Goal: Task Accomplishment & Management: Manage account settings

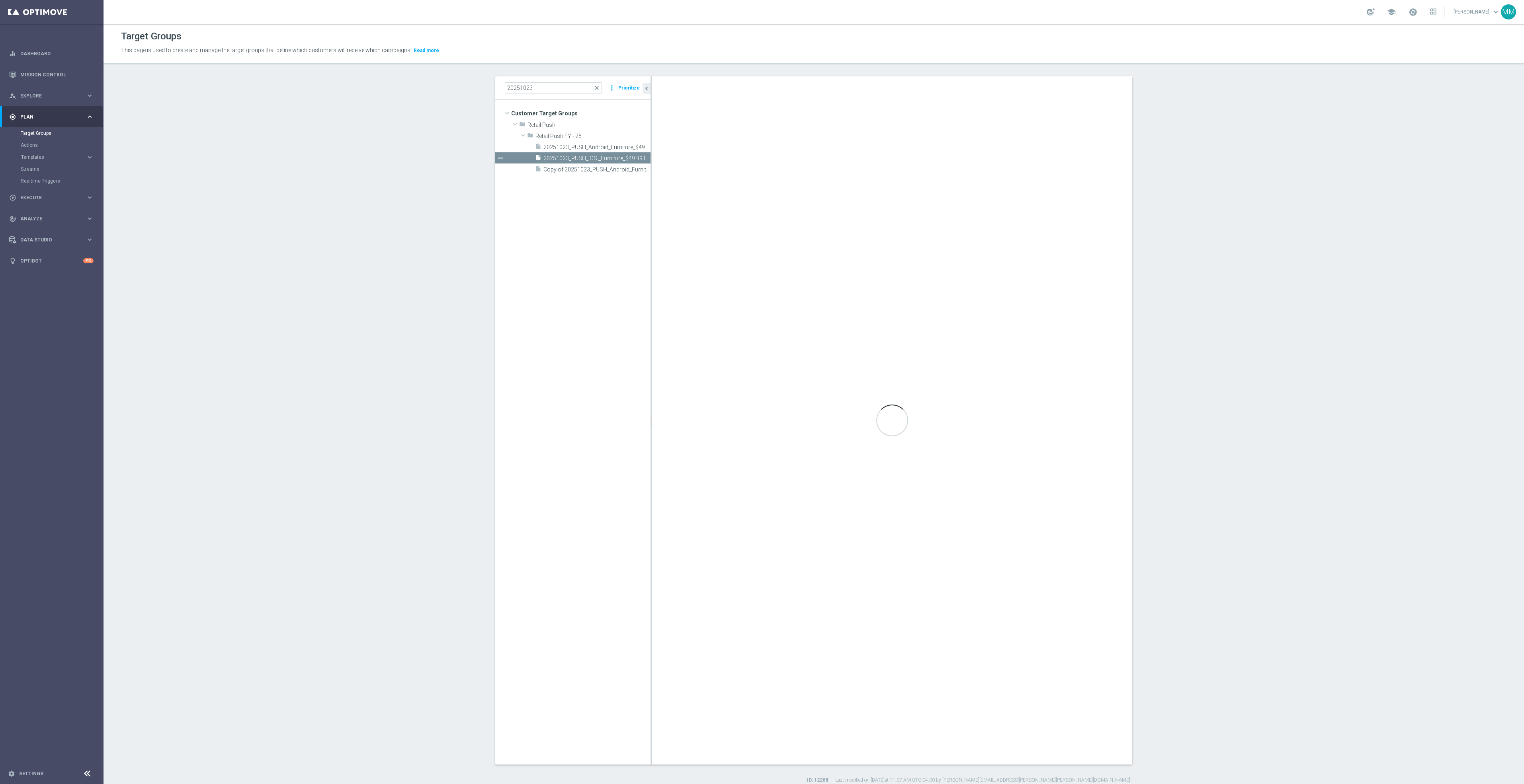
scroll to position [1, 0]
click at [592, 148] on span "20251023_PUSH_Android_Furniture_$49.99Tables" at bounding box center [587, 147] width 89 height 7
click at [555, 88] on input at bounding box center [553, 88] width 97 height 11
type input "20251023"
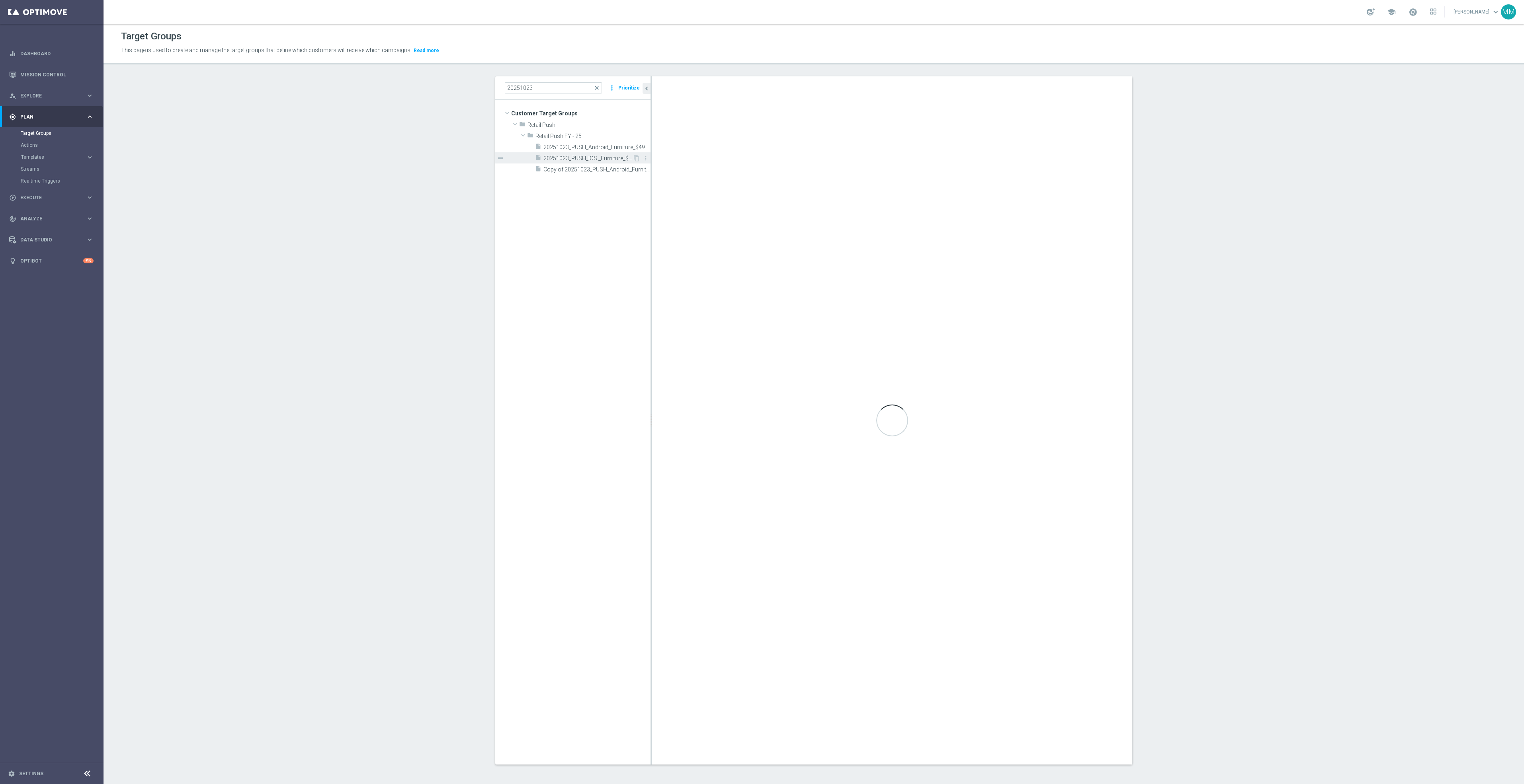
click at [568, 158] on span "20251023_PUSH_IOS _Furniture_$49.99Tables" at bounding box center [587, 159] width 89 height 7
click at [576, 157] on span "20251023_PUSH_IOS _Furniture_$49.99Tables" at bounding box center [587, 159] width 89 height 7
click at [603, 157] on span "20251023_PUSH_IOS _Furniture_$49.99Tables" at bounding box center [587, 159] width 89 height 7
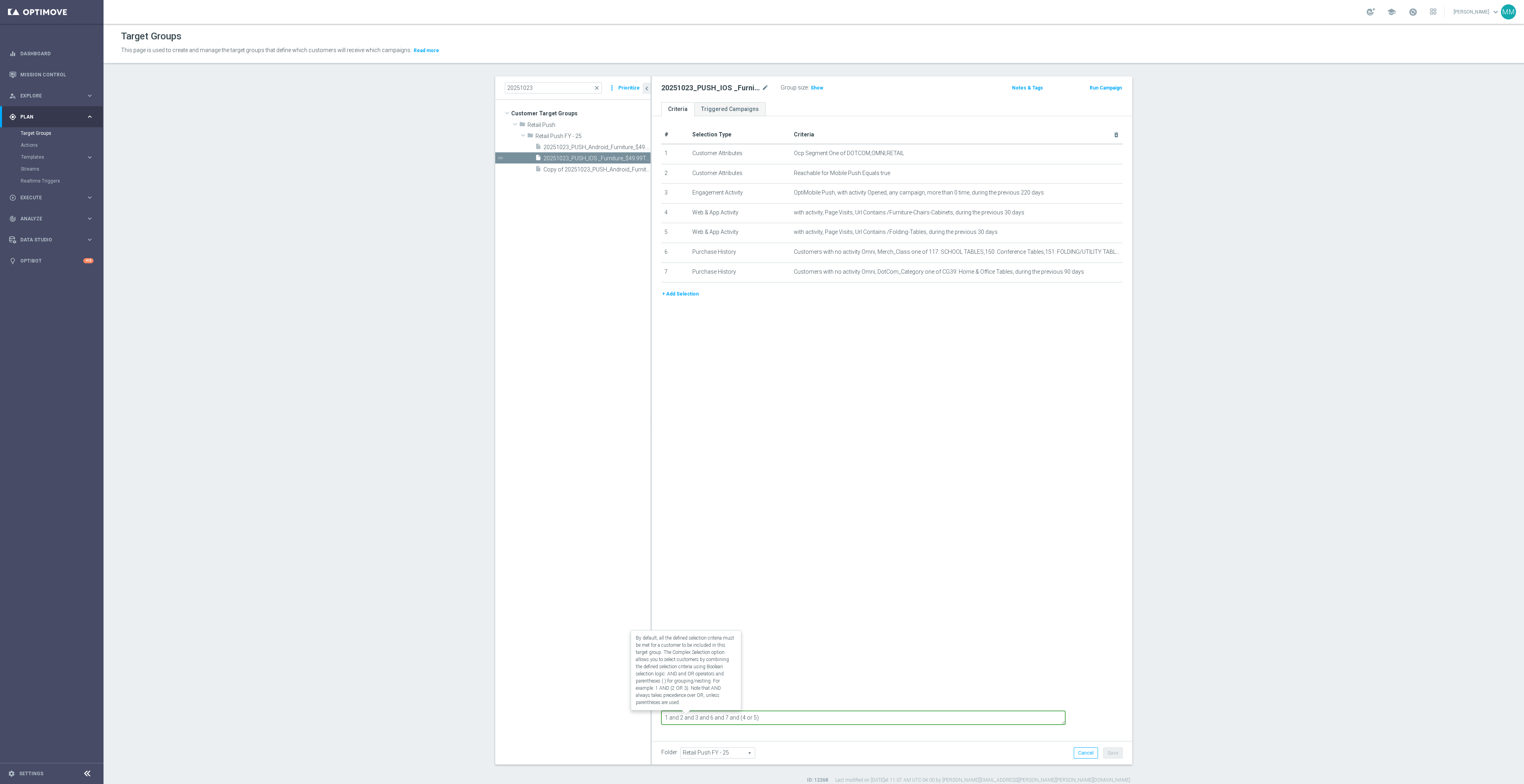
drag, startPoint x: 832, startPoint y: 719, endPoint x: 714, endPoint y: 719, distance: 118.0
click at [706, 719] on form "Complex Selection 1 and 2 and 3 and 6 and 7 and (4 or 5) Invalid Expression" at bounding box center [892, 716] width 461 height 37
click at [594, 143] on div "insert_drive_file 20251023_PUSH_Android_Furniture_$49.99Tables" at bounding box center [583, 146] width 97 height 11
click at [986, 628] on div "# Selection Type Criteria delete_forever 1 Customer Attributes Ocp Segment One …" at bounding box center [892, 426] width 480 height 619
click at [835, 366] on div "# Selection Type Criteria delete_forever 1 Customer Attributes Ocp Segment One …" at bounding box center [892, 426] width 480 height 619
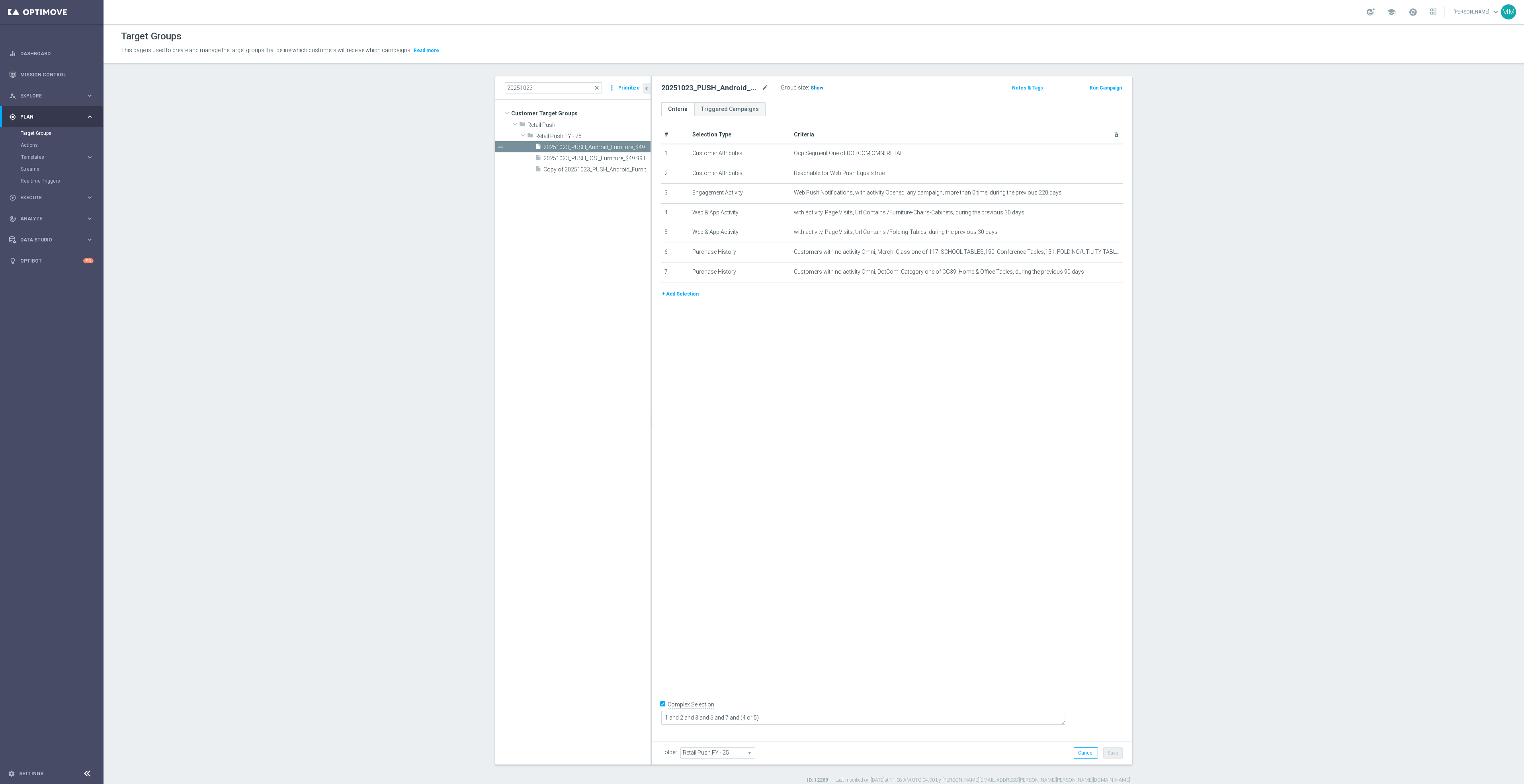
click at [811, 85] on span "Show" at bounding box center [817, 88] width 13 height 6
click at [574, 162] on span "20251023_PUSH_IOS _Furniture_$49.99Tables" at bounding box center [587, 159] width 89 height 7
click at [589, 145] on span "20251023_PUSH_Android_Furniture_$49.99Tables" at bounding box center [587, 147] width 89 height 7
click at [748, 717] on textarea "1 and 2 and 3 and 6 and 7 and (4 or 5)" at bounding box center [864, 718] width 404 height 14
drag, startPoint x: 768, startPoint y: 719, endPoint x: 761, endPoint y: 719, distance: 7.0
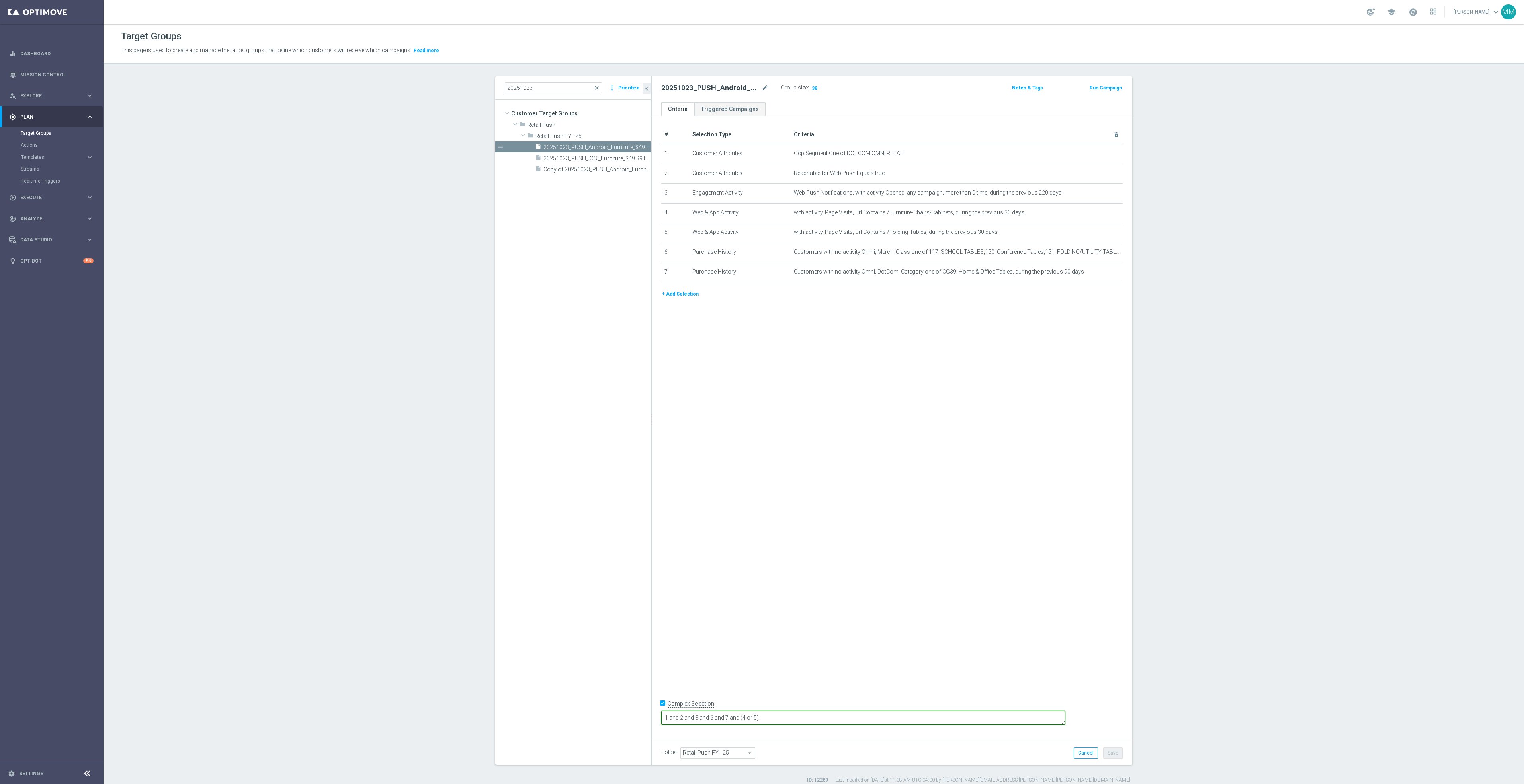
click at [761, 719] on textarea "1 and 2 and 3 and 6 and 7 and (4 or 5)" at bounding box center [864, 718] width 404 height 14
drag, startPoint x: 782, startPoint y: 717, endPoint x: 778, endPoint y: 717, distance: 4.0
click at [778, 717] on textarea "1 and 2 and 3 and 6 and 7 and (4 or 5)" at bounding box center [864, 718] width 404 height 14
click at [859, 579] on div "# Selection Type Criteria delete_forever 1 Customer Attributes Ocp Segment One …" at bounding box center [892, 426] width 480 height 619
click at [882, 586] on div "# Selection Type Criteria delete_forever 1 Customer Attributes Ocp Segment One …" at bounding box center [892, 426] width 480 height 619
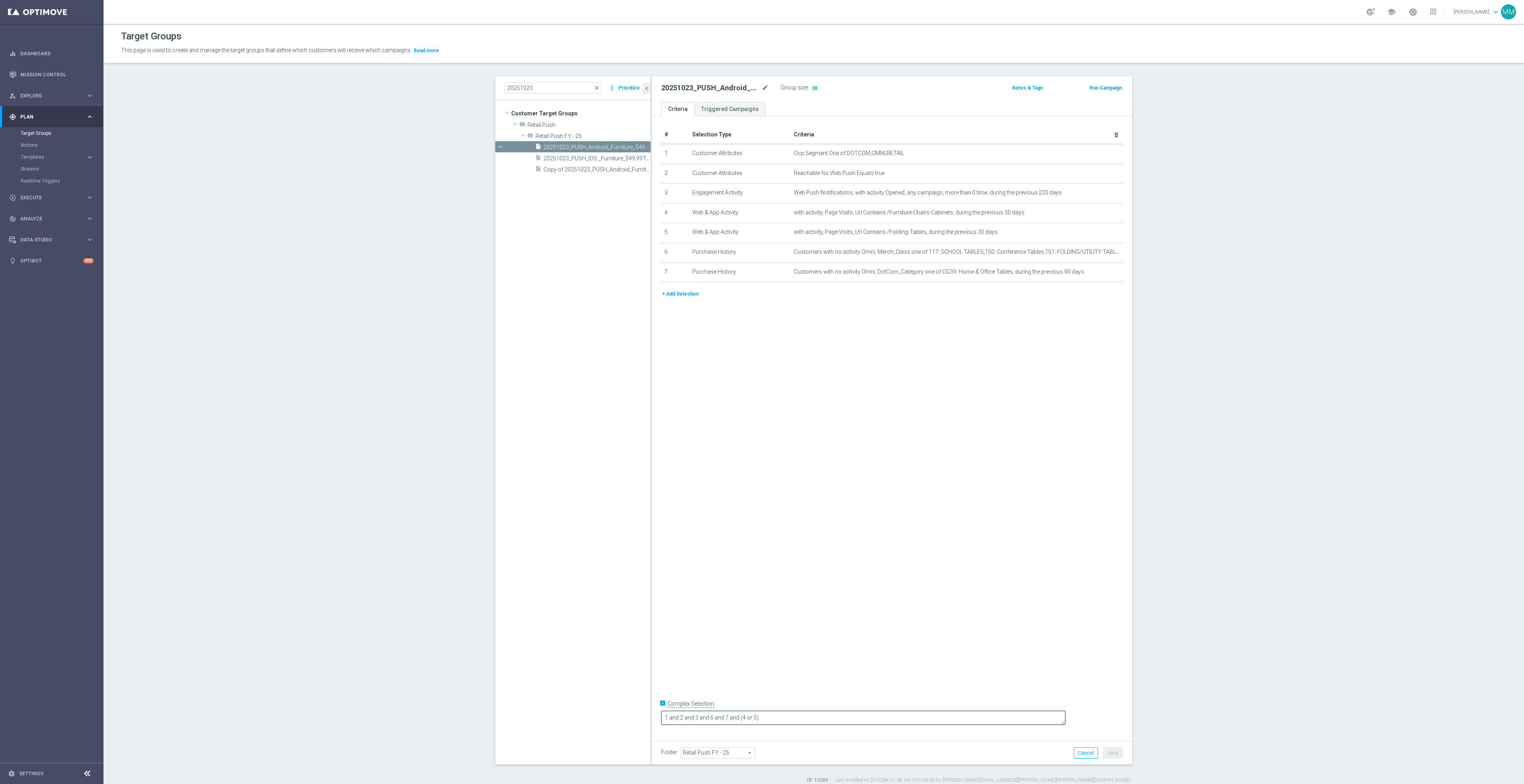
drag, startPoint x: 828, startPoint y: 719, endPoint x: 677, endPoint y: 712, distance: 151.2
click at [677, 712] on form "Complex Selection 1 and 2 and 3 and 6 and 7 and (4 or 5) Invalid Expression" at bounding box center [892, 716] width 461 height 37
drag, startPoint x: 644, startPoint y: 645, endPoint x: 674, endPoint y: 668, distance: 37.8
click at [646, 647] on tree-viewport "Customer Target Groups library_add create_new_folder folder" at bounding box center [573, 432] width 155 height 664
click at [685, 709] on label "Complex Selection" at bounding box center [690, 705] width 47 height 8
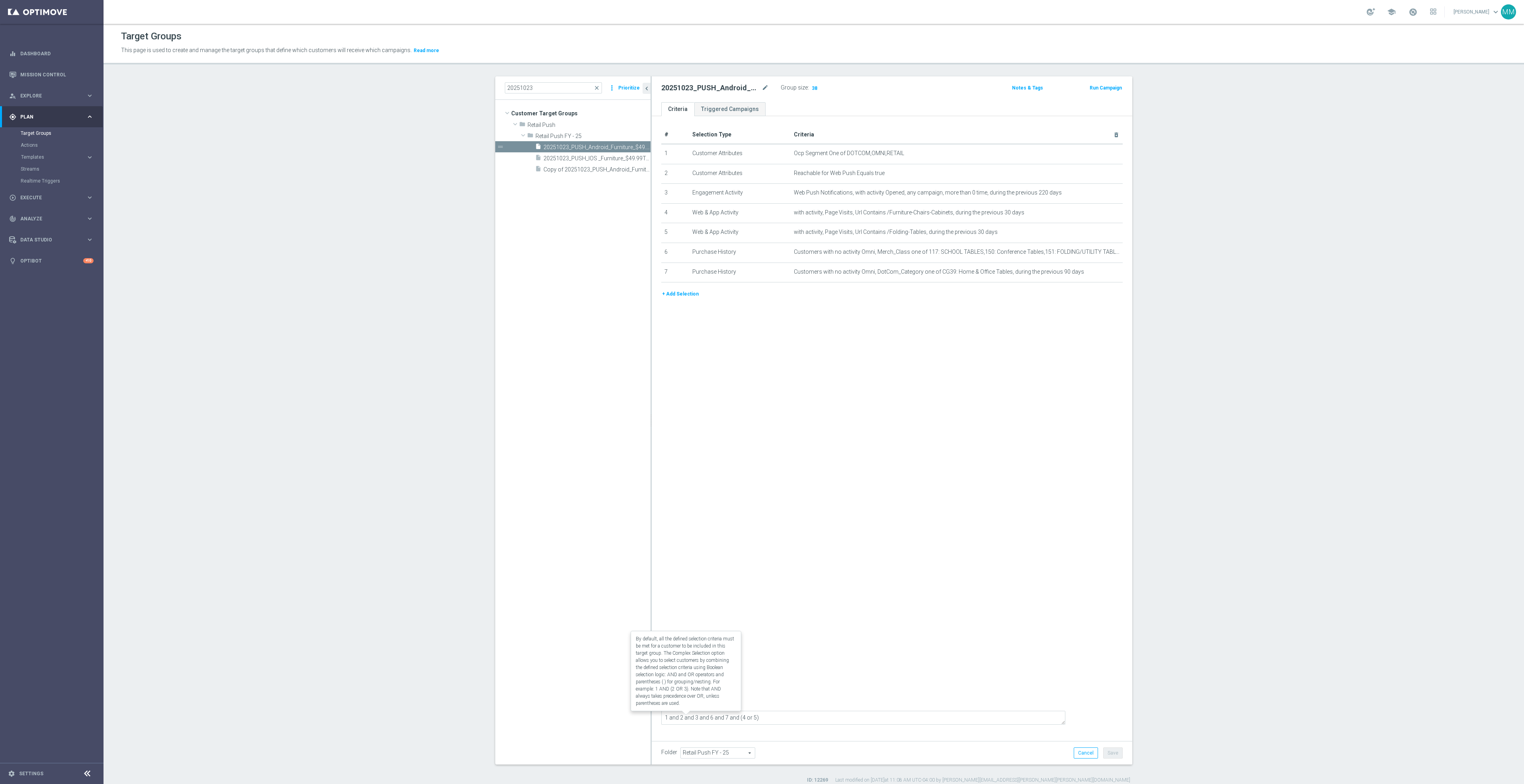
click at [667, 711] on input "Complex Selection" at bounding box center [664, 705] width 5 height 11
click at [699, 716] on label "Complex Selection" at bounding box center [690, 712] width 47 height 8
click at [667, 718] on input "Complex Selection" at bounding box center [664, 712] width 5 height 11
checkbox input "true"
drag, startPoint x: 820, startPoint y: 721, endPoint x: 656, endPoint y: 697, distance: 165.7
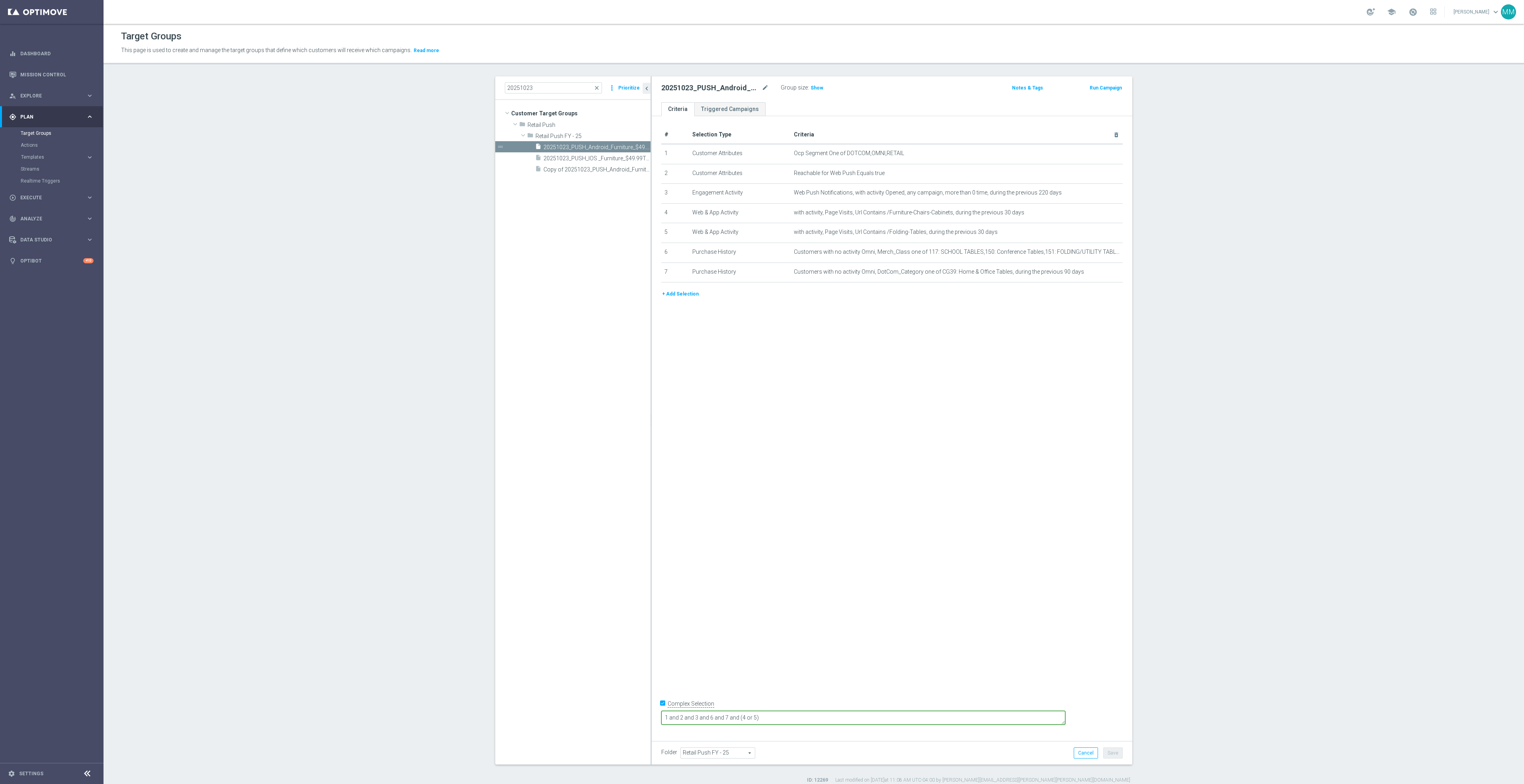
click at [656, 697] on div "# Selection Type Criteria delete_forever 1 Customer Attributes Ocp Segment One …" at bounding box center [892, 426] width 480 height 619
click at [818, 600] on div "# Selection Type Criteria delete_forever 1 Customer Attributes Ocp Segment One …" at bounding box center [892, 426] width 480 height 619
click at [902, 500] on div "# Selection Type Criteria delete_forever 1 Customer Attributes Ocp Segment One …" at bounding box center [892, 426] width 480 height 619
click at [554, 171] on span "Copy of 20251023_PUSH_Android_Furniture_$49.99Tables" at bounding box center [587, 169] width 89 height 7
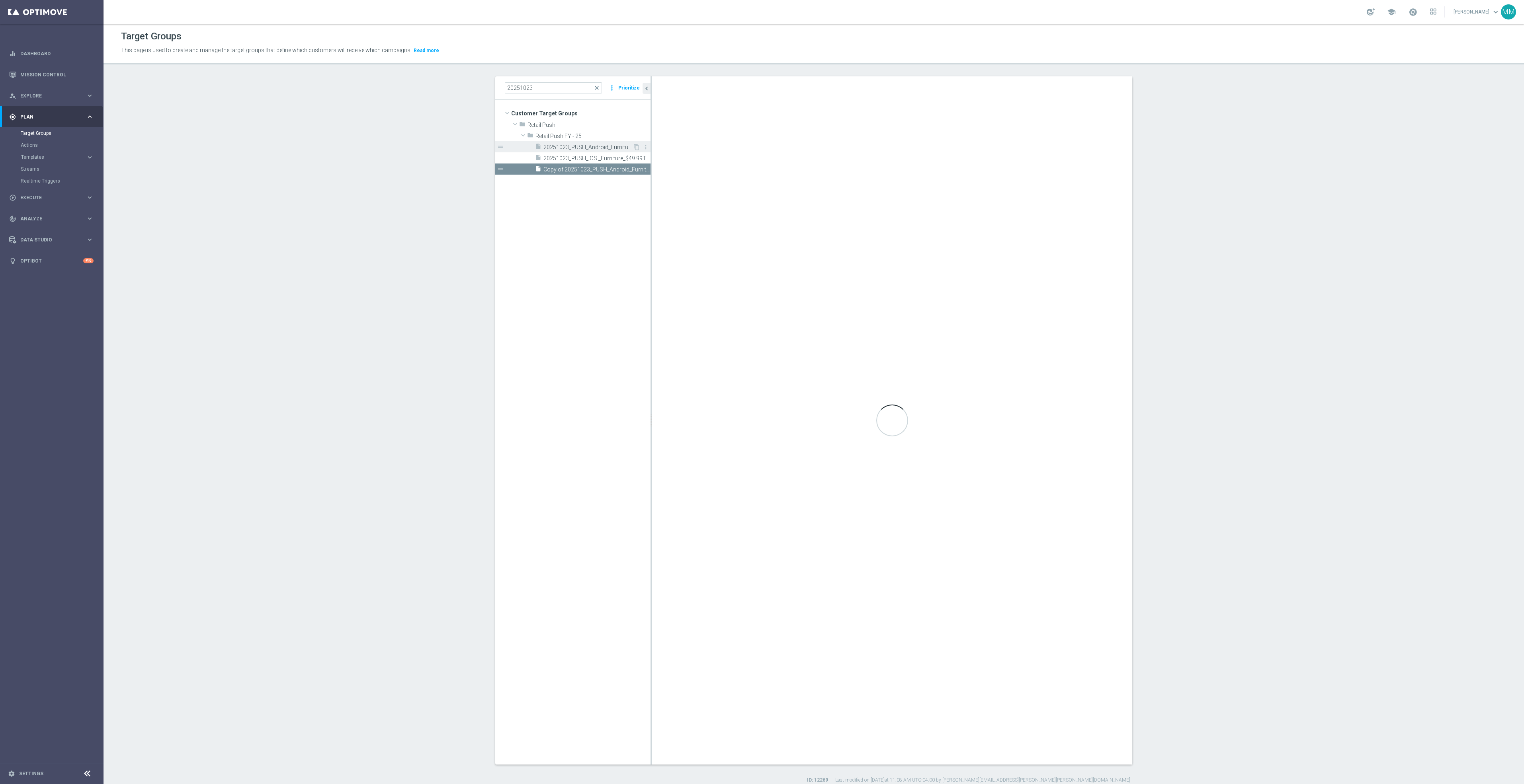
click at [557, 149] on span "20251023_PUSH_Android_Furniture_$49.99Tables" at bounding box center [587, 147] width 89 height 7
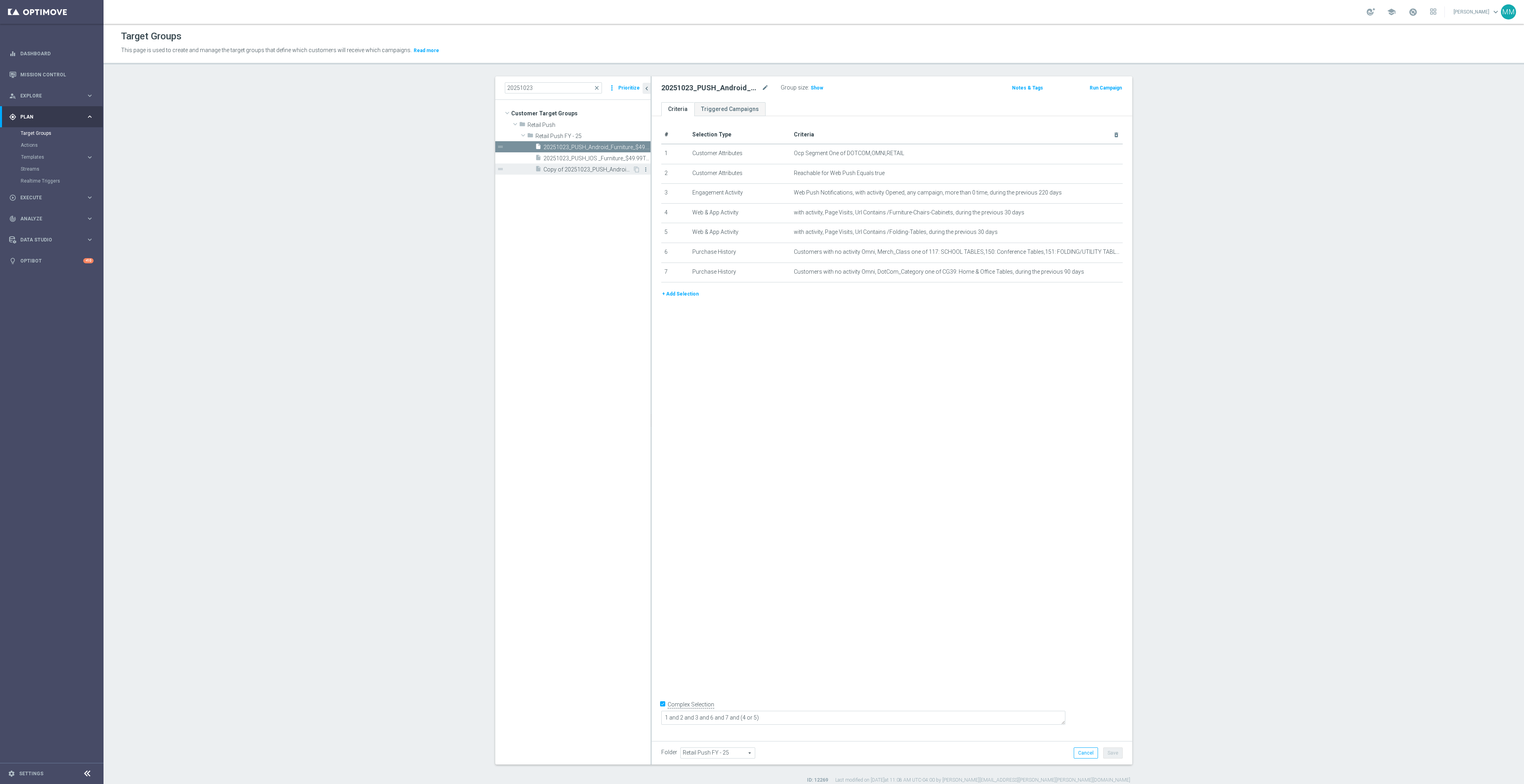
click at [642, 170] on icon "more_vert" at bounding box center [646, 169] width 6 height 6
click at [663, 196] on li "delete Delete" at bounding box center [660, 192] width 39 height 12
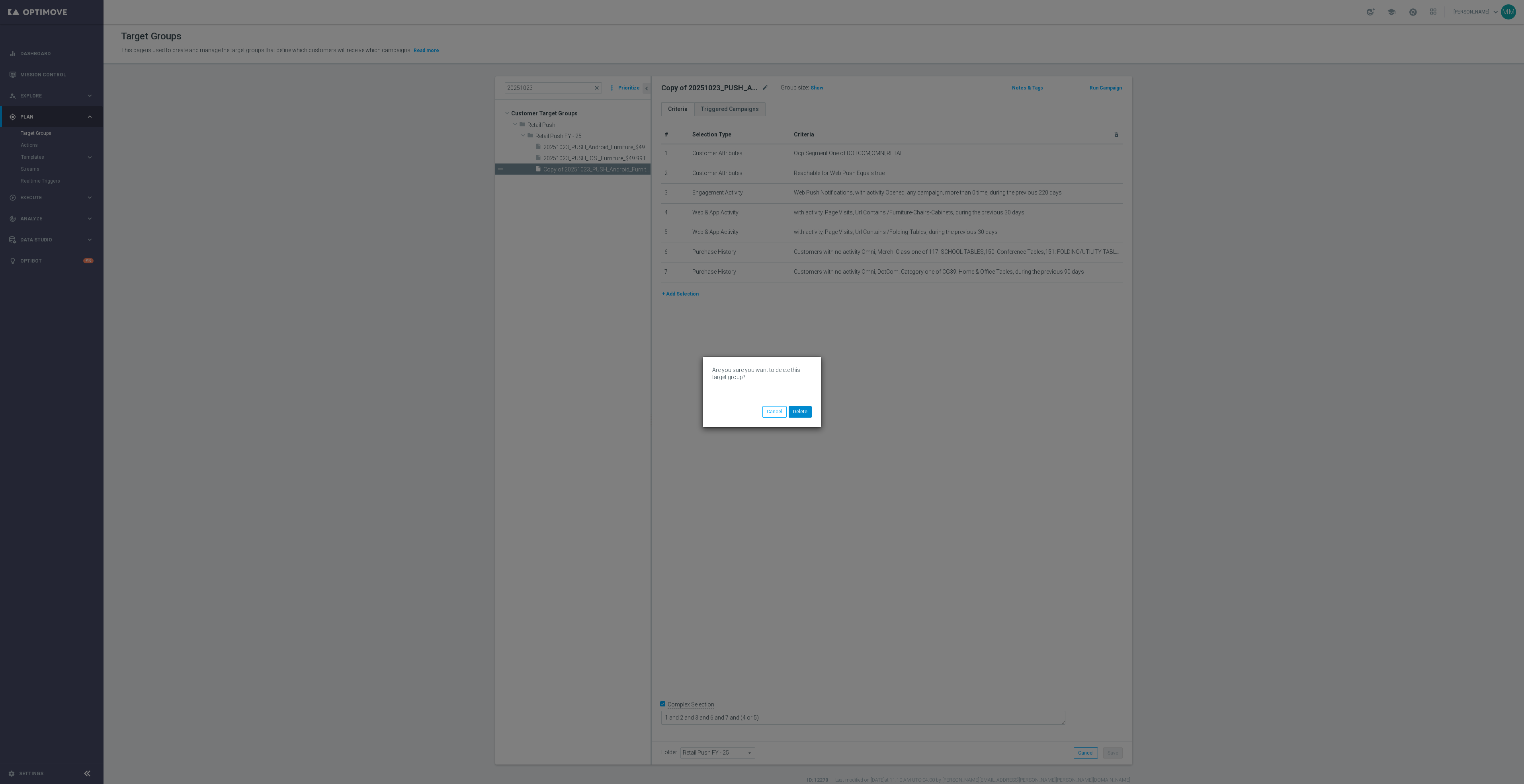
click at [802, 406] on div "Are you sure you want to delete this target group? Cancel Delete" at bounding box center [761, 392] width 118 height 70
click at [802, 408] on button "Delete" at bounding box center [800, 411] width 23 height 11
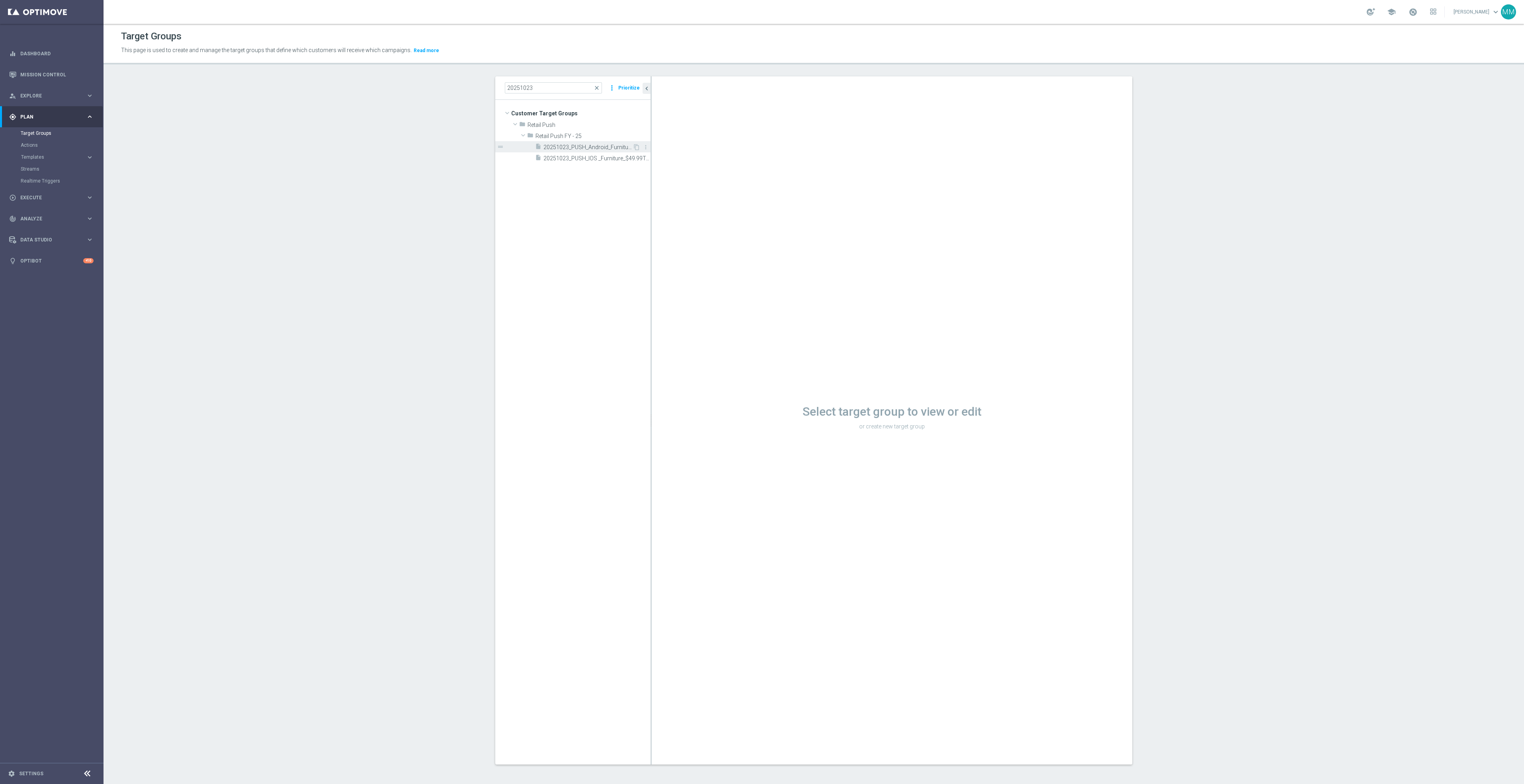
click at [587, 152] on div "insert_drive_file 20251023_PUSH_Android_Furniture_$49.99Tables" at bounding box center [583, 146] width 97 height 11
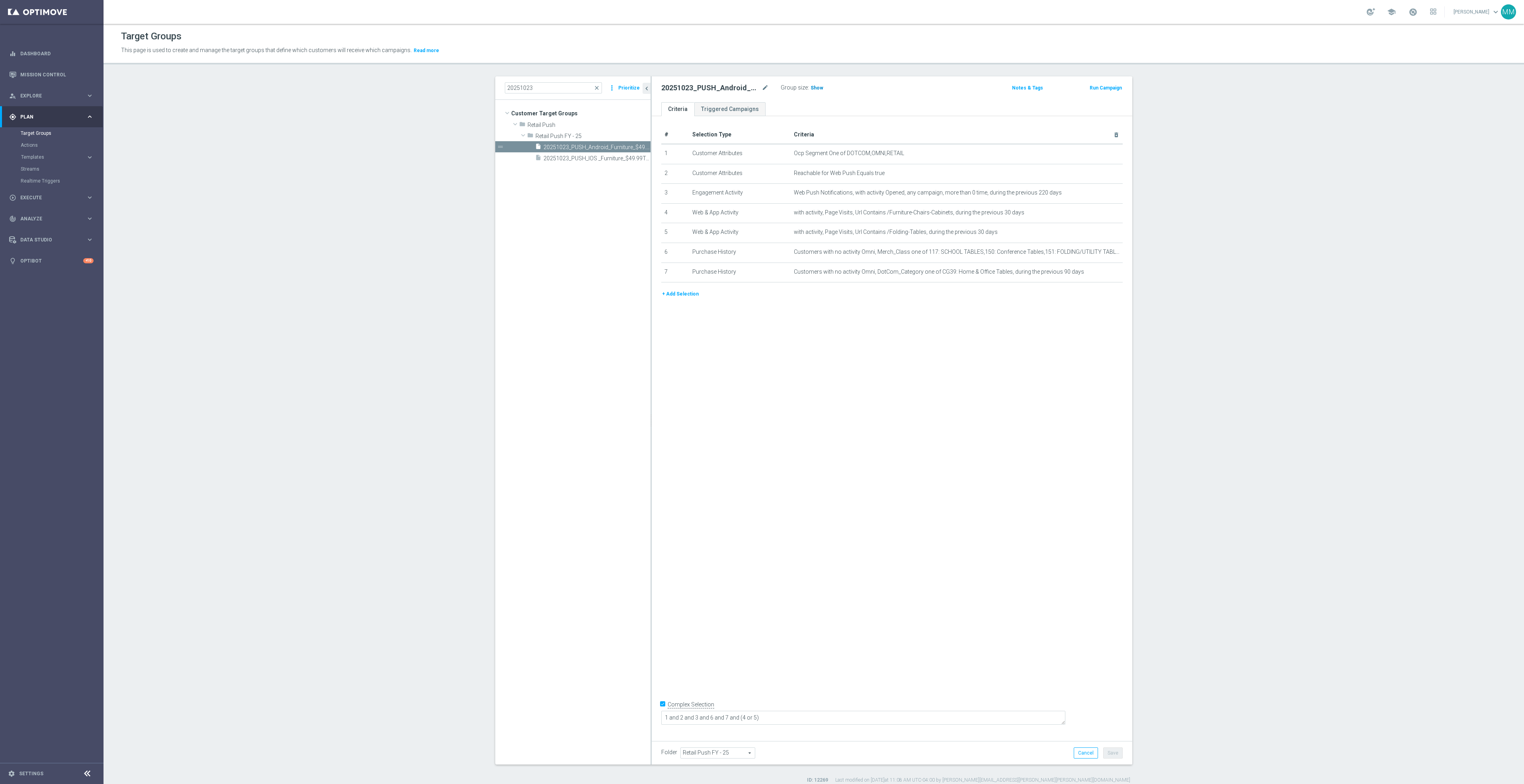
click at [811, 91] on span "Show" at bounding box center [817, 88] width 13 height 6
click at [594, 87] on span "close" at bounding box center [597, 88] width 6 height 6
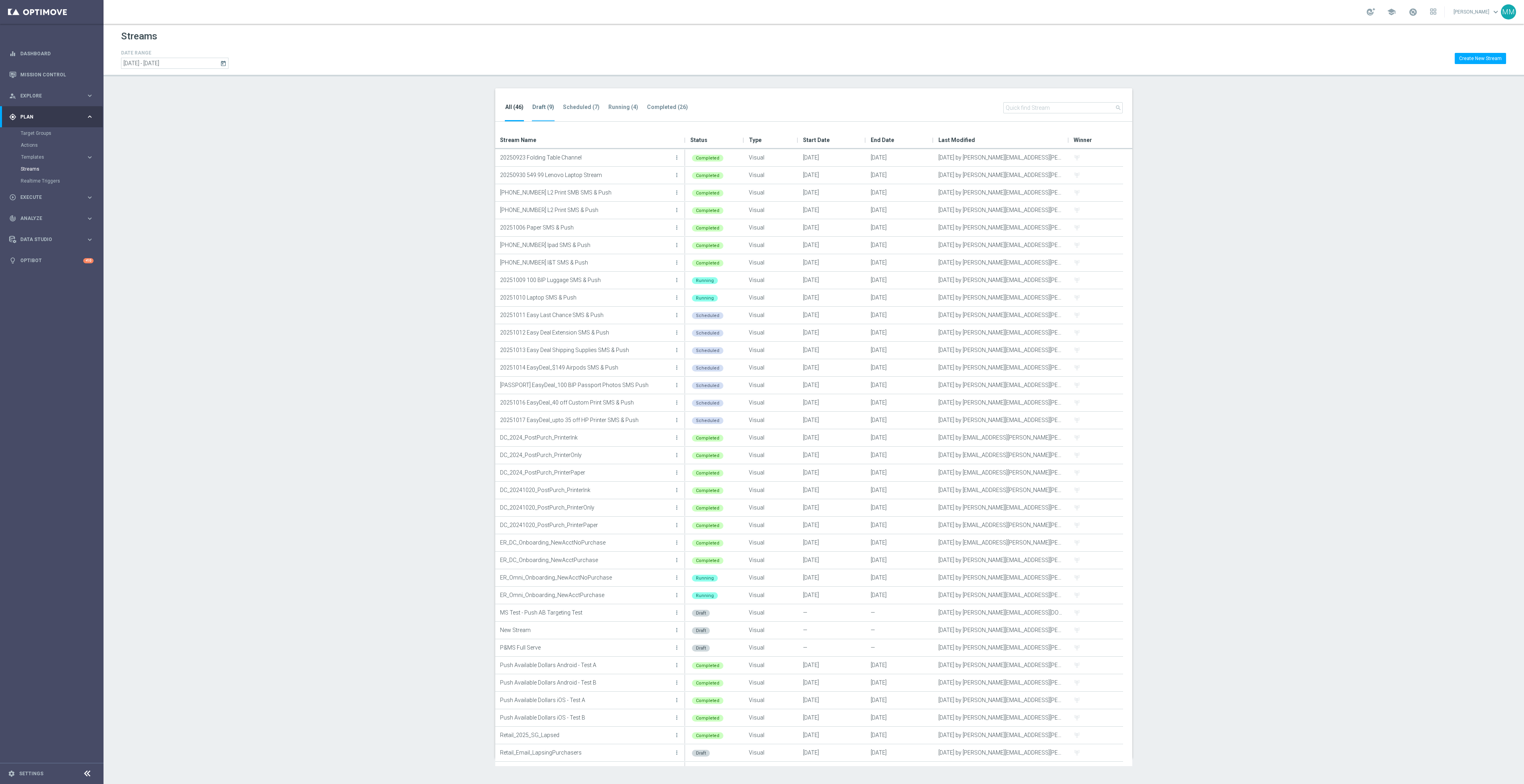
click at [548, 104] on tab-header "Draft (9)" at bounding box center [543, 107] width 22 height 7
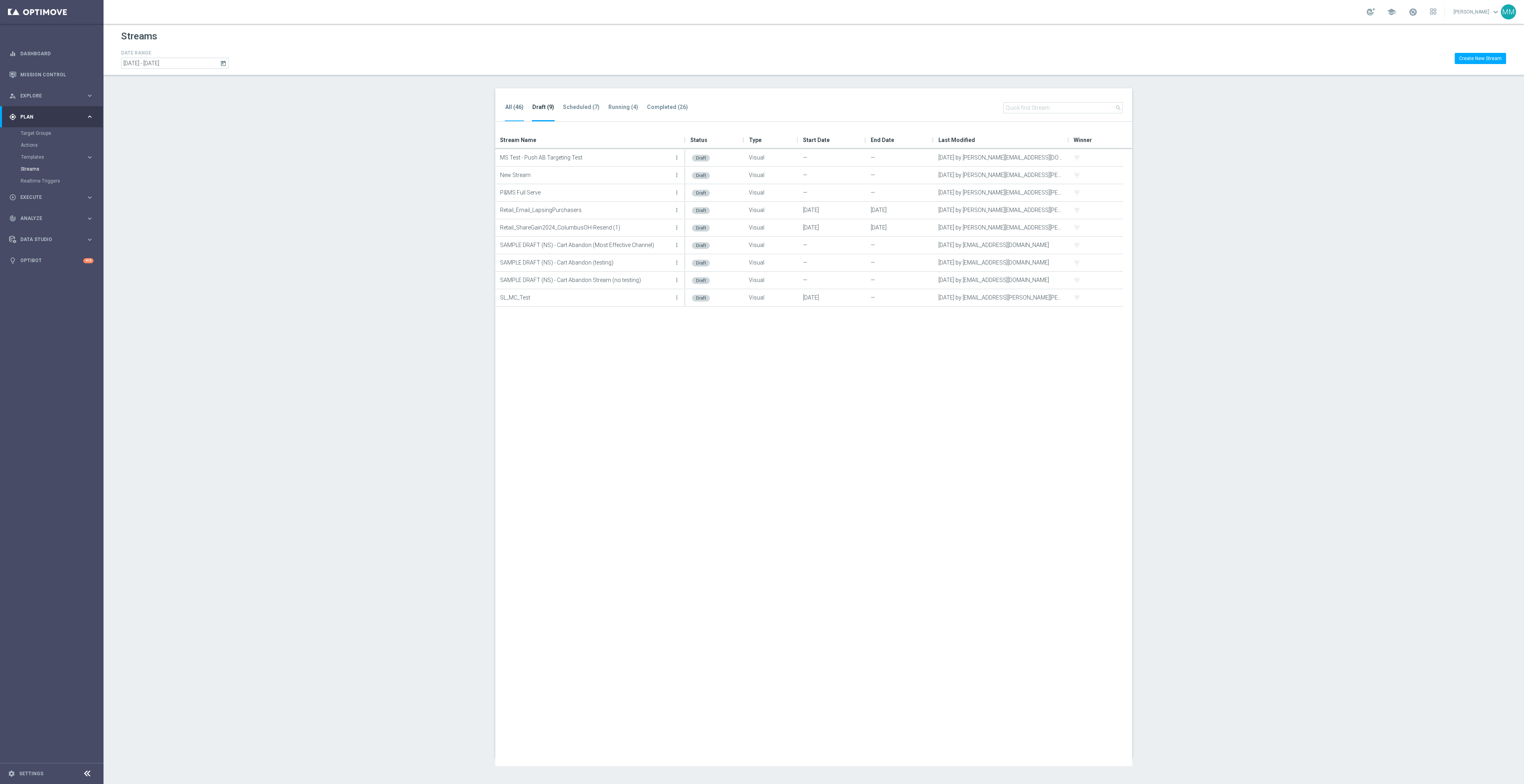
click at [520, 109] on tab-header "All (46)" at bounding box center [514, 107] width 19 height 7
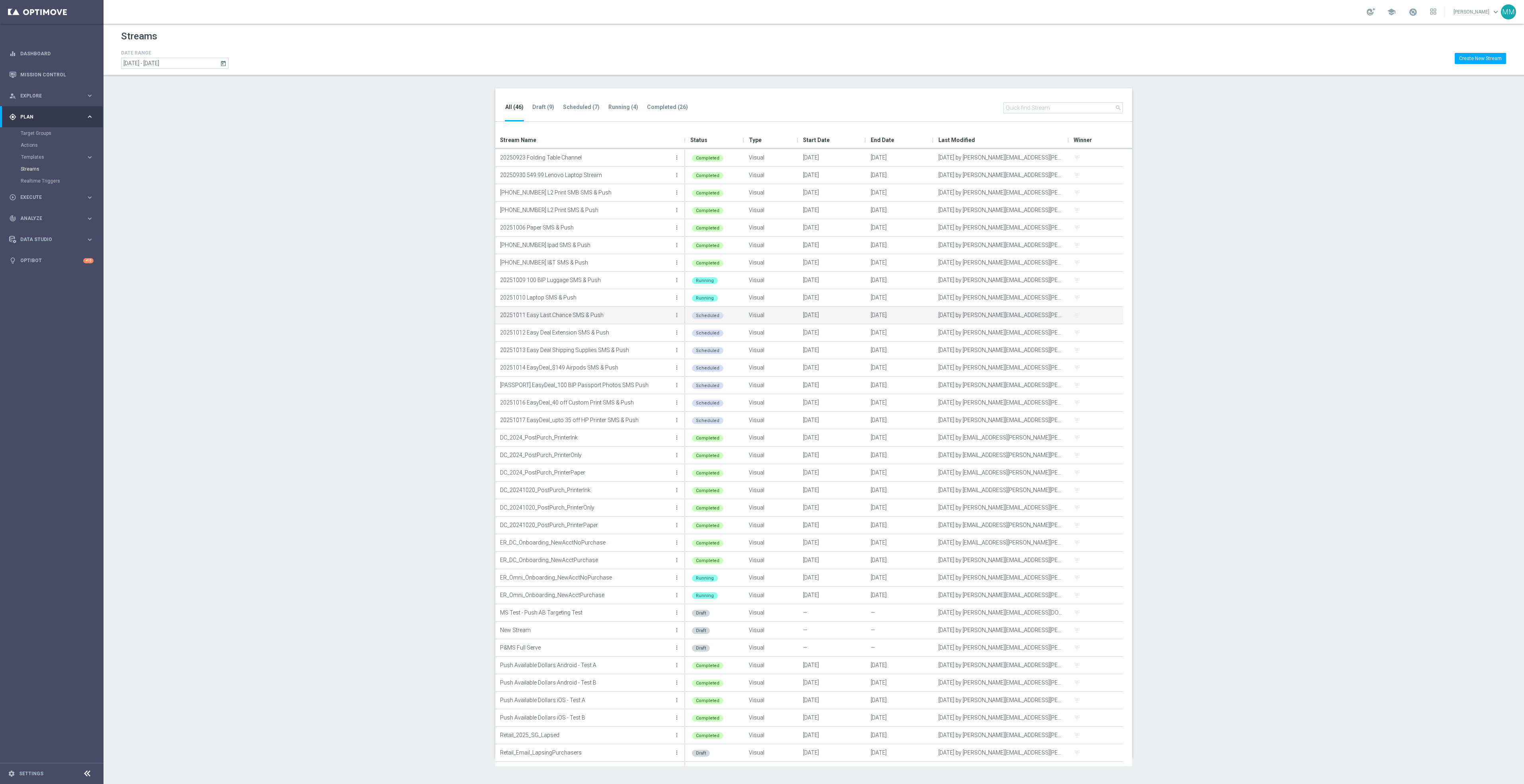
click at [626, 315] on p "20251011 Easy Last Chance SMS & Push" at bounding box center [586, 315] width 172 height 12
click at [674, 334] on icon "more_vert" at bounding box center [677, 333] width 6 height 6
click at [652, 359] on div "Edit" at bounding box center [644, 356] width 48 height 6
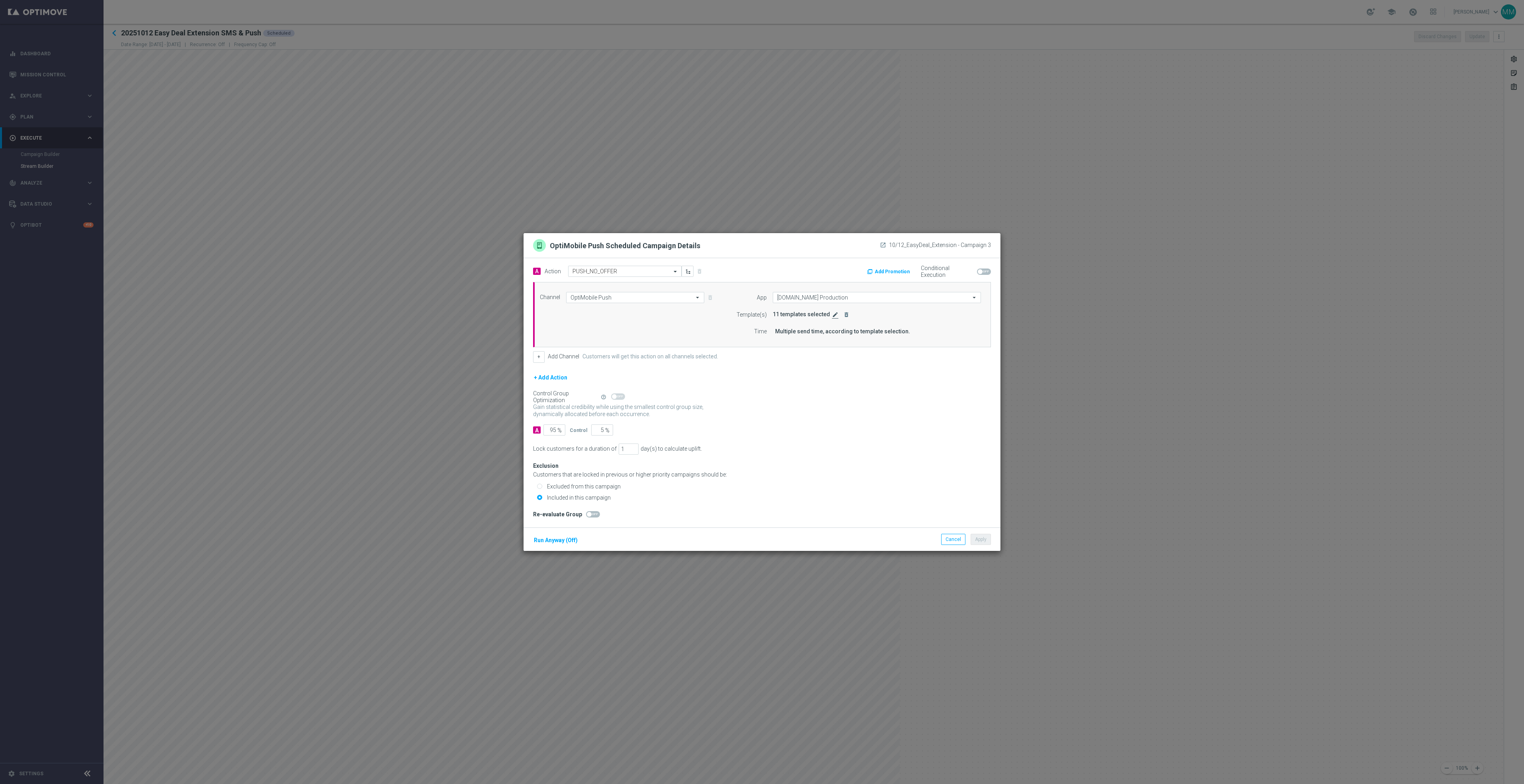
click at [832, 317] on icon "edit" at bounding box center [835, 315] width 6 height 6
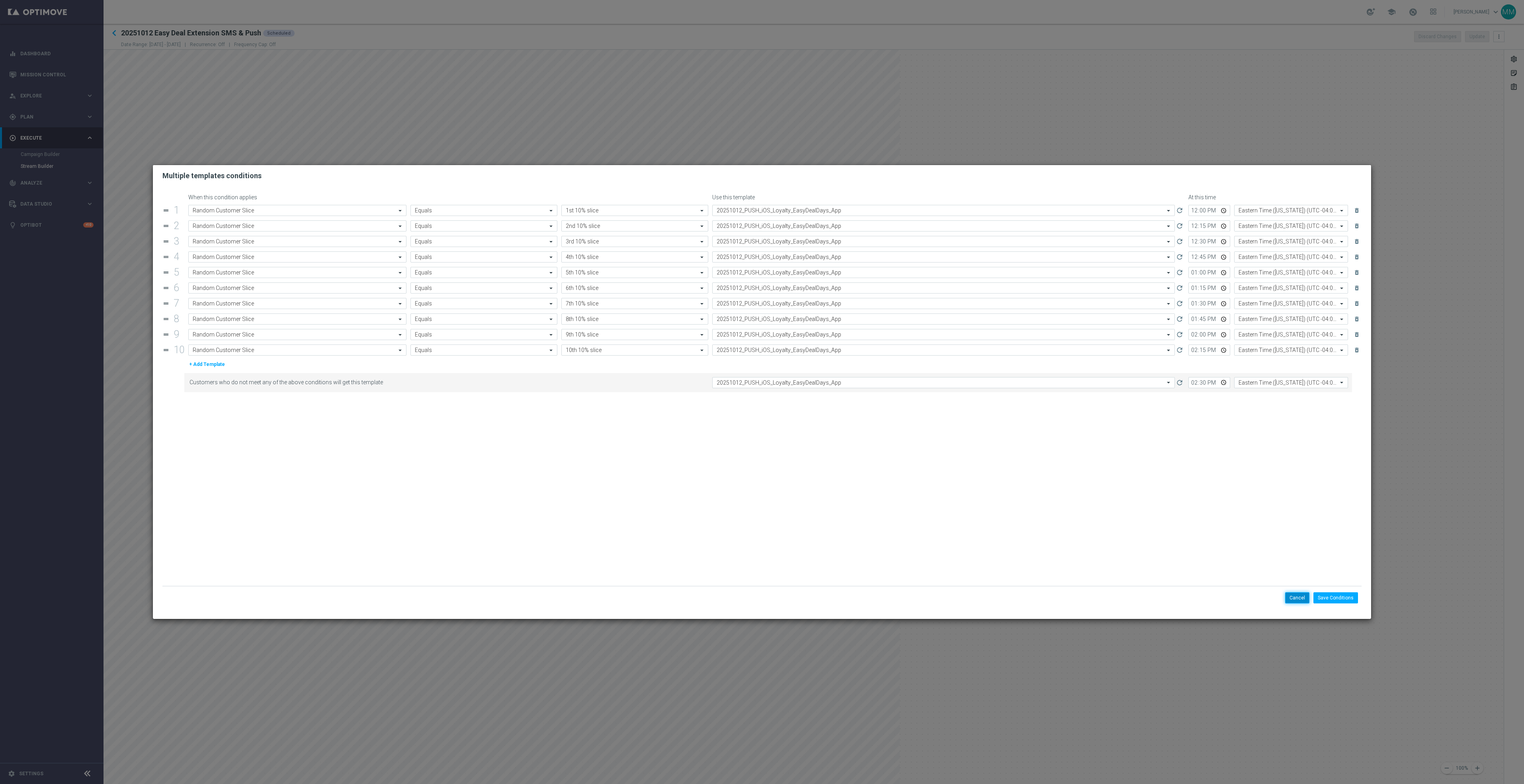
click at [1299, 599] on button "Cancel" at bounding box center [1298, 597] width 24 height 11
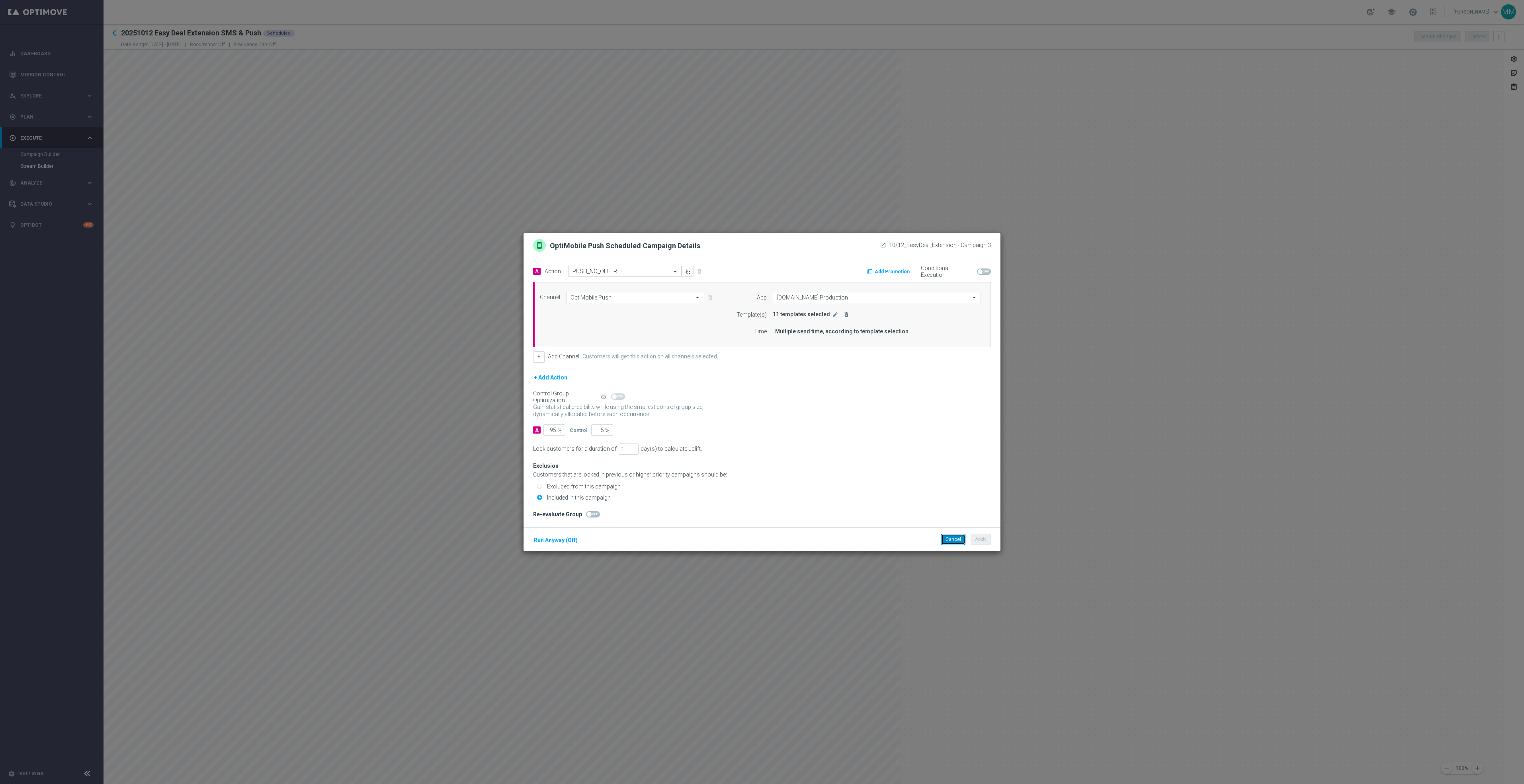
click at [945, 540] on button "Cancel" at bounding box center [953, 539] width 24 height 11
click at [832, 313] on icon "edit" at bounding box center [835, 315] width 6 height 6
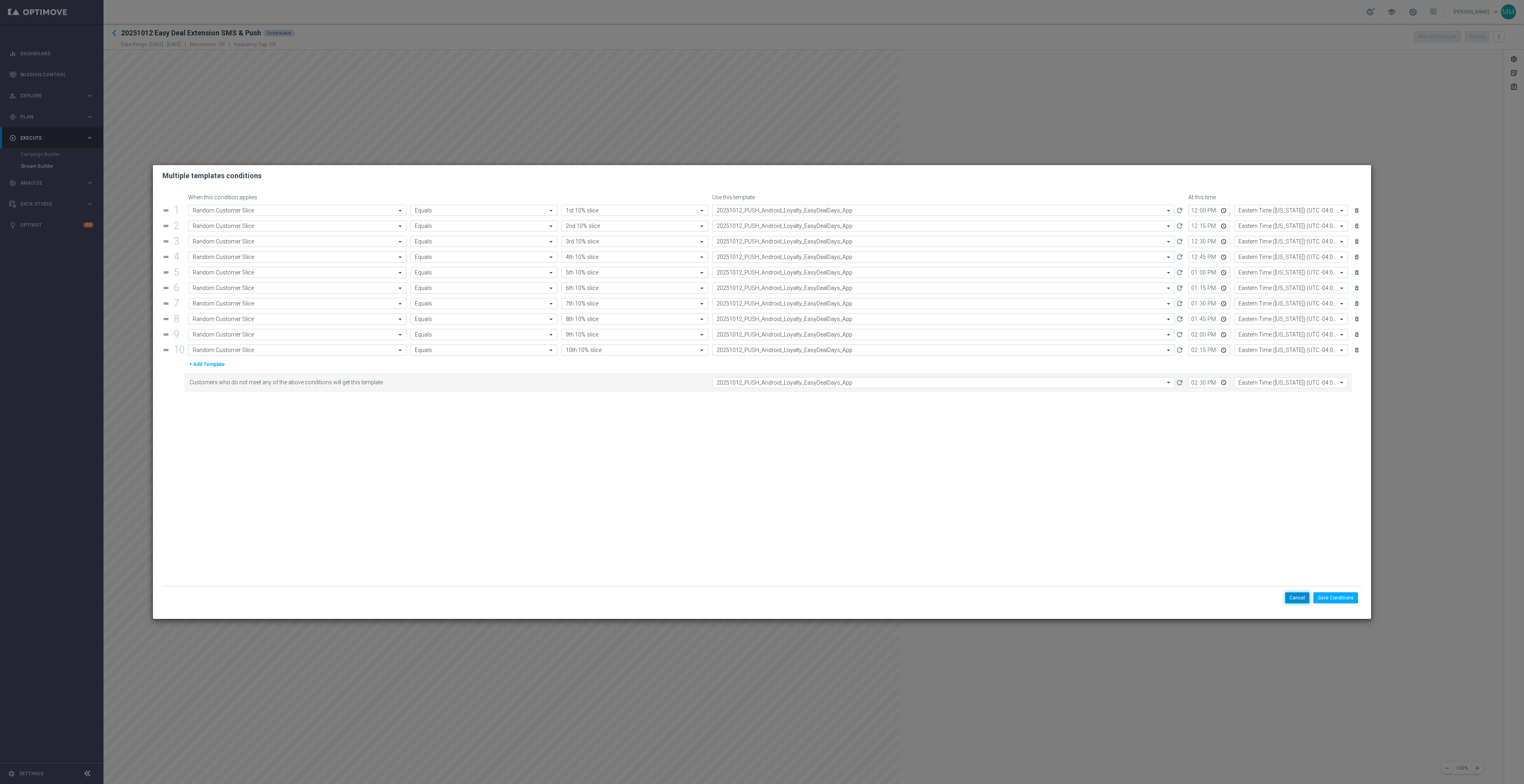
click at [1297, 599] on button "Cancel" at bounding box center [1298, 597] width 24 height 11
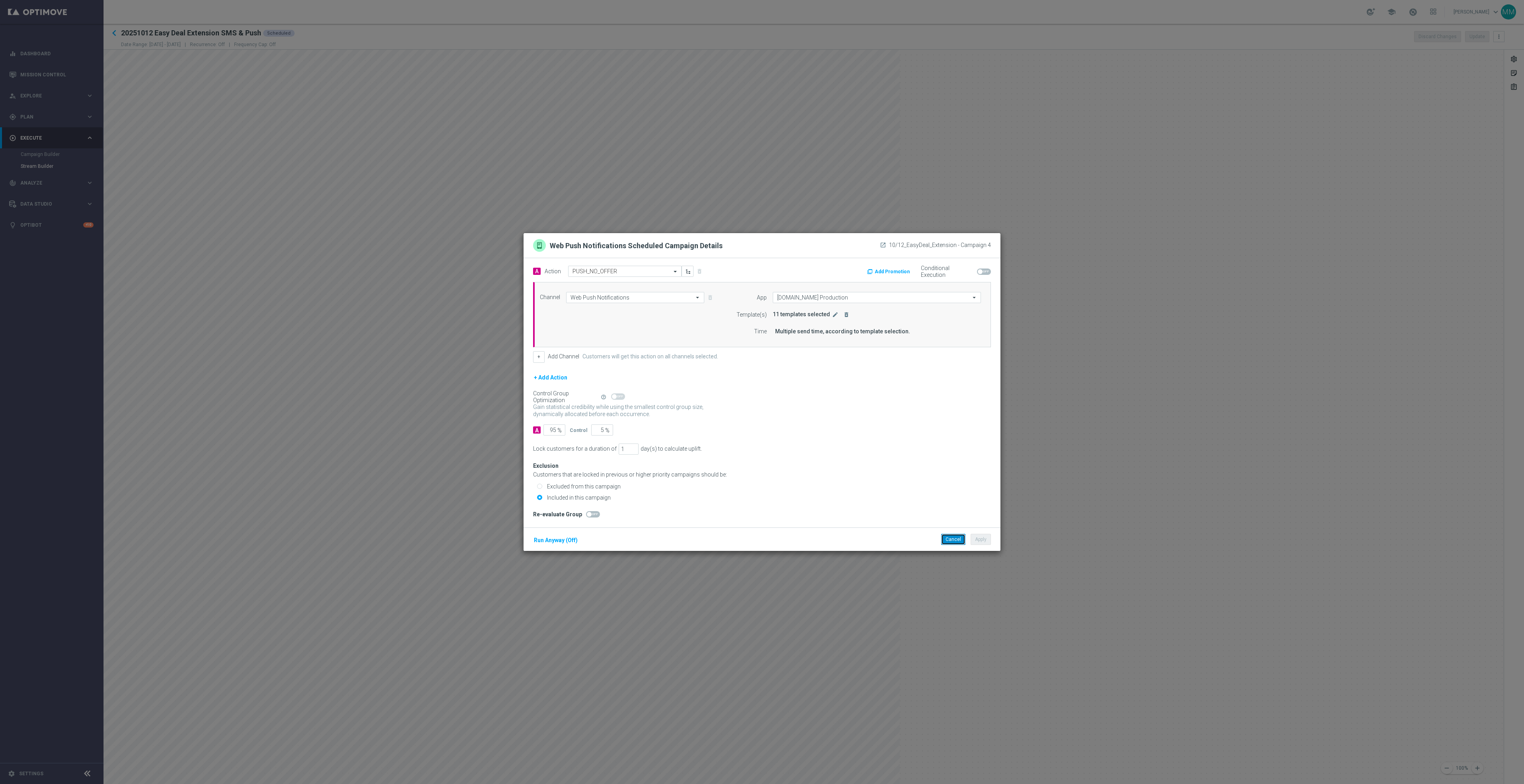
click at [951, 538] on button "Cancel" at bounding box center [953, 539] width 24 height 11
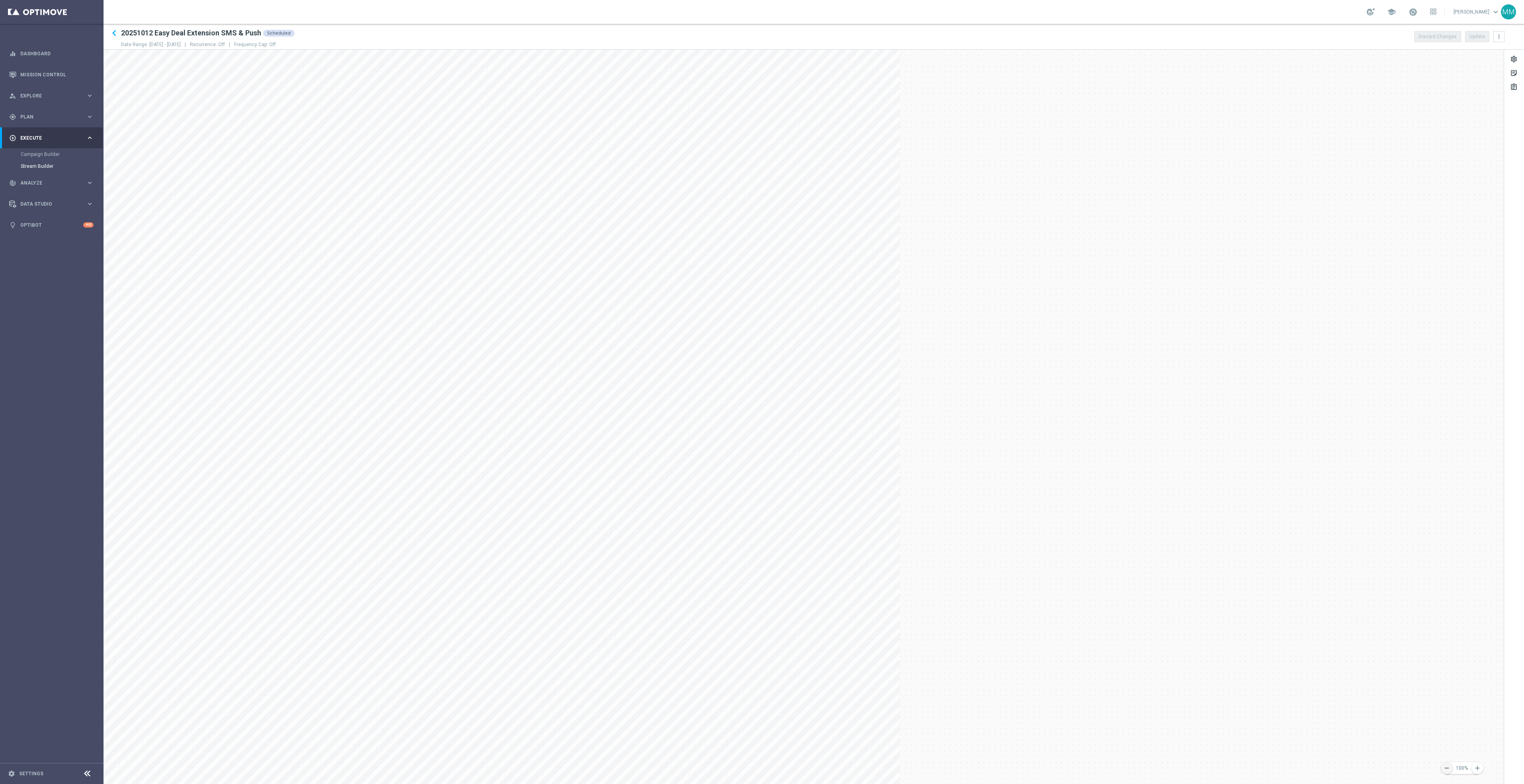
click at [1449, 771] on icon "remove" at bounding box center [1447, 768] width 7 height 7
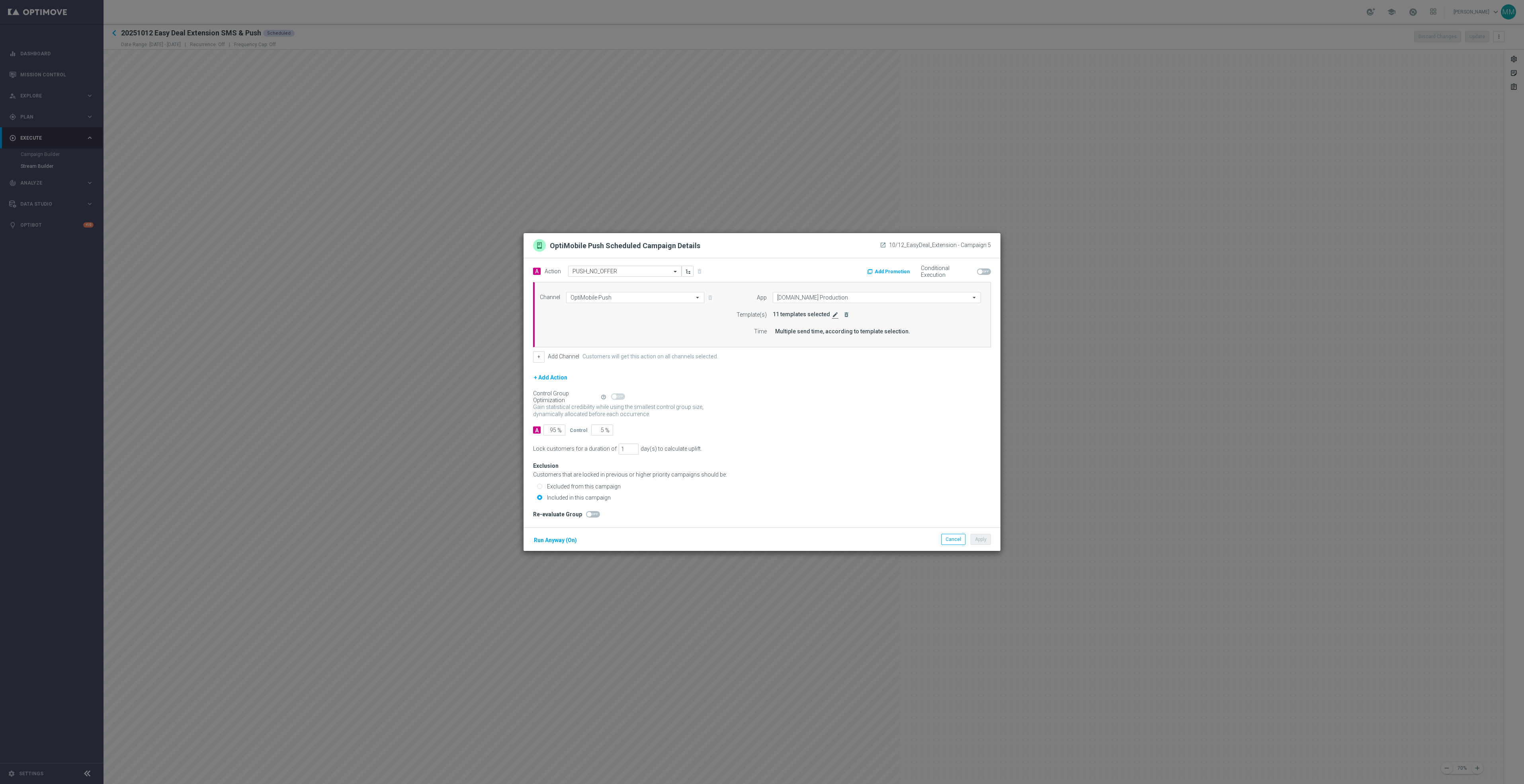
click at [833, 317] on icon "edit" at bounding box center [835, 315] width 6 height 6
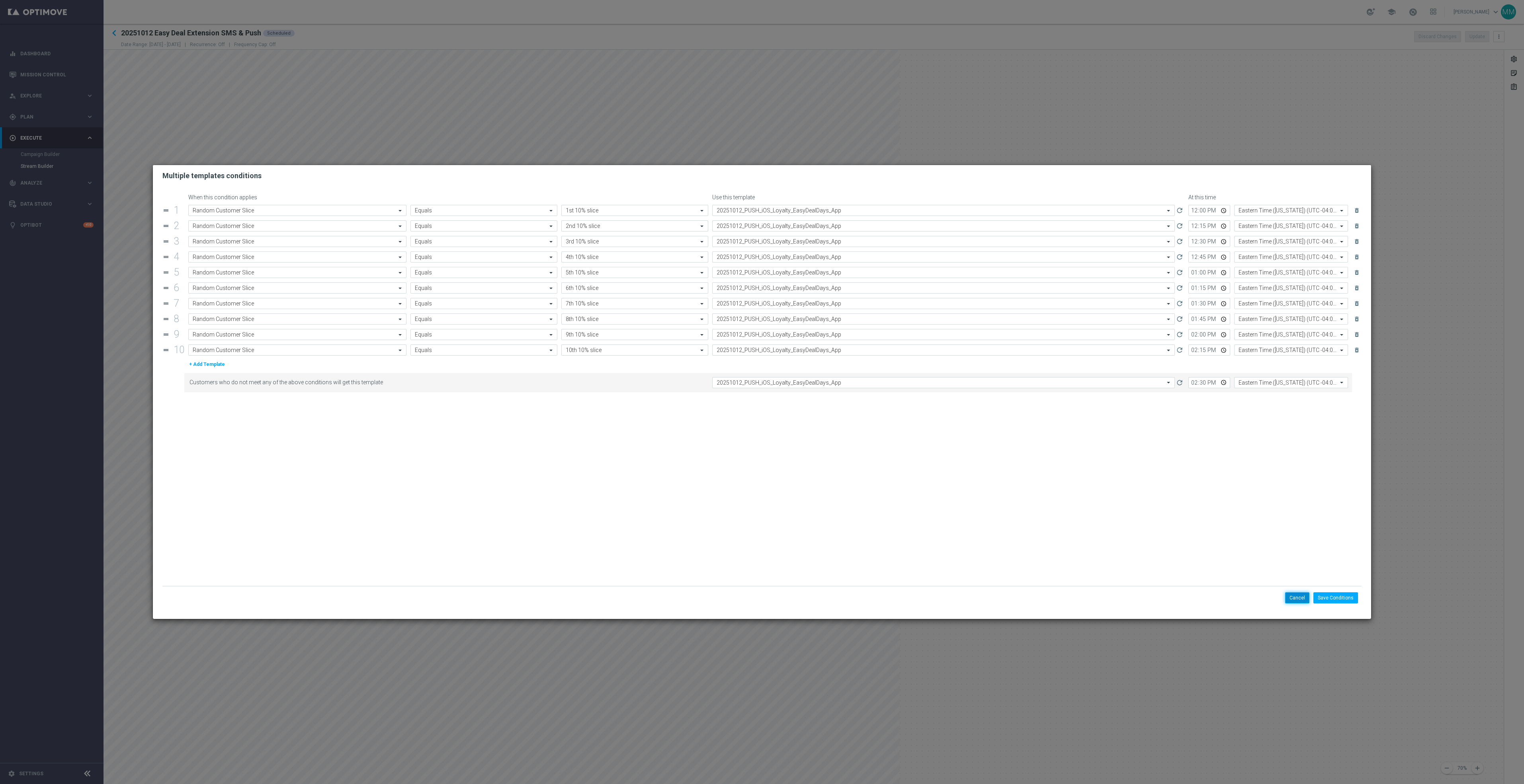
click at [1292, 599] on button "Cancel" at bounding box center [1298, 597] width 24 height 11
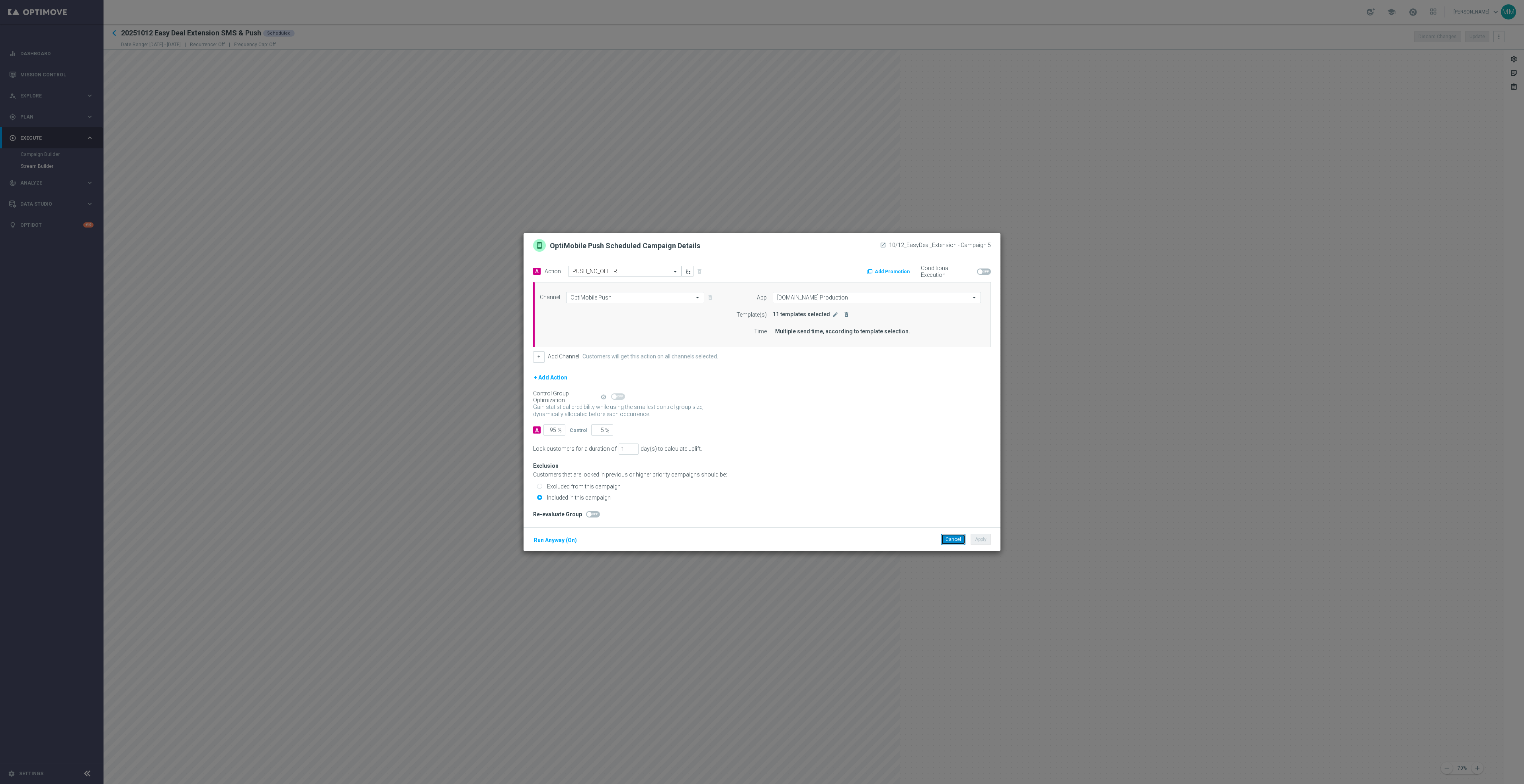
click at [952, 544] on button "Cancel" at bounding box center [953, 539] width 24 height 11
click at [832, 315] on icon "edit" at bounding box center [835, 315] width 6 height 6
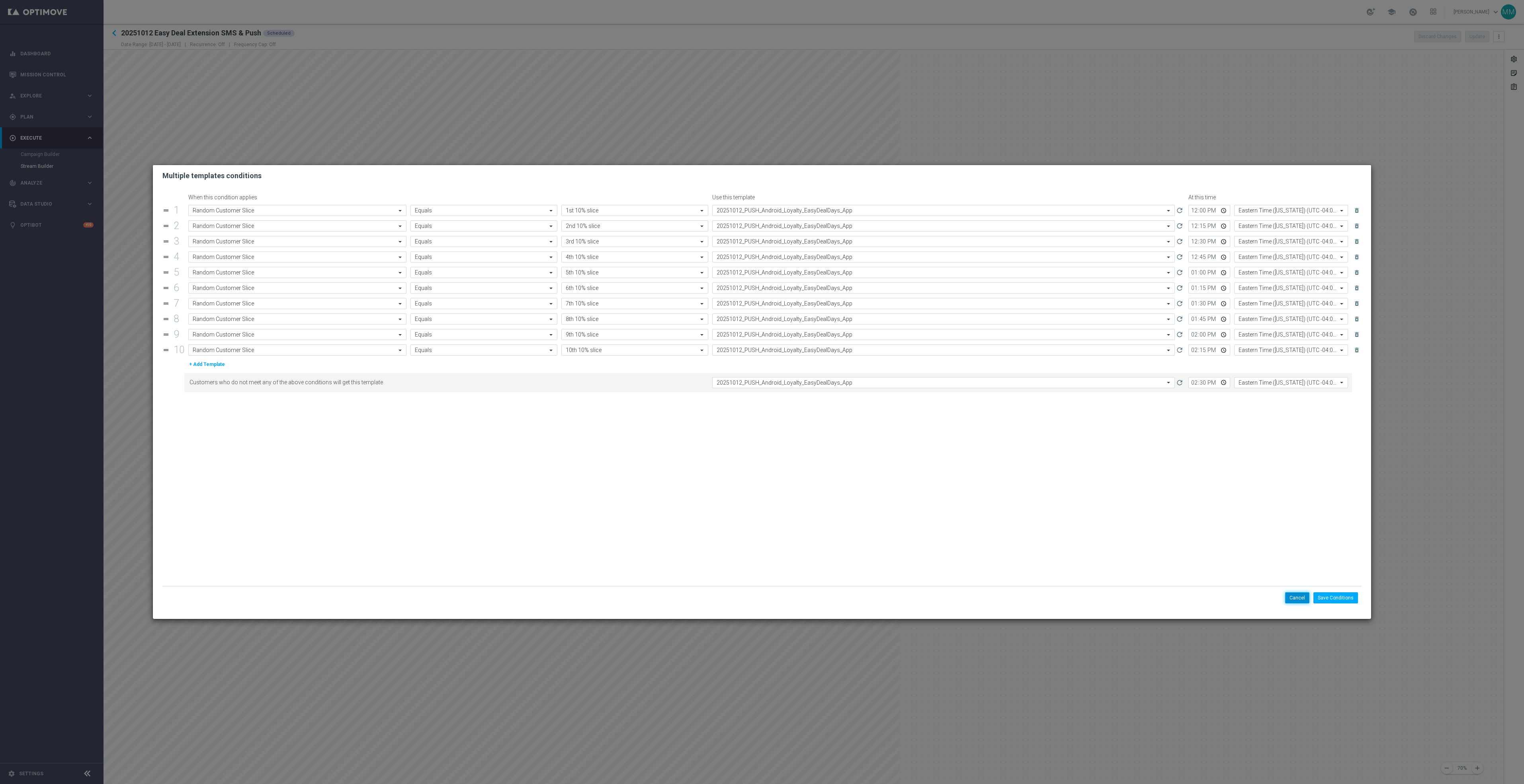
click at [1299, 600] on button "Cancel" at bounding box center [1298, 597] width 24 height 11
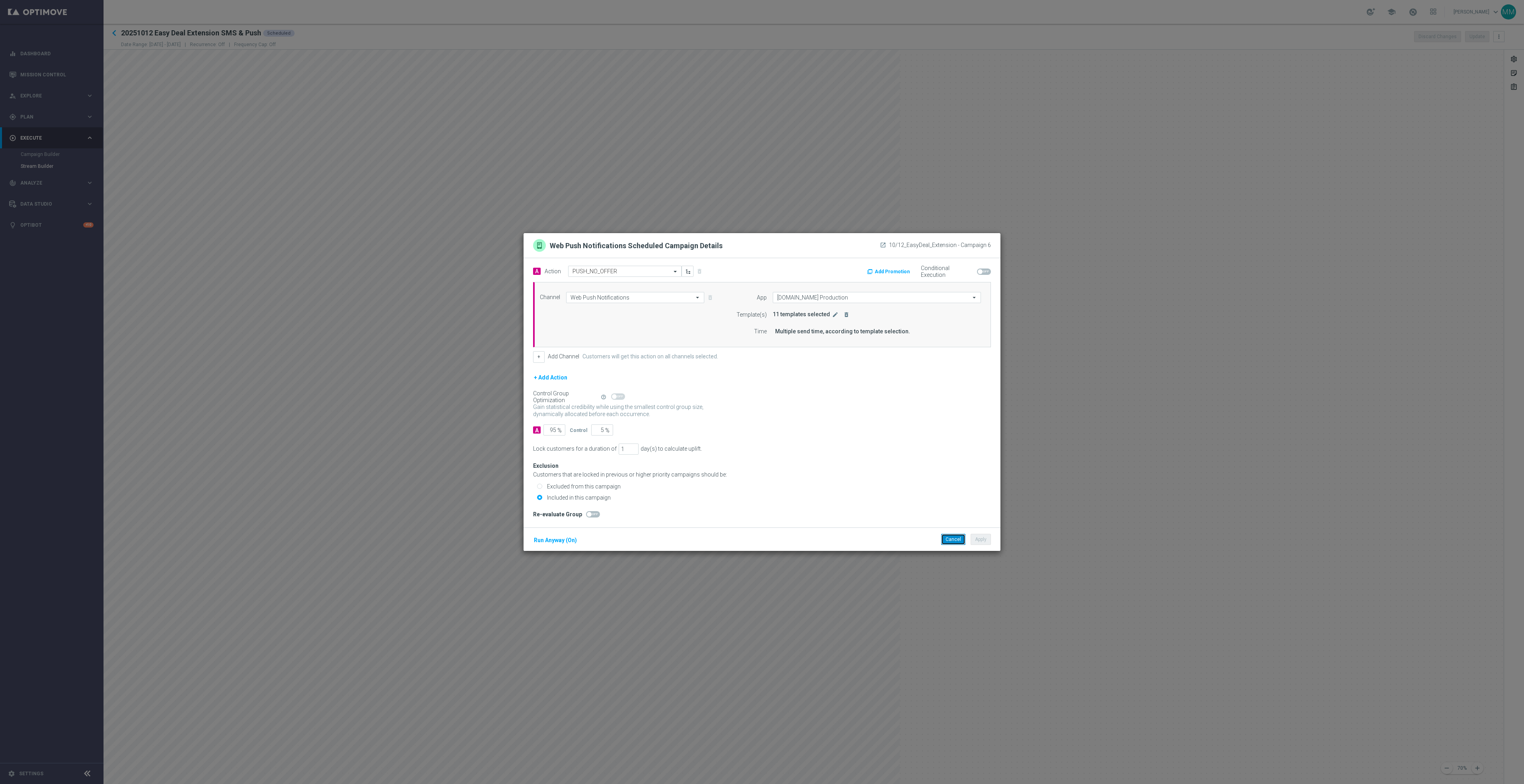
click at [946, 540] on button "Cancel" at bounding box center [953, 539] width 24 height 11
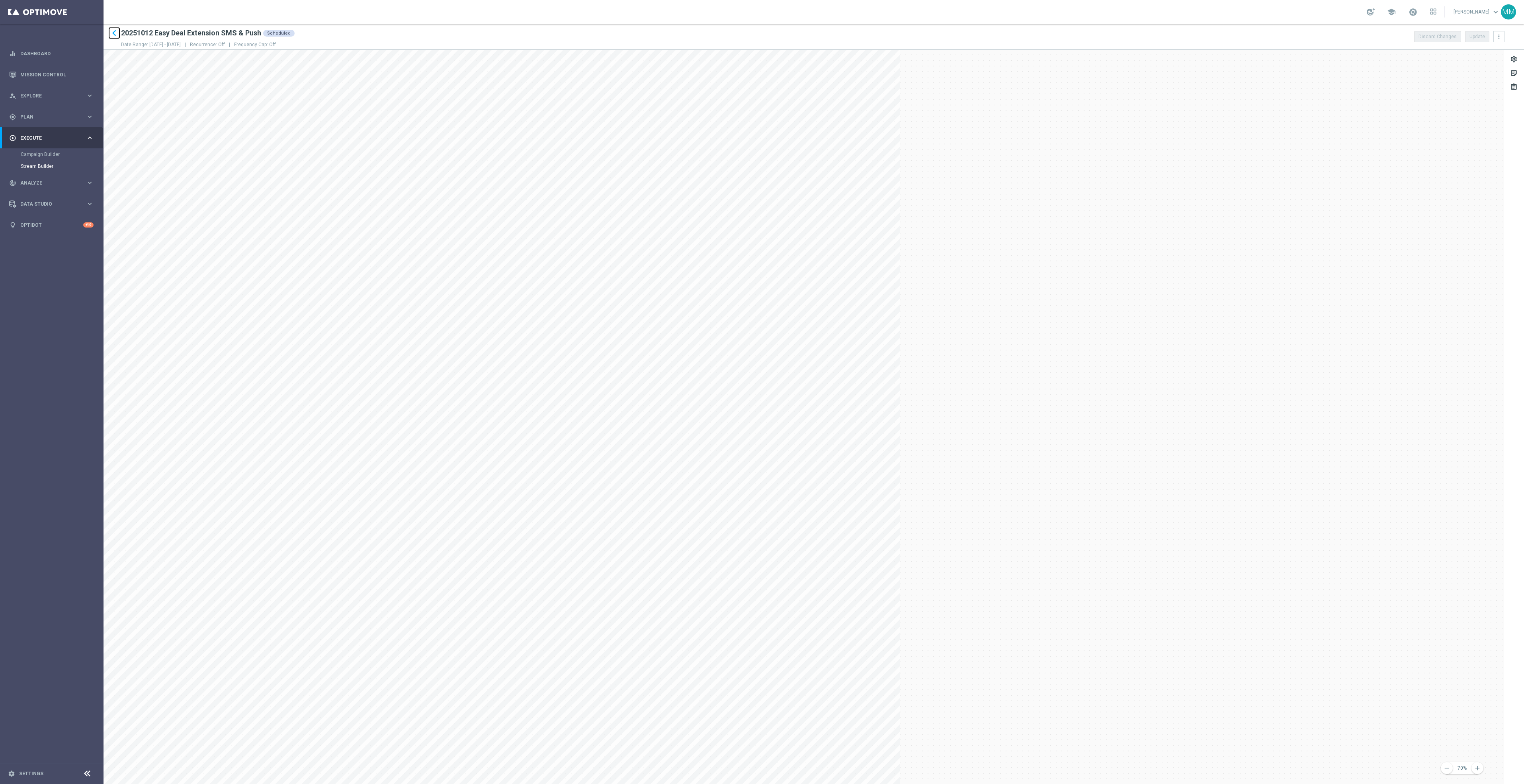
click at [112, 33] on icon "keyboard_arrow_left" at bounding box center [114, 33] width 12 height 12
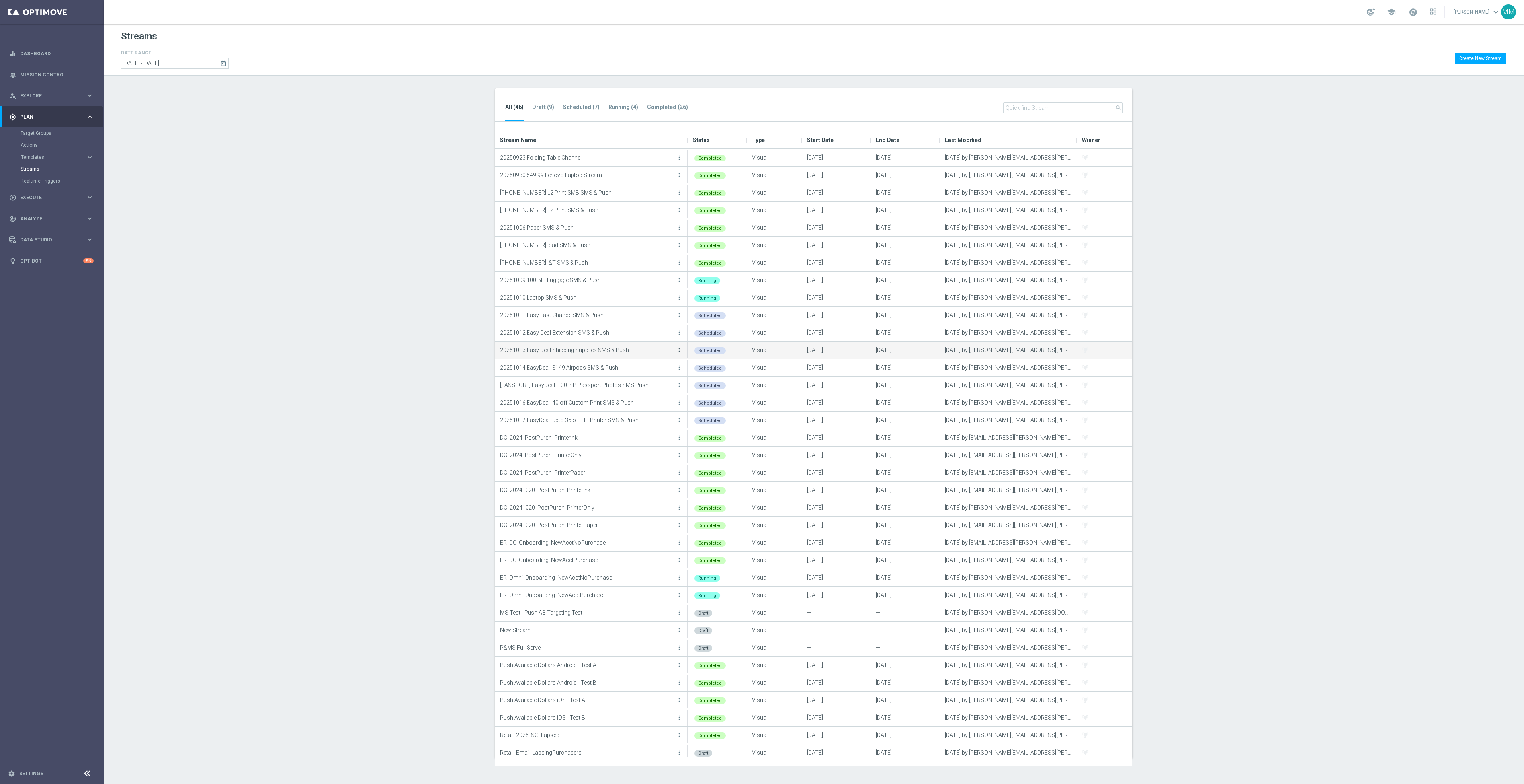
click at [679, 354] on icon "more_vert" at bounding box center [679, 350] width 6 height 6
click at [656, 373] on div "Edit" at bounding box center [647, 373] width 48 height 6
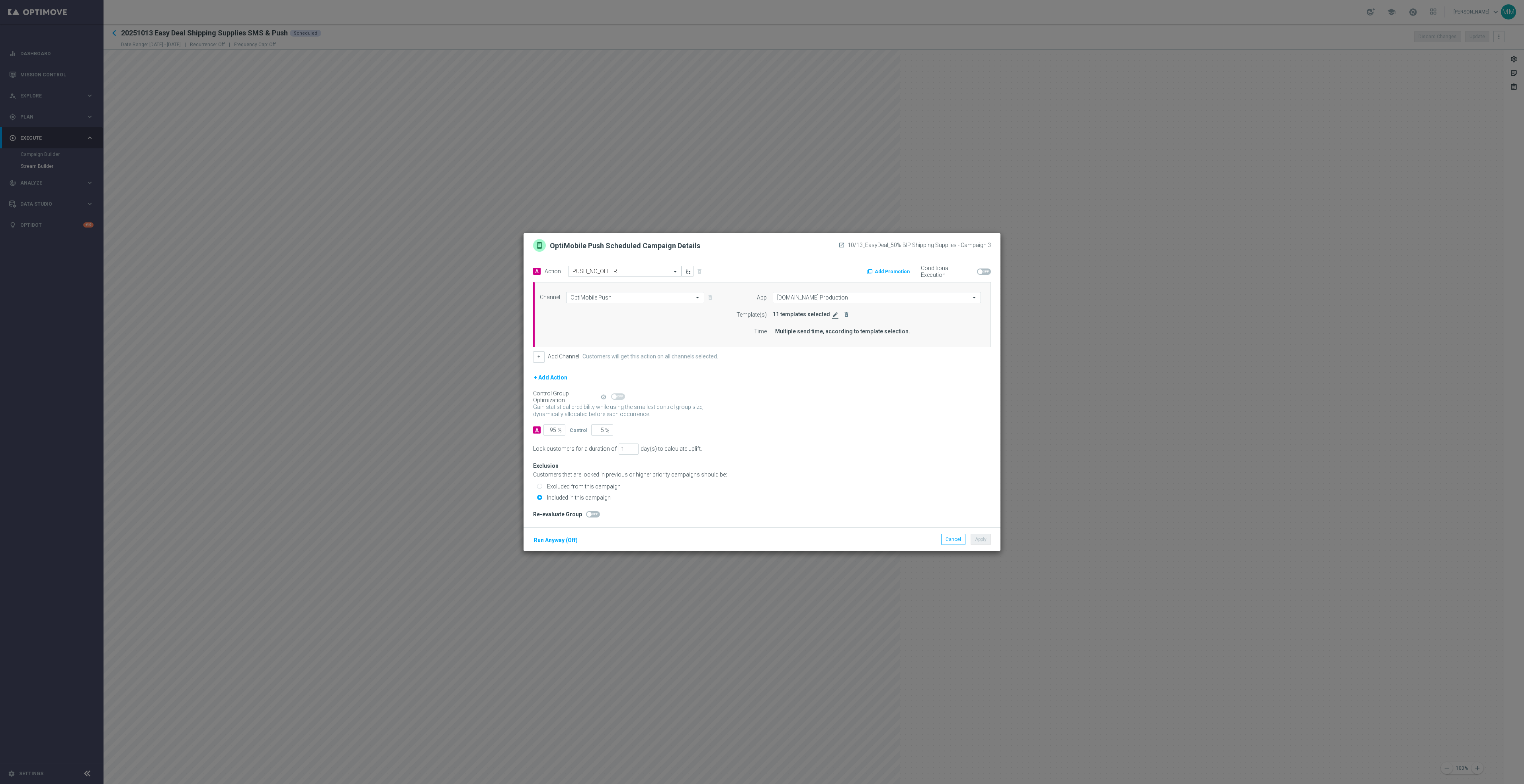
click at [832, 313] on icon "edit" at bounding box center [835, 315] width 6 height 6
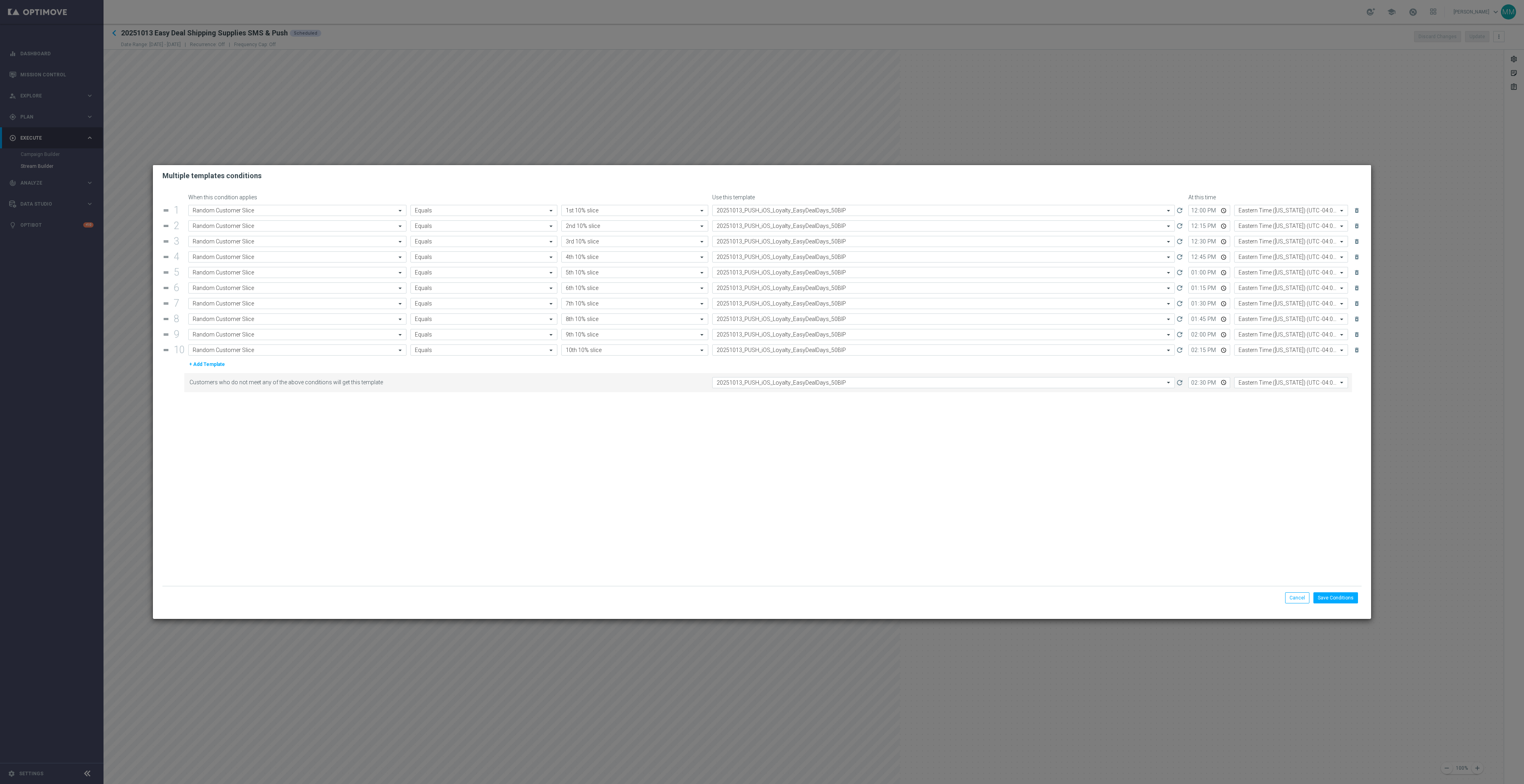
click at [1285, 597] on li "Cancel" at bounding box center [1297, 597] width 28 height 11
click at [1289, 597] on button "Cancel" at bounding box center [1298, 597] width 24 height 11
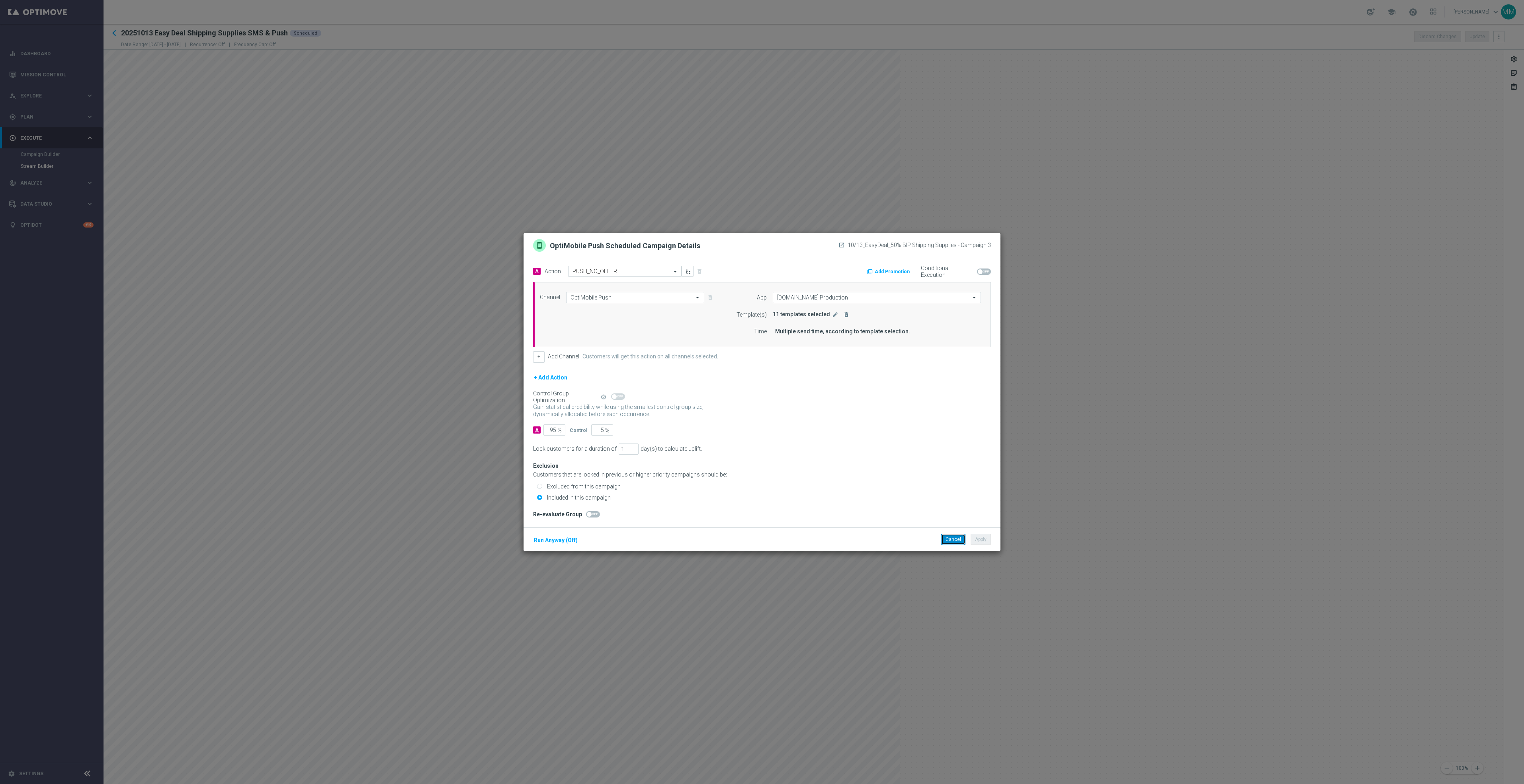
click at [942, 538] on button "Cancel" at bounding box center [953, 539] width 24 height 11
click at [834, 315] on icon "edit" at bounding box center [835, 315] width 6 height 6
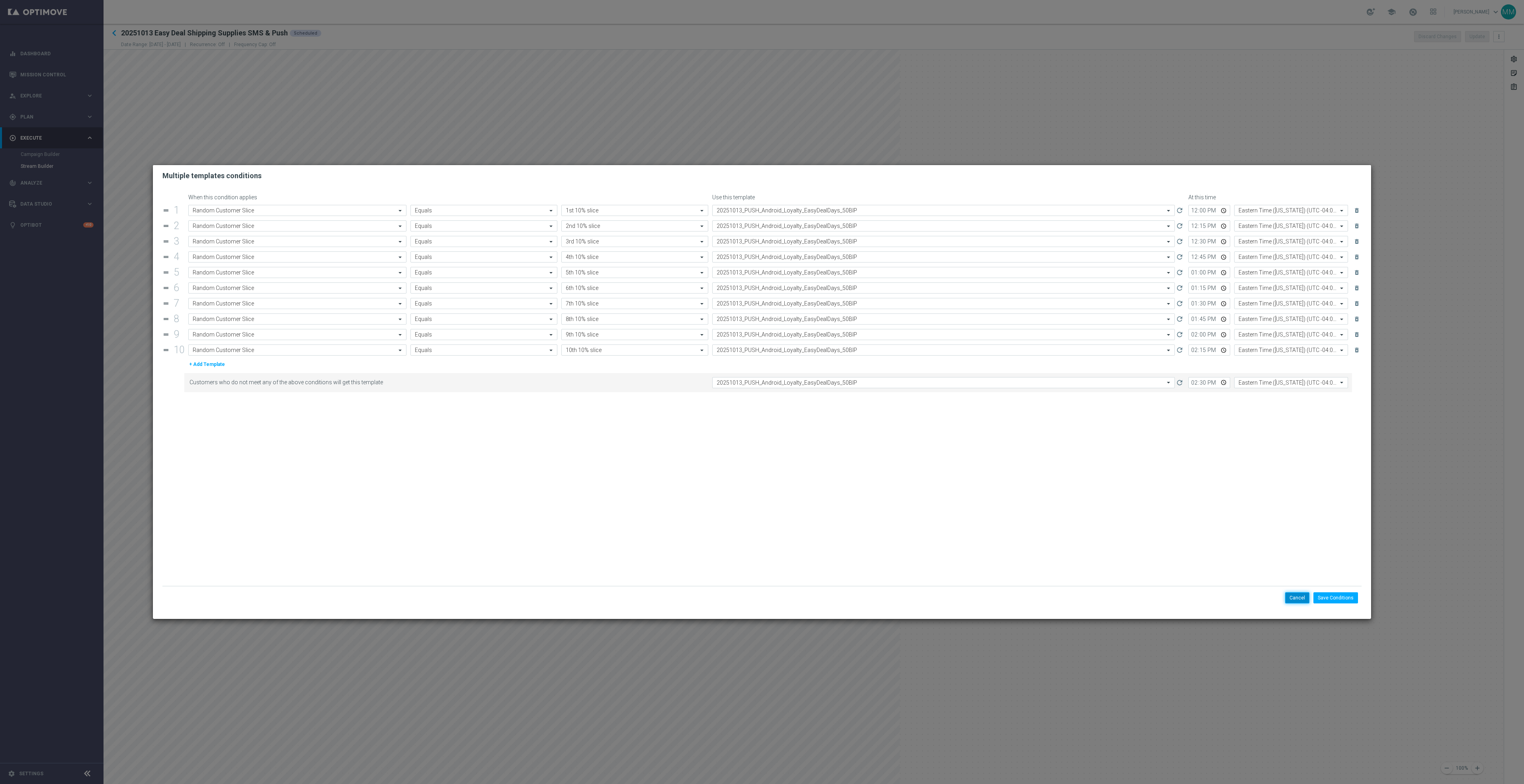
click at [1303, 600] on button "Cancel" at bounding box center [1298, 597] width 24 height 11
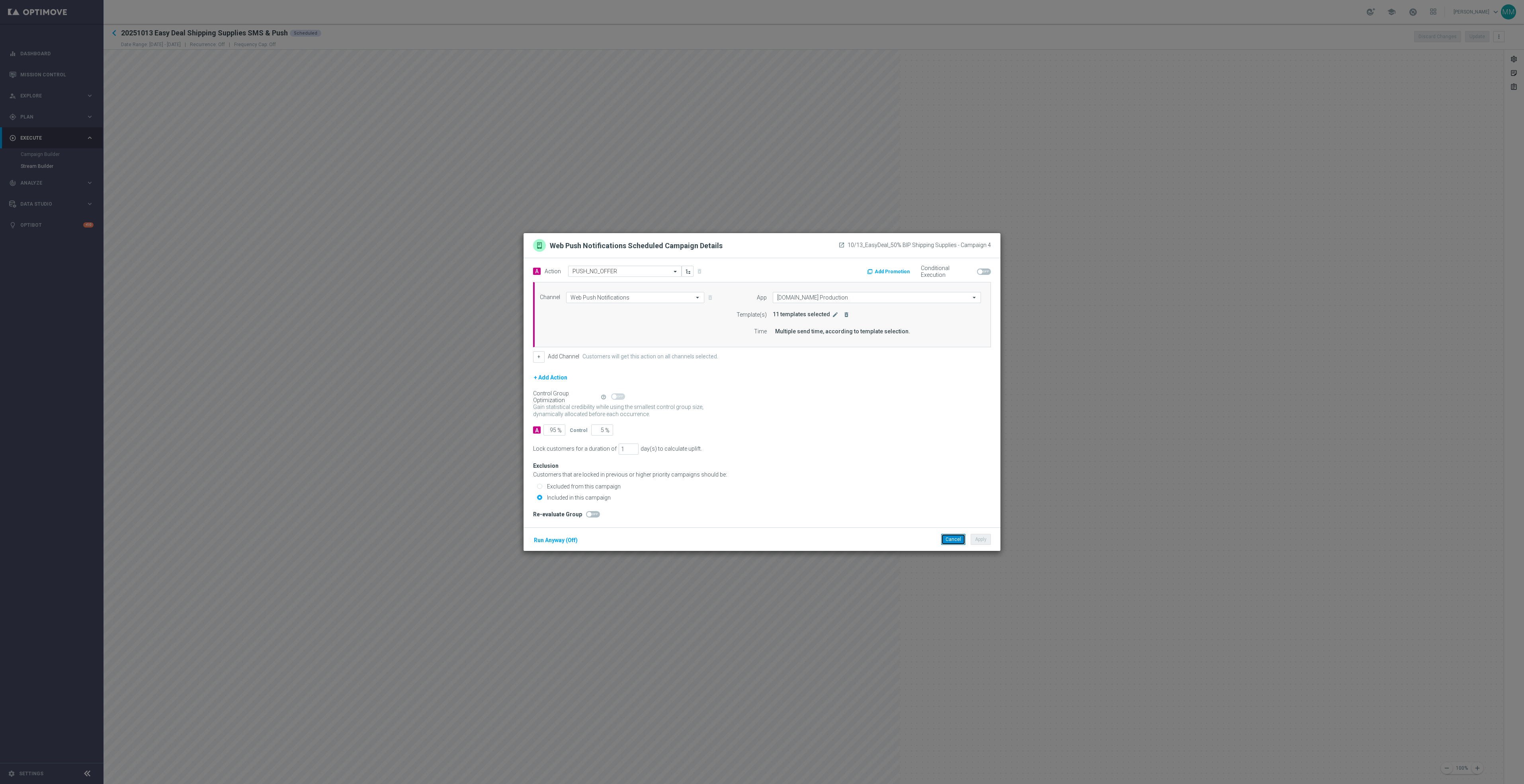
click at [960, 538] on button "Cancel" at bounding box center [953, 539] width 24 height 11
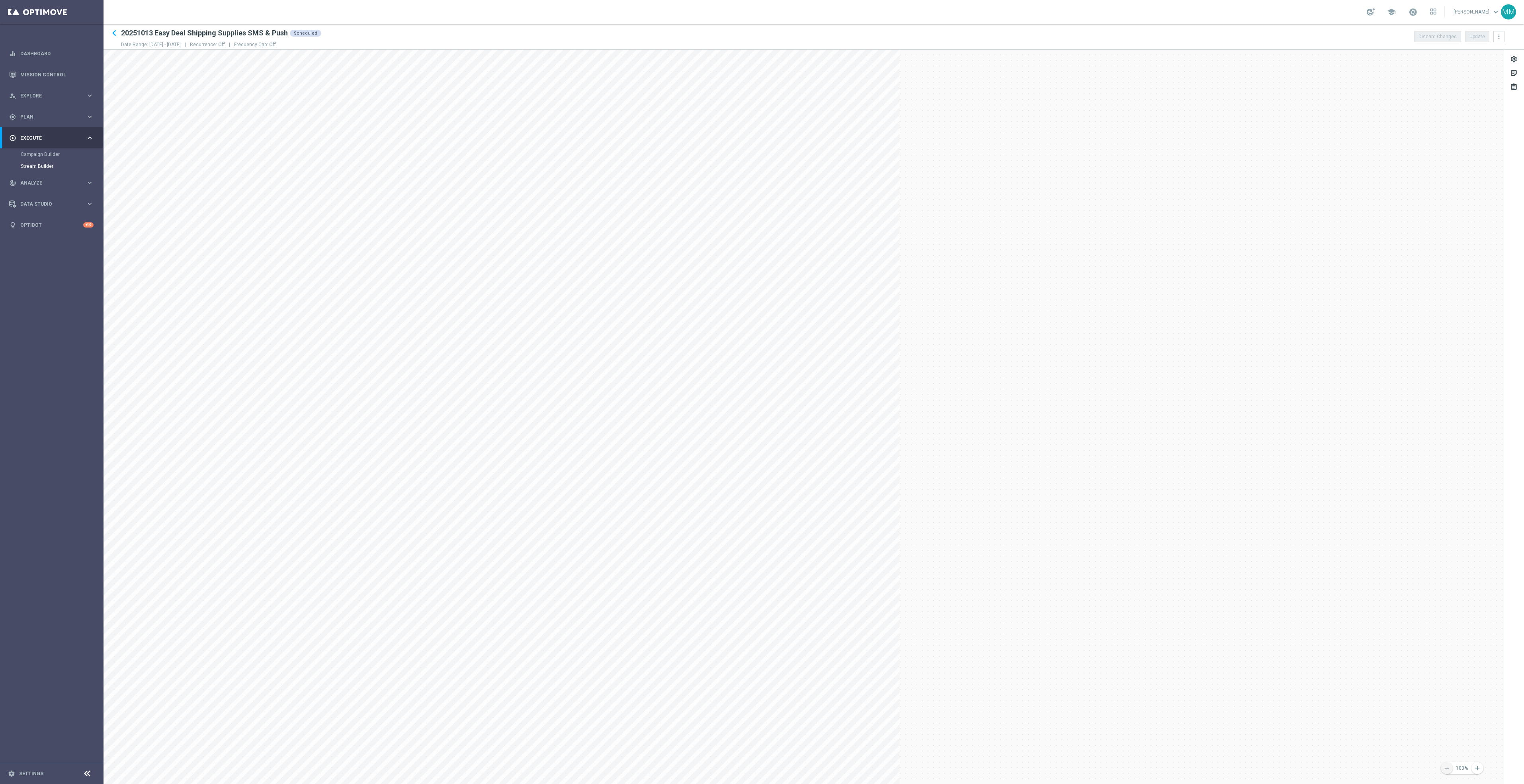
click at [1443, 765] on icon "remove" at bounding box center [1447, 768] width 7 height 7
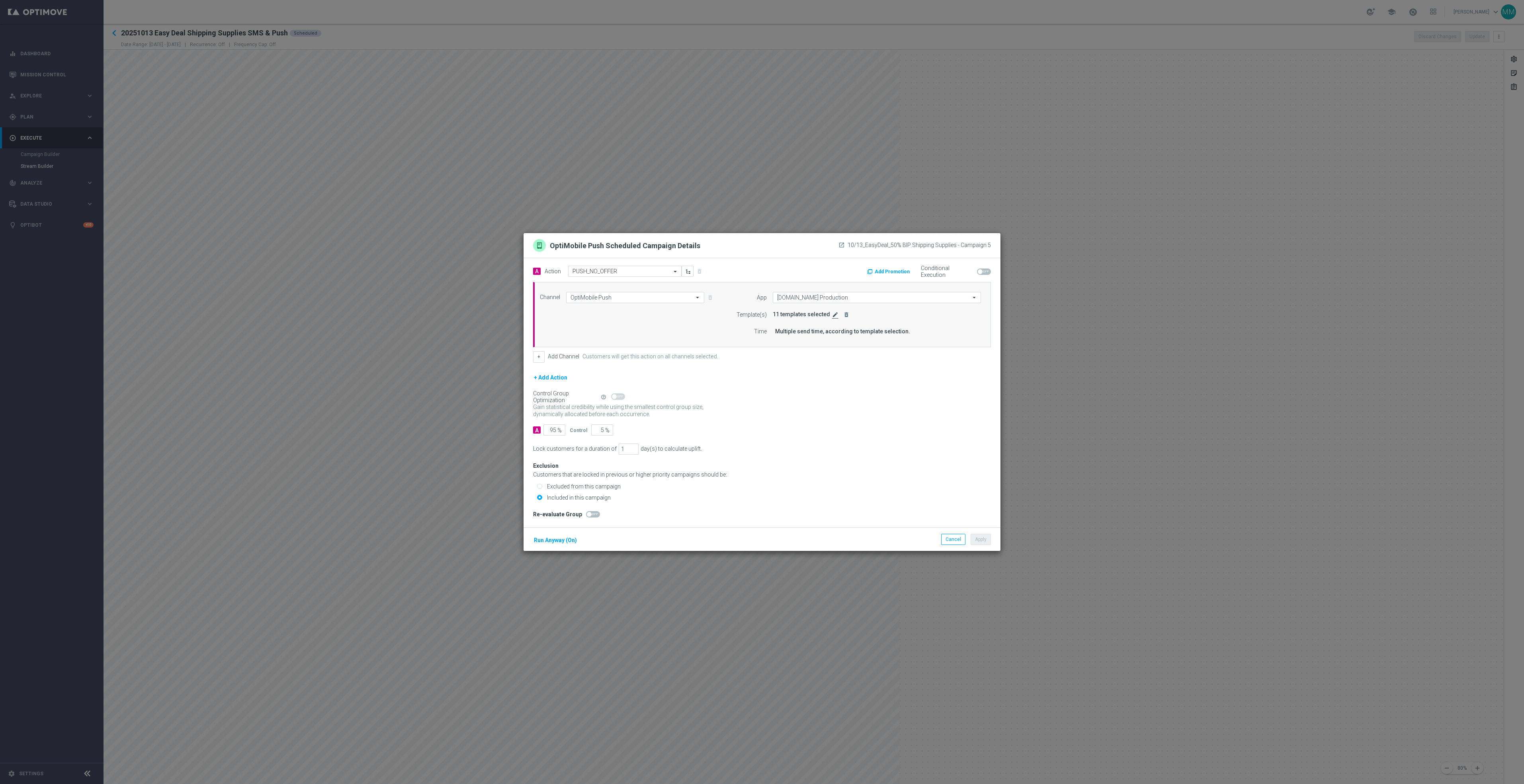
click at [834, 315] on icon "edit" at bounding box center [835, 315] width 6 height 6
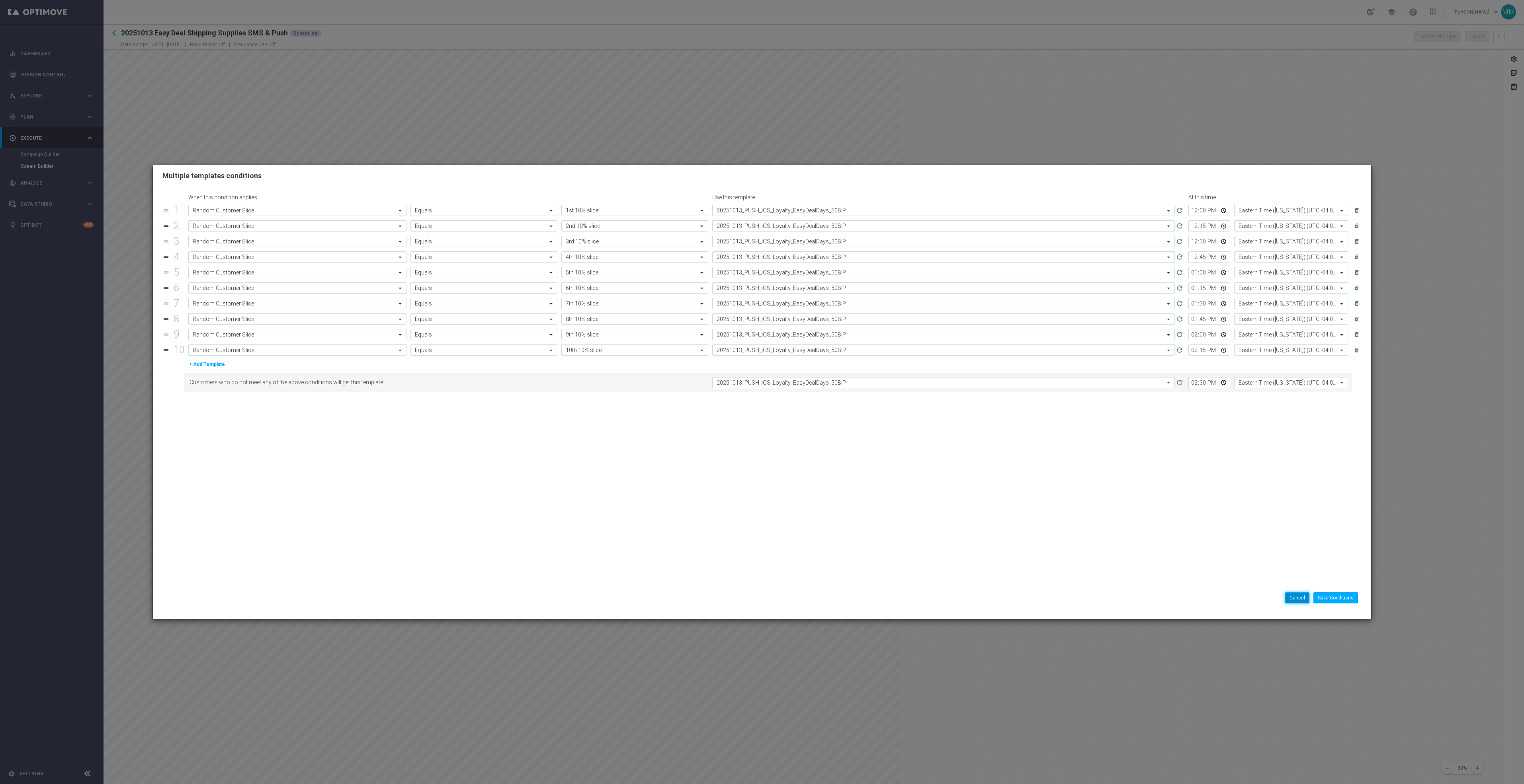
click at [1288, 599] on button "Cancel" at bounding box center [1298, 597] width 24 height 11
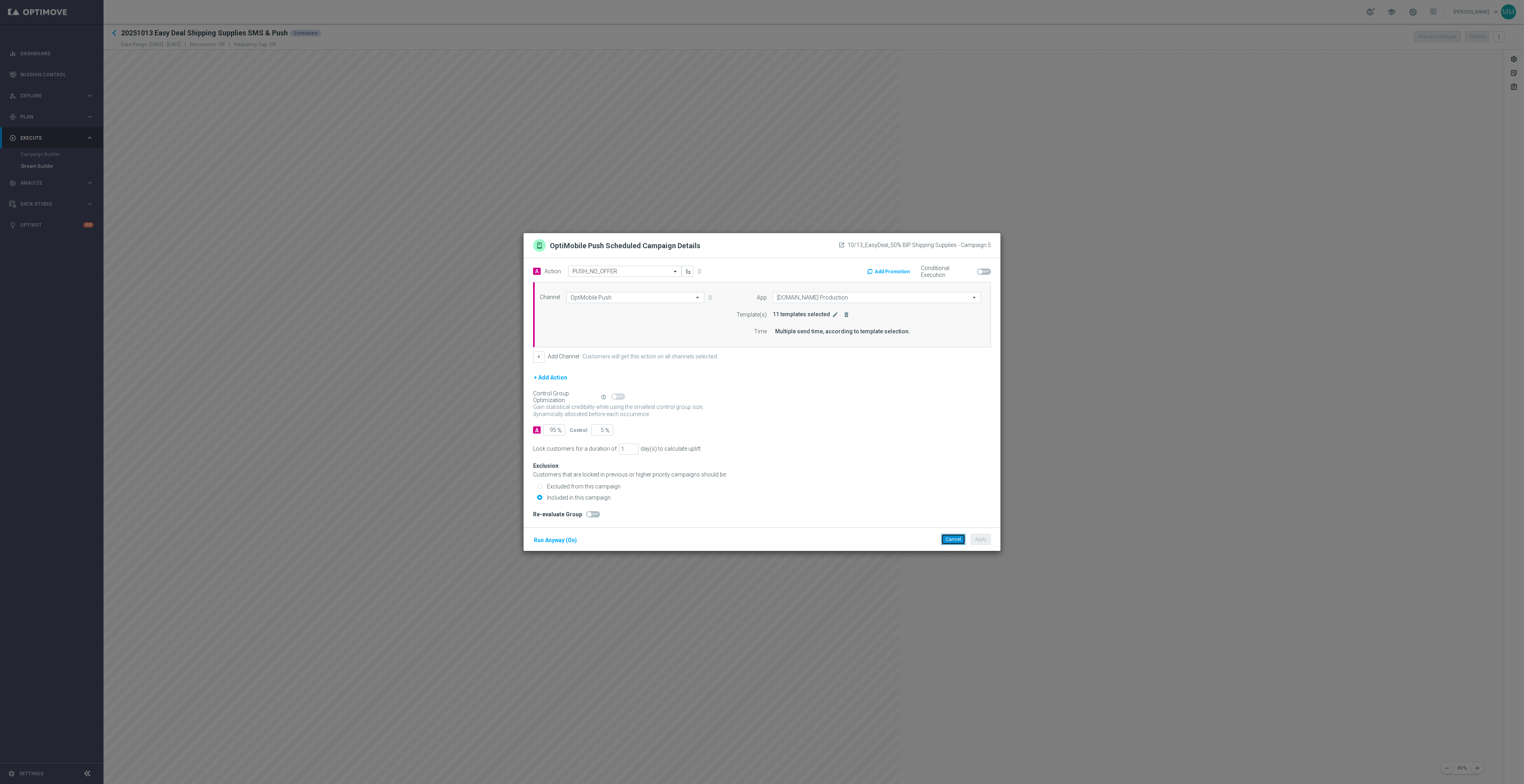
click at [947, 537] on button "Cancel" at bounding box center [953, 539] width 24 height 11
click at [835, 318] on button "edit" at bounding box center [836, 315] width 10 height 7
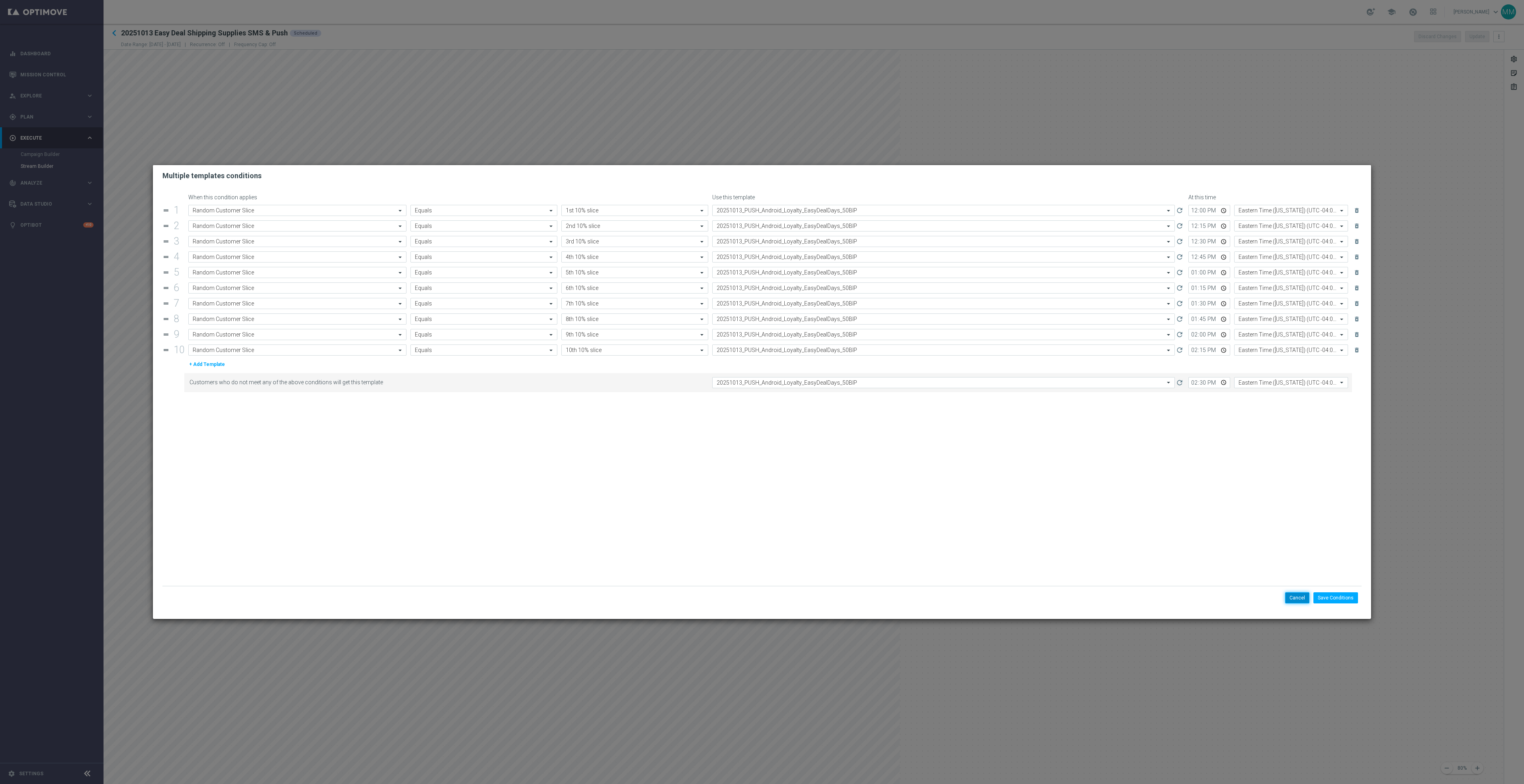
click at [1292, 603] on button "Cancel" at bounding box center [1298, 597] width 24 height 11
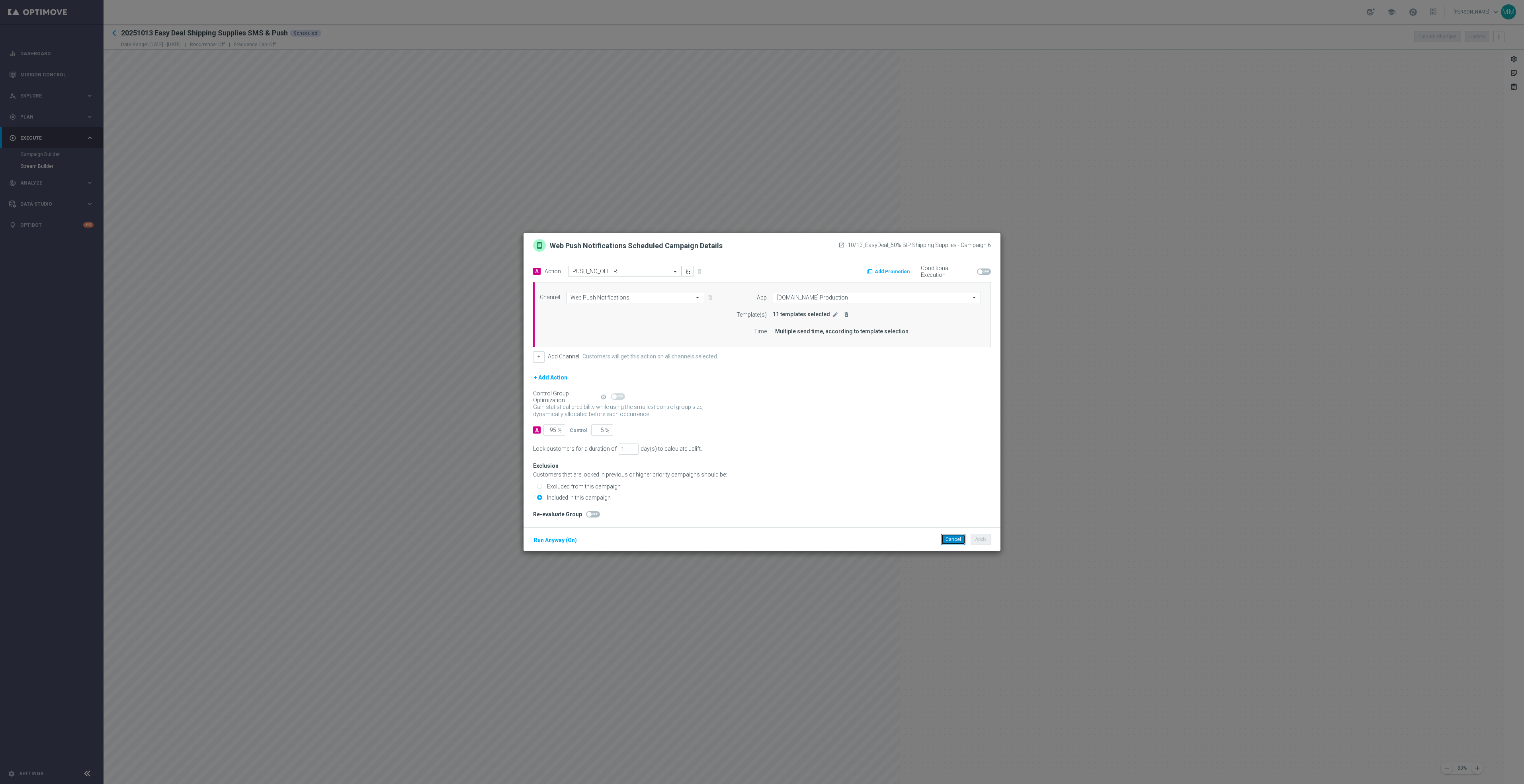
click at [944, 538] on button "Cancel" at bounding box center [953, 539] width 24 height 11
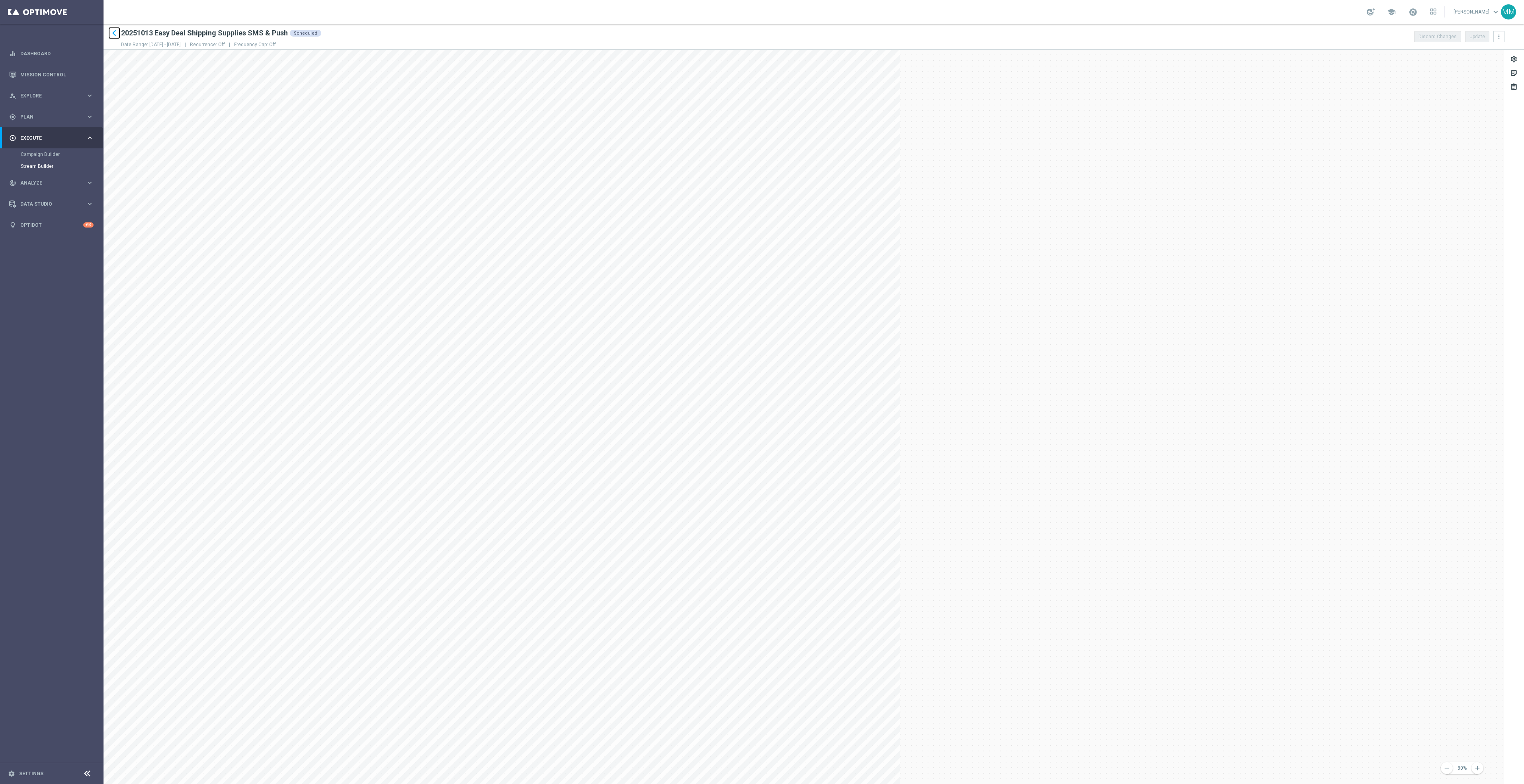
click at [112, 31] on icon "keyboard_arrow_left" at bounding box center [114, 33] width 12 height 12
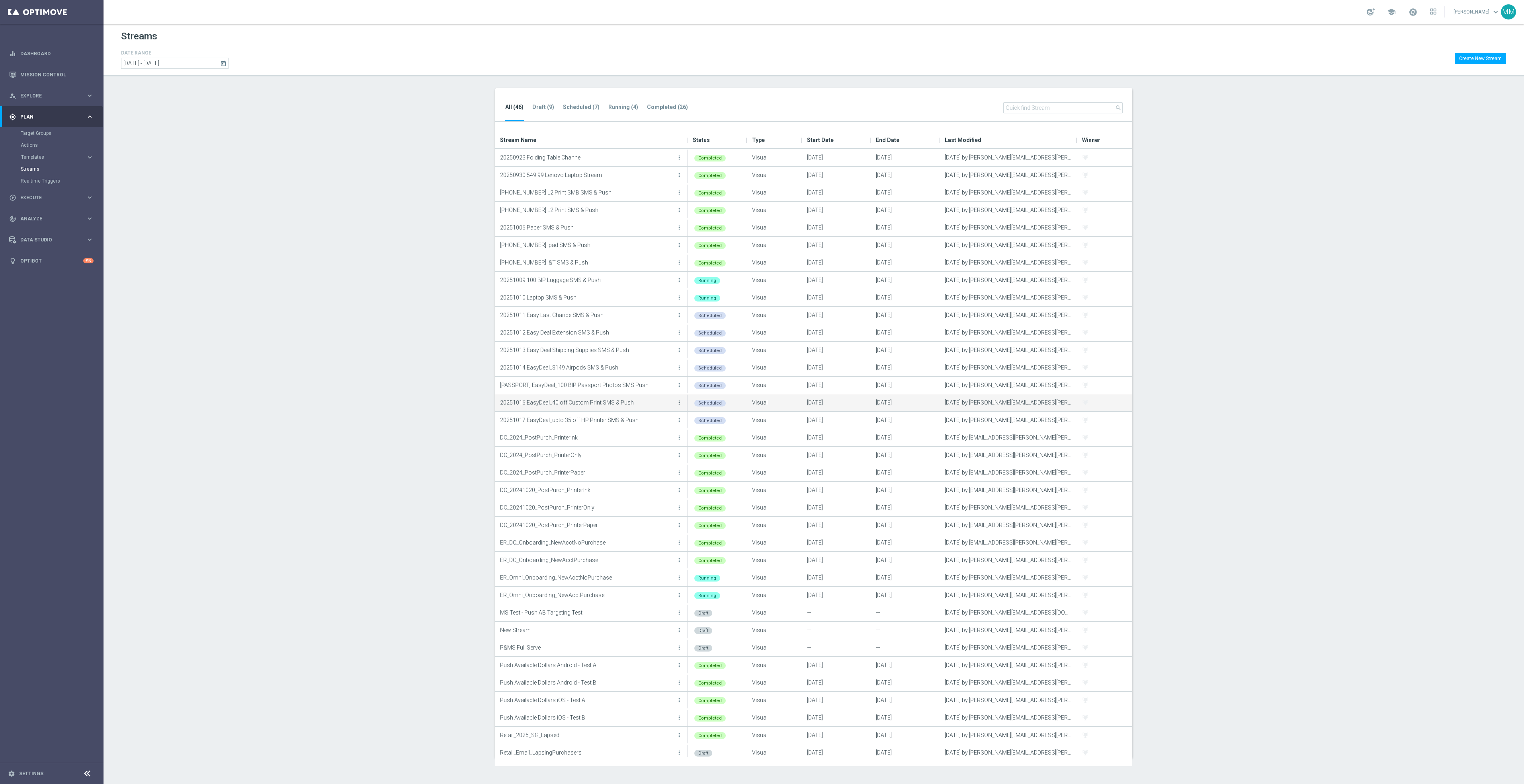
click at [677, 405] on icon "more_vert" at bounding box center [679, 403] width 6 height 6
click at [660, 424] on div "Edit" at bounding box center [647, 426] width 48 height 6
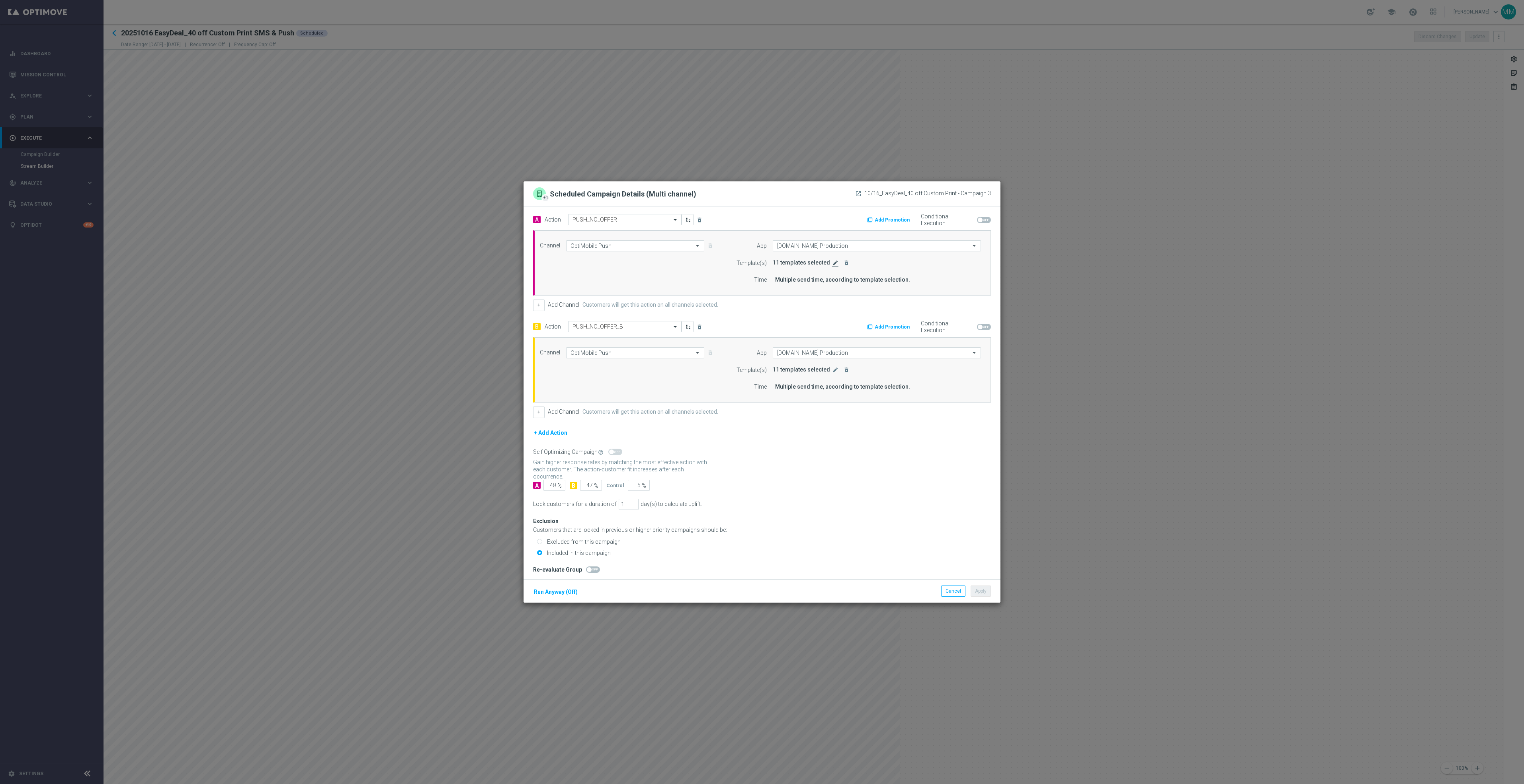
click at [832, 261] on icon "edit" at bounding box center [835, 263] width 6 height 6
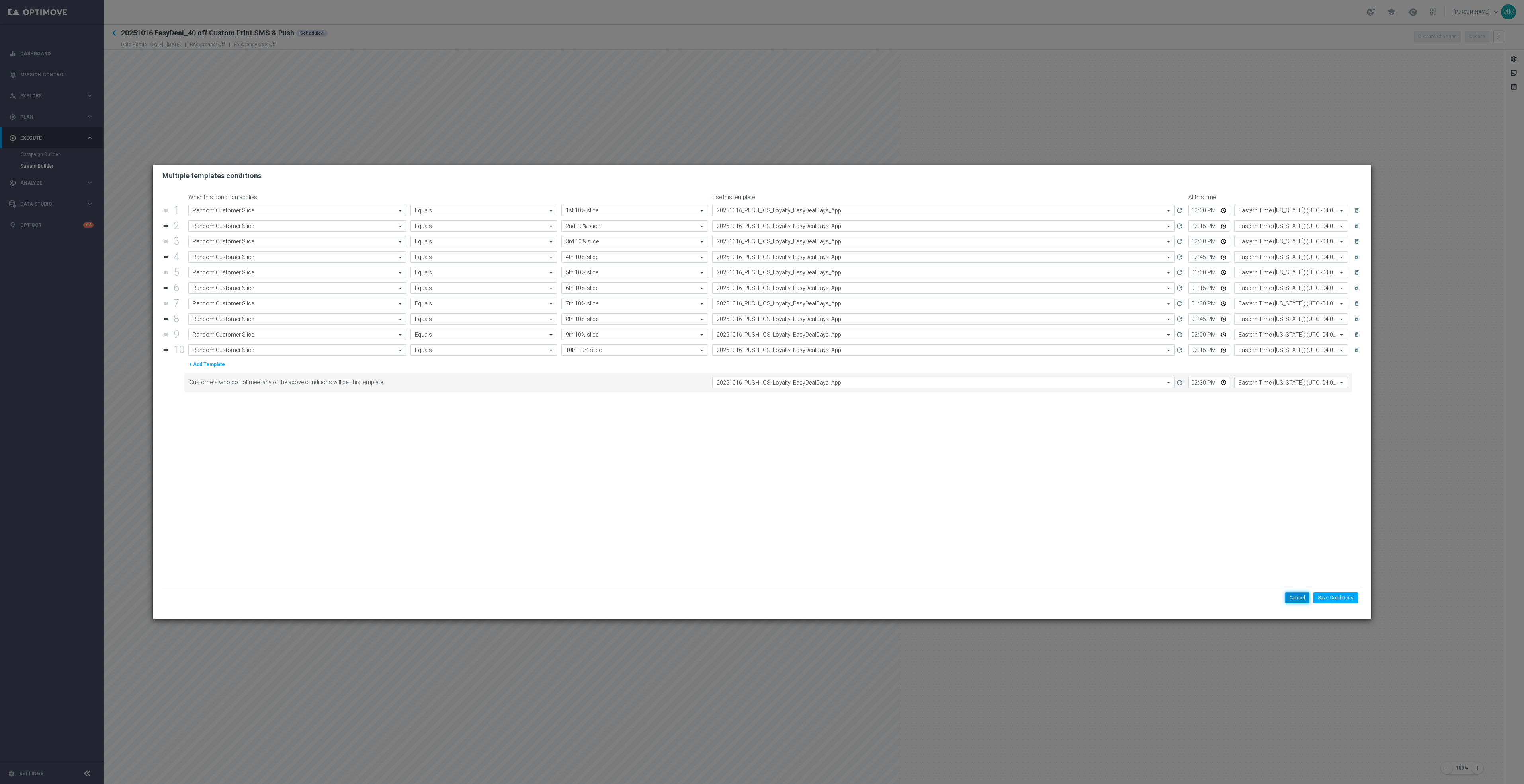
click at [1288, 597] on button "Cancel" at bounding box center [1298, 597] width 24 height 11
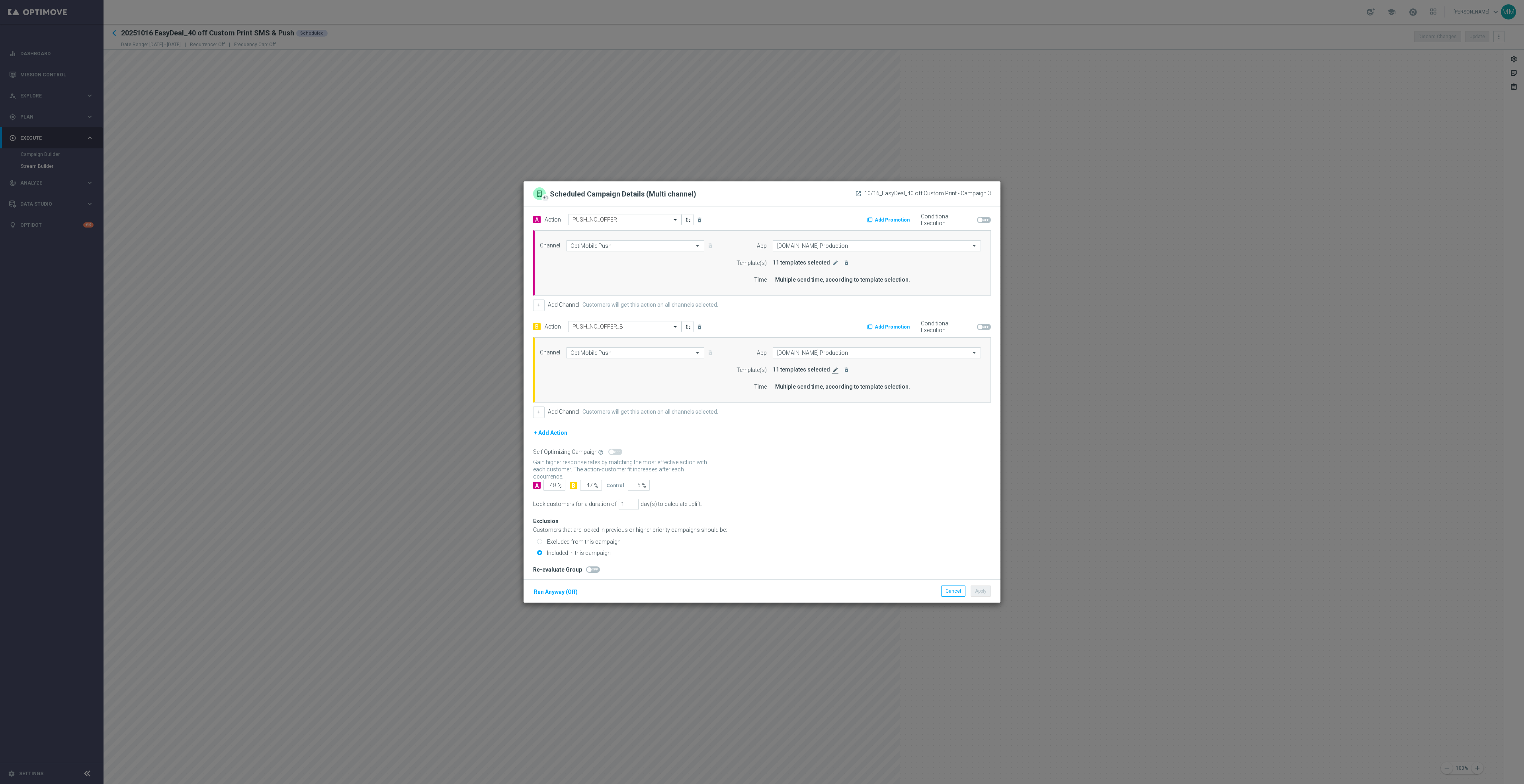
click at [832, 369] on icon "edit" at bounding box center [835, 370] width 6 height 6
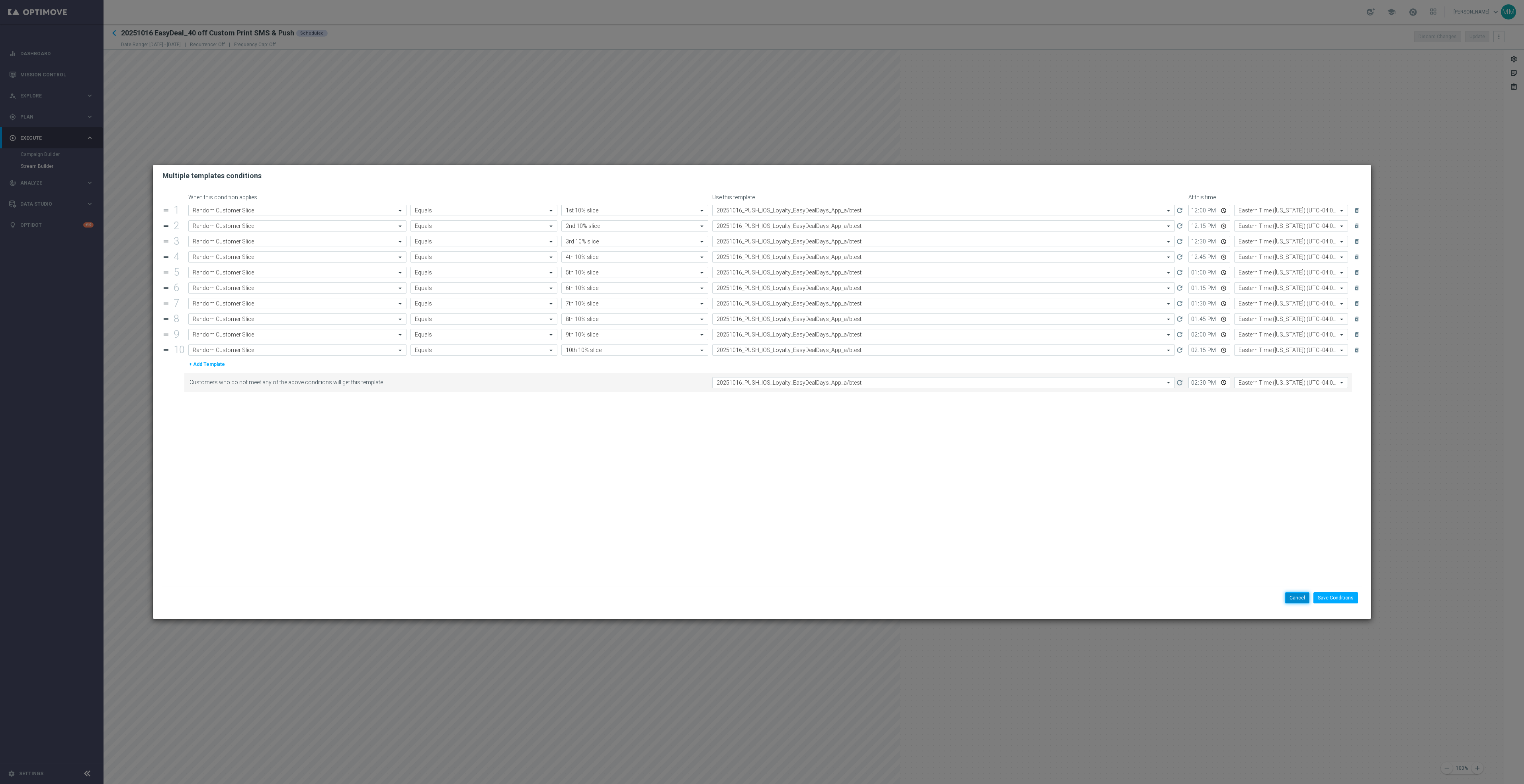
click at [1298, 600] on button "Cancel" at bounding box center [1298, 597] width 24 height 11
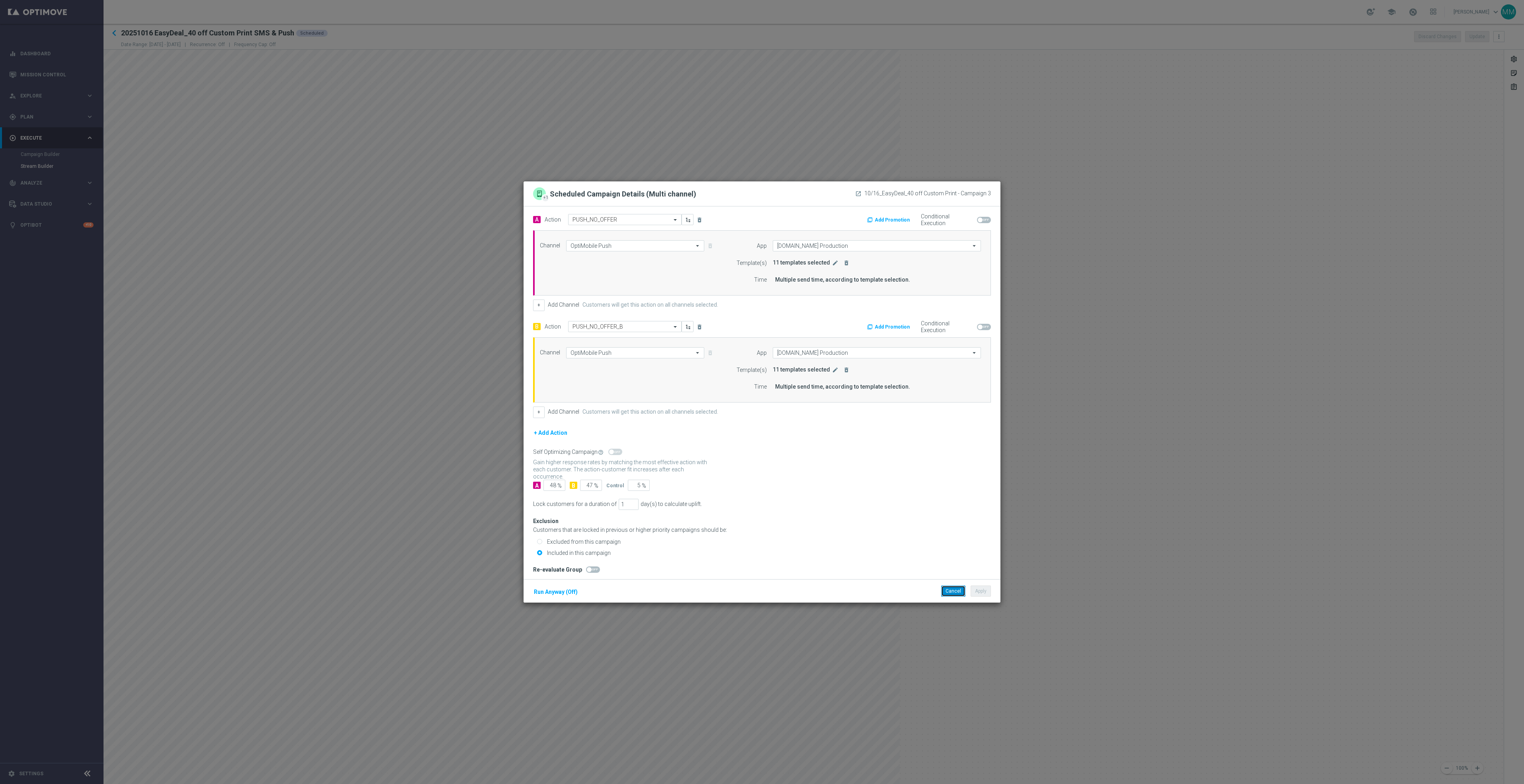
click at [948, 592] on button "Cancel" at bounding box center [953, 591] width 24 height 11
click at [832, 264] on icon "edit" at bounding box center [835, 263] width 6 height 6
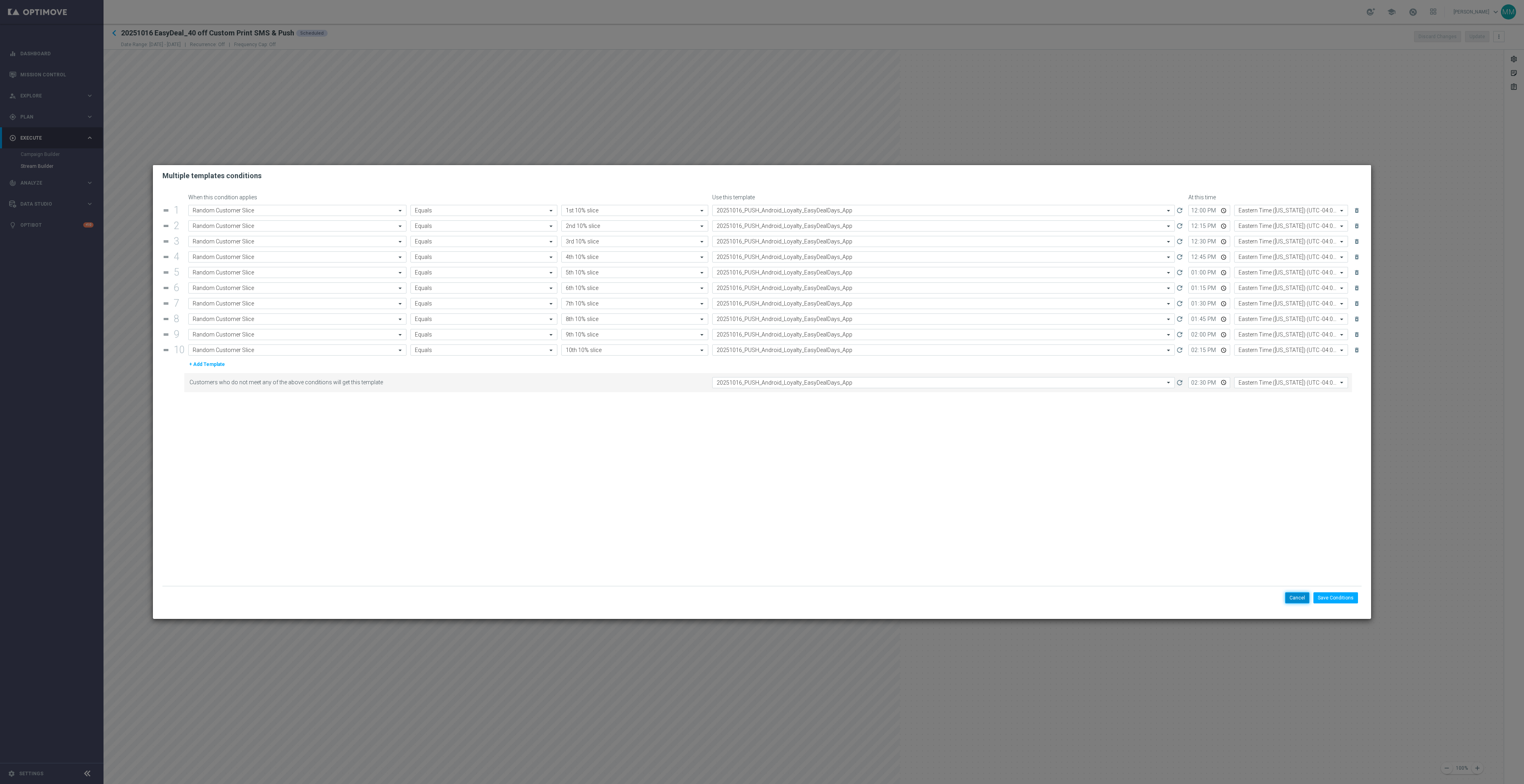
click at [1289, 599] on button "Cancel" at bounding box center [1298, 597] width 24 height 11
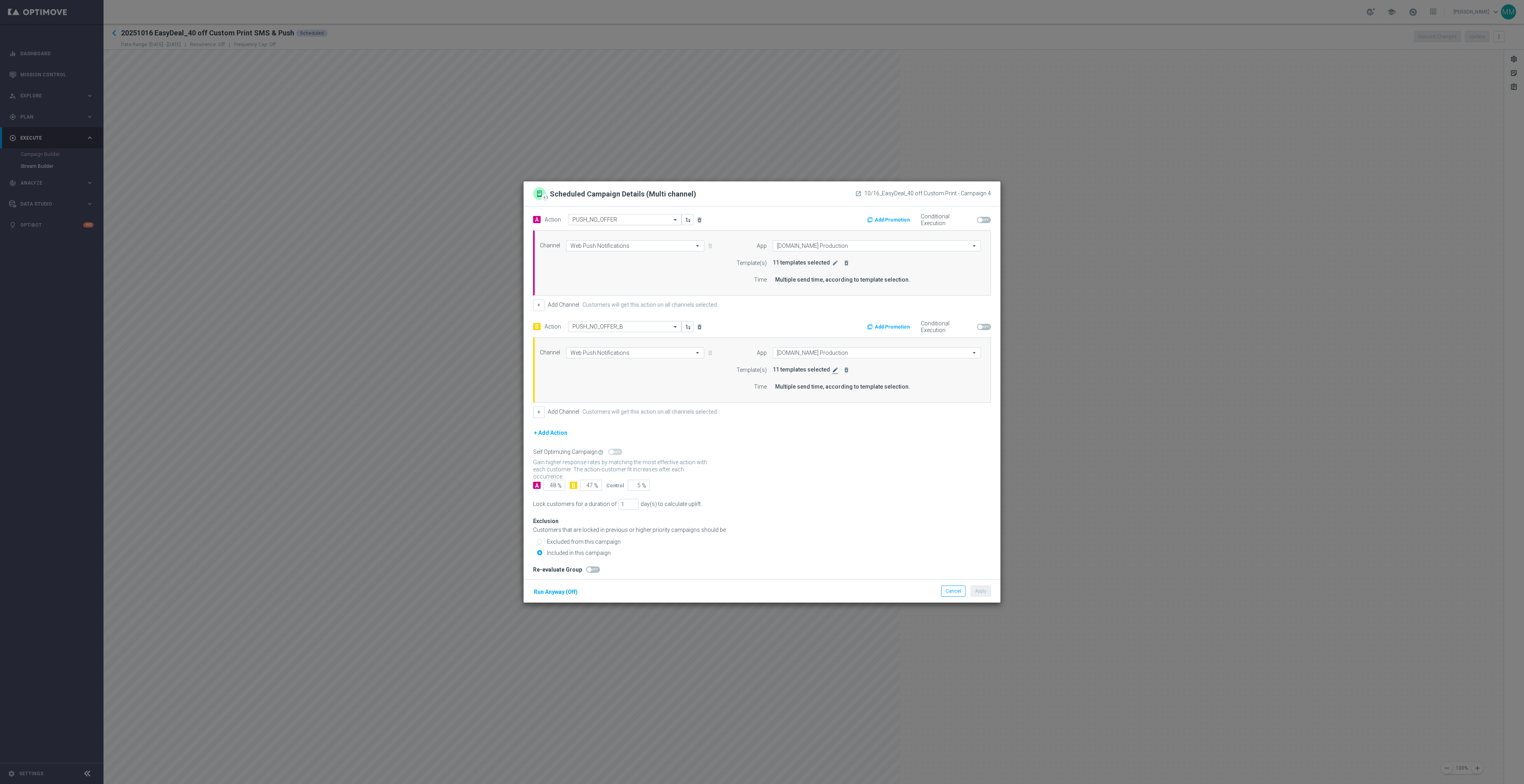
click at [832, 373] on icon "edit" at bounding box center [835, 370] width 6 height 6
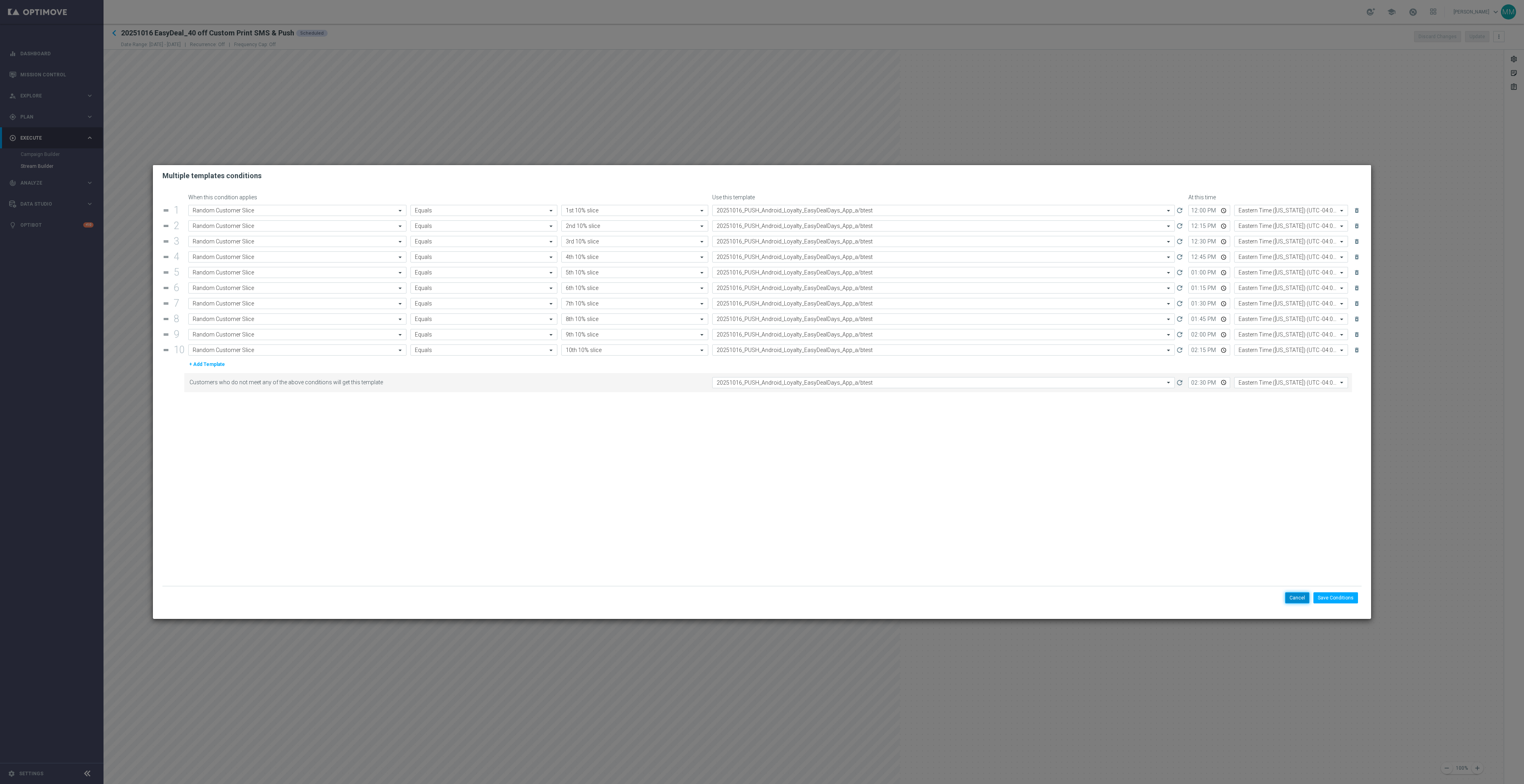
click at [1294, 599] on button "Cancel" at bounding box center [1298, 597] width 24 height 11
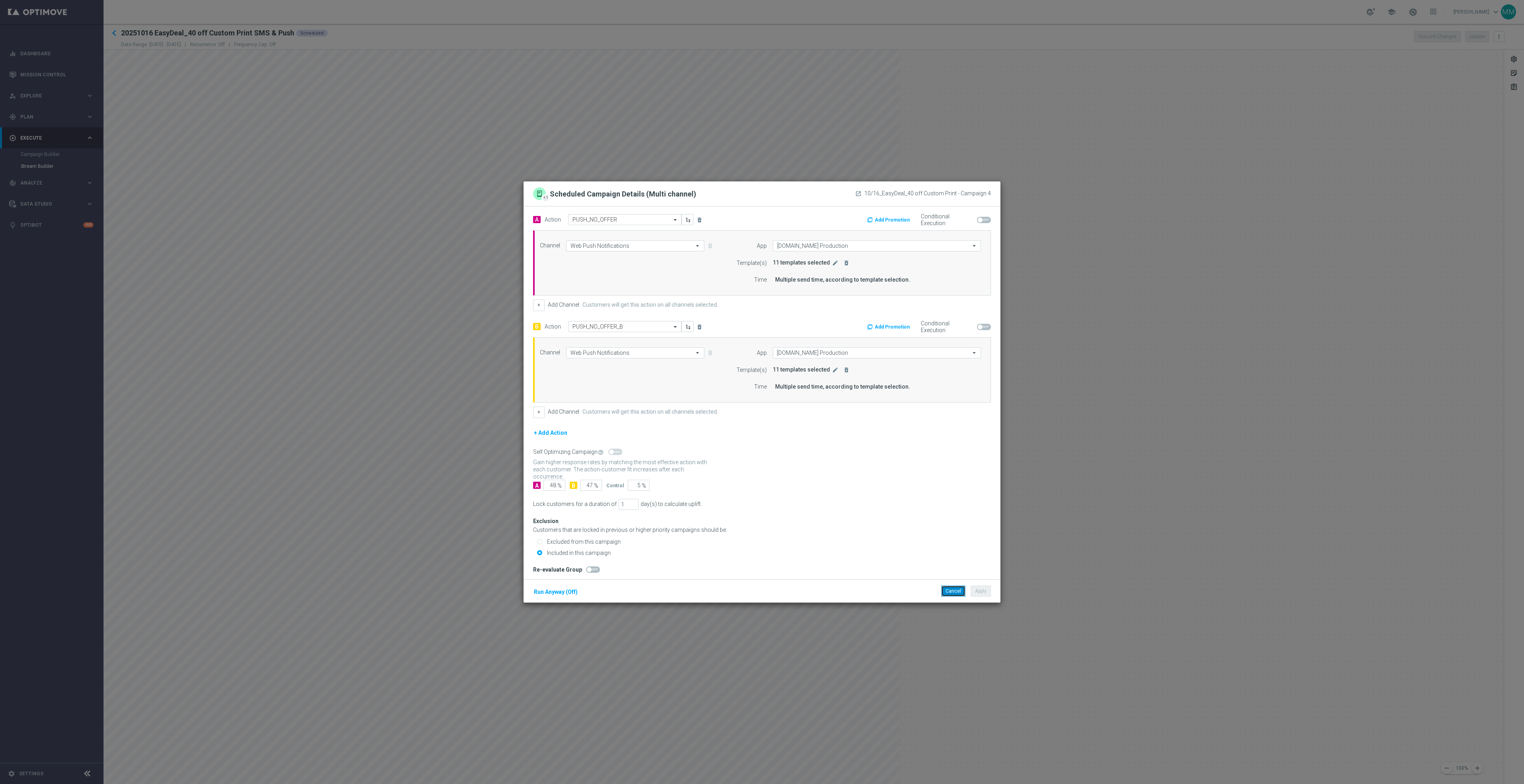
click at [947, 589] on button "Cancel" at bounding box center [953, 591] width 24 height 11
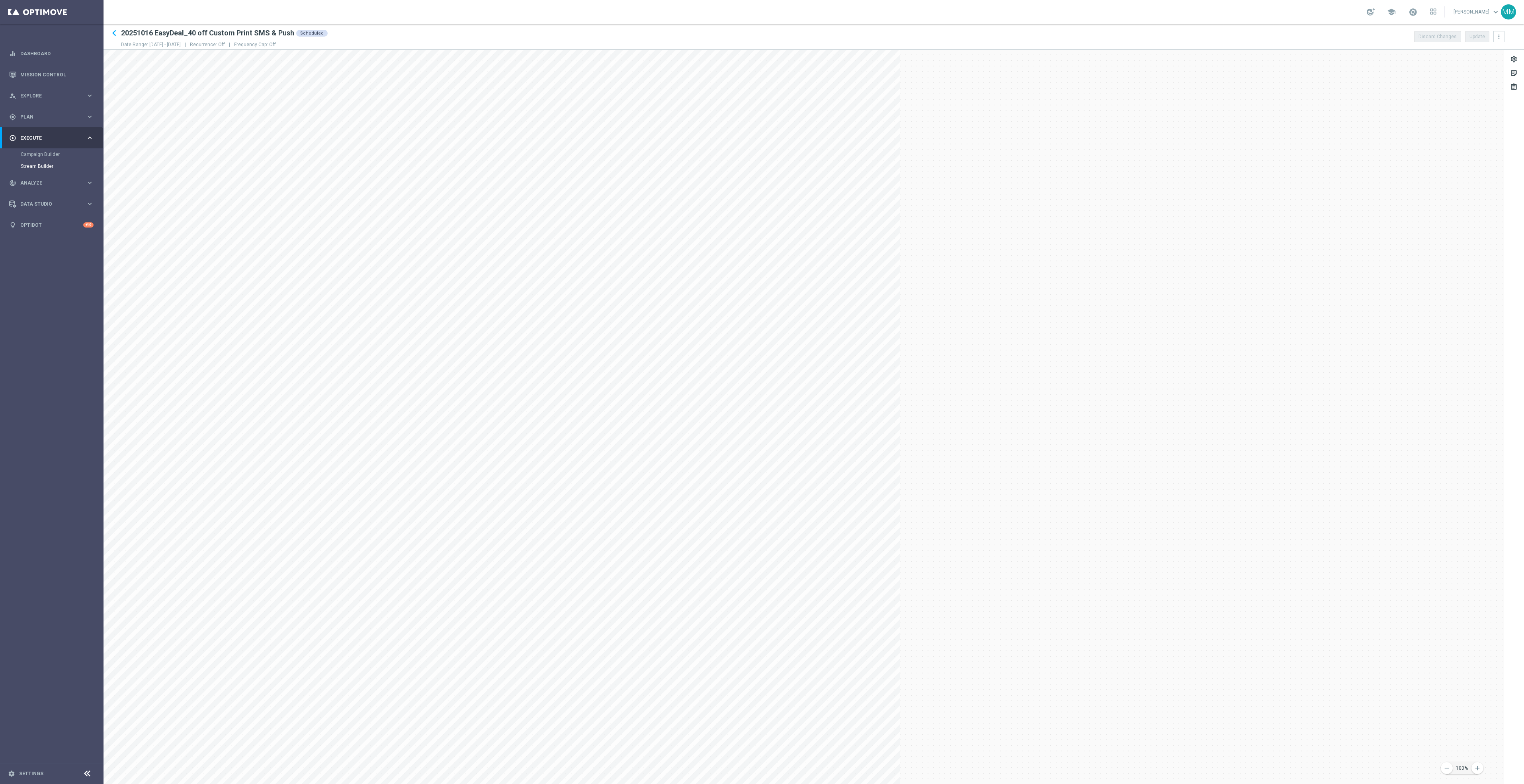
click at [1450, 774] on button "100%" at bounding box center [1462, 768] width 32 height 12
click at [1447, 768] on icon "remove" at bounding box center [1447, 768] width 7 height 7
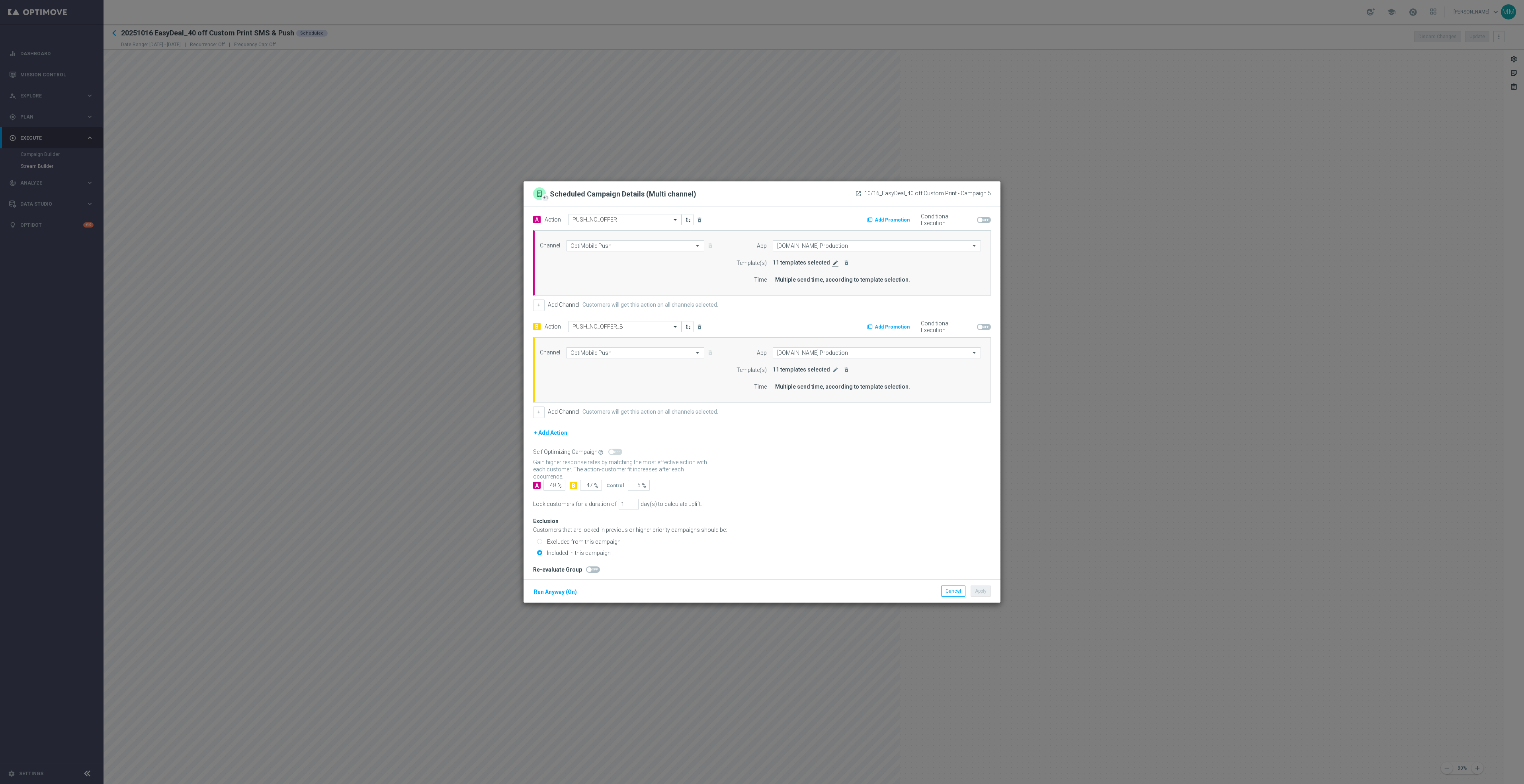
click at [832, 263] on icon "edit" at bounding box center [835, 263] width 6 height 6
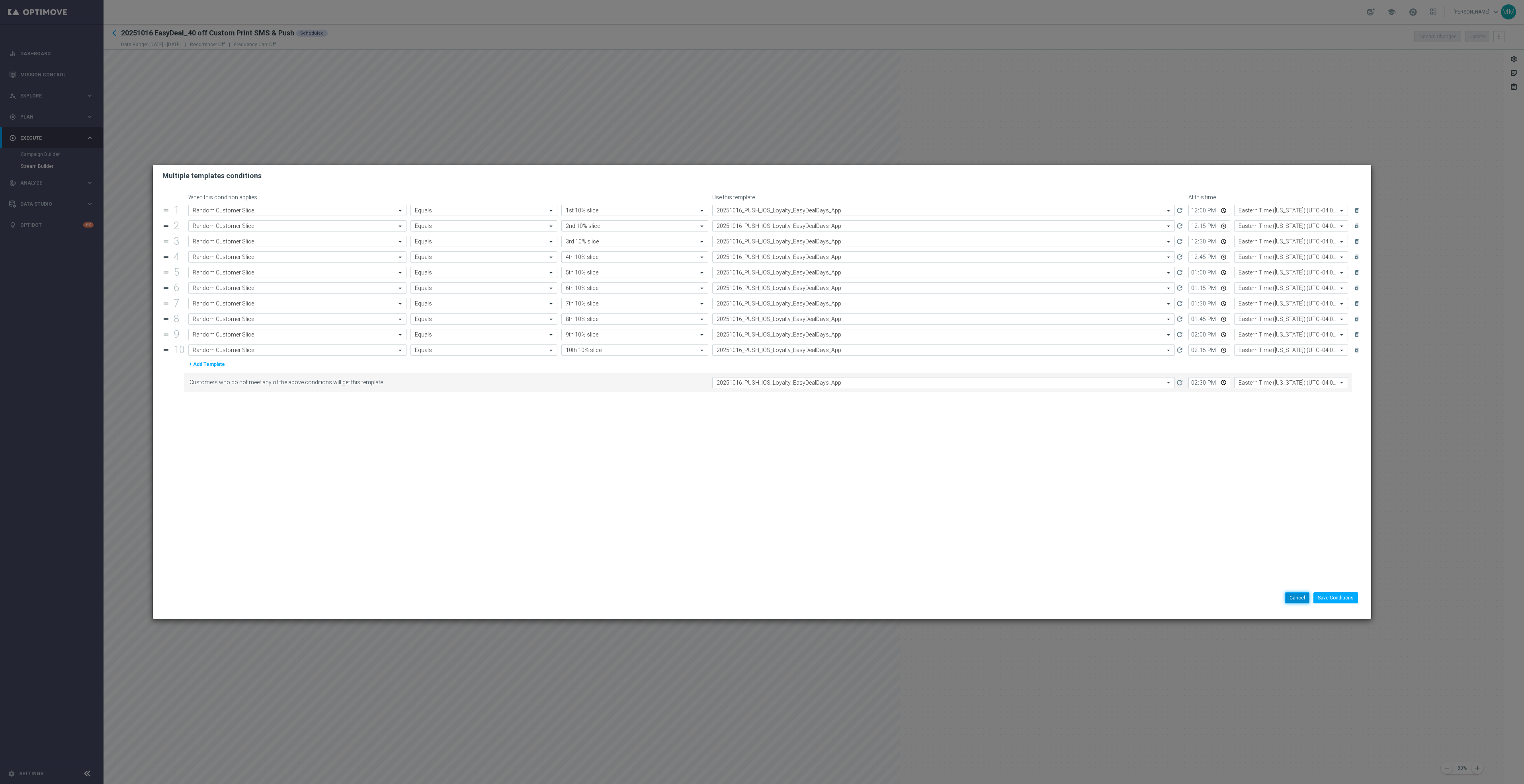
click at [1288, 597] on button "Cancel" at bounding box center [1298, 597] width 24 height 11
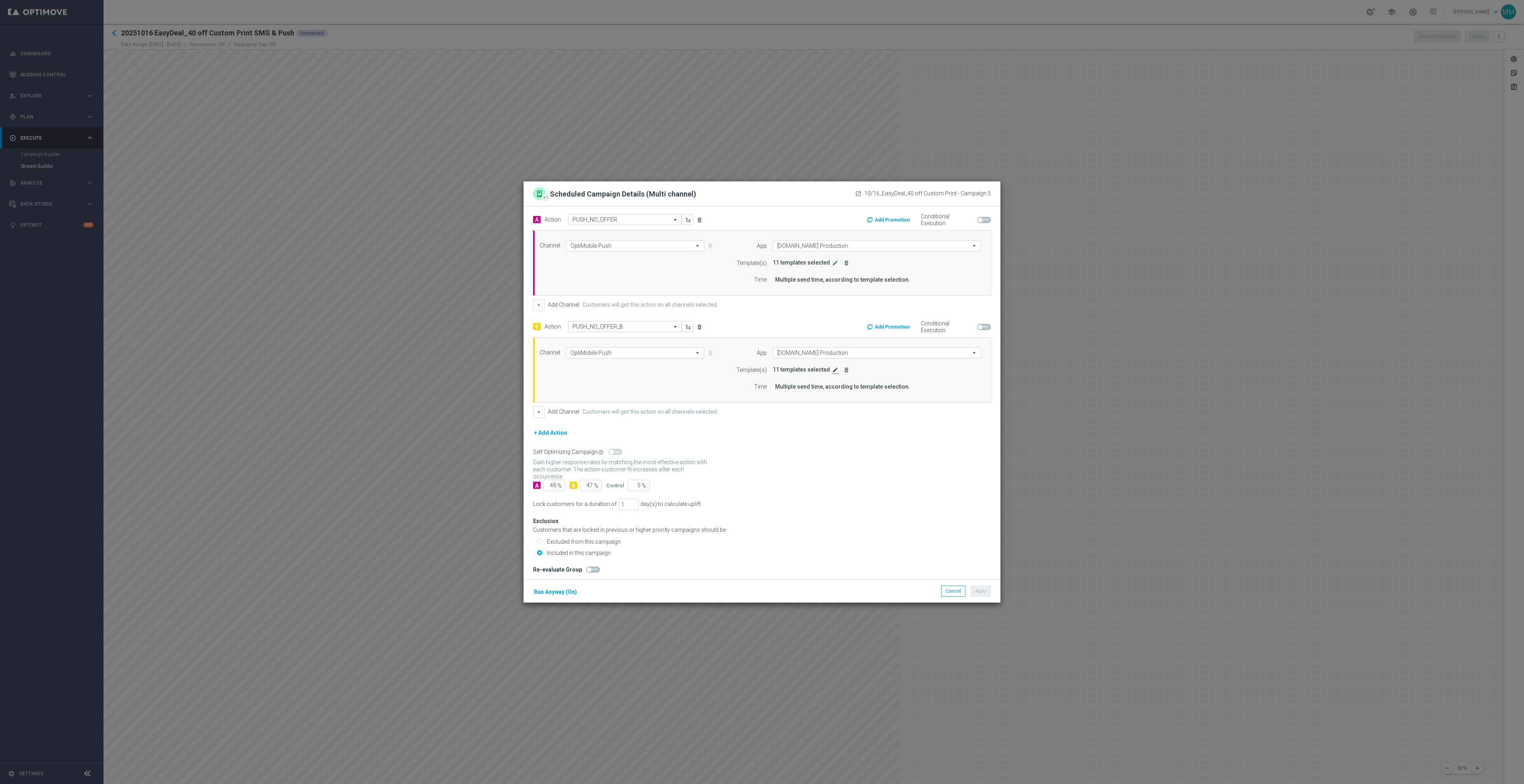
click at [832, 369] on icon "edit" at bounding box center [835, 370] width 6 height 6
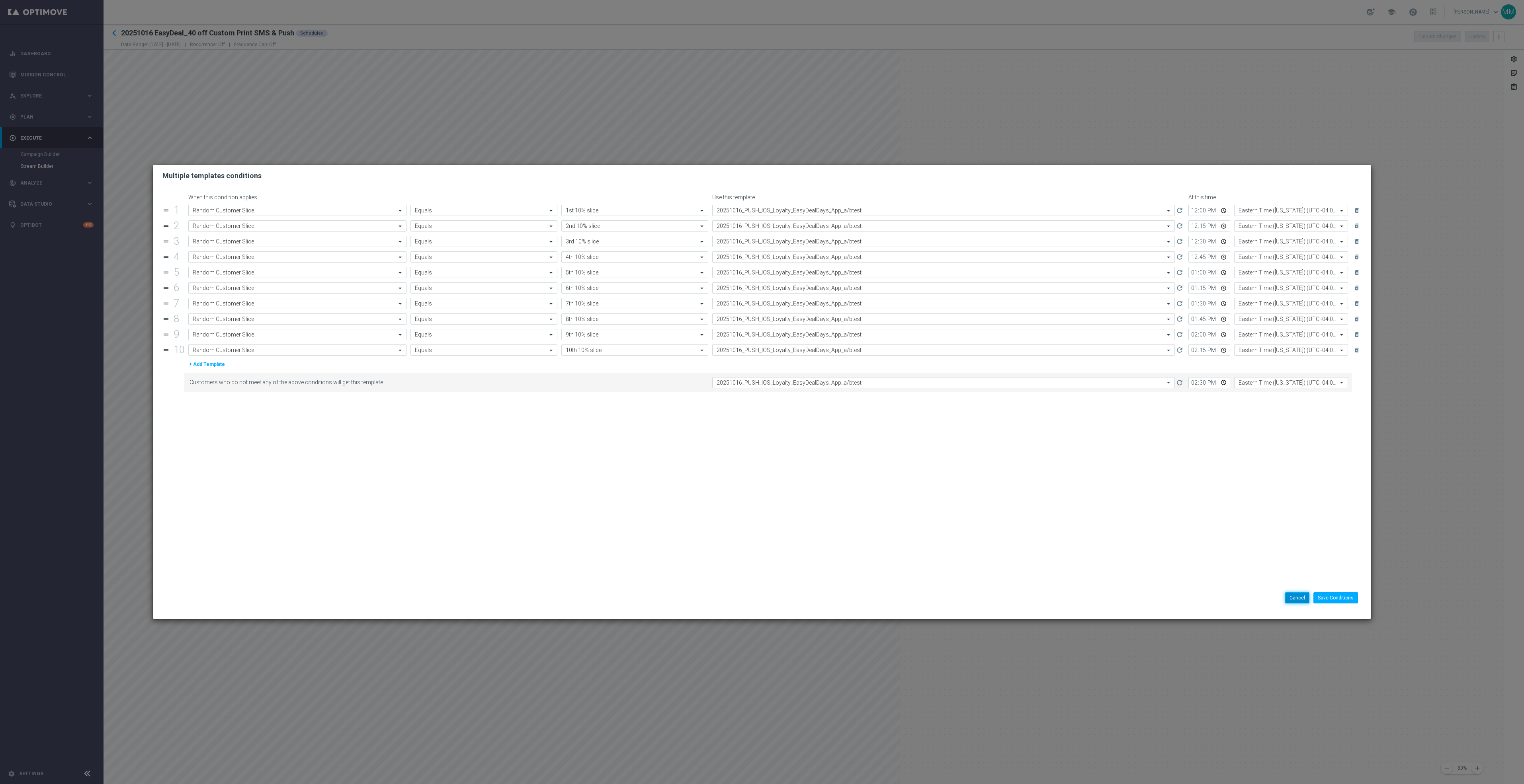
click at [1302, 598] on button "Cancel" at bounding box center [1298, 597] width 24 height 11
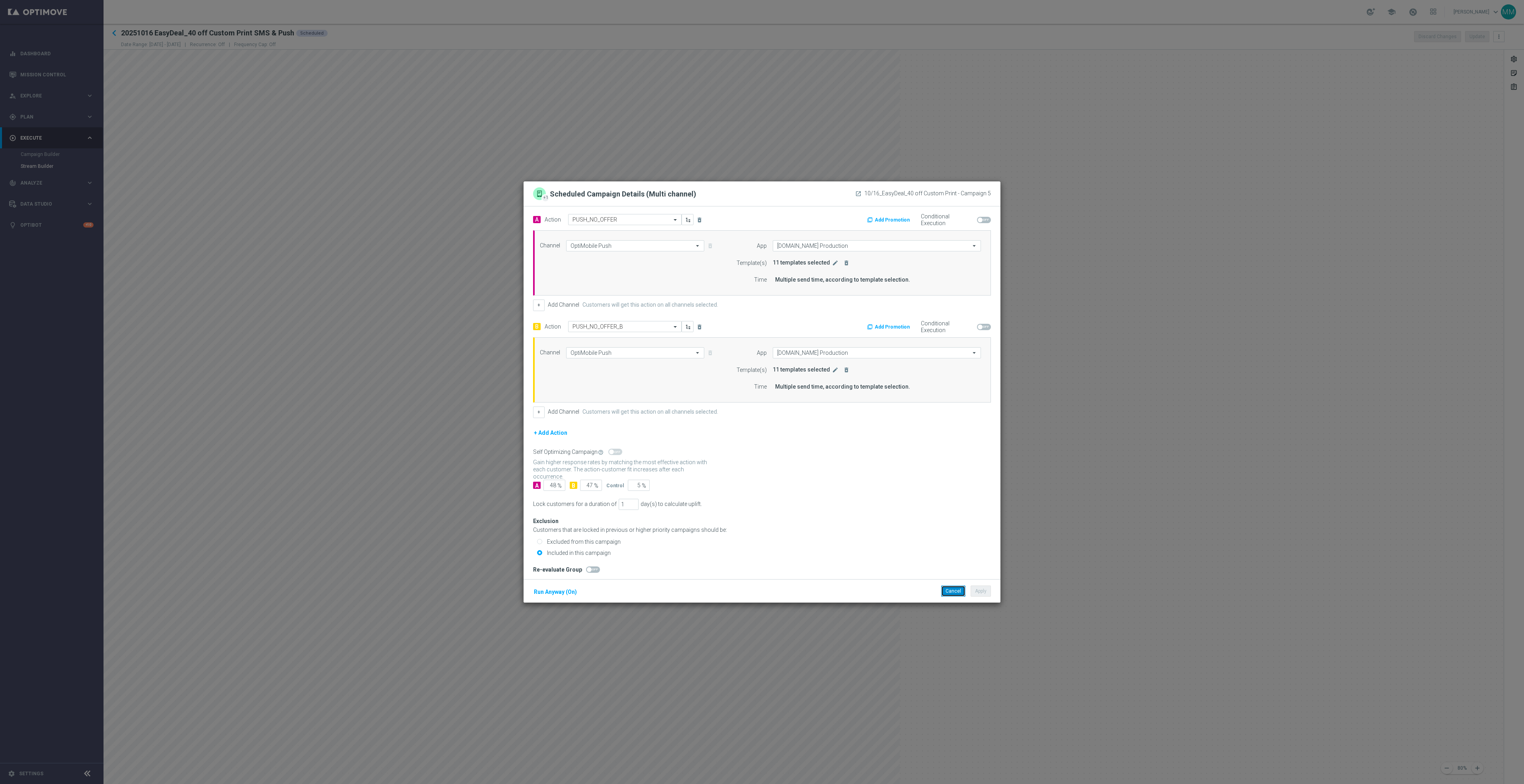
click at [951, 592] on button "Cancel" at bounding box center [953, 591] width 24 height 11
click at [949, 588] on button "Cancel" at bounding box center [953, 591] width 24 height 11
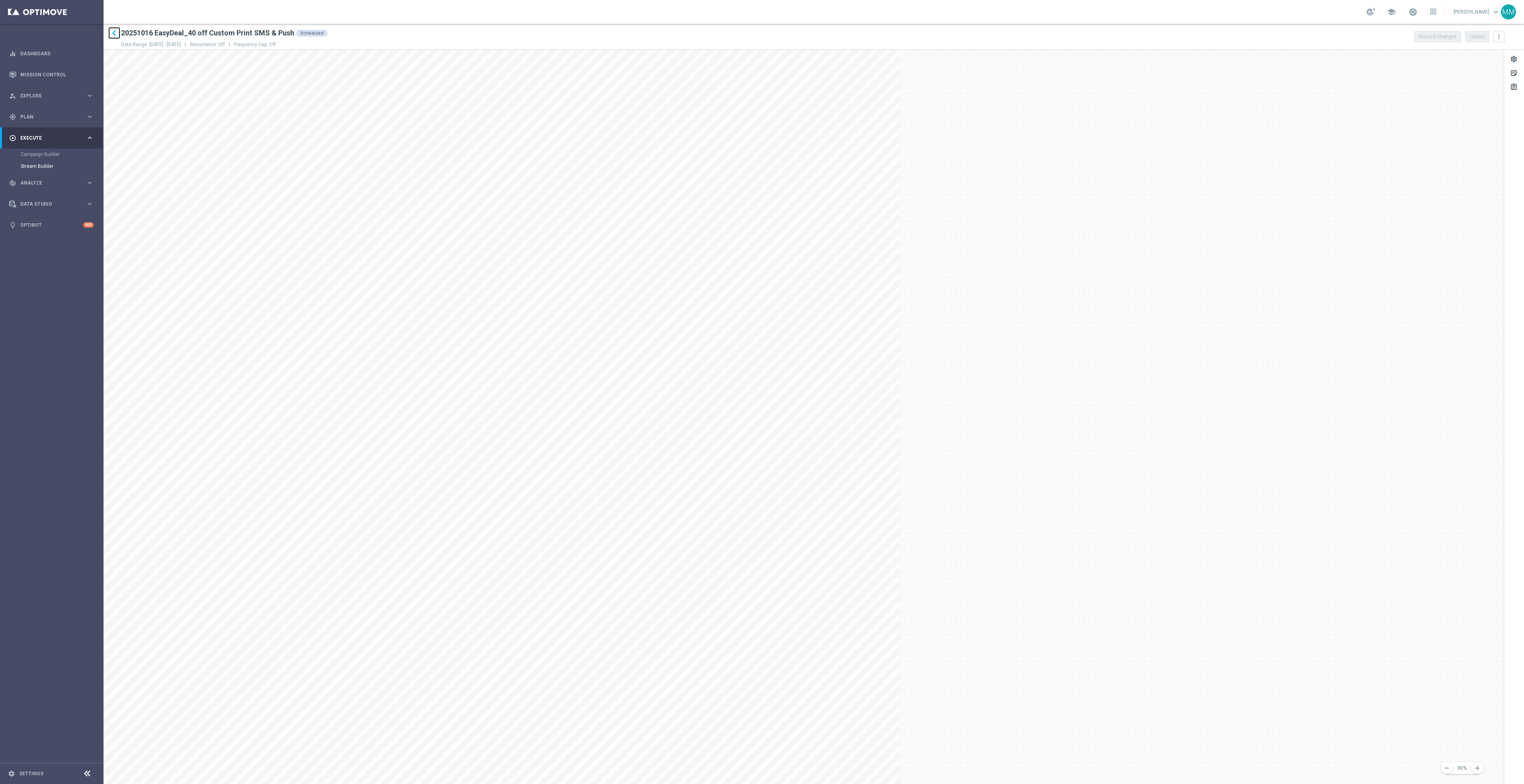
click at [111, 32] on icon "keyboard_arrow_left" at bounding box center [114, 33] width 12 height 12
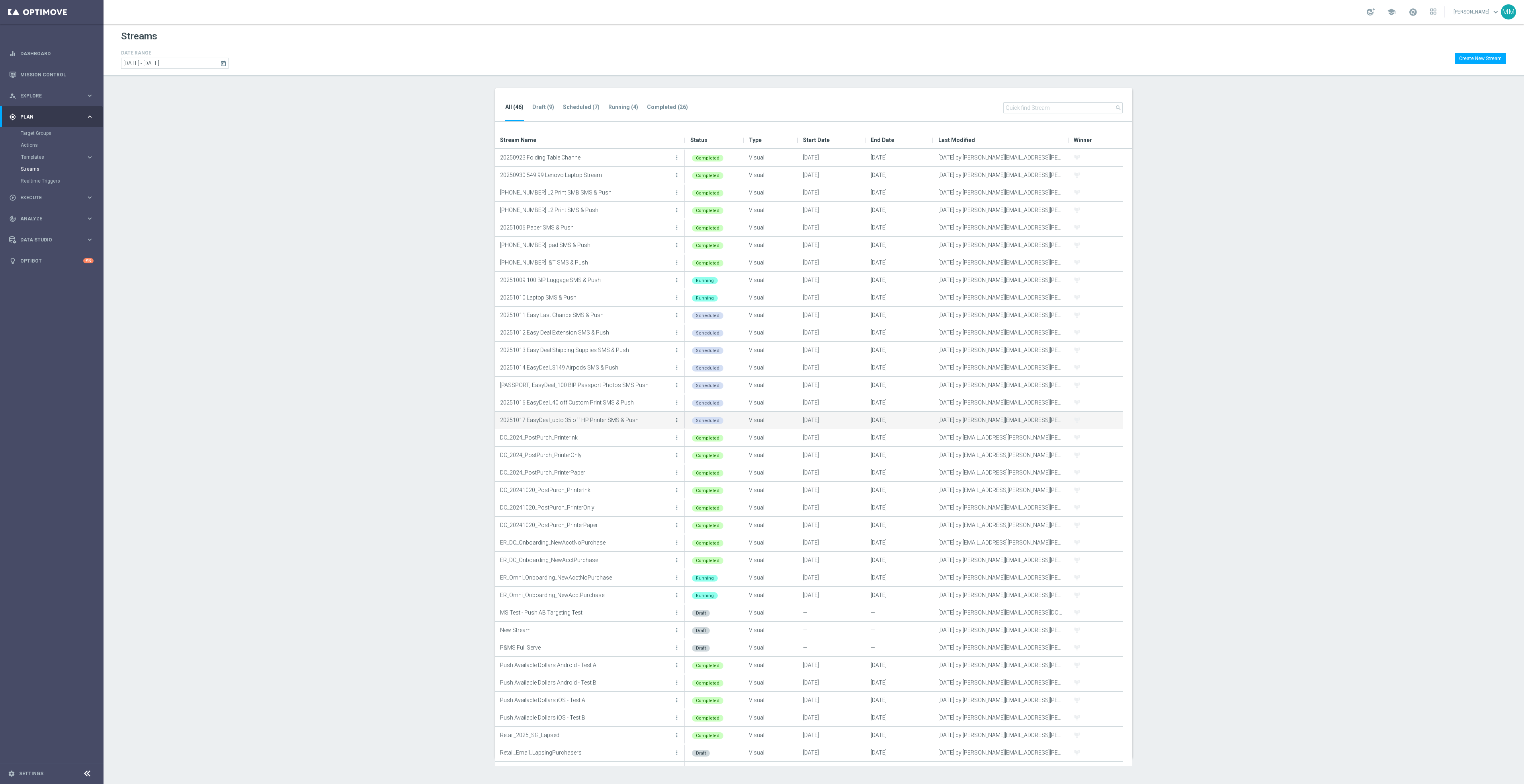
click at [678, 422] on icon "more_vert" at bounding box center [677, 420] width 6 height 6
click at [649, 447] on div "create Edit" at bounding box center [640, 443] width 64 height 11
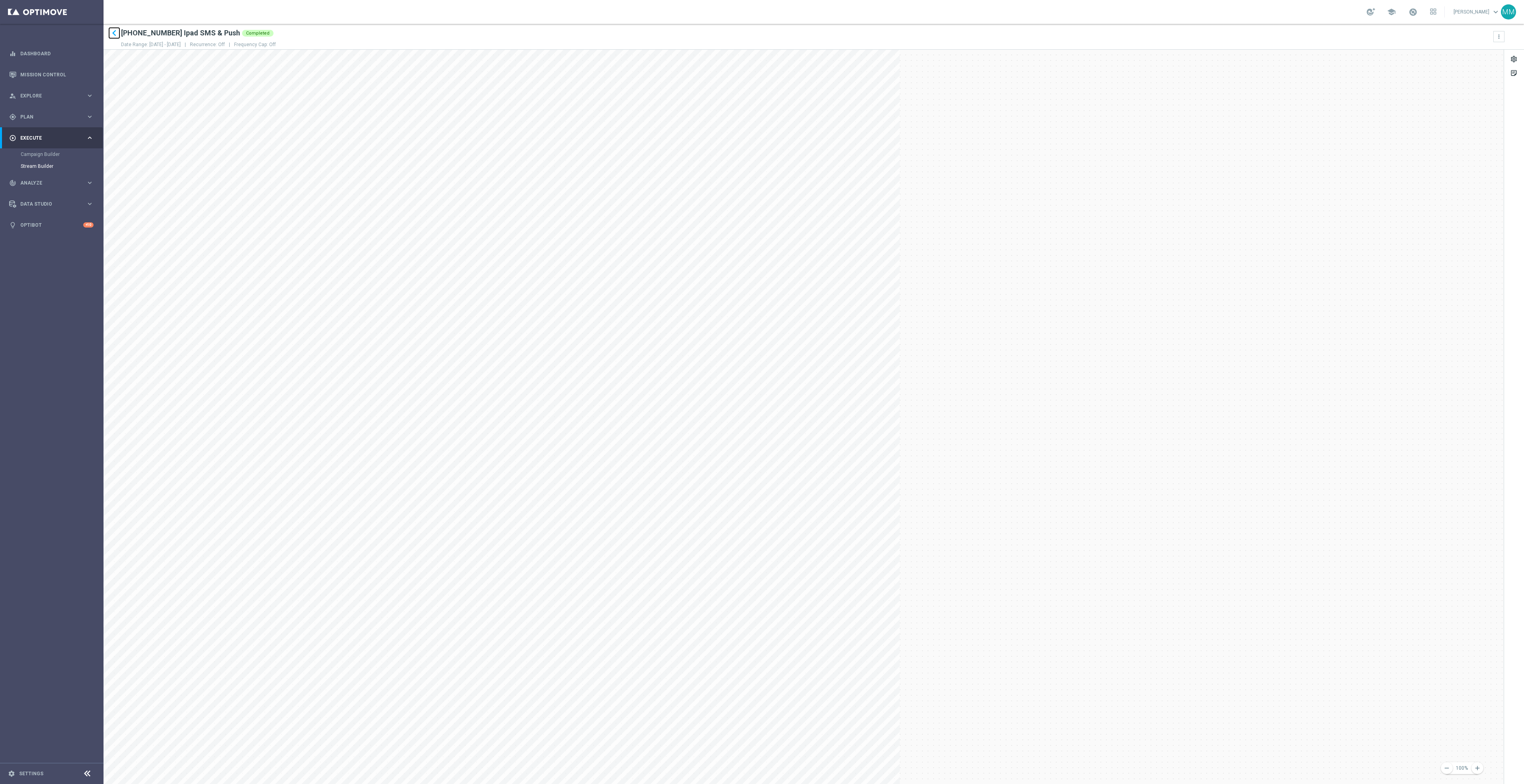
click at [114, 32] on icon "keyboard_arrow_left" at bounding box center [114, 33] width 12 height 12
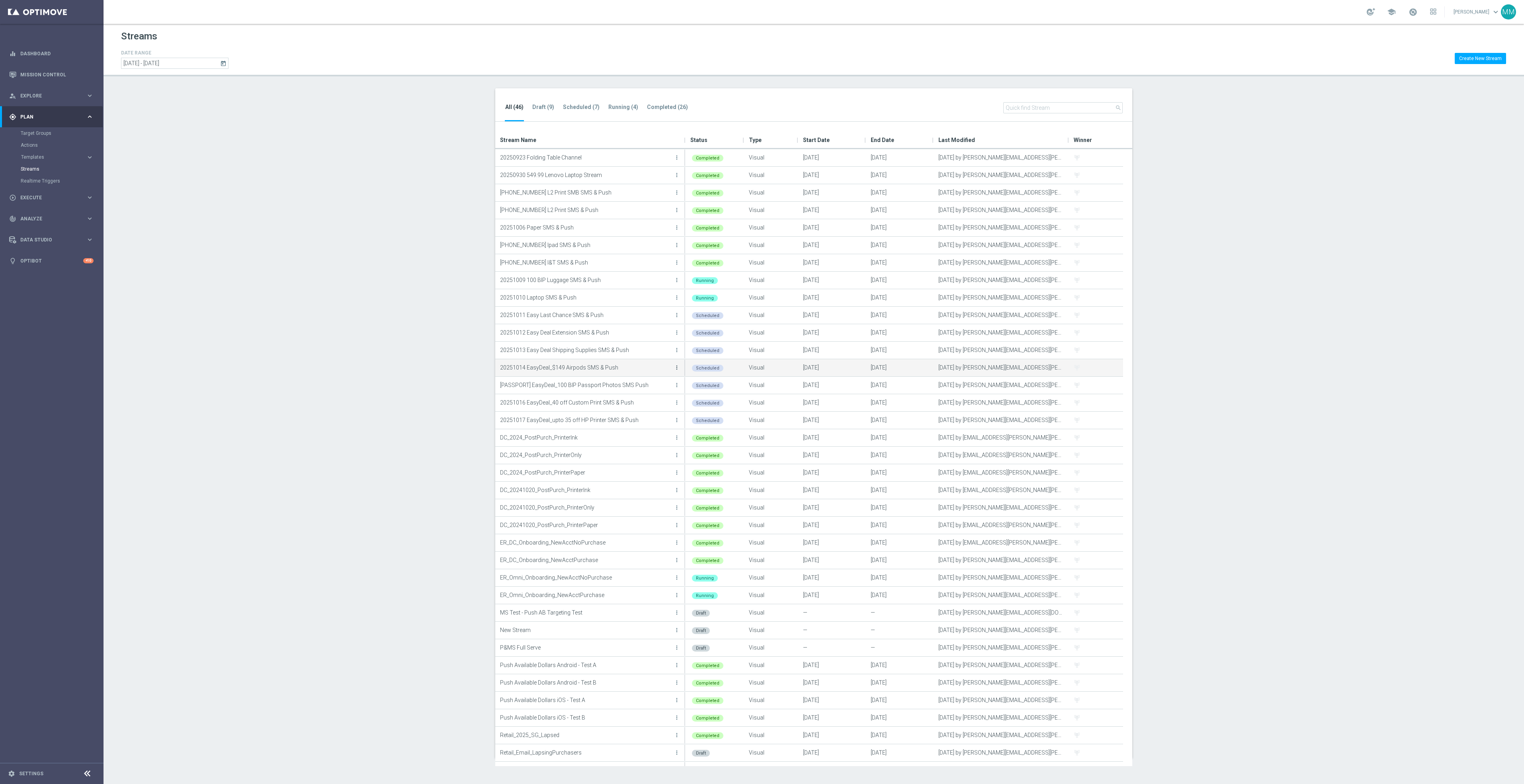
click at [675, 367] on icon "more_vert" at bounding box center [677, 368] width 6 height 6
click at [658, 388] on div "Edit" at bounding box center [644, 391] width 48 height 6
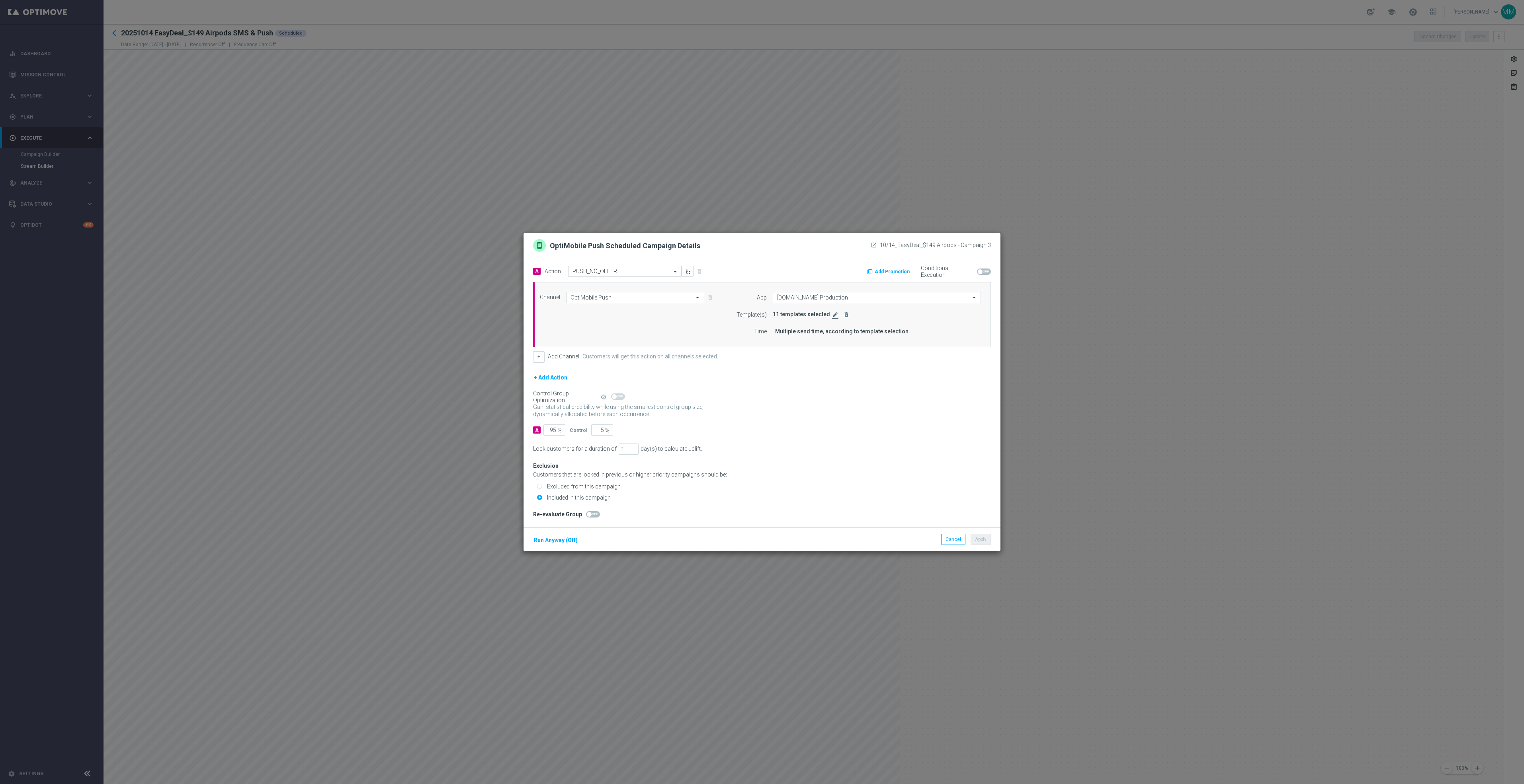
click at [832, 315] on icon "edit" at bounding box center [835, 315] width 6 height 6
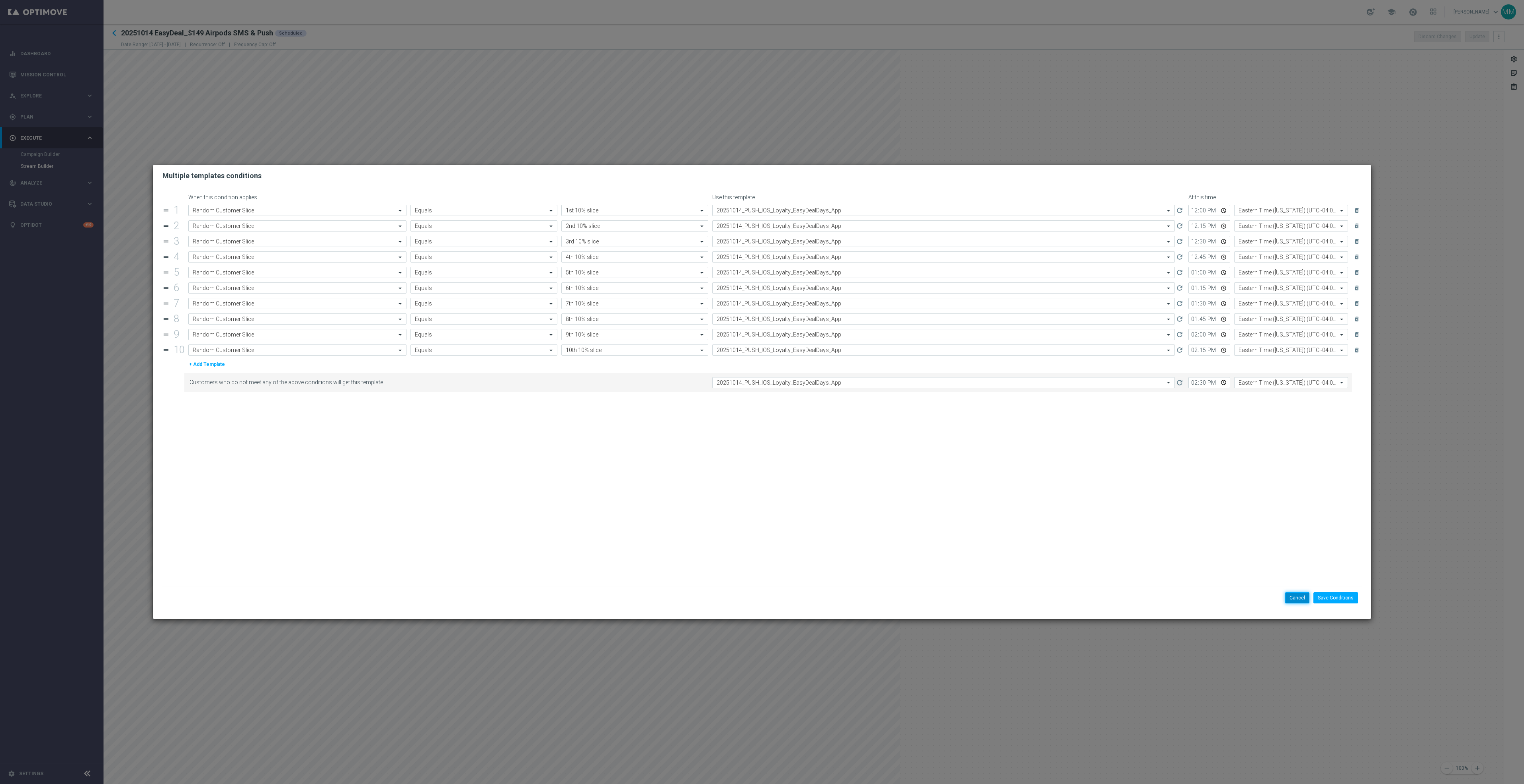
click at [1296, 600] on button "Cancel" at bounding box center [1298, 597] width 24 height 11
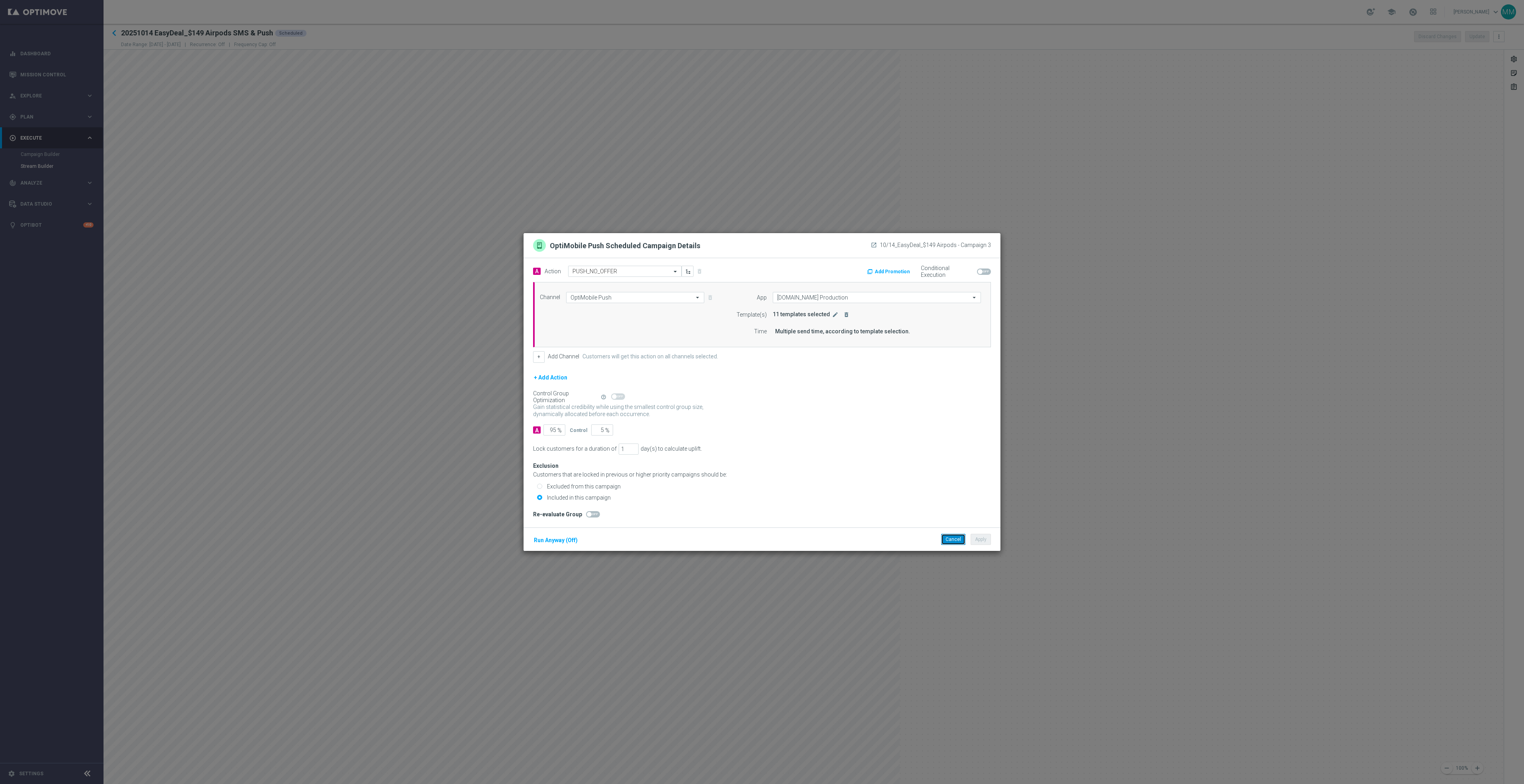
click at [945, 544] on button "Cancel" at bounding box center [953, 539] width 24 height 11
click at [833, 311] on icon "edit" at bounding box center [835, 315] width 6 height 6
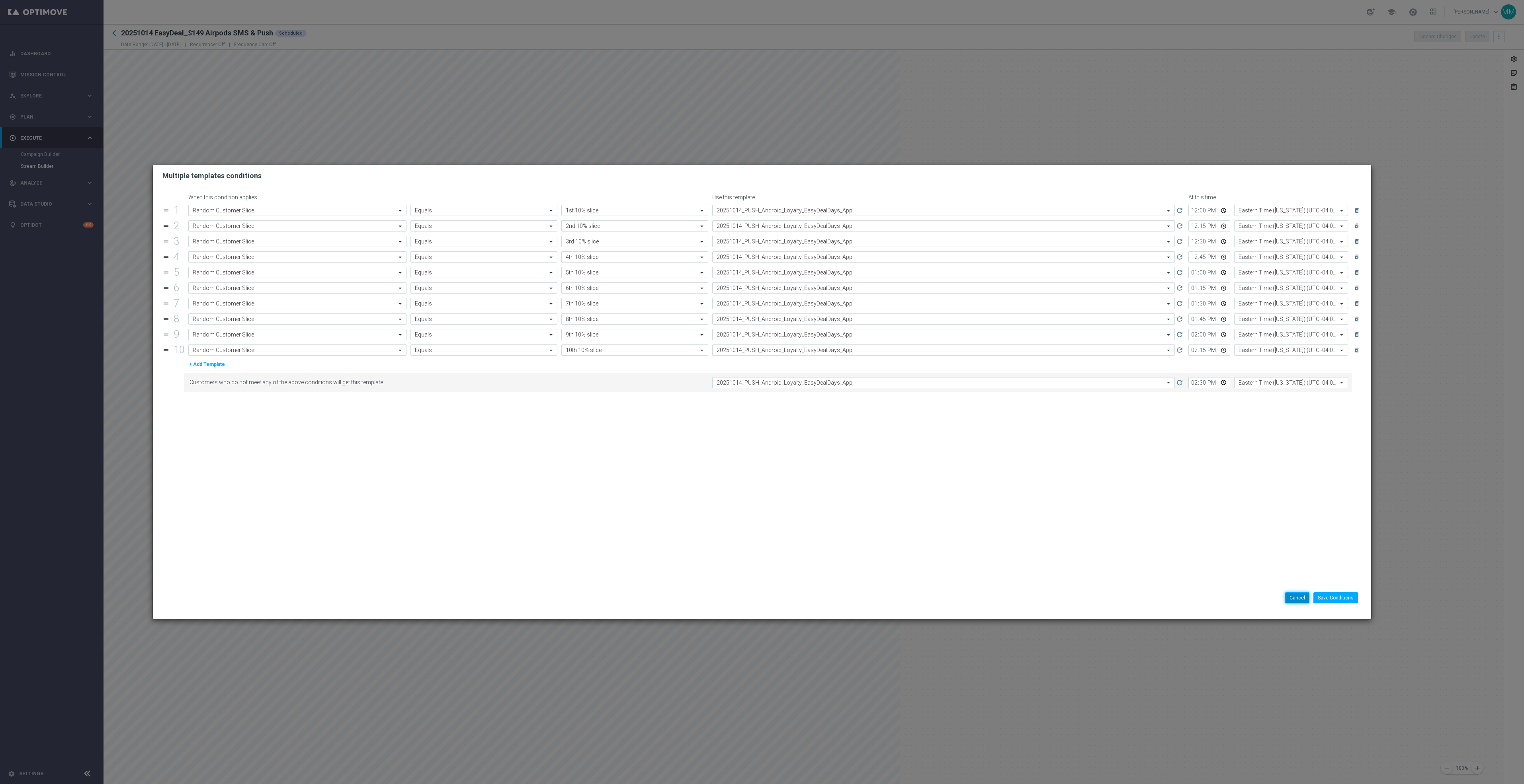
click at [1291, 599] on button "Cancel" at bounding box center [1298, 597] width 24 height 11
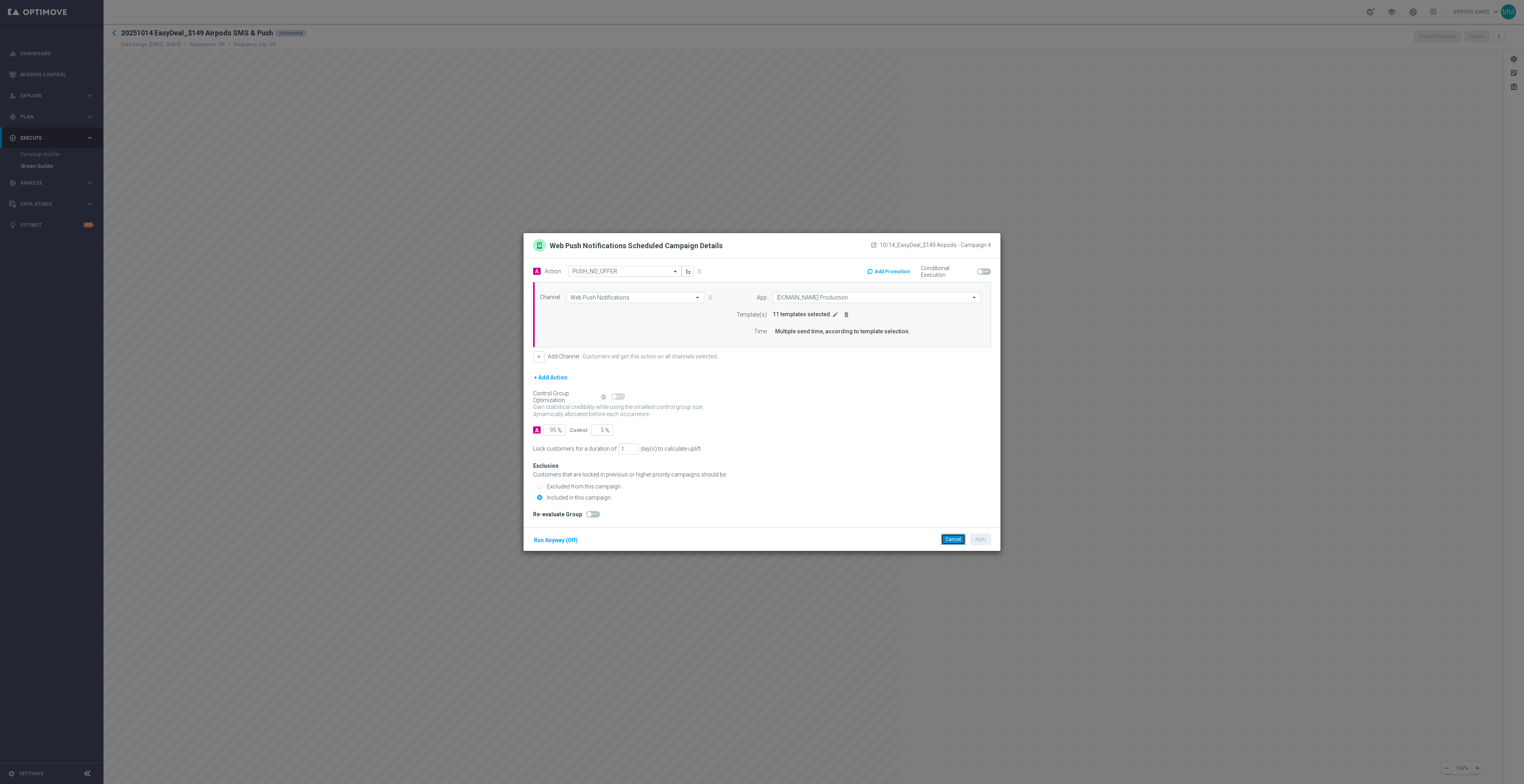
click at [953, 538] on button "Cancel" at bounding box center [953, 539] width 24 height 11
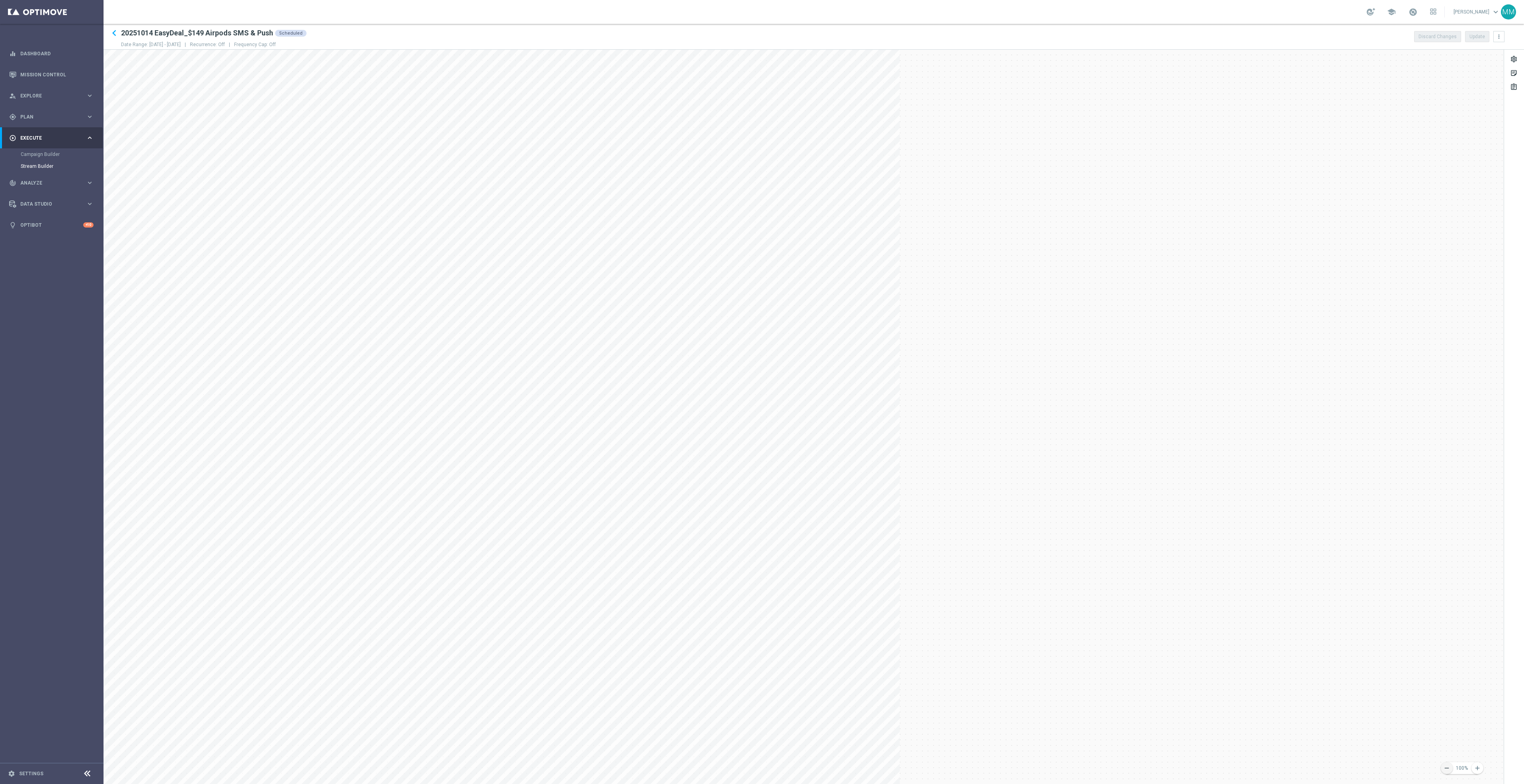
click at [1447, 768] on icon "remove" at bounding box center [1447, 768] width 7 height 7
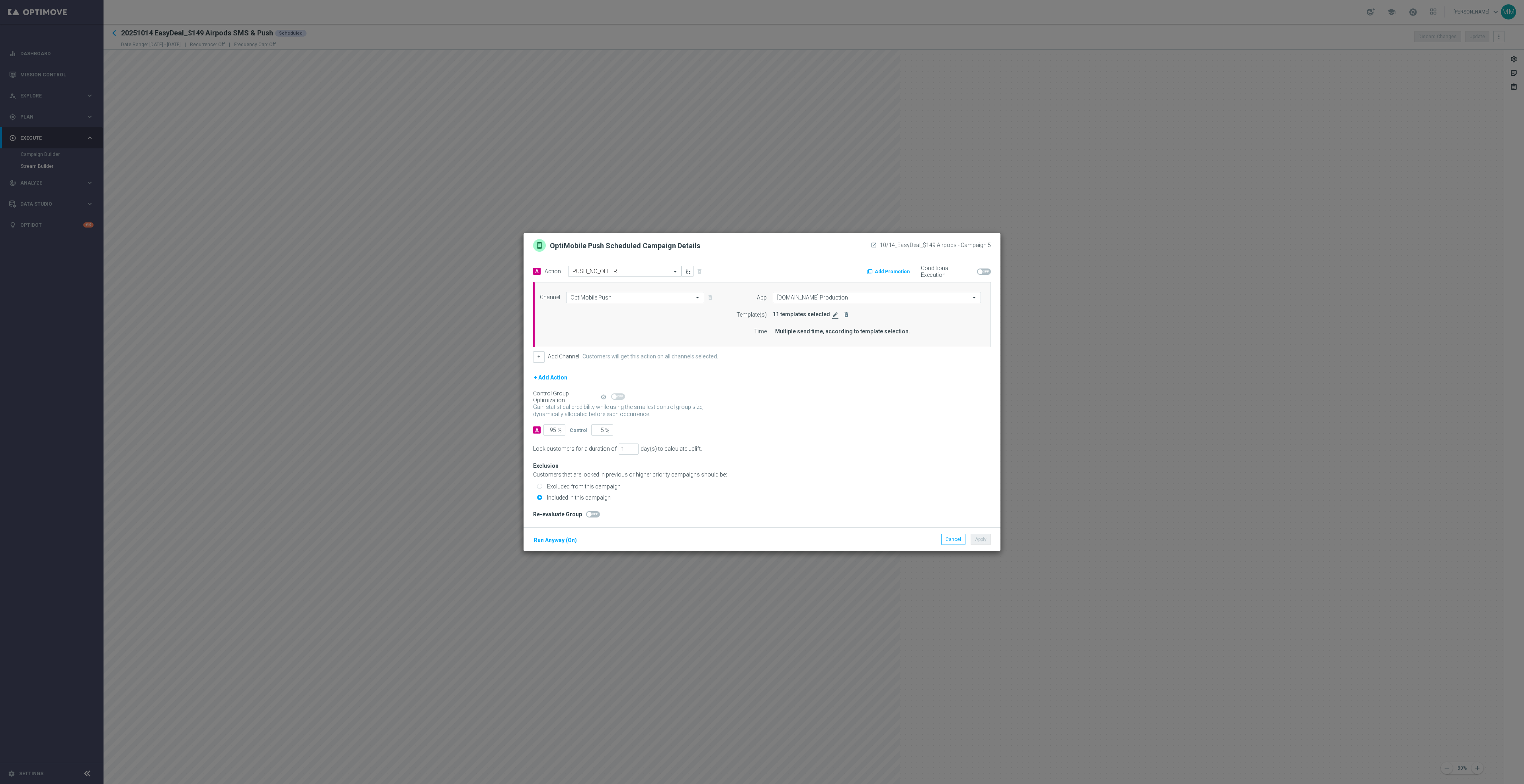
click at [834, 315] on icon "edit" at bounding box center [835, 315] width 6 height 6
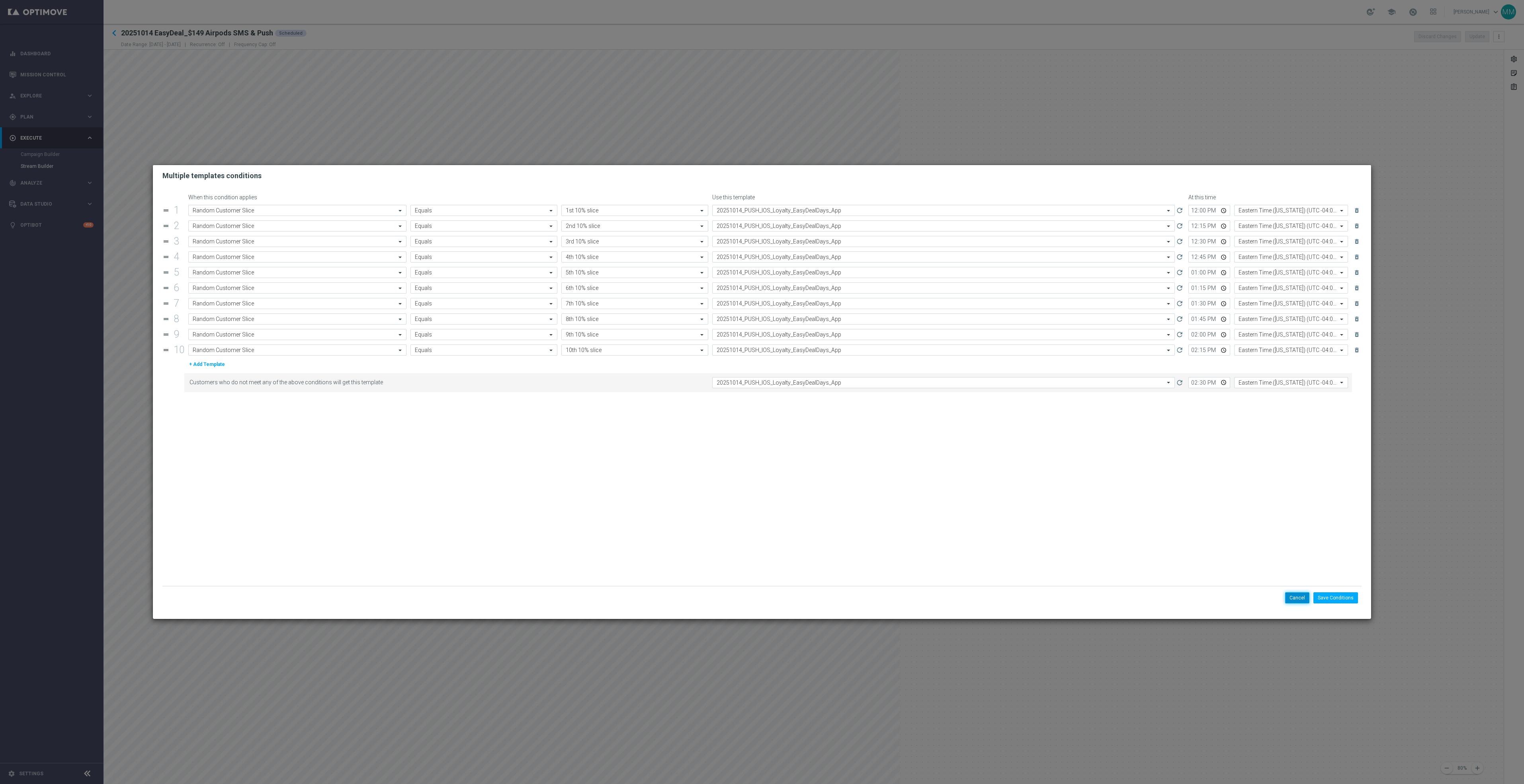
click at [1289, 592] on button "Cancel" at bounding box center [1298, 597] width 24 height 11
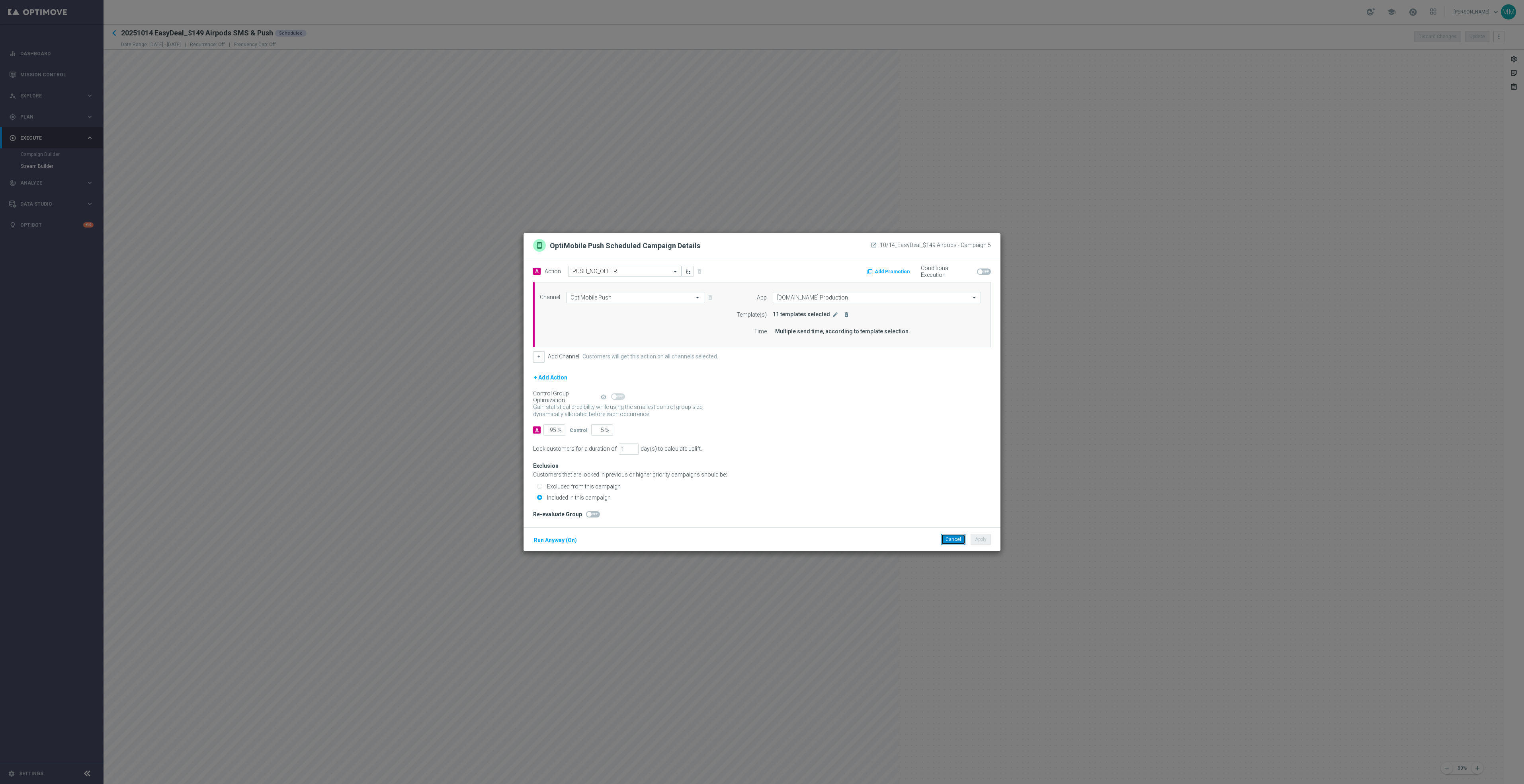
click at [952, 545] on button "Cancel" at bounding box center [953, 539] width 24 height 11
click at [835, 313] on icon "edit" at bounding box center [835, 315] width 6 height 6
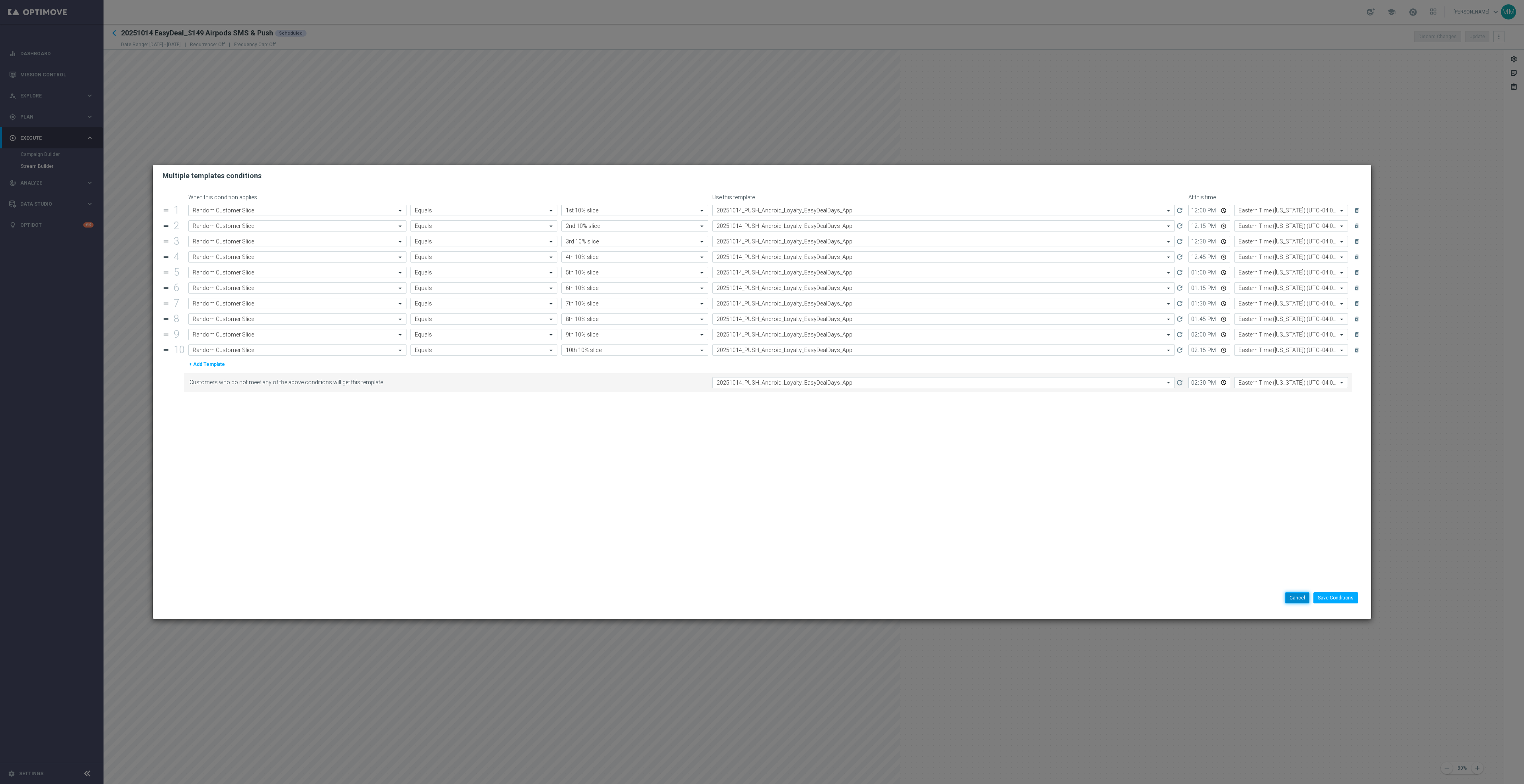
click at [1298, 592] on button "Cancel" at bounding box center [1298, 597] width 24 height 11
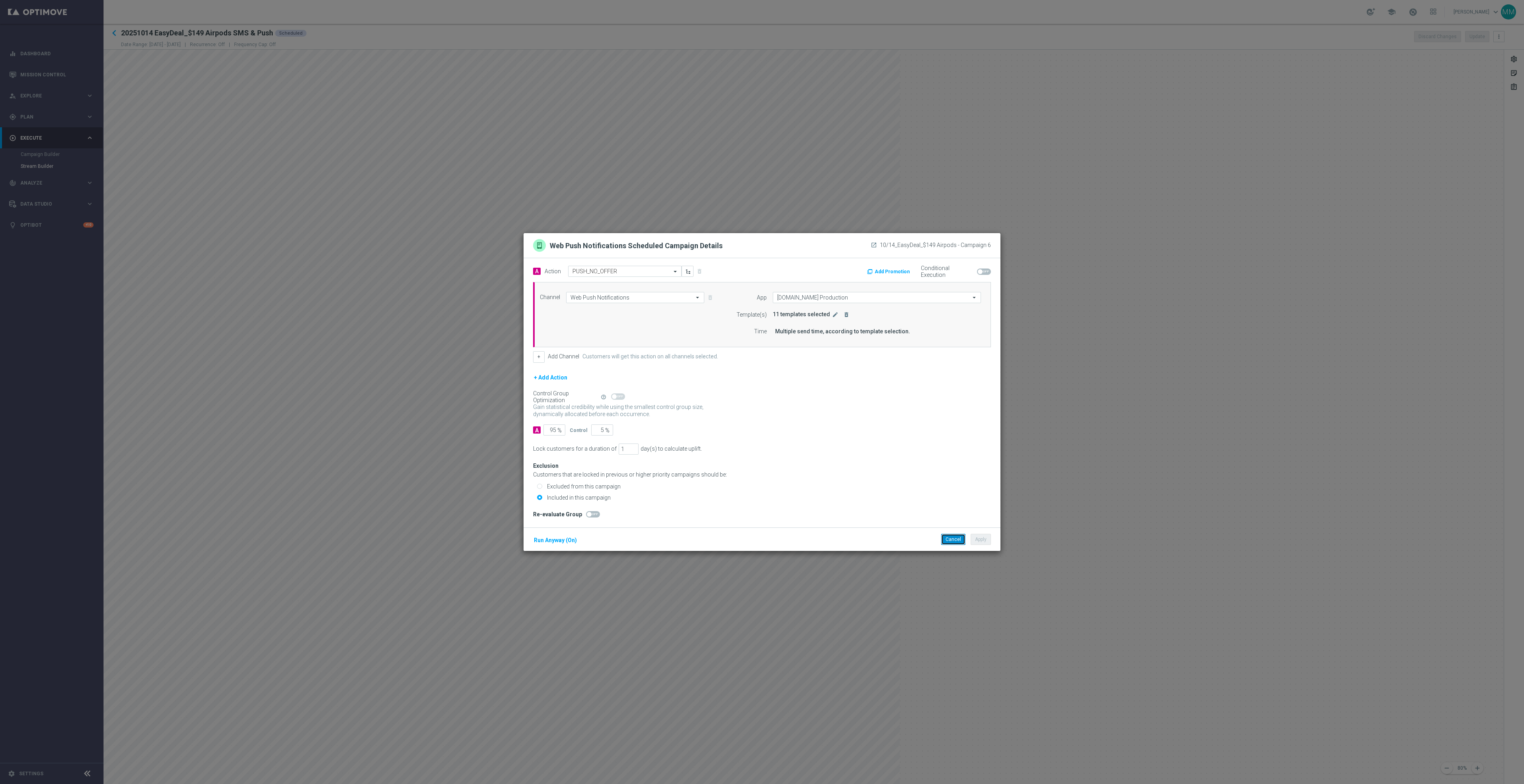
click at [942, 535] on button "Cancel" at bounding box center [953, 539] width 24 height 11
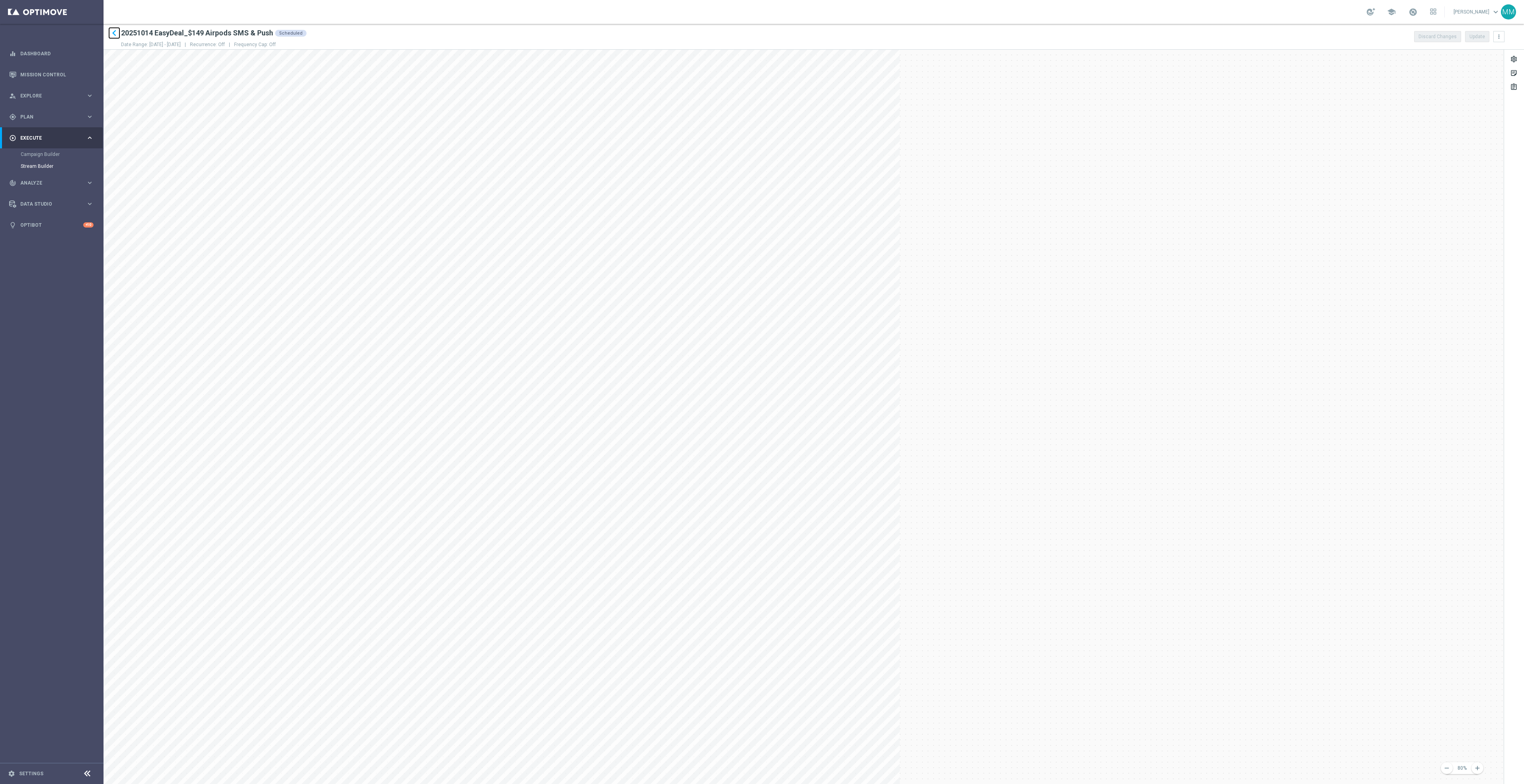
click at [112, 30] on icon "keyboard_arrow_left" at bounding box center [114, 33] width 12 height 12
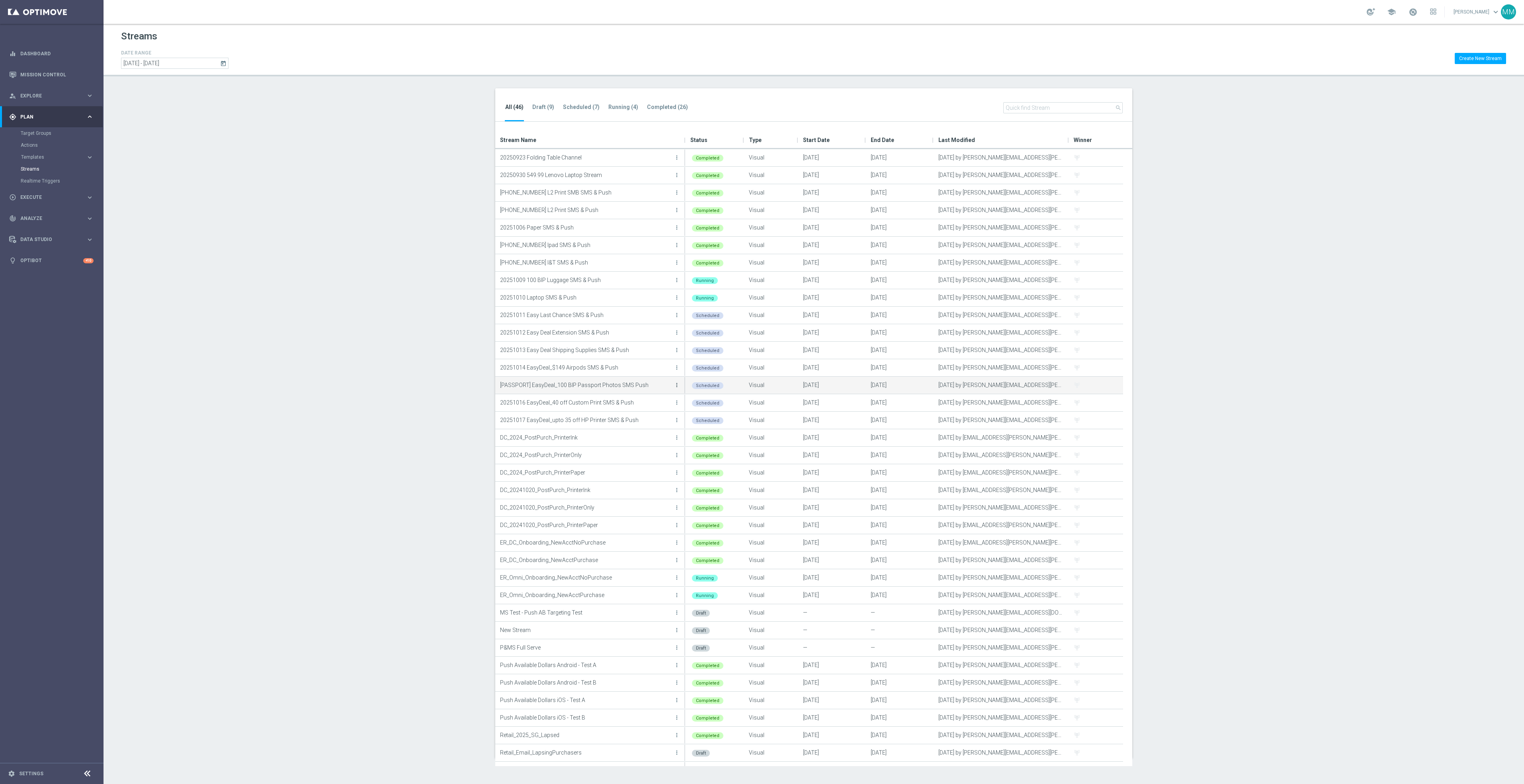
click at [674, 384] on icon "more_vert" at bounding box center [677, 385] width 6 height 6
click at [660, 407] on div "Edit" at bounding box center [644, 409] width 48 height 6
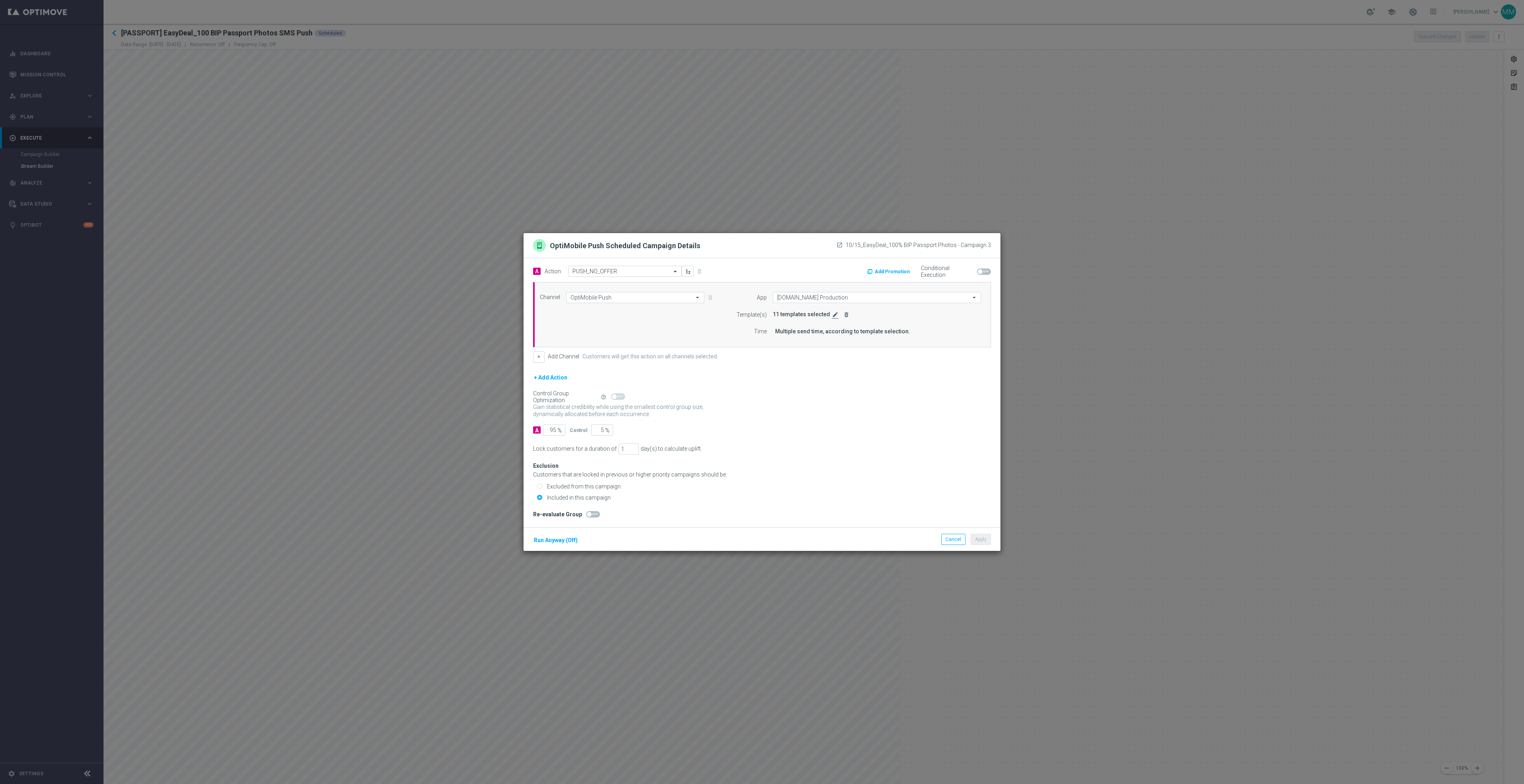
click at [835, 313] on icon "edit" at bounding box center [835, 315] width 6 height 6
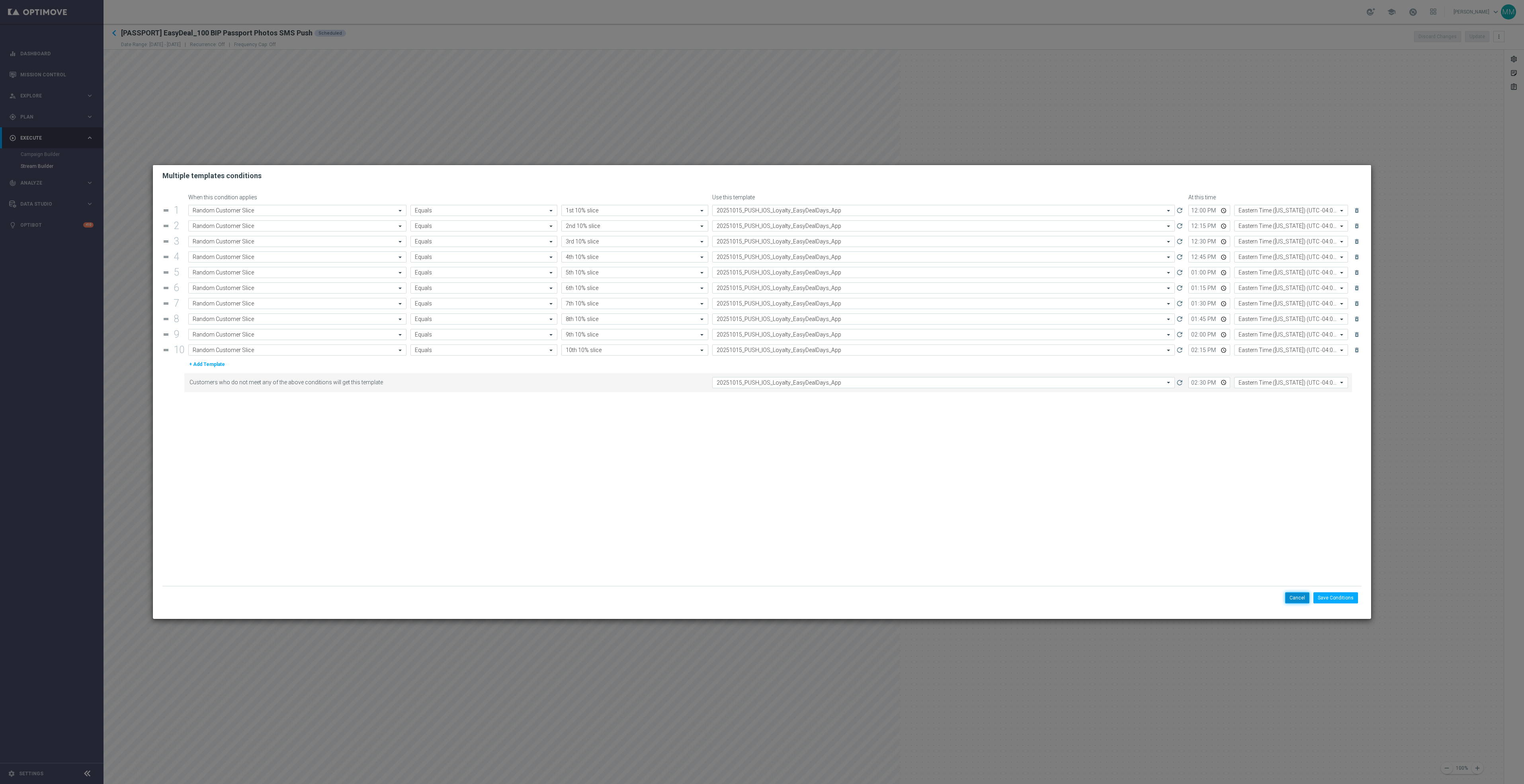
click at [1296, 595] on button "Cancel" at bounding box center [1298, 597] width 24 height 11
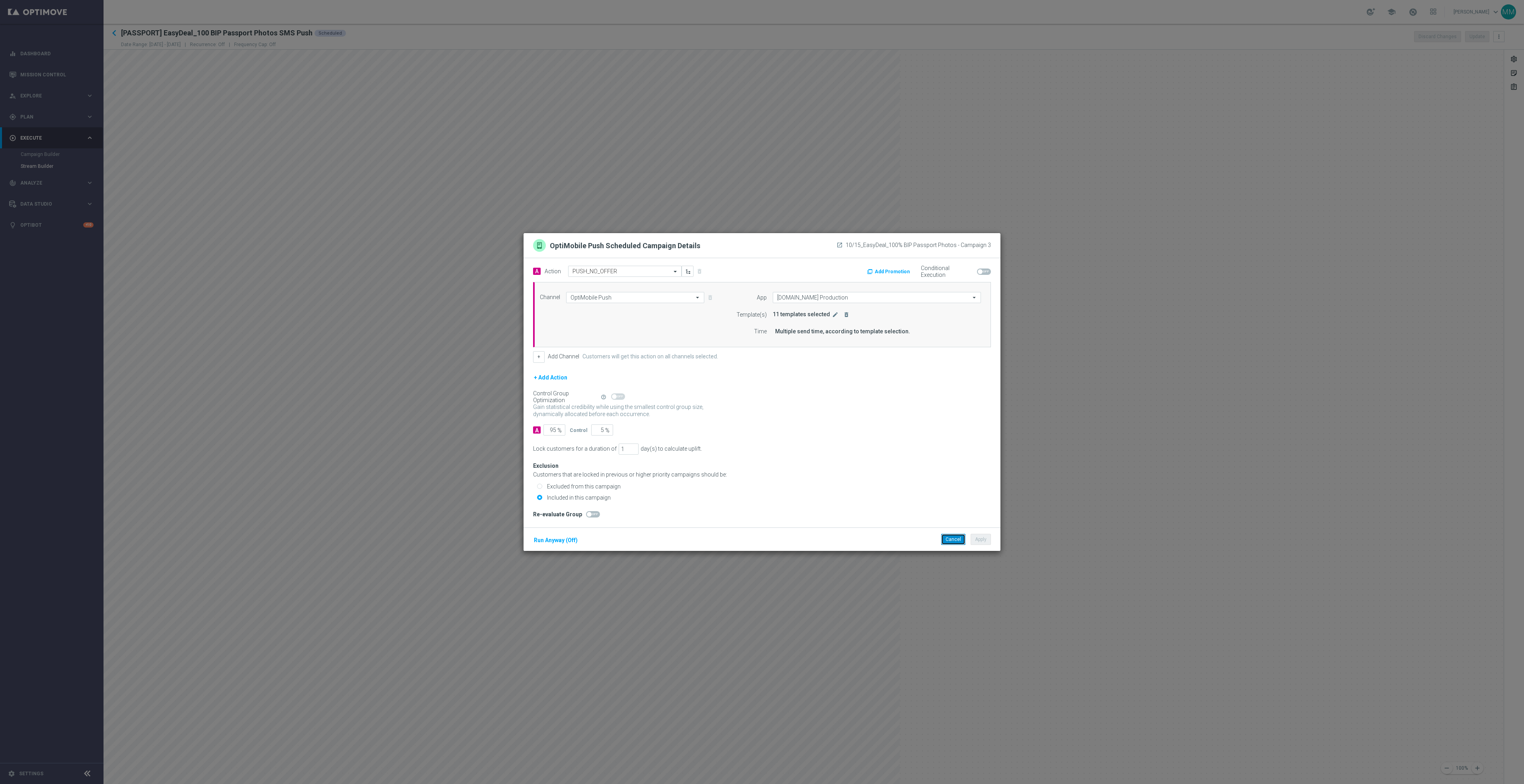
click at [955, 541] on button "Cancel" at bounding box center [953, 539] width 24 height 11
click at [832, 315] on icon "edit" at bounding box center [835, 315] width 6 height 6
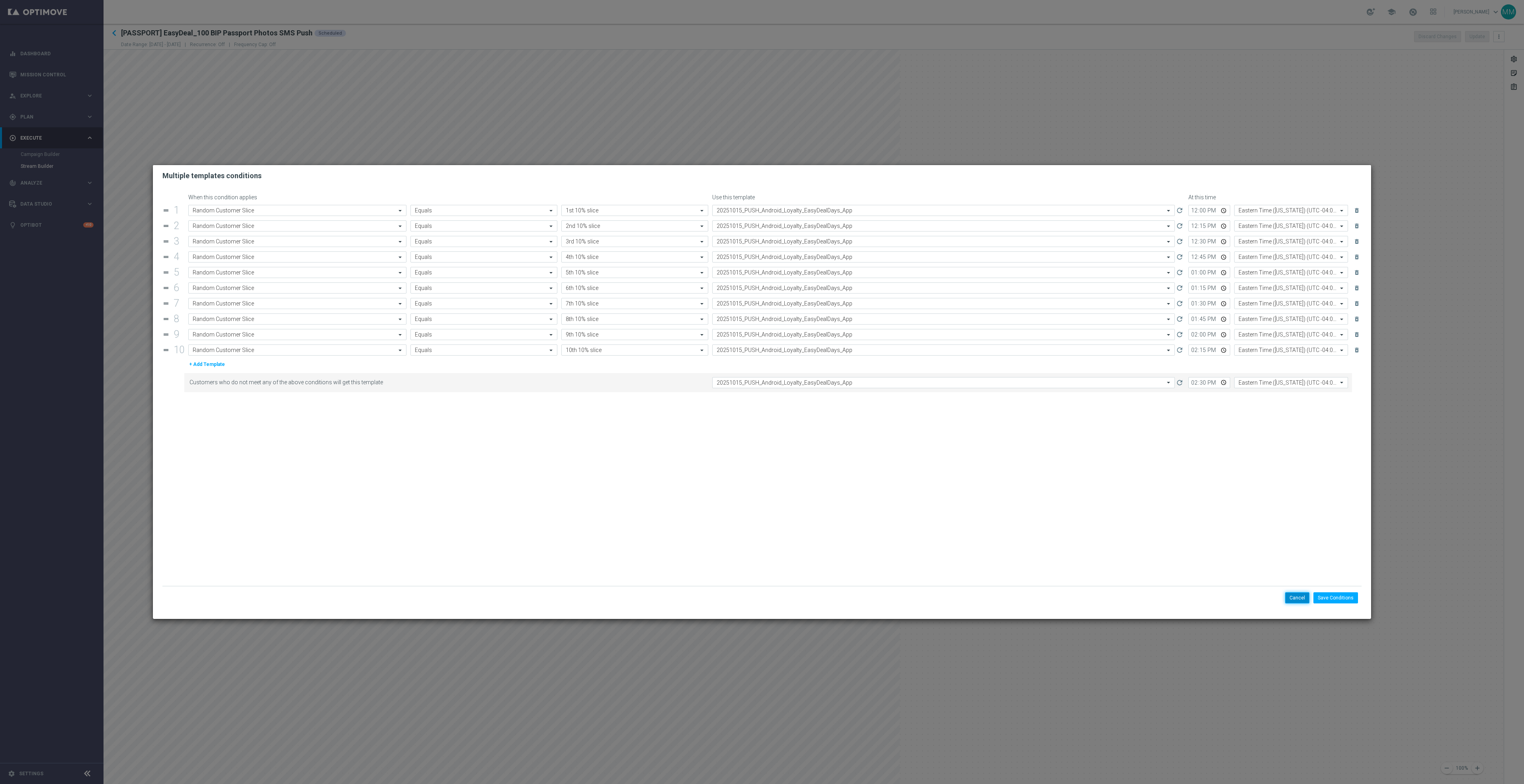
click at [1292, 598] on button "Cancel" at bounding box center [1298, 597] width 24 height 11
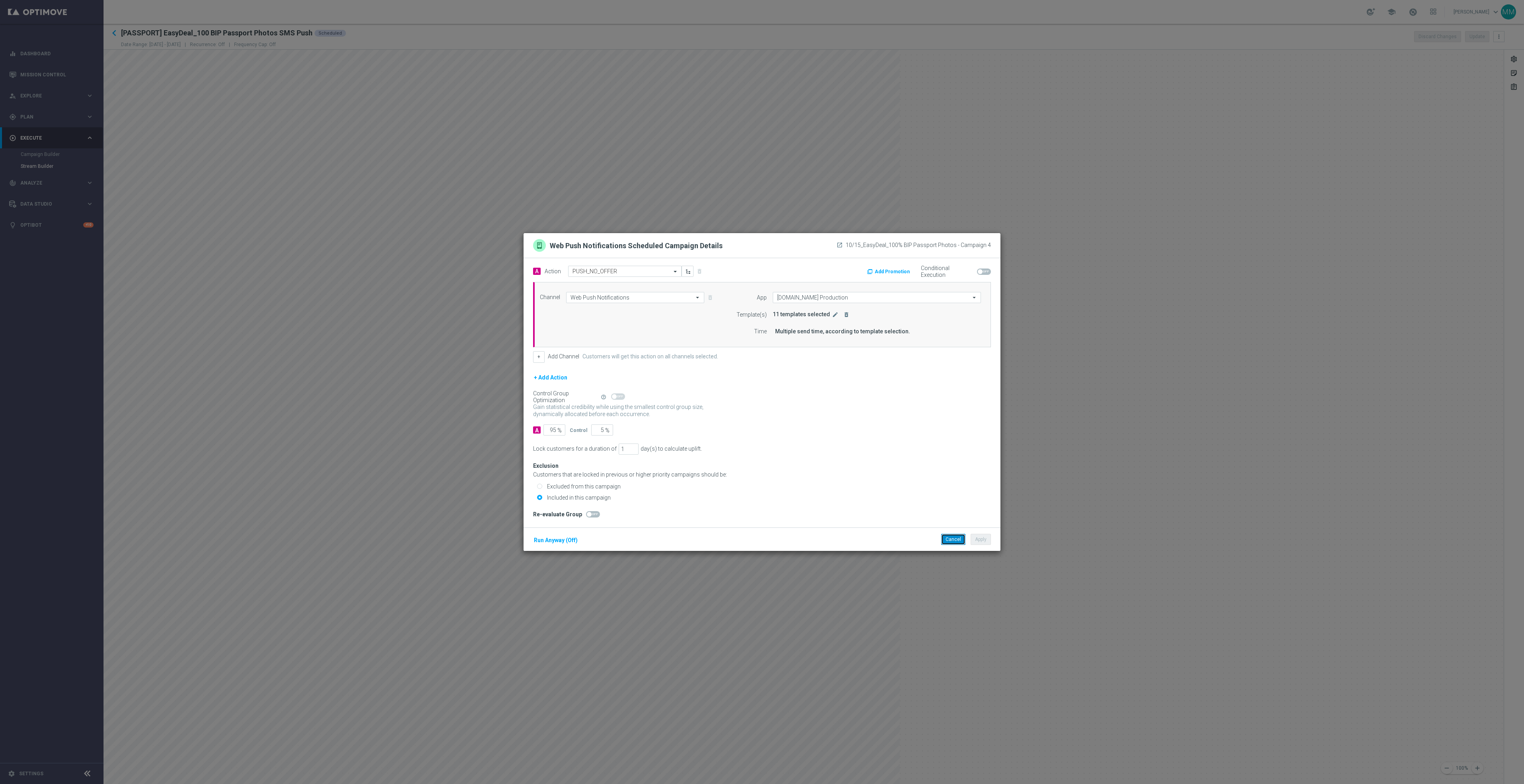
click at [953, 538] on button "Cancel" at bounding box center [953, 539] width 24 height 11
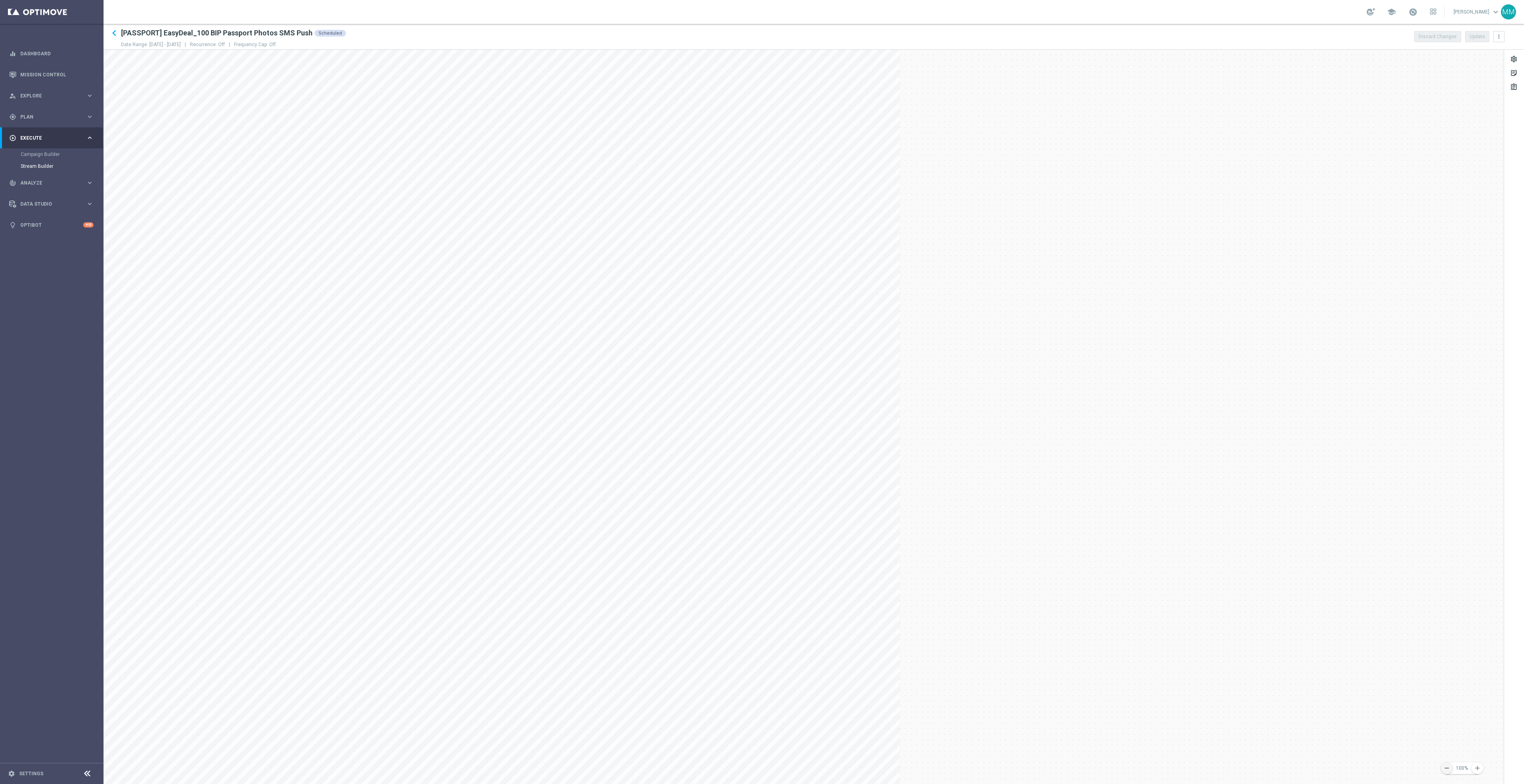
click at [1450, 766] on icon "remove" at bounding box center [1447, 768] width 7 height 7
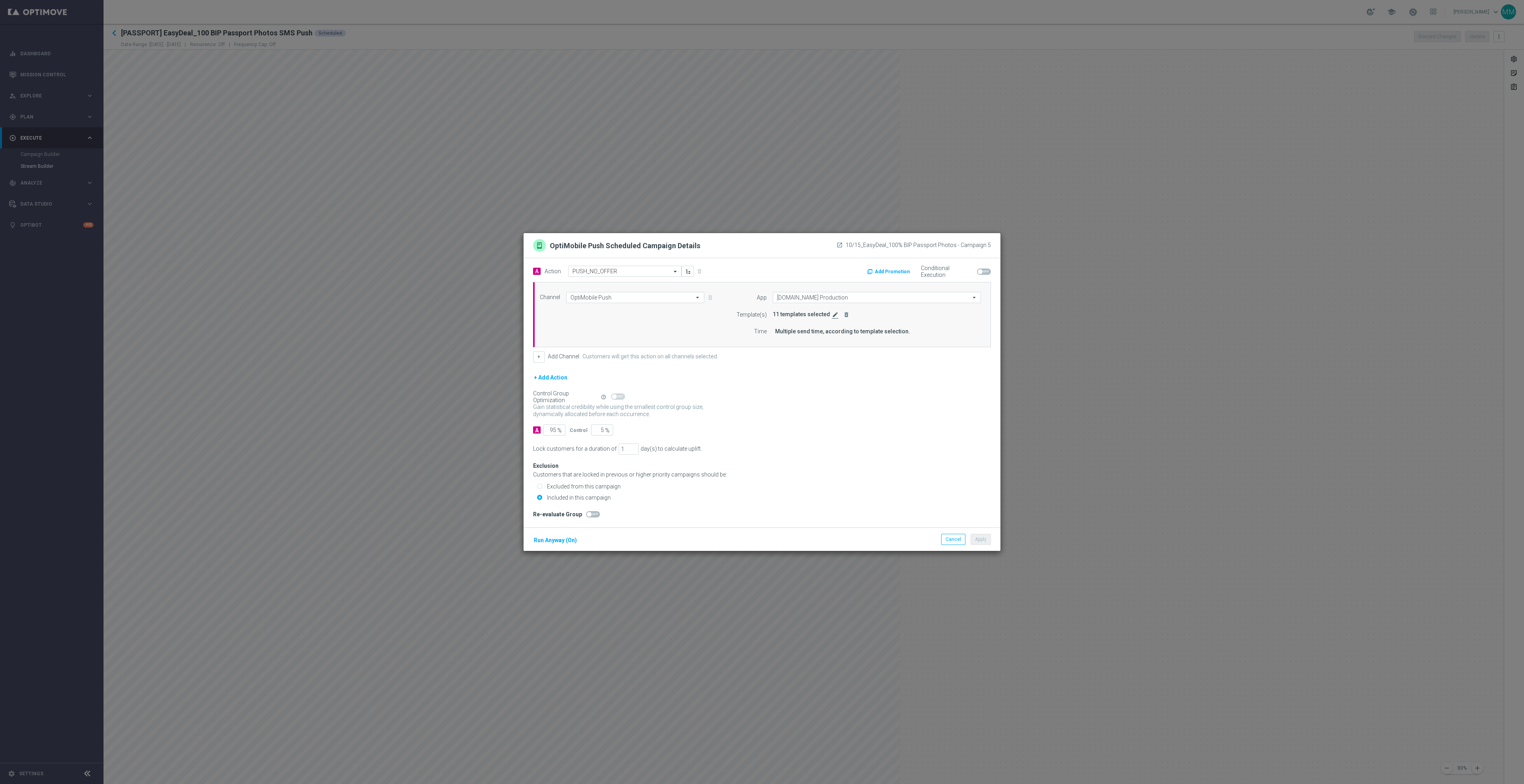
click at [832, 313] on icon "edit" at bounding box center [835, 315] width 6 height 6
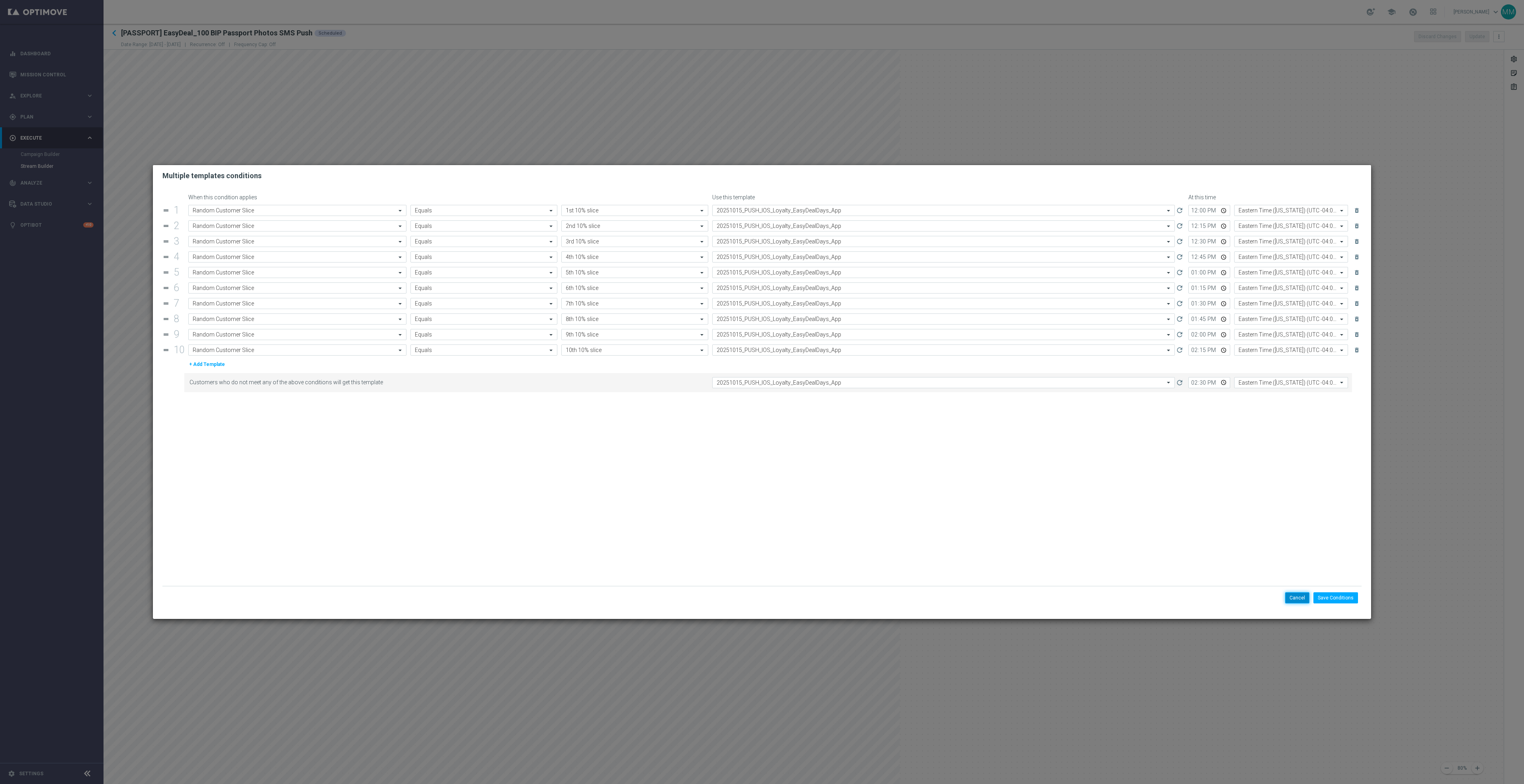
click at [1298, 601] on button "Cancel" at bounding box center [1298, 597] width 24 height 11
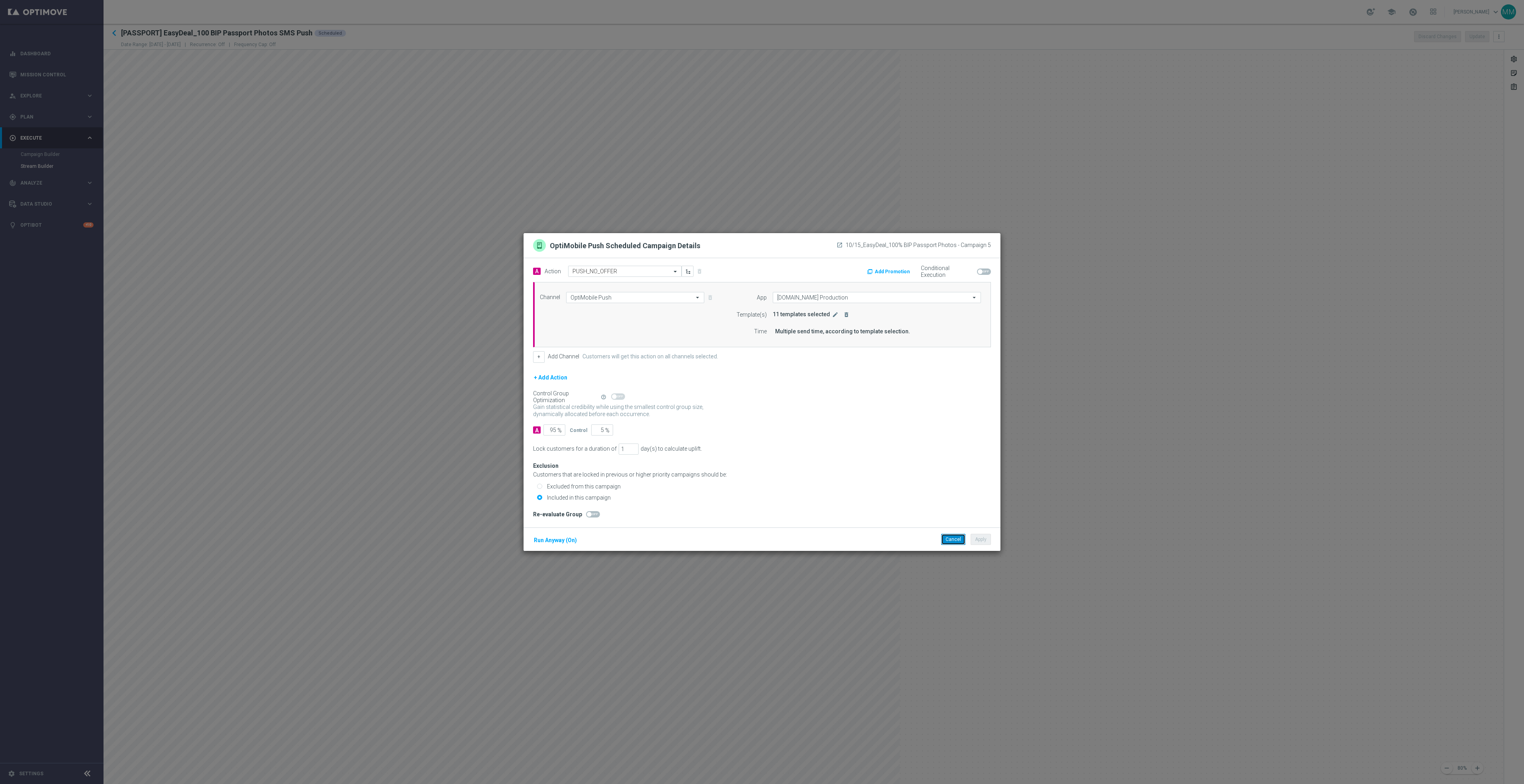
click at [948, 538] on button "Cancel" at bounding box center [953, 539] width 24 height 11
click at [832, 317] on icon "edit" at bounding box center [835, 315] width 6 height 6
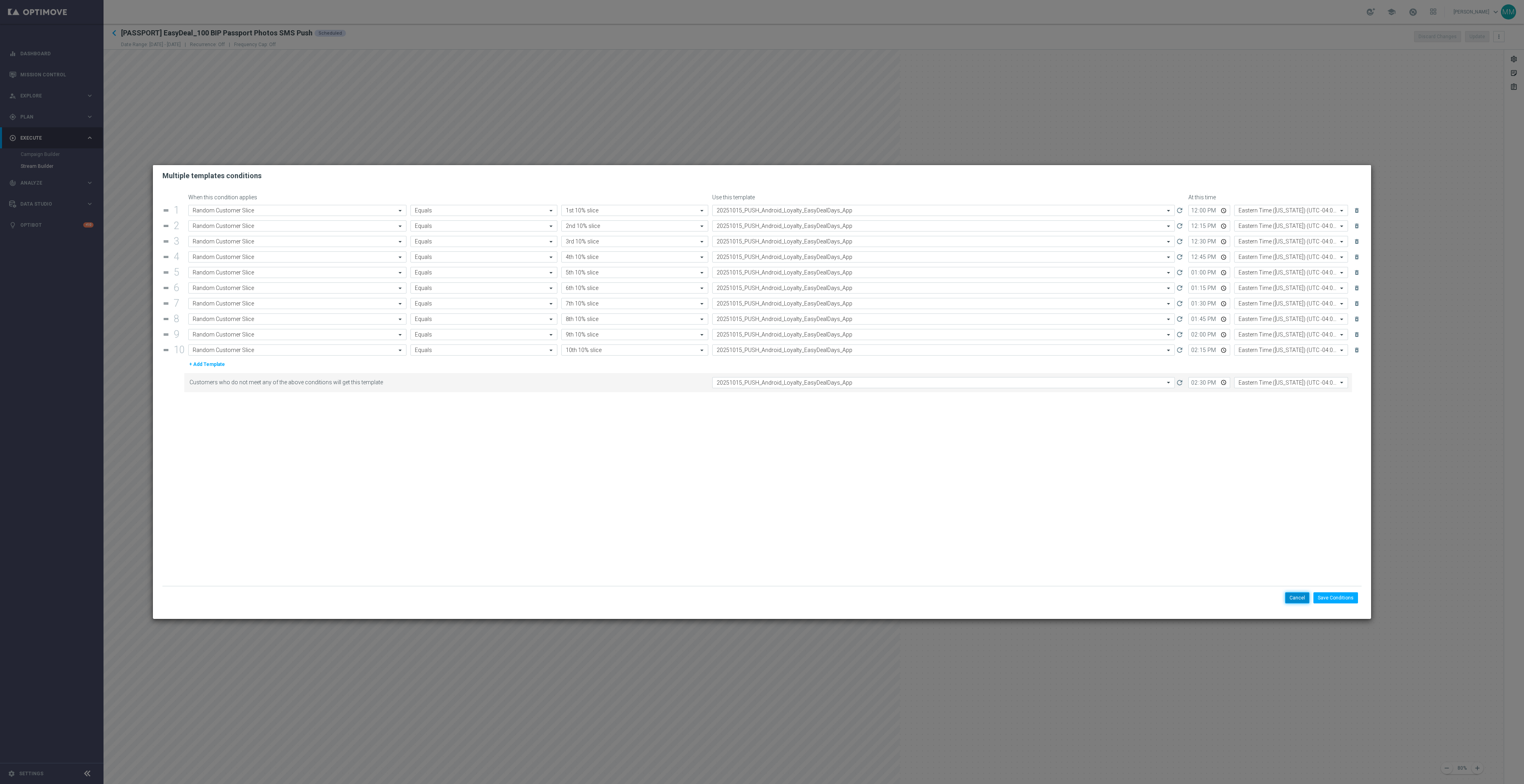
click at [1302, 599] on button "Cancel" at bounding box center [1298, 597] width 24 height 11
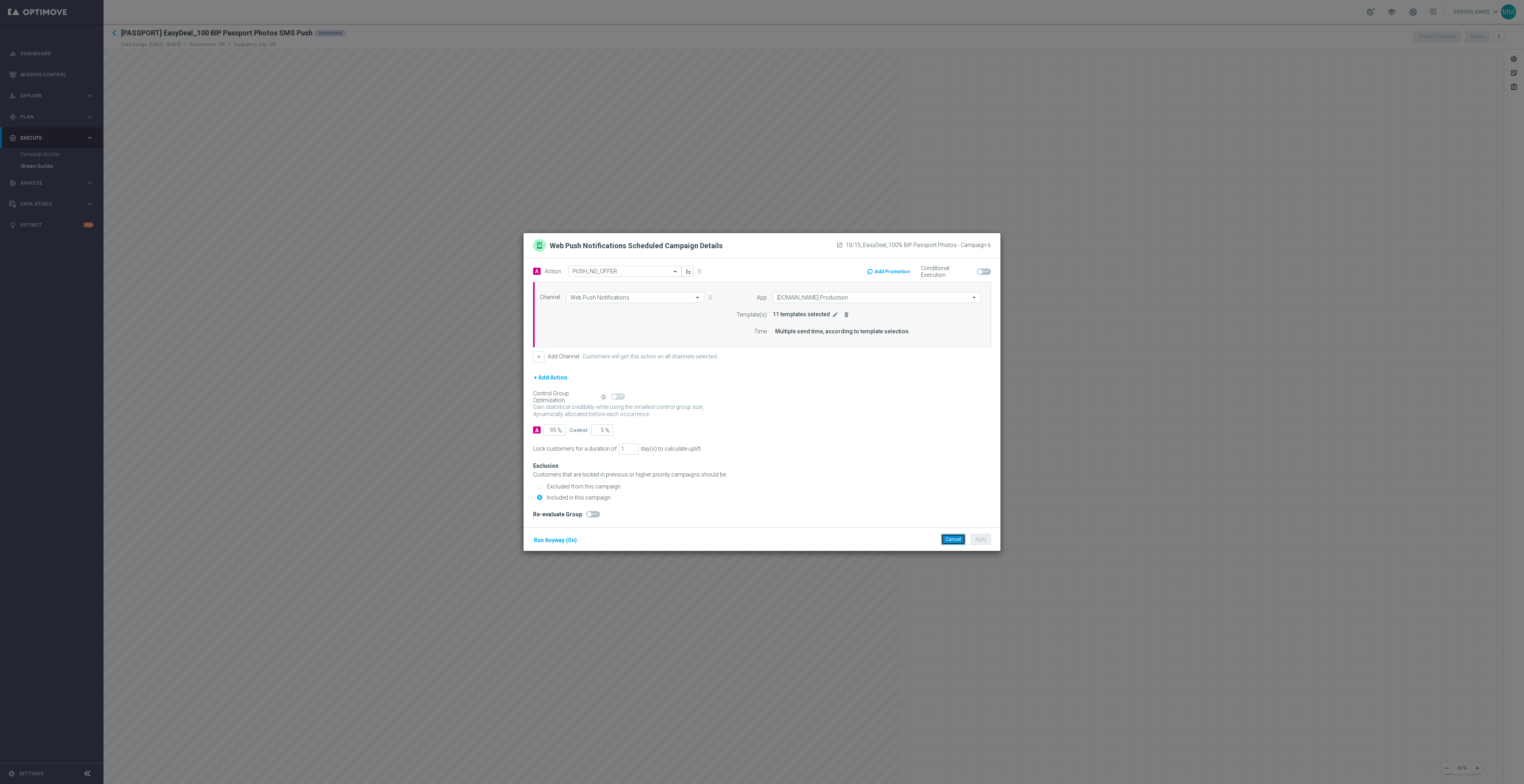
click at [950, 542] on button "Cancel" at bounding box center [953, 539] width 24 height 11
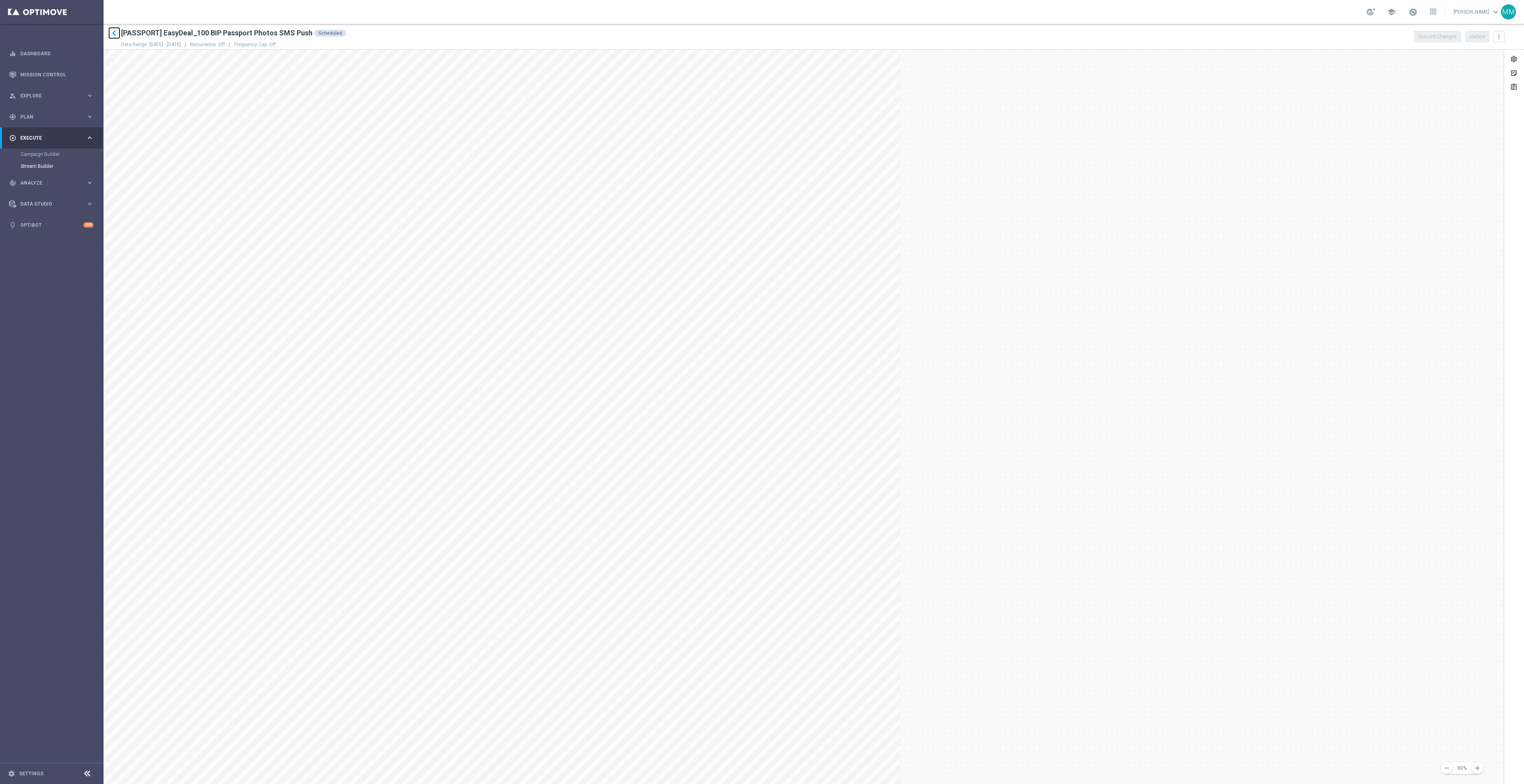
click at [112, 31] on icon "keyboard_arrow_left" at bounding box center [114, 33] width 12 height 12
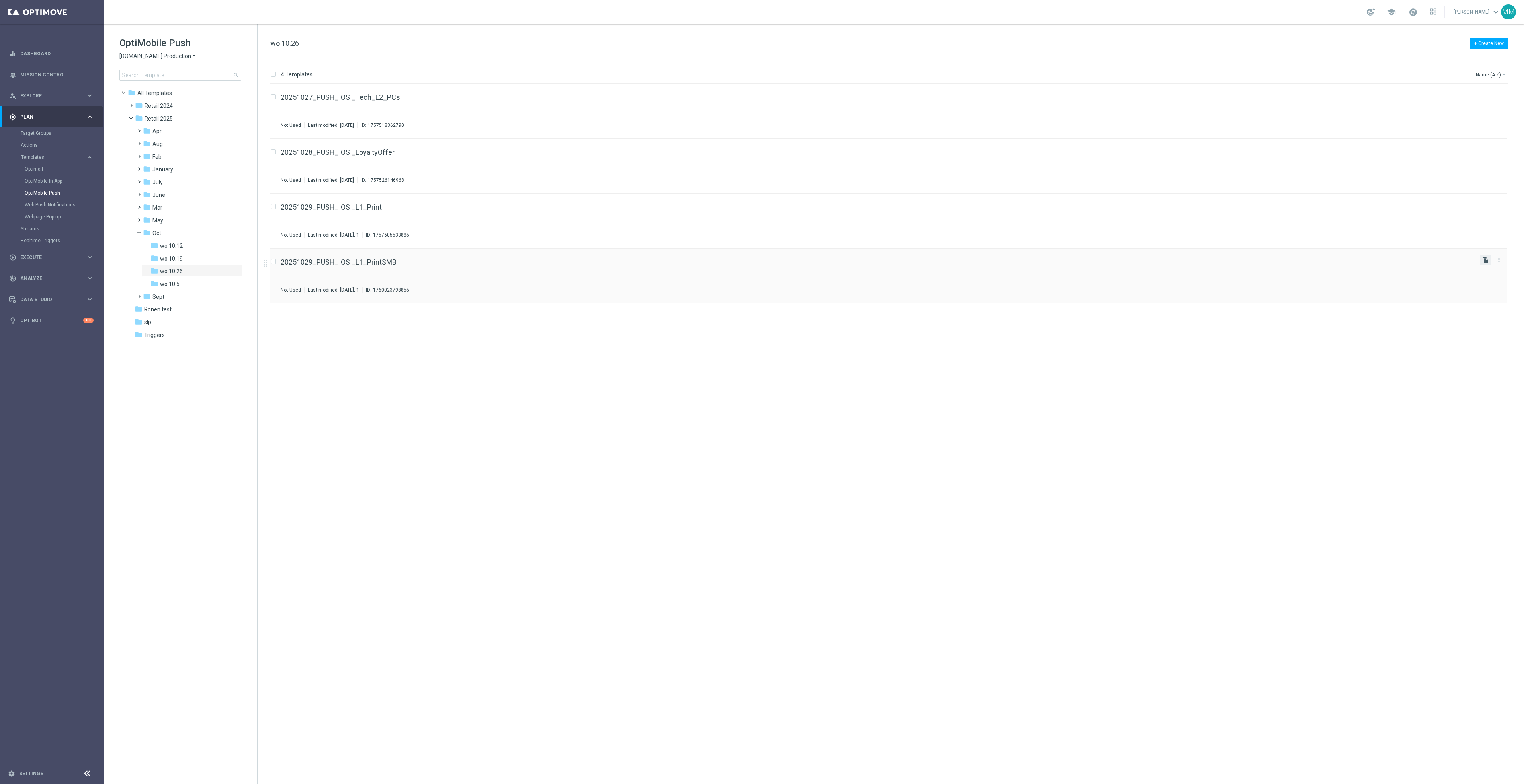
click at [1486, 263] on icon "file_copy" at bounding box center [1486, 260] width 6 height 6
click at [189, 283] on div "folder wo 10.5" at bounding box center [189, 284] width 79 height 9
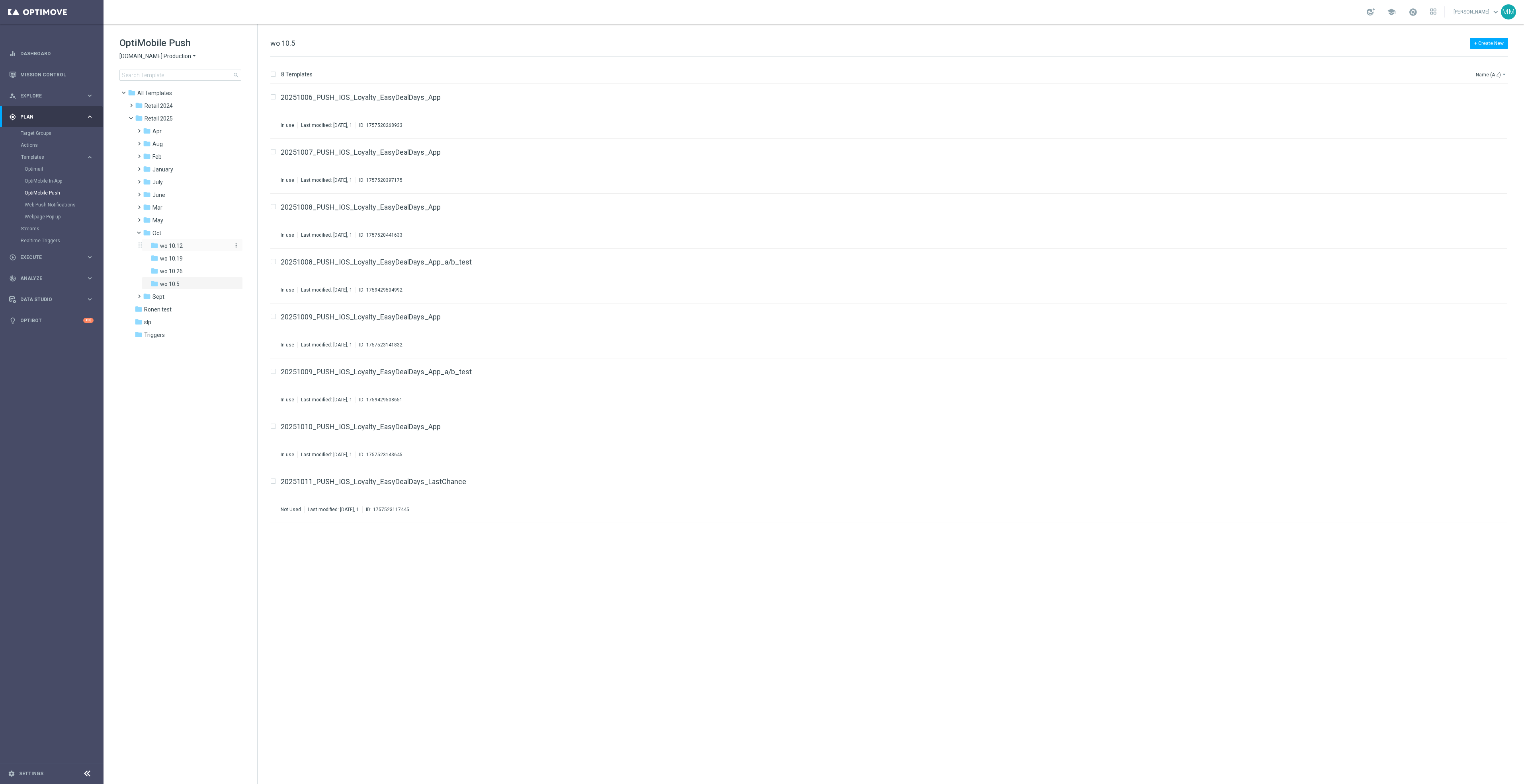
click at [190, 244] on div "folder wo 10.12" at bounding box center [189, 246] width 79 height 9
click at [182, 297] on div "folder Sept" at bounding box center [185, 297] width 85 height 9
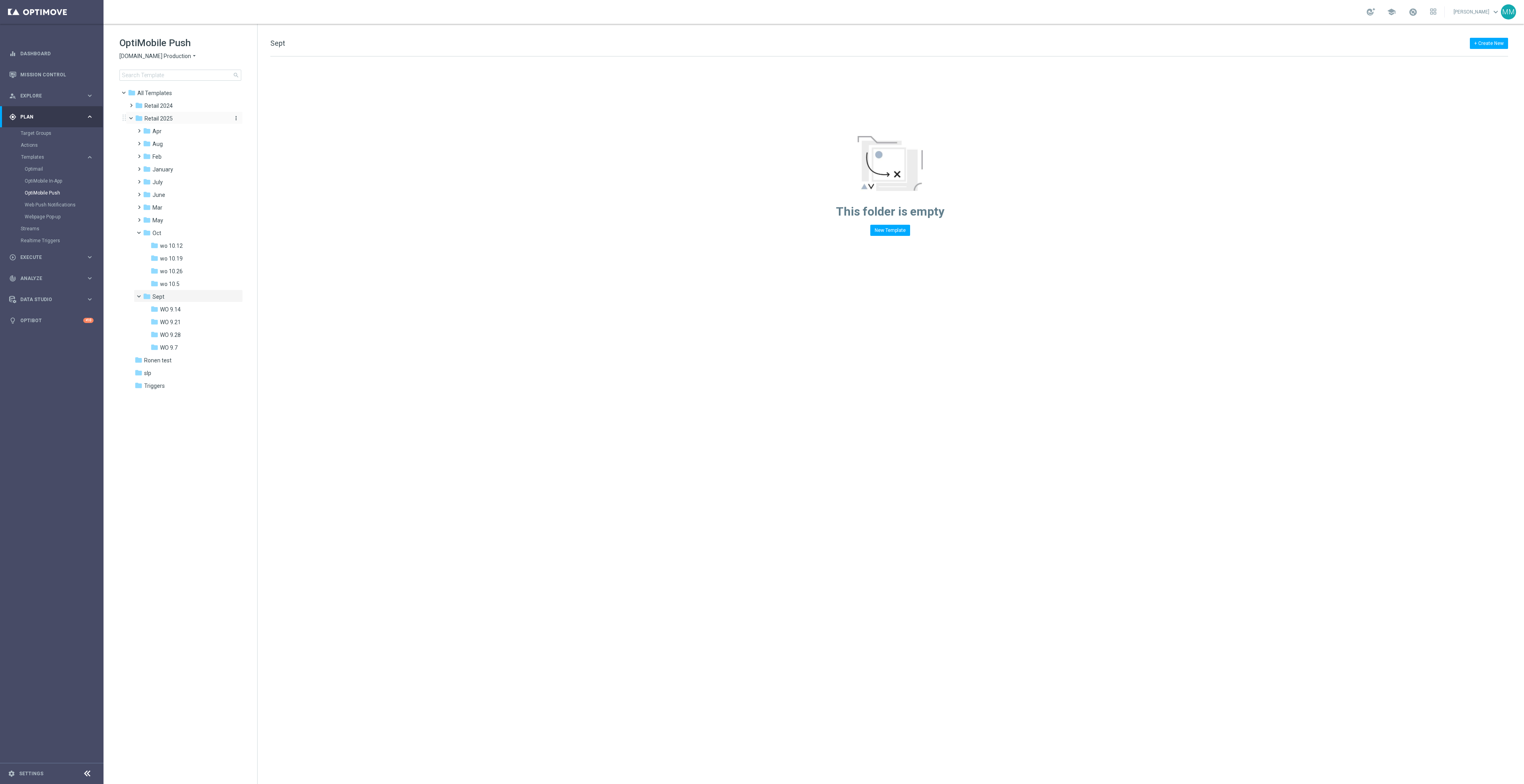
click at [234, 118] on icon "more_vert" at bounding box center [236, 118] width 6 height 6
click at [263, 118] on span "New Folder" at bounding box center [269, 120] width 24 height 6
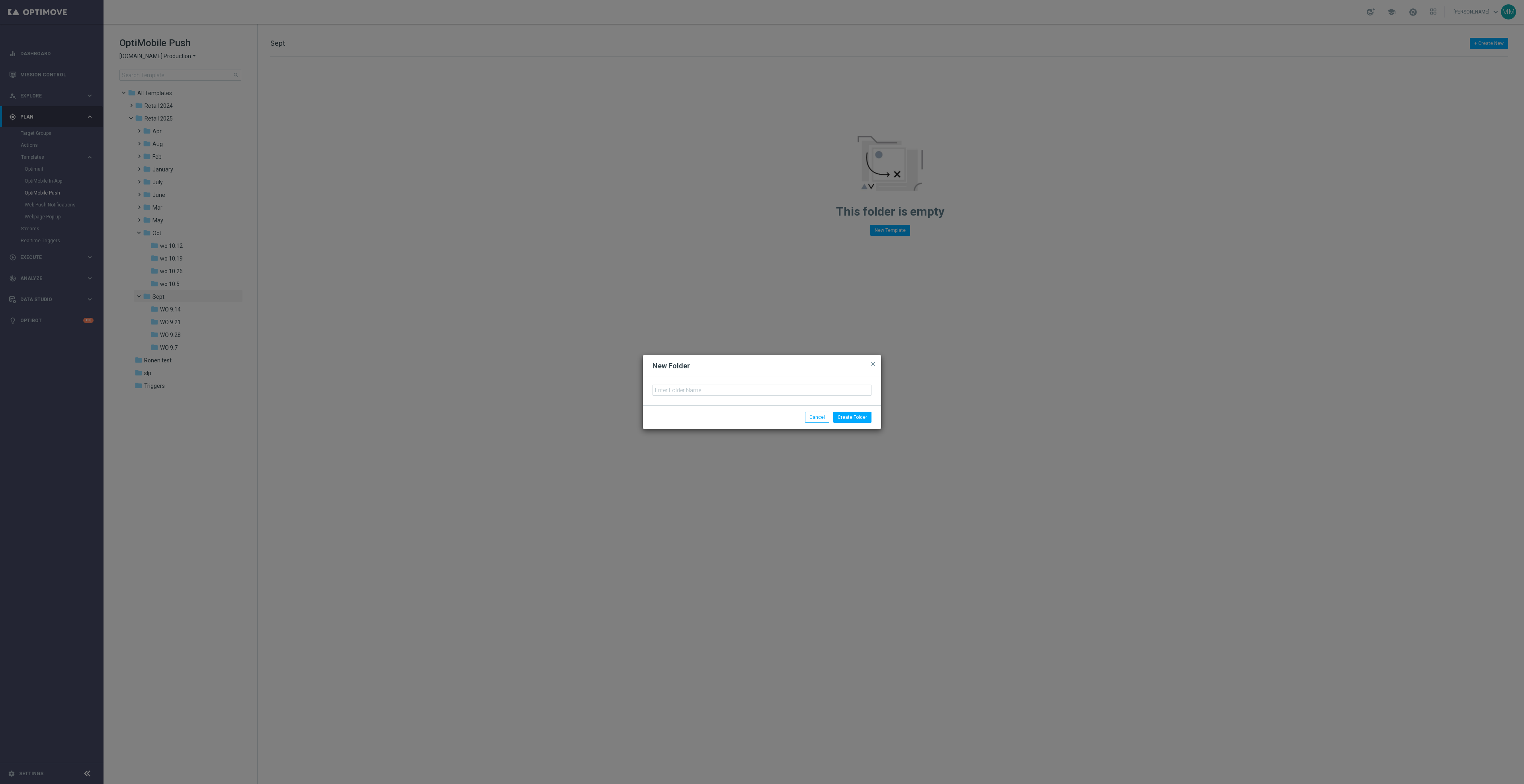
click at [709, 382] on div at bounding box center [762, 391] width 238 height 28
click at [707, 391] on input "text" at bounding box center [762, 390] width 219 height 11
type input "O"
type input "Nov"
click at [859, 419] on button "Create Folder" at bounding box center [852, 417] width 38 height 11
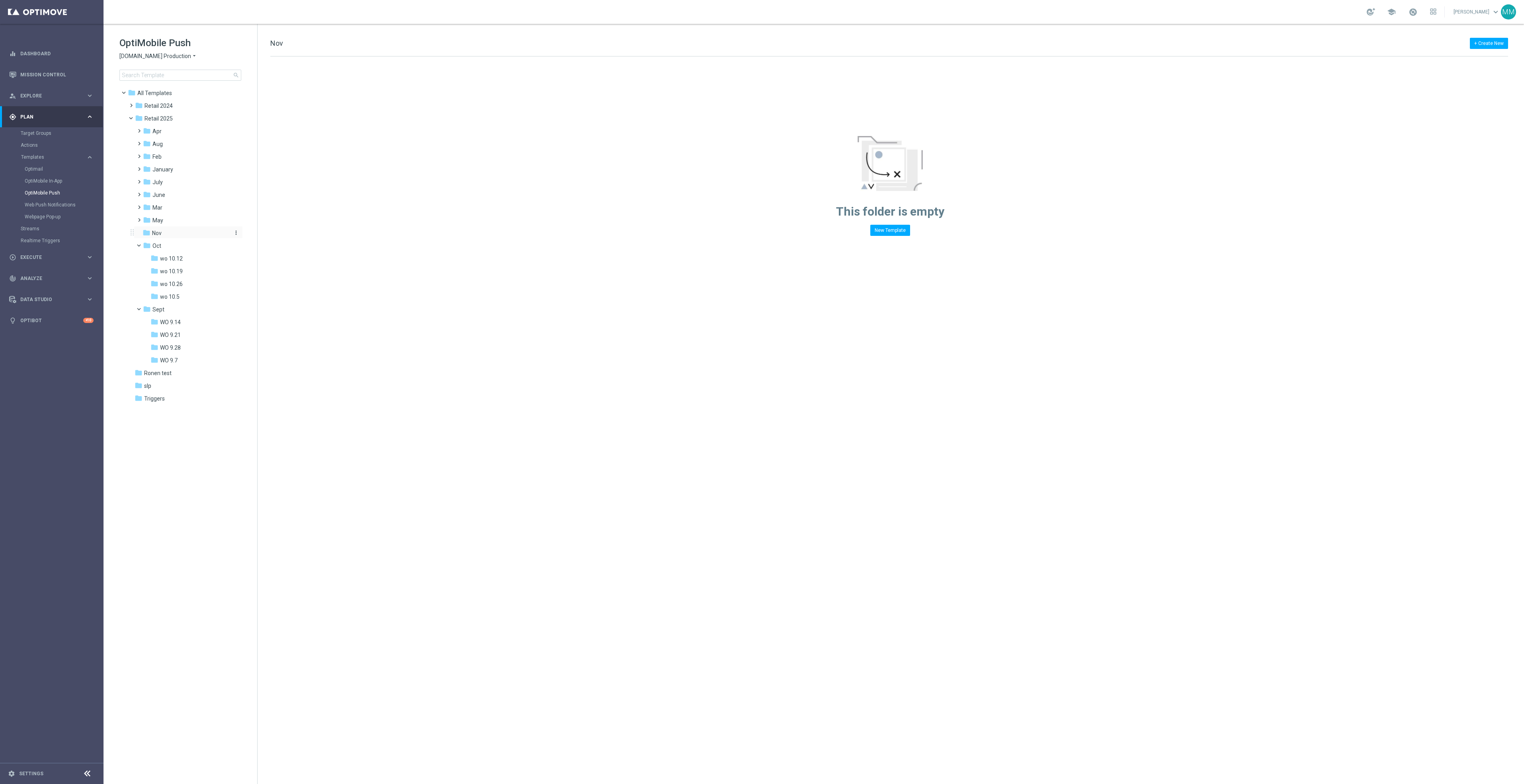
click at [237, 231] on icon "more_vert" at bounding box center [236, 233] width 6 height 6
click at [273, 233] on span "New Folder" at bounding box center [269, 235] width 24 height 6
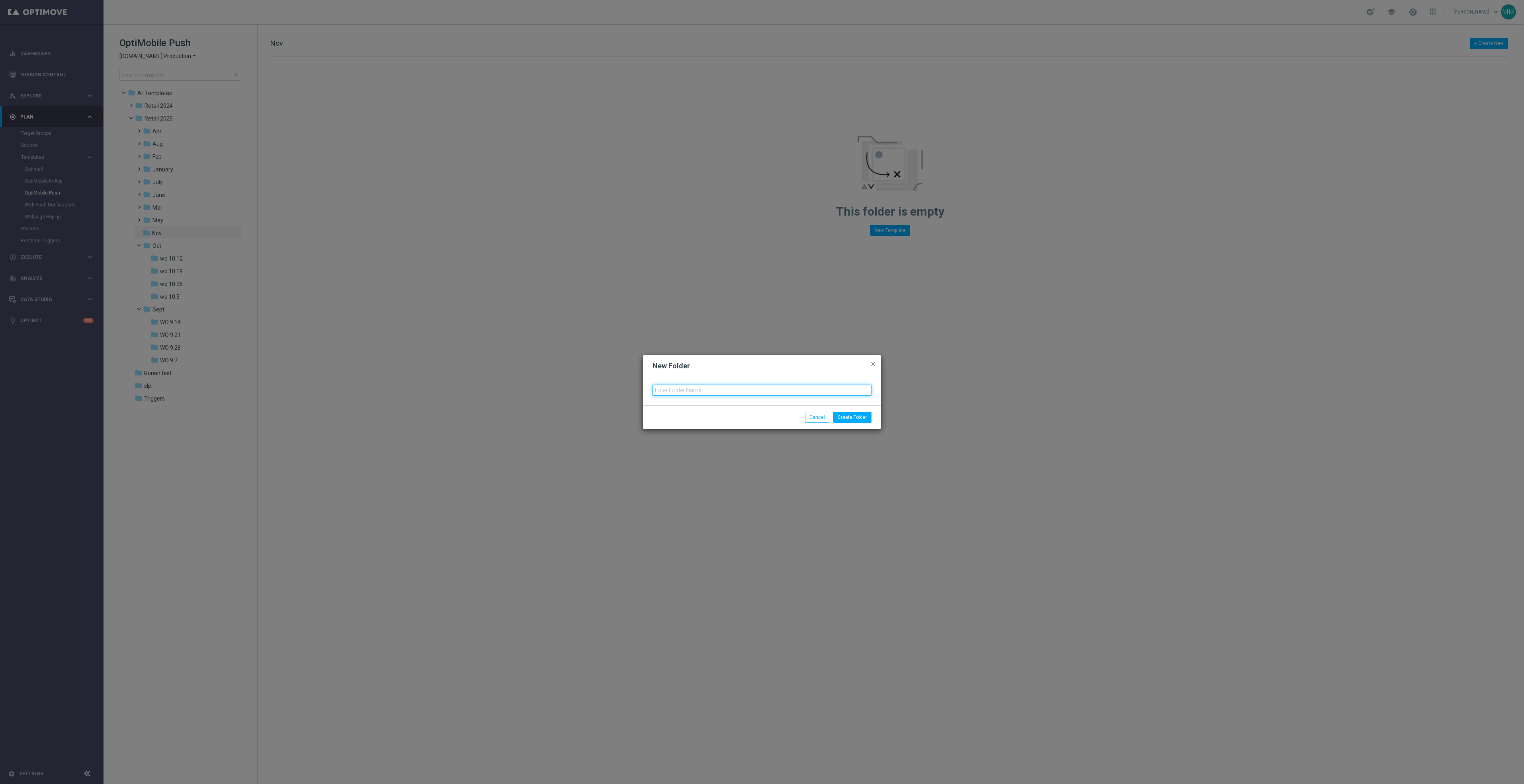
click at [706, 390] on input "text" at bounding box center [762, 390] width 219 height 11
type input "wo 11.2"
click at [841, 416] on button "Create Folder" at bounding box center [852, 417] width 38 height 11
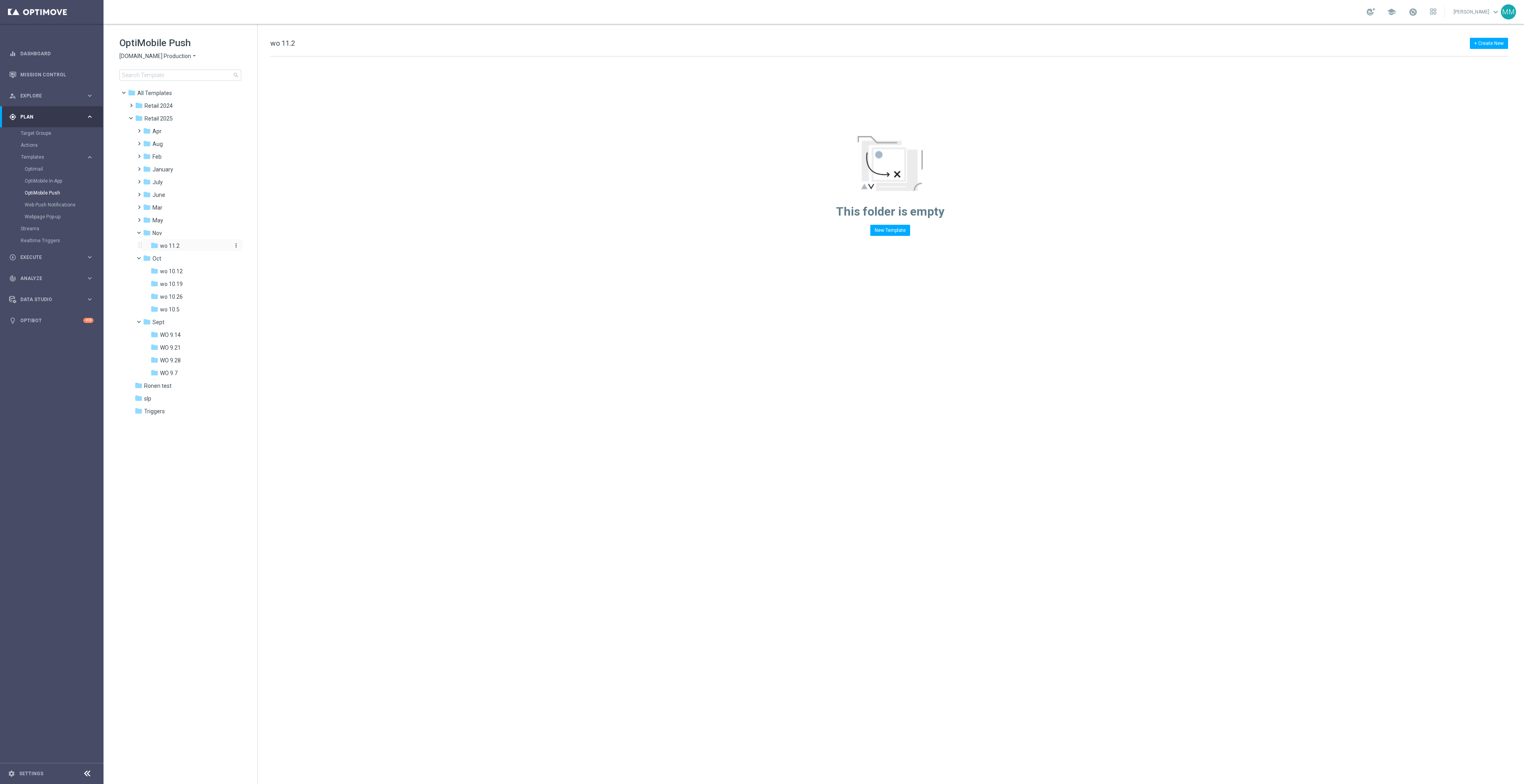
click at [234, 245] on icon "more_vert" at bounding box center [236, 246] width 6 height 6
click at [257, 245] on span "New Folder" at bounding box center [269, 247] width 24 height 6
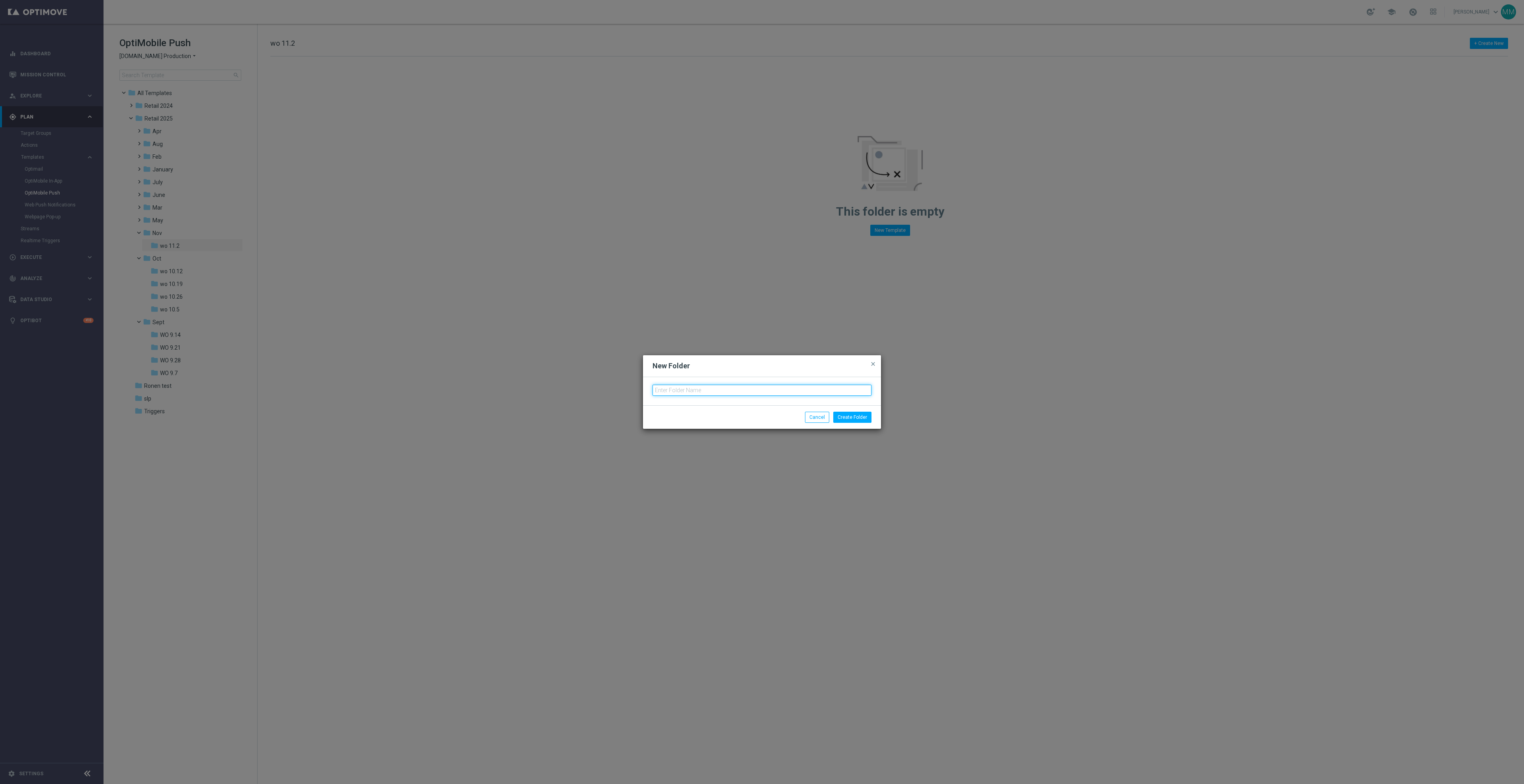
click at [745, 391] on input "text" at bounding box center [762, 390] width 219 height 11
type input "wo 11.9"
click at [847, 416] on button "Create Folder" at bounding box center [852, 417] width 38 height 11
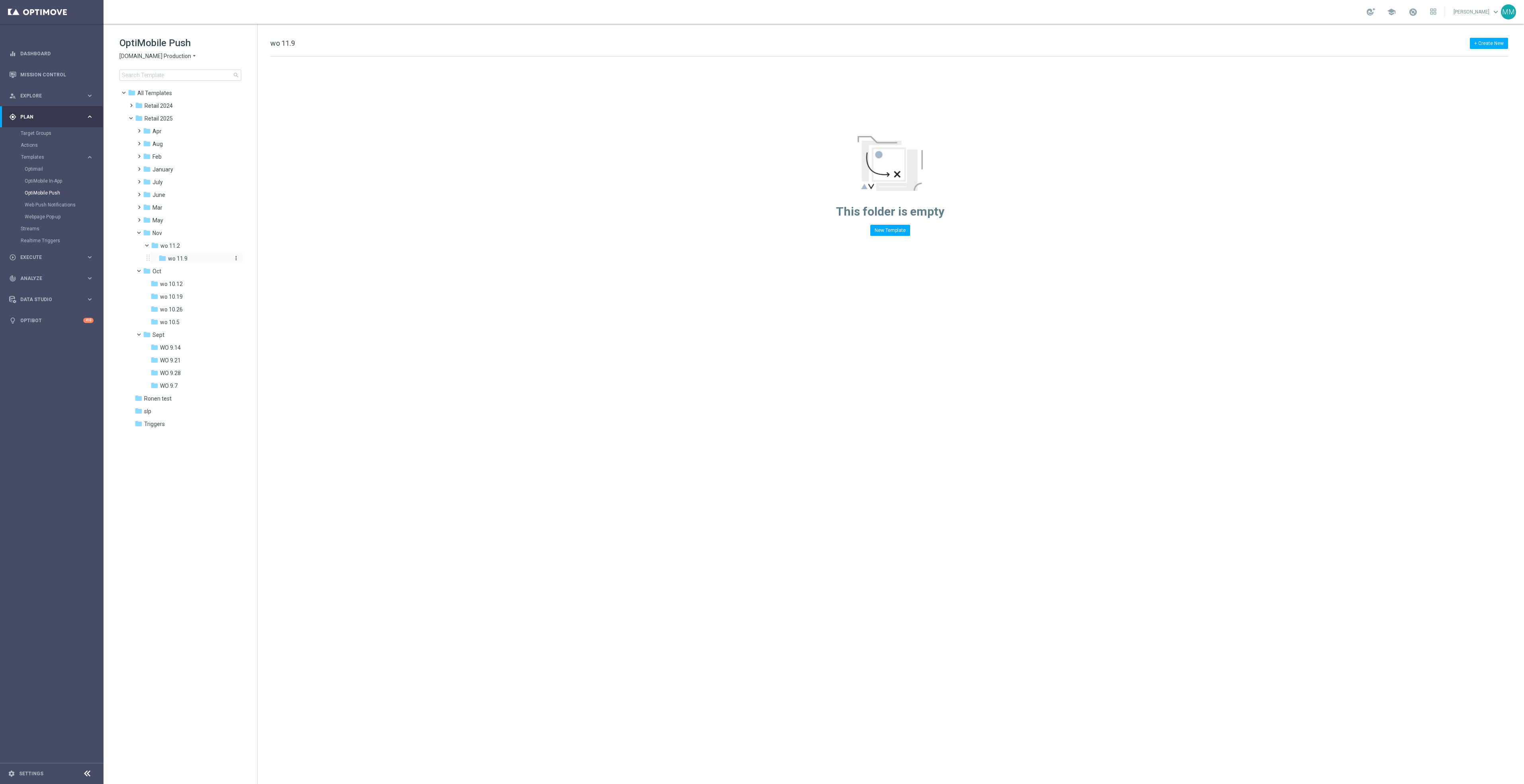
click at [234, 259] on icon "more_vert" at bounding box center [236, 258] width 6 height 6
click at [269, 279] on button "forward Move" at bounding box center [269, 279] width 52 height 10
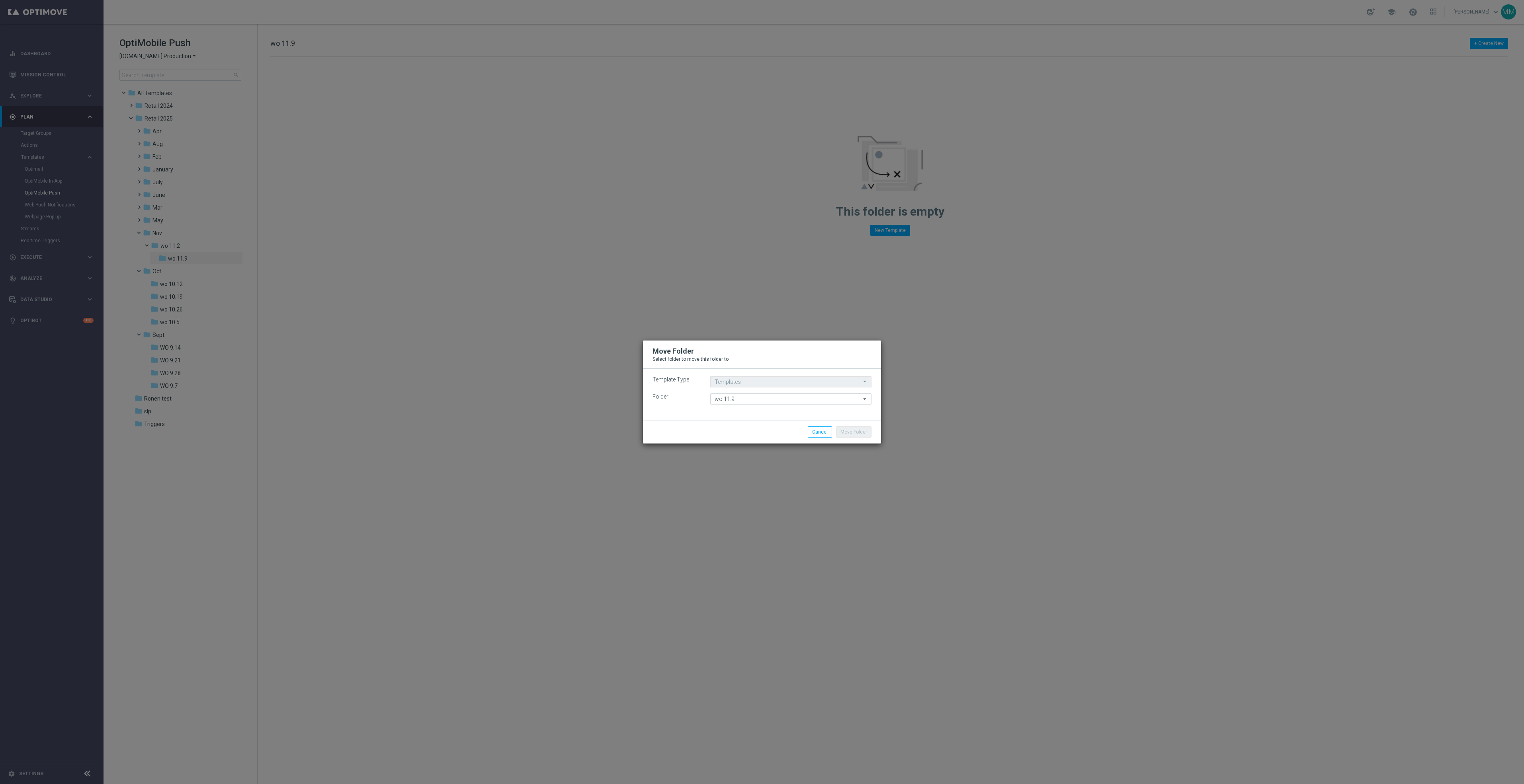
click at [732, 405] on div "Template Type Templates Templates arrow_drop_down Drag here to set row groups D…" at bounding box center [762, 395] width 238 height 51
click at [738, 400] on input "wo 11.9" at bounding box center [791, 398] width 161 height 11
click at [744, 405] on div "Nov" at bounding box center [790, 410] width 161 height 11
type input "Nov"
click at [848, 432] on button "Move Folder" at bounding box center [853, 432] width 35 height 11
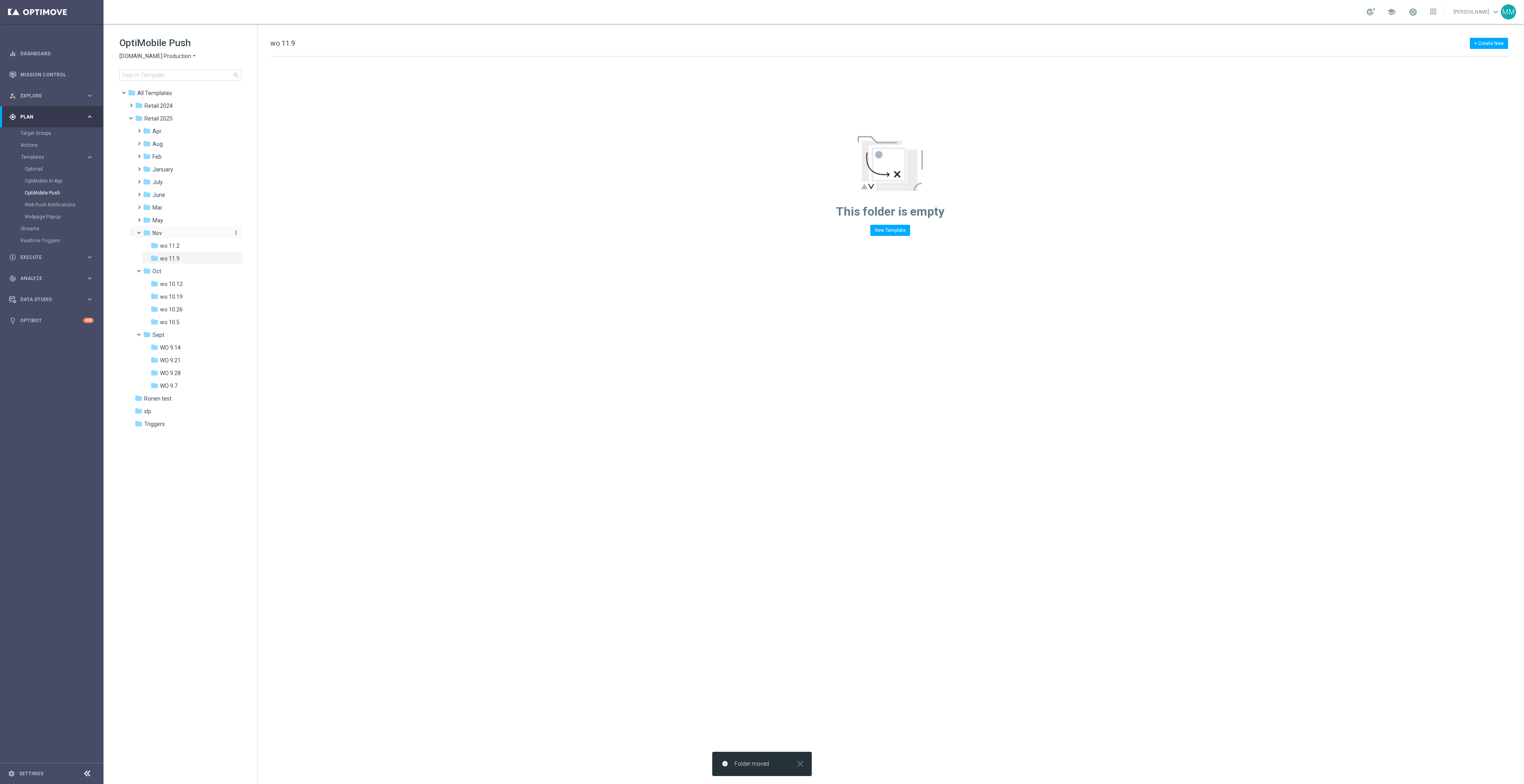
click at [235, 233] on icon "more_vert" at bounding box center [236, 233] width 6 height 6
click at [277, 237] on button "create_new_folder New Folder" at bounding box center [269, 234] width 52 height 10
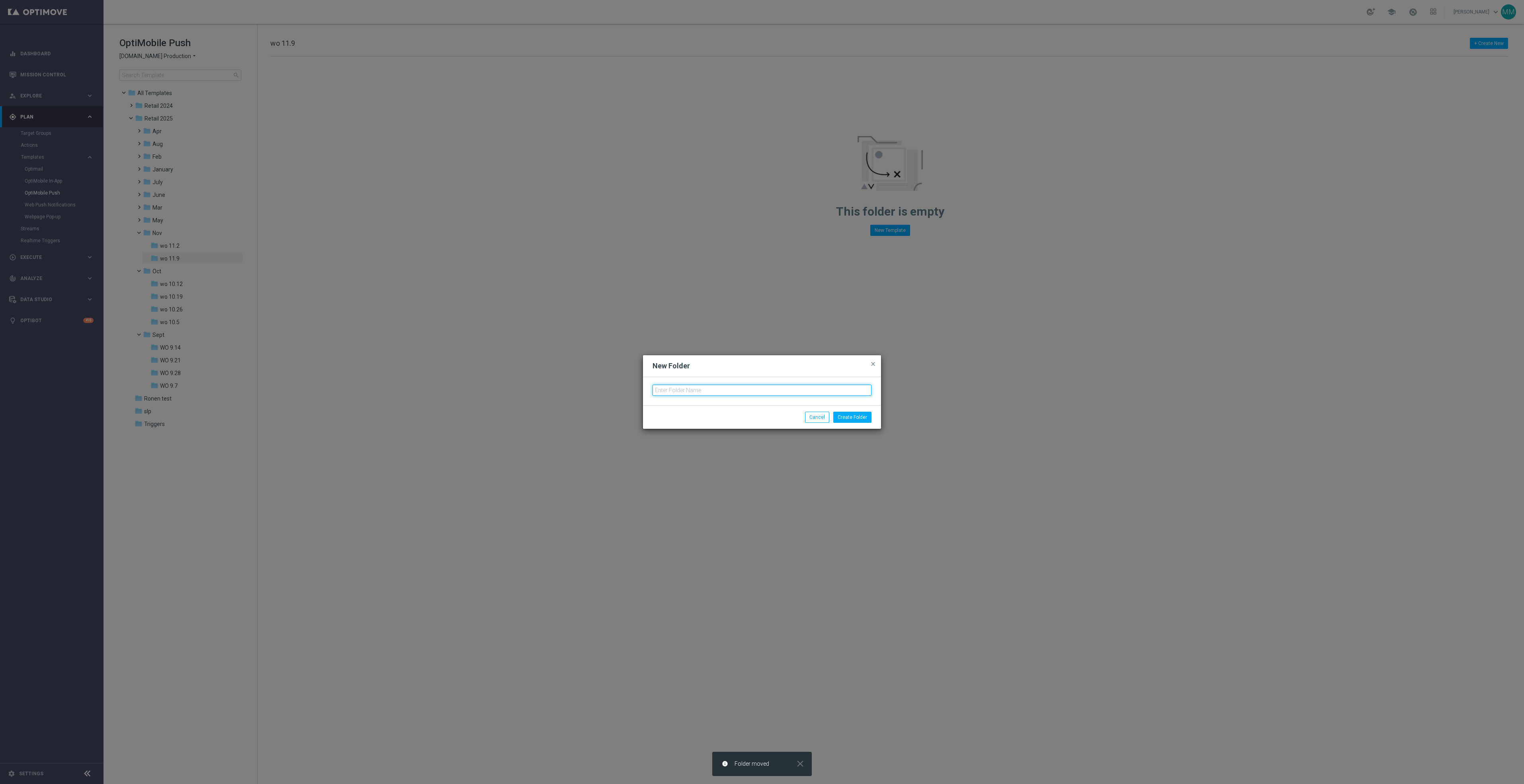
click at [700, 386] on input "text" at bounding box center [762, 390] width 219 height 11
type input "wo 11.16"
click at [857, 416] on button "Create Folder" at bounding box center [852, 417] width 38 height 11
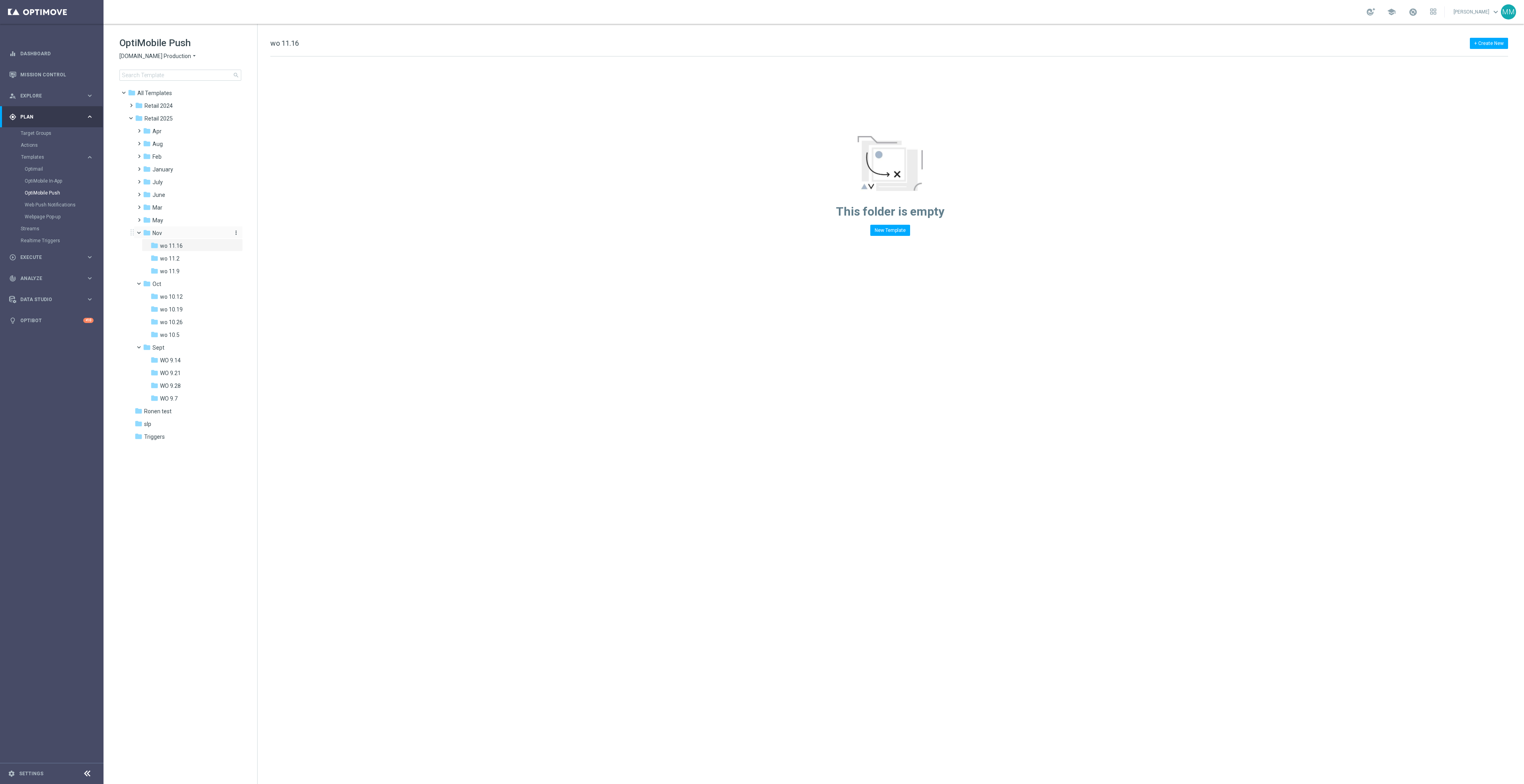
click at [237, 232] on icon "more_vert" at bounding box center [236, 233] width 6 height 6
click at [277, 237] on span "New Folder" at bounding box center [269, 235] width 24 height 6
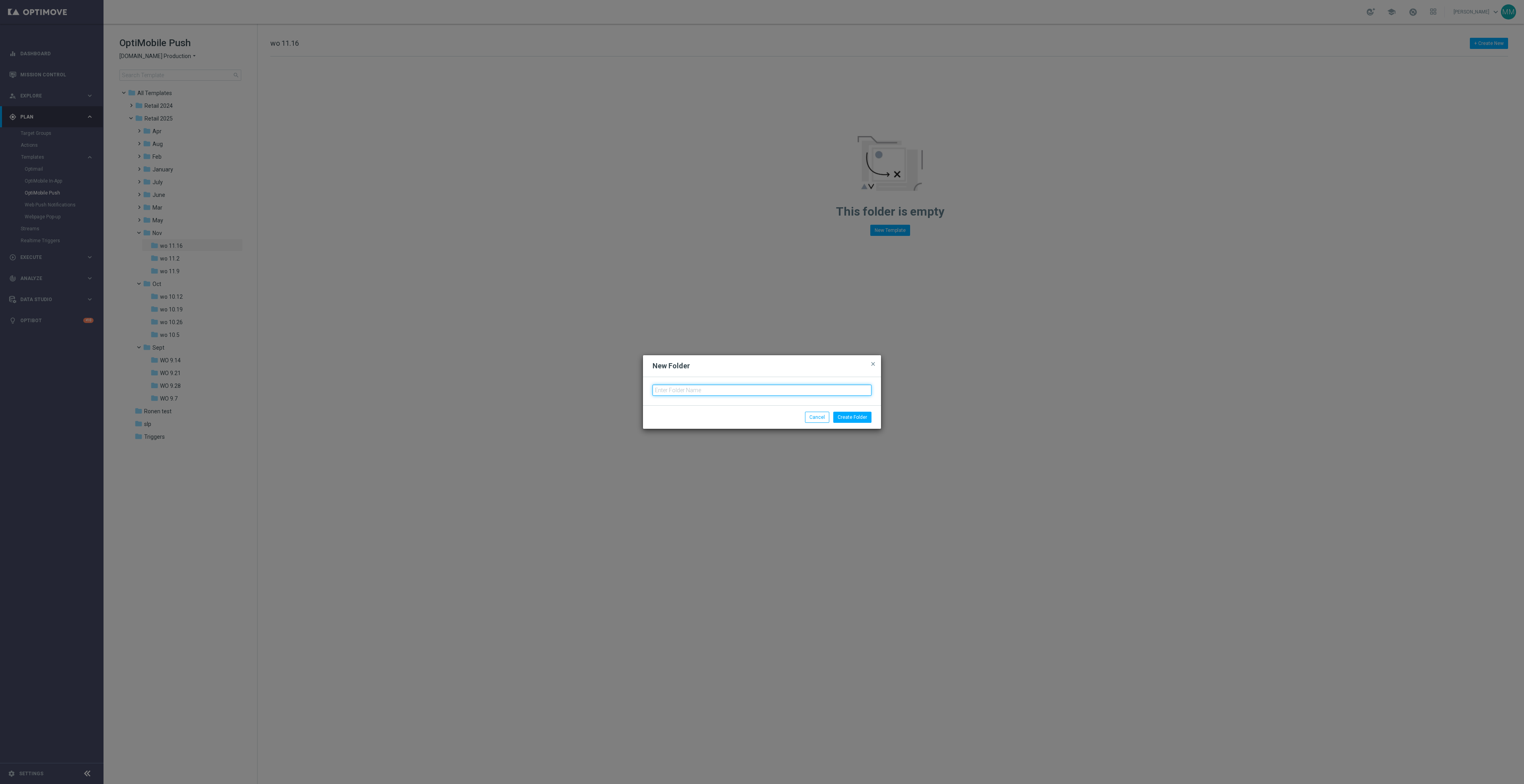
click at [695, 391] on input "text" at bounding box center [762, 390] width 219 height 11
type input "wo 11.23"
click at [839, 416] on button "Create Folder" at bounding box center [852, 417] width 38 height 11
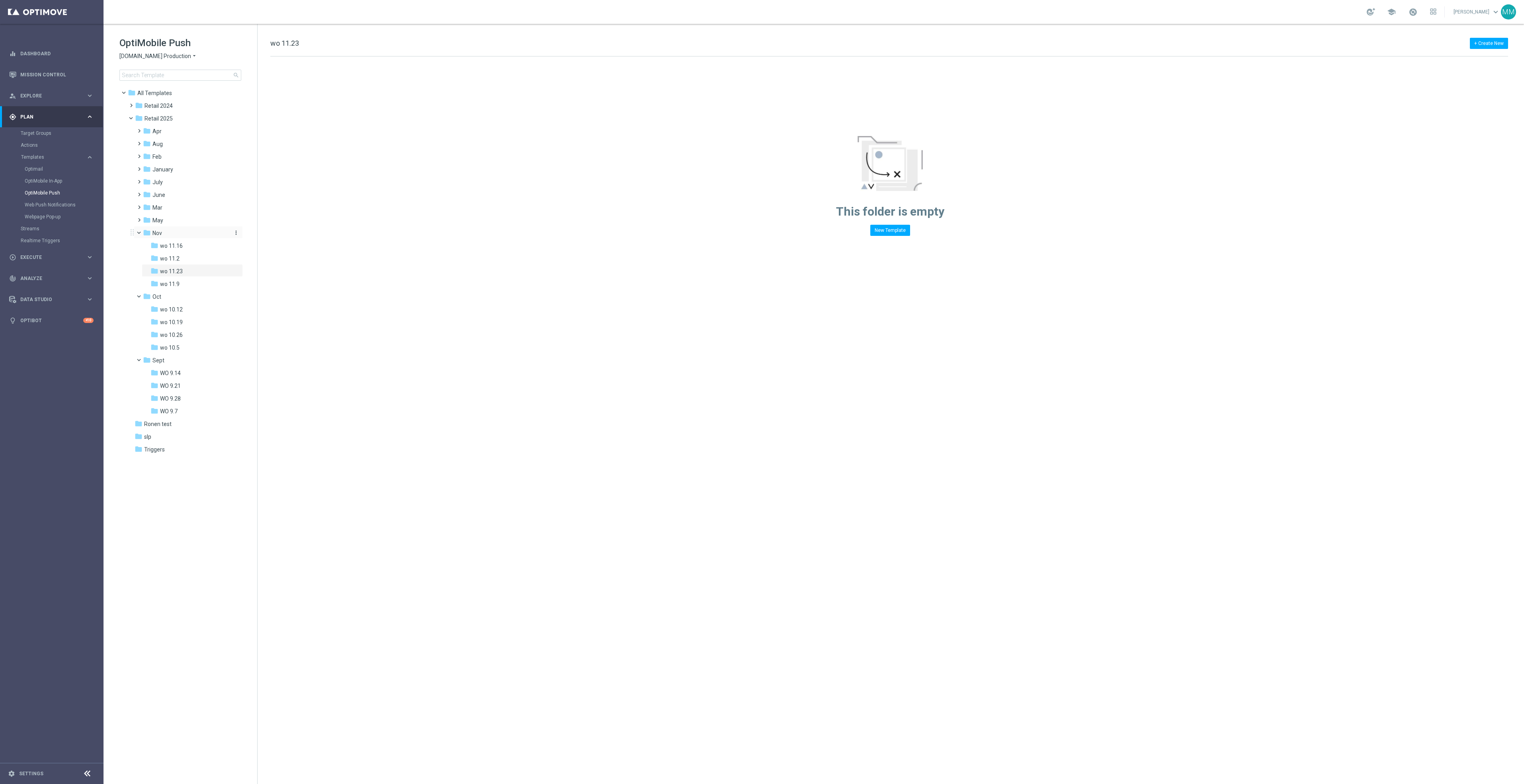
click at [237, 234] on icon "more_vert" at bounding box center [236, 233] width 6 height 6
click at [255, 232] on icon "create_new_folder" at bounding box center [251, 235] width 12 height 6
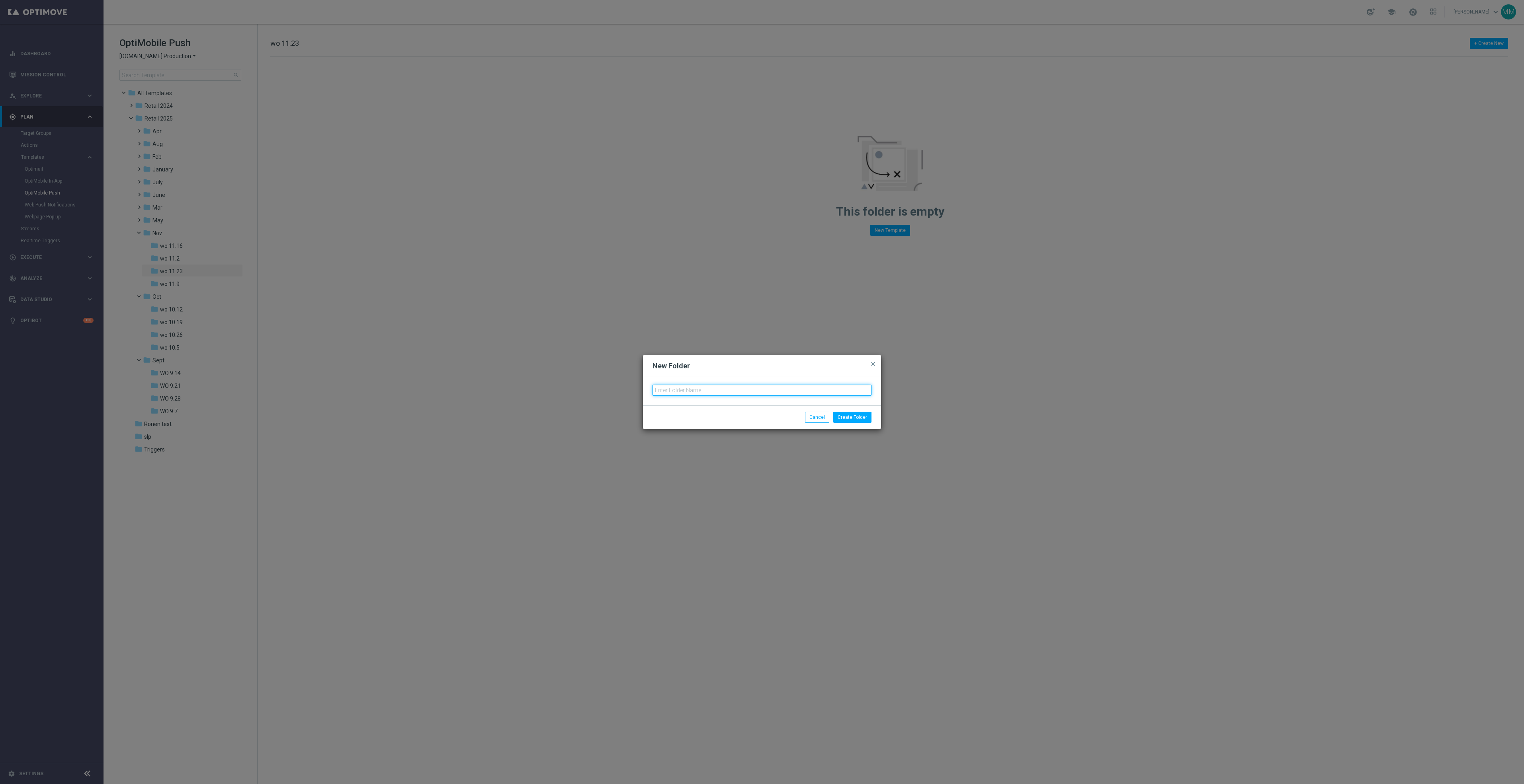
click at [750, 388] on input "text" at bounding box center [762, 390] width 219 height 11
type input "wo 11.30"
click at [843, 420] on button "Create Folder" at bounding box center [852, 417] width 38 height 11
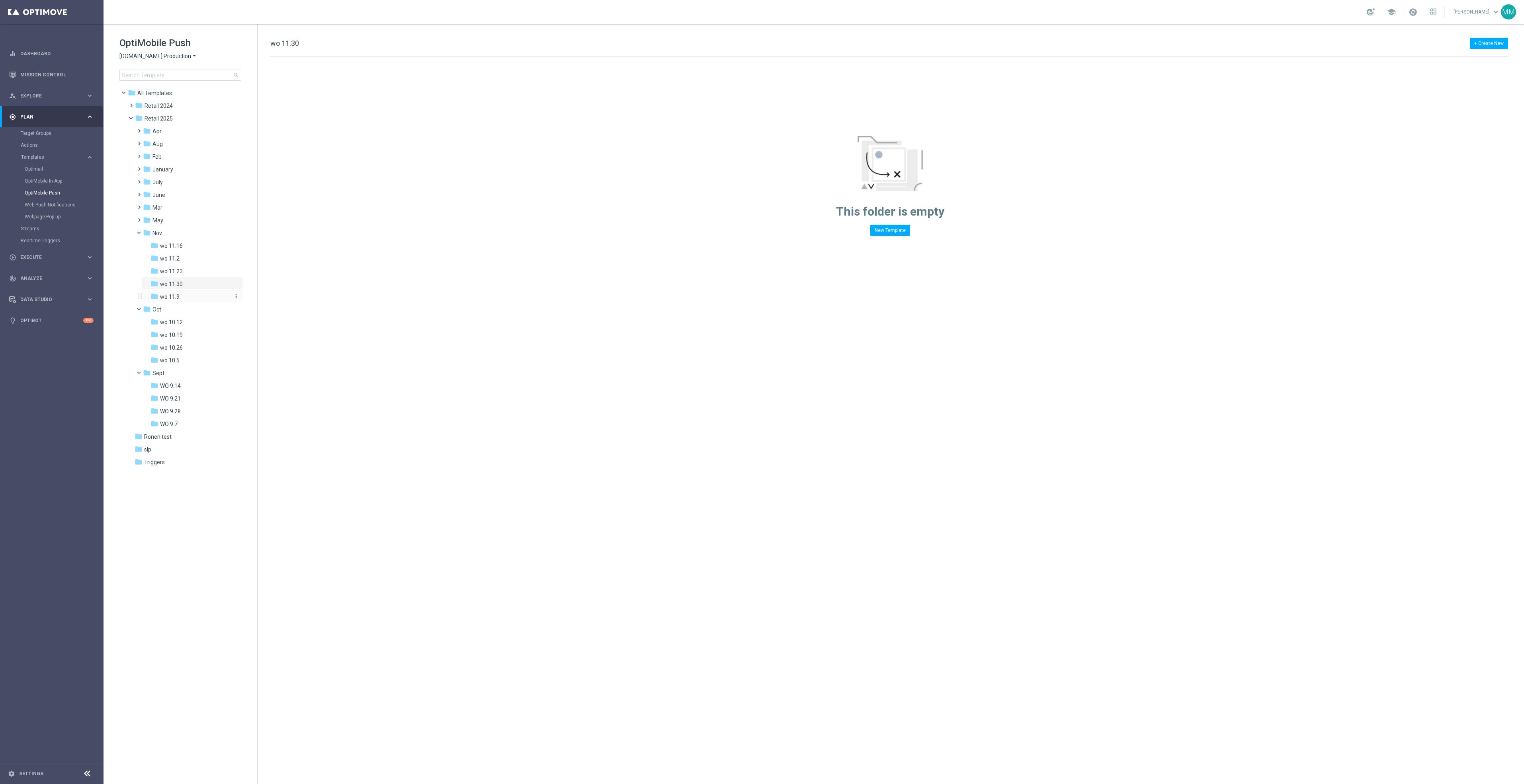
click at [195, 296] on div "folder wo 11.9" at bounding box center [189, 297] width 79 height 9
click at [194, 337] on div "folder wo 10.19" at bounding box center [189, 335] width 79 height 9
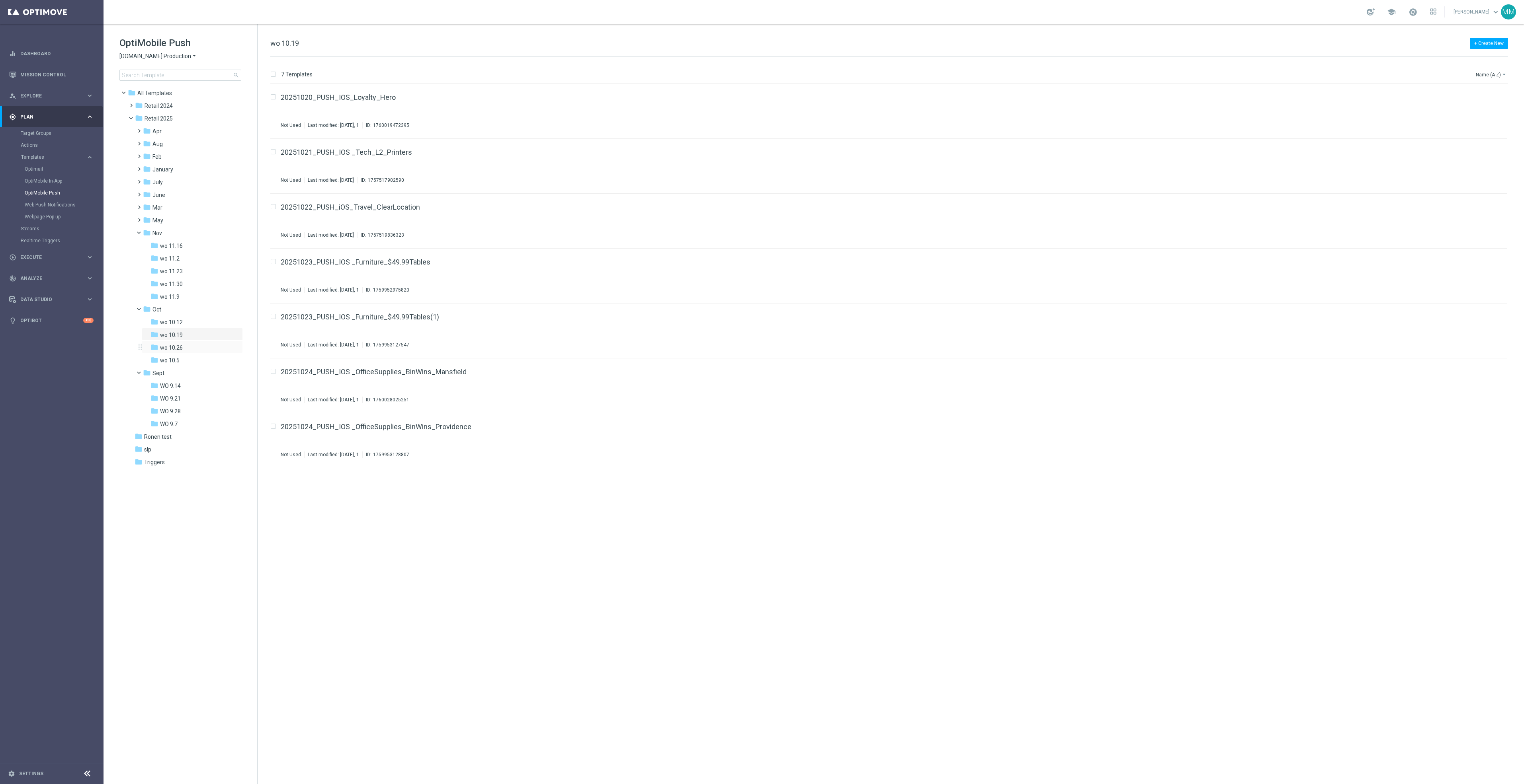
click at [191, 341] on div "folder wo 10.26 more_vert" at bounding box center [193, 347] width 101 height 13
click at [202, 350] on div "folder wo 10.26" at bounding box center [189, 348] width 79 height 9
click at [1488, 312] on button "file_copy" at bounding box center [1485, 315] width 10 height 10
click at [1502, 368] on button "more_vert" at bounding box center [1498, 370] width 8 height 10
click at [1465, 376] on div "Move" at bounding box center [1467, 379] width 48 height 6
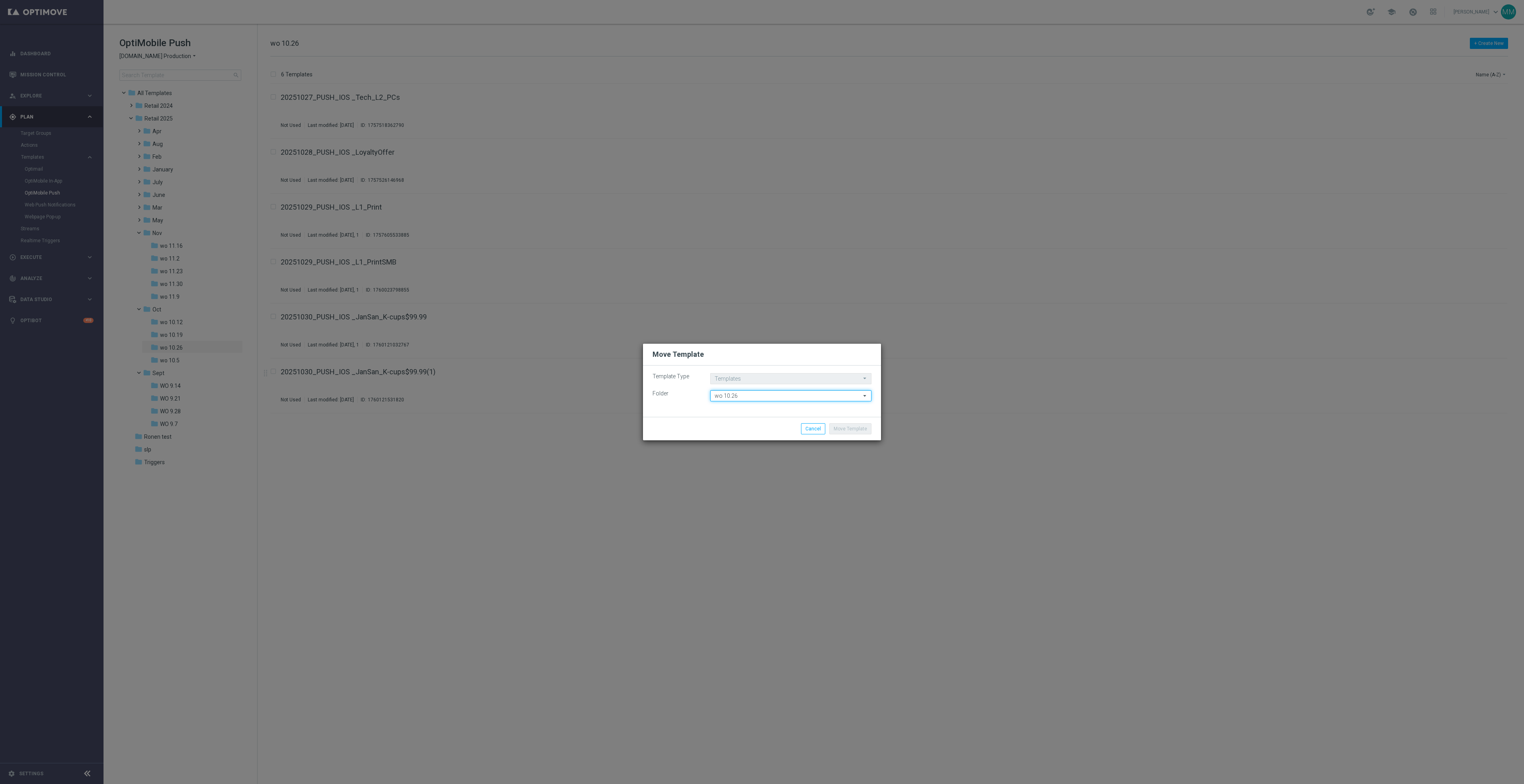
click at [790, 395] on input "wo 10.26" at bounding box center [791, 395] width 161 height 11
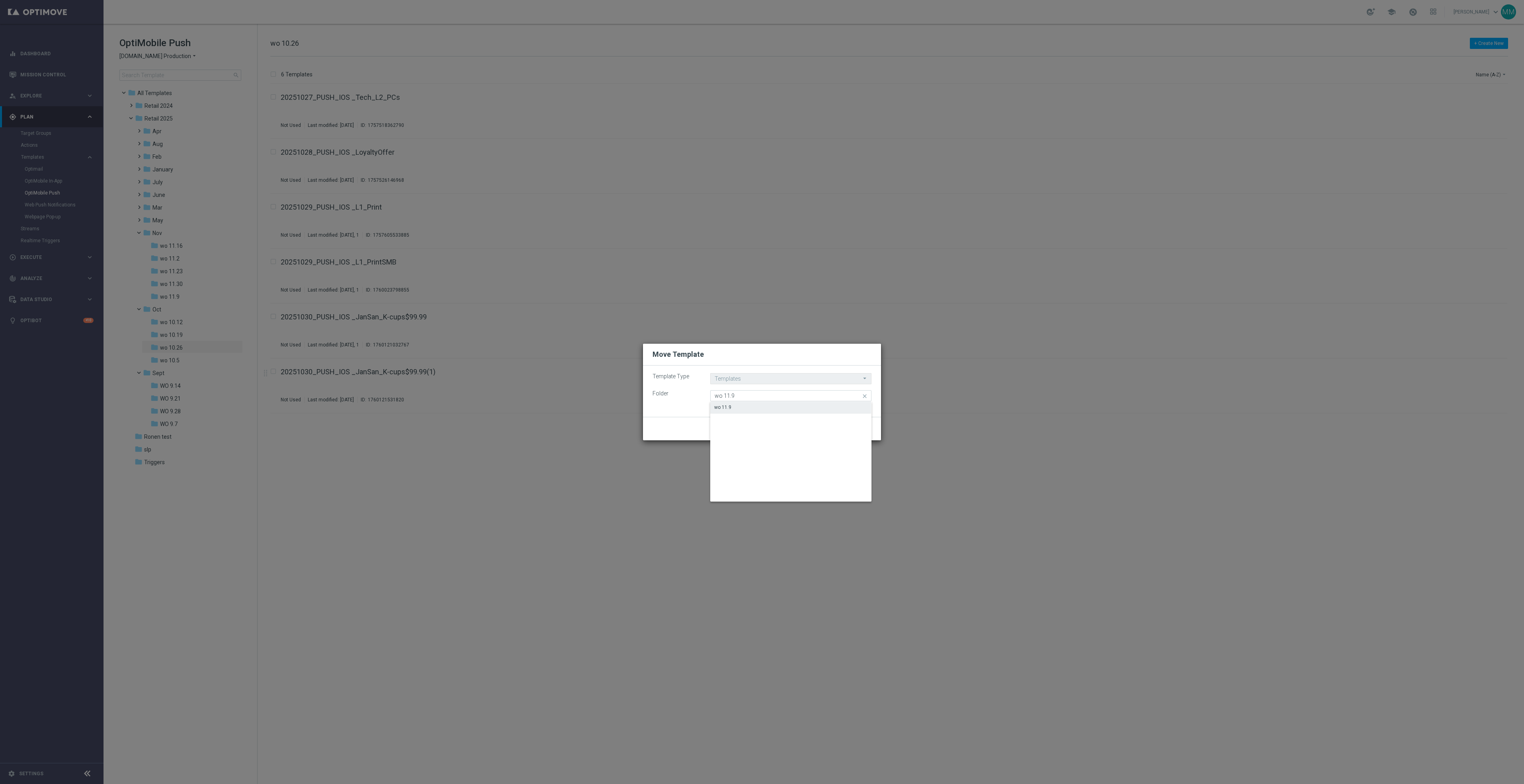
click at [777, 409] on div "wo 11.9" at bounding box center [790, 407] width 161 height 11
type input "wo 11.9"
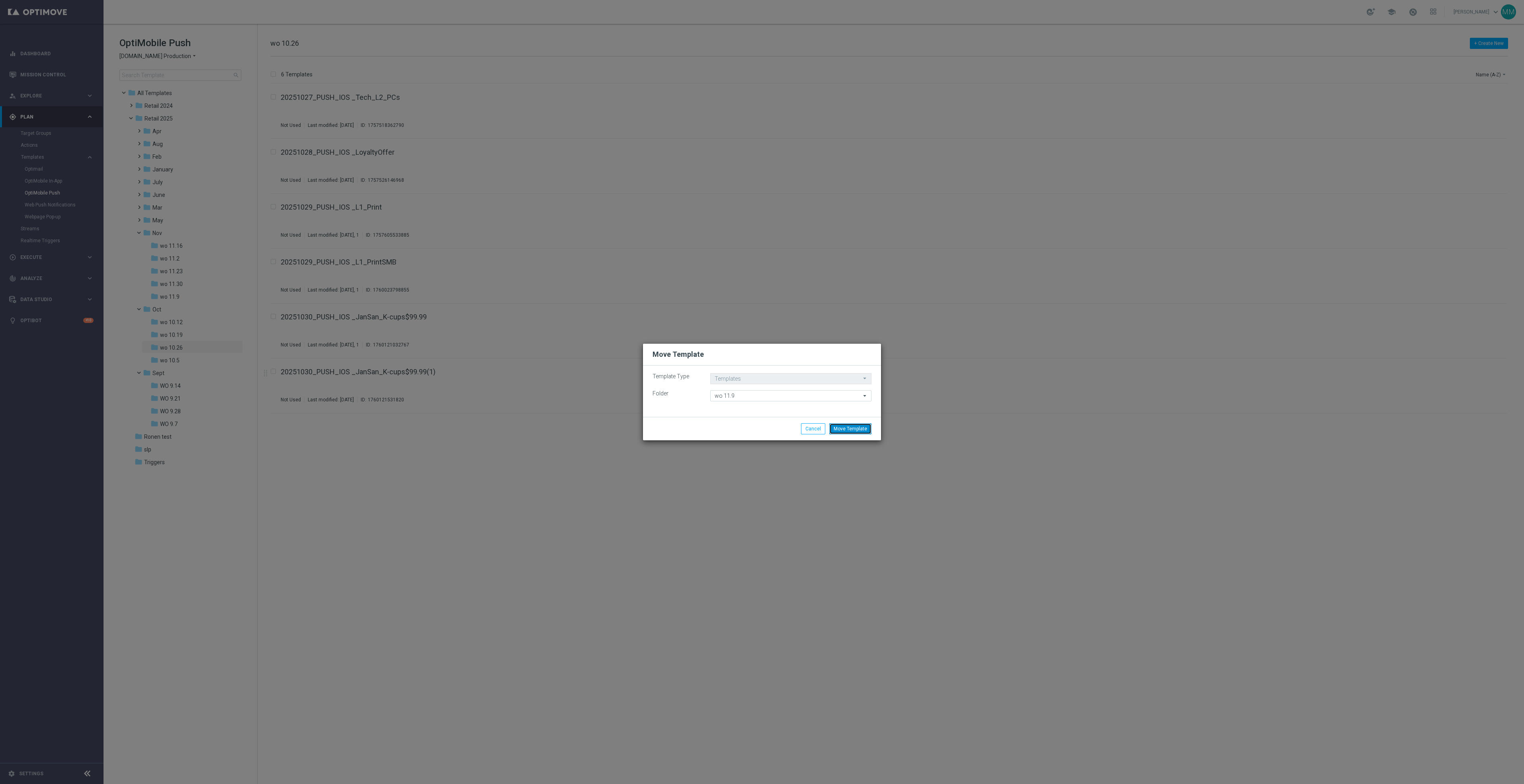
click at [847, 425] on button "Move Template" at bounding box center [850, 428] width 42 height 11
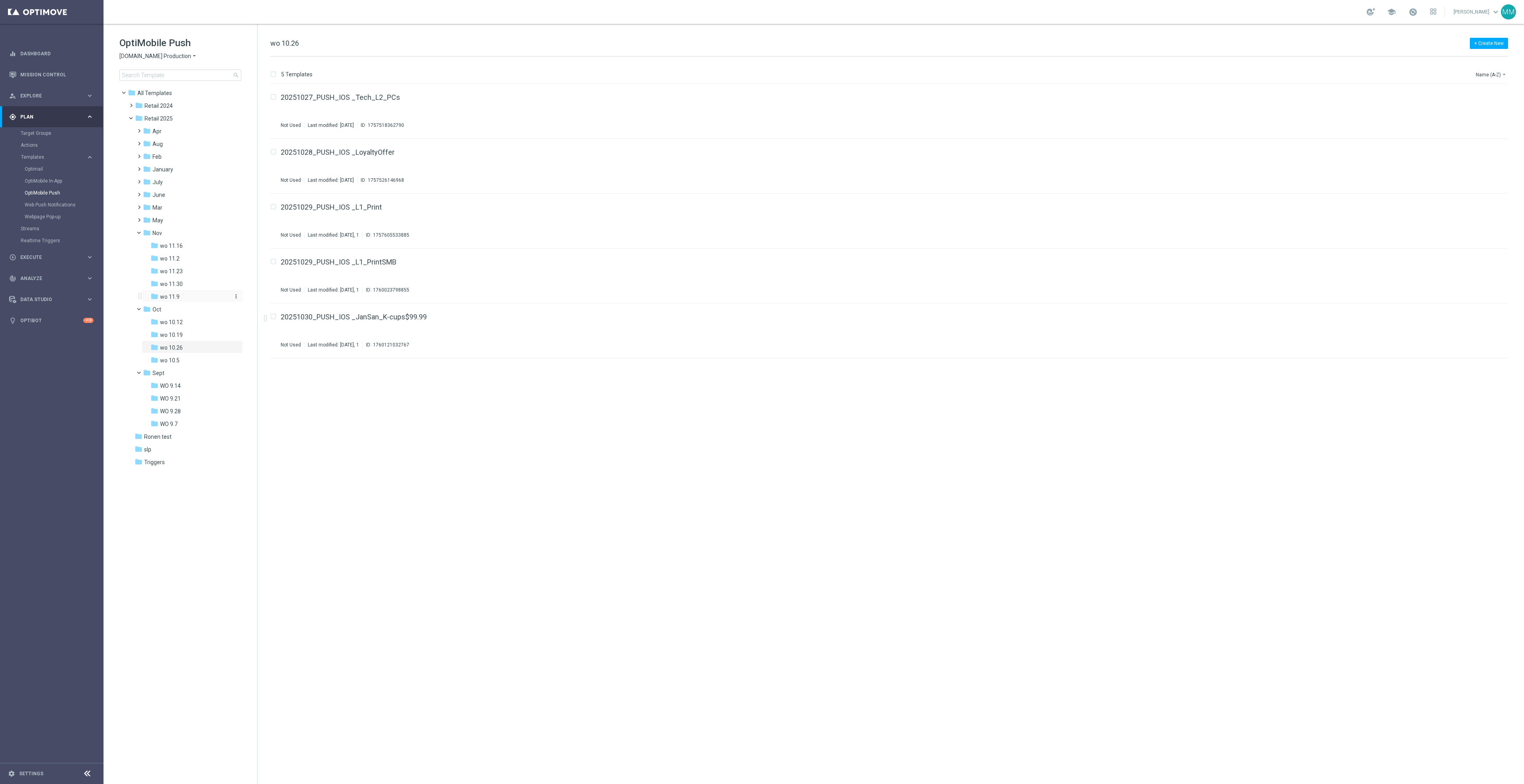
click at [190, 300] on div "folder wo 11.9" at bounding box center [189, 297] width 79 height 9
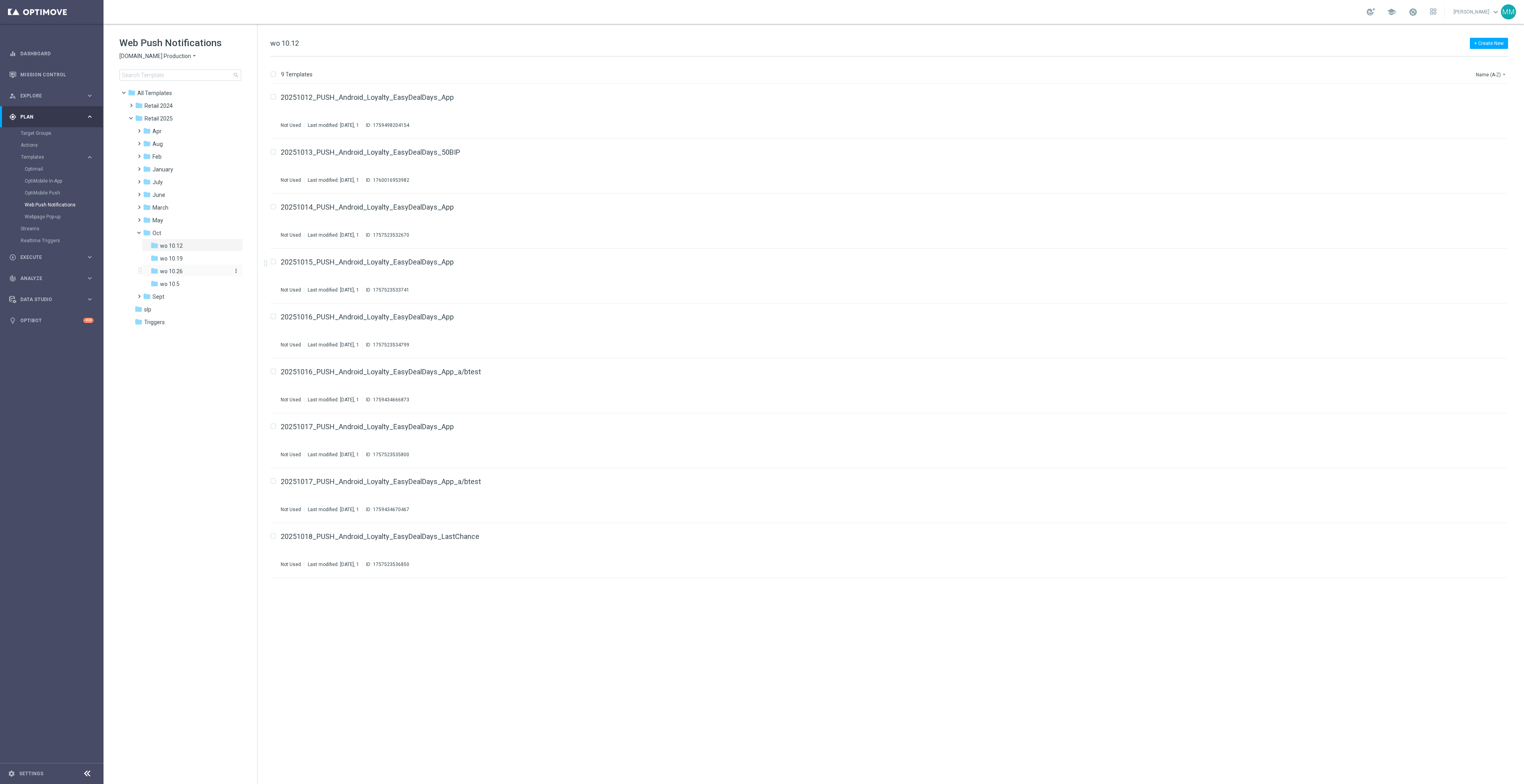
click at [177, 269] on span "wo 10.26" at bounding box center [171, 271] width 22 height 7
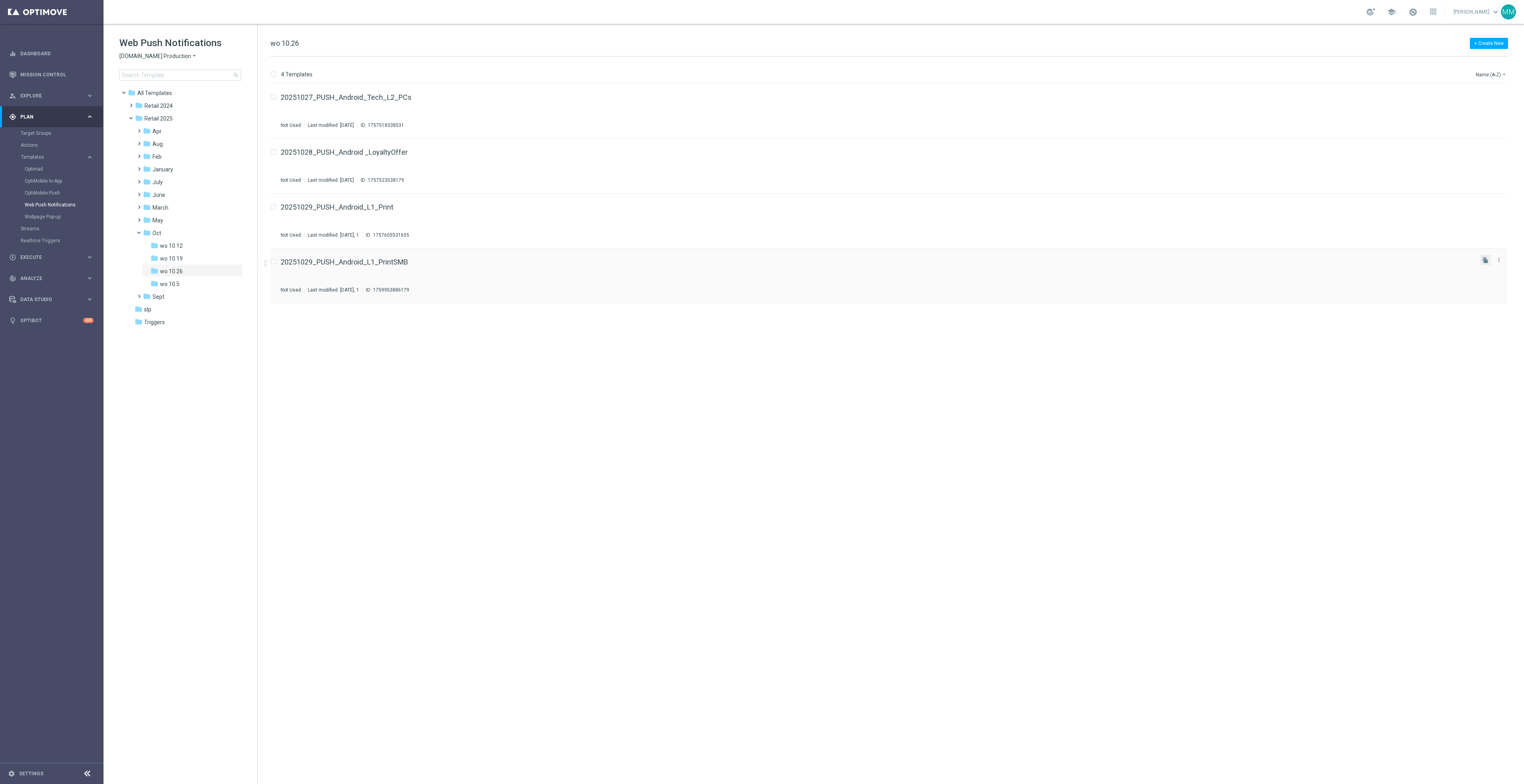
click at [1480, 262] on button "file_copy" at bounding box center [1485, 260] width 10 height 10
click at [235, 118] on icon "more_vert" at bounding box center [236, 118] width 6 height 6
click at [257, 121] on span "New Folder" at bounding box center [269, 120] width 24 height 6
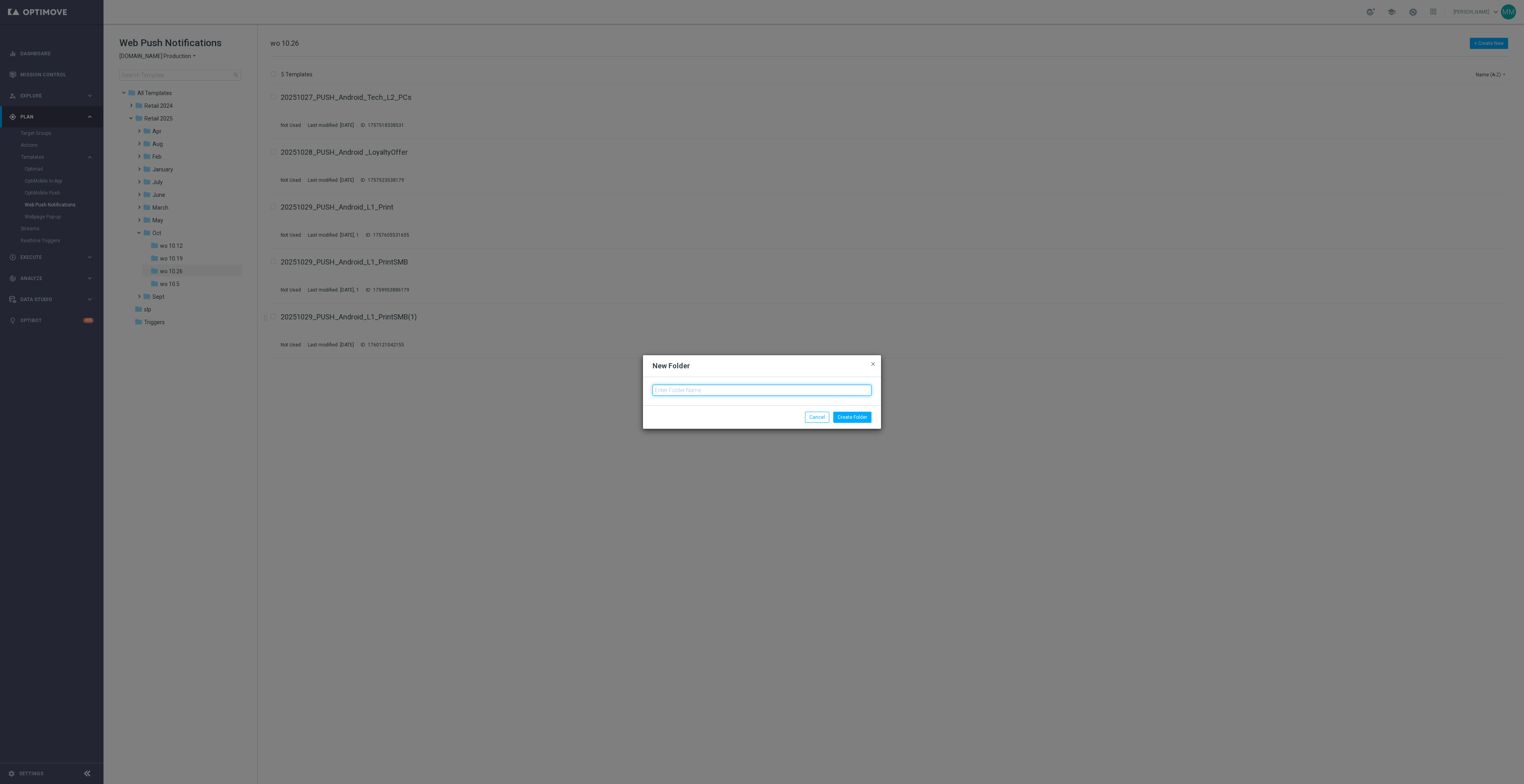
click at [697, 387] on input "text" at bounding box center [762, 390] width 219 height 11
type input "Nov"
click at [850, 418] on button "Create Folder" at bounding box center [852, 417] width 38 height 11
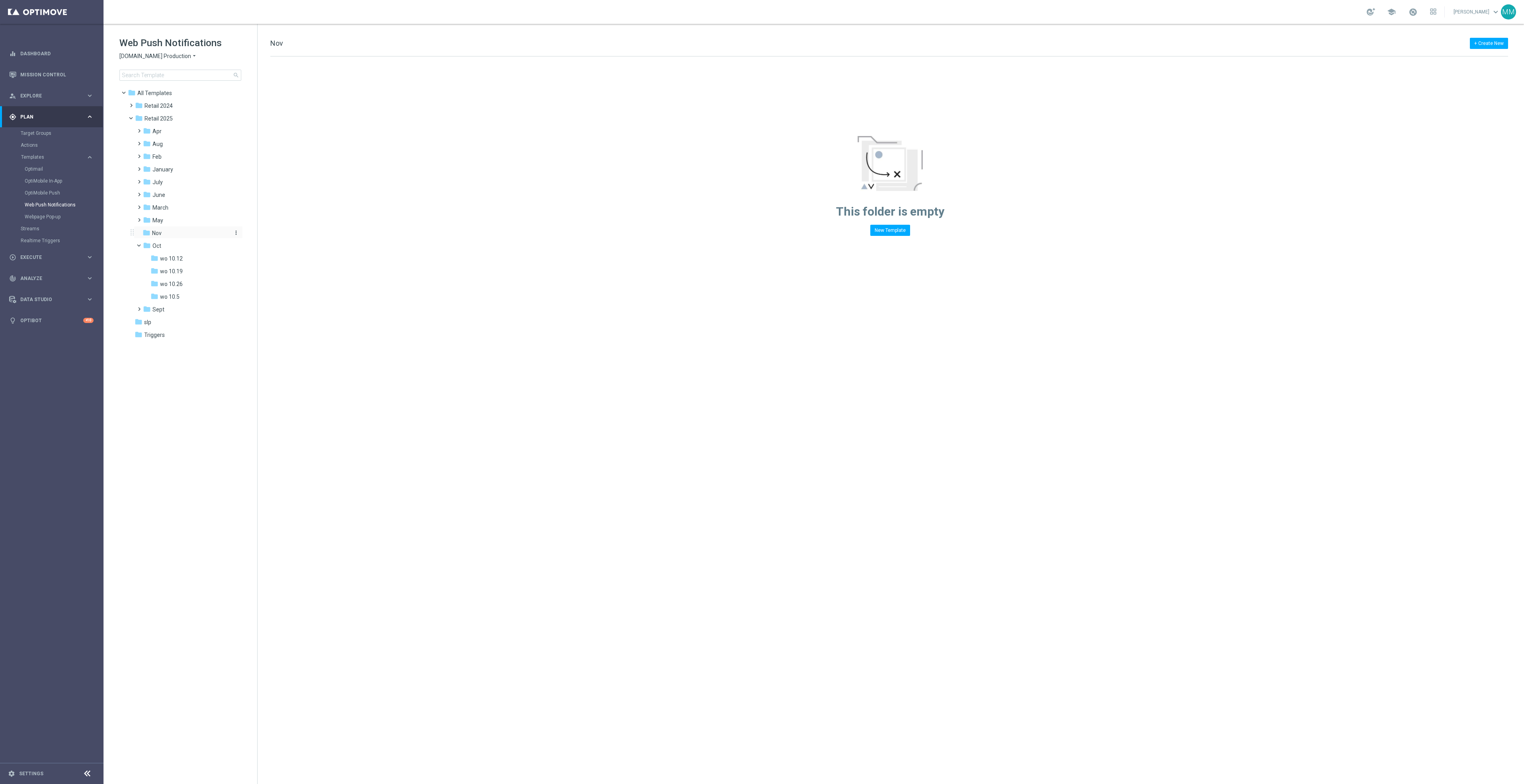
click at [234, 233] on icon "more_vert" at bounding box center [236, 233] width 6 height 6
click at [259, 233] on span "New Folder" at bounding box center [269, 235] width 24 height 6
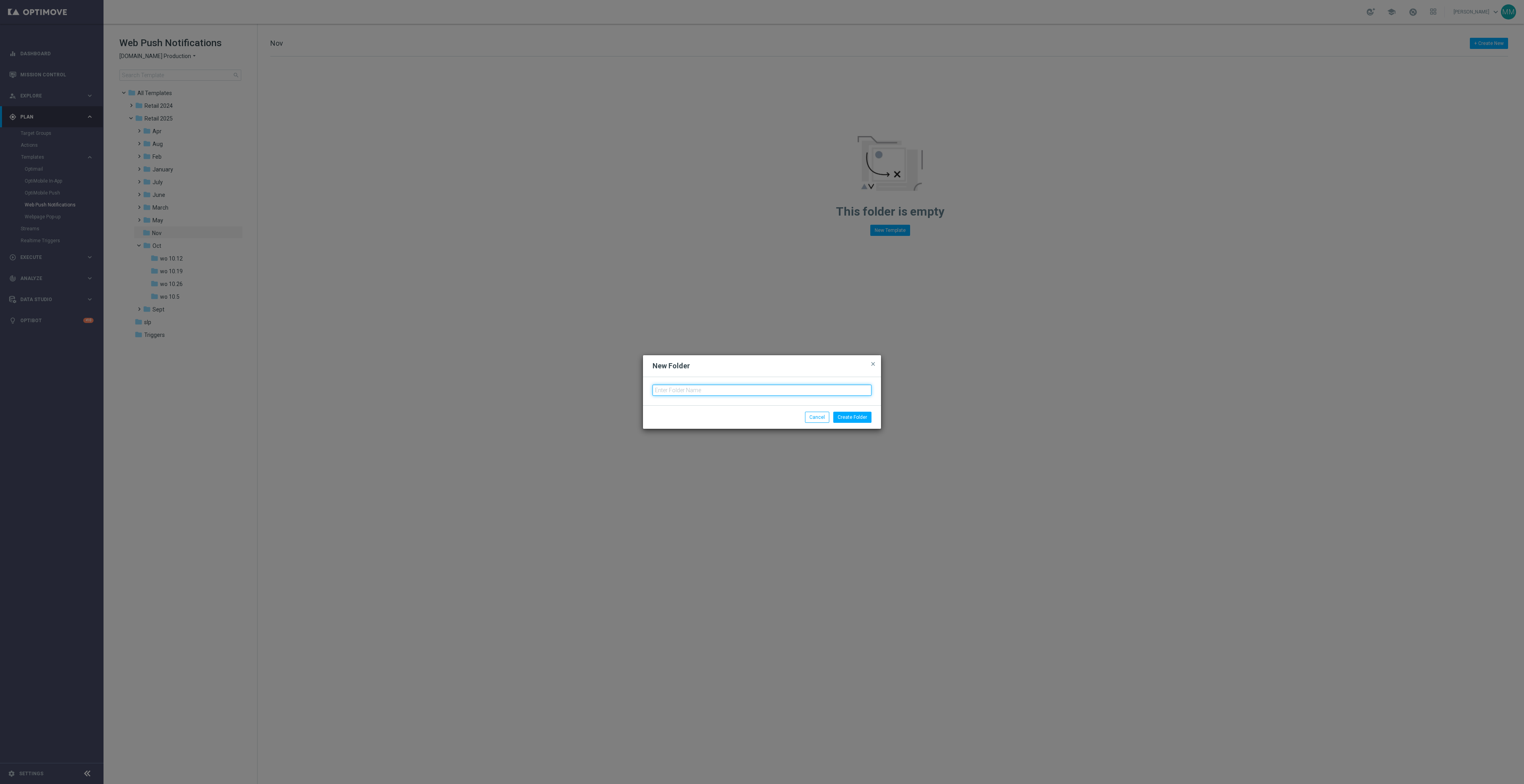
click at [676, 392] on input "text" at bounding box center [762, 390] width 219 height 11
type input "wo 11.2"
click at [847, 416] on button "Create Folder" at bounding box center [852, 417] width 38 height 11
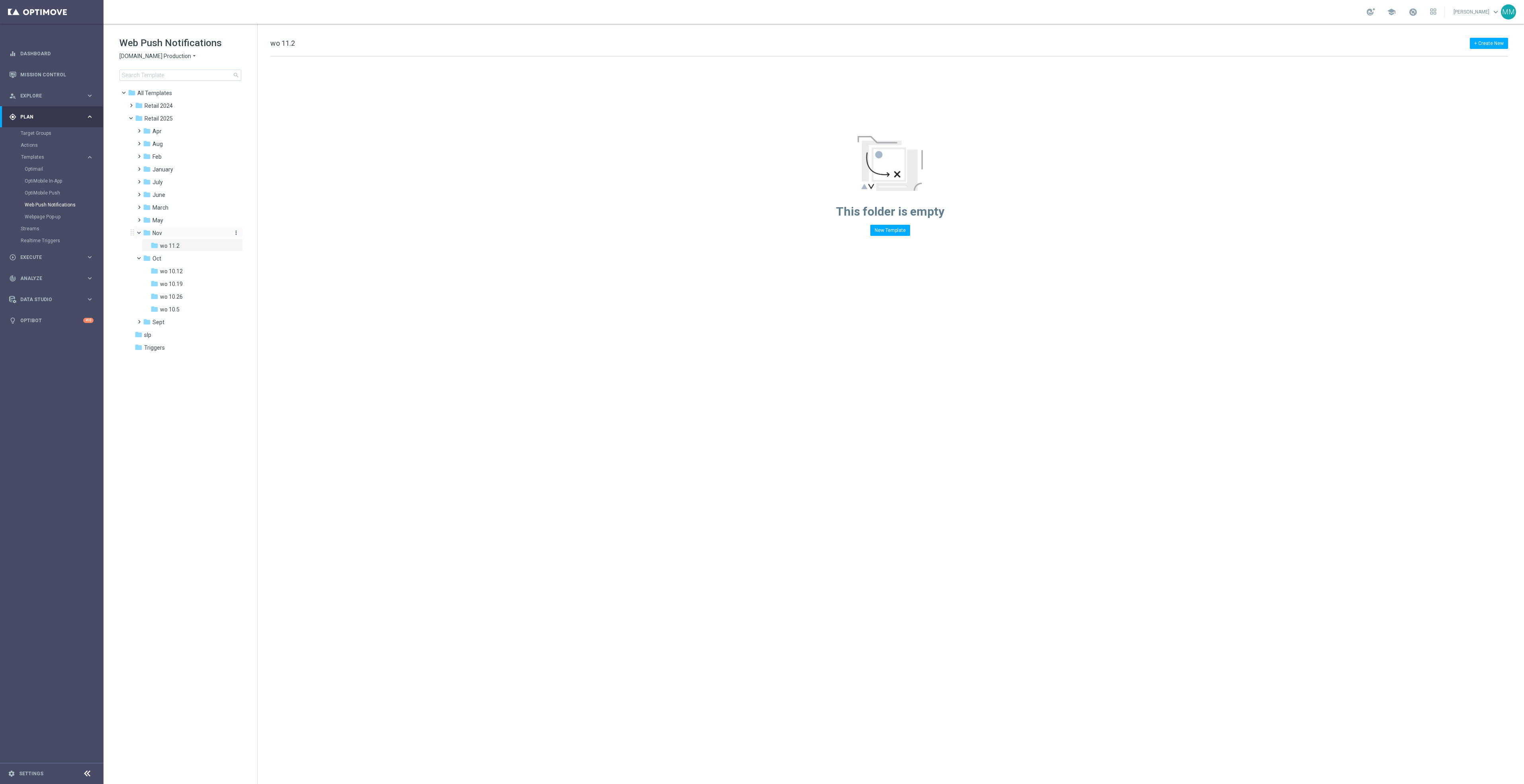
click at [237, 232] on icon "more_vert" at bounding box center [236, 233] width 6 height 6
click at [263, 233] on span "New Folder" at bounding box center [269, 235] width 24 height 6
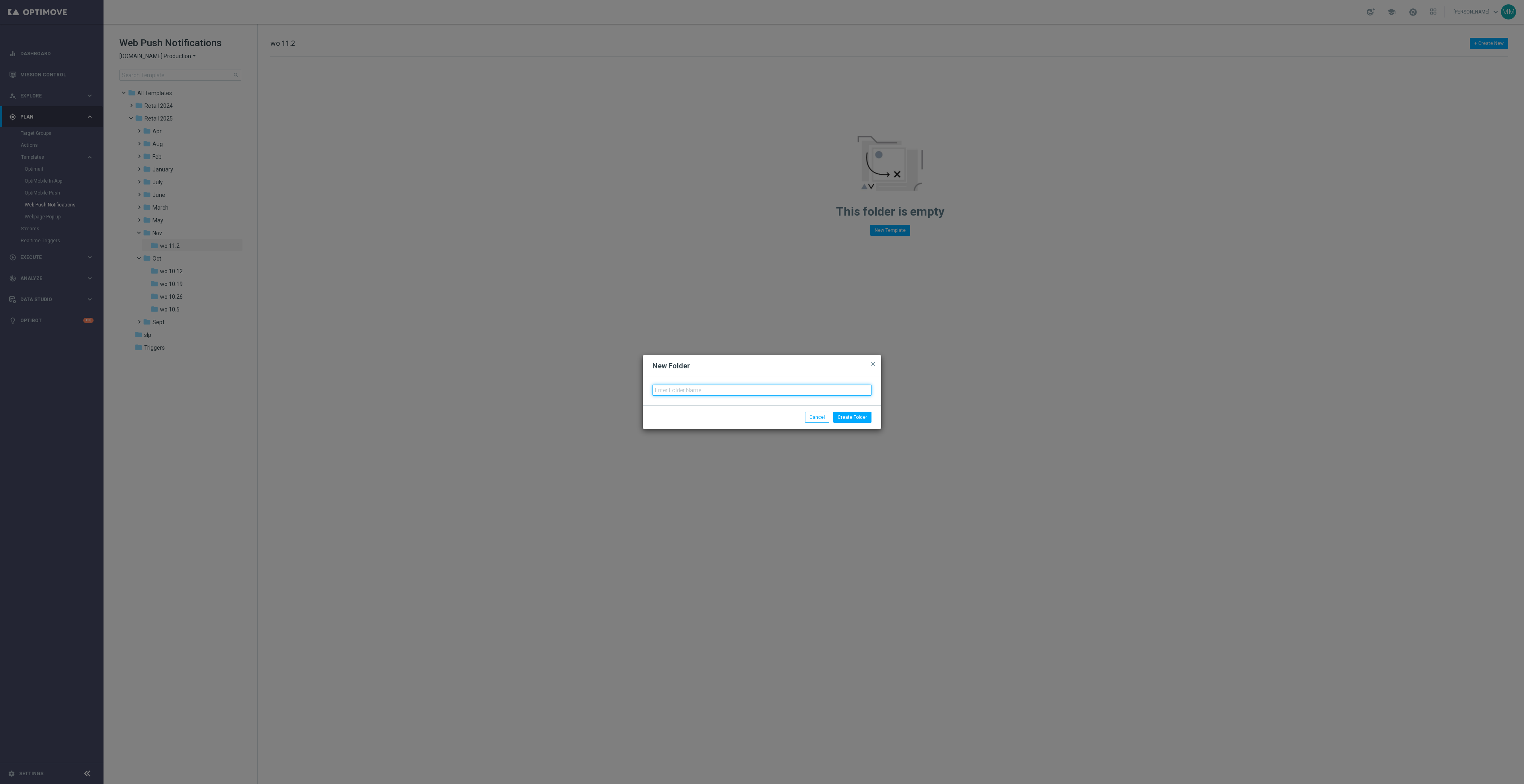
click at [678, 393] on input "text" at bounding box center [762, 390] width 219 height 11
type input "wo 11.9"
click at [853, 418] on button "Create Folder" at bounding box center [852, 417] width 38 height 11
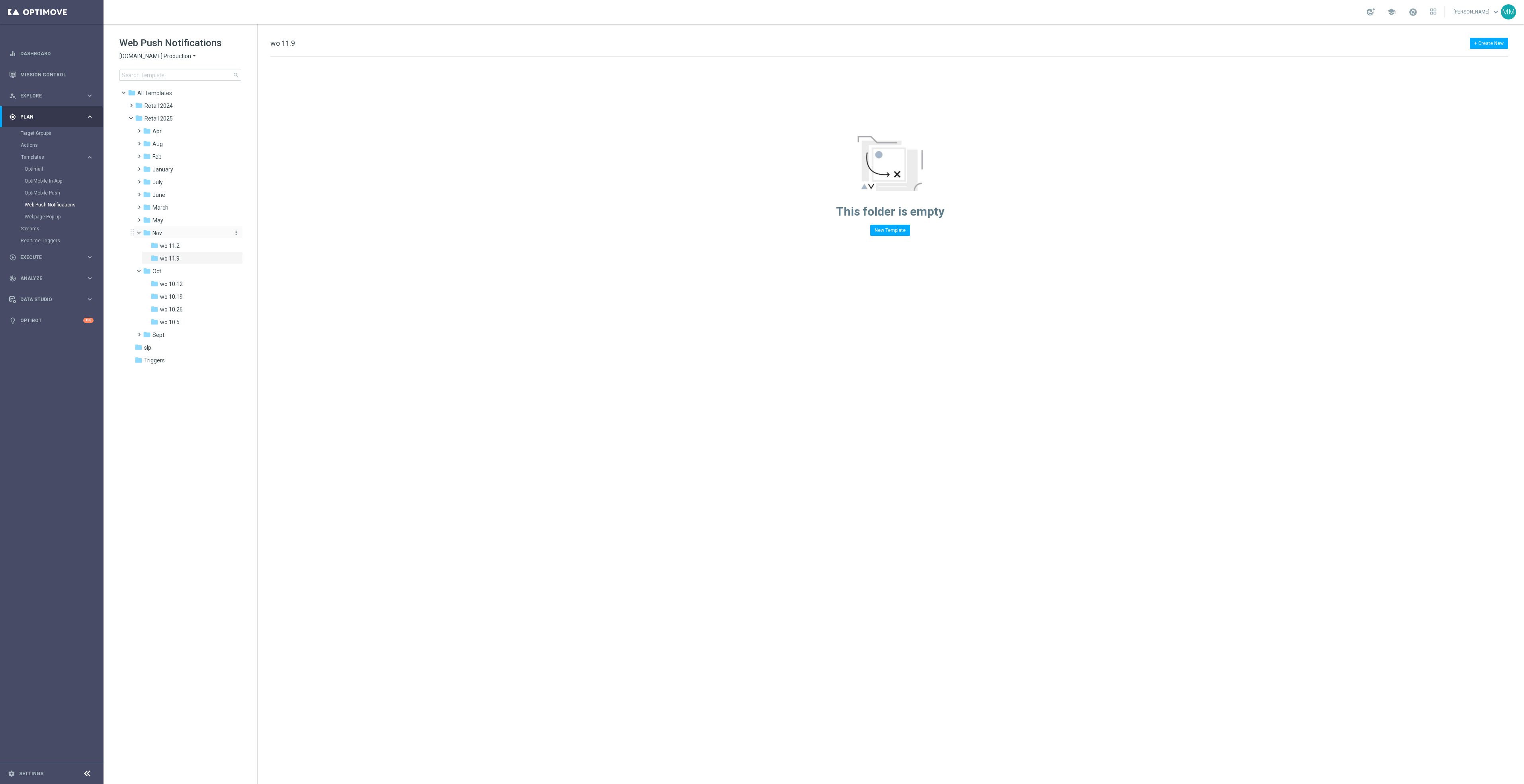
click at [237, 232] on icon "more_vert" at bounding box center [236, 233] width 6 height 6
click at [260, 235] on span "New Folder" at bounding box center [269, 235] width 24 height 6
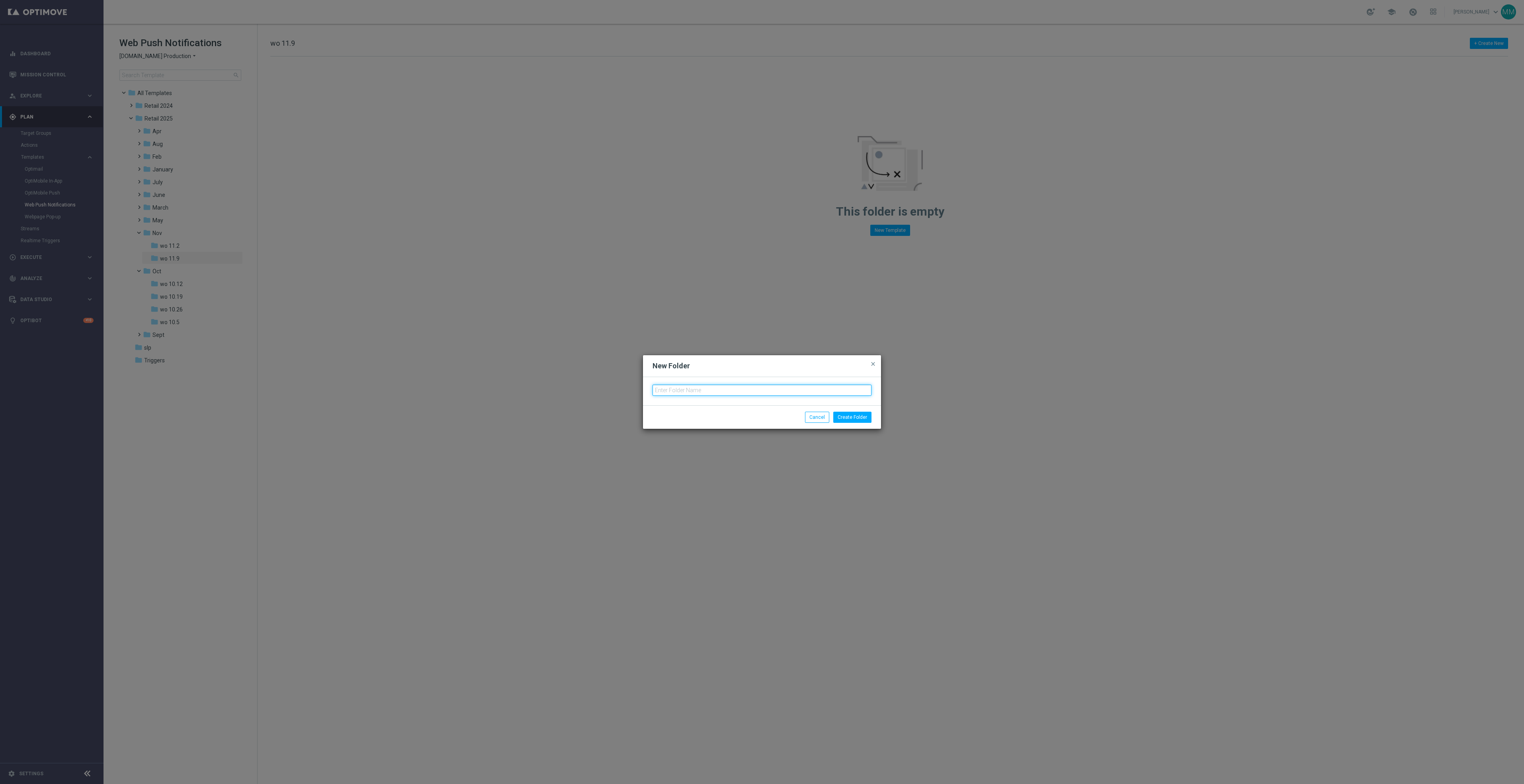
click at [720, 392] on input "text" at bounding box center [762, 390] width 219 height 11
type input "wo 11.16"
click at [846, 418] on button "Create Folder" at bounding box center [852, 417] width 38 height 11
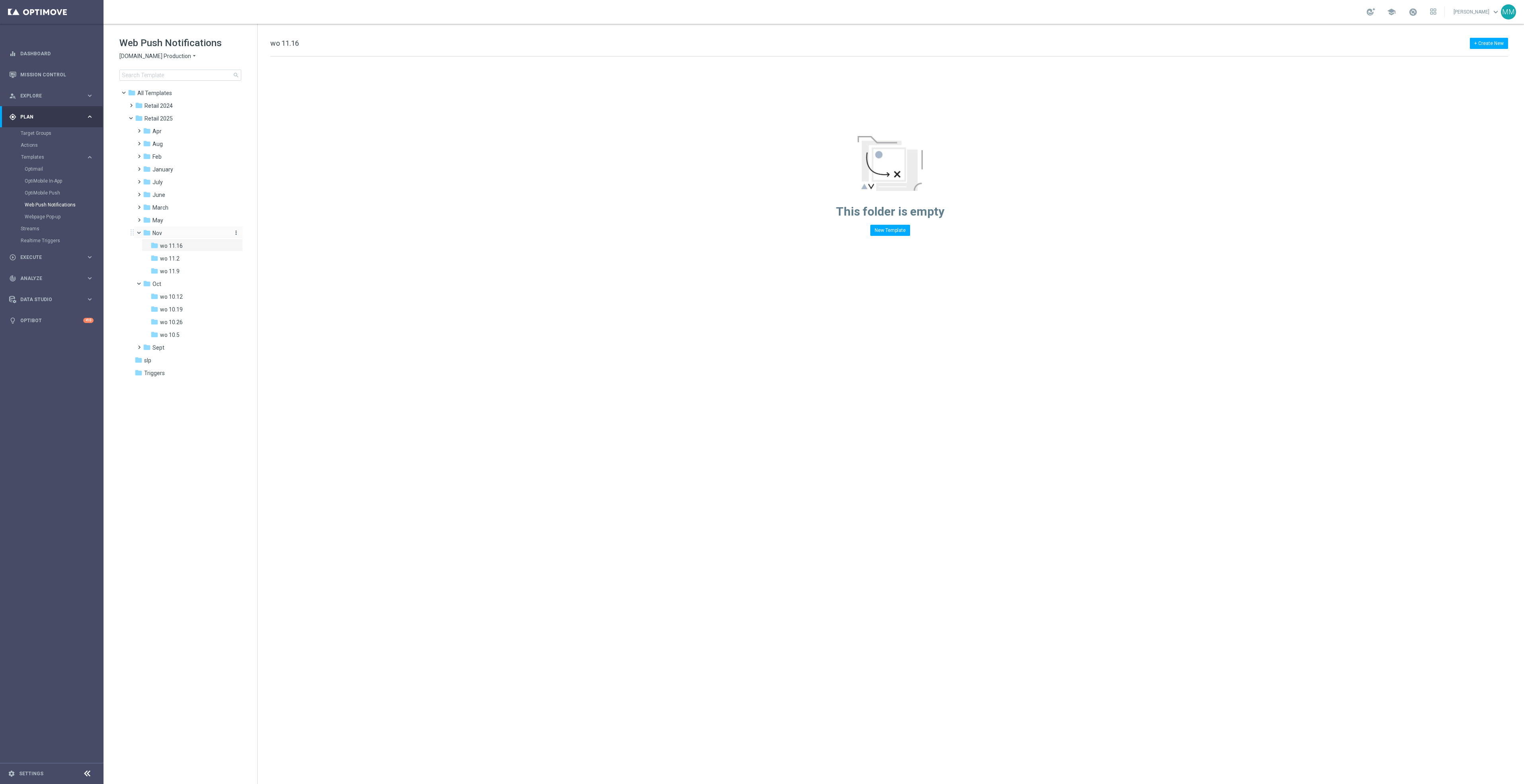
click at [234, 230] on icon "more_vert" at bounding box center [236, 233] width 6 height 6
click at [253, 234] on icon "create_new_folder" at bounding box center [251, 235] width 12 height 6
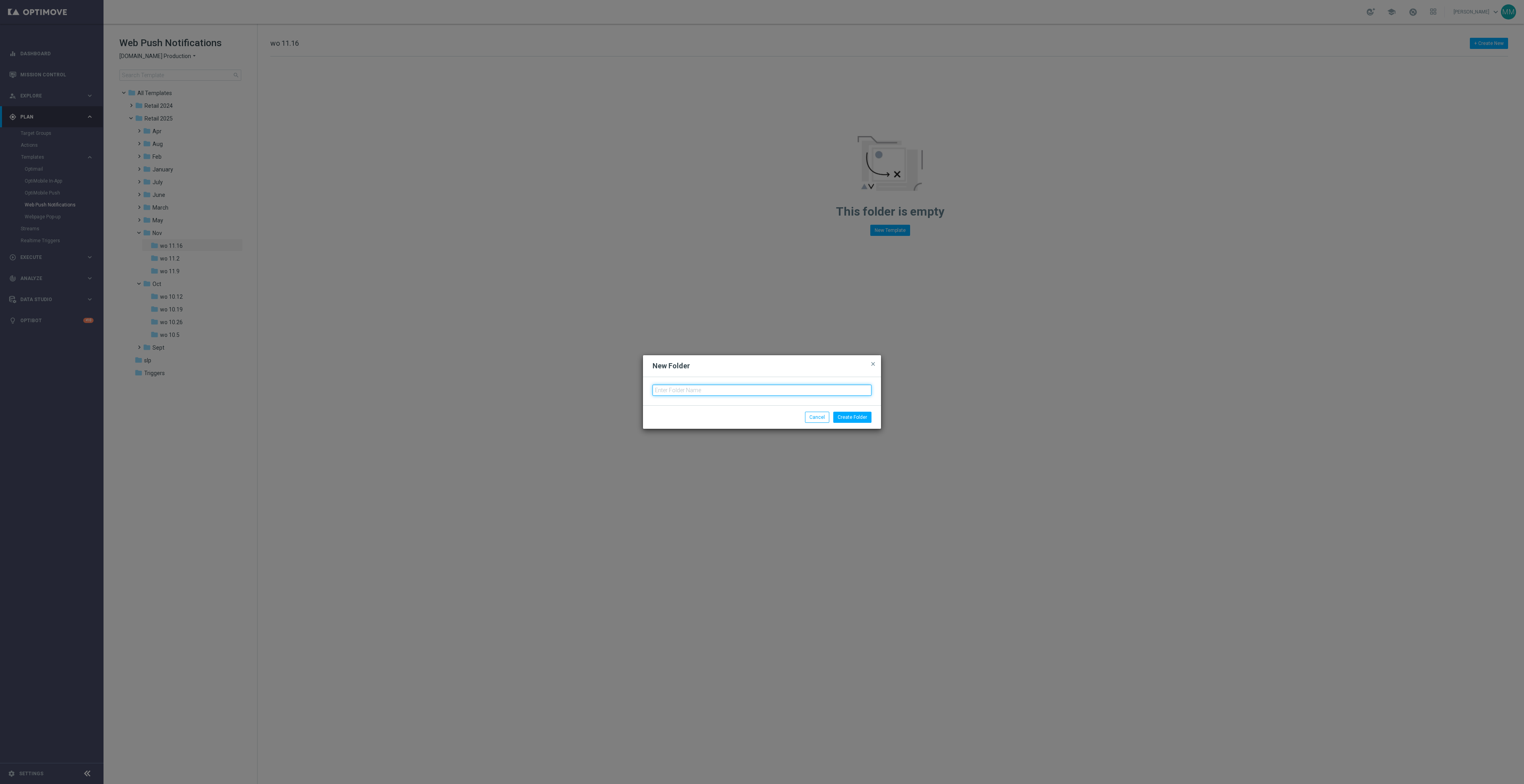
click at [668, 391] on input "text" at bounding box center [762, 390] width 219 height 11
type input "wo 11.23"
click at [857, 416] on button "Create Folder" at bounding box center [852, 417] width 38 height 11
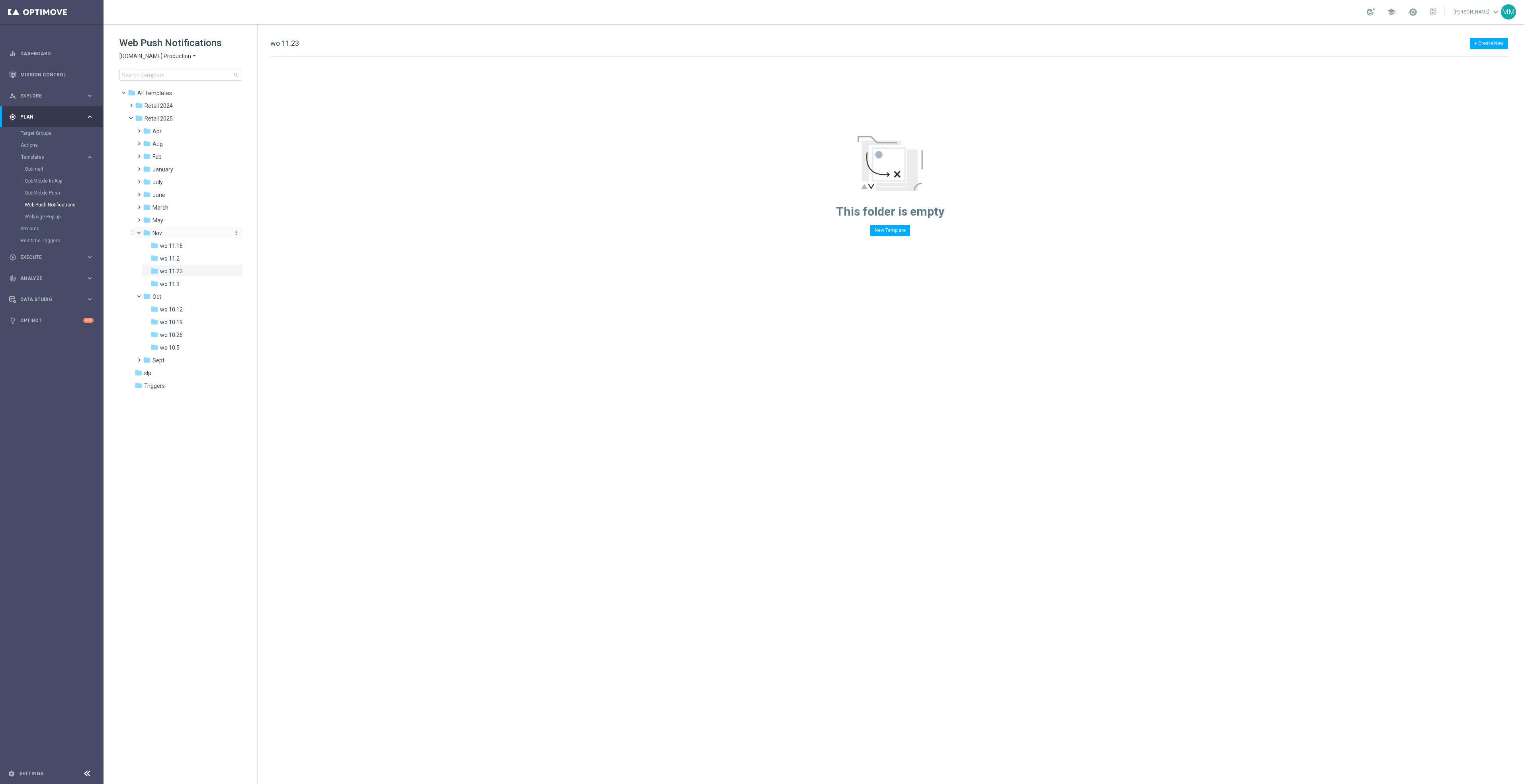
click at [237, 231] on icon "more_vert" at bounding box center [236, 233] width 6 height 6
click at [268, 233] on span "New Folder" at bounding box center [269, 235] width 24 height 6
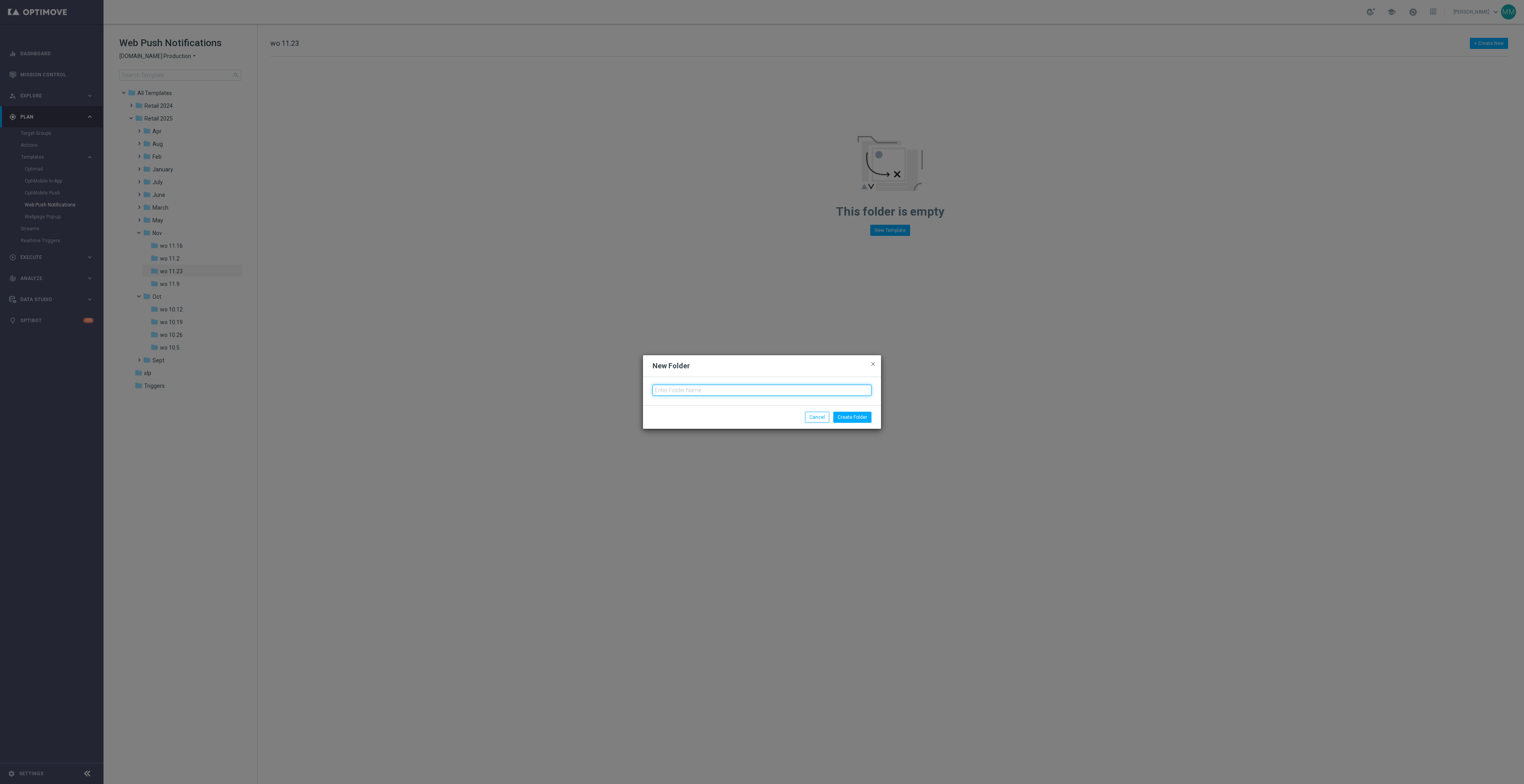
click at [676, 390] on input "text" at bounding box center [762, 390] width 219 height 11
type input "wo 11.30"
click at [843, 420] on button "Create Folder" at bounding box center [852, 417] width 38 height 11
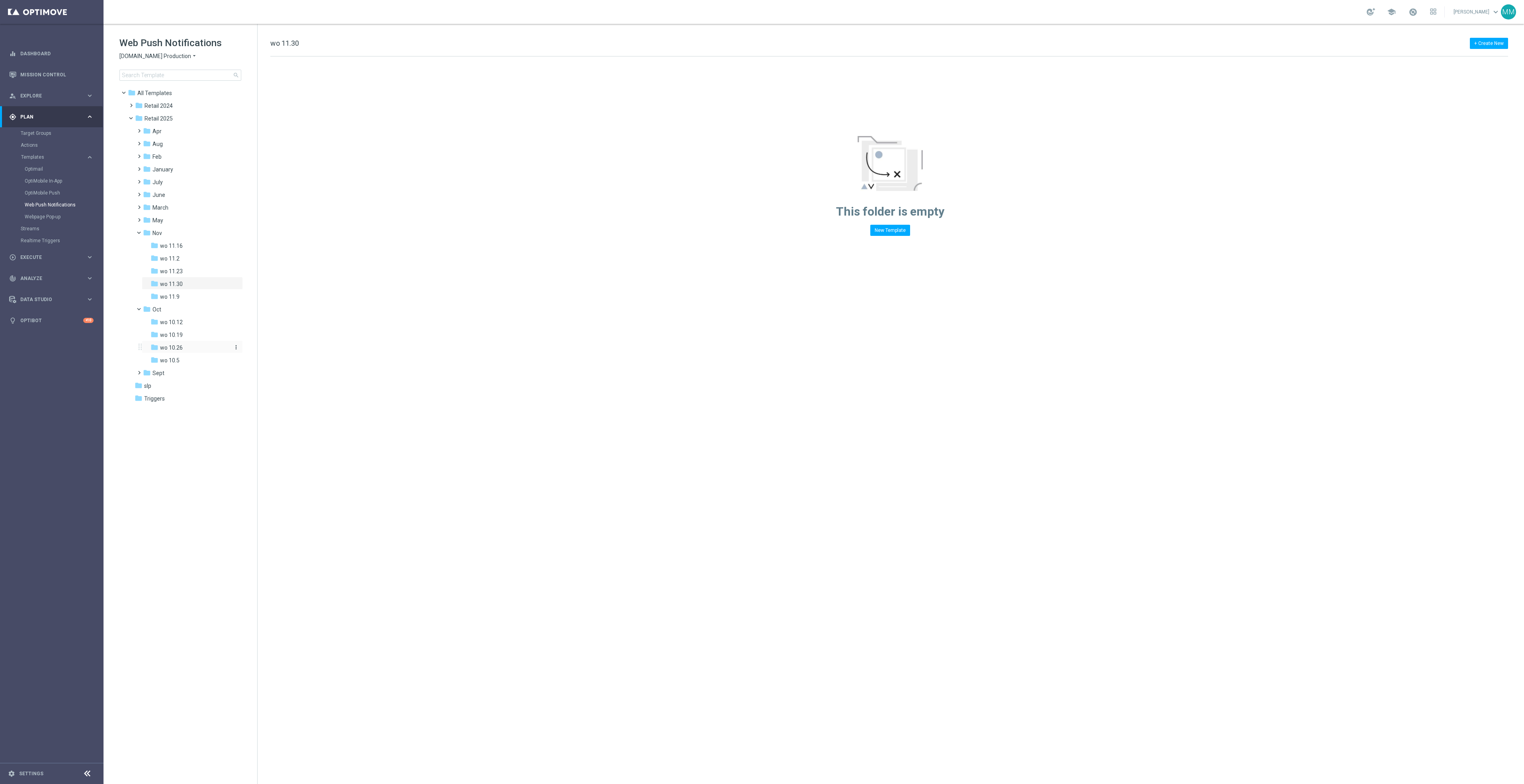
click at [200, 346] on div "folder wo 10.26" at bounding box center [189, 348] width 79 height 9
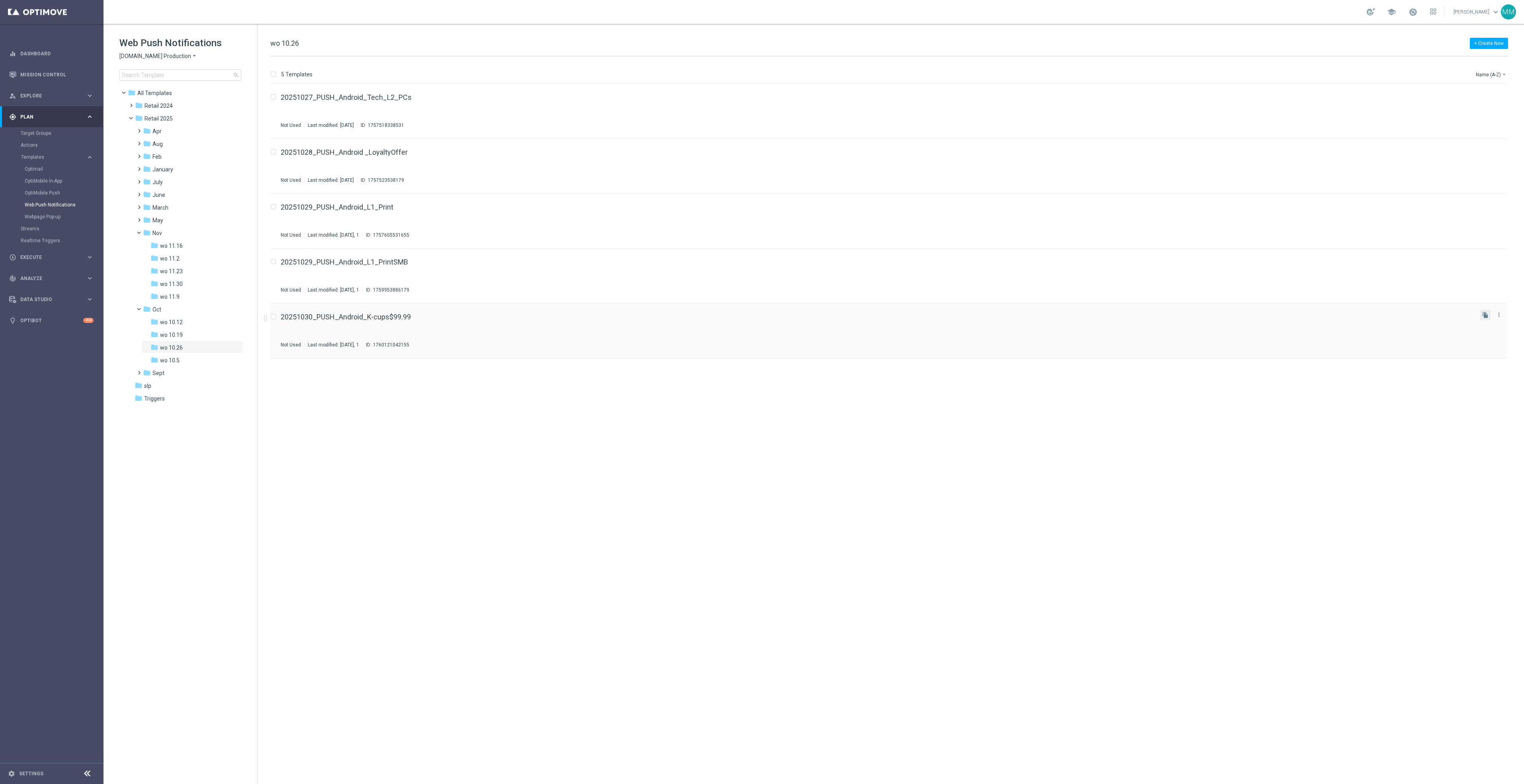
click at [1484, 320] on button "file_copy" at bounding box center [1485, 315] width 10 height 10
click at [1497, 368] on icon "more_vert" at bounding box center [1499, 370] width 6 height 6
click at [1478, 376] on div "Move" at bounding box center [1467, 379] width 48 height 6
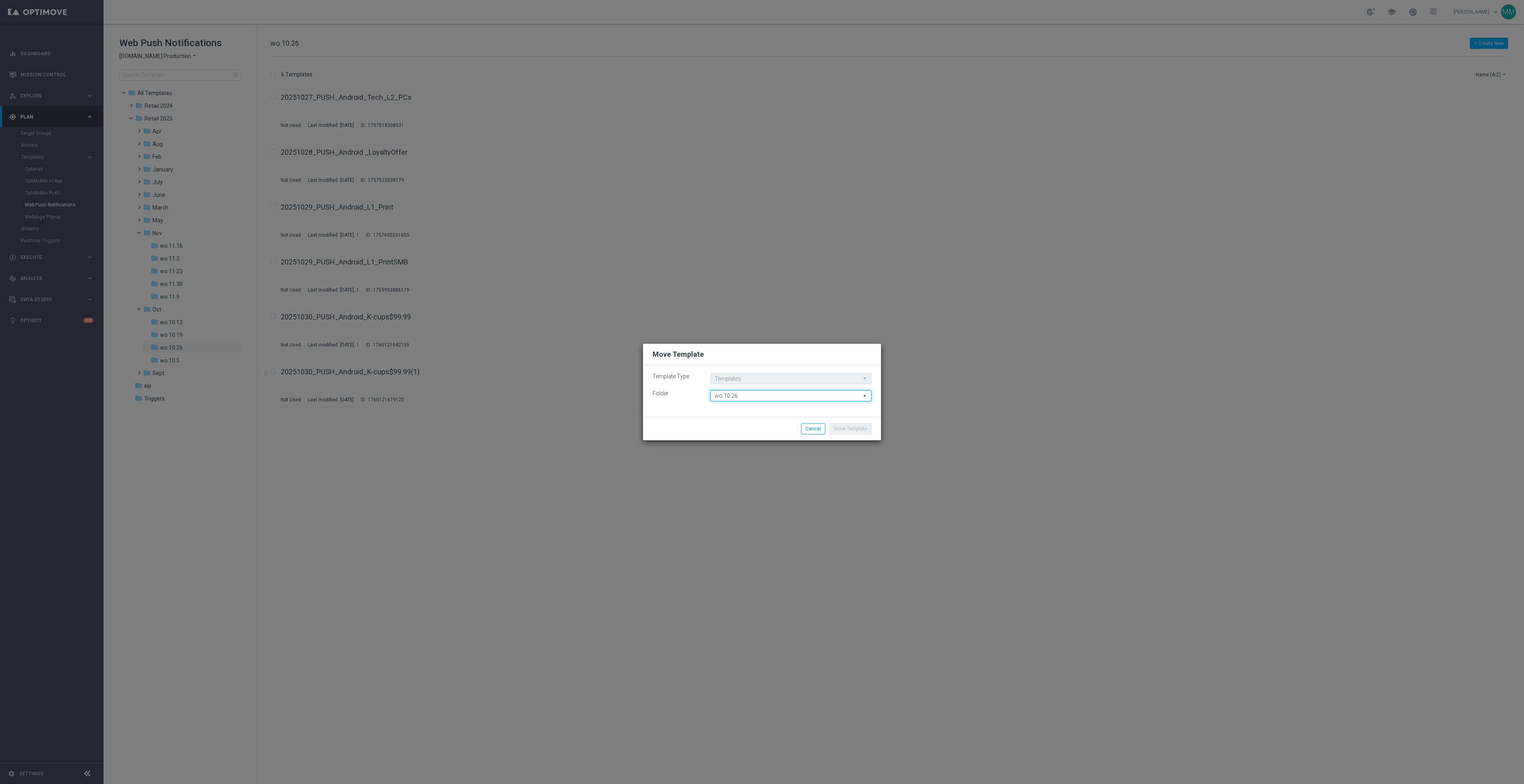
click at [821, 394] on input "wo 10.26" at bounding box center [791, 395] width 161 height 11
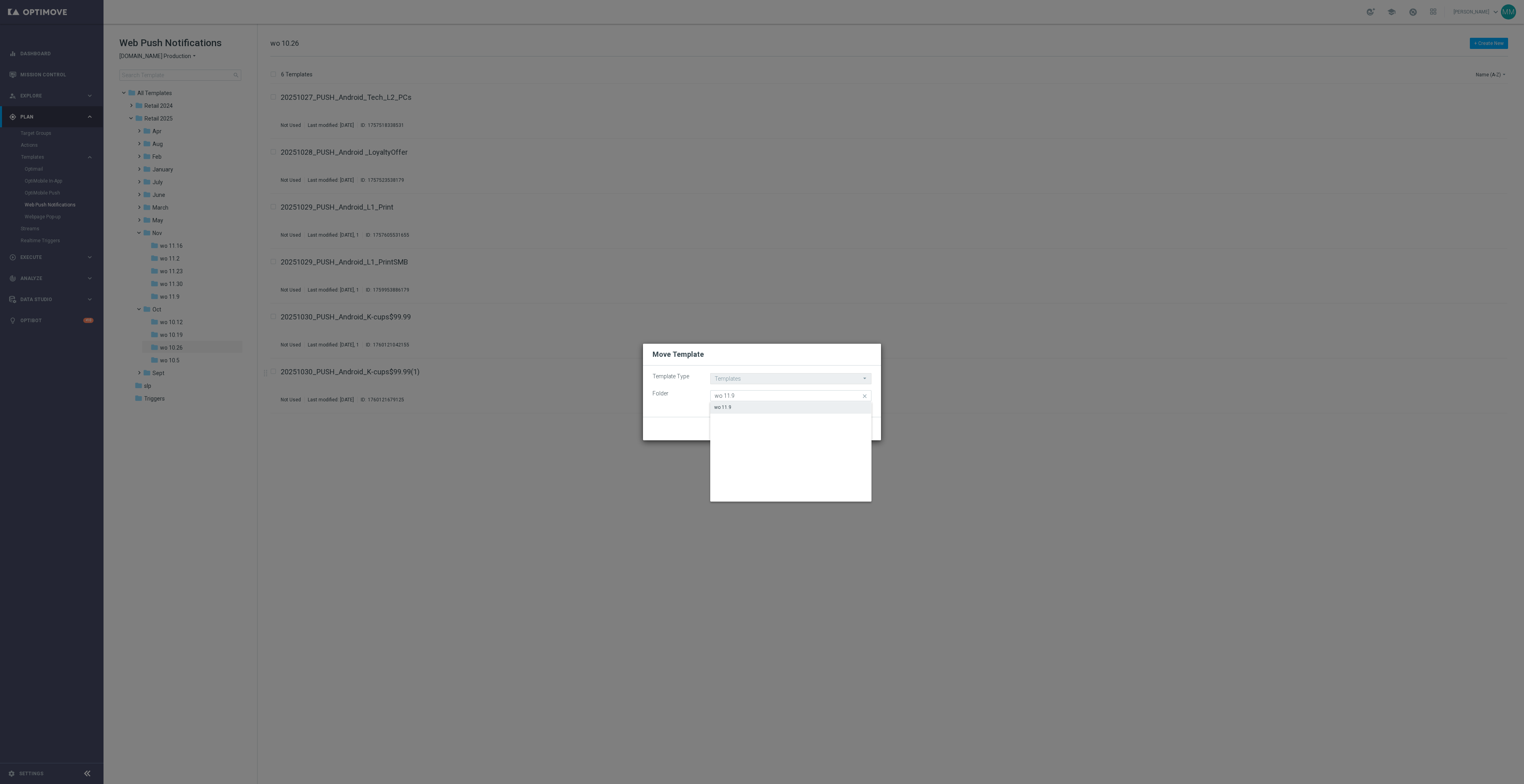
drag, startPoint x: 807, startPoint y: 406, endPoint x: 816, endPoint y: 414, distance: 12.0
click at [807, 407] on div "wo 11.9" at bounding box center [790, 407] width 161 height 11
type input "wo 11.9"
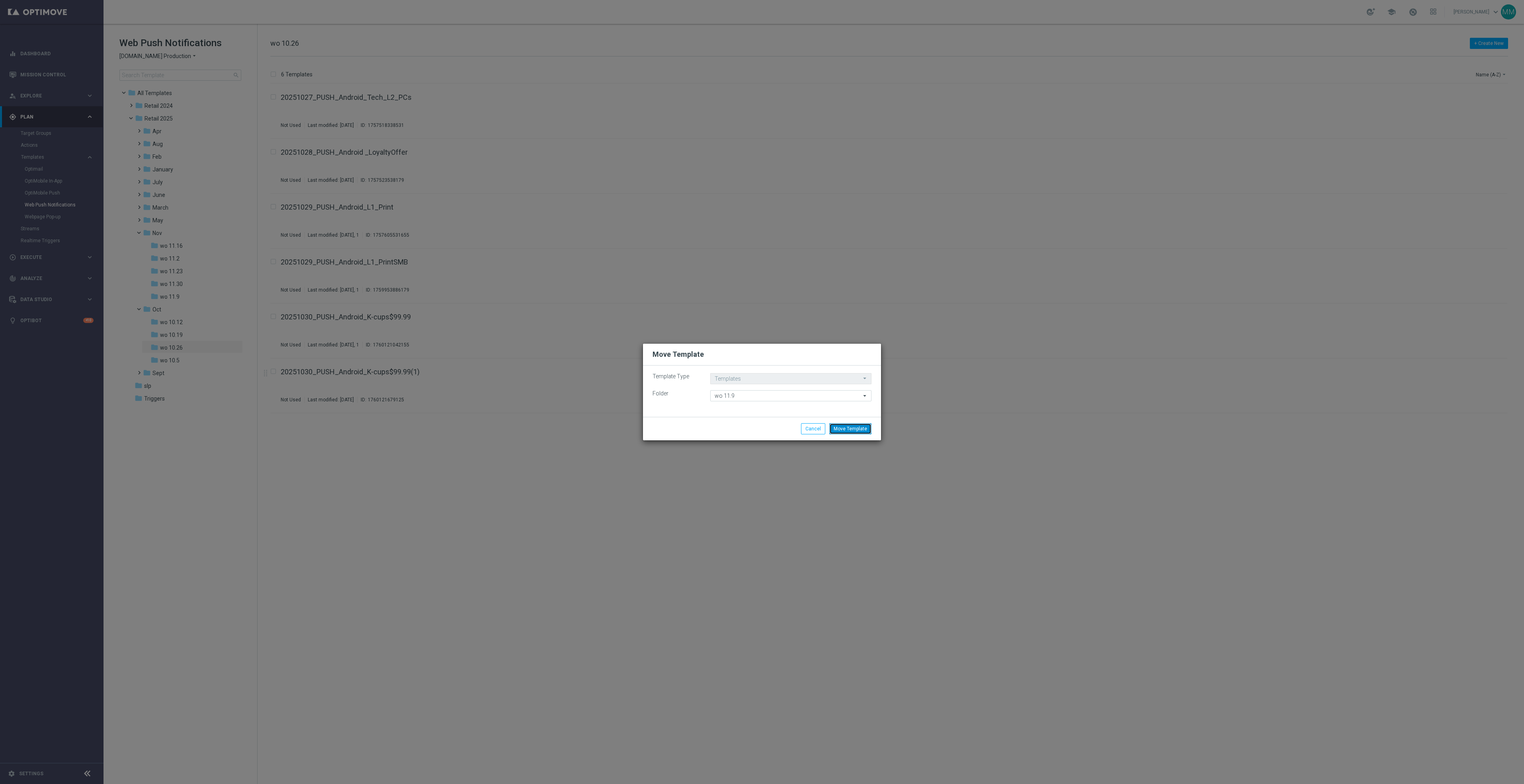
click at [857, 426] on button "Move Template" at bounding box center [850, 428] width 42 height 11
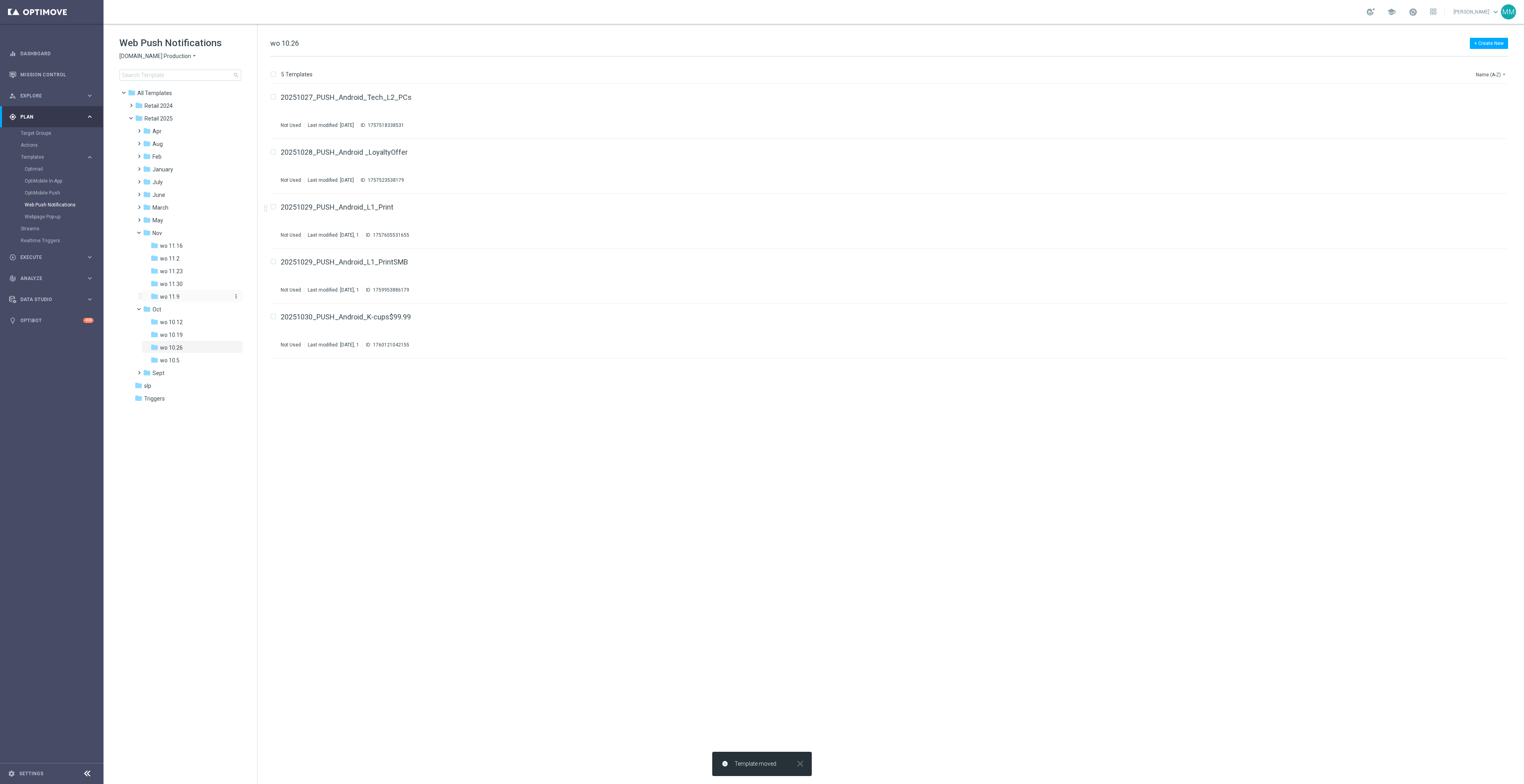
click at [191, 297] on div "folder wo 11.9" at bounding box center [189, 297] width 79 height 9
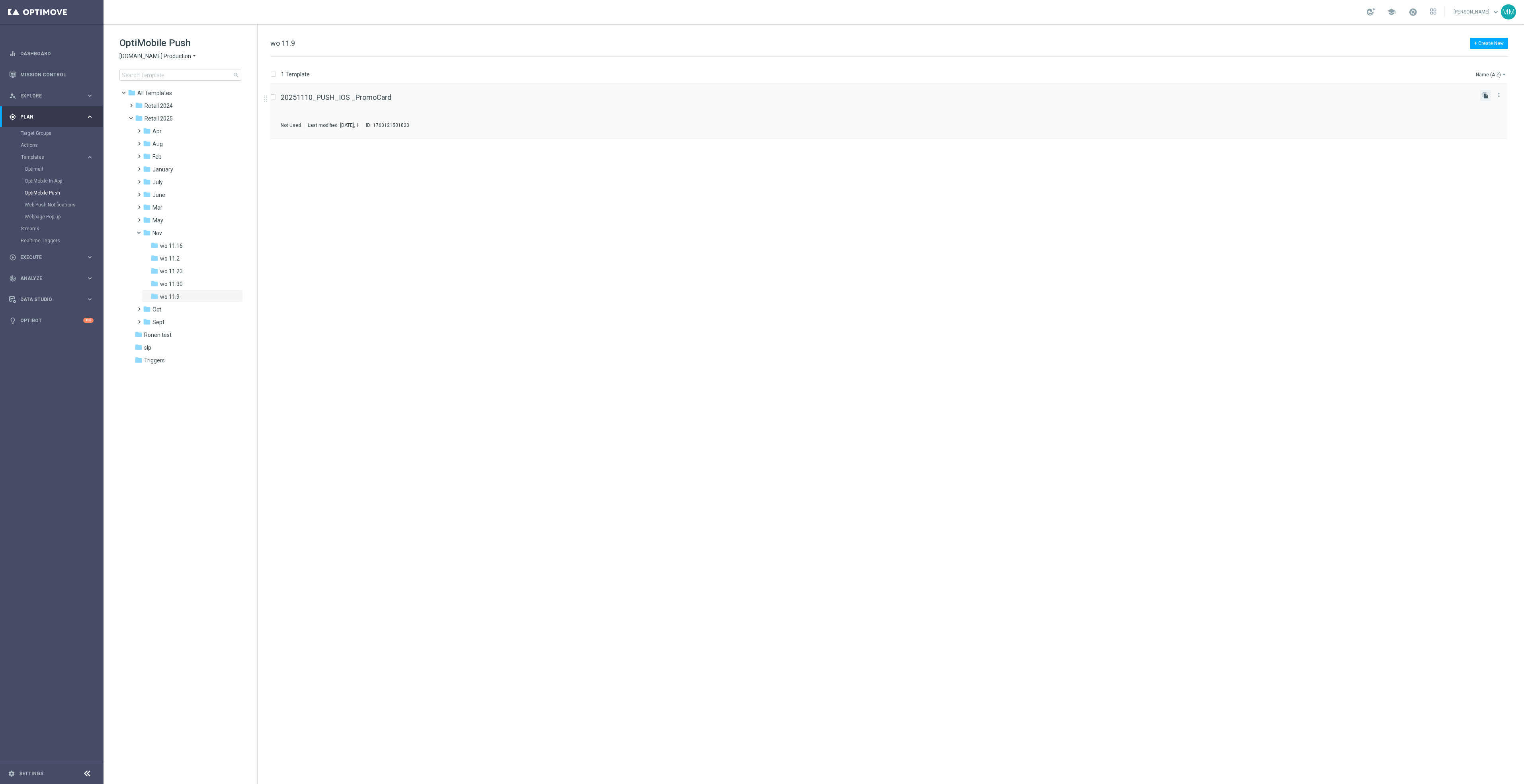
click at [1484, 97] on icon "file_copy" at bounding box center [1486, 95] width 6 height 6
click at [1484, 96] on icon "file_copy" at bounding box center [1486, 95] width 6 height 6
click at [518, 396] on div "insert_drive_file 20251110_PUSH_Android _PromoCard Not Used Last modified: [DAT…" at bounding box center [892, 434] width 1260 height 700
click at [1485, 147] on icon "file_copy" at bounding box center [1486, 150] width 6 height 6
click at [1501, 205] on icon "more_vert" at bounding box center [1499, 205] width 6 height 6
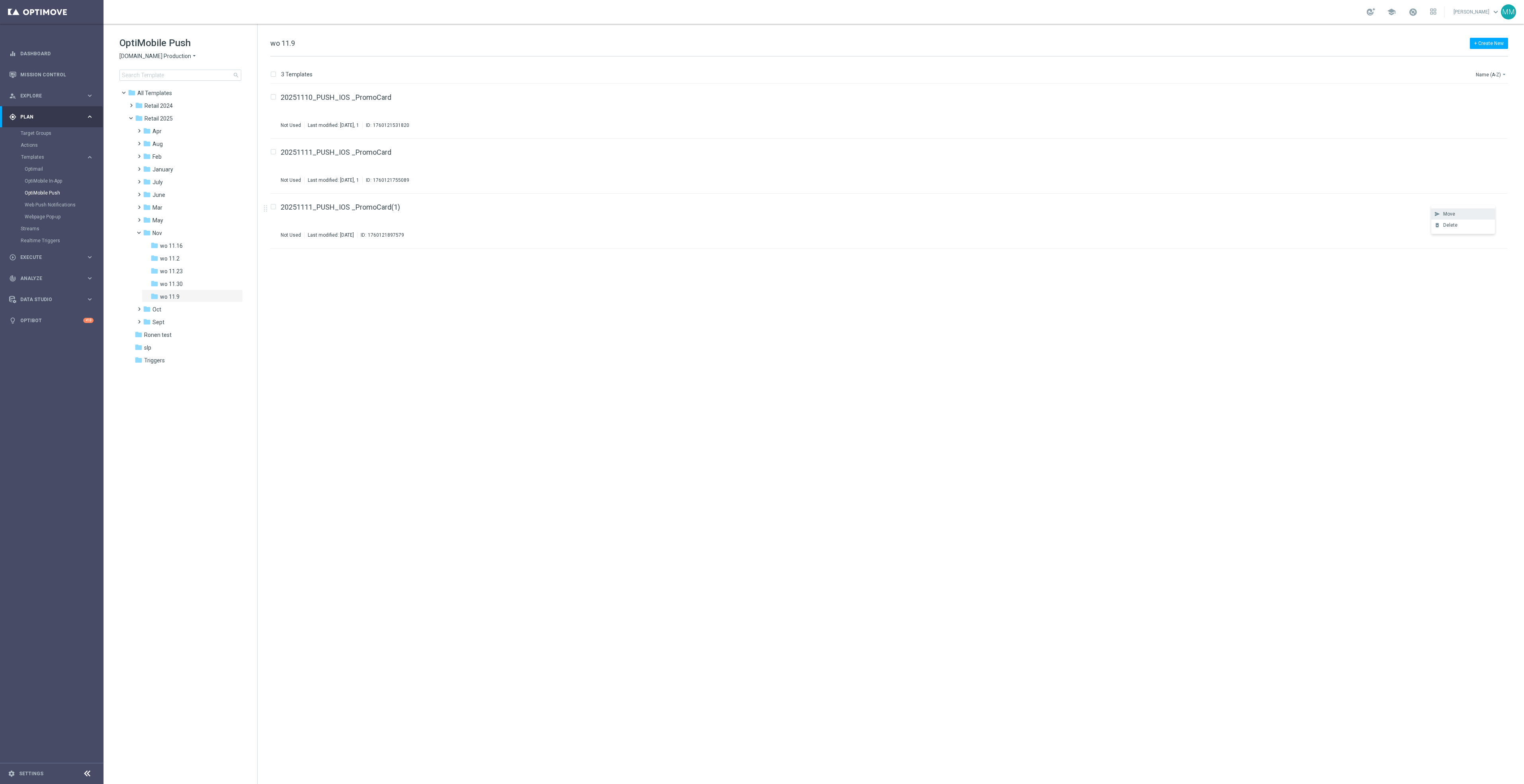
click at [1479, 212] on div "Move" at bounding box center [1467, 214] width 48 height 6
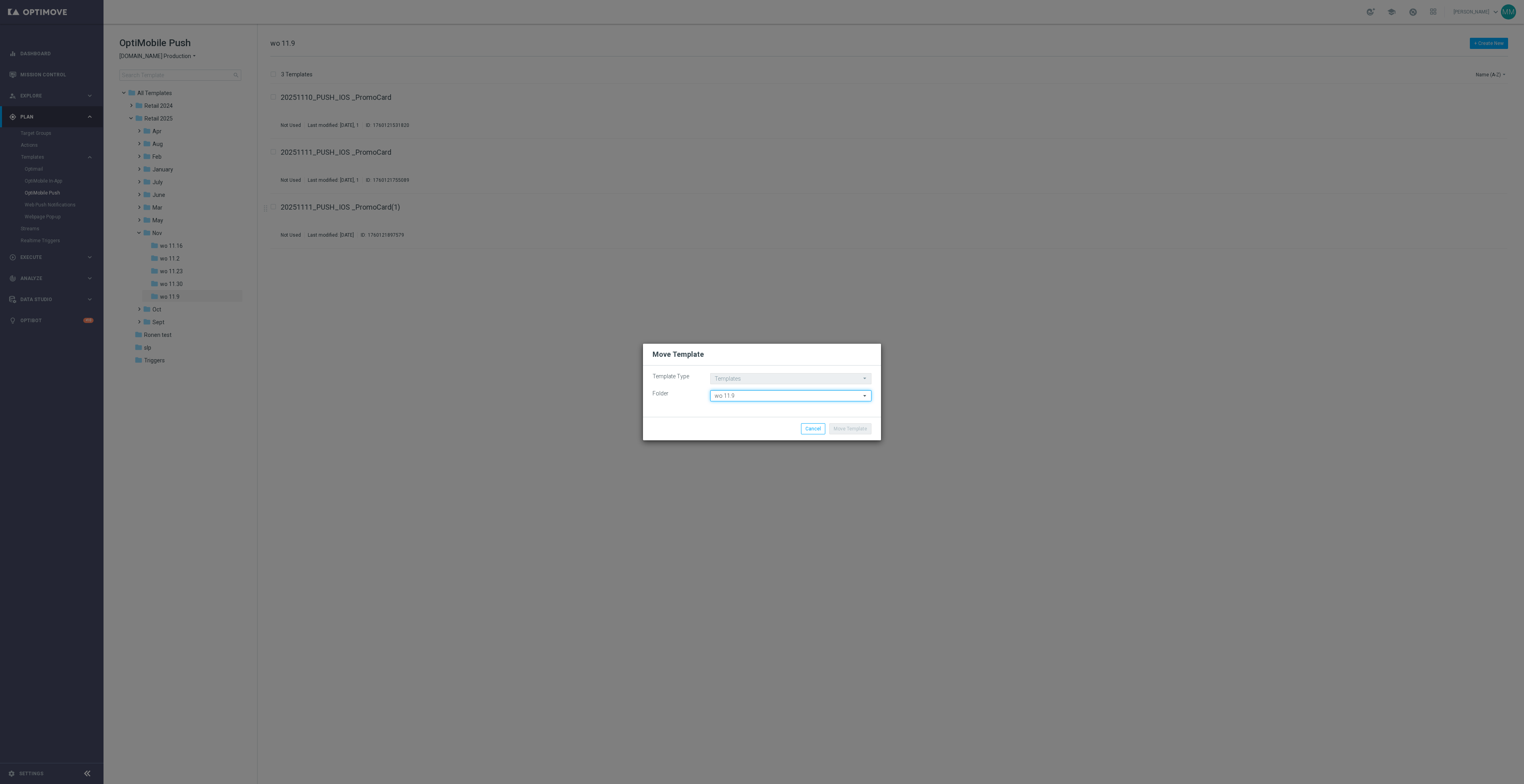
click at [797, 396] on input "wo 11.9" at bounding box center [791, 395] width 161 height 11
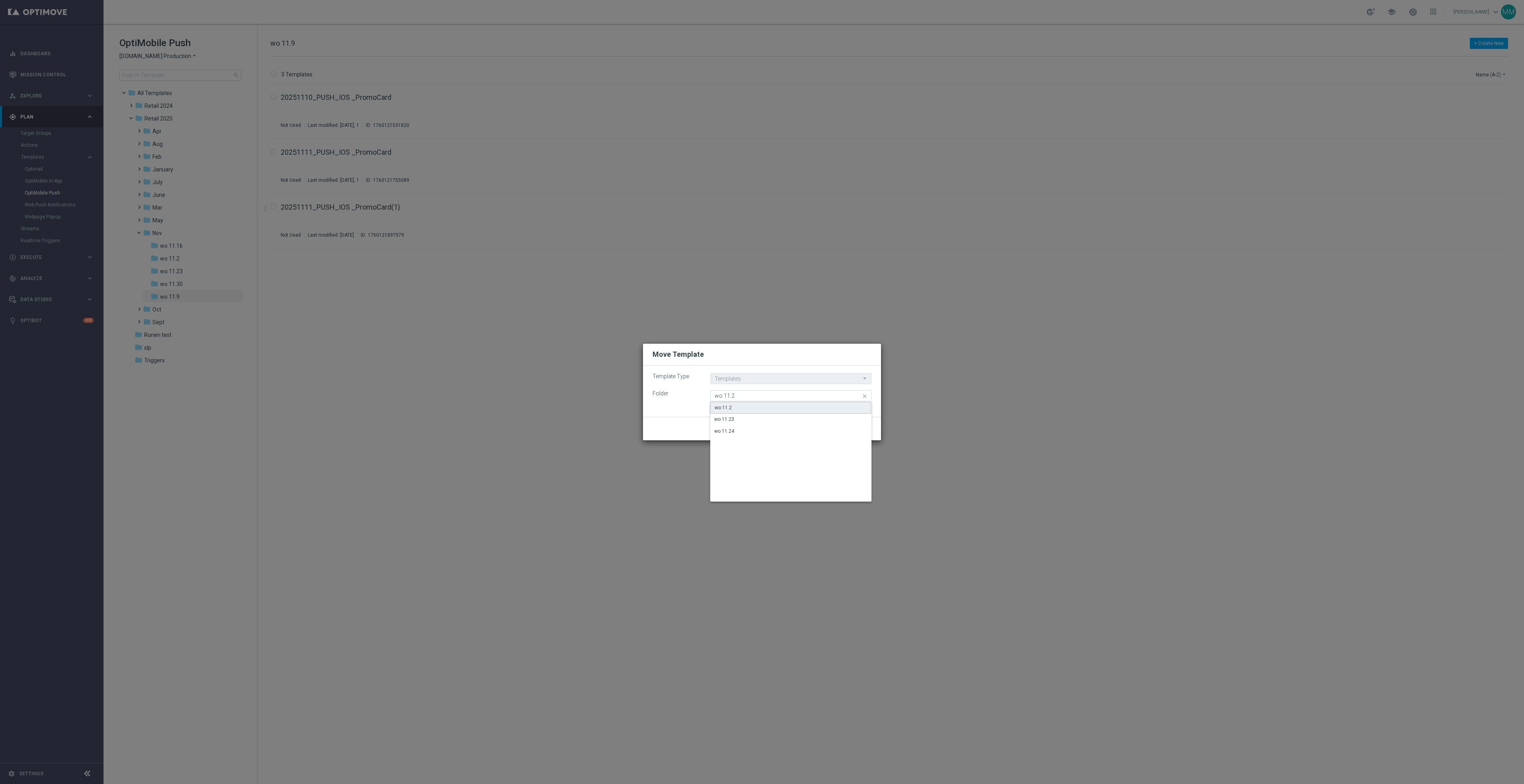
click at [735, 405] on div "wo 11.2" at bounding box center [790, 407] width 161 height 12
type input "wo 11.2"
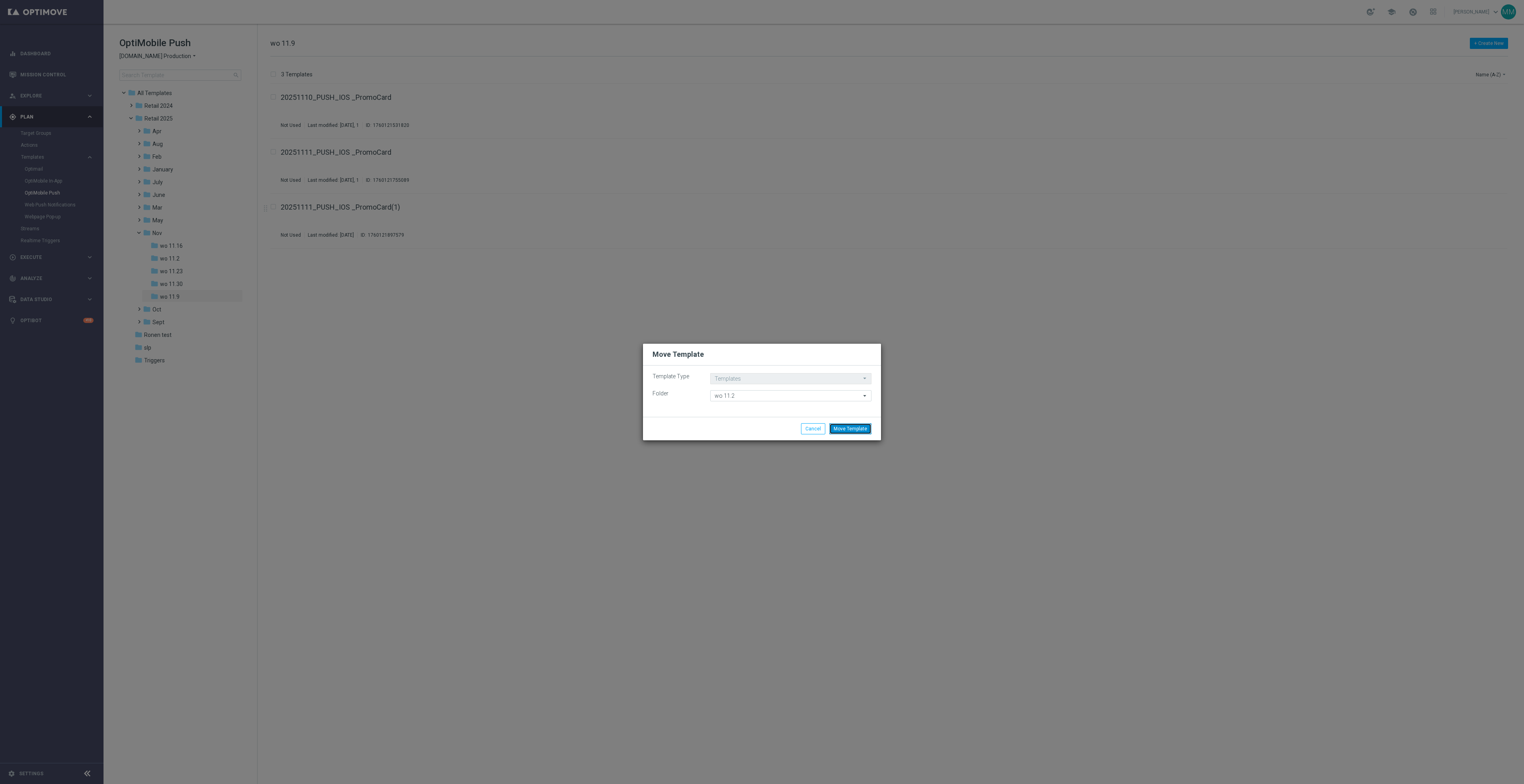
click at [864, 429] on button "Move Template" at bounding box center [850, 428] width 42 height 11
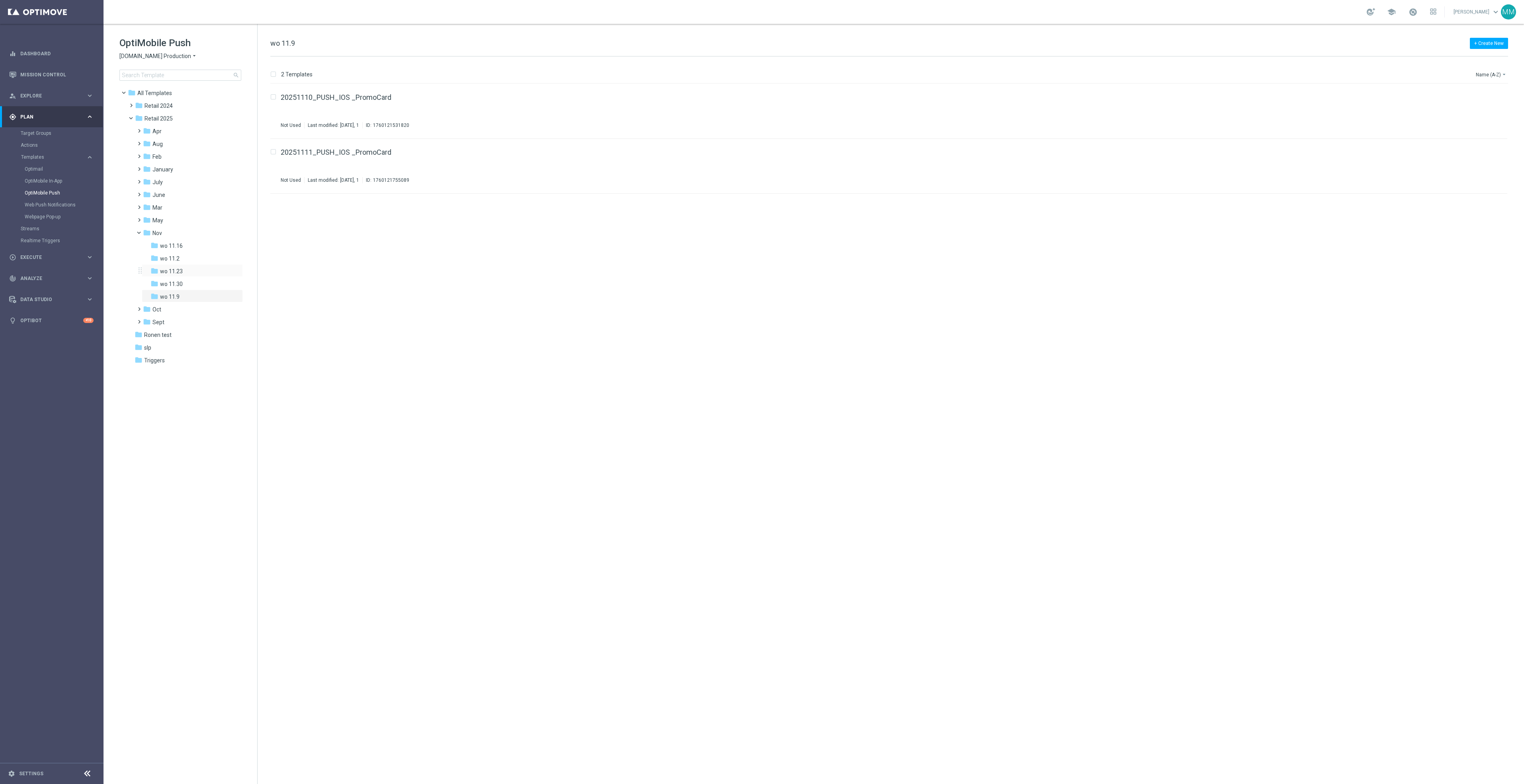
click at [194, 264] on div "folder wo 11.23 more_vert" at bounding box center [193, 270] width 101 height 13
click at [194, 255] on div "folder wo 11.2" at bounding box center [189, 259] width 79 height 9
click at [180, 326] on div "folder Sept" at bounding box center [185, 322] width 85 height 9
click at [190, 365] on div "folder WO 9.28" at bounding box center [189, 361] width 79 height 9
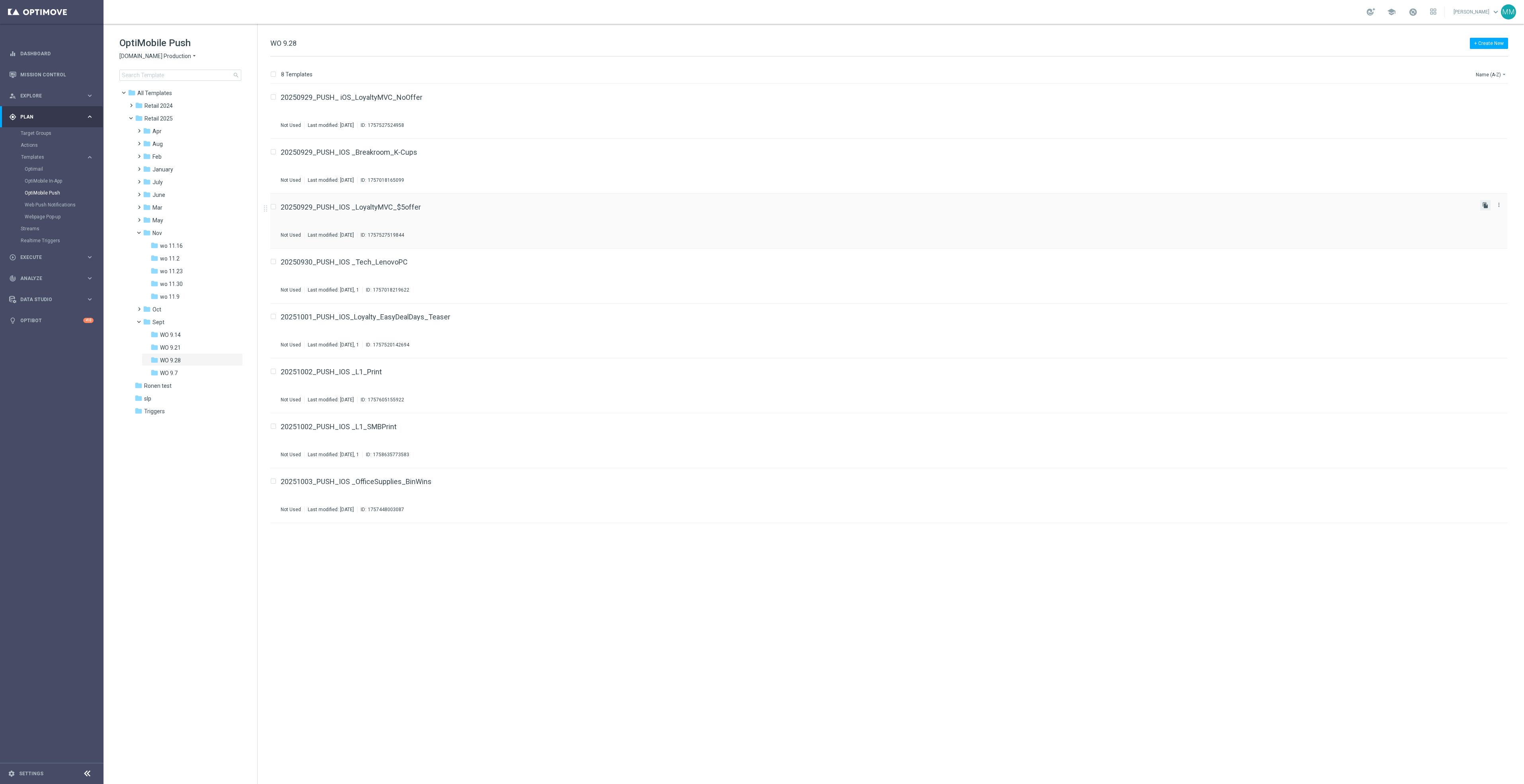
click at [1484, 205] on icon "file_copy" at bounding box center [1486, 205] width 6 height 6
click at [1482, 97] on icon "file_copy" at bounding box center [1486, 95] width 6 height 6
click at [1502, 153] on icon "more_vert" at bounding box center [1499, 150] width 6 height 6
click at [1459, 159] on div "Move" at bounding box center [1467, 159] width 48 height 6
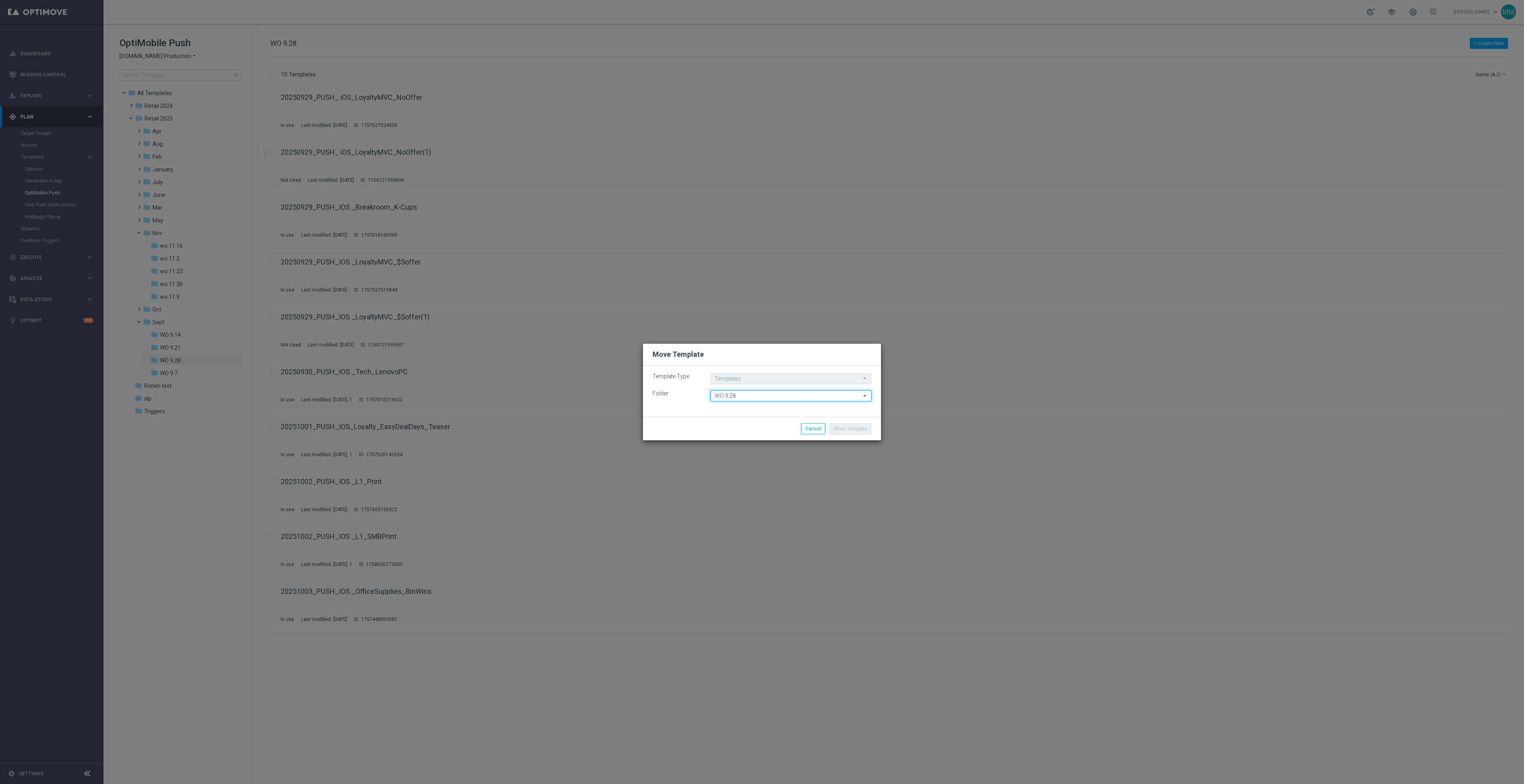
click at [748, 393] on input "WO 9.28" at bounding box center [791, 395] width 161 height 11
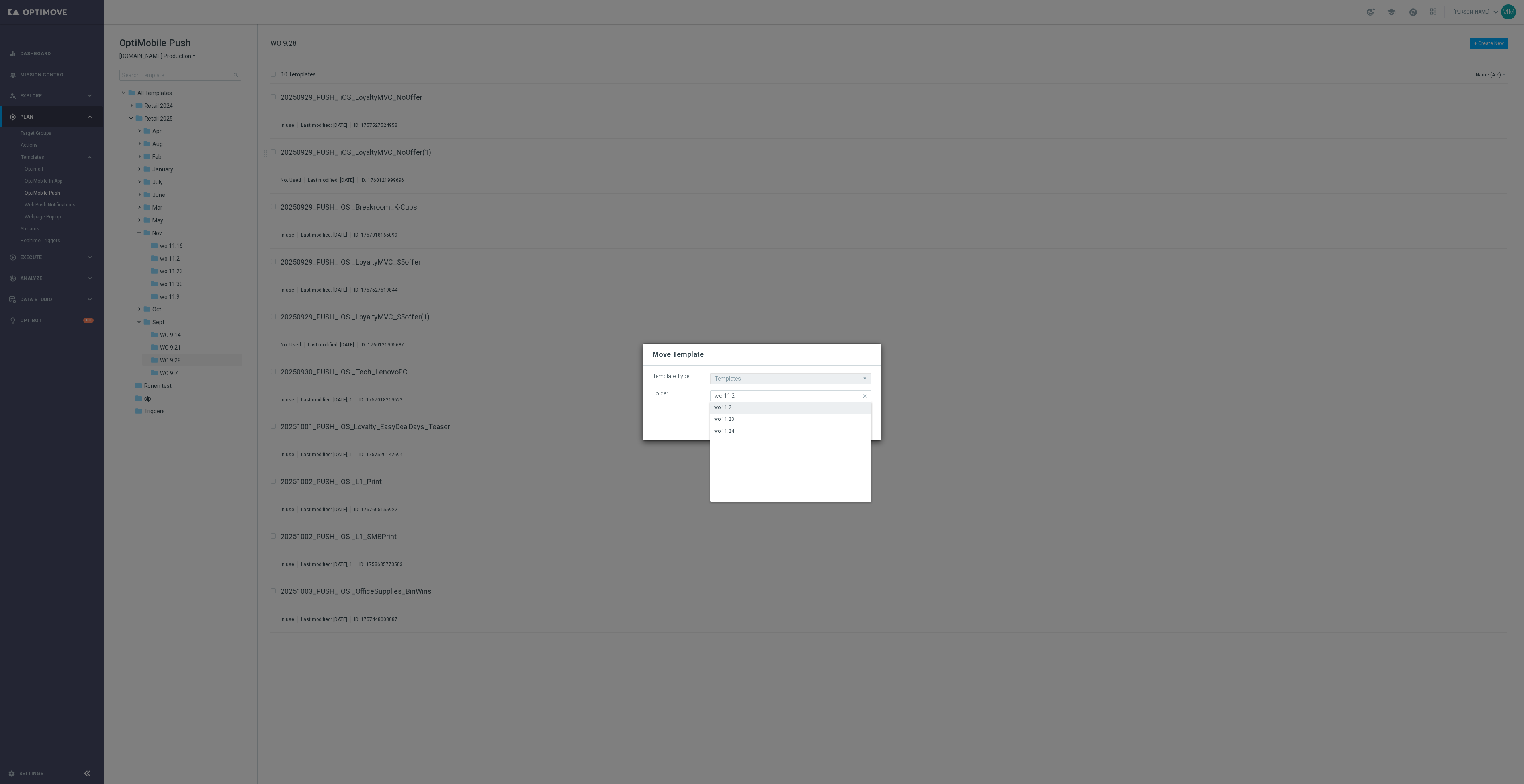
click at [757, 404] on div "wo 11.2" at bounding box center [790, 407] width 161 height 11
type input "wo 11.2"
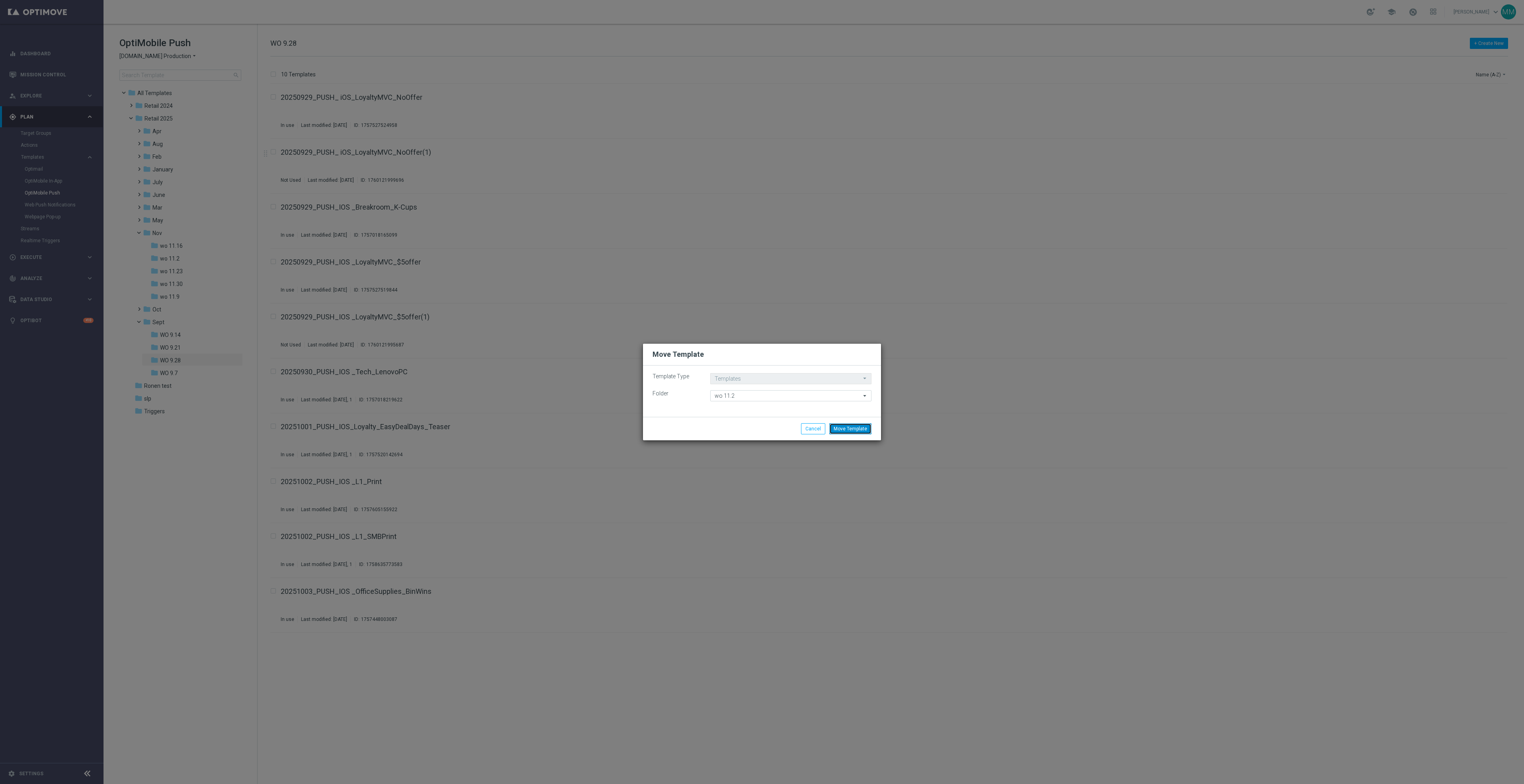
click at [831, 427] on button "Move Template" at bounding box center [850, 428] width 42 height 11
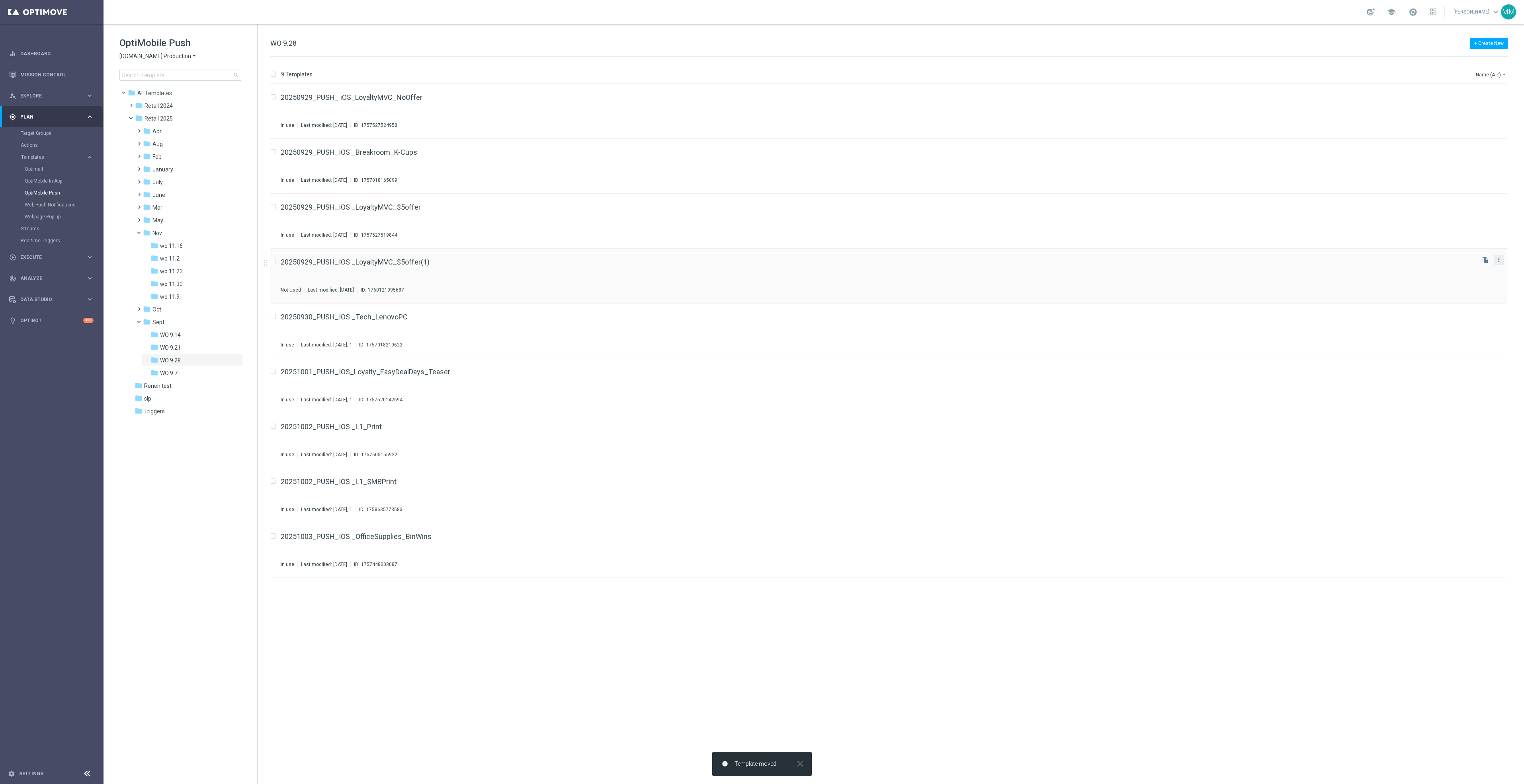
click at [1500, 259] on icon "more_vert" at bounding box center [1499, 260] width 6 height 6
click at [1459, 268] on div "Move" at bounding box center [1467, 269] width 48 height 6
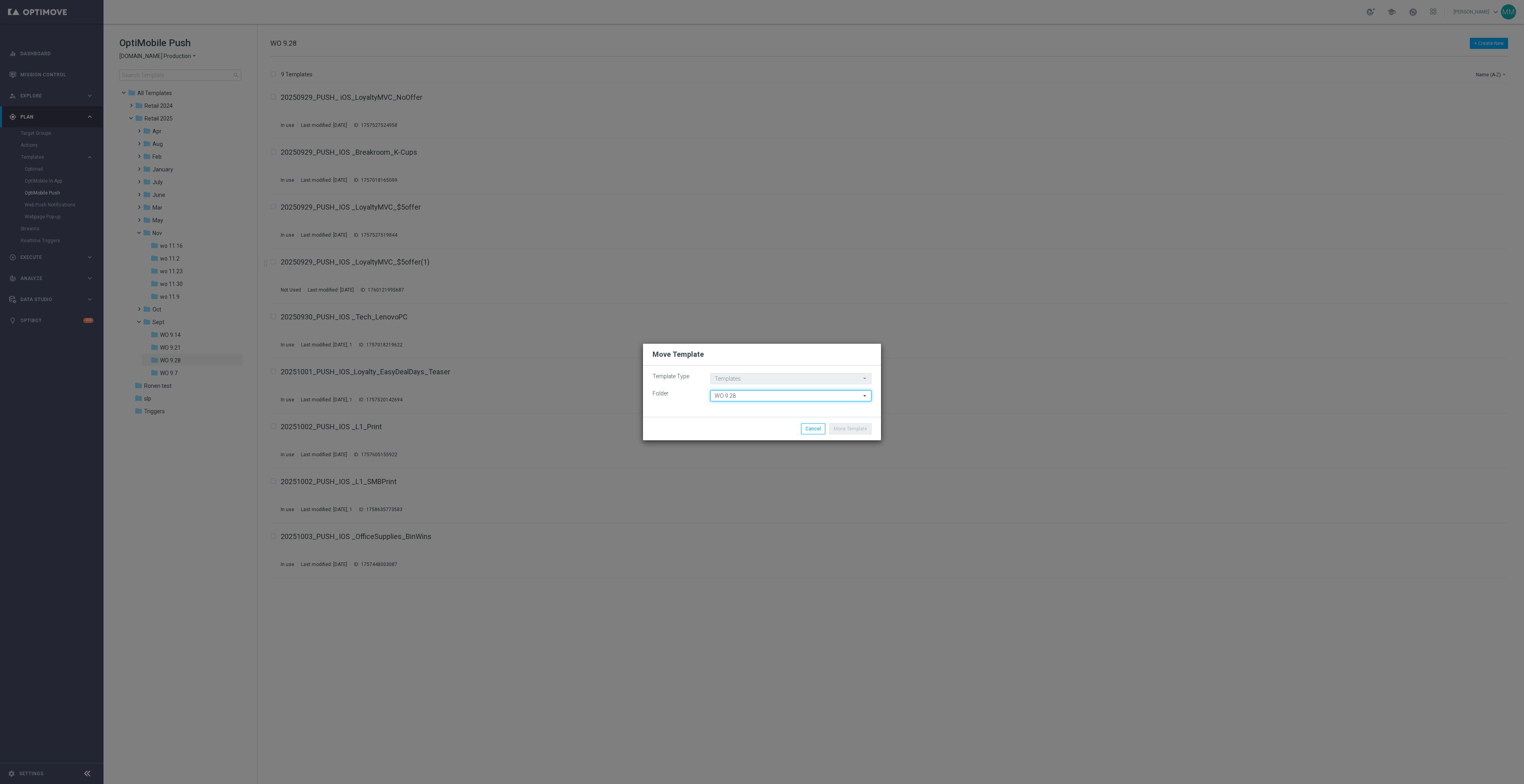
click at [807, 394] on input "WO 9.28" at bounding box center [791, 395] width 161 height 11
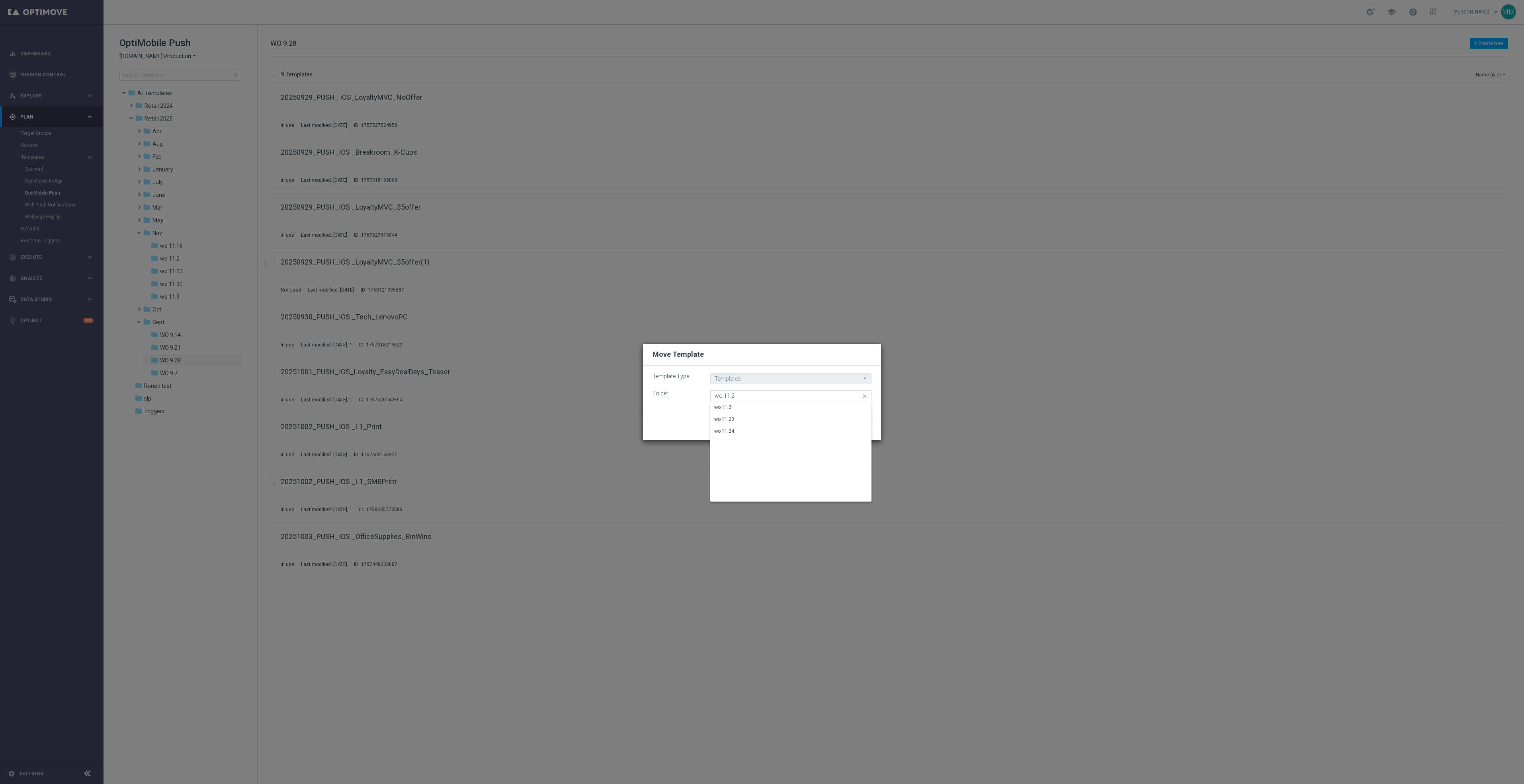
click at [800, 403] on div "wo 11.2" at bounding box center [790, 407] width 161 height 11
type input "wo 11.2"
click at [859, 425] on button "Move Template" at bounding box center [850, 428] width 42 height 11
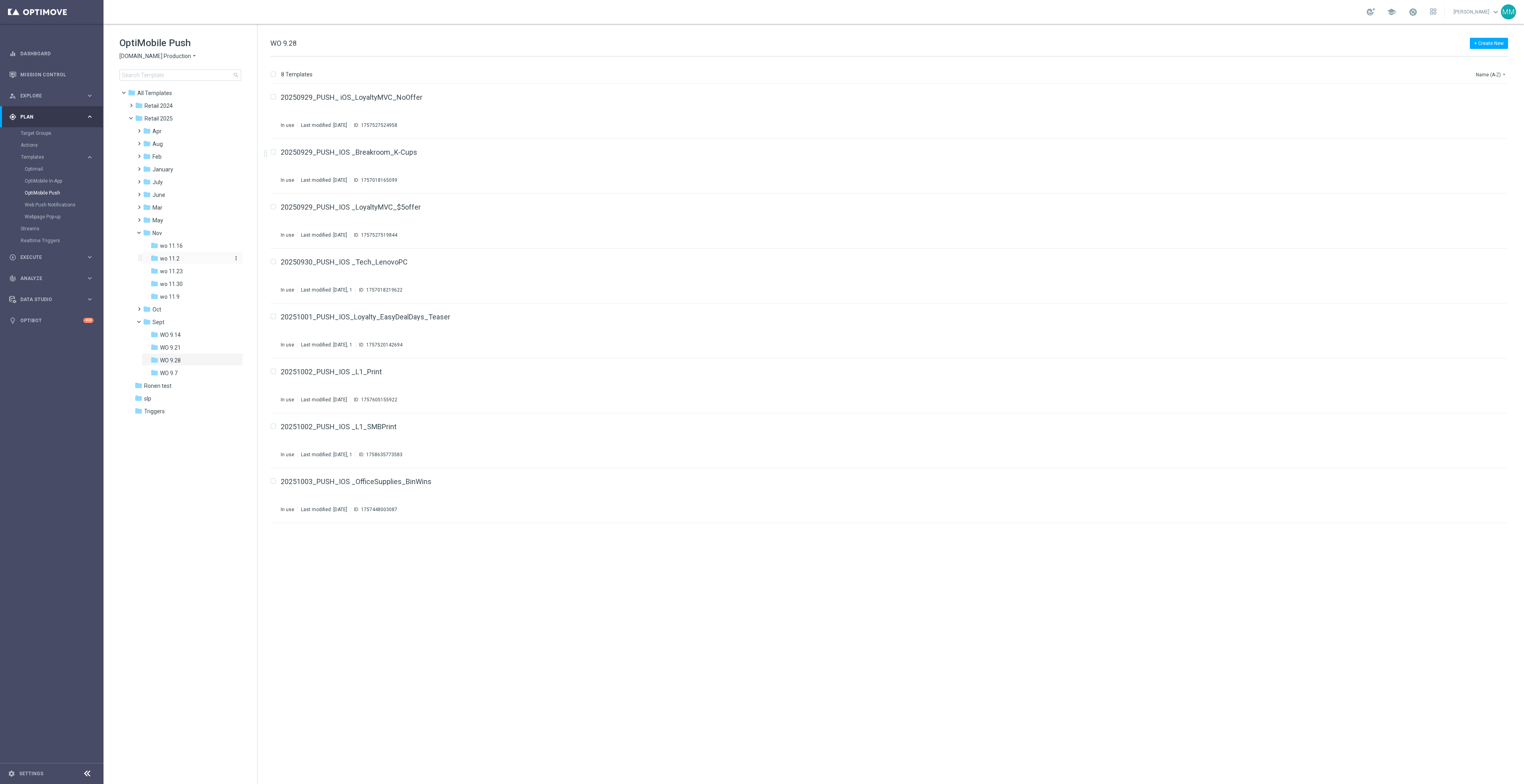
click at [171, 262] on span "wo 11.2" at bounding box center [170, 258] width 19 height 7
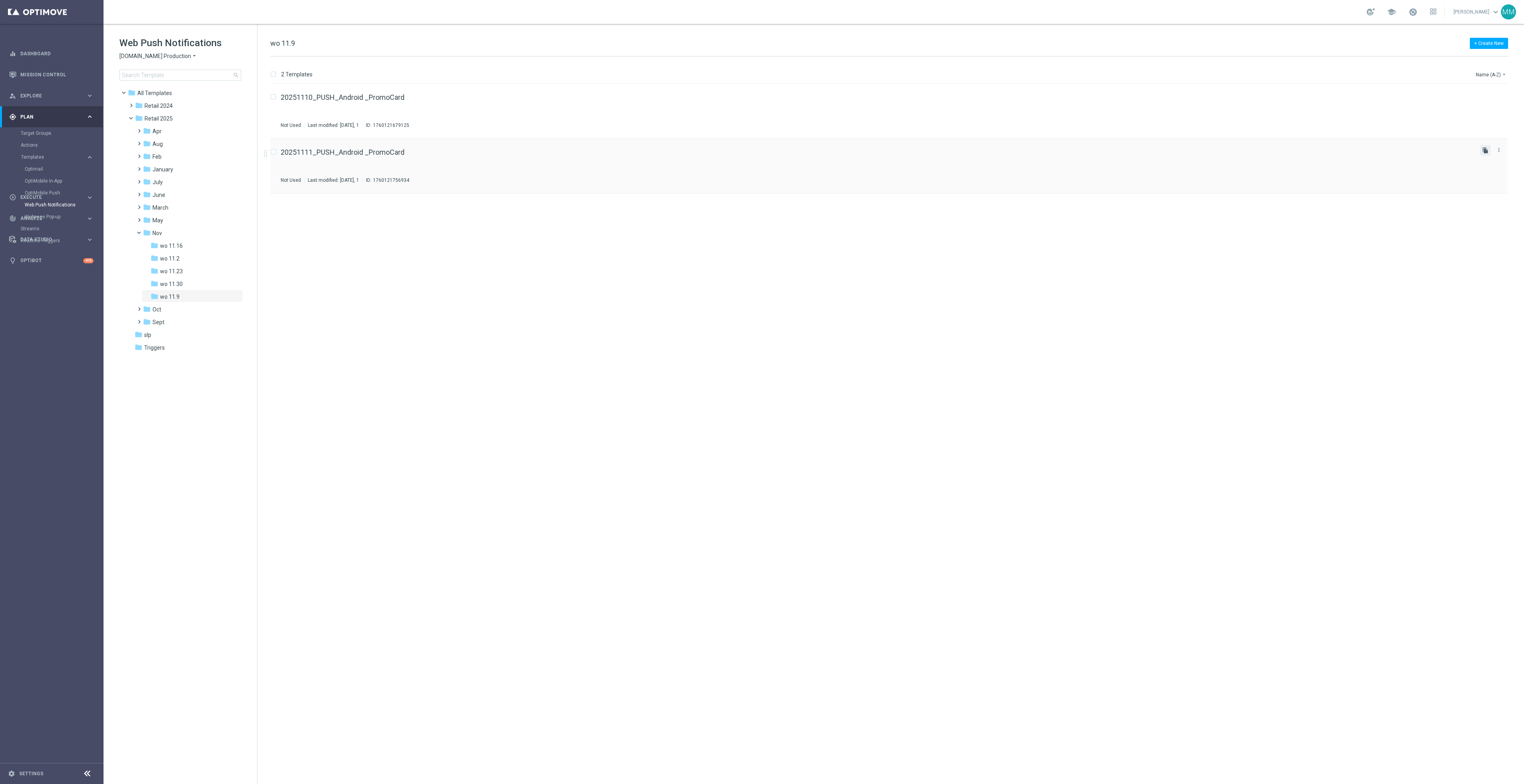
click at [1482, 151] on icon "file_copy" at bounding box center [1486, 150] width 6 height 6
click at [1496, 202] on icon "more_vert" at bounding box center [1499, 205] width 6 height 6
click at [1449, 211] on span "Move" at bounding box center [1449, 214] width 12 height 6
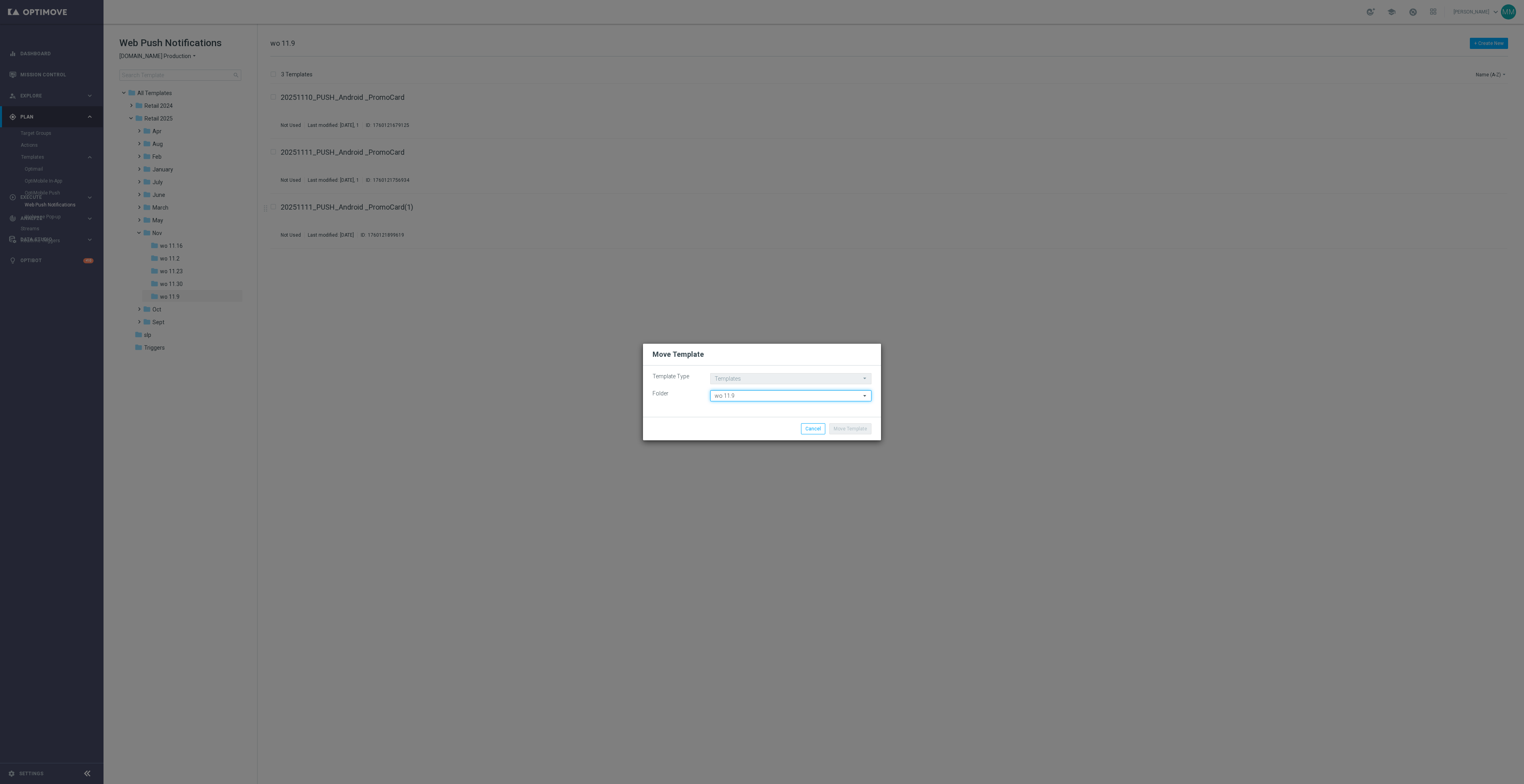
click at [765, 398] on input "wo 11.9" at bounding box center [791, 395] width 161 height 11
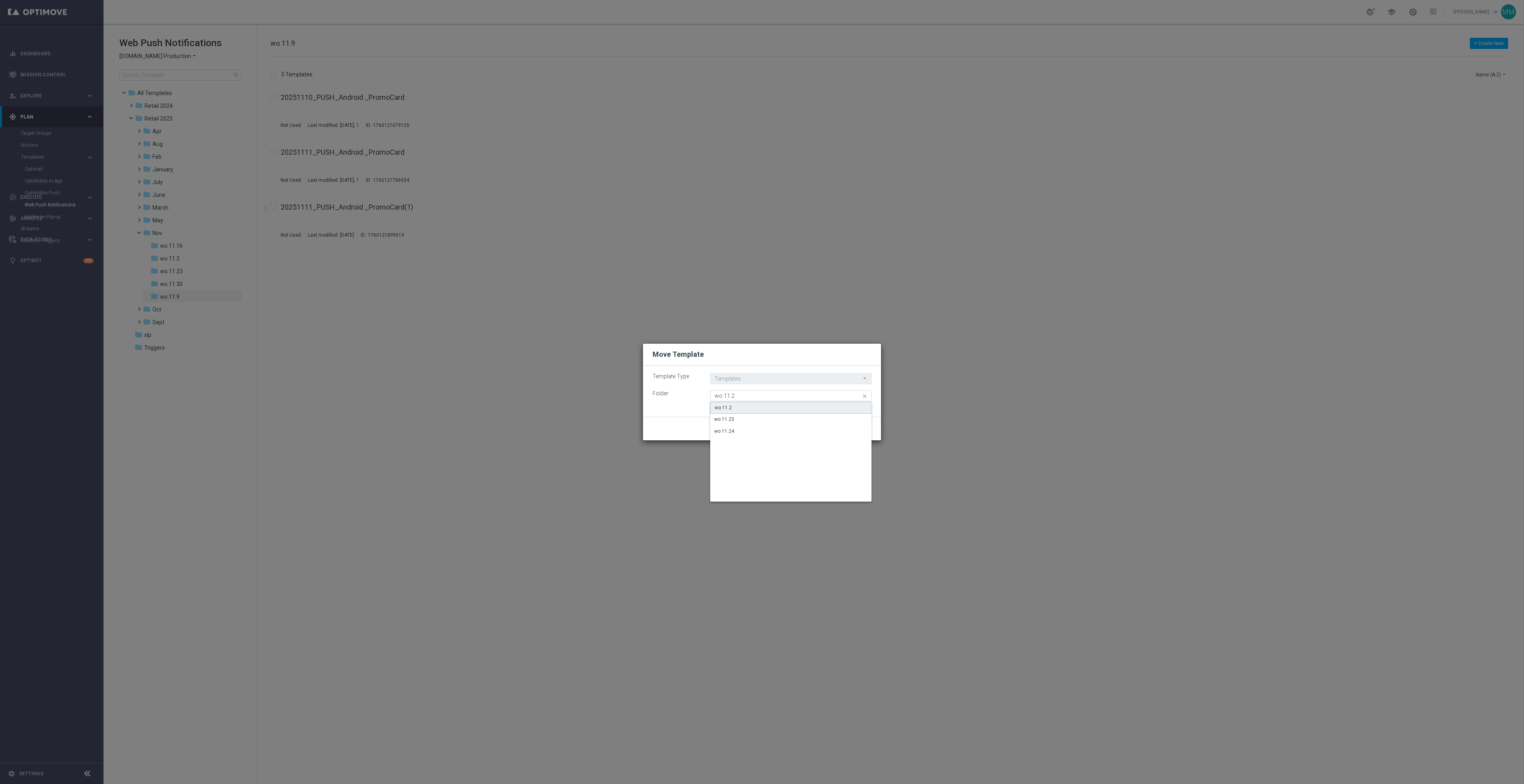
click at [769, 406] on div "wo 11.2" at bounding box center [790, 407] width 161 height 12
type input "wo 11.2"
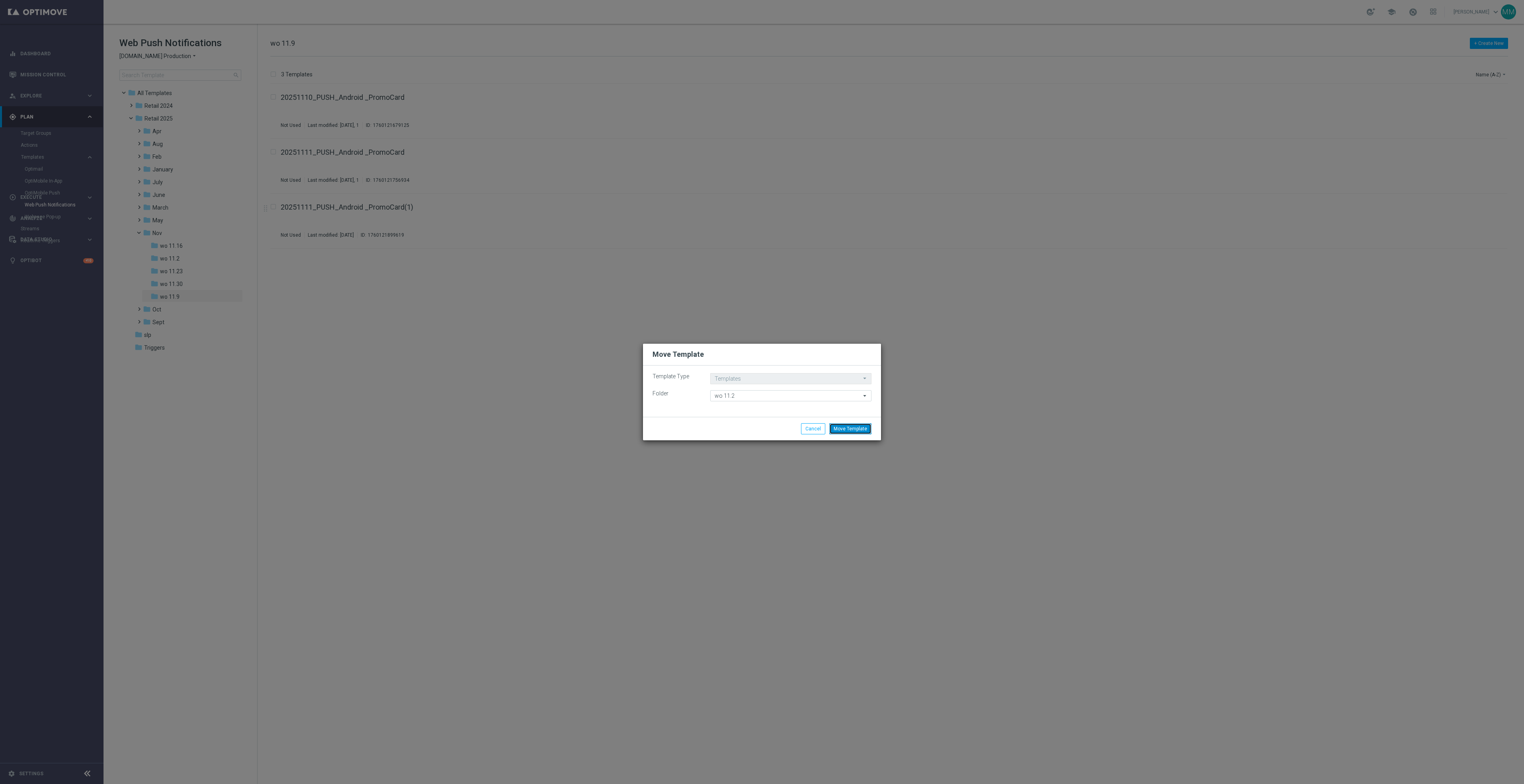
click at [852, 432] on button "Move Template" at bounding box center [850, 428] width 42 height 11
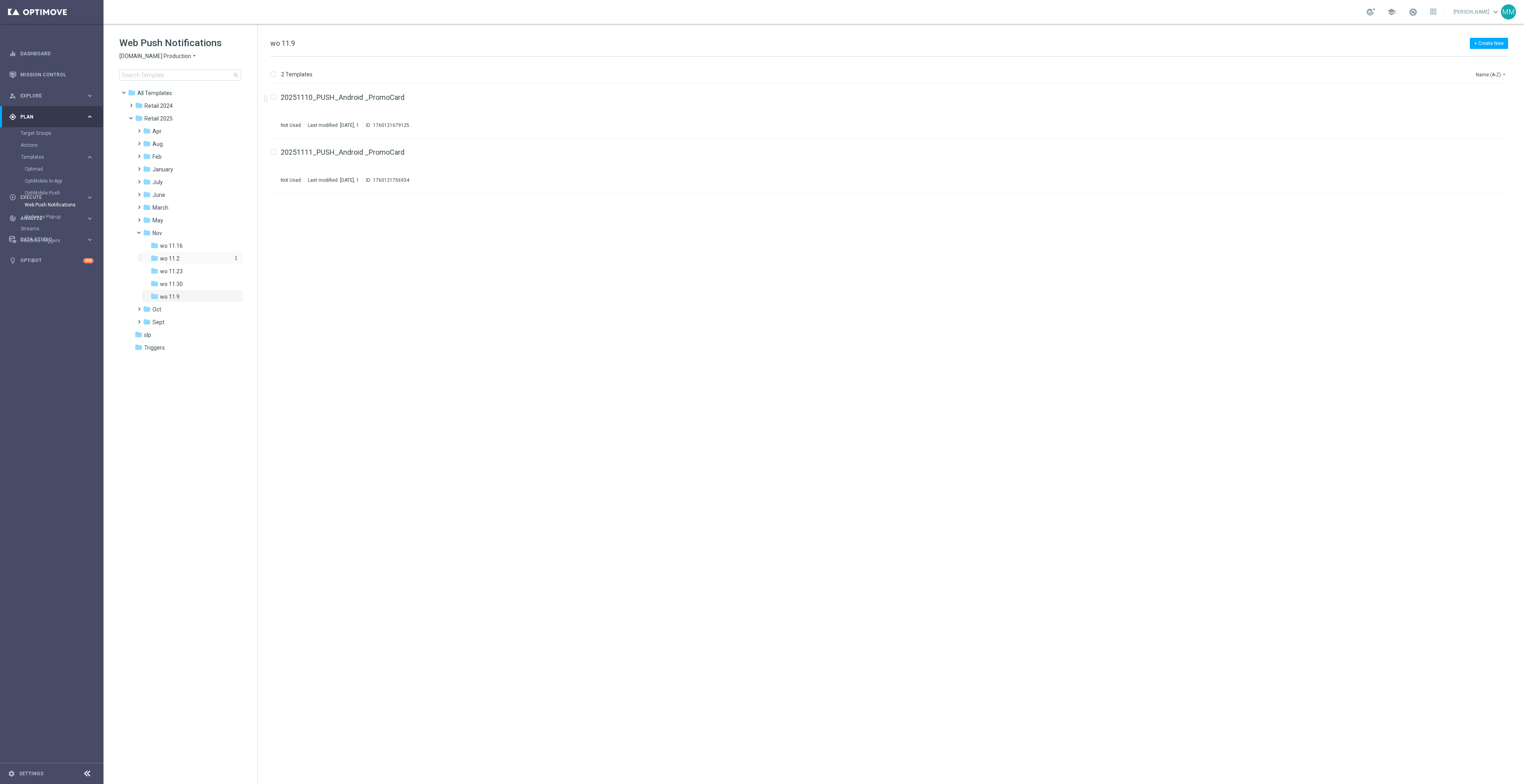
click at [189, 259] on div "folder wo 11.2" at bounding box center [189, 259] width 79 height 9
click at [198, 315] on div "folder Sept more_vert" at bounding box center [188, 322] width 109 height 13
click at [154, 321] on span "Sept" at bounding box center [158, 322] width 12 height 7
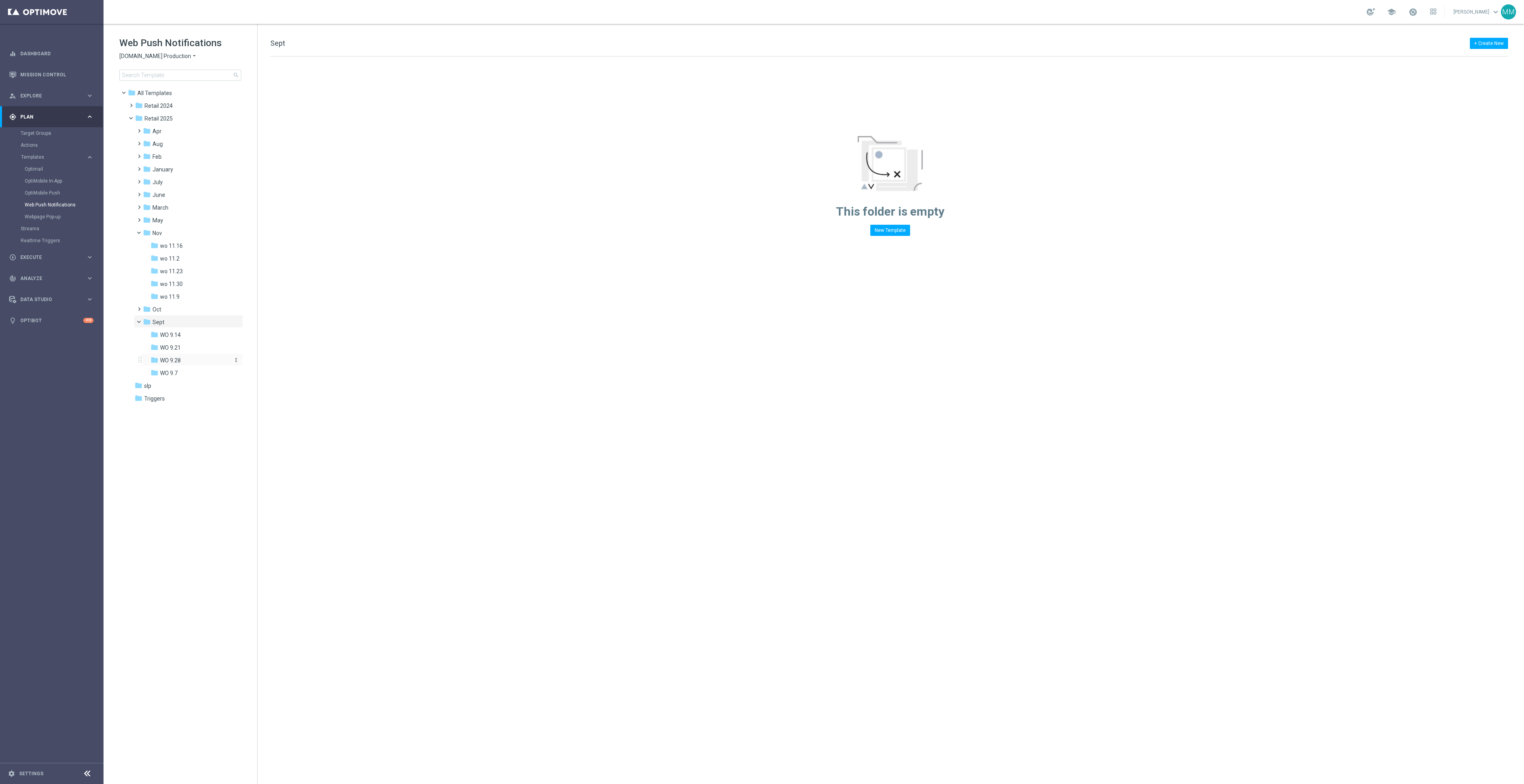
click at [188, 363] on div "folder WO 9.28" at bounding box center [189, 361] width 79 height 9
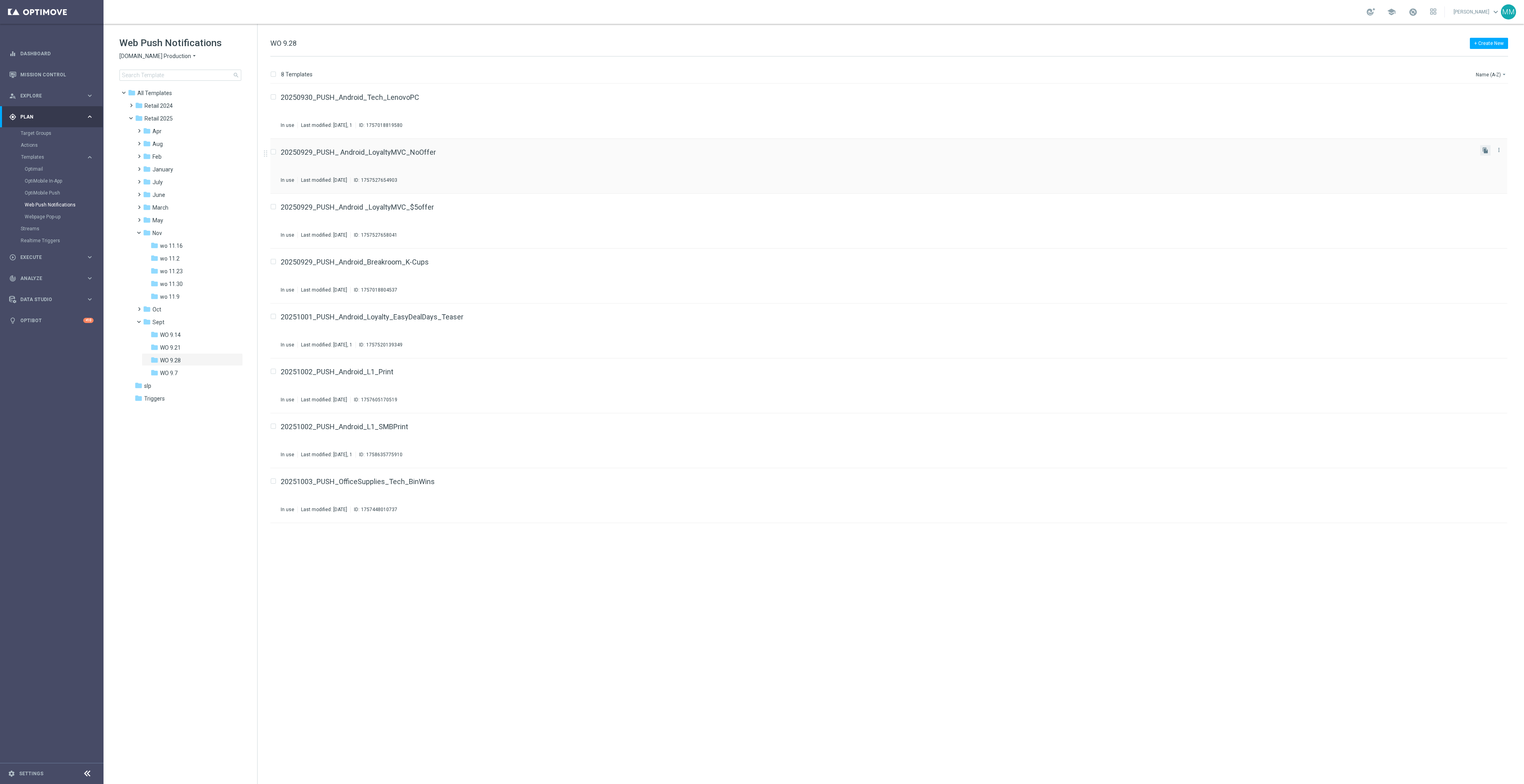
click at [1481, 148] on button "file_copy" at bounding box center [1485, 150] width 10 height 10
click at [1486, 258] on icon "file_copy" at bounding box center [1486, 260] width 6 height 6
click at [1500, 207] on icon "more_vert" at bounding box center [1499, 205] width 6 height 6
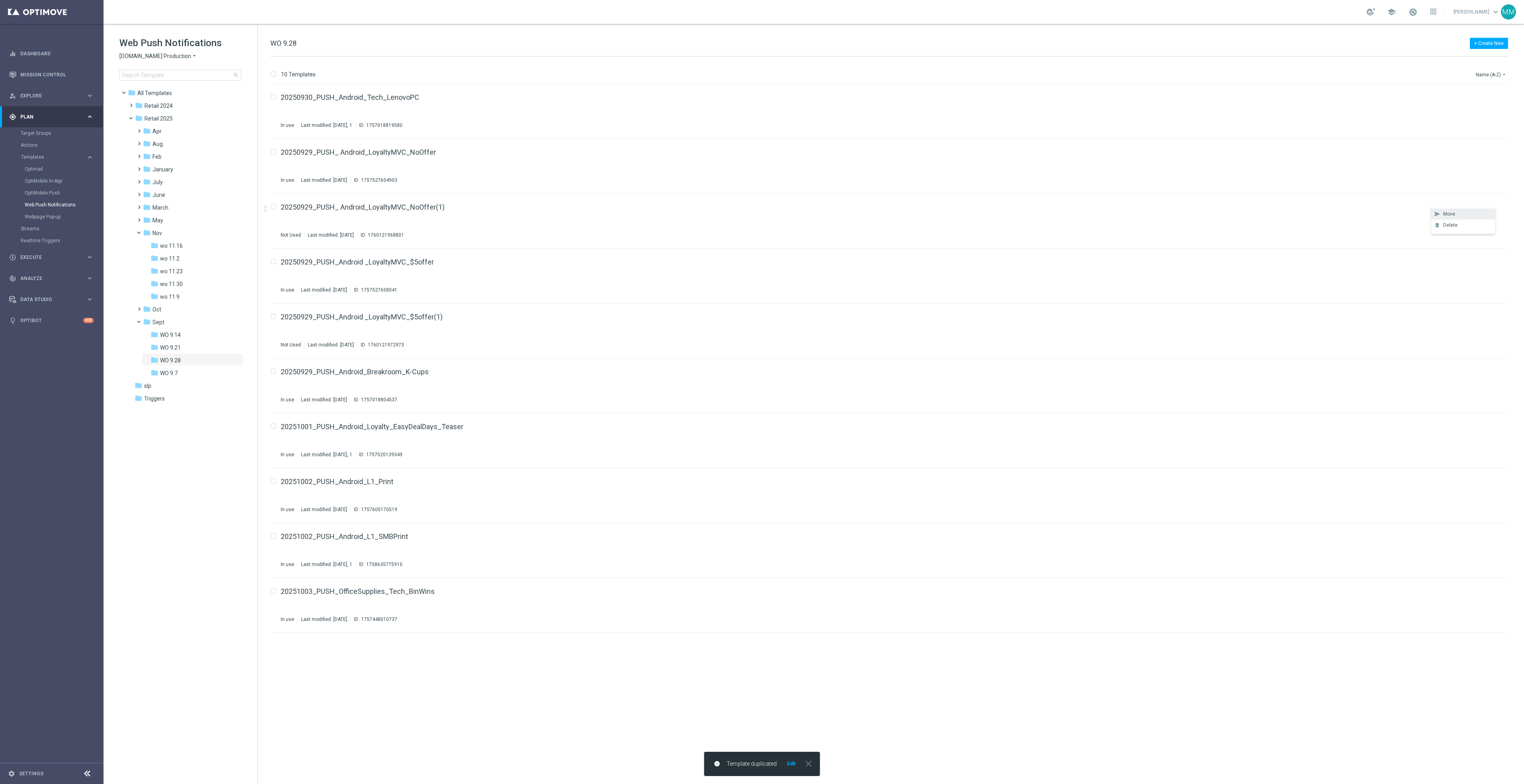
click at [1463, 214] on div "Move" at bounding box center [1467, 214] width 48 height 6
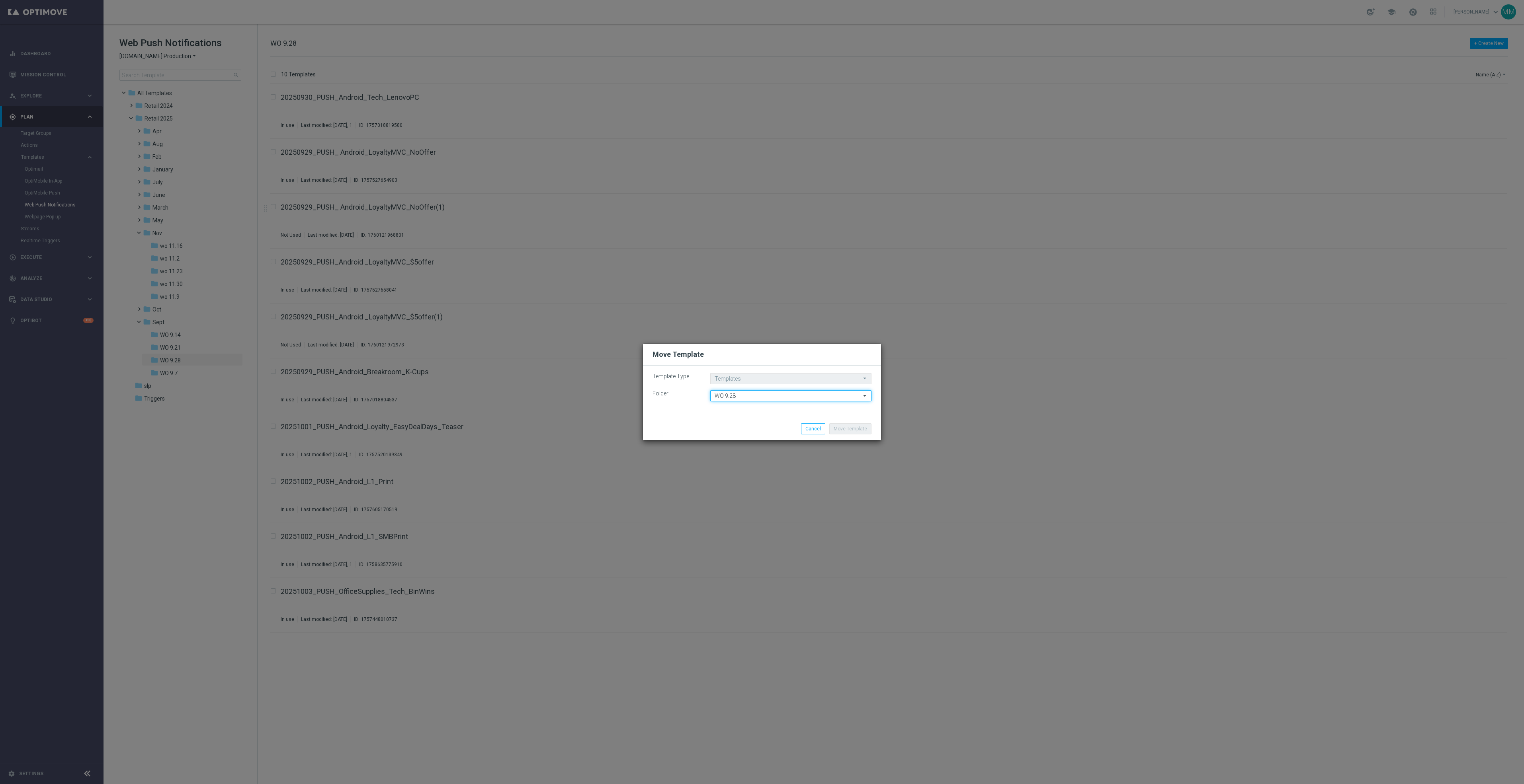
click at [745, 395] on input "WO 9.28" at bounding box center [791, 395] width 161 height 11
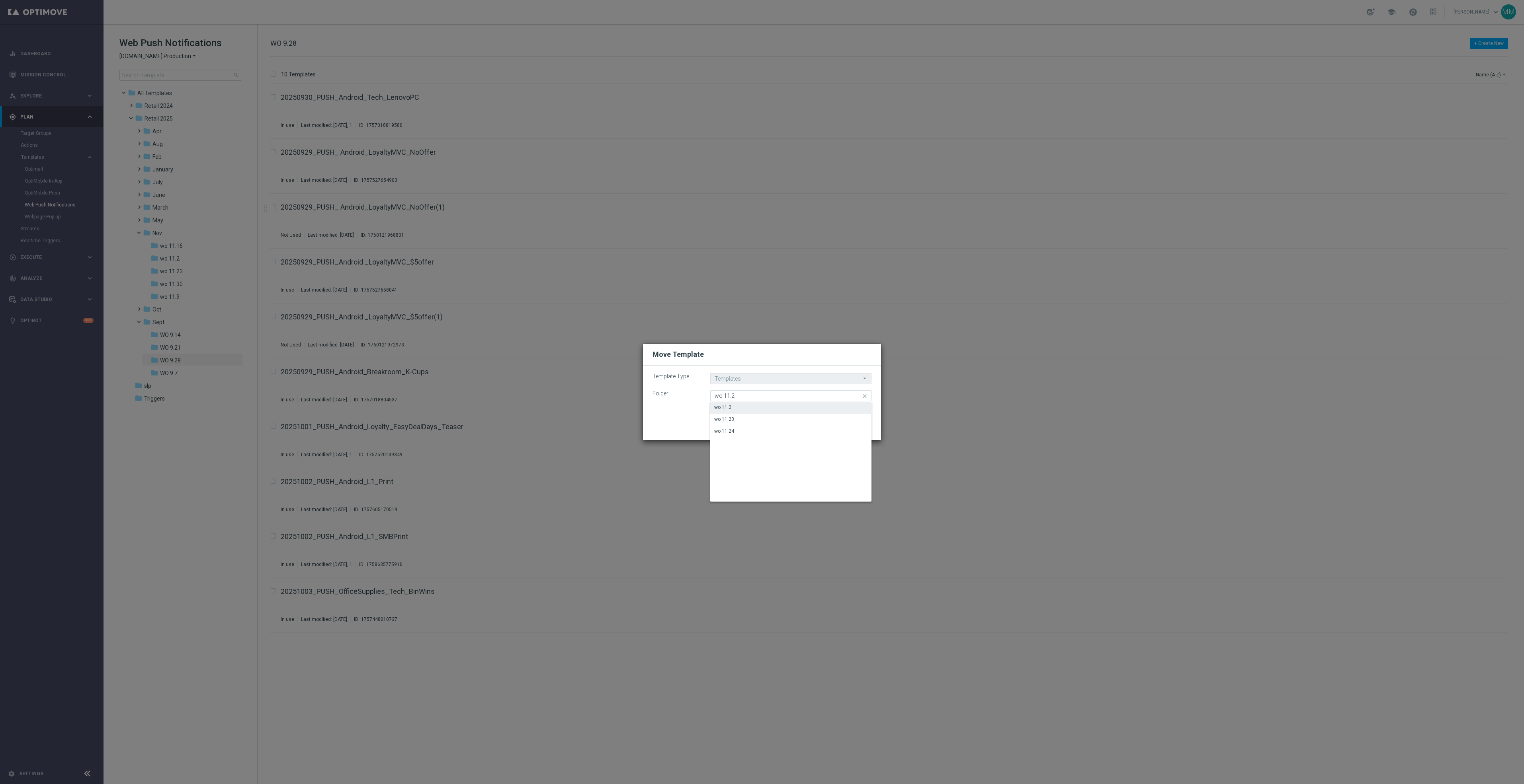
click at [769, 404] on div "wo 11.2" at bounding box center [790, 407] width 161 height 11
type input "wo 11.2"
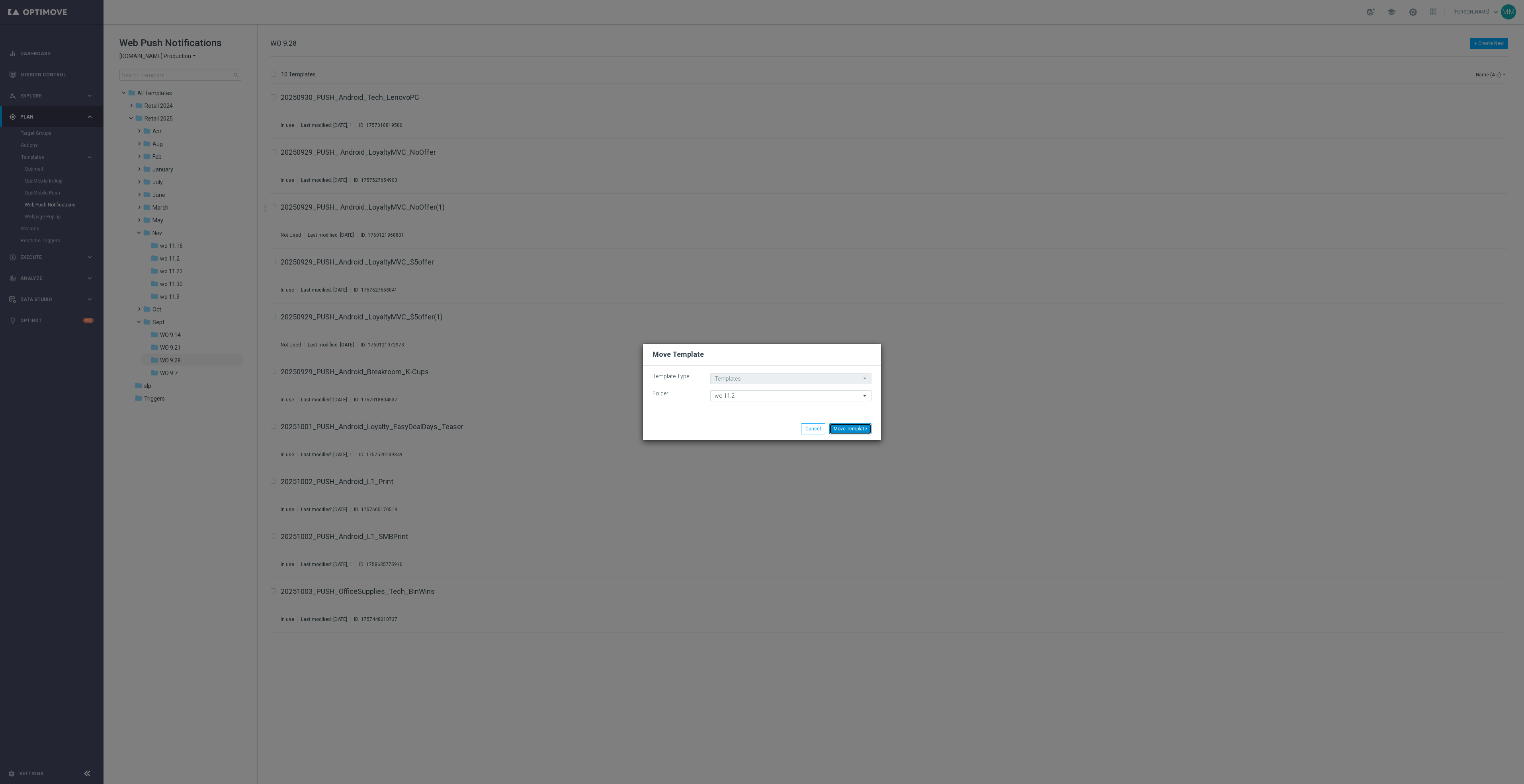
click at [857, 427] on button "Move Template" at bounding box center [850, 428] width 42 height 11
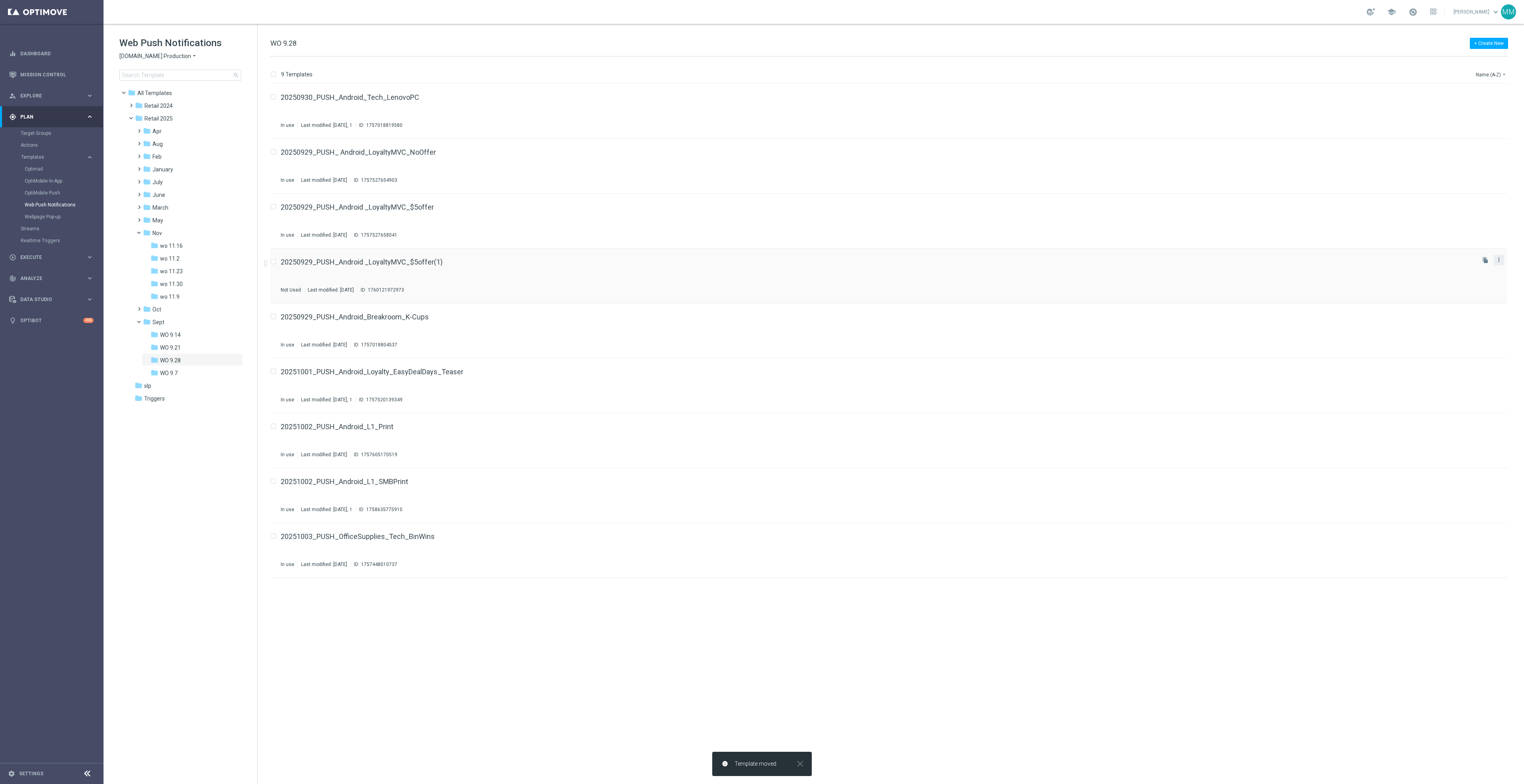
click at [1498, 262] on icon "more_vert" at bounding box center [1499, 260] width 6 height 6
click at [1447, 269] on span "Move" at bounding box center [1449, 269] width 12 height 6
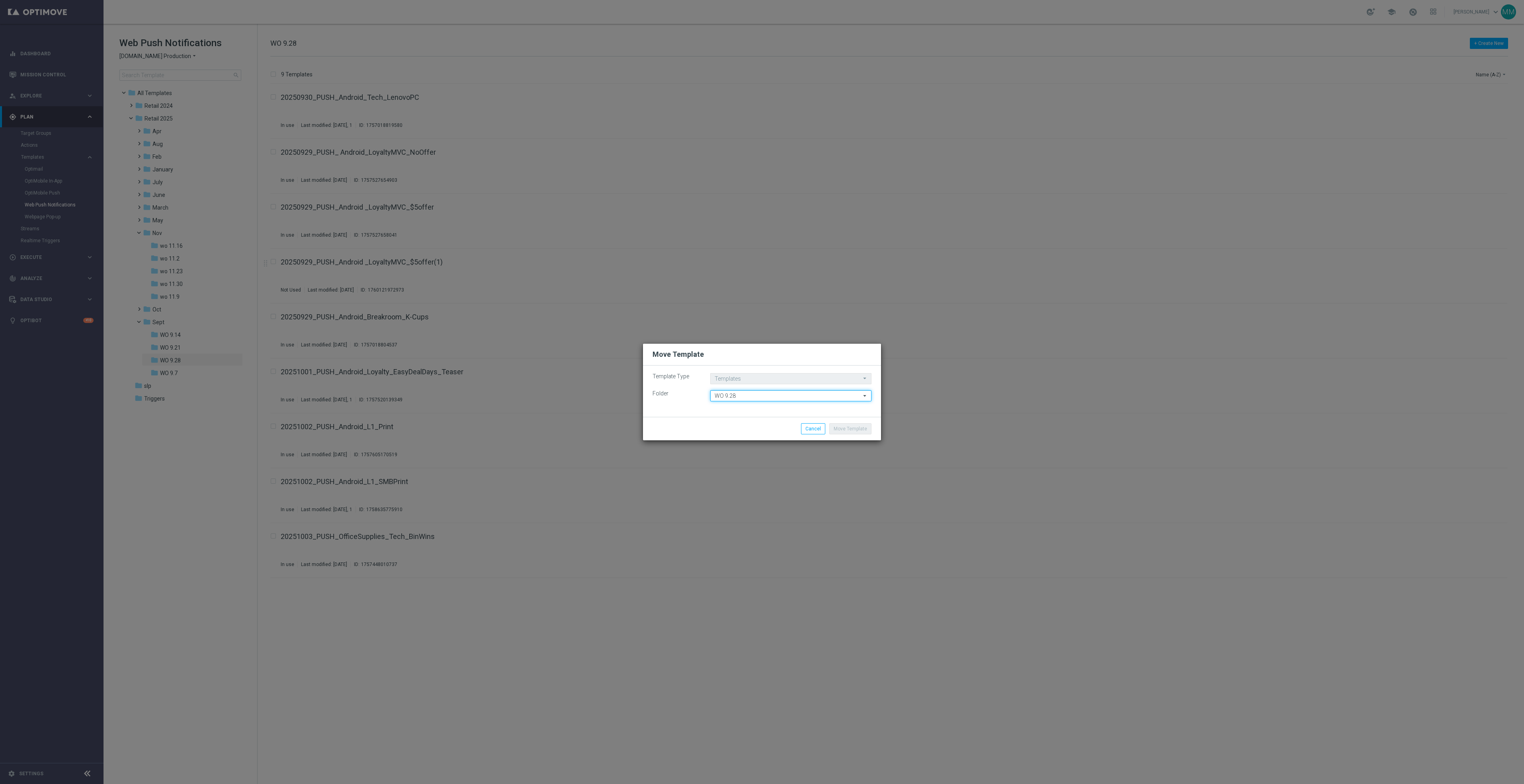
click at [772, 391] on input "WO 9.28" at bounding box center [791, 395] width 161 height 11
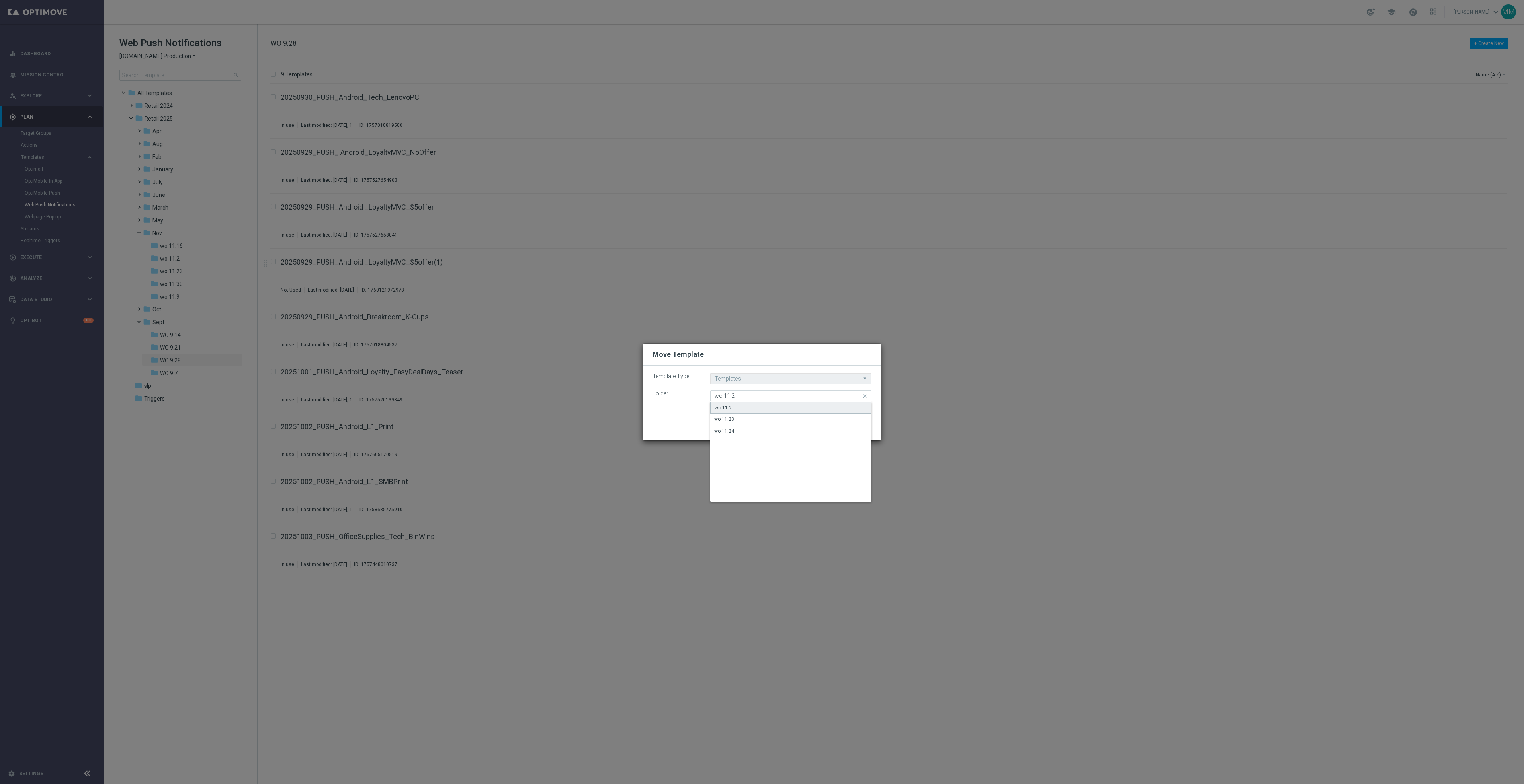
click at [779, 410] on div "wo 11.2" at bounding box center [790, 407] width 161 height 12
type input "wo 11.2"
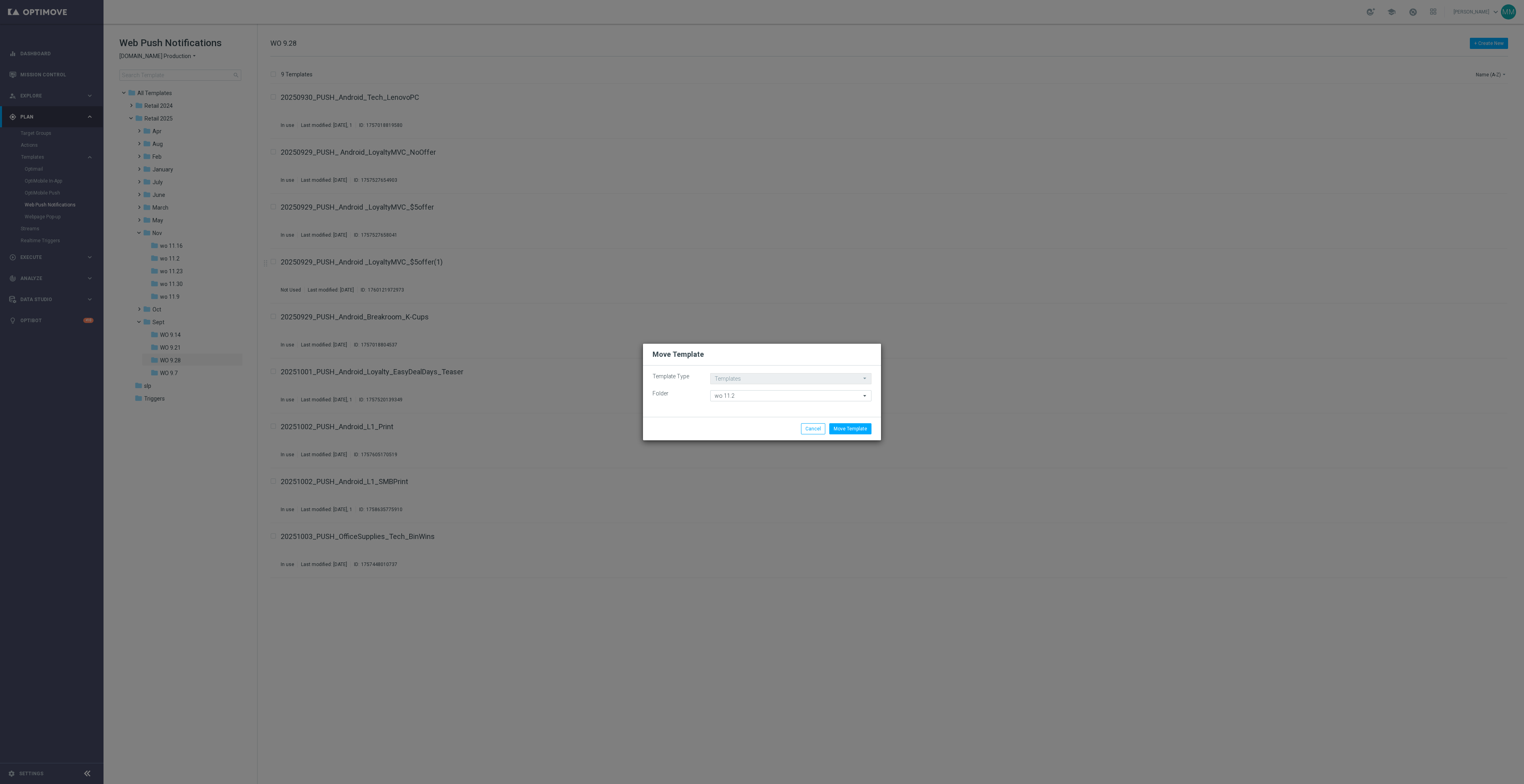
click at [852, 423] on div "Move Template Cancel" at bounding box center [762, 428] width 238 height 24
click at [853, 432] on button "Move Template" at bounding box center [850, 428] width 42 height 11
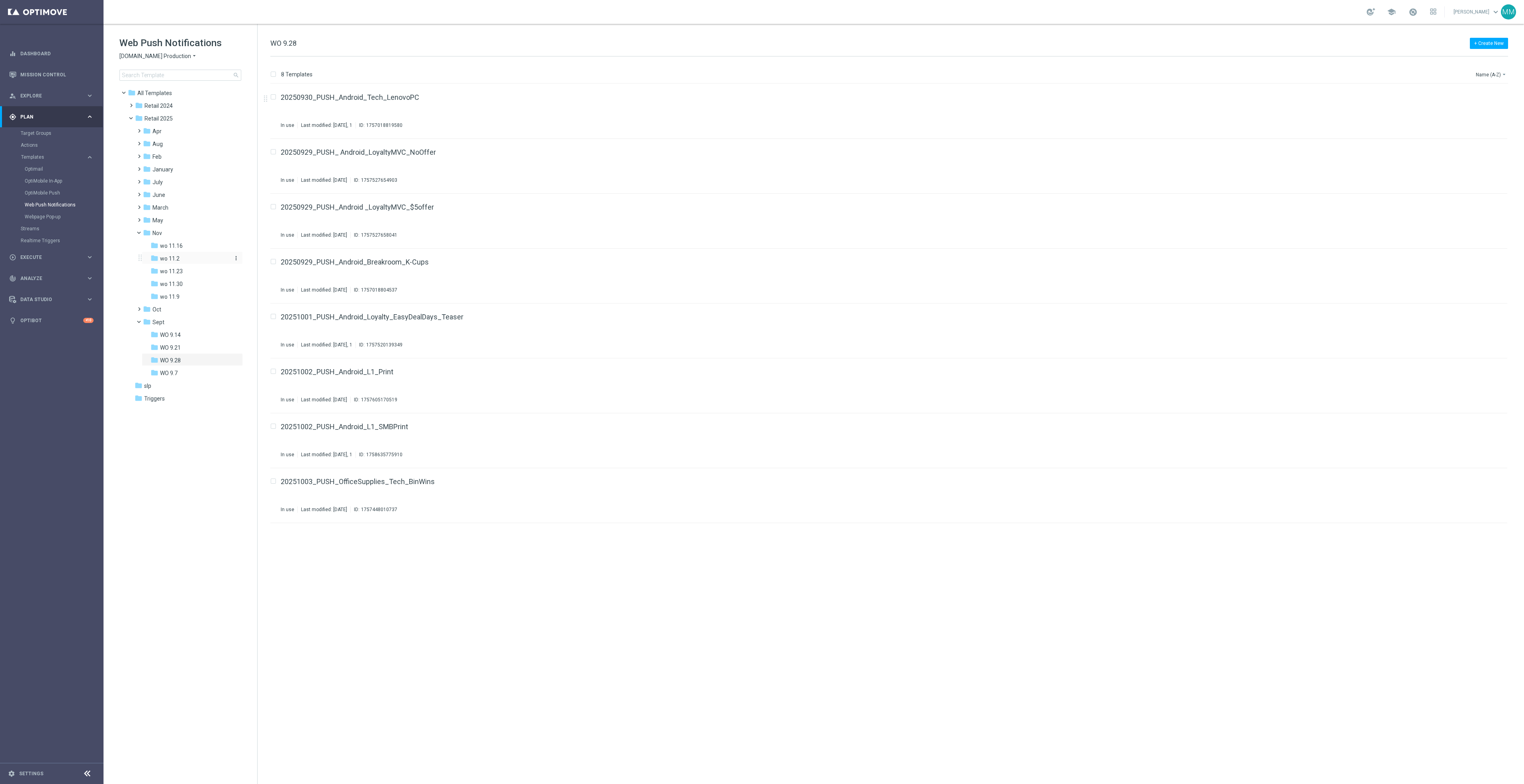
click at [180, 260] on div "folder wo 11.2" at bounding box center [189, 259] width 79 height 9
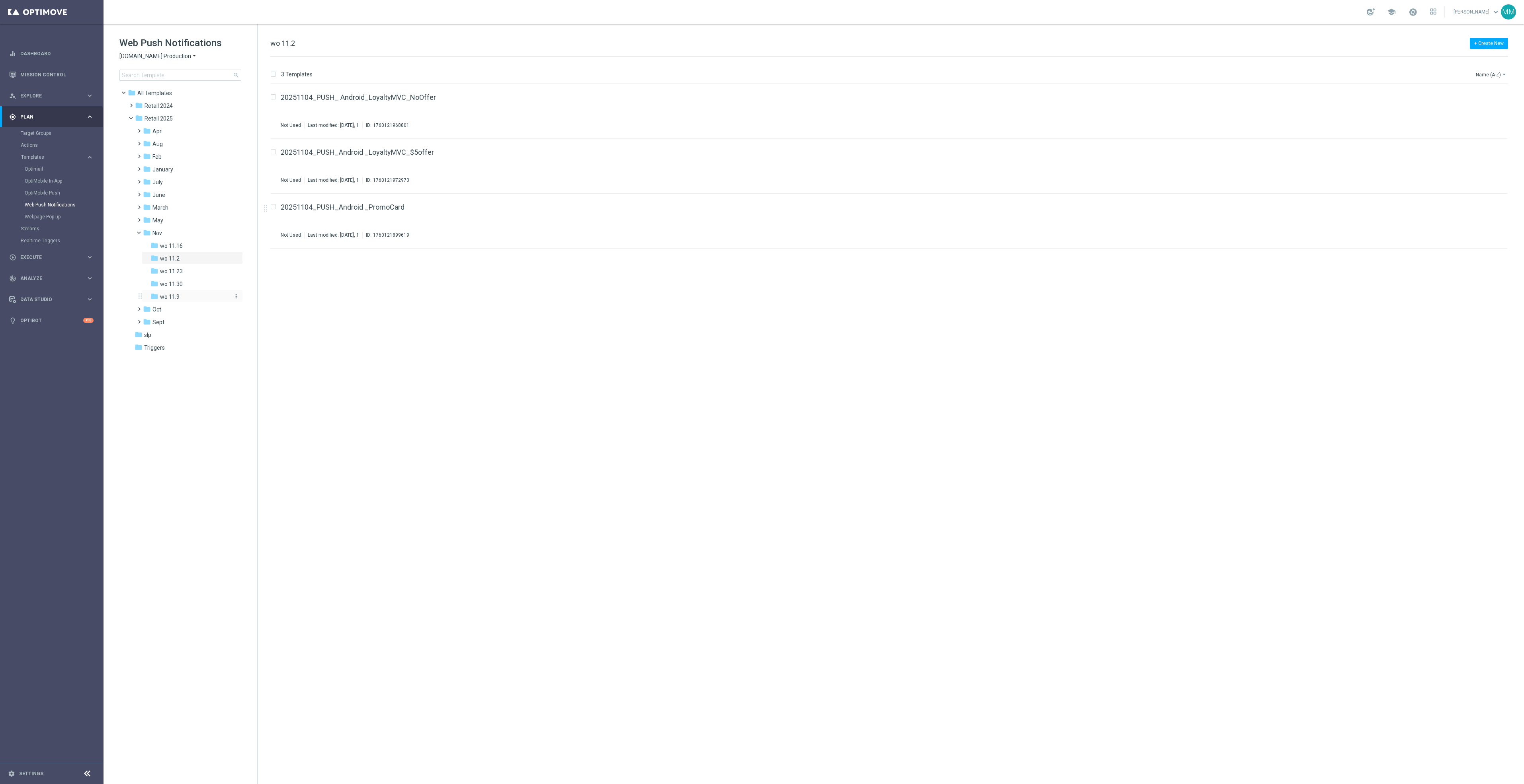
click at [200, 295] on div "folder wo 11.9" at bounding box center [189, 297] width 79 height 9
click at [1502, 95] on icon "more_vert" at bounding box center [1499, 95] width 6 height 6
click at [1475, 114] on div "Delete" at bounding box center [1467, 115] width 48 height 6
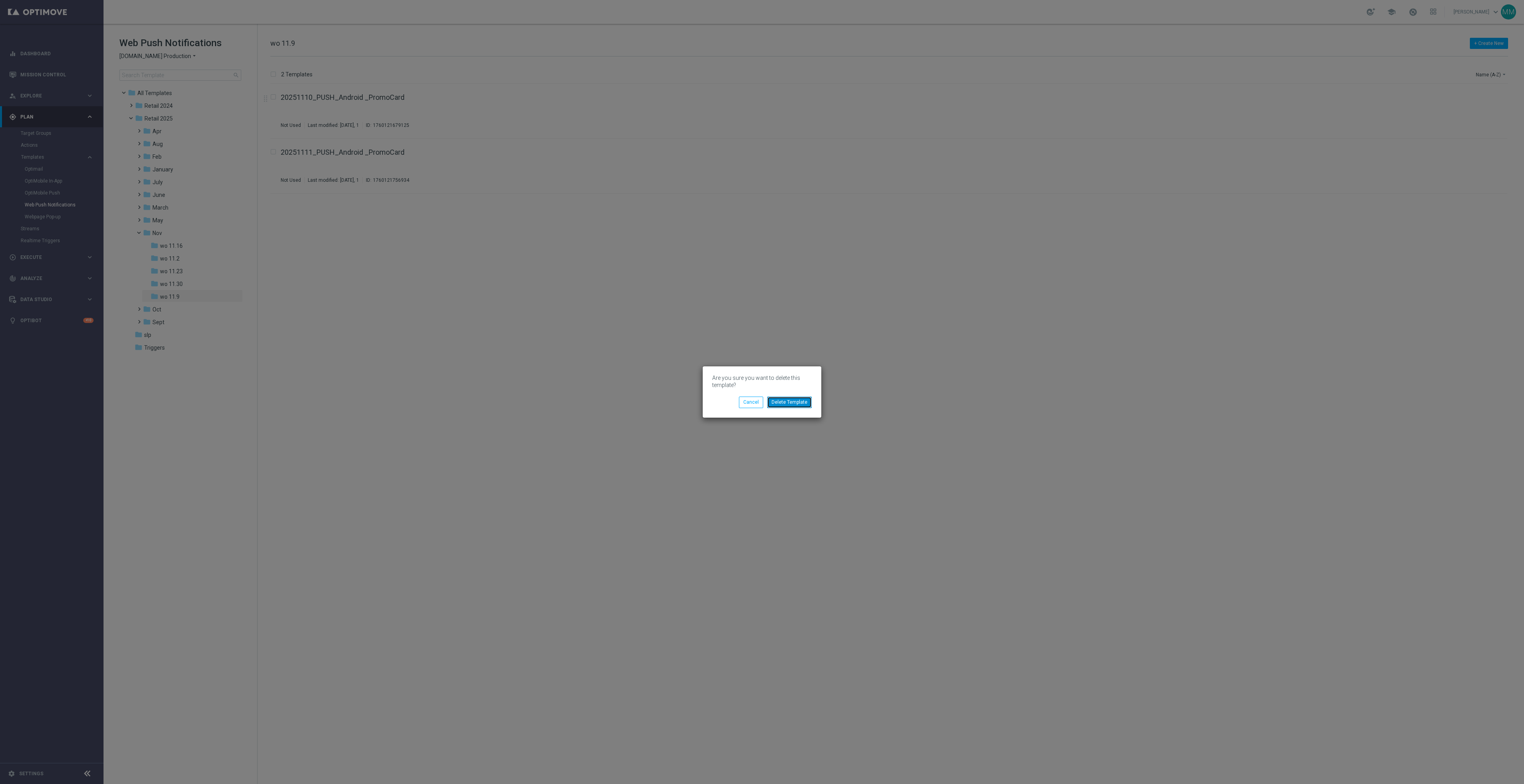
click at [799, 405] on button "Delete Template" at bounding box center [790, 402] width 45 height 11
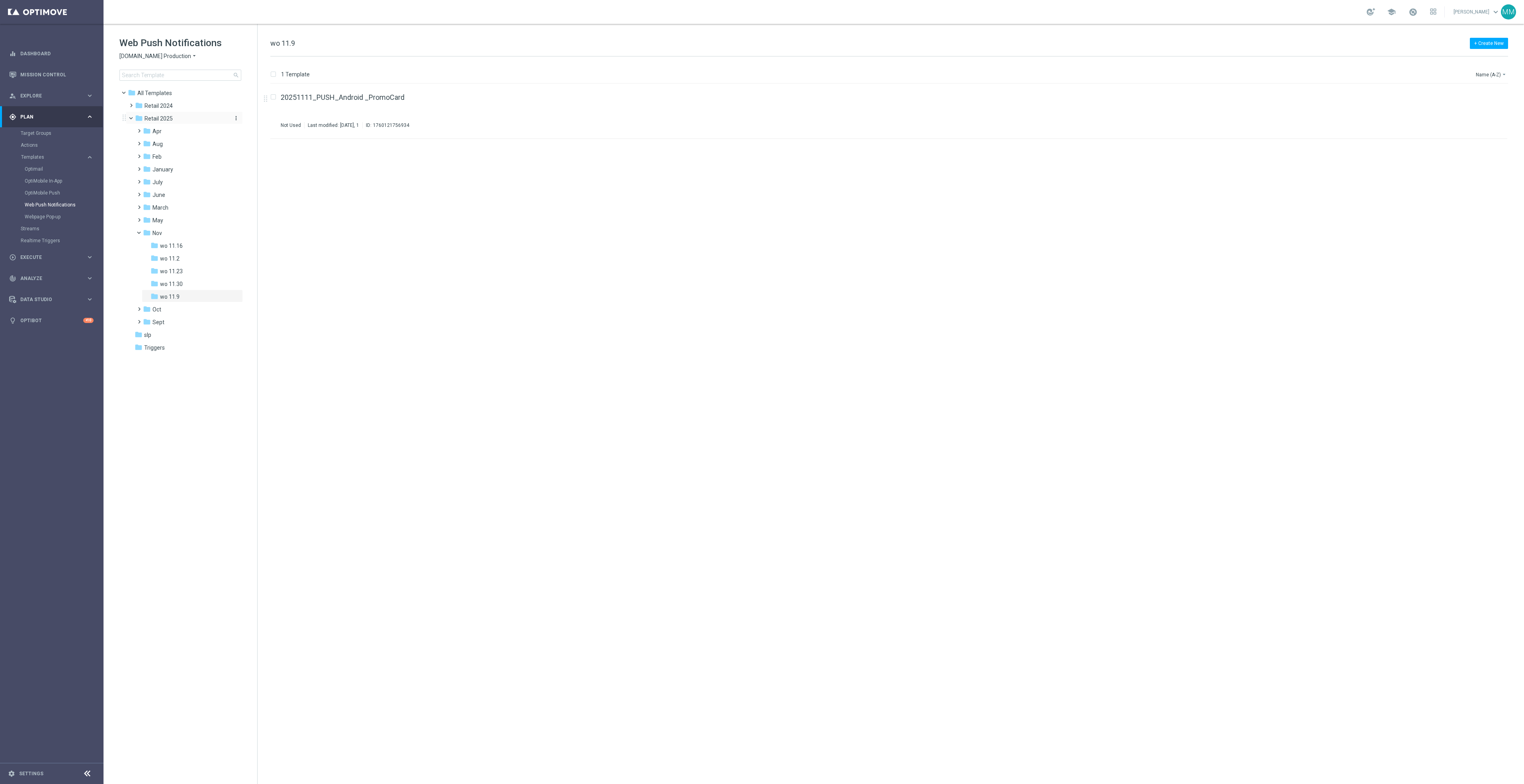
click at [237, 118] on icon "more_vert" at bounding box center [236, 118] width 6 height 6
click at [255, 118] on icon "create_new_folder" at bounding box center [251, 120] width 12 height 6
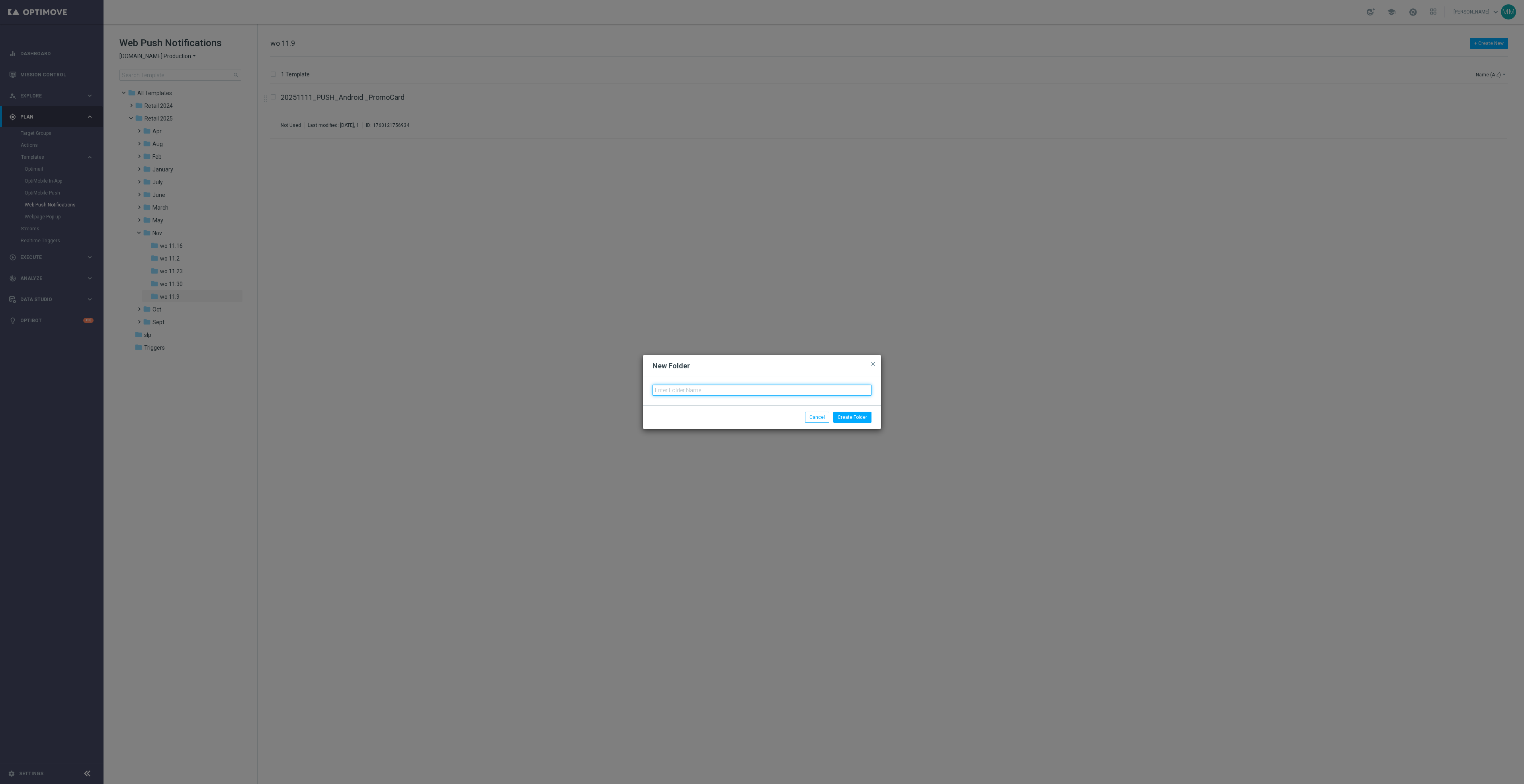
click at [675, 387] on input "text" at bounding box center [762, 390] width 219 height 11
type input "Dec"
click at [869, 419] on button "Create Folder" at bounding box center [852, 417] width 38 height 11
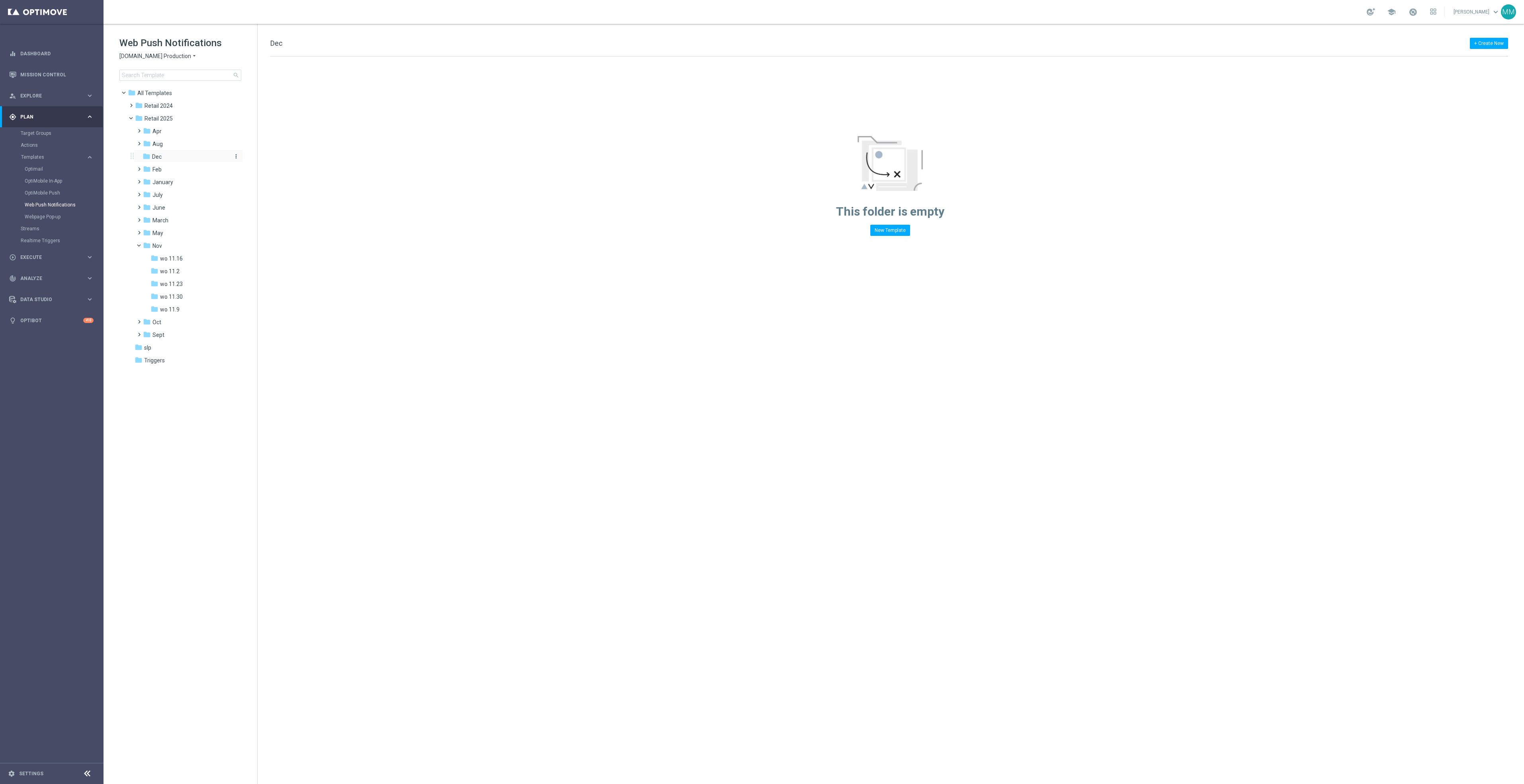
click at [237, 154] on icon "more_vert" at bounding box center [236, 157] width 6 height 6
click at [251, 155] on icon "create_new_folder" at bounding box center [251, 158] width 12 height 6
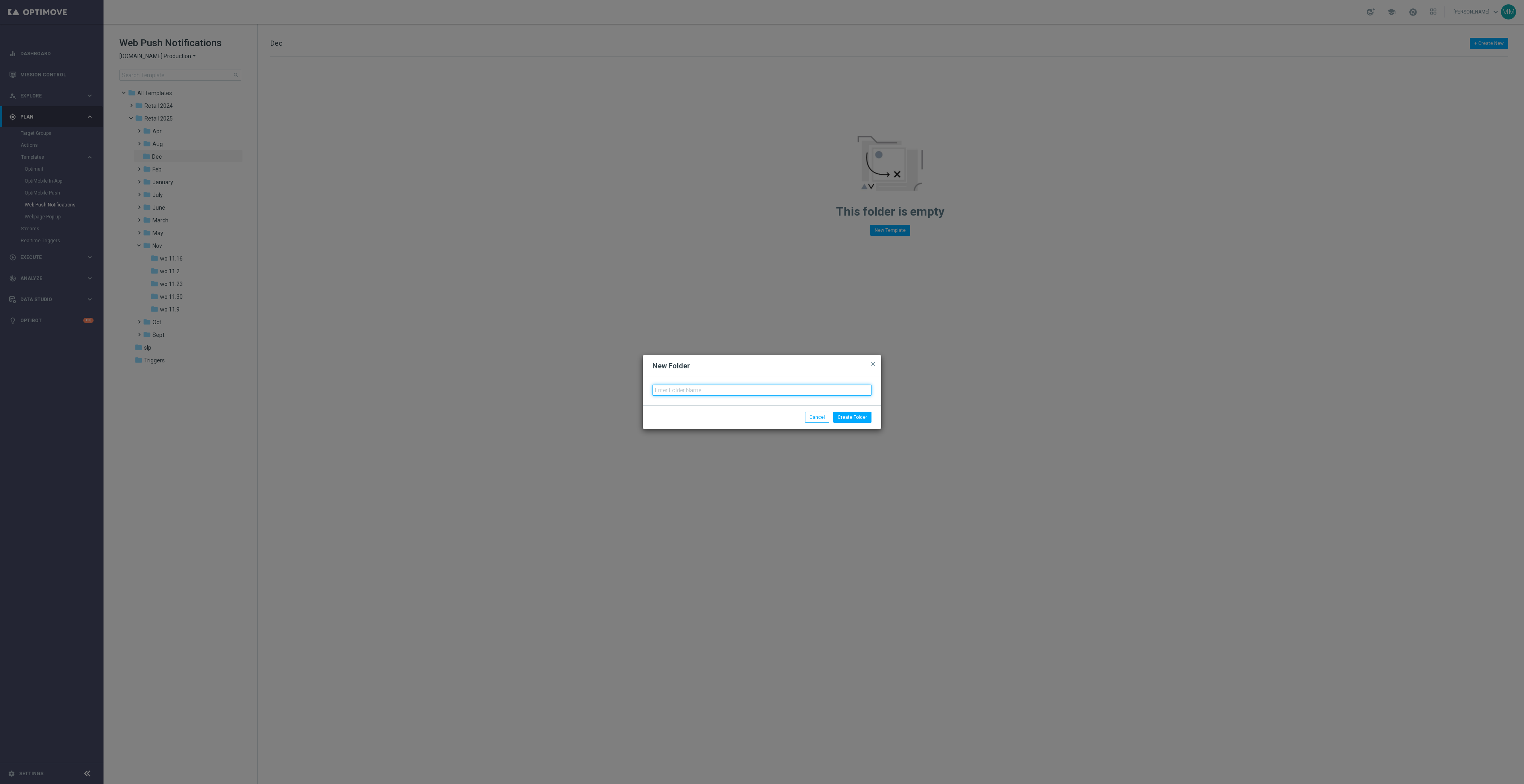
click at [670, 395] on input "text" at bounding box center [762, 390] width 219 height 11
type input "wo 12.7"
click at [861, 419] on button "Create Folder" at bounding box center [852, 417] width 38 height 11
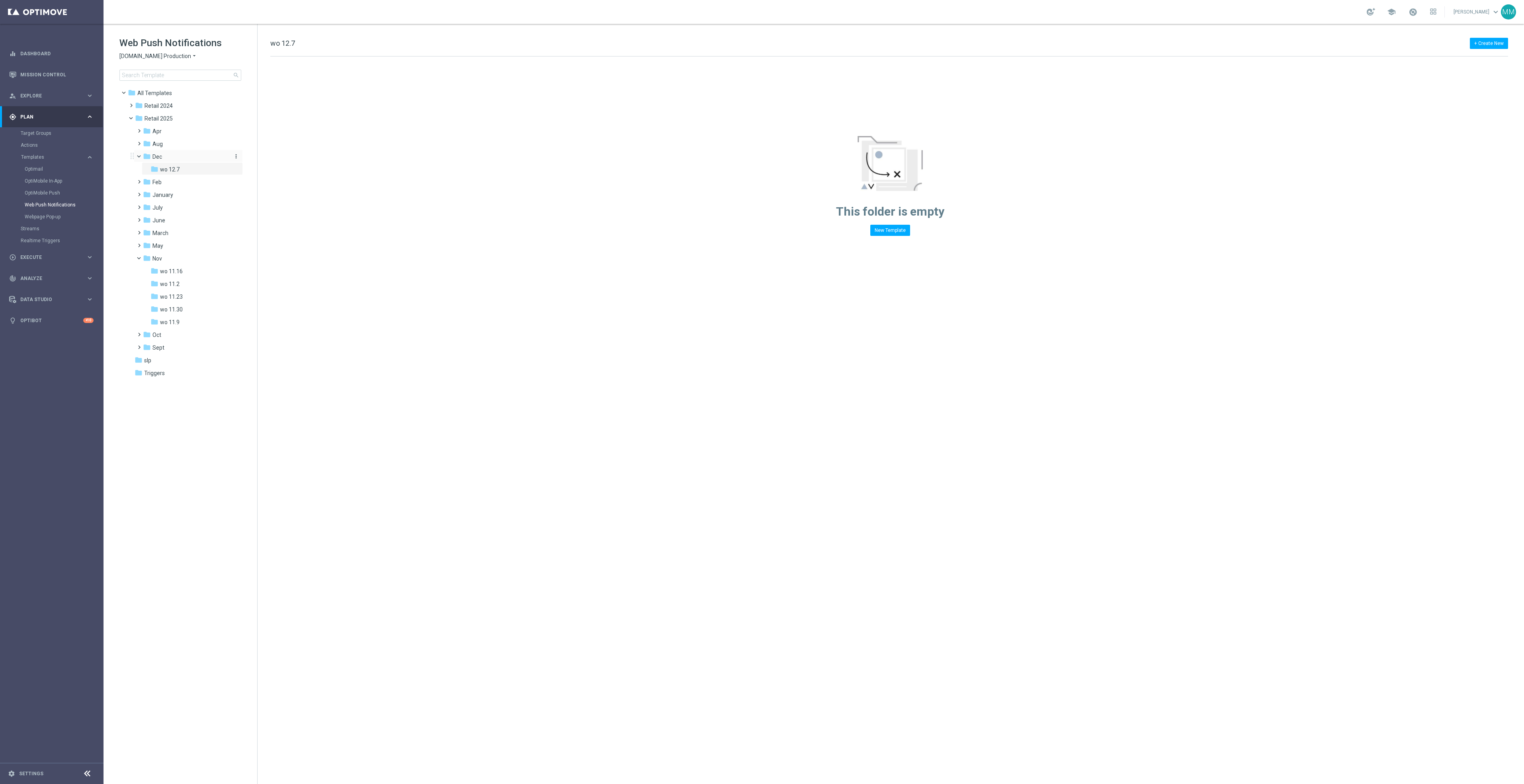
click at [234, 157] on icon "more_vert" at bounding box center [236, 157] width 6 height 6
click at [273, 160] on span "New Folder" at bounding box center [269, 158] width 24 height 6
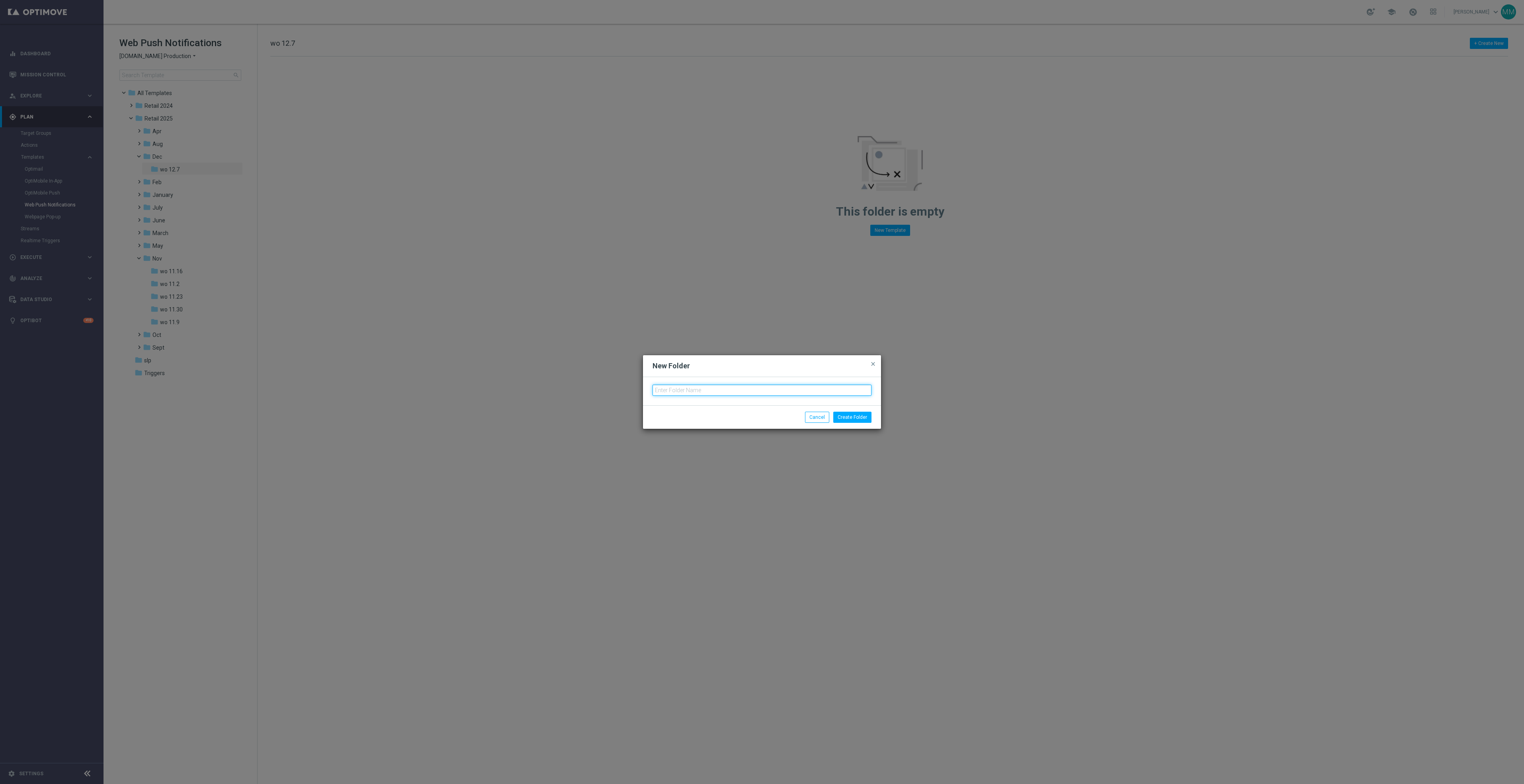
click at [749, 386] on input "text" at bounding box center [762, 390] width 219 height 11
type input "wo 12.14"
click at [855, 417] on button "Create Folder" at bounding box center [852, 417] width 38 height 11
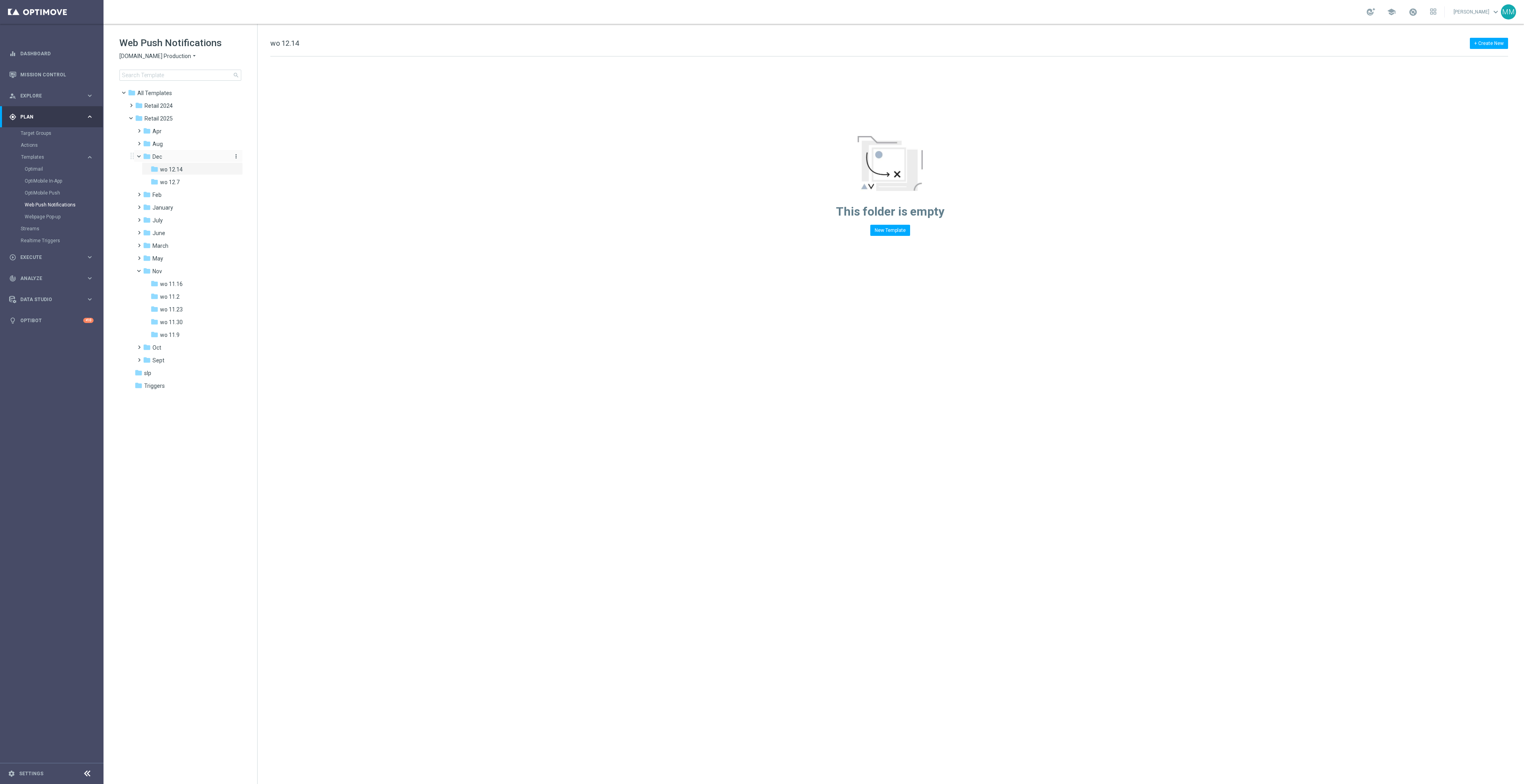
click at [234, 157] on icon "more_vert" at bounding box center [236, 157] width 6 height 6
click at [257, 157] on span "New Folder" at bounding box center [269, 158] width 24 height 6
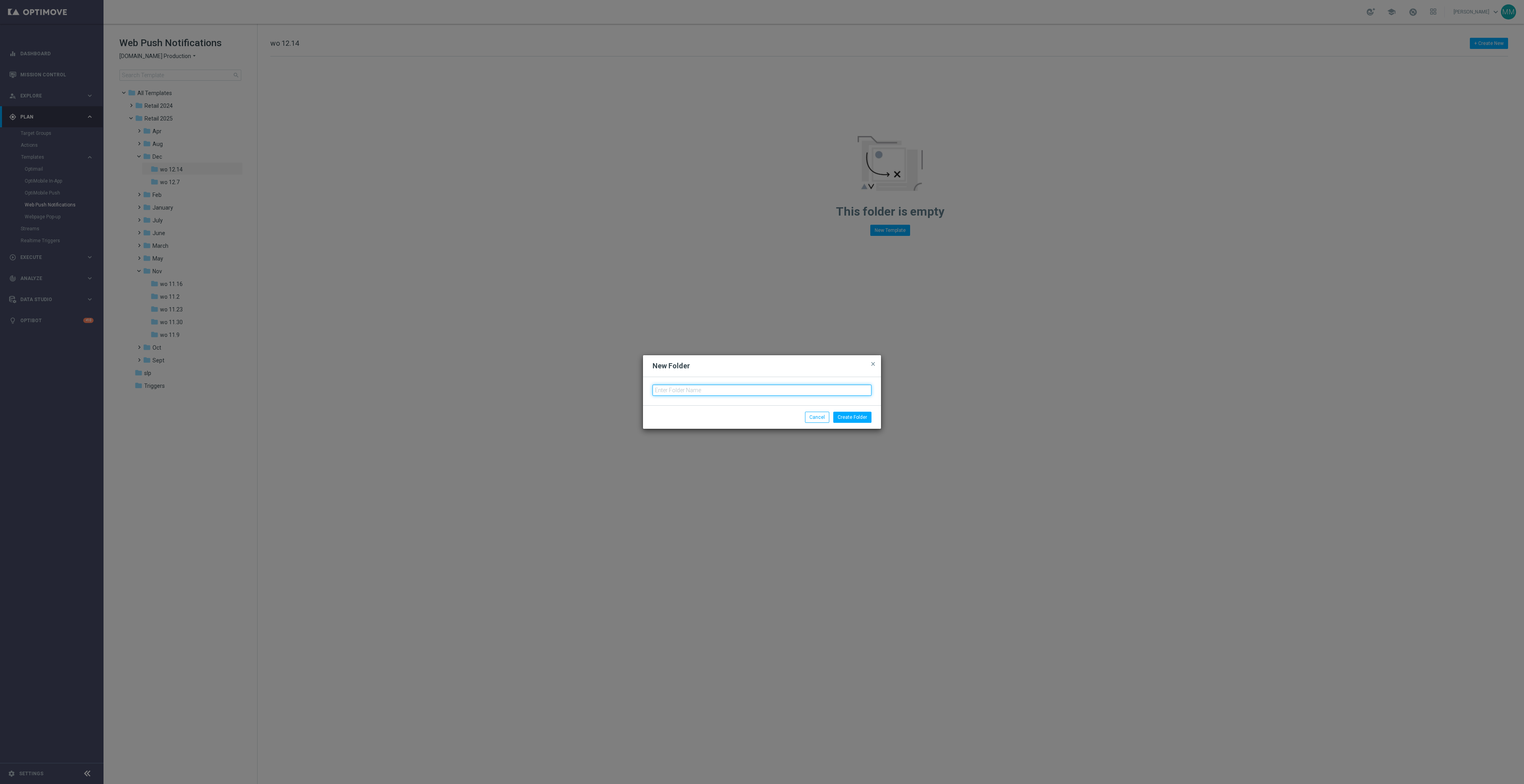
click at [757, 387] on input "text" at bounding box center [762, 390] width 219 height 11
type input "wo 12.21"
click at [848, 412] on button "Create Folder" at bounding box center [852, 417] width 38 height 11
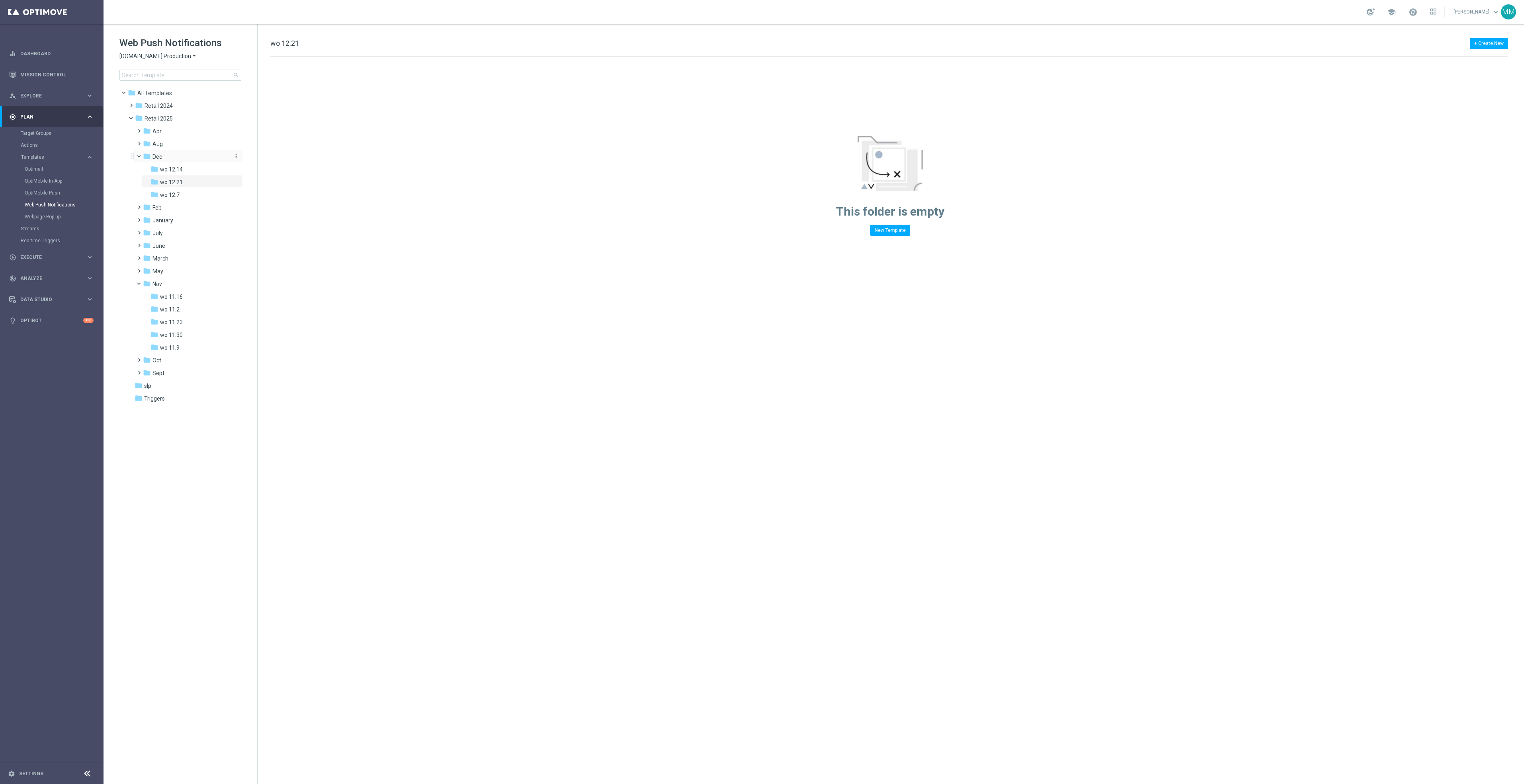
click at [235, 155] on icon "more_vert" at bounding box center [236, 157] width 6 height 6
click at [284, 157] on button "create_new_folder New Folder" at bounding box center [269, 158] width 52 height 10
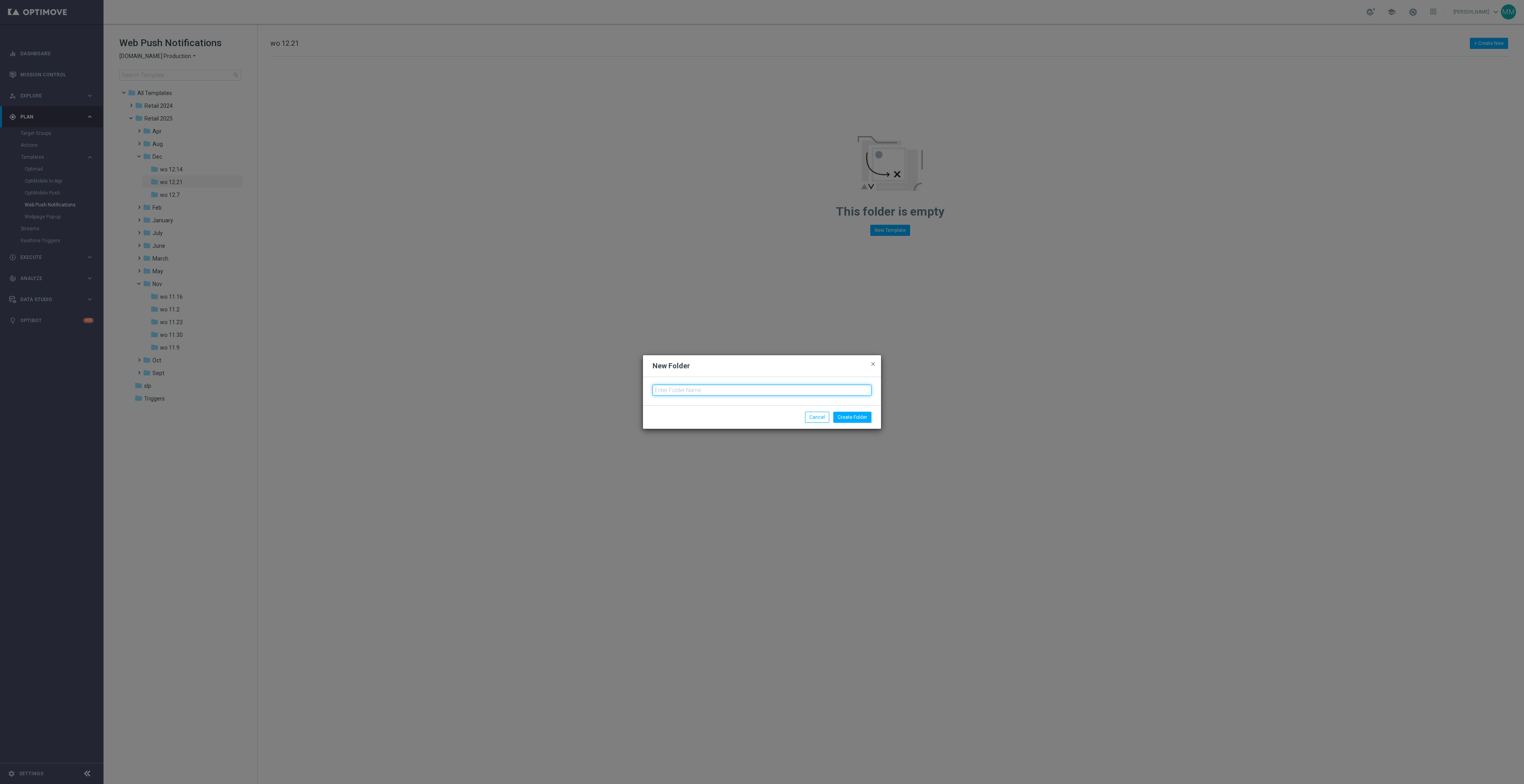
click at [661, 388] on input "text" at bounding box center [762, 390] width 219 height 11
type input "wo 12.28"
click at [862, 412] on button "Create Folder" at bounding box center [852, 417] width 38 height 11
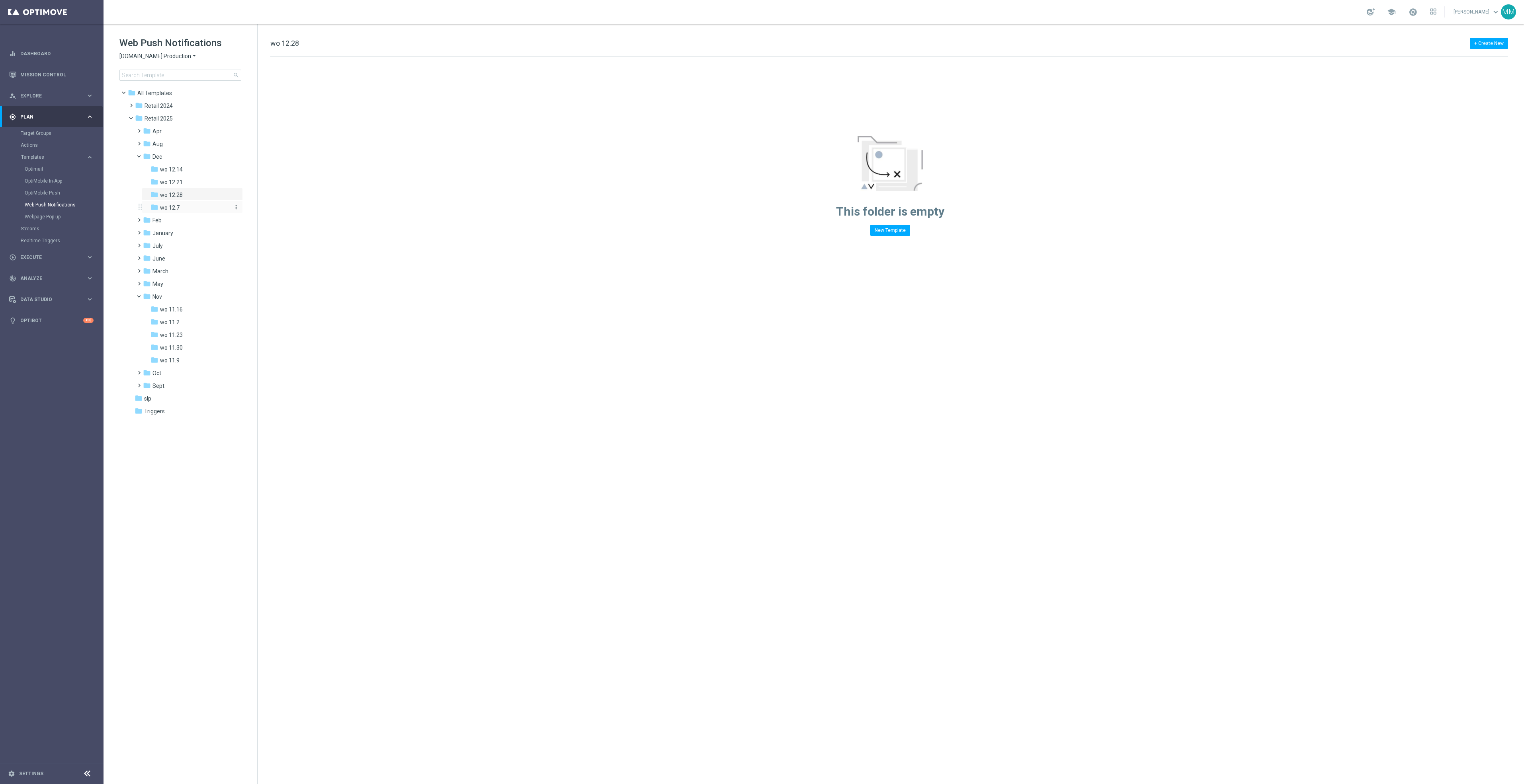
click at [171, 203] on div "folder wo 12.7" at bounding box center [189, 208] width 79 height 9
click at [196, 357] on div "folder wo 11.9" at bounding box center [189, 361] width 79 height 9
click at [193, 320] on div "folder wo 11.2" at bounding box center [189, 322] width 79 height 9
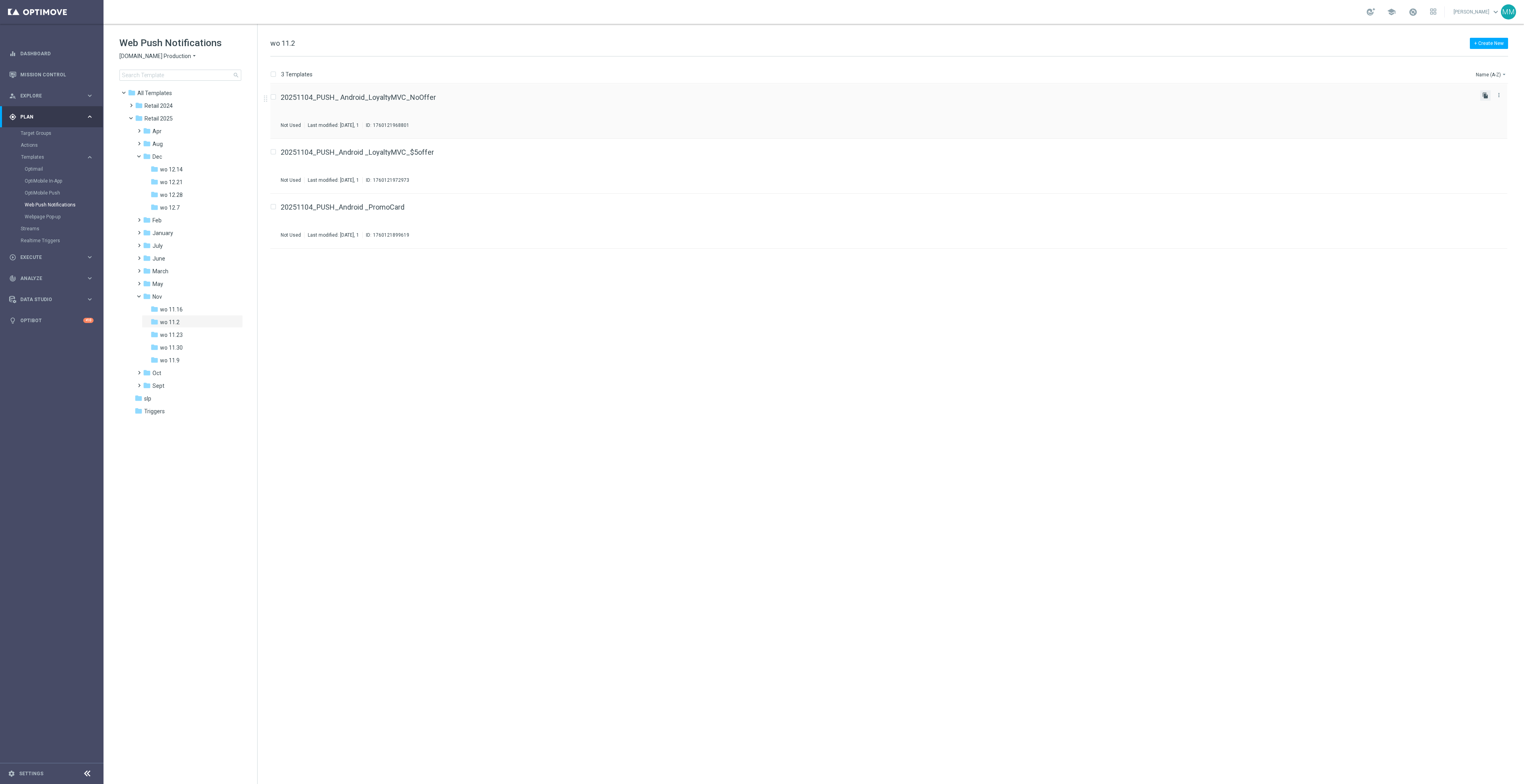
click at [1482, 97] on icon "file_copy" at bounding box center [1486, 95] width 6 height 6
click at [1482, 209] on button "file_copy" at bounding box center [1485, 205] width 10 height 10
click at [1496, 149] on icon "more_vert" at bounding box center [1499, 150] width 6 height 6
click at [1473, 159] on div "Move" at bounding box center [1467, 159] width 48 height 6
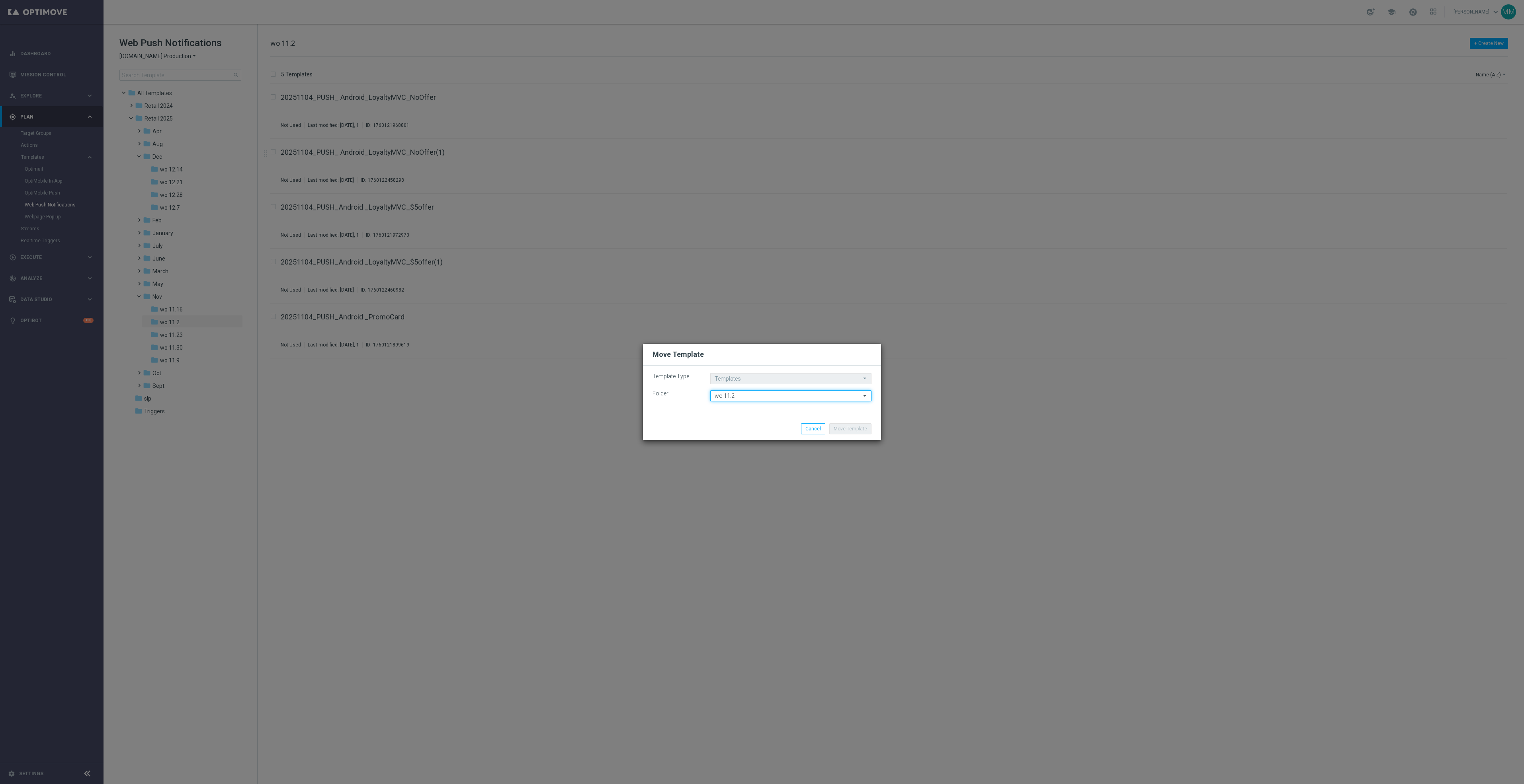
click at [796, 395] on input "wo 11.2" at bounding box center [791, 395] width 161 height 11
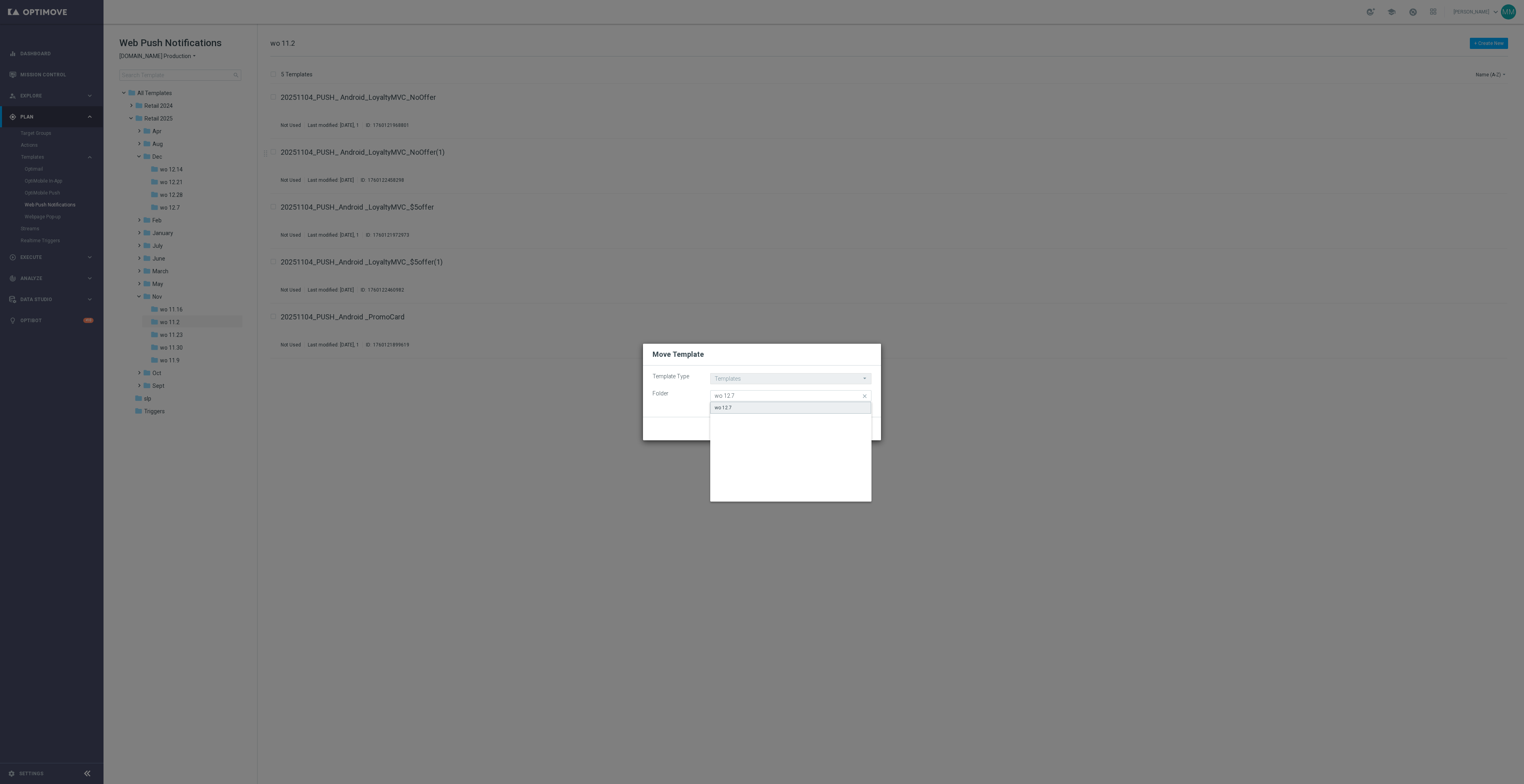
click at [814, 409] on div "wo 12.7" at bounding box center [790, 407] width 161 height 12
type input "wo 12.7"
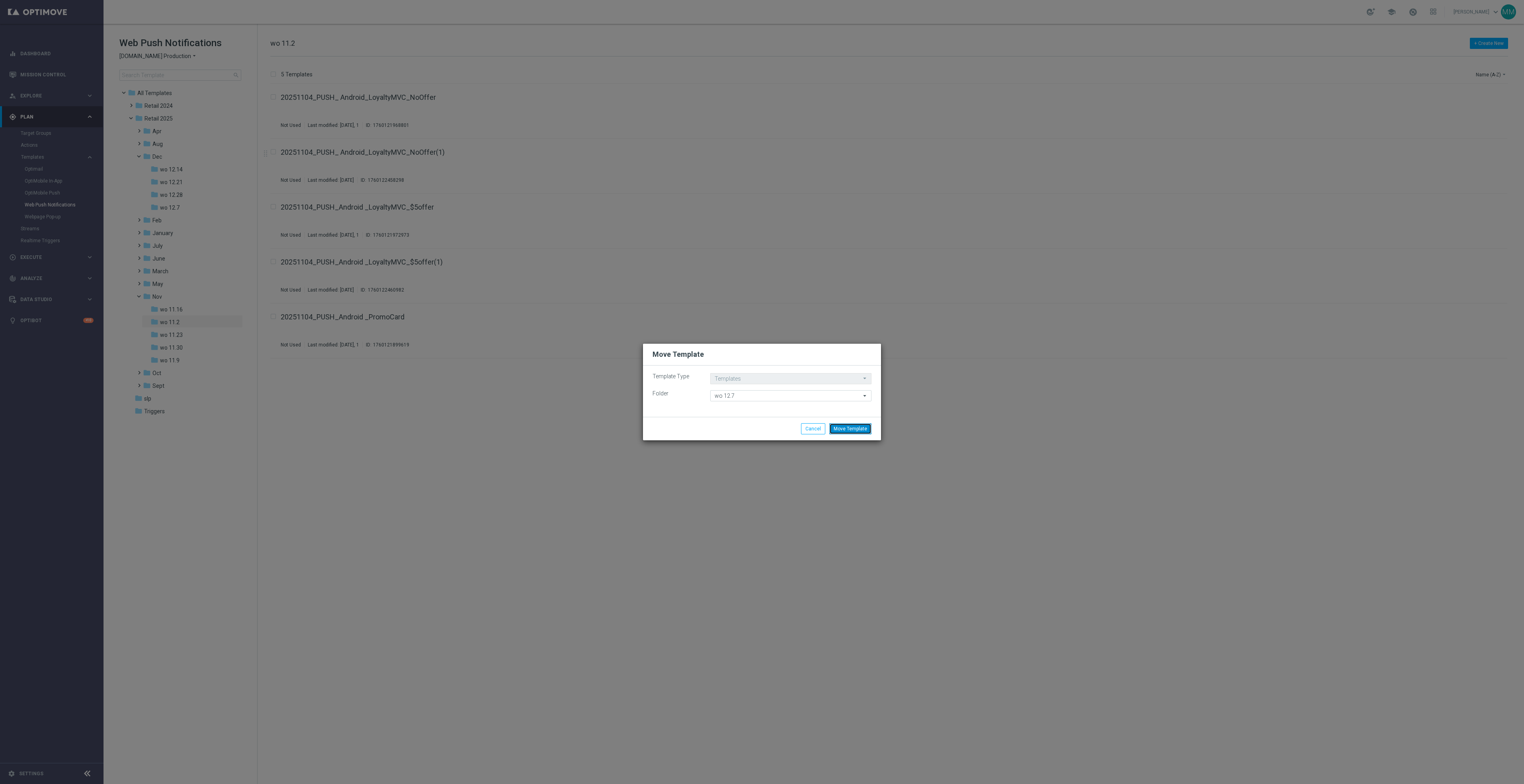
click at [852, 429] on button "Move Template" at bounding box center [850, 428] width 42 height 11
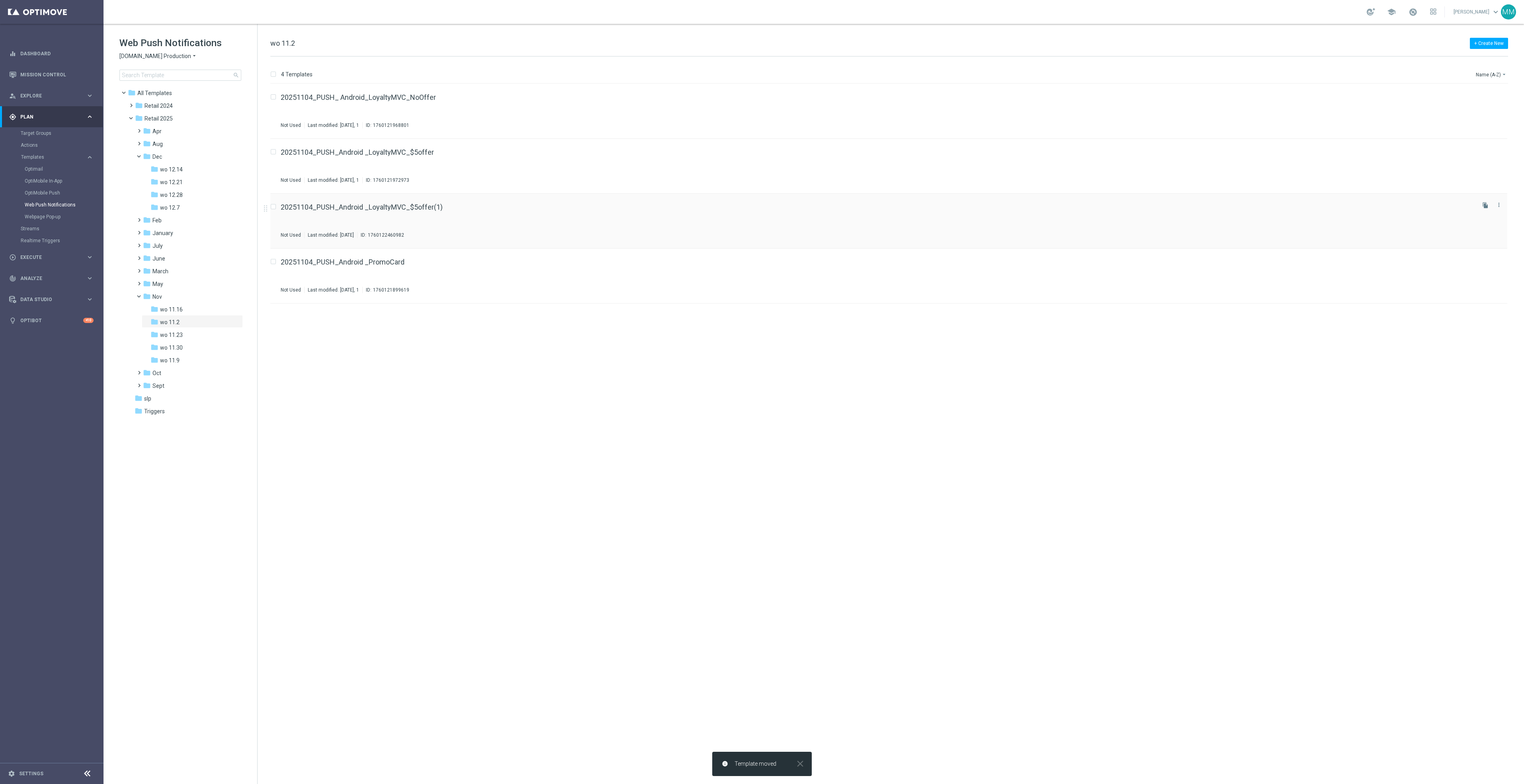
click at [1498, 209] on button "more_vert" at bounding box center [1498, 205] width 8 height 10
click at [1472, 216] on div "Move" at bounding box center [1467, 214] width 48 height 6
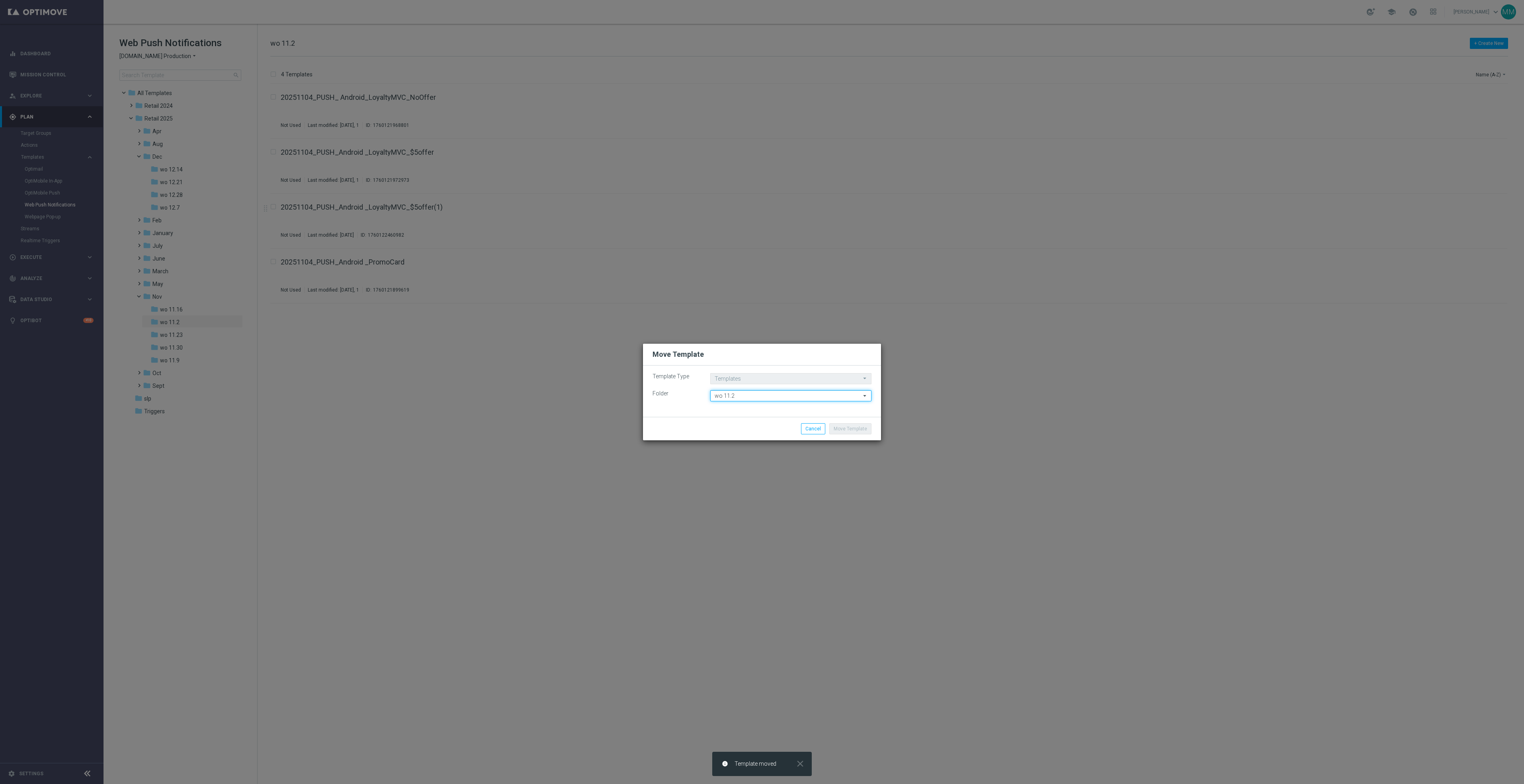
click at [823, 395] on input "wo 11.2" at bounding box center [791, 395] width 161 height 11
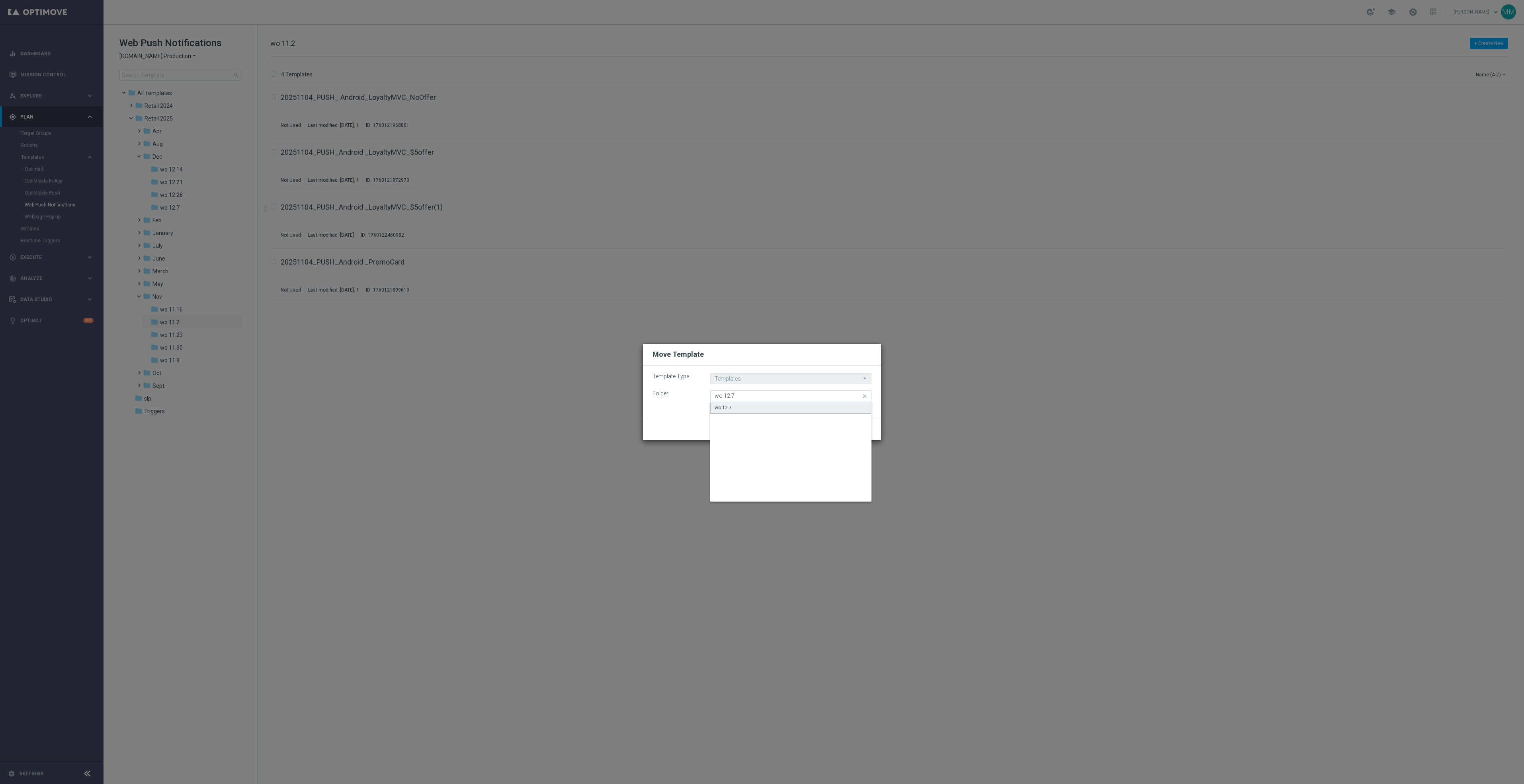
click at [832, 408] on div "wo 12.7" at bounding box center [790, 407] width 161 height 12
type input "wo 12.7"
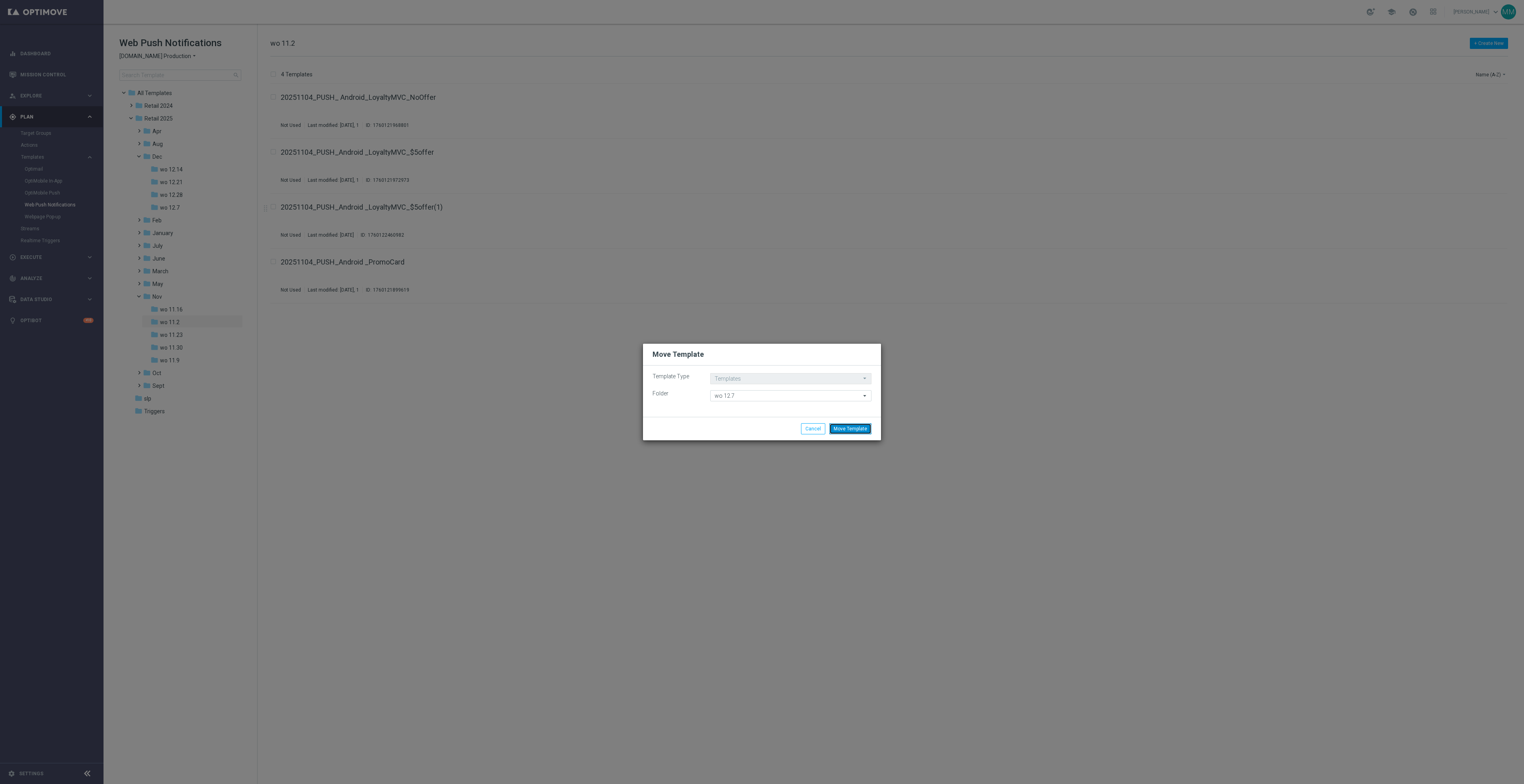
click at [862, 430] on button "Move Template" at bounding box center [850, 428] width 42 height 11
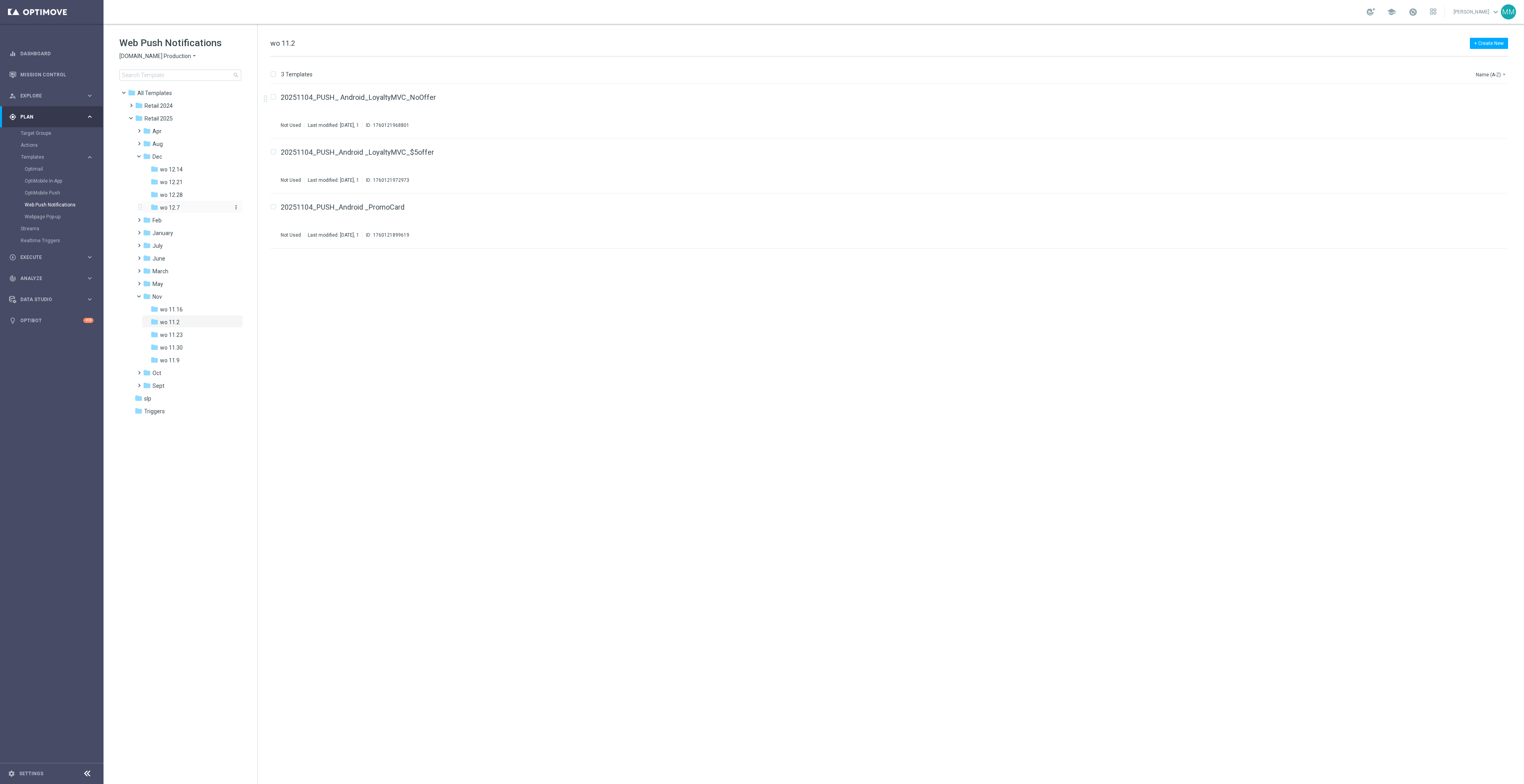
click at [184, 206] on div "folder wo 12.7" at bounding box center [189, 208] width 79 height 9
click at [1482, 152] on icon "file_copy" at bounding box center [1486, 150] width 6 height 6
click at [197, 293] on div "folder wo 11.9" at bounding box center [189, 297] width 79 height 9
click at [1500, 93] on icon "more_vert" at bounding box center [1499, 95] width 6 height 6
click at [1468, 116] on div "Delete" at bounding box center [1467, 115] width 48 height 6
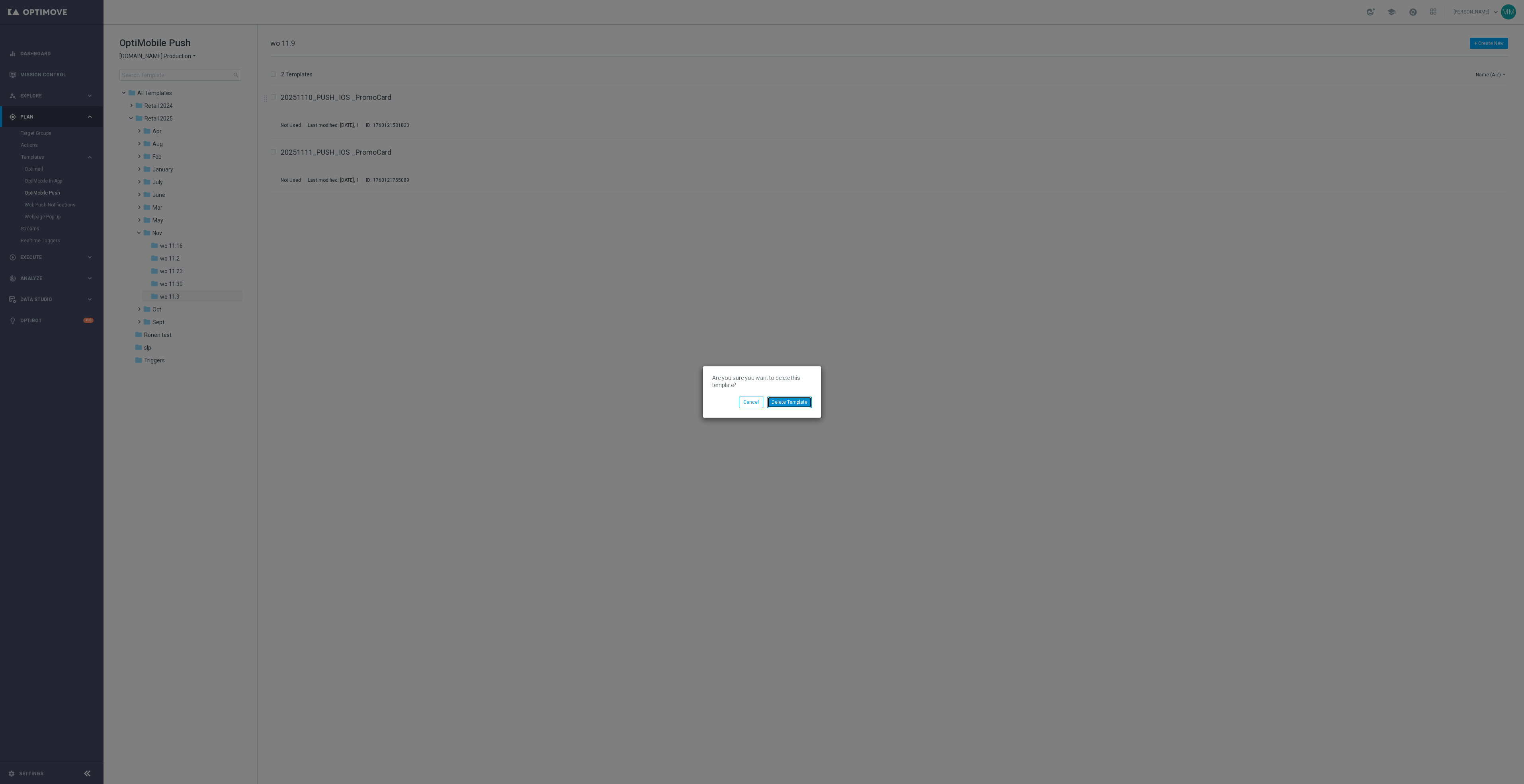
click at [788, 398] on button "Delete Template" at bounding box center [790, 402] width 45 height 11
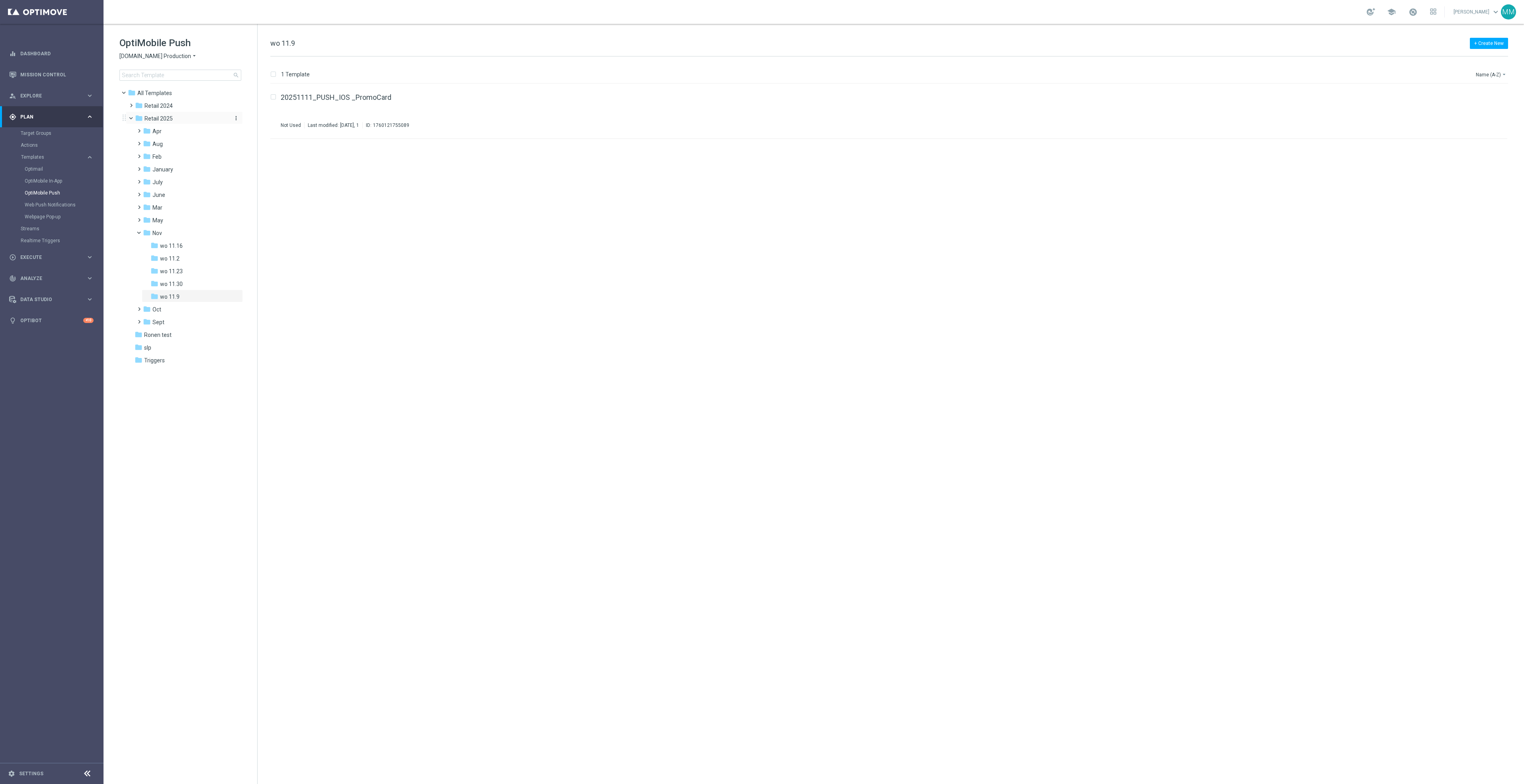
click at [237, 118] on icon "more_vert" at bounding box center [236, 118] width 6 height 6
click at [263, 121] on span "New Folder" at bounding box center [269, 120] width 24 height 6
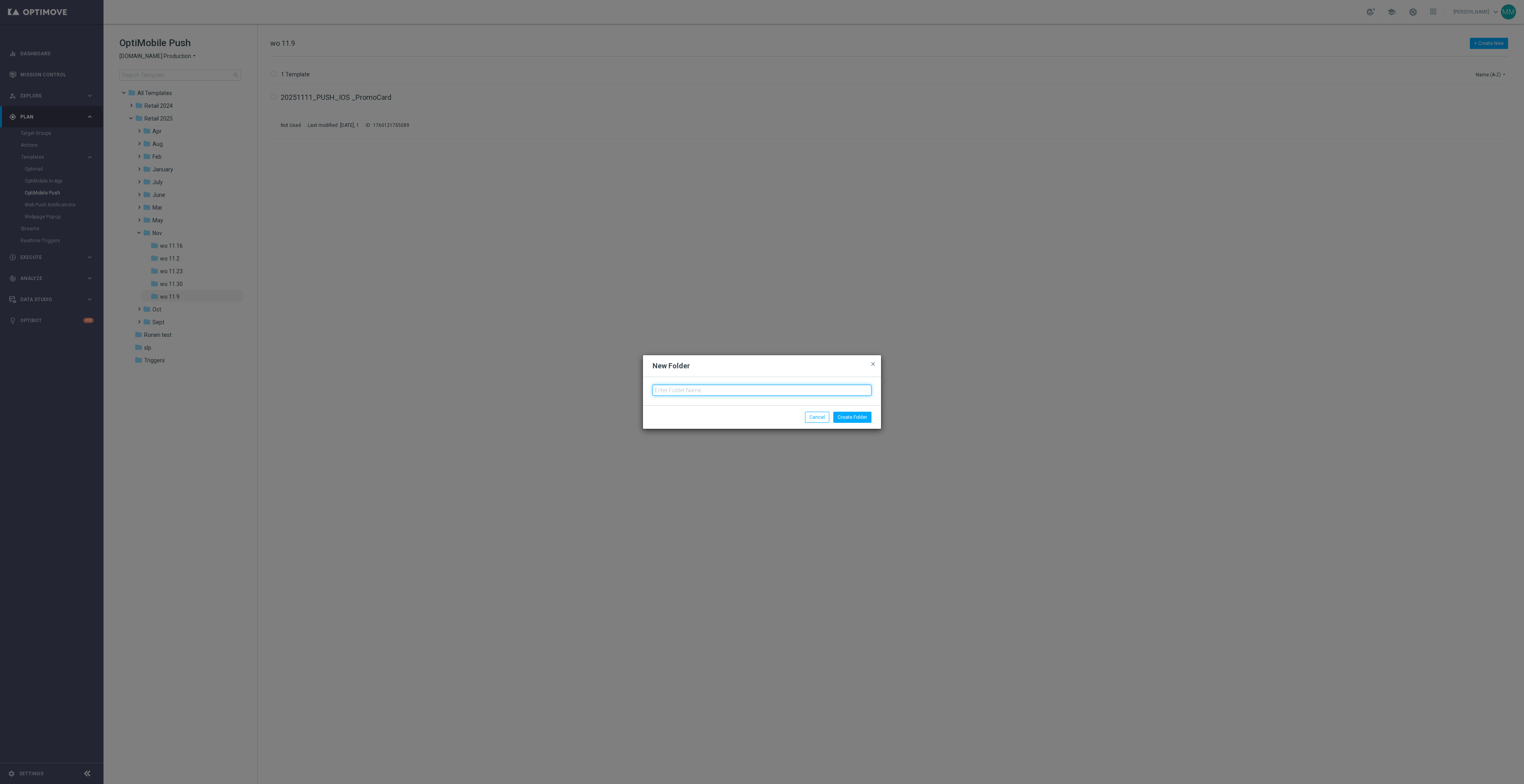
click at [689, 389] on input "text" at bounding box center [762, 390] width 219 height 11
type input "Dec"
click at [852, 413] on button "Create Folder" at bounding box center [852, 417] width 38 height 11
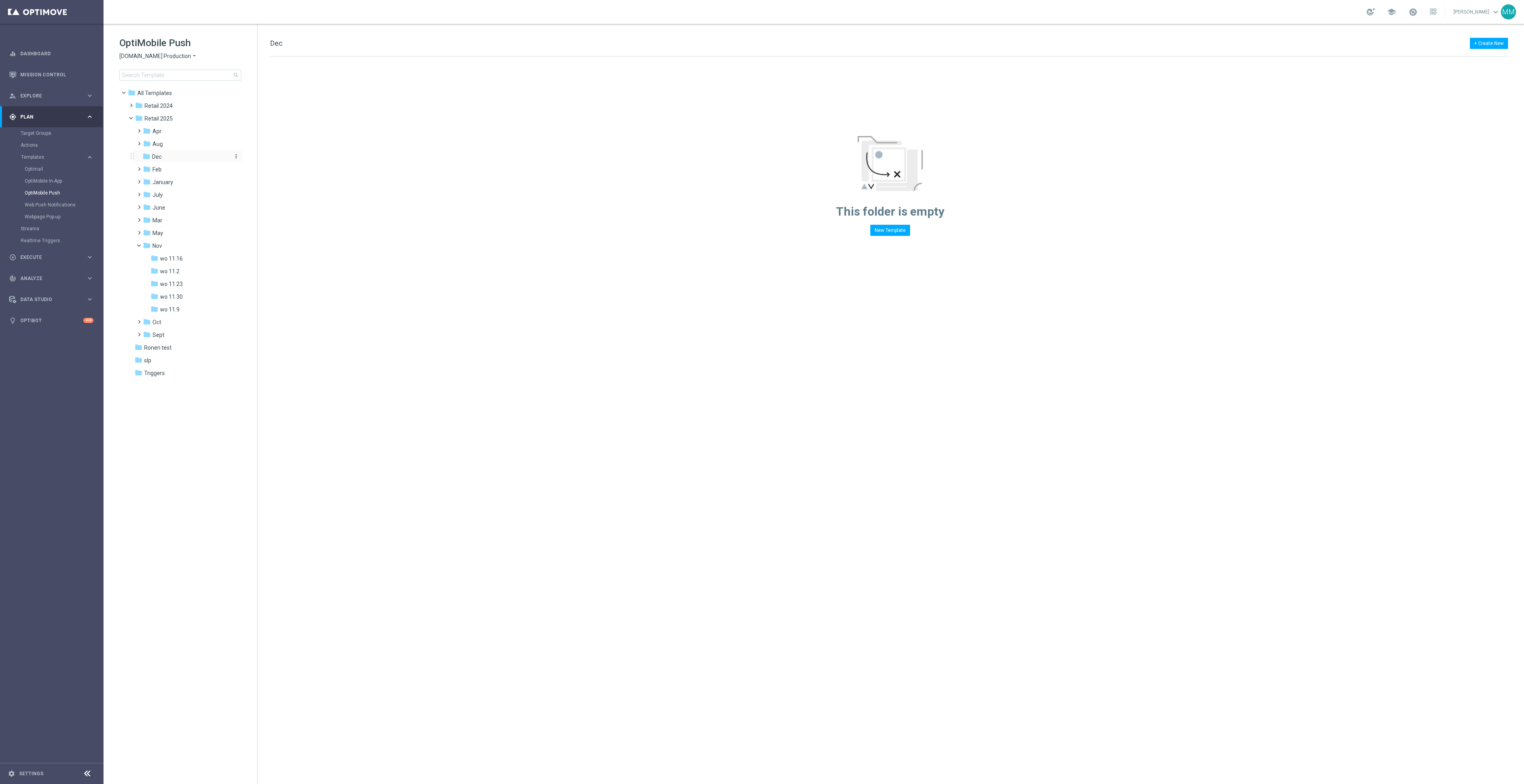
click at [235, 155] on icon "more_vert" at bounding box center [236, 157] width 6 height 6
click at [273, 155] on span "New Folder" at bounding box center [269, 158] width 24 height 6
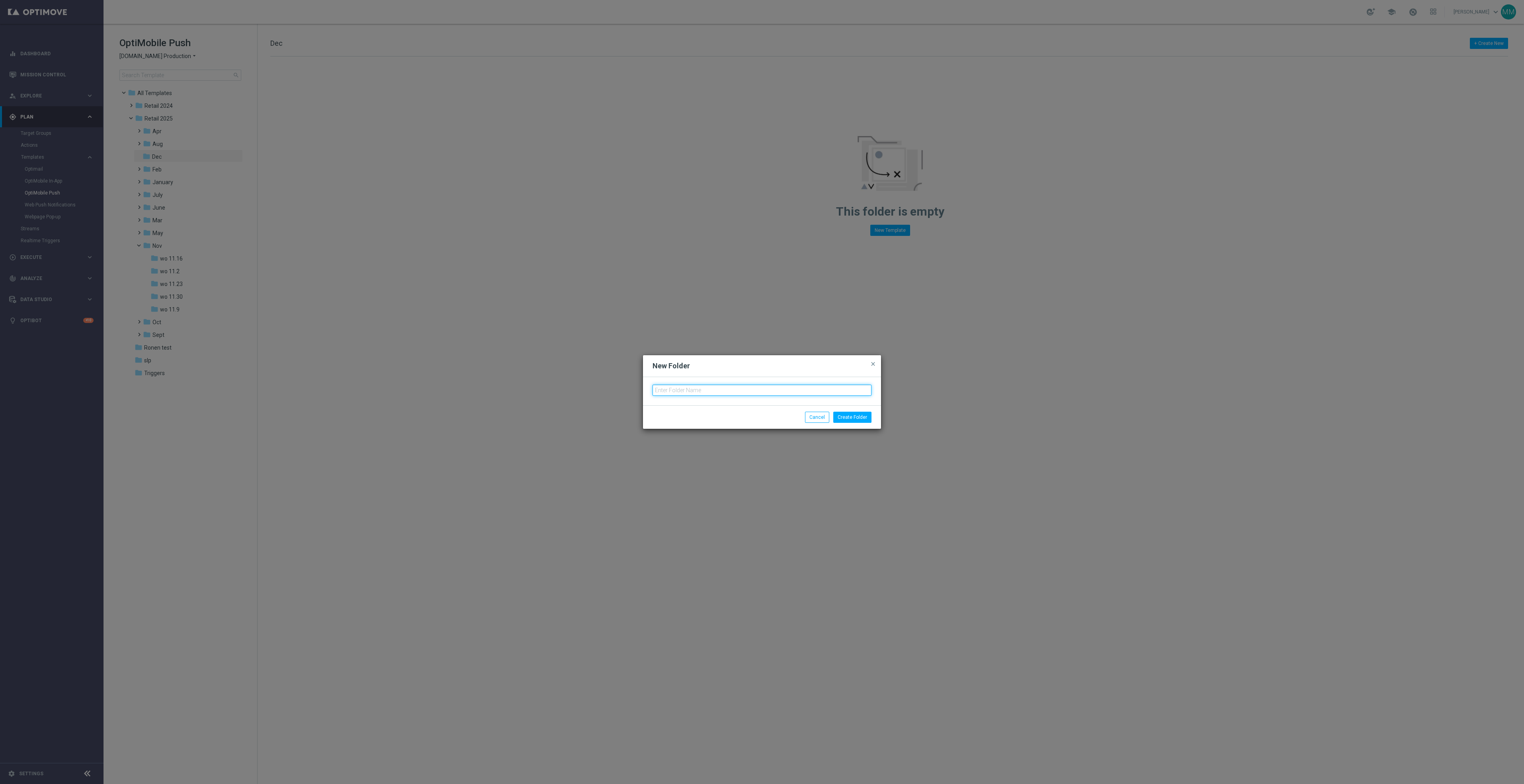
click at [697, 390] on input "text" at bounding box center [762, 390] width 219 height 11
type input "wo 12.7"
click at [847, 412] on button "Create Folder" at bounding box center [852, 417] width 38 height 11
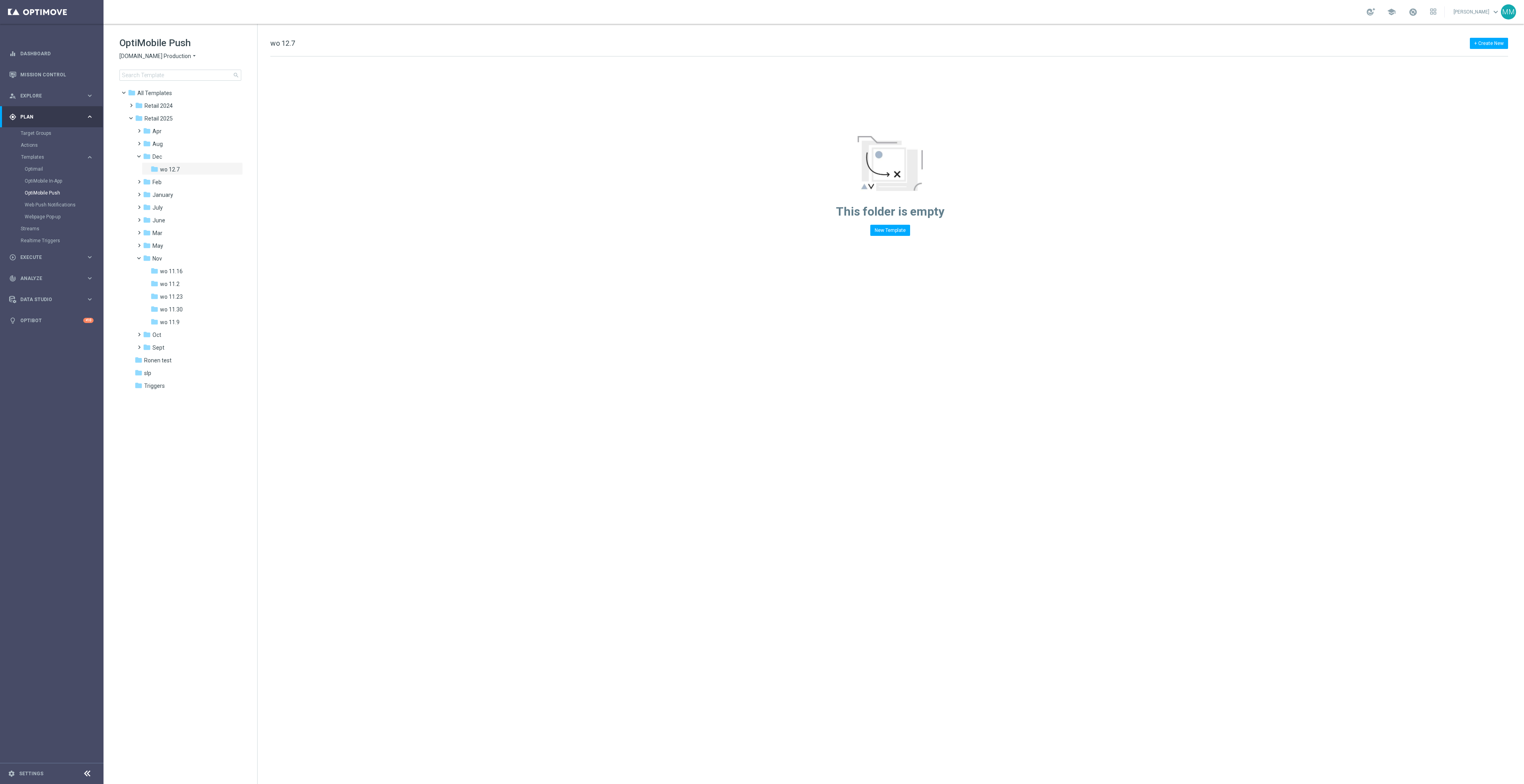
click at [0, 0] on icon "more_vert" at bounding box center [0, 0] width 0 height 0
click at [276, 155] on span "New Folder" at bounding box center [269, 158] width 24 height 6
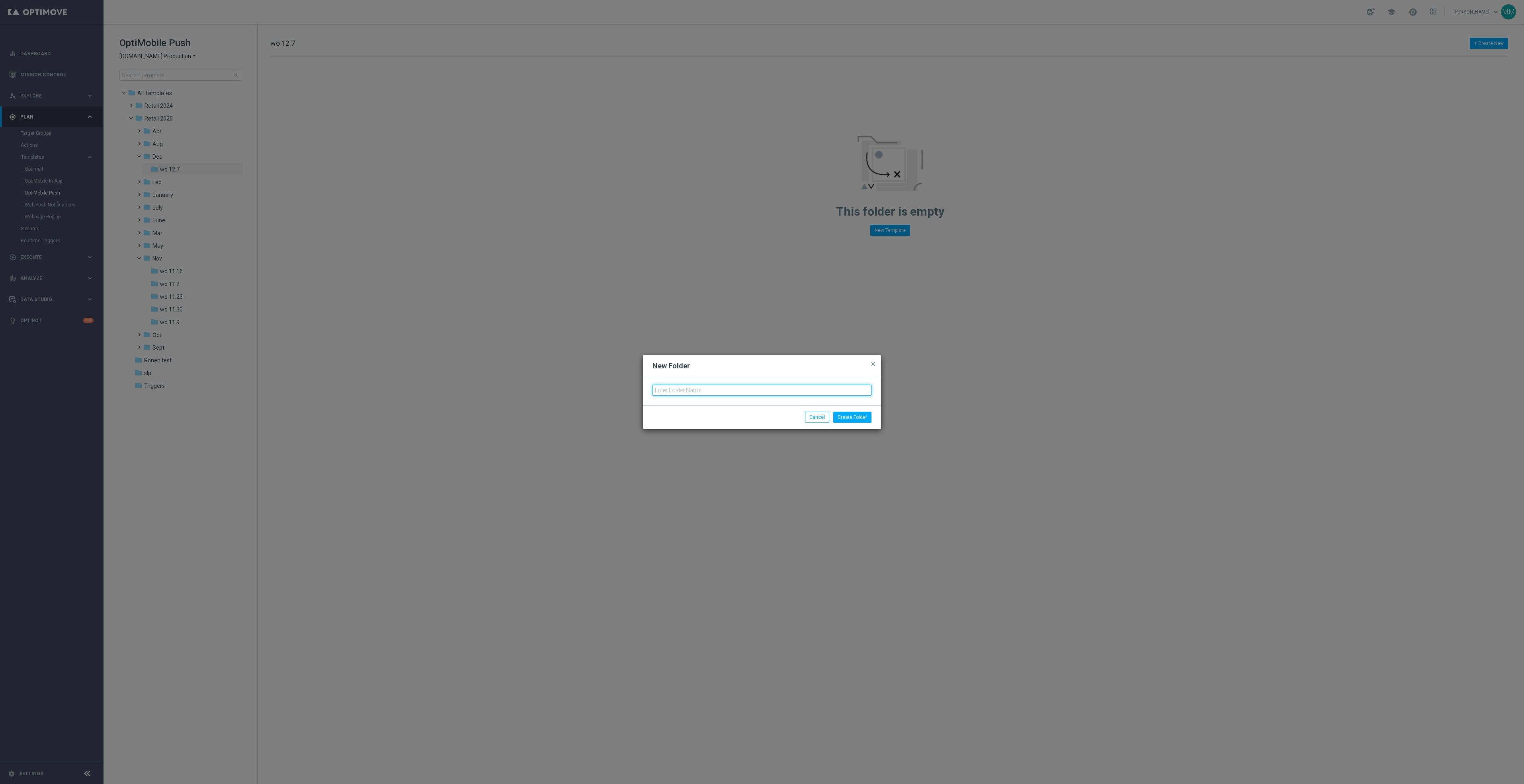
click at [701, 391] on input "text" at bounding box center [762, 390] width 219 height 11
type input "wo 12.14"
click at [846, 416] on button "Create Folder" at bounding box center [852, 417] width 38 height 11
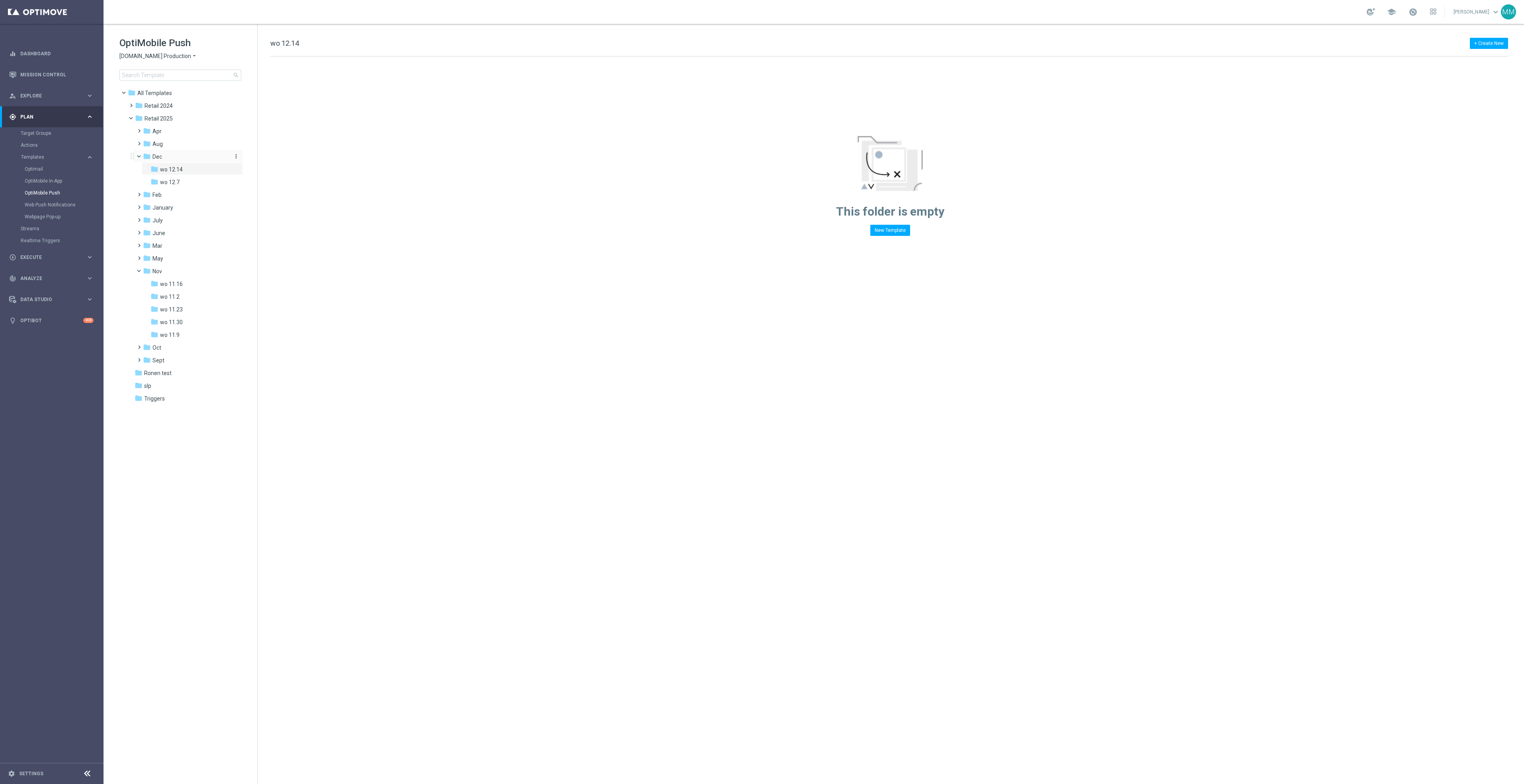
click at [238, 158] on icon "more_vert" at bounding box center [236, 157] width 6 height 6
click at [285, 157] on button "create_new_folder New Folder" at bounding box center [269, 158] width 52 height 10
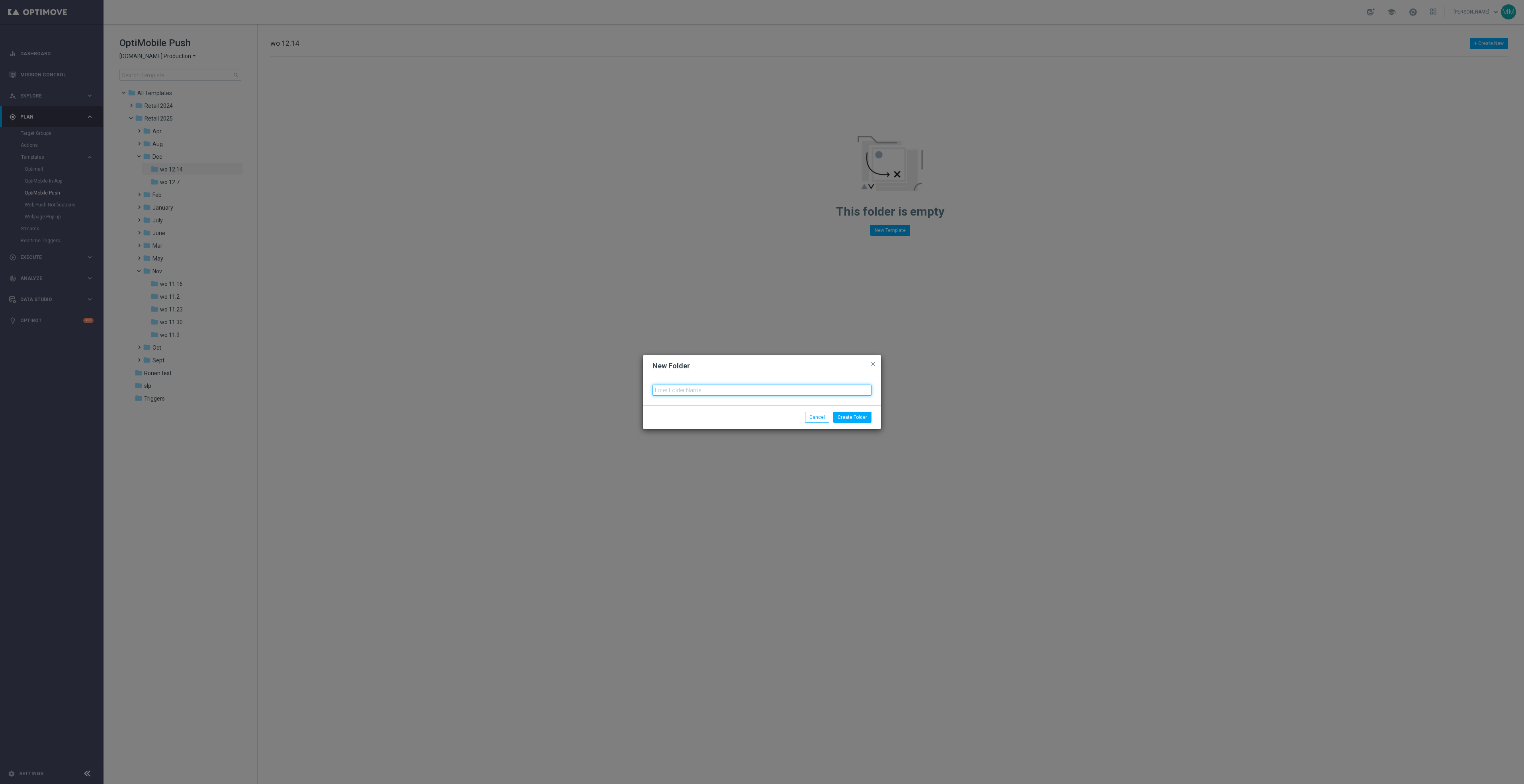
click at [756, 391] on input "text" at bounding box center [762, 390] width 219 height 11
type input "wo 12.21"
click at [857, 423] on button "Create Folder" at bounding box center [852, 417] width 38 height 11
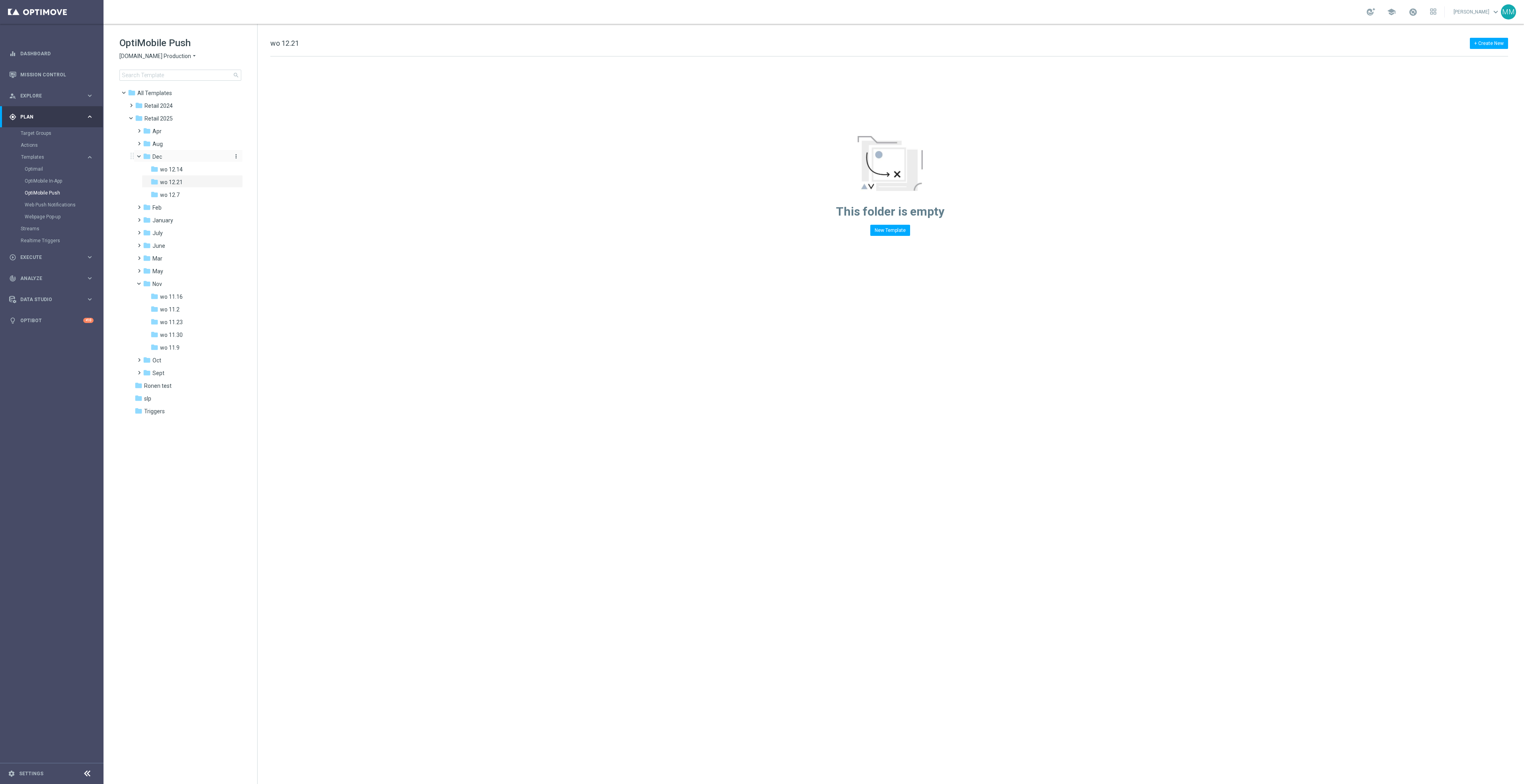
click at [235, 155] on icon "more_vert" at bounding box center [236, 157] width 6 height 6
click at [257, 157] on span "New Folder" at bounding box center [269, 158] width 24 height 6
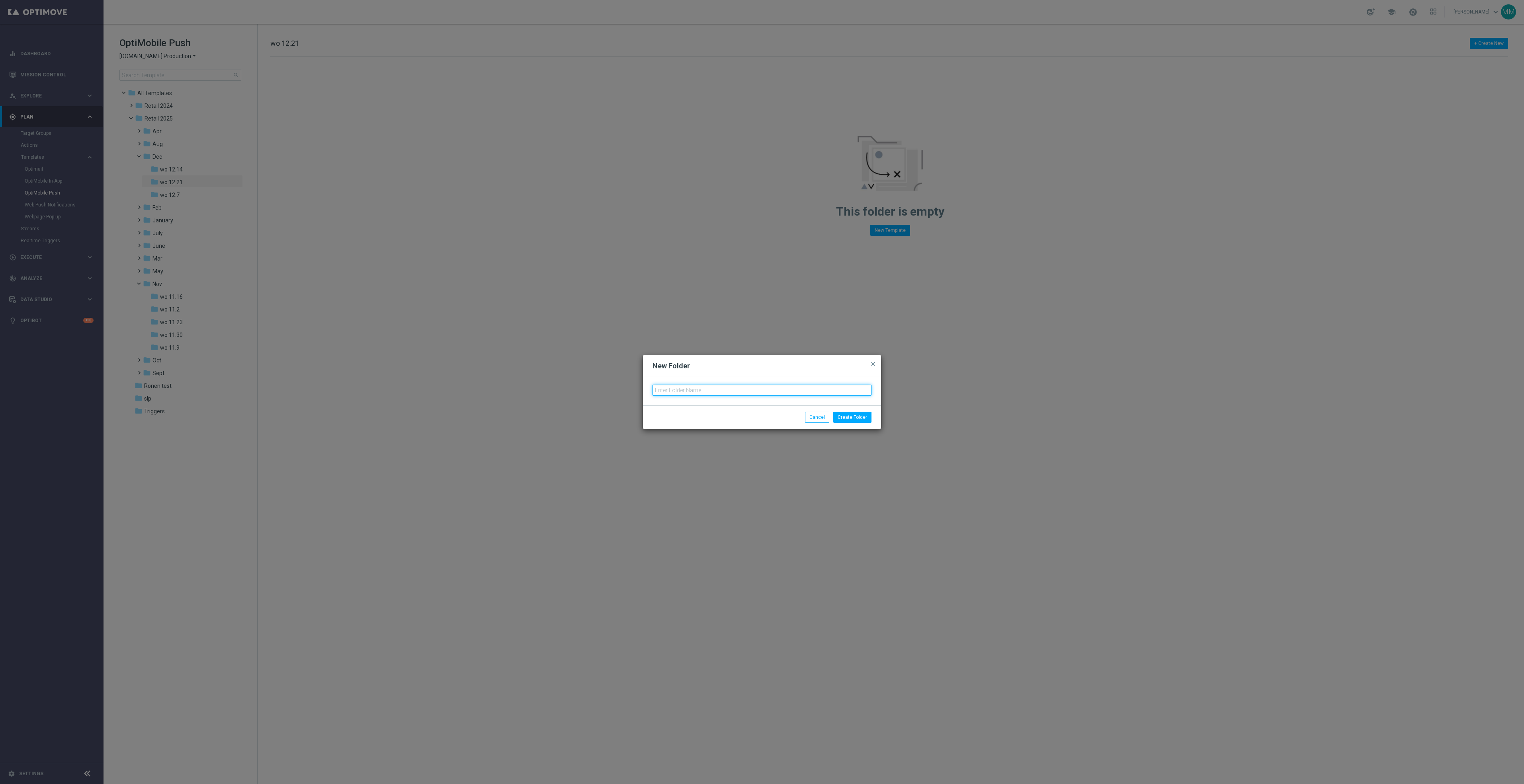
click at [699, 387] on input "text" at bounding box center [762, 390] width 219 height 11
type input "wo 12.28"
click at [865, 418] on button "Create Folder" at bounding box center [852, 417] width 38 height 11
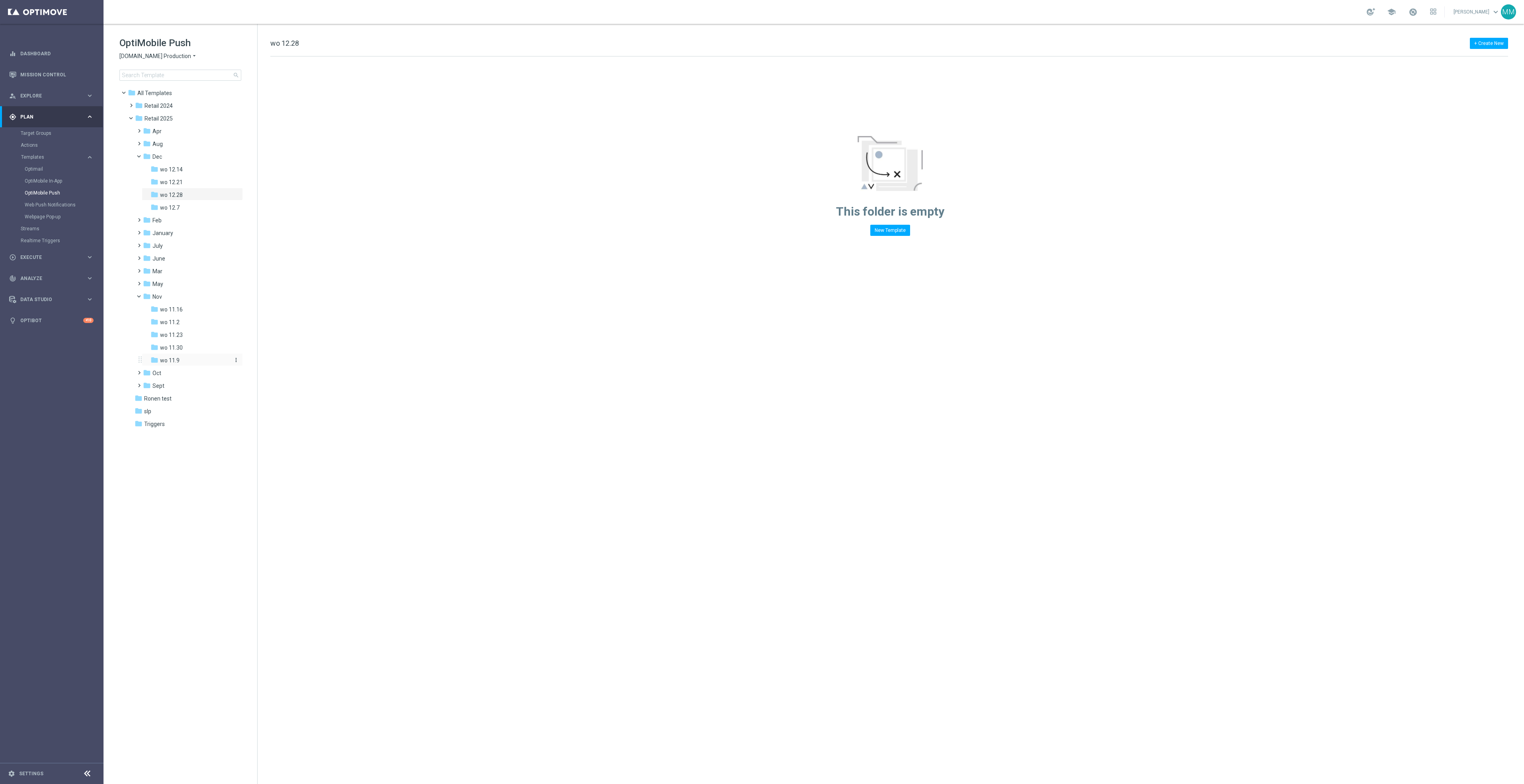
click at [201, 359] on div "folder wo 11.9" at bounding box center [189, 361] width 79 height 9
click at [203, 320] on div "folder wo 11.2" at bounding box center [189, 322] width 79 height 9
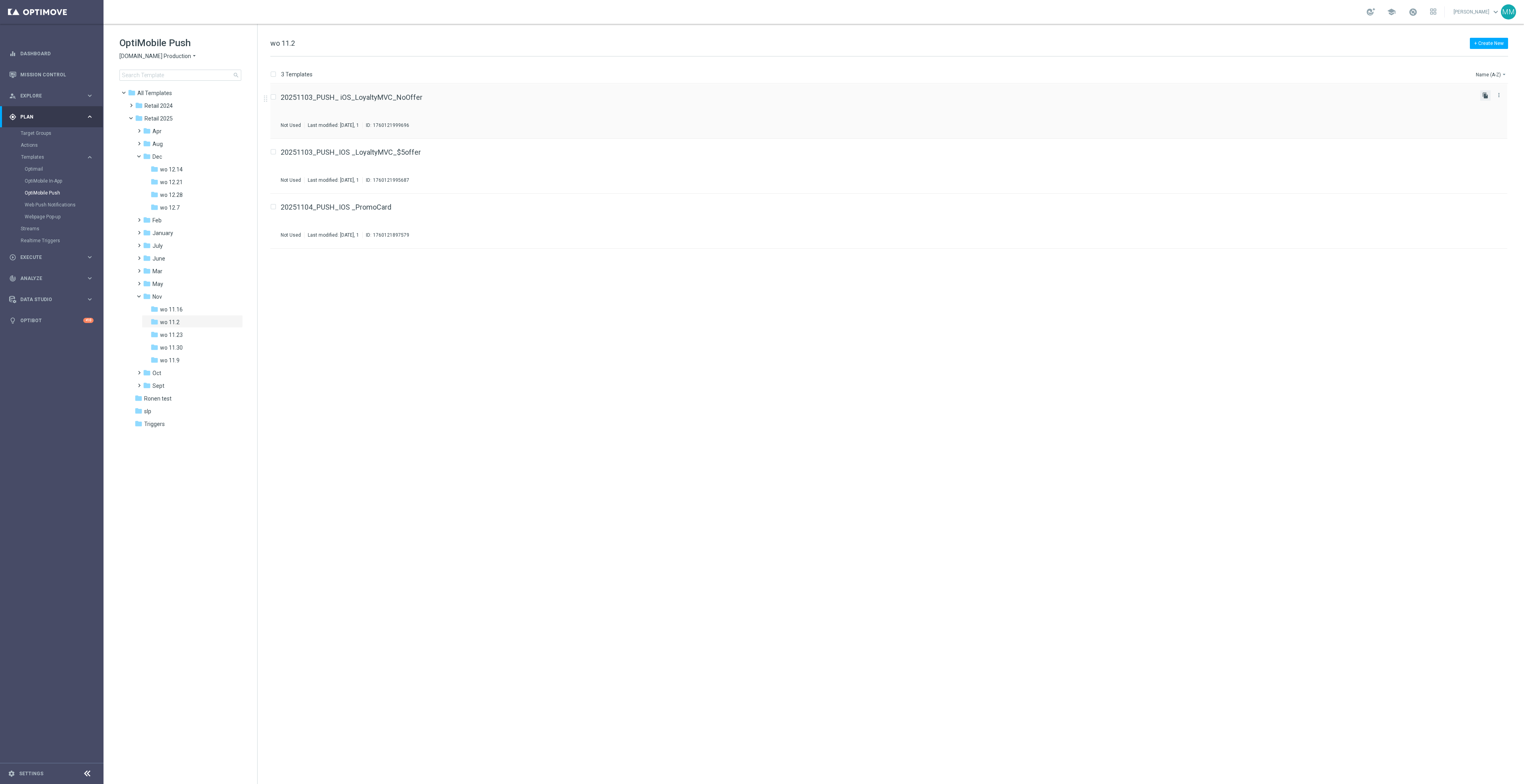
click at [1488, 97] on icon "file_copy" at bounding box center [1486, 95] width 6 height 6
click at [1488, 208] on icon "file_copy" at bounding box center [1486, 205] width 6 height 6
click at [1500, 152] on icon "more_vert" at bounding box center [1499, 150] width 6 height 6
click at [1480, 157] on div "Move" at bounding box center [1467, 159] width 48 height 6
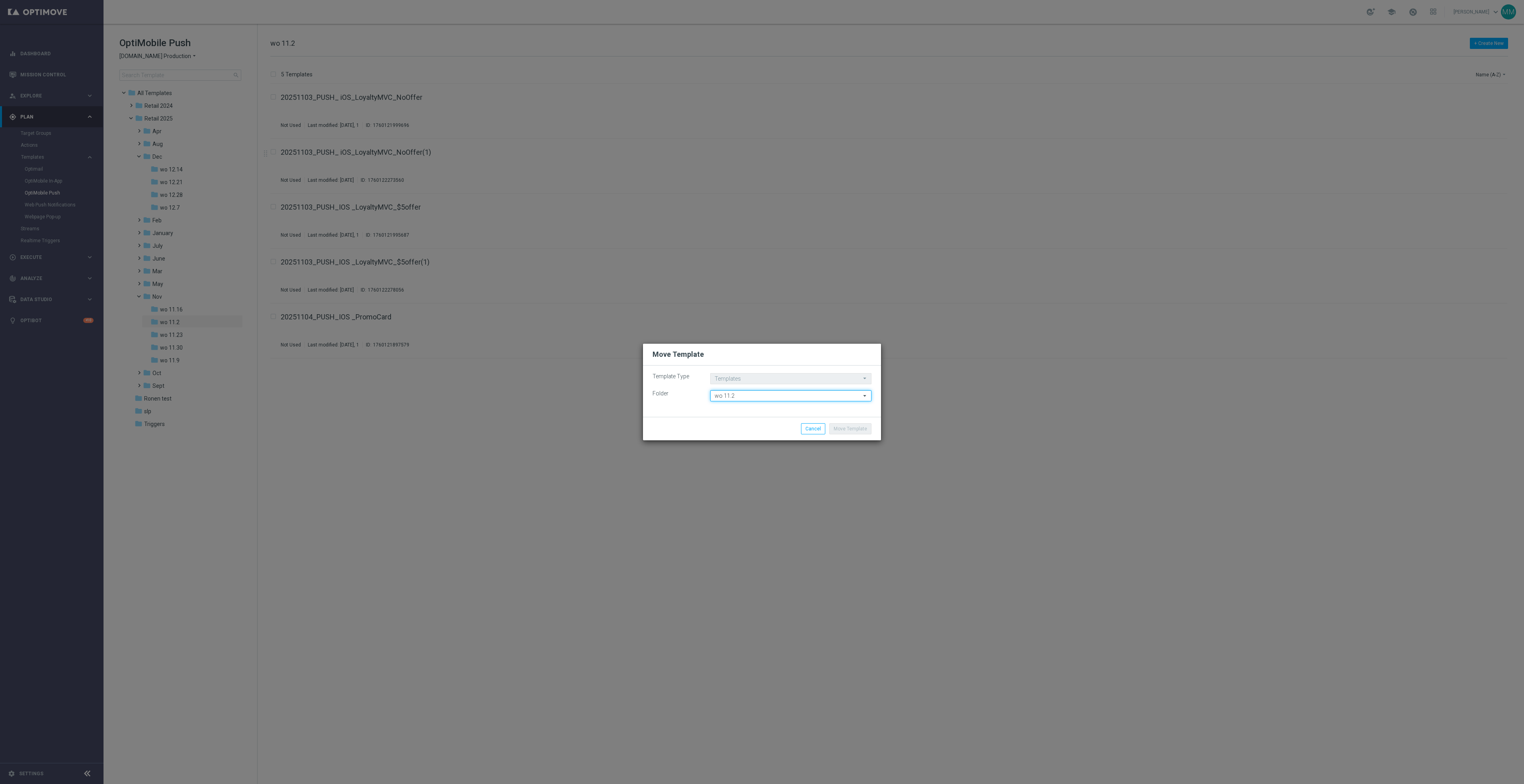
click at [811, 393] on input "wo 11.2" at bounding box center [791, 395] width 161 height 11
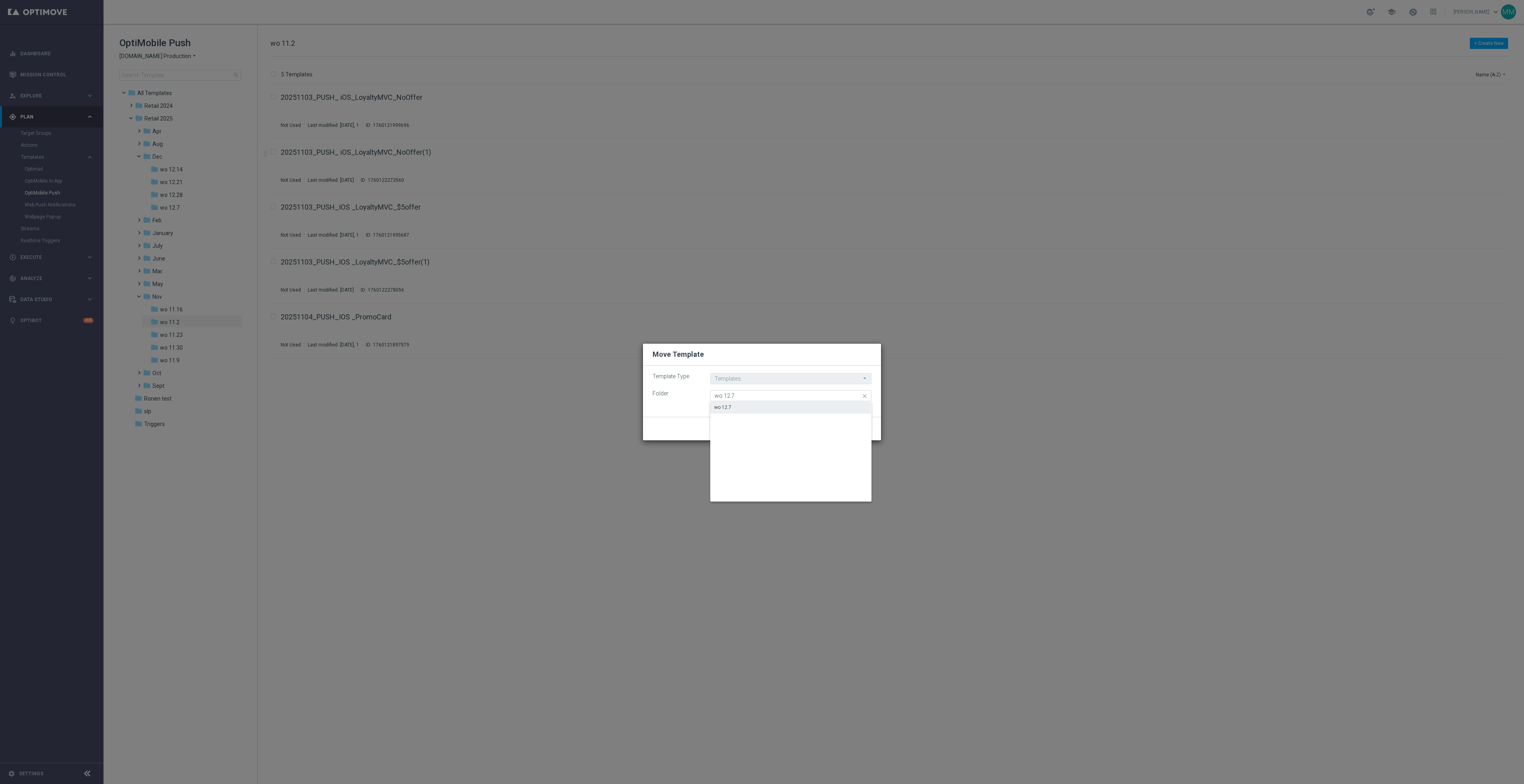
click at [798, 404] on div "wo 12.7" at bounding box center [790, 407] width 161 height 11
type input "wo 12.7"
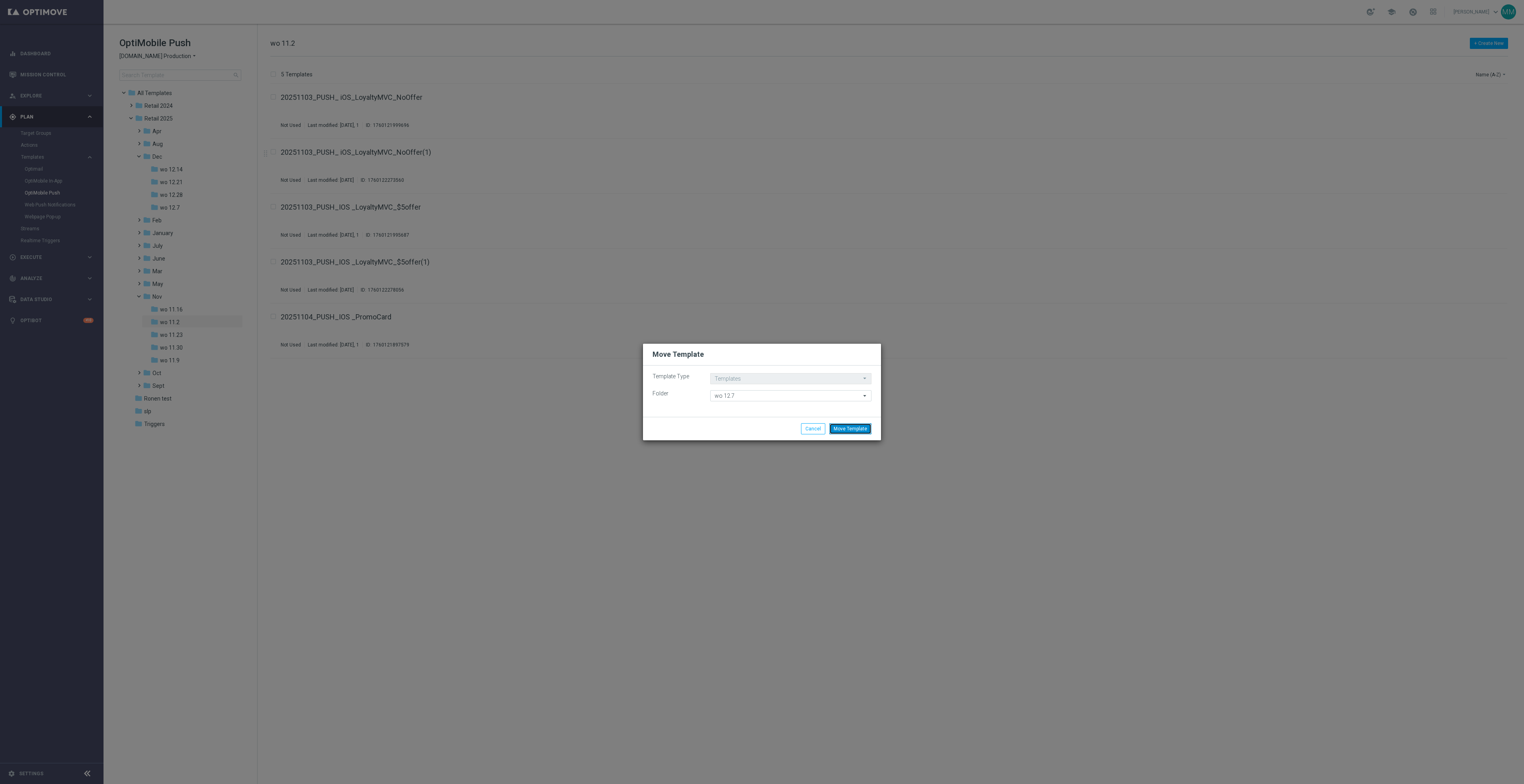
click at [849, 425] on button "Move Template" at bounding box center [850, 428] width 42 height 11
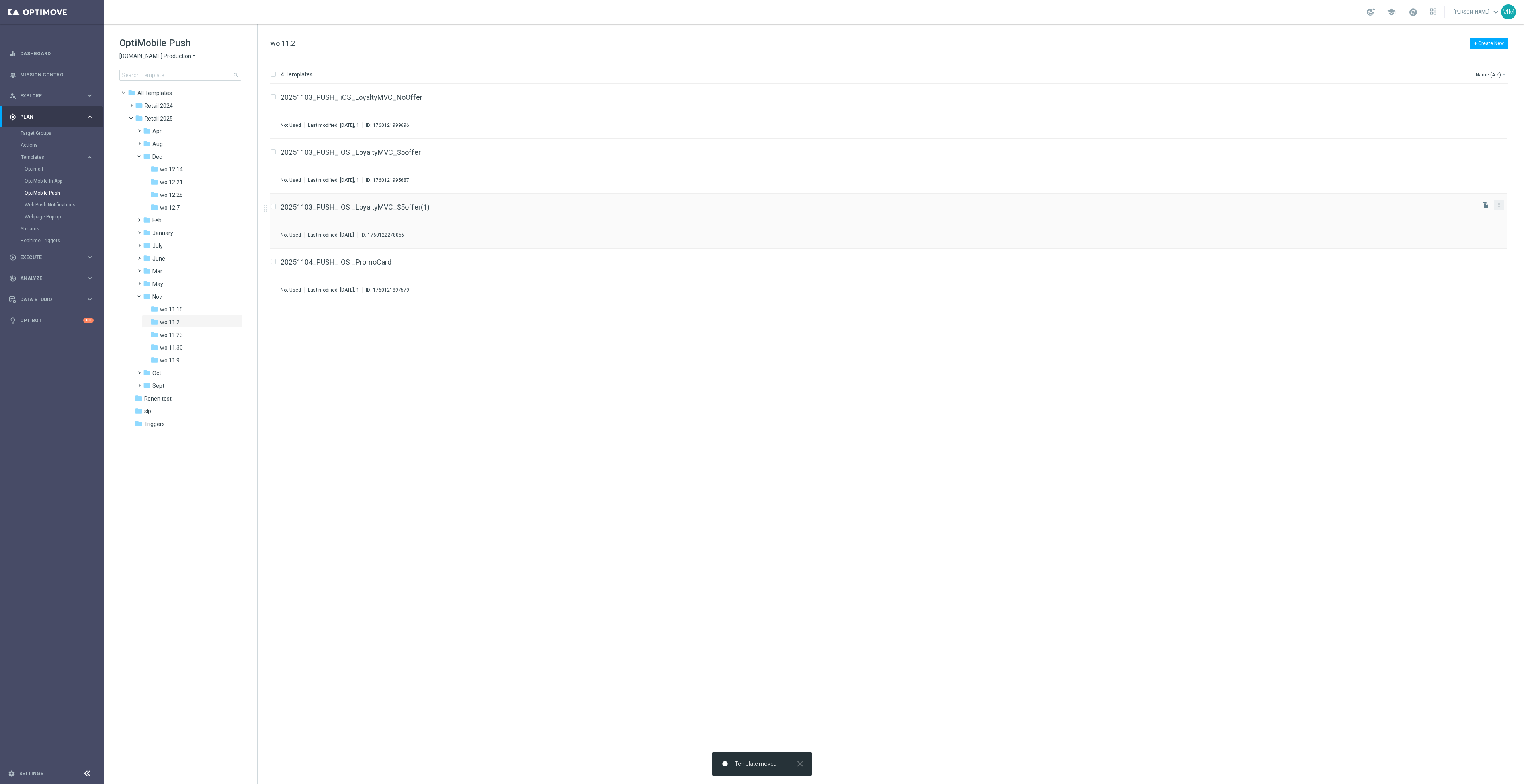
click at [1499, 206] on icon "more_vert" at bounding box center [1499, 205] width 6 height 6
click at [1466, 215] on div "Move" at bounding box center [1467, 214] width 48 height 6
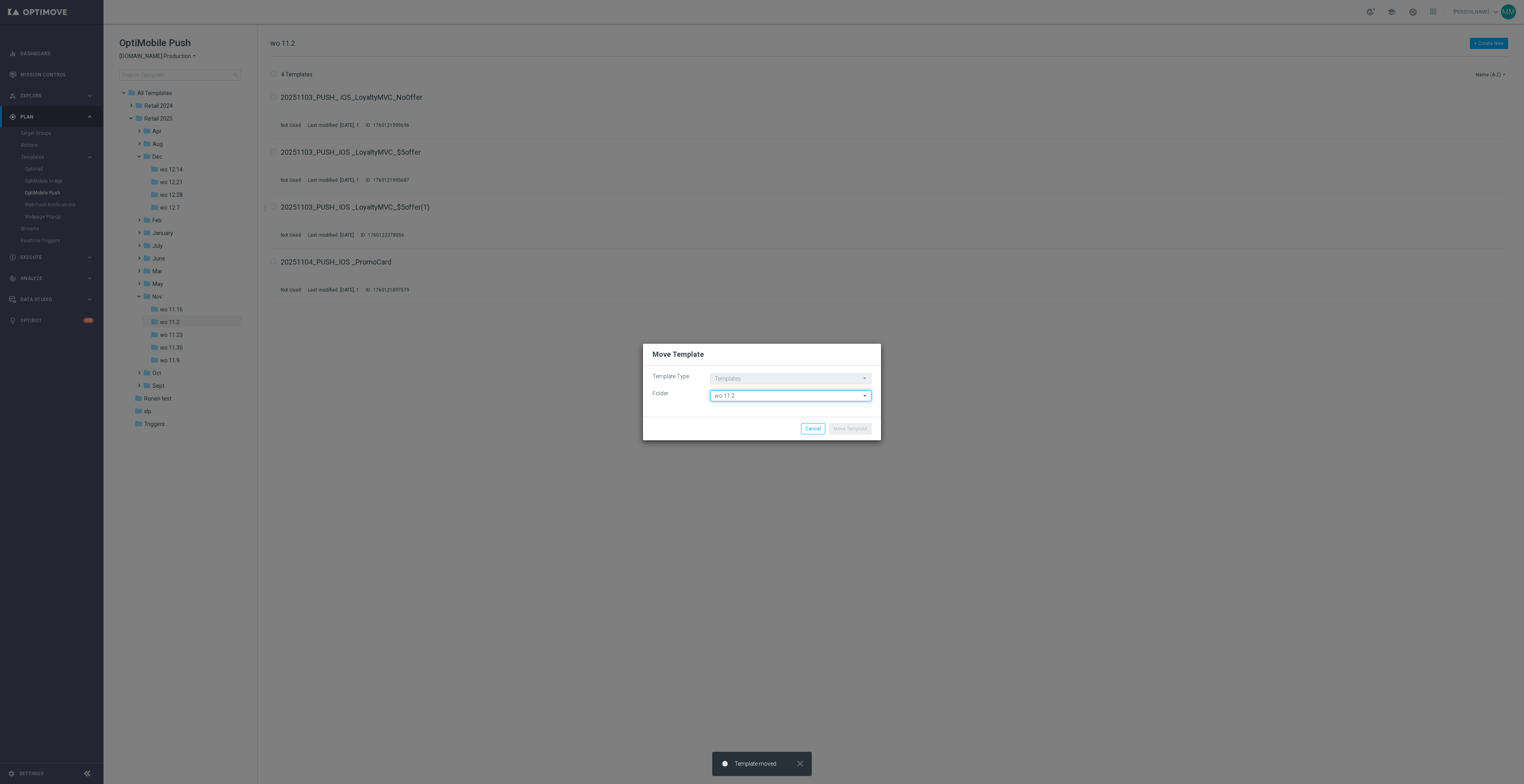
click at [781, 393] on input "wo 11.2" at bounding box center [791, 395] width 161 height 11
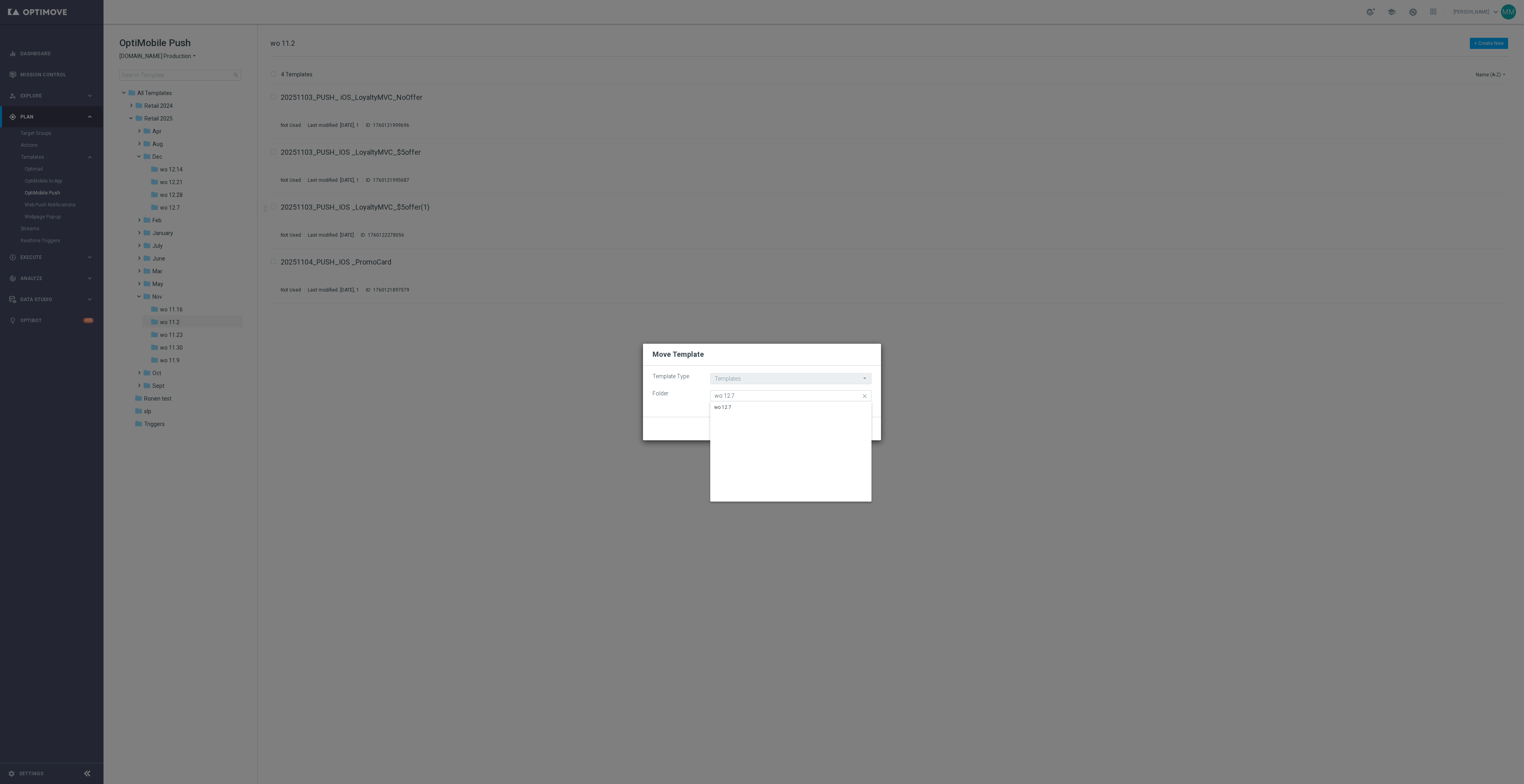
click at [772, 404] on div "wo 12.7" at bounding box center [790, 407] width 161 height 11
type input "wo 12.7"
click at [845, 430] on button "Move Template" at bounding box center [850, 428] width 42 height 11
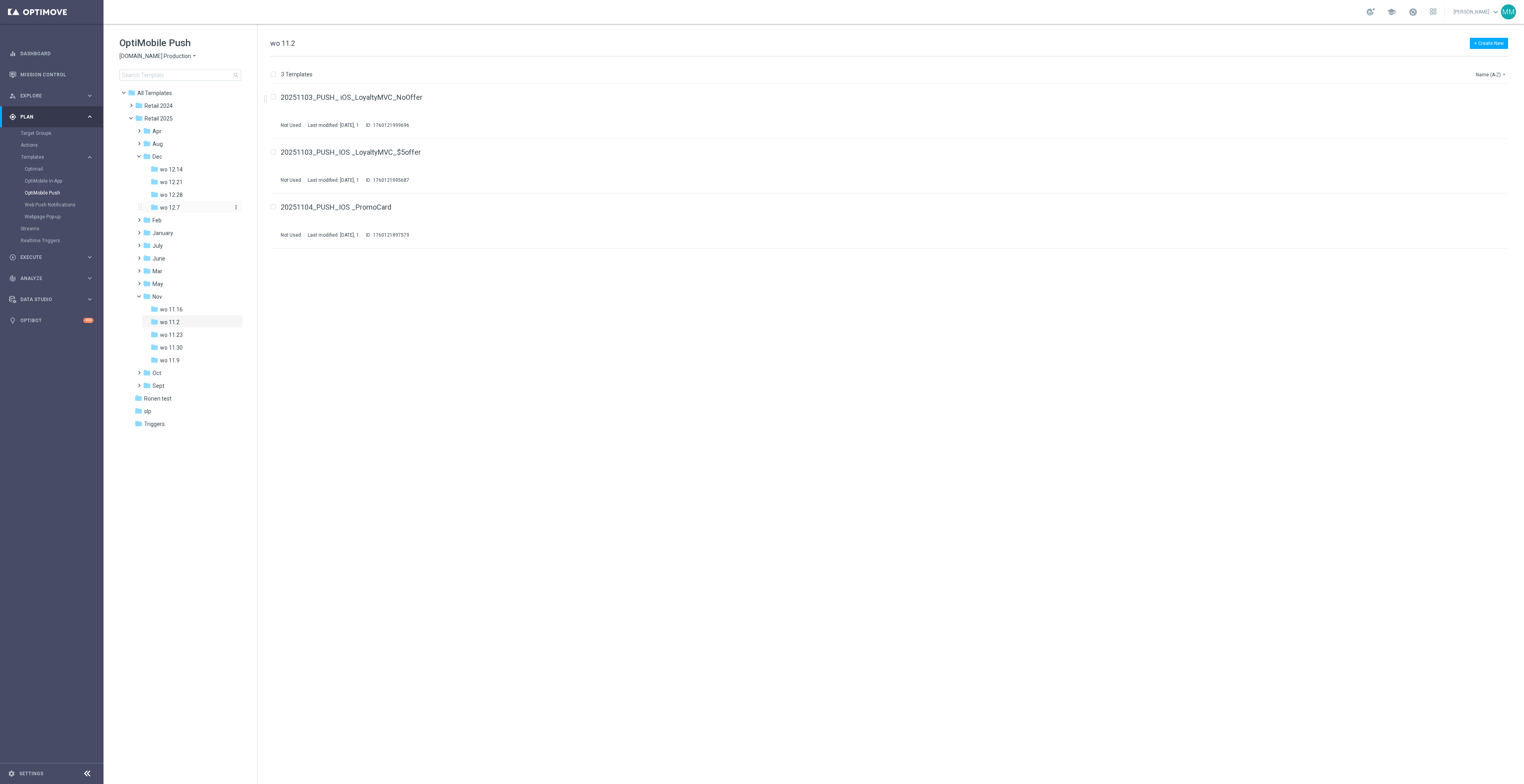
click at [191, 207] on div "folder wo 12.7" at bounding box center [189, 208] width 79 height 9
click at [1487, 147] on icon "file_copy" at bounding box center [1486, 150] width 6 height 6
click at [1488, 208] on icon "file_copy" at bounding box center [1486, 205] width 6 height 6
click at [1497, 256] on icon "more_vert" at bounding box center [1499, 260] width 6 height 6
click at [1468, 264] on div "send Move" at bounding box center [1463, 269] width 64 height 11
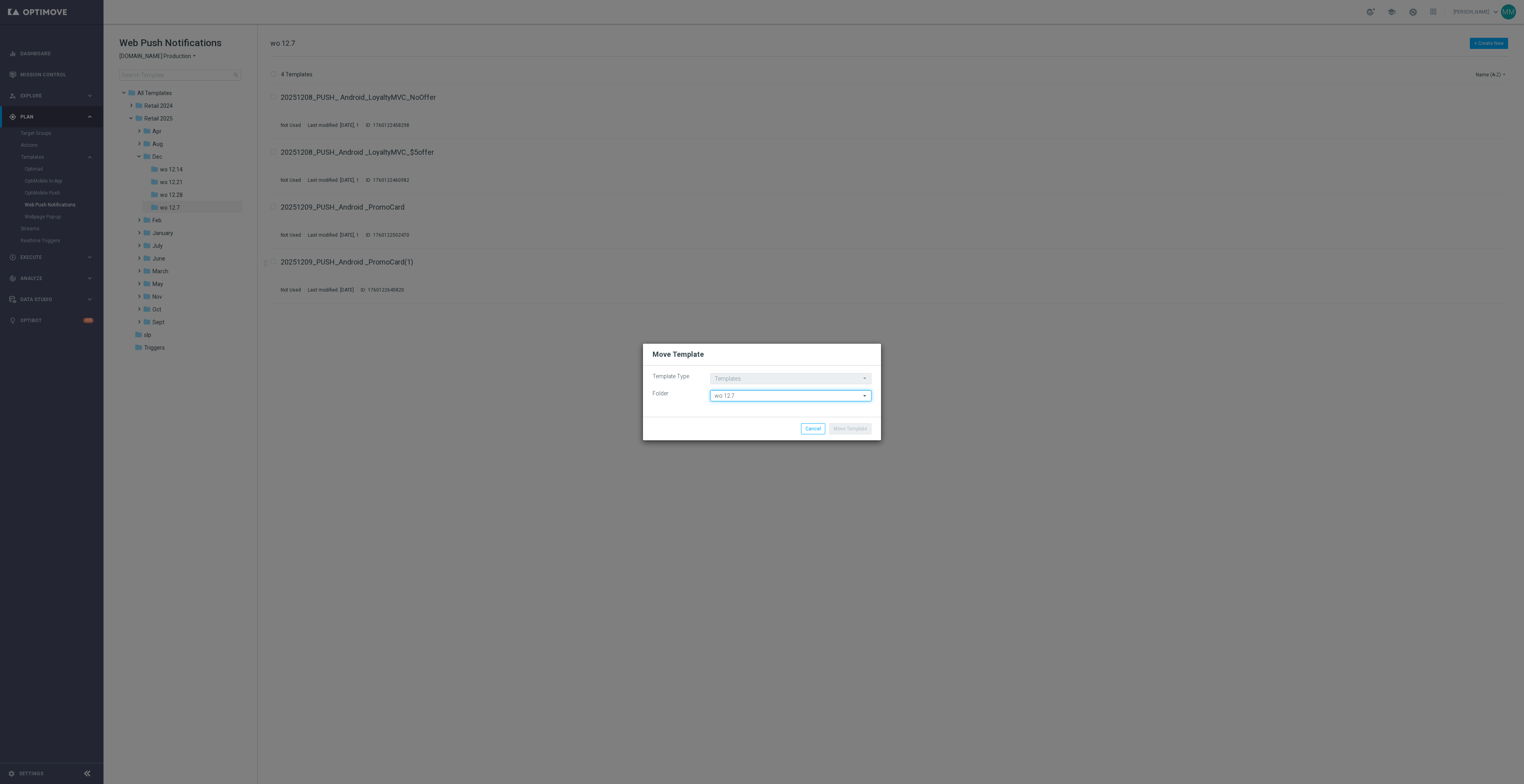
click at [740, 395] on input "wo 12.7" at bounding box center [791, 395] width 161 height 11
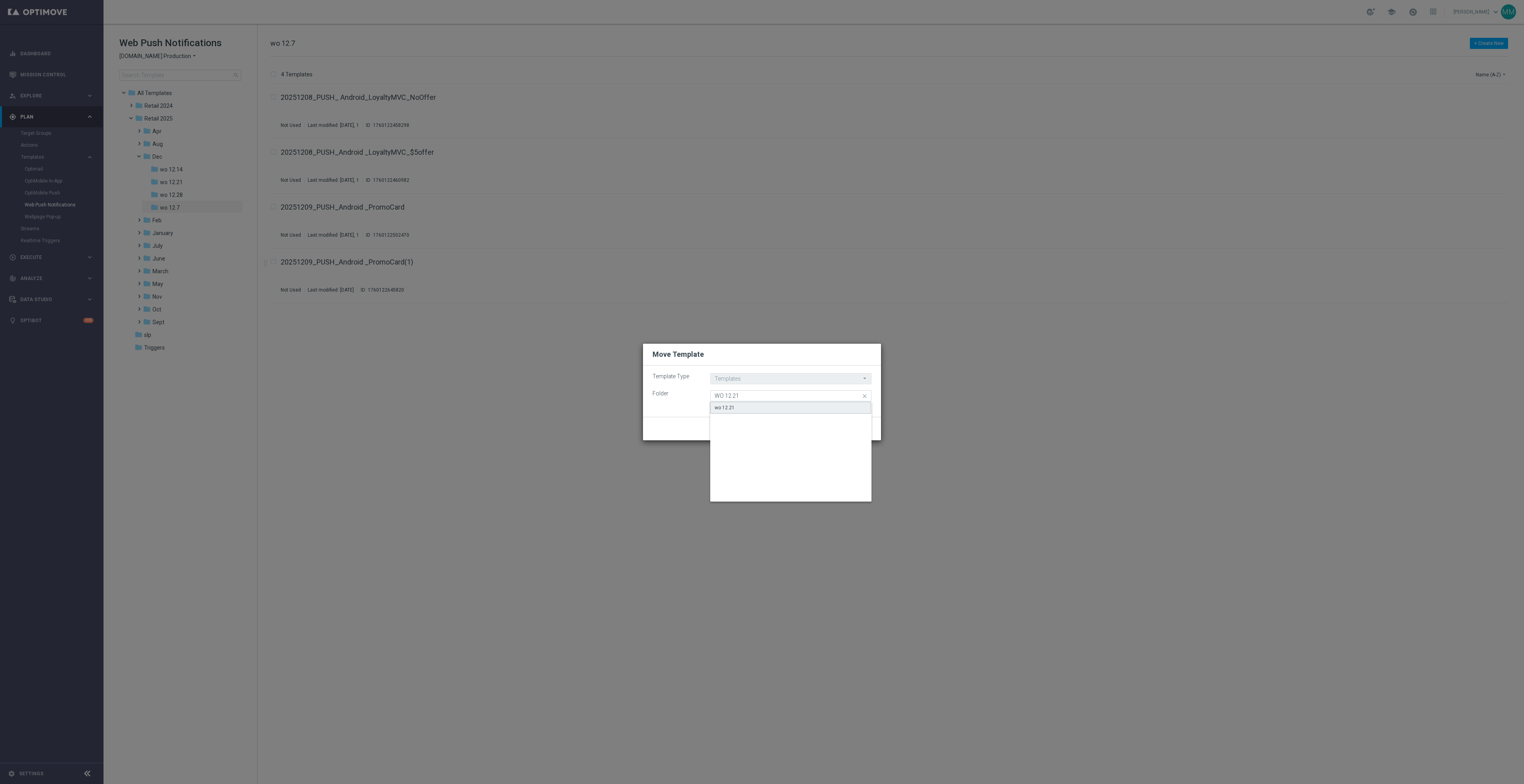
click at [761, 412] on div "wo 12.21" at bounding box center [790, 407] width 161 height 12
type input "wo 12.21"
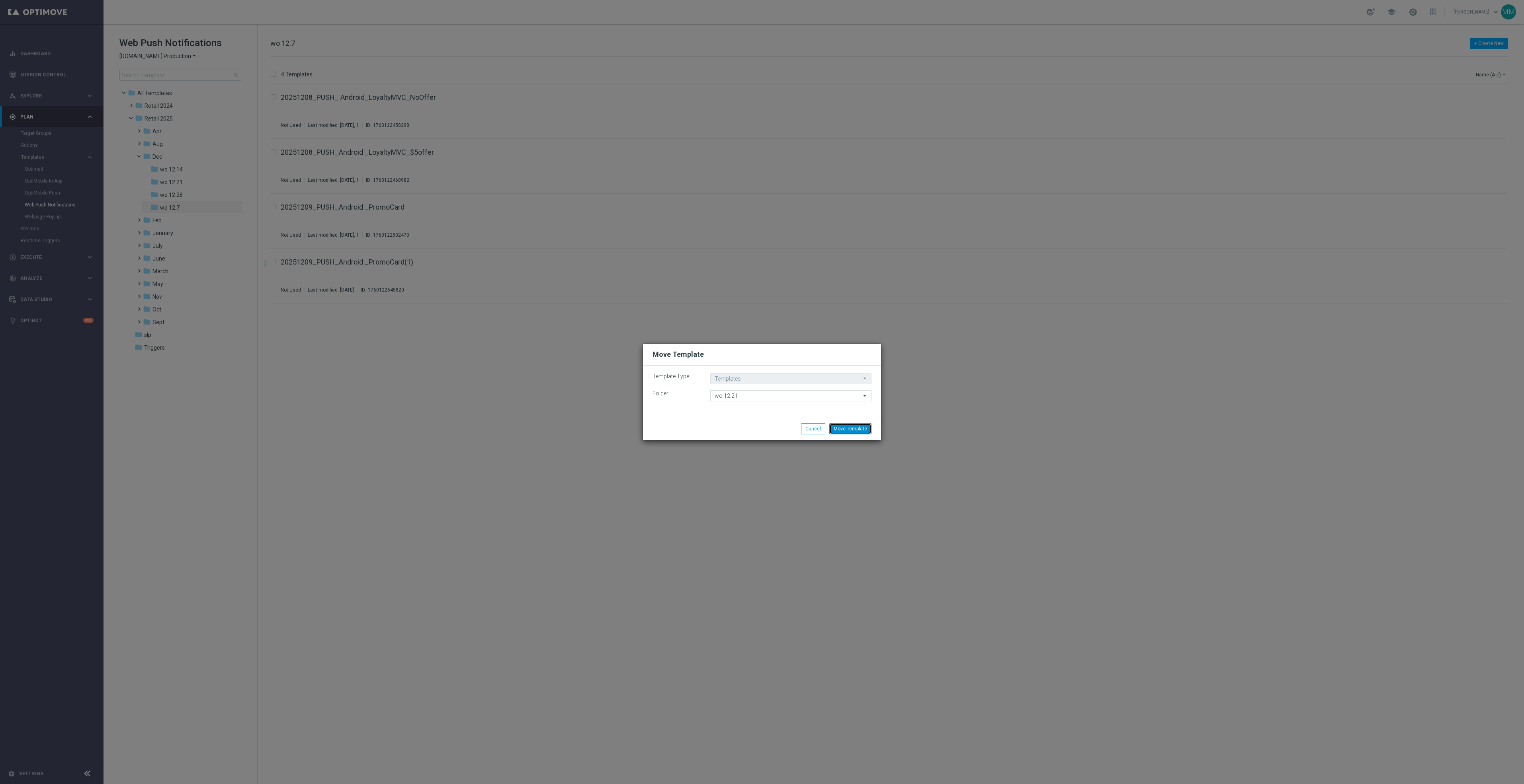
click at [845, 429] on button "Move Template" at bounding box center [850, 428] width 42 height 11
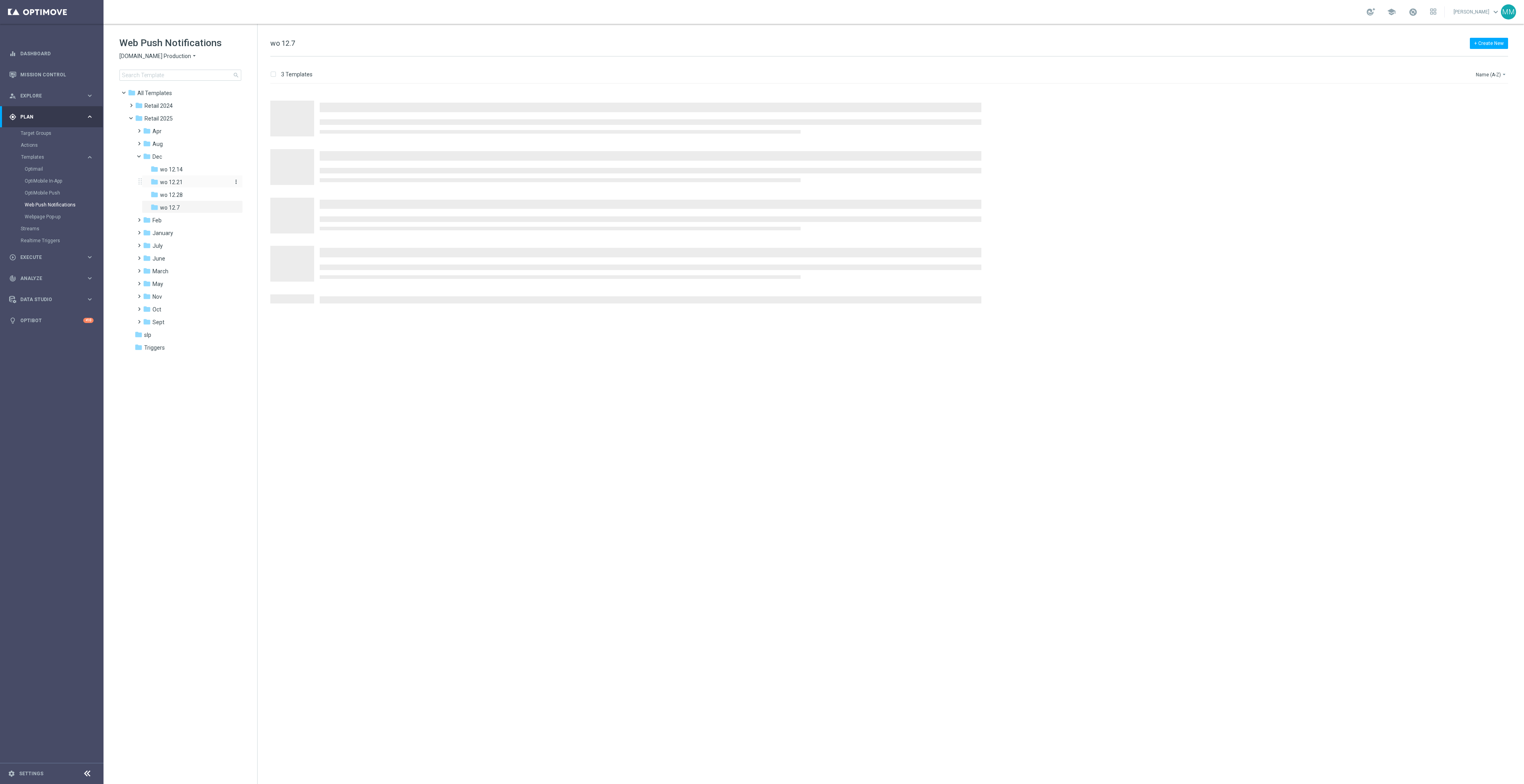
click at [210, 185] on div "folder wo 12.21" at bounding box center [189, 182] width 79 height 9
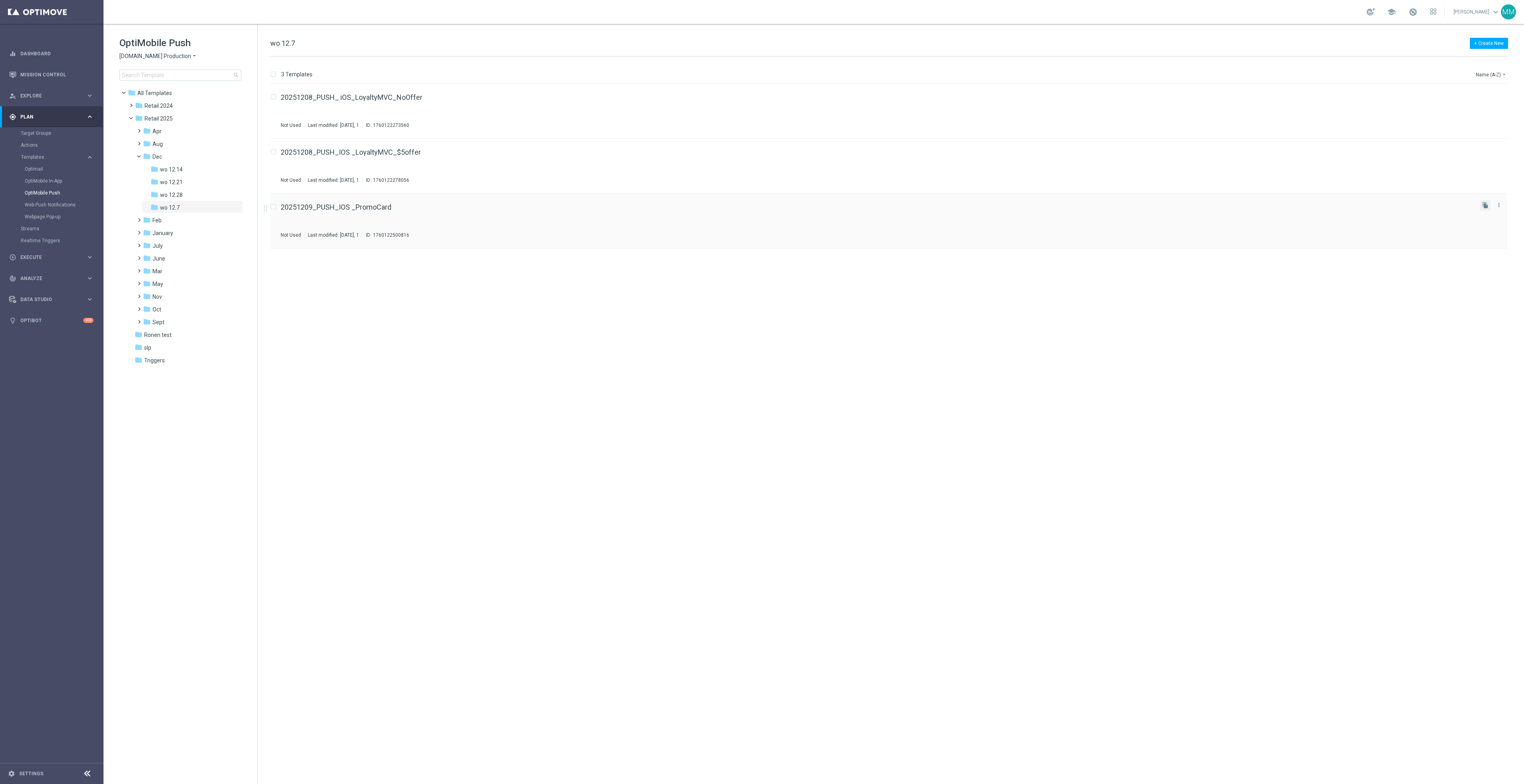
click at [1483, 209] on button "file_copy" at bounding box center [1485, 205] width 10 height 10
click at [1496, 263] on icon "more_vert" at bounding box center [1499, 260] width 6 height 6
click at [1467, 268] on div "Move" at bounding box center [1467, 269] width 48 height 6
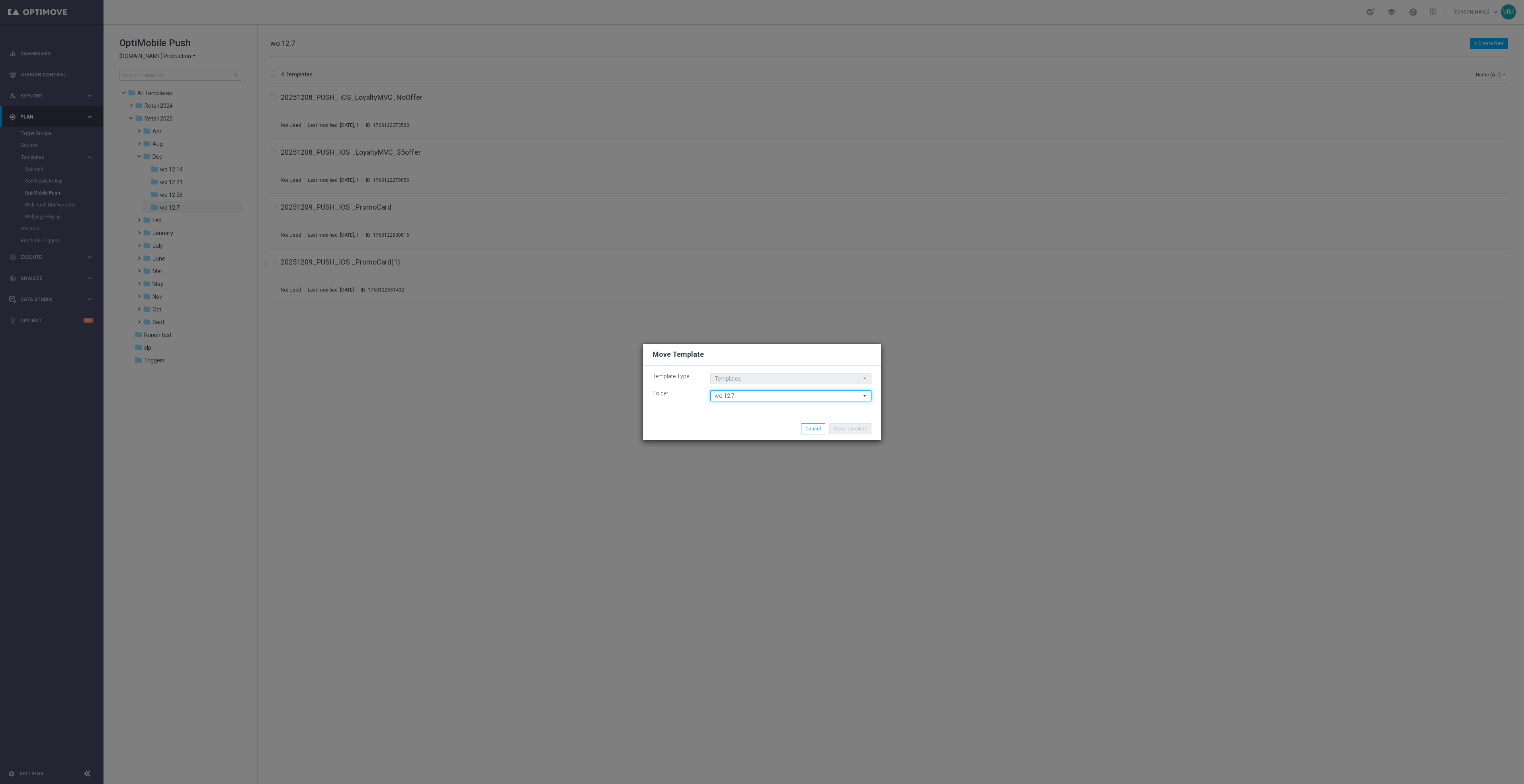
click at [797, 398] on input "wo 12.7" at bounding box center [791, 395] width 161 height 11
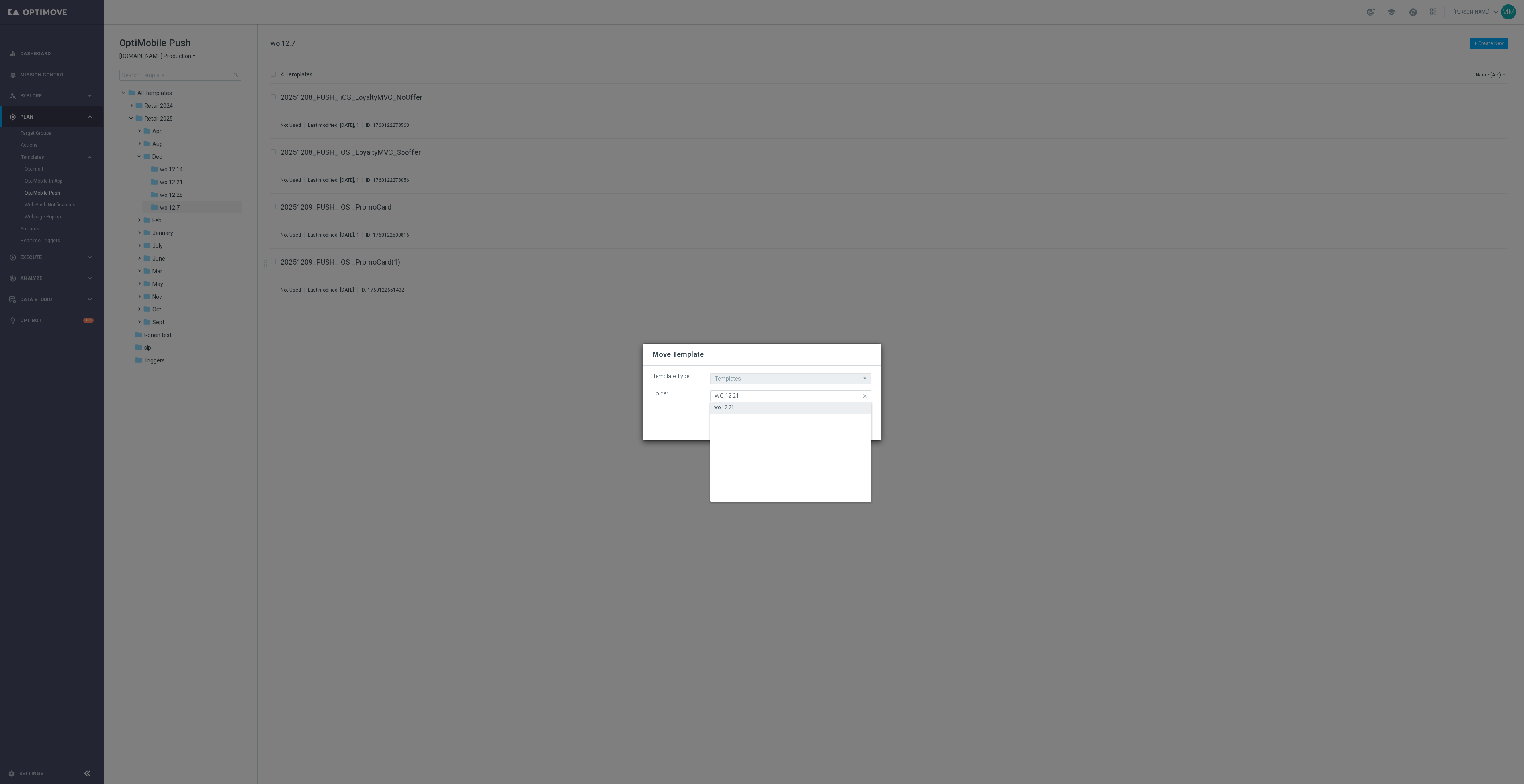
click at [794, 409] on div "wo 12.21" at bounding box center [790, 407] width 161 height 11
type input "wo 12.21"
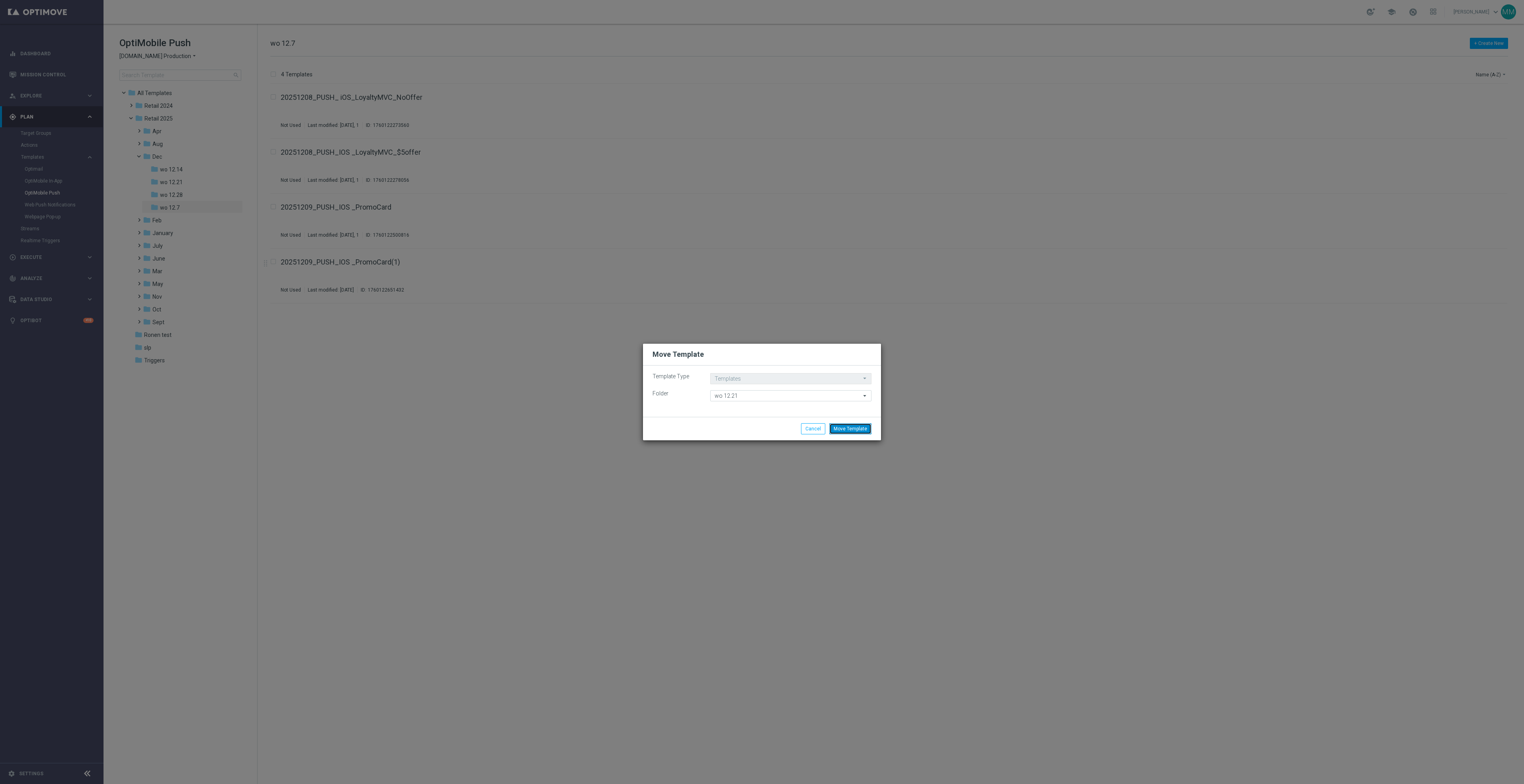
click at [862, 431] on button "Move Template" at bounding box center [850, 428] width 42 height 11
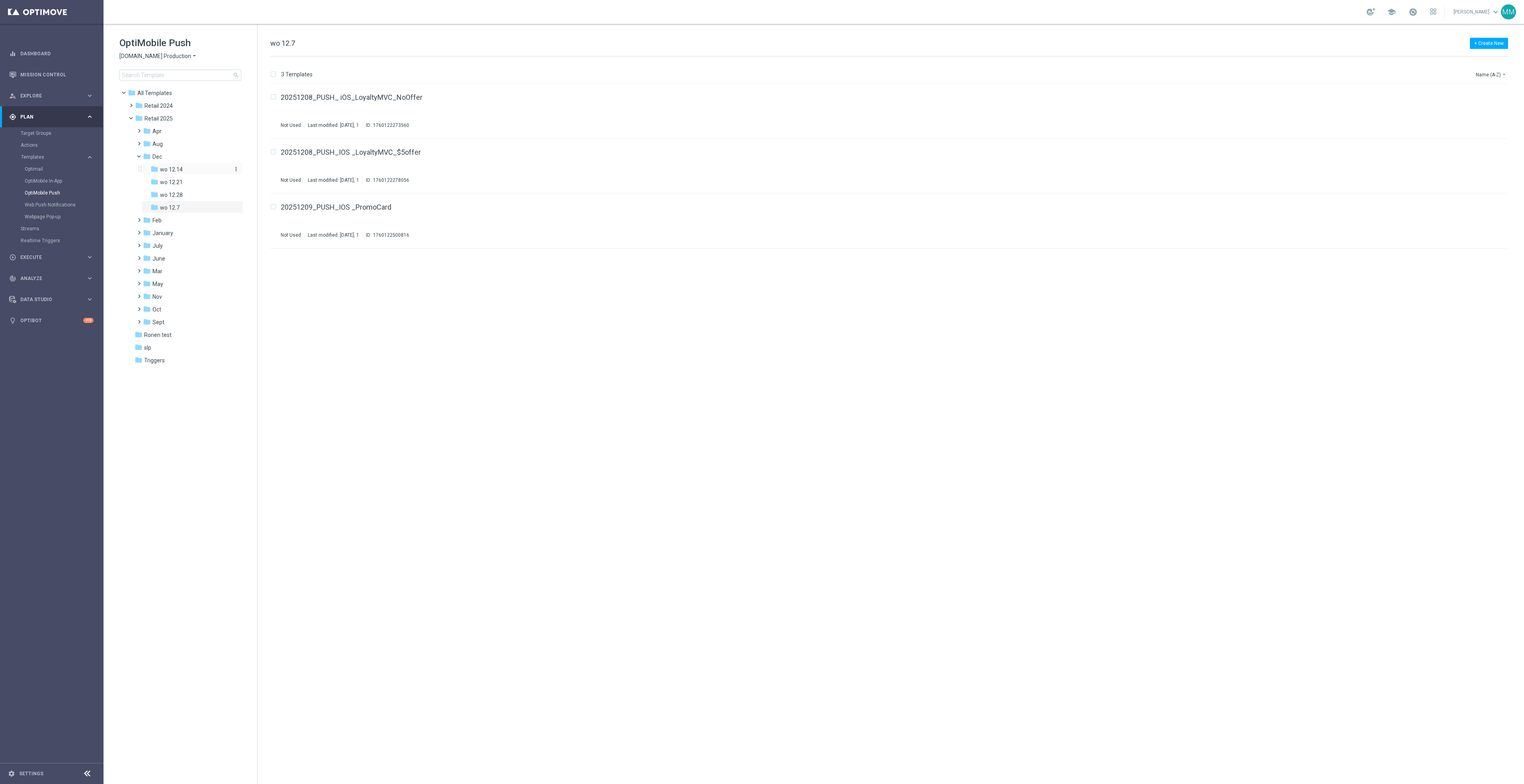
click at [173, 170] on span "wo 12.14" at bounding box center [171, 169] width 22 height 7
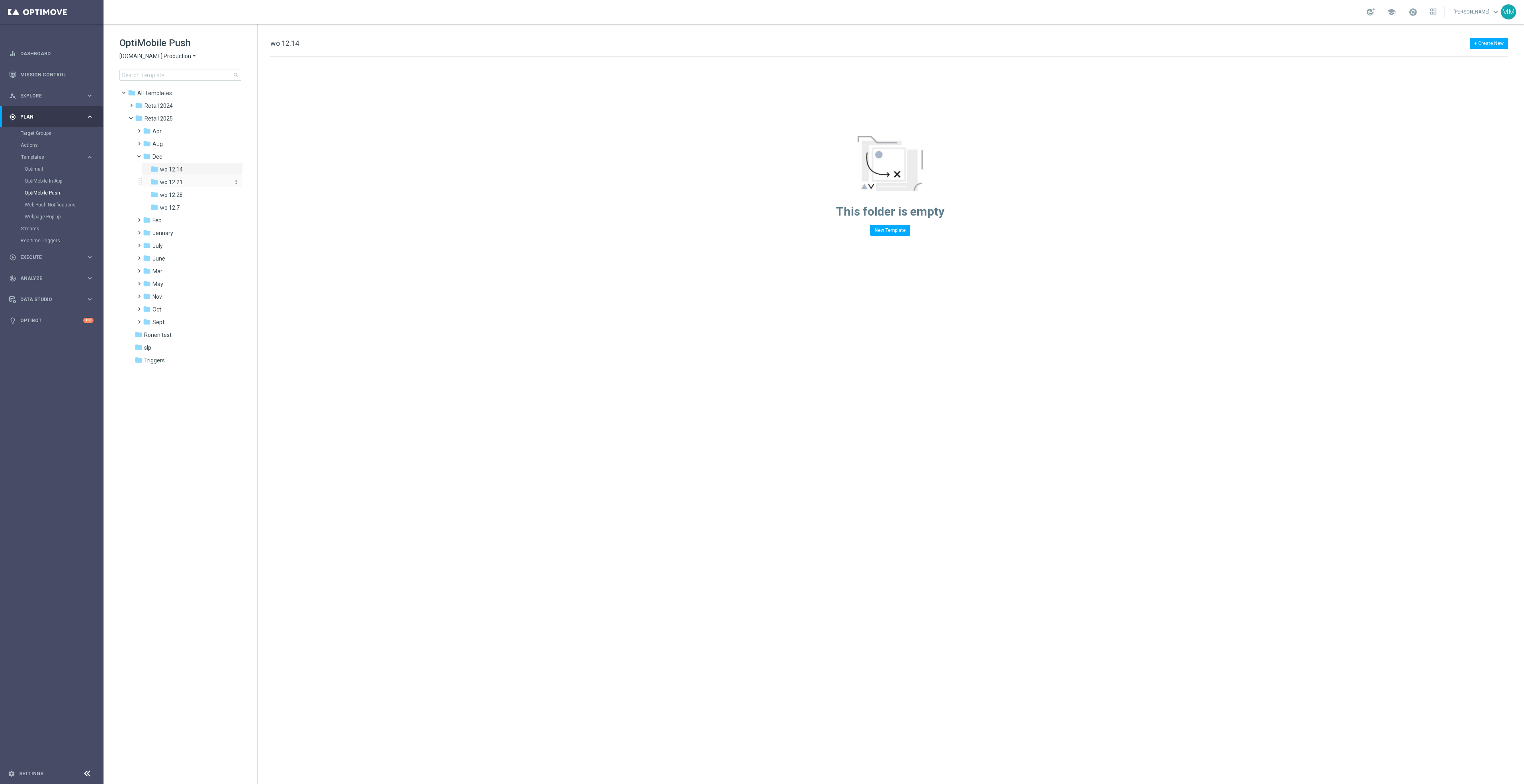
click at [191, 185] on div "folder wo 12.21" at bounding box center [189, 182] width 79 height 9
click at [43, 129] on div "Target Groups" at bounding box center [61, 133] width 82 height 12
click at [43, 132] on link "Target Groups" at bounding box center [51, 133] width 62 height 6
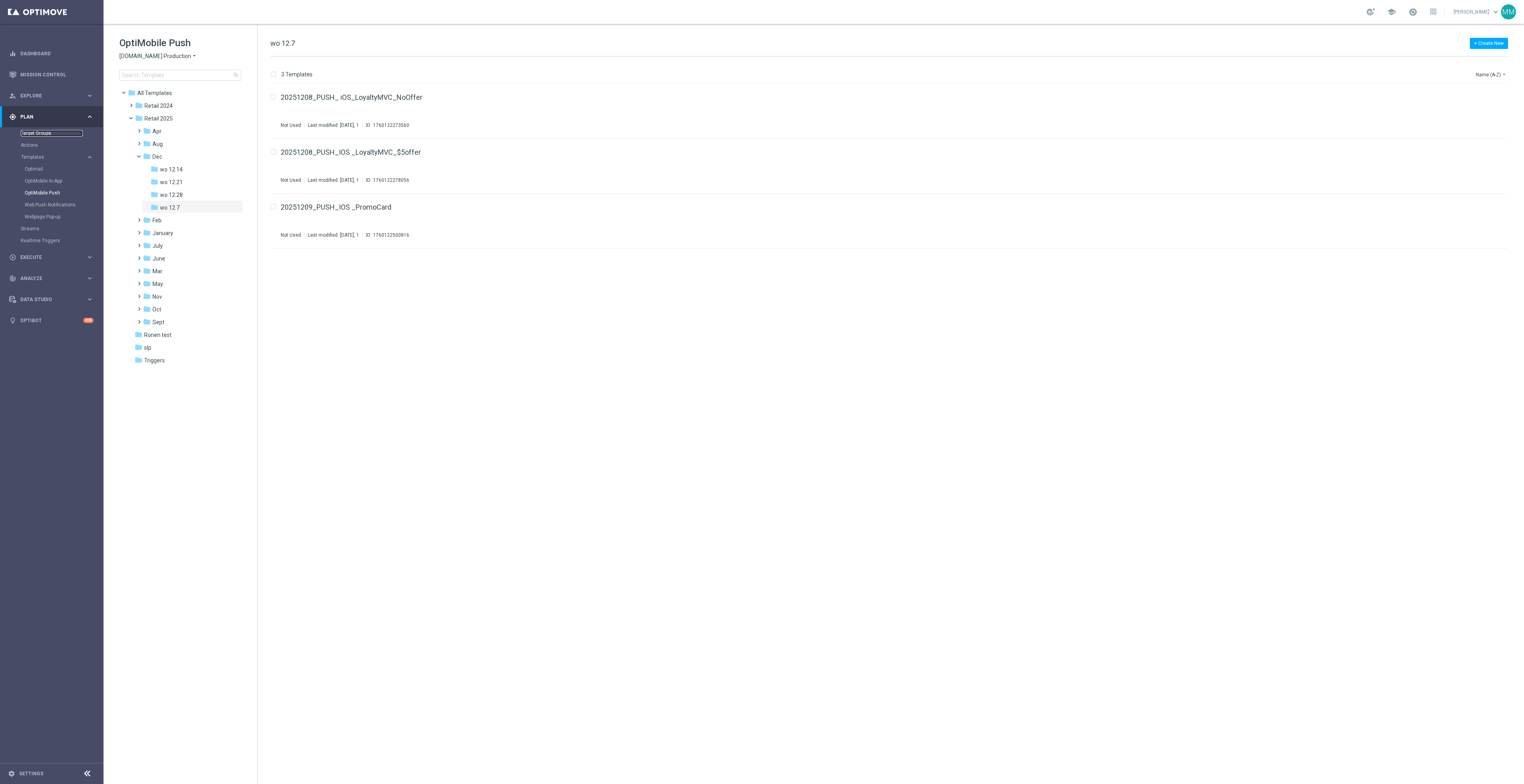
click at [44, 136] on link "Target Groups" at bounding box center [51, 133] width 62 height 6
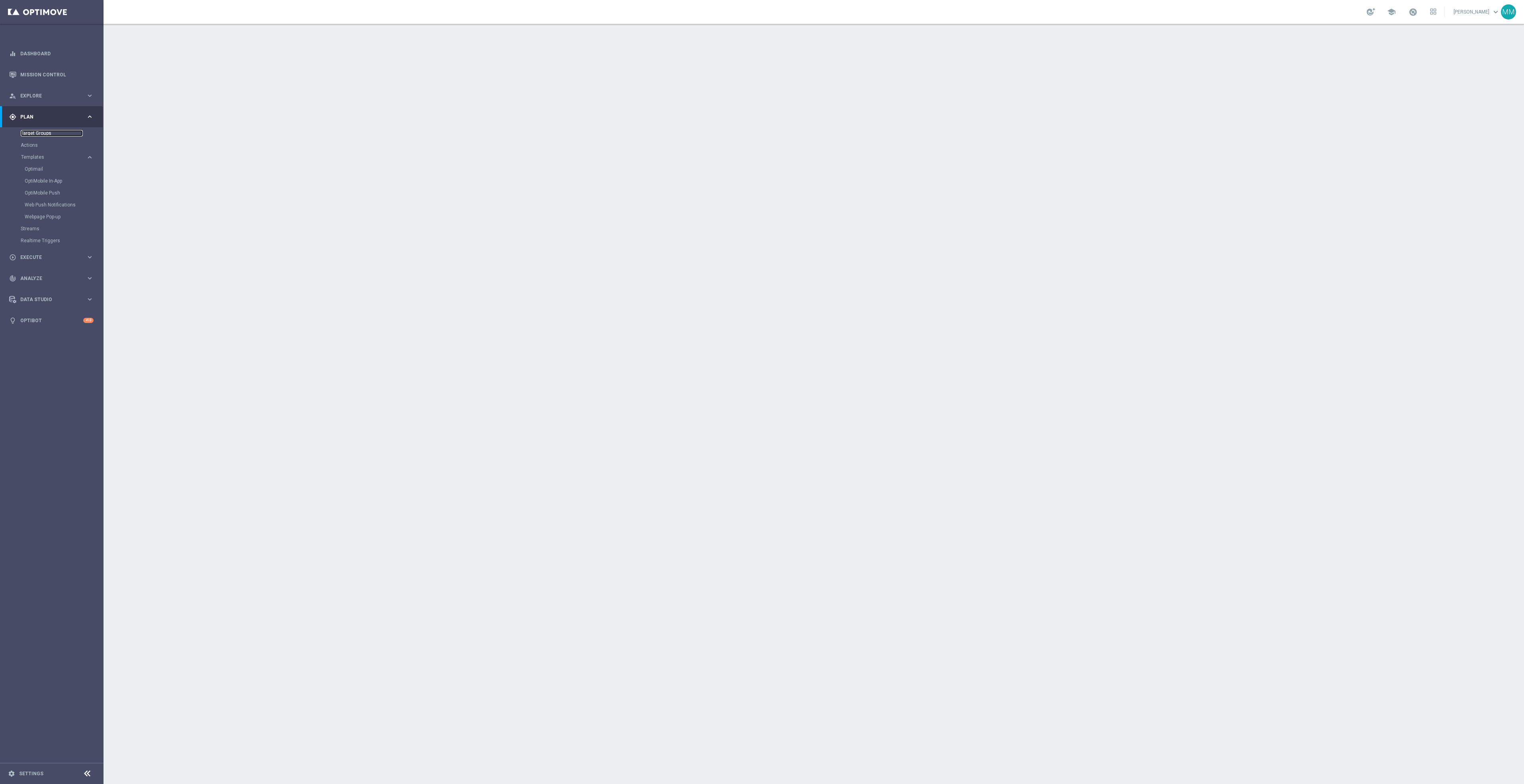
click at [36, 130] on link "Target Groups" at bounding box center [51, 133] width 62 height 6
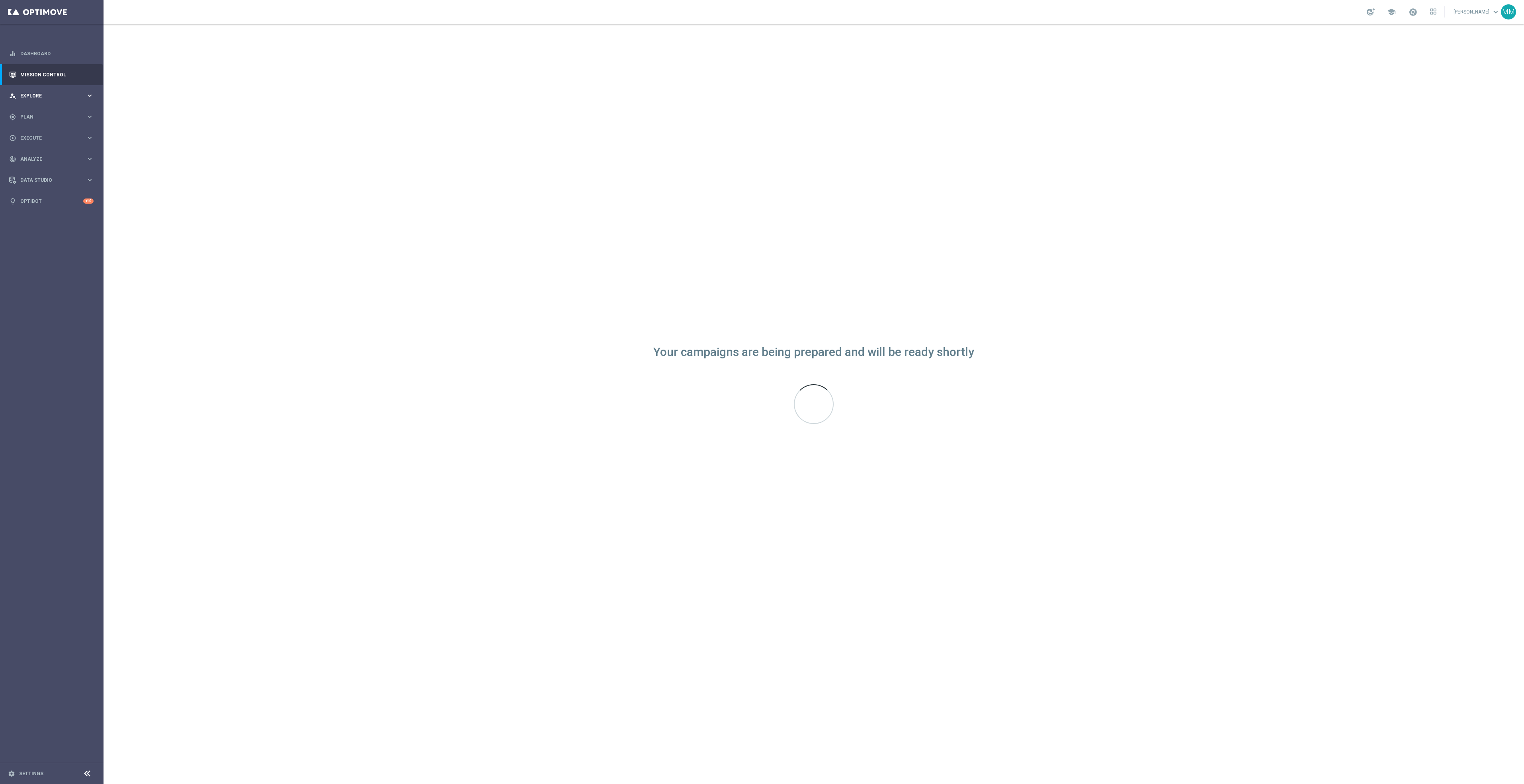
click at [72, 96] on span "Explore" at bounding box center [53, 95] width 66 height 4
click at [33, 210] on span "Plan" at bounding box center [53, 212] width 66 height 4
click at [38, 132] on link "Target Groups" at bounding box center [51, 133] width 62 height 6
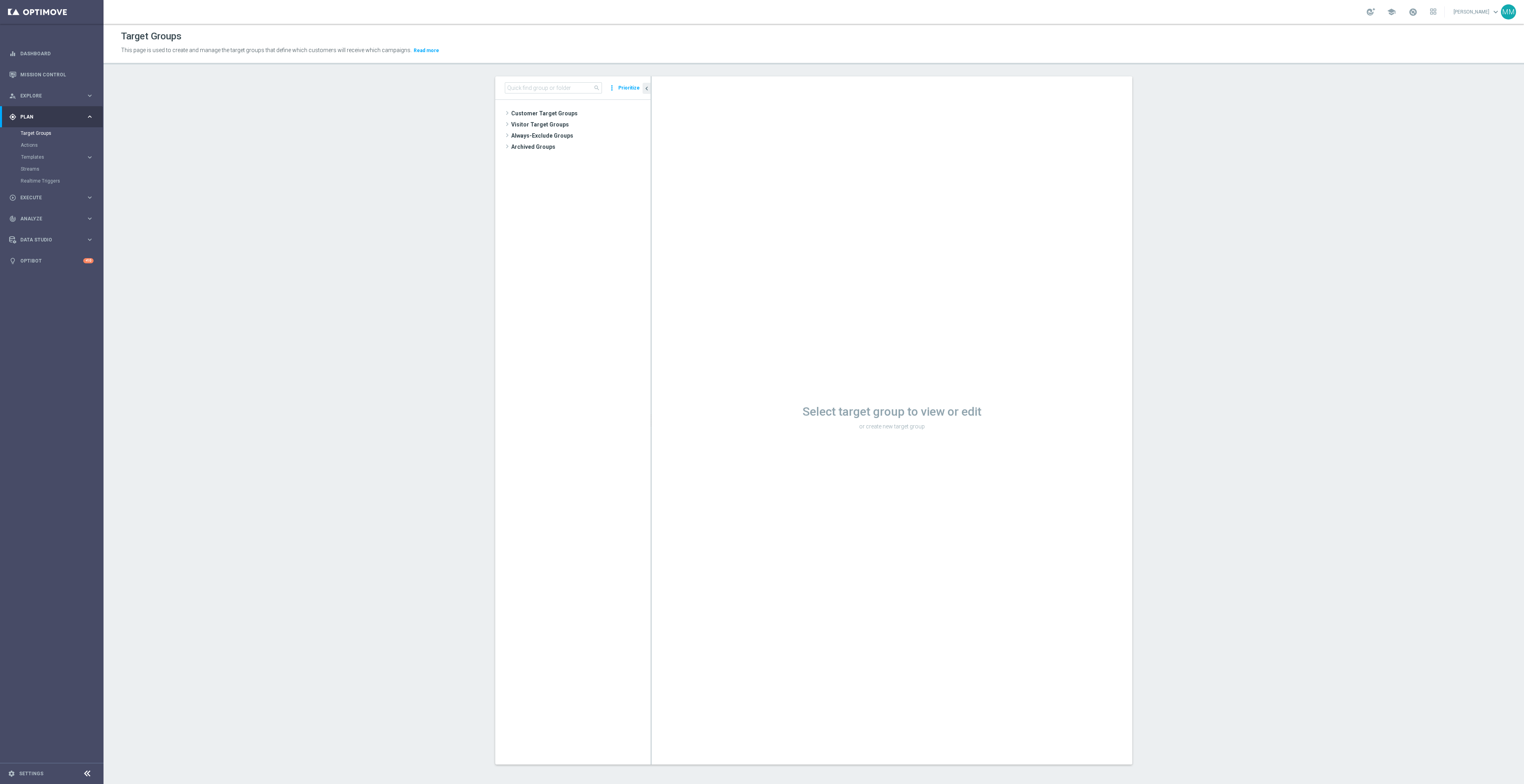
click at [552, 93] on div "search more_vert Prioritize" at bounding box center [573, 88] width 155 height 24
click at [562, 84] on input at bounding box center [553, 88] width 97 height 11
paste input "ED_OMNI_1013_Easy_Deal_Days"
click at [580, 230] on tree-viewport "Customer Target Groups library_add create_new_folder" at bounding box center [573, 432] width 155 height 664
click at [587, 89] on input "ED_OMNI_1013_Easy_Deal_Days" at bounding box center [553, 88] width 97 height 11
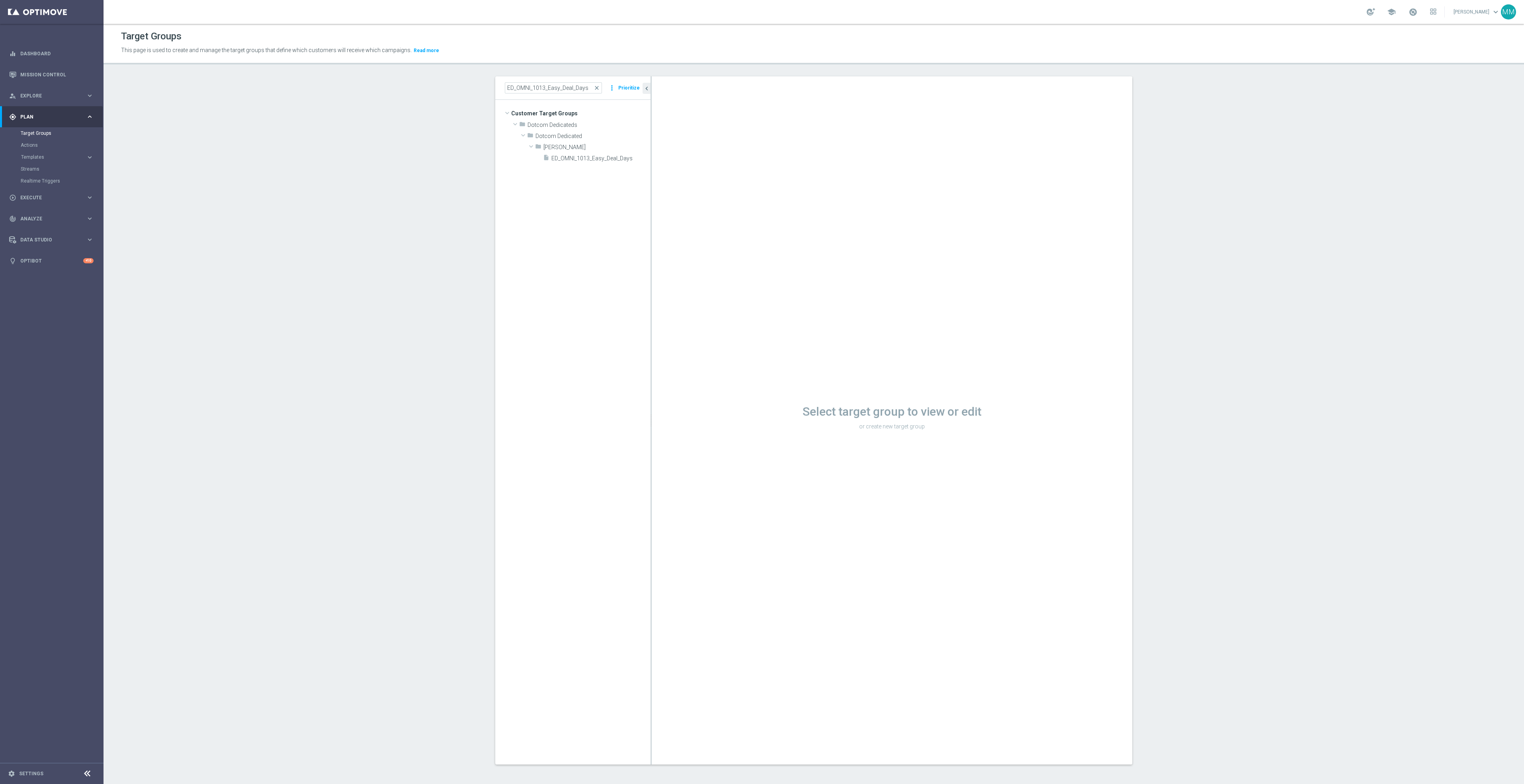
drag, startPoint x: 565, startPoint y: 81, endPoint x: 569, endPoint y: 87, distance: 7.2
click at [565, 81] on div "ED_OMNI_1013_Easy_Deal_Days close more_vert Prioritize" at bounding box center [573, 88] width 155 height 24
drag, startPoint x: 543, startPoint y: 89, endPoint x: 628, endPoint y: 103, distance: 86.1
click at [628, 103] on div "ED_OMNI_1013_Easy_Deal_Days close more_vert Prioritize Customer Target Groups l…" at bounding box center [573, 420] width 155 height 688
click at [594, 155] on span "ED_OMNI_1013_Easy_Deal_Days" at bounding box center [592, 159] width 81 height 7
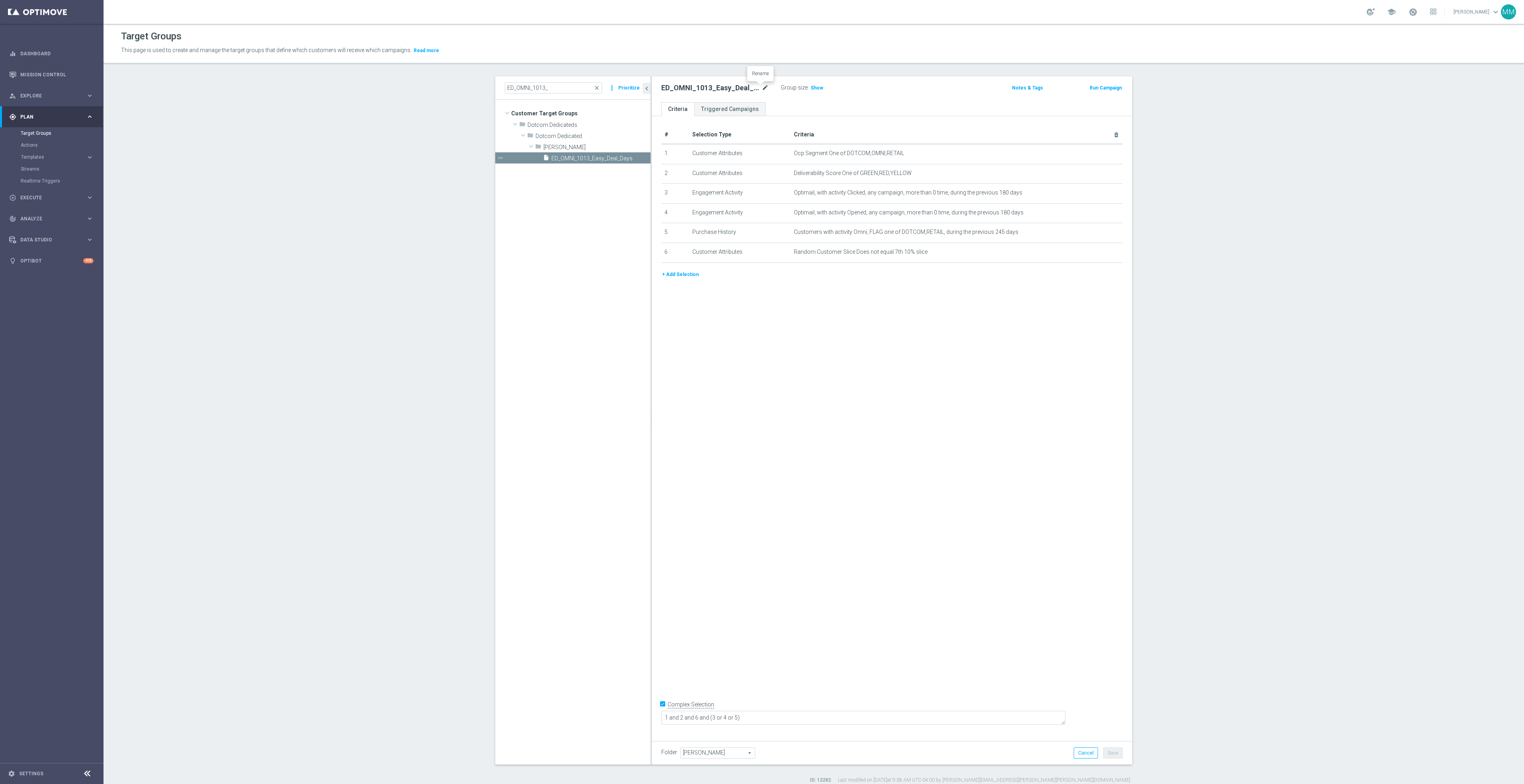
click at [762, 86] on icon "mode_edit" at bounding box center [765, 88] width 7 height 10
click at [591, 194] on tree-viewport "Customer Target Groups library_add create_new_folder folder" at bounding box center [573, 432] width 155 height 664
click at [633, 155] on icon "content_copy" at bounding box center [637, 159] width 6 height 6
click at [595, 168] on span "ED_OMNI_1013_Easy_Deal_Days" at bounding box center [592, 169] width 81 height 7
click at [583, 158] on span "Copy of ED_OMNI_1013_Easy_Deal_Days" at bounding box center [592, 159] width 81 height 7
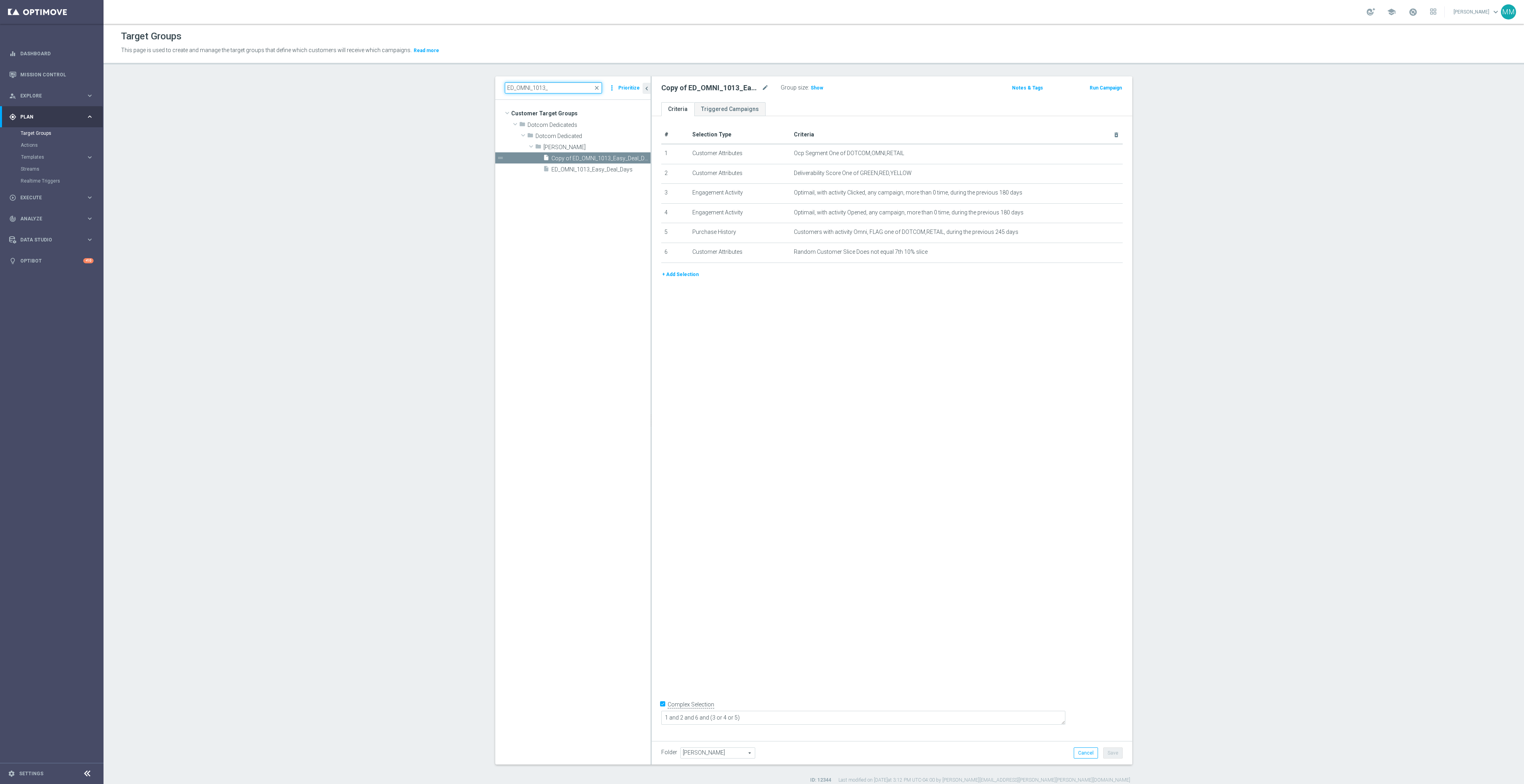
drag, startPoint x: 555, startPoint y: 85, endPoint x: 265, endPoint y: 86, distance: 290.0
click at [280, 88] on section "ED_OMNI_1013_ close more_vert Prioritize Customer Target Groups library_add cre…" at bounding box center [814, 430] width 1420 height 707
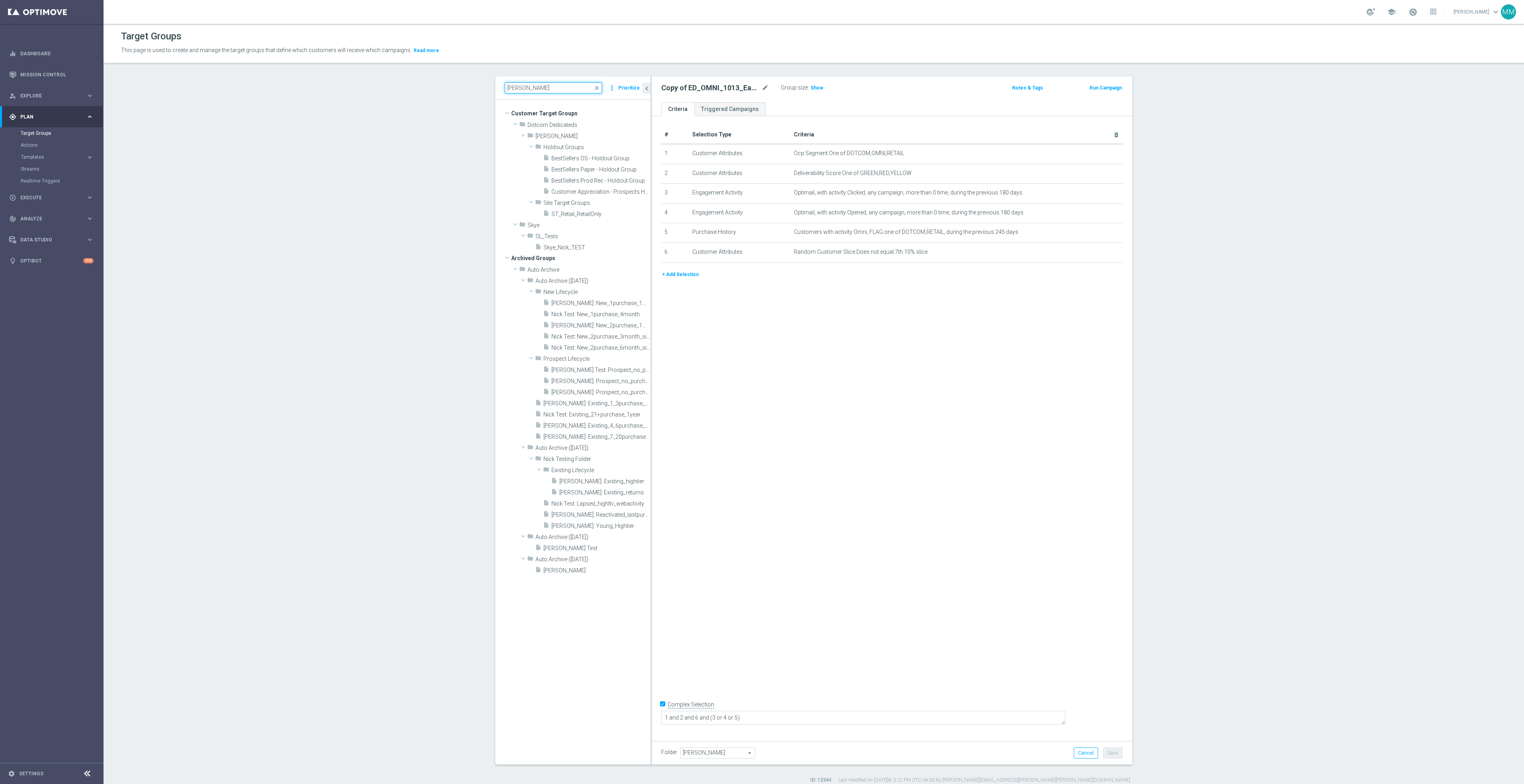
type input "NIC"
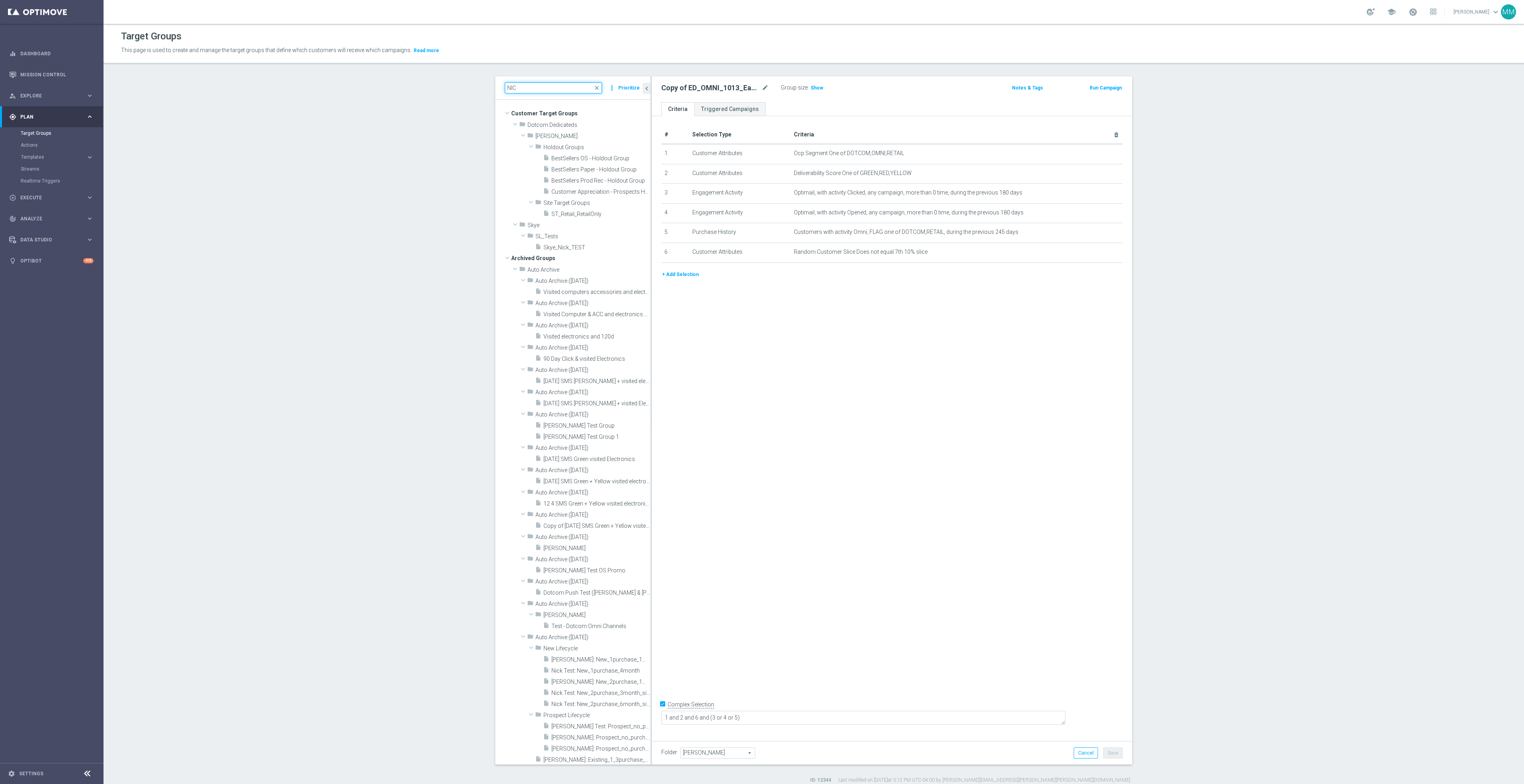
drag, startPoint x: 542, startPoint y: 90, endPoint x: 433, endPoint y: 94, distance: 109.1
click at [433, 94] on section "NIC close more_vert Prioritize Customer Target Groups library_add create_new_fo…" at bounding box center [814, 430] width 1420 height 707
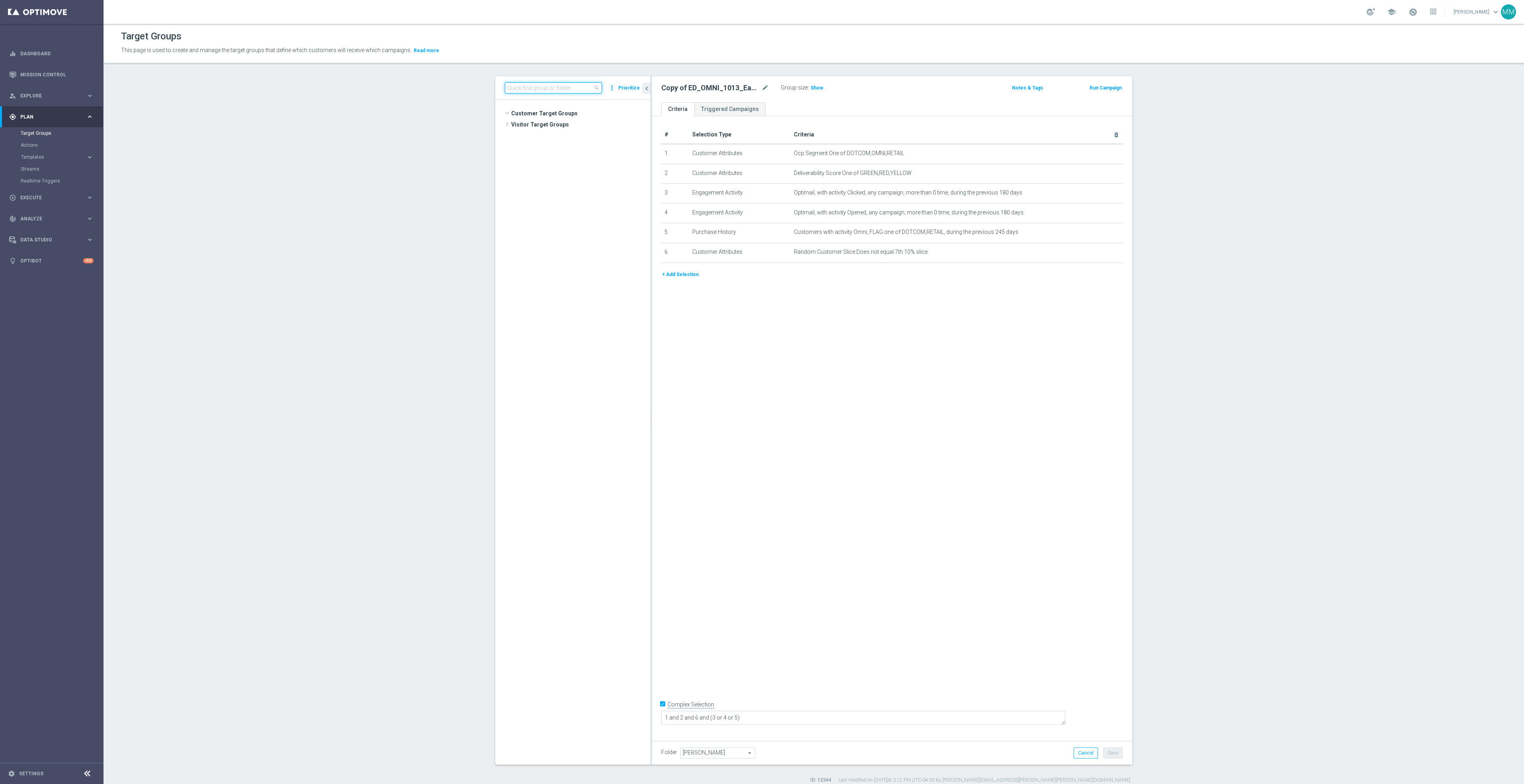
scroll to position [4209, 0]
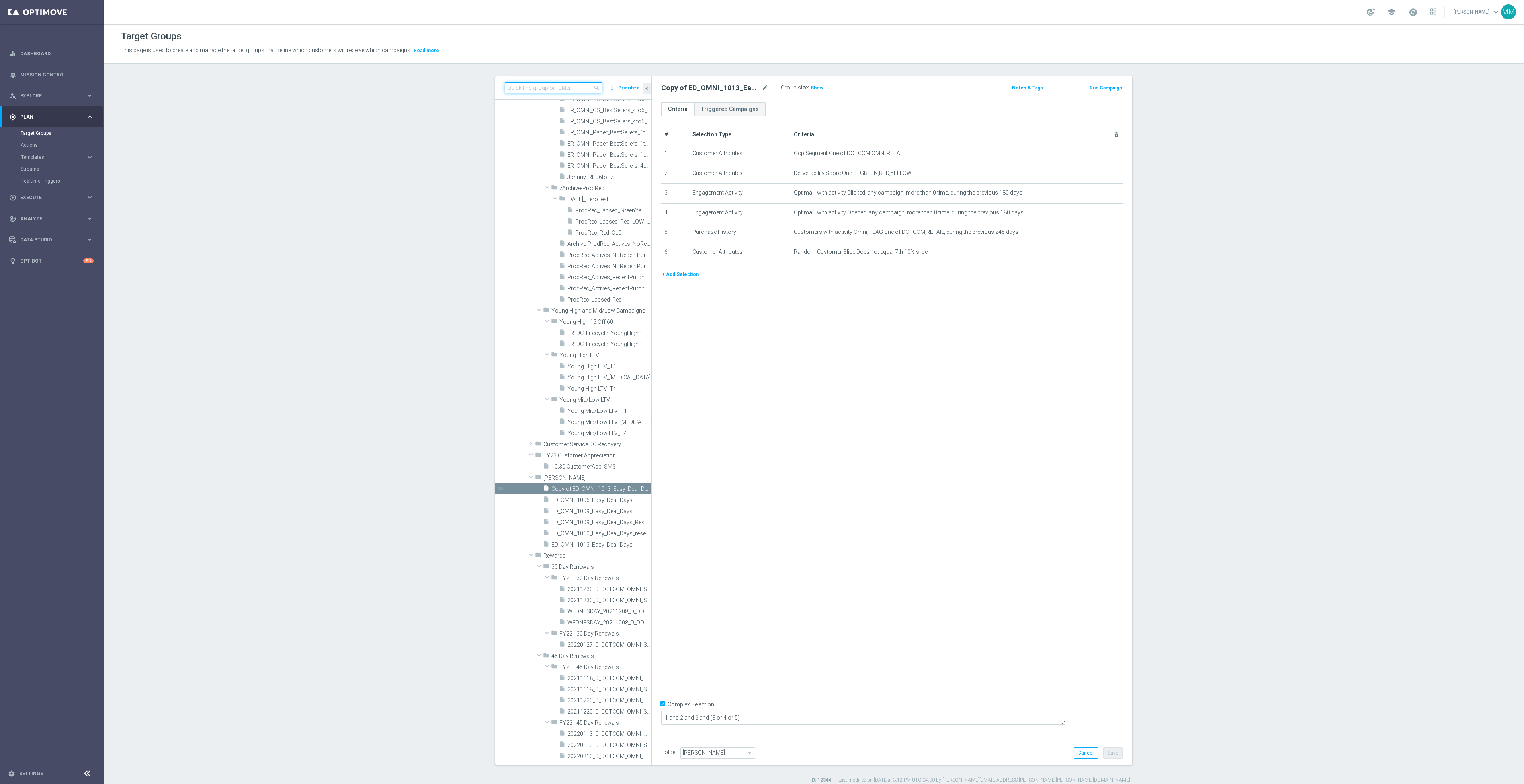
click at [517, 85] on input at bounding box center [553, 88] width 97 height 11
paste input "ED_OMNI_1009_Easy_Deal_Days_Resend"
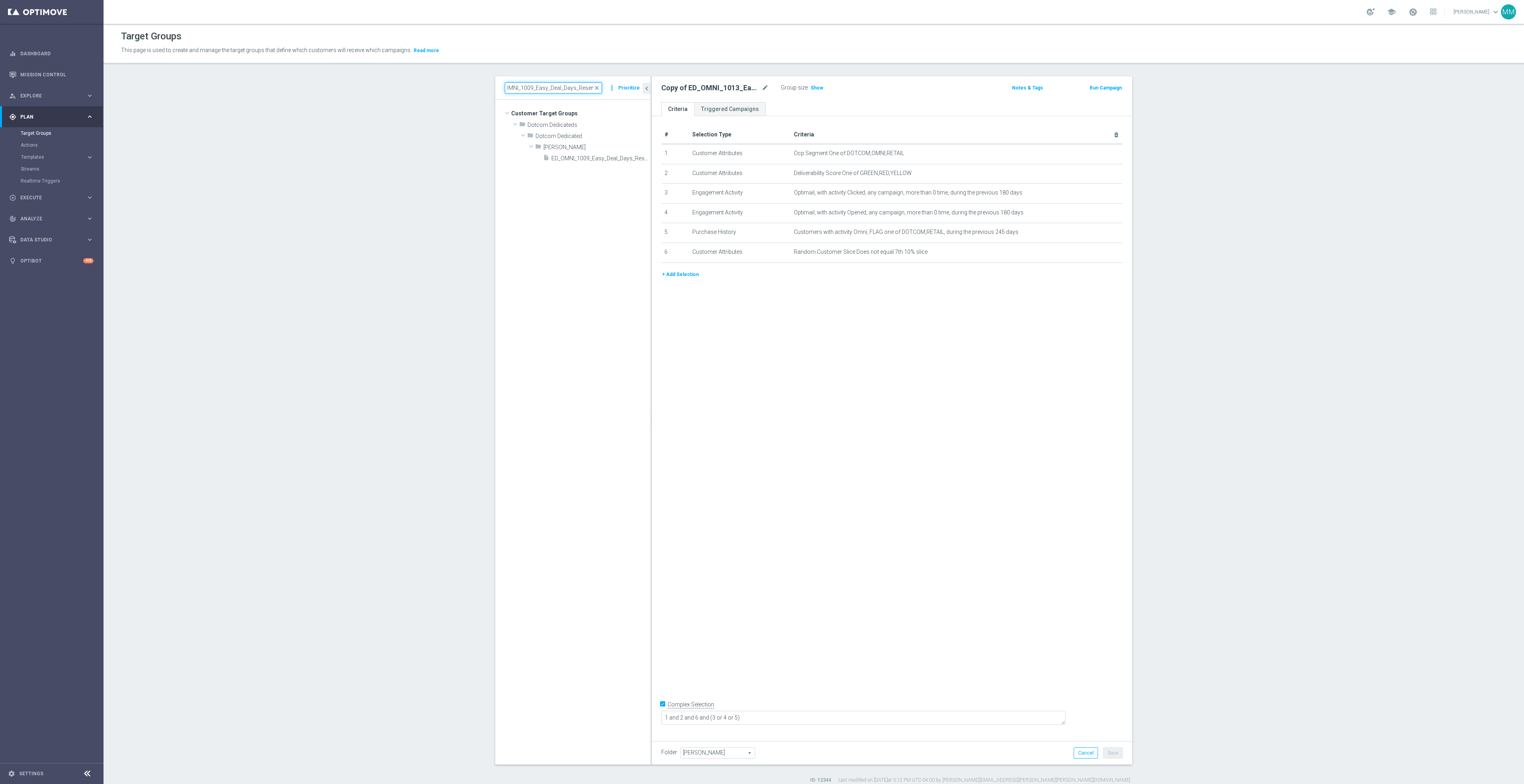
scroll to position [0, 0]
type input "ED_OMNI_1009_Easy_Deal_Days_Resend"
click at [558, 162] on span "ED_OMNI_1009_Easy_Deal_Days_Resend" at bounding box center [592, 159] width 81 height 7
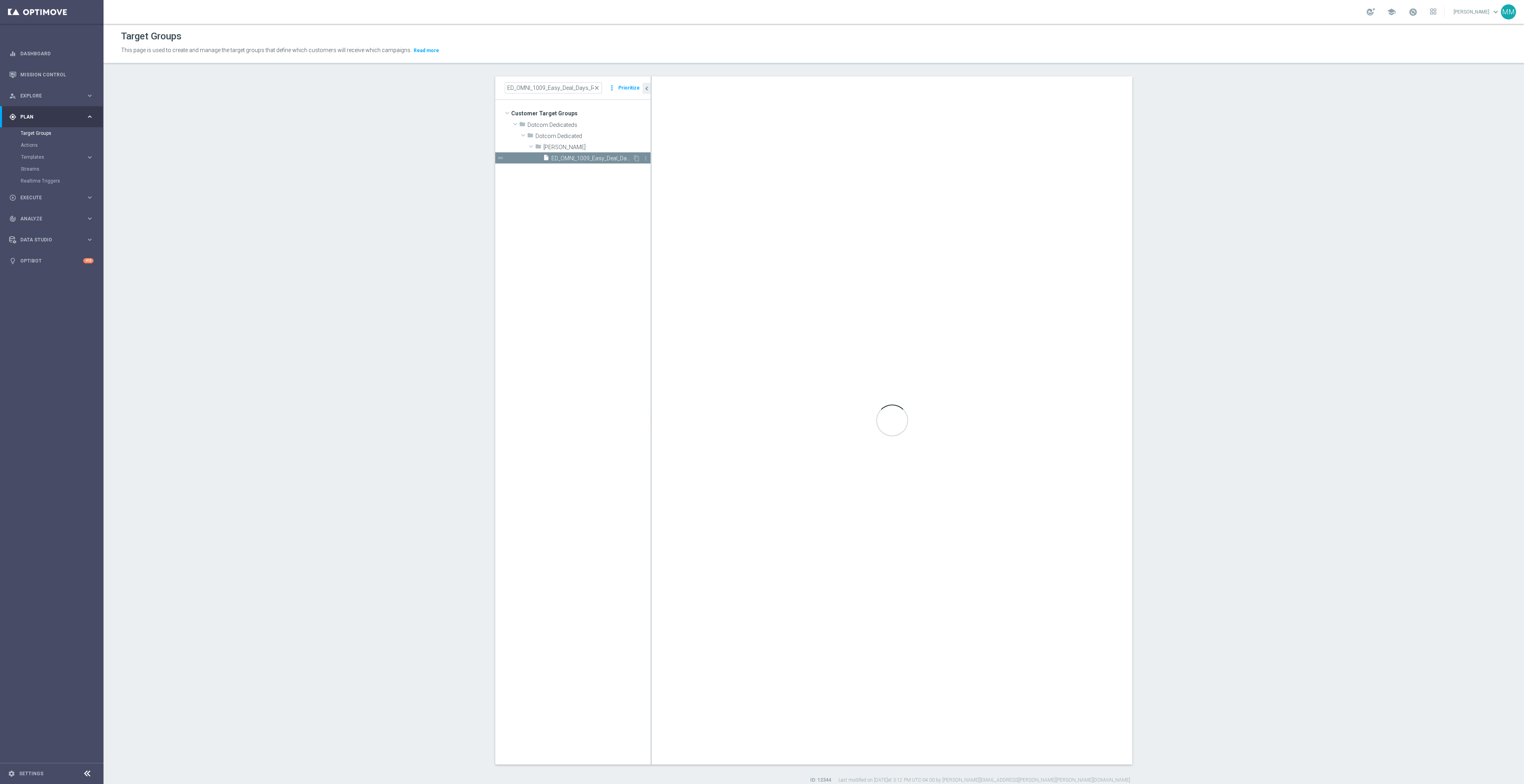
type textarea "1 and 2 and 6 and 7 and (3 or 4 or 5)"
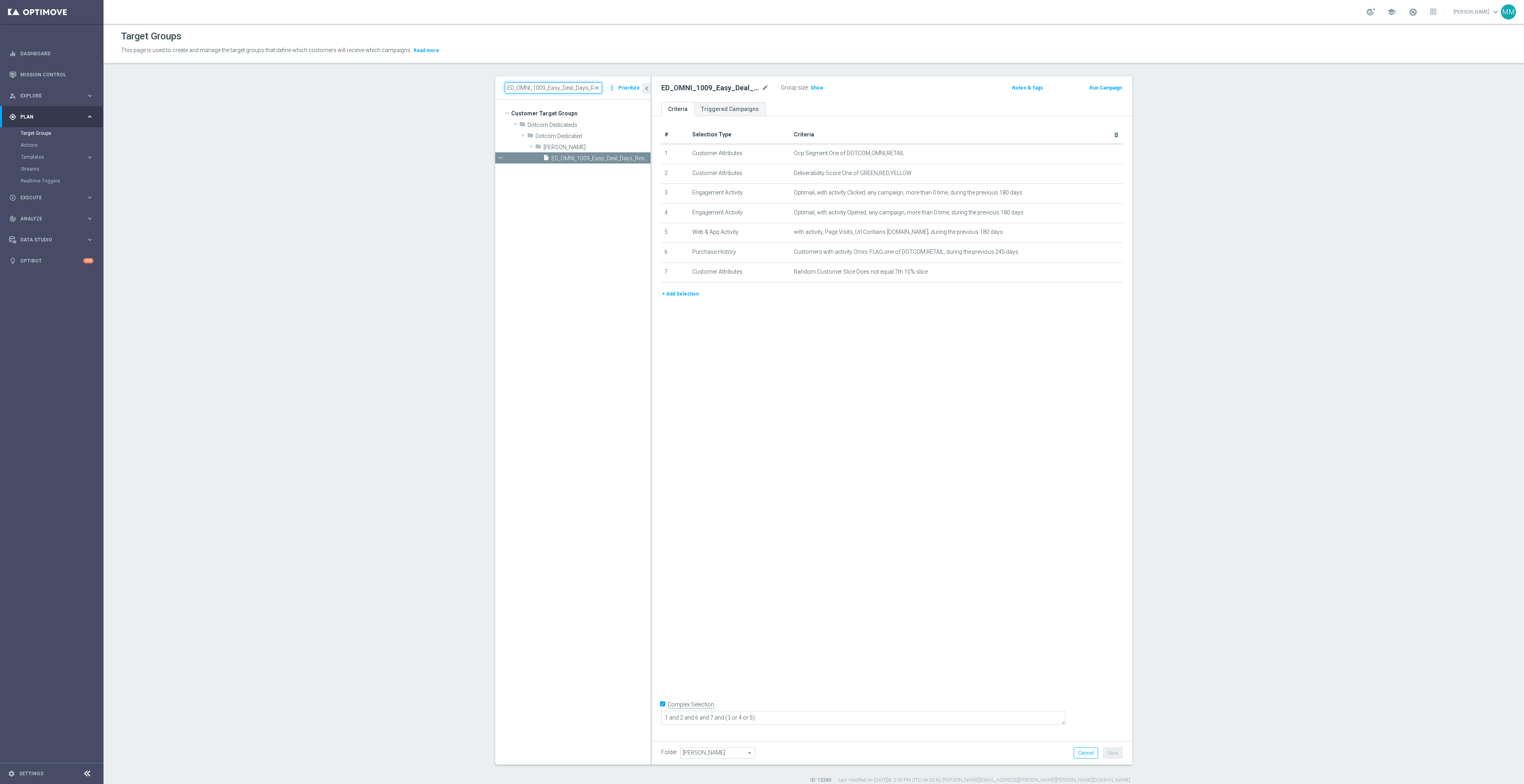
click at [577, 88] on input "ED_OMNI_1009_Easy_Deal_Days_Resend" at bounding box center [553, 88] width 97 height 11
click at [594, 85] on span "close" at bounding box center [597, 88] width 6 height 6
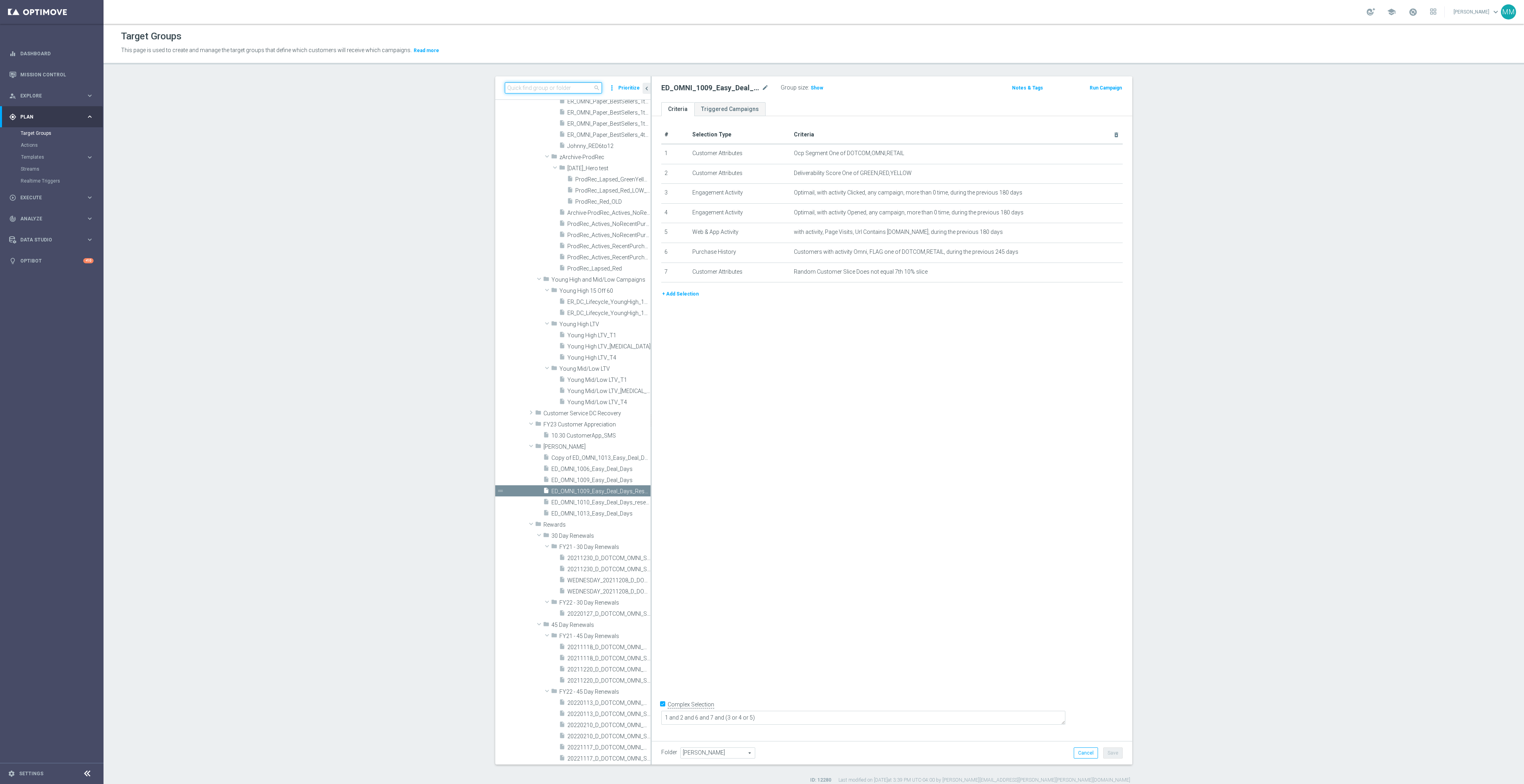
click at [562, 88] on input at bounding box center [553, 88] width 97 height 11
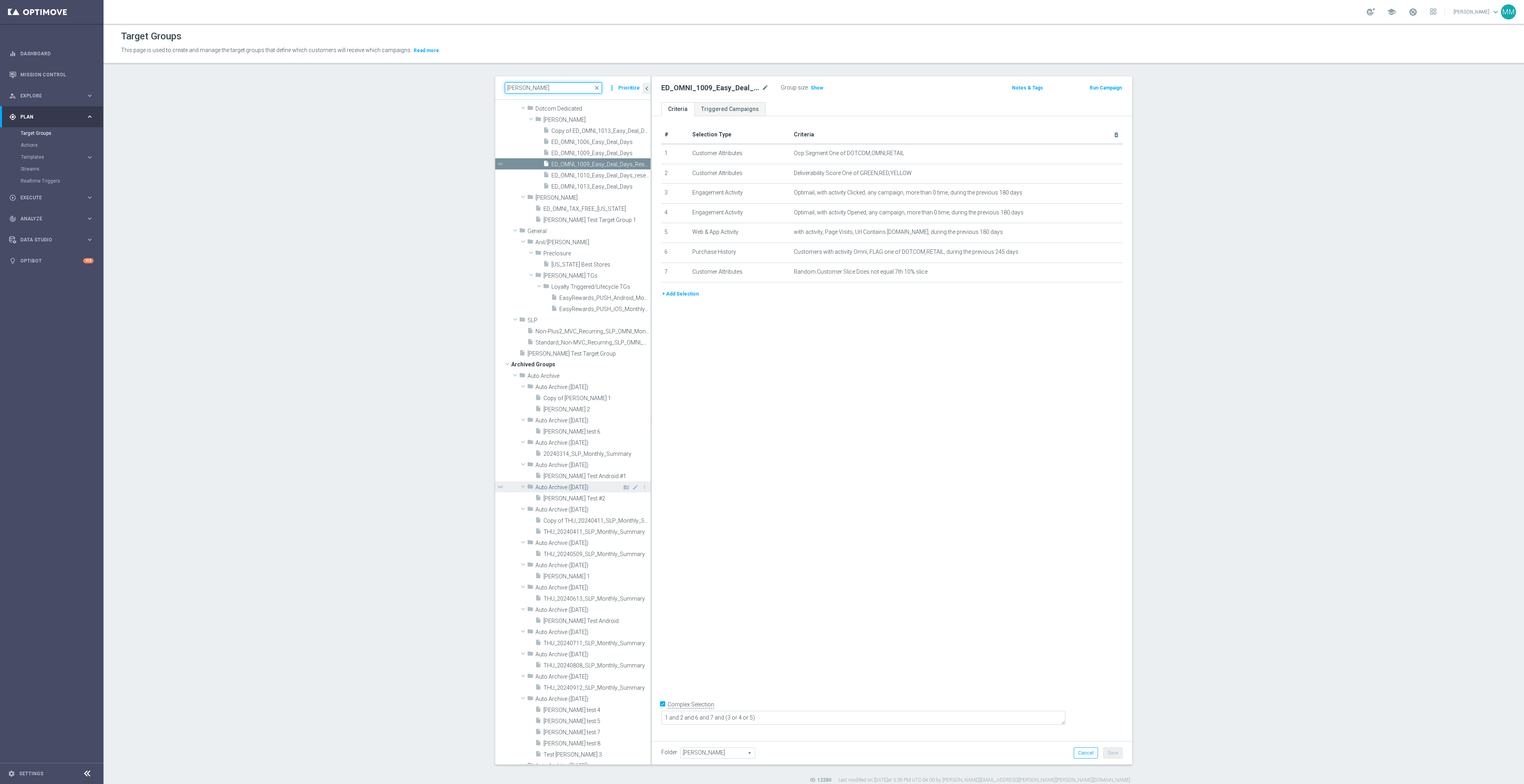
scroll to position [0, 0]
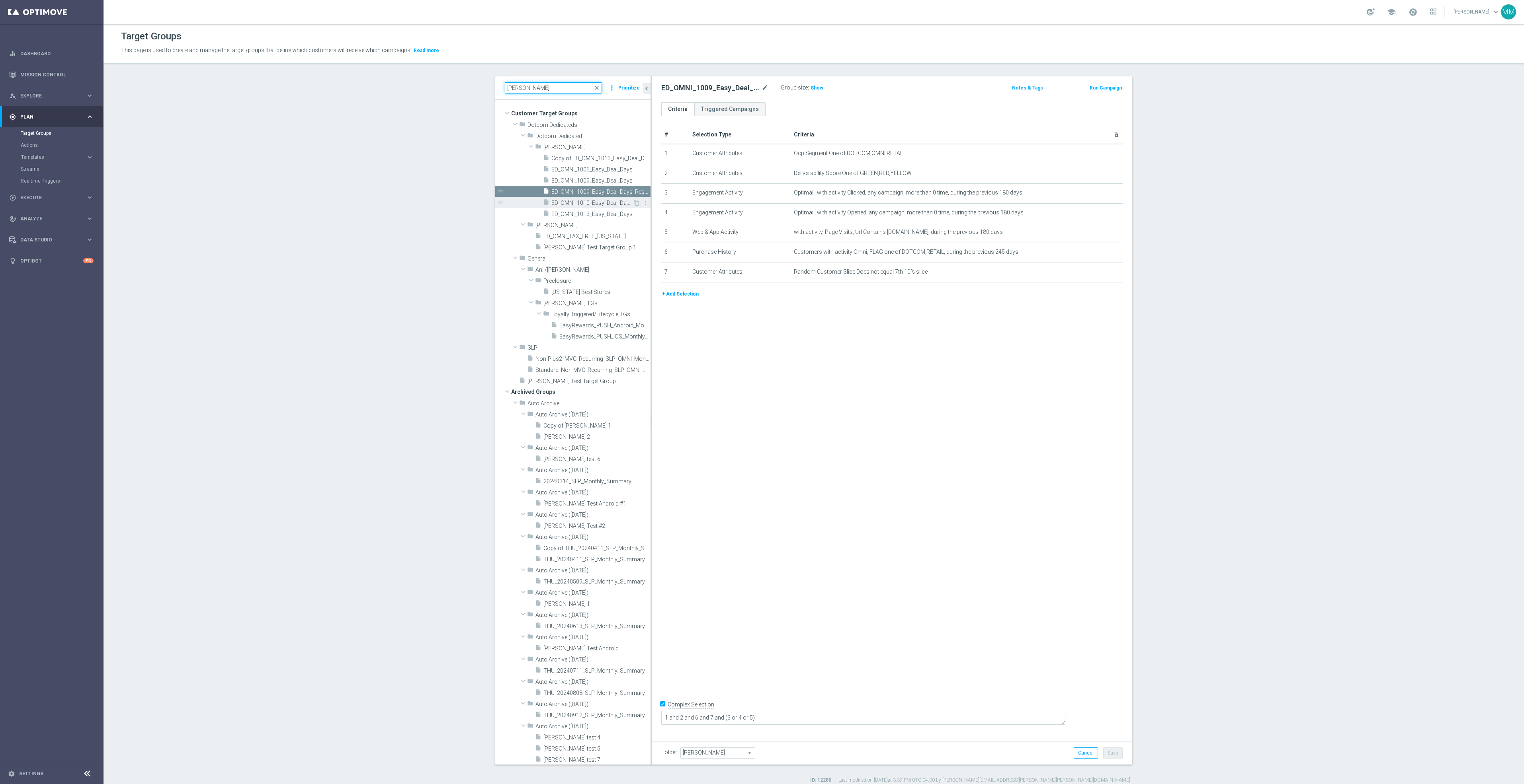
type input "mary"
click at [597, 205] on span "ED_OMNI_1010_Easy_Deal_Days_resend" at bounding box center [592, 203] width 81 height 7
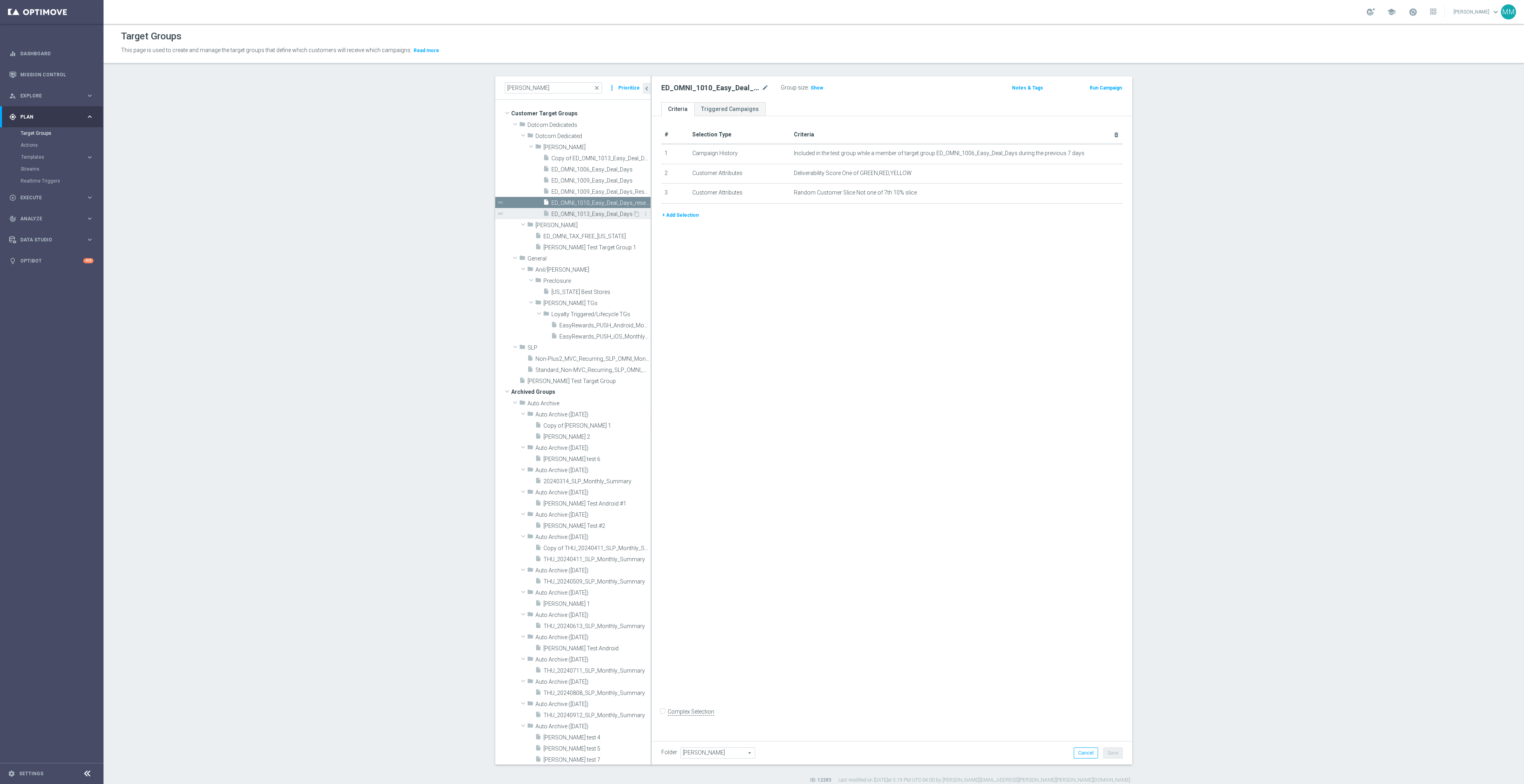
click at [594, 217] on div "insert_drive_file ED_OMNI_1013_Easy_Deal_Days" at bounding box center [588, 213] width 90 height 11
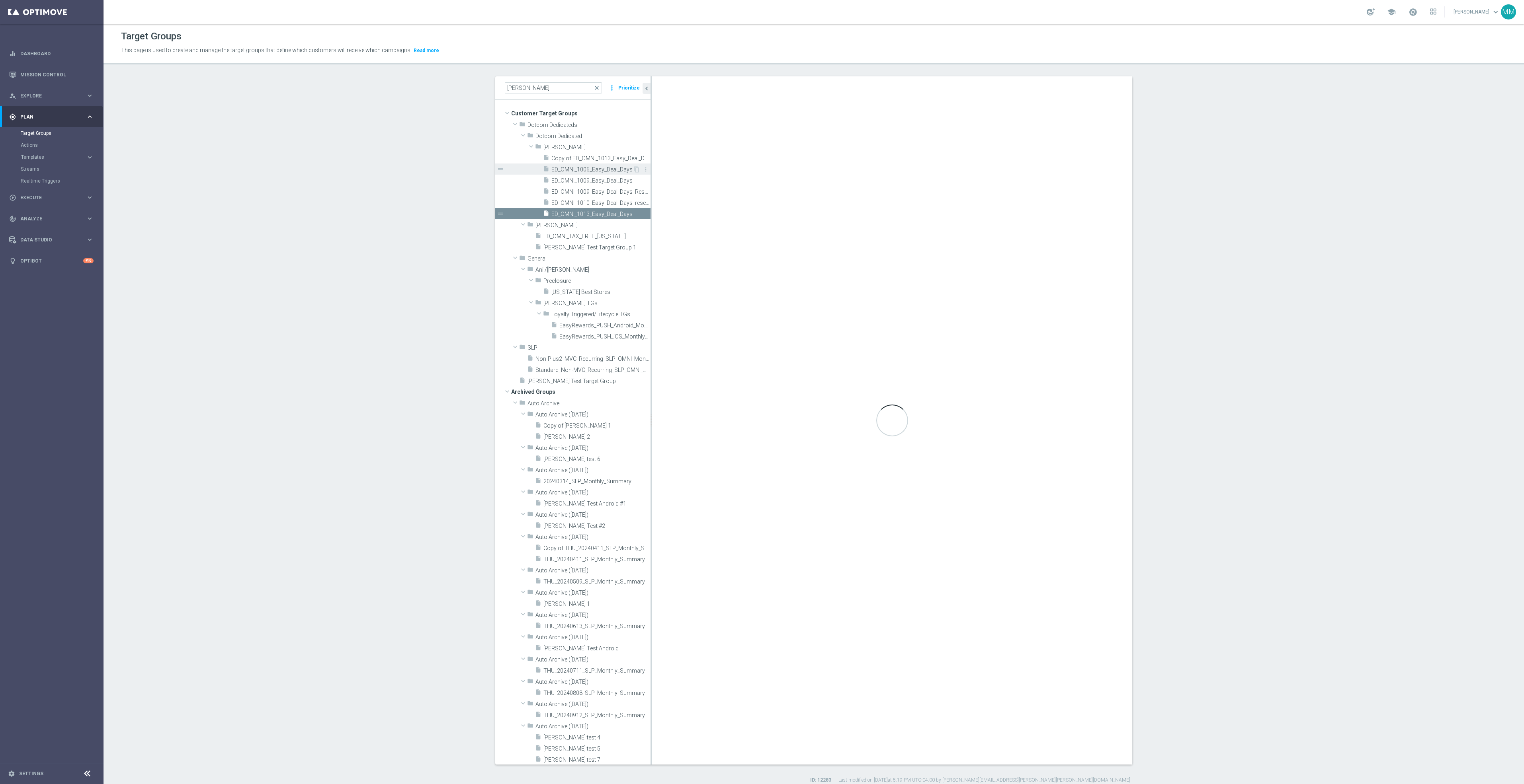
click at [594, 166] on span "ED_OMNI_1006_Easy_Deal_Days" at bounding box center [592, 169] width 81 height 7
checkbox input "true"
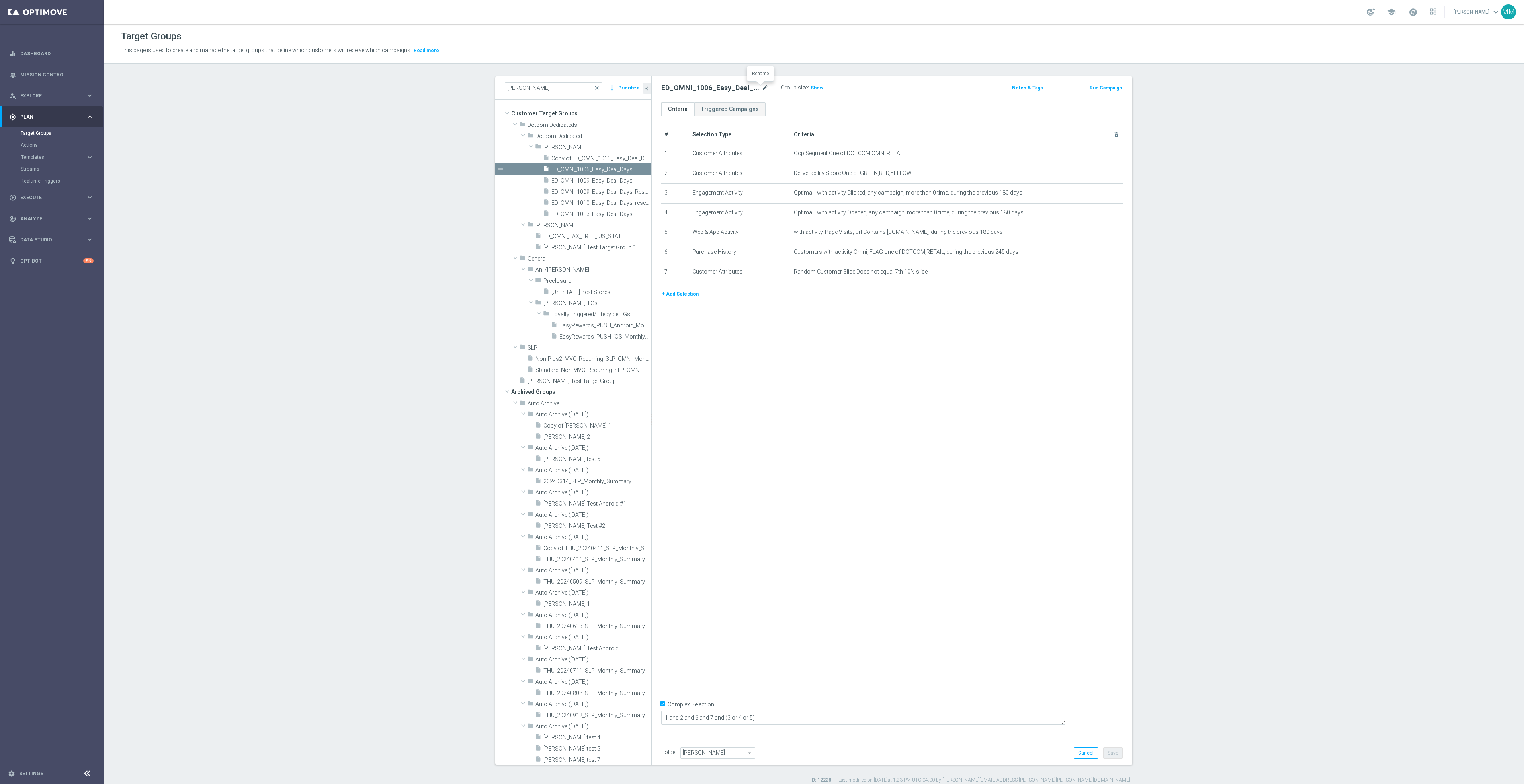
click at [762, 87] on icon "mode_edit" at bounding box center [765, 88] width 7 height 10
click at [583, 216] on span "ED_OMNI_1013_Easy_Deal_Days" at bounding box center [592, 214] width 81 height 7
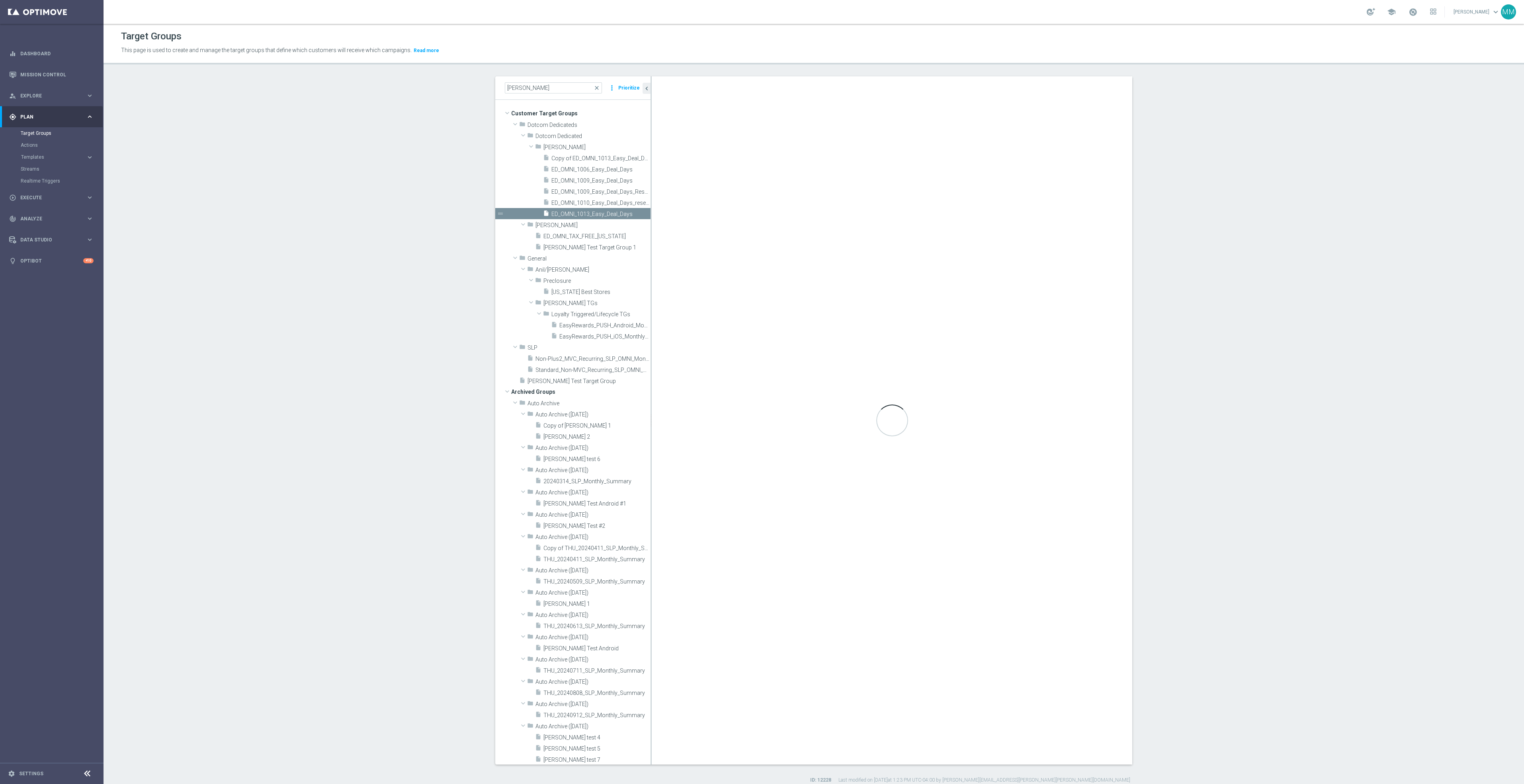
type textarea "1 and 2 and 6 and (3 or 4 or 5)"
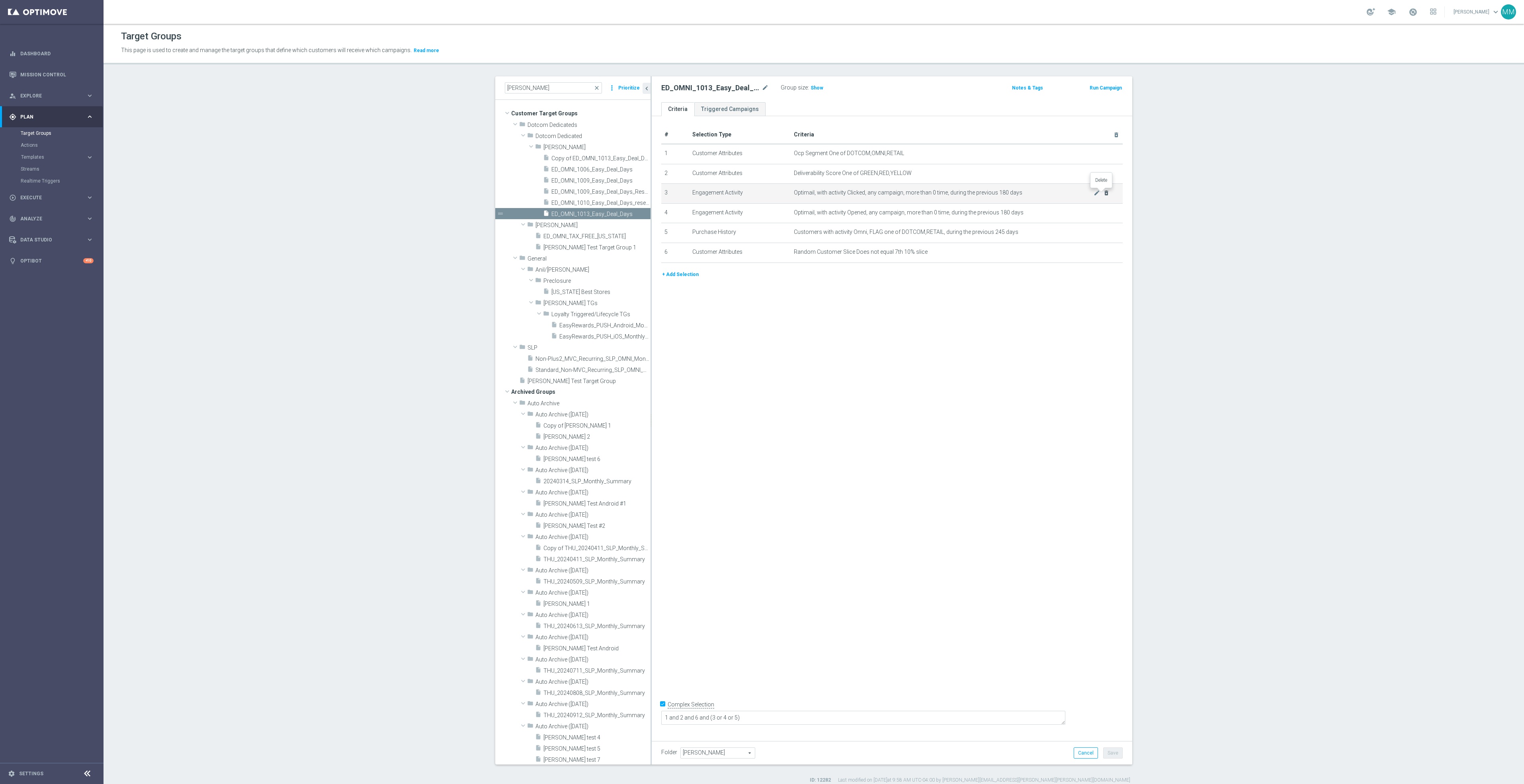
click at [1103, 193] on icon "delete_forever" at bounding box center [1106, 193] width 6 height 6
drag, startPoint x: 670, startPoint y: 235, endPoint x: 743, endPoint y: 248, distance: 74.1
click at [671, 235] on button "+ Add Selection" at bounding box center [681, 235] width 38 height 9
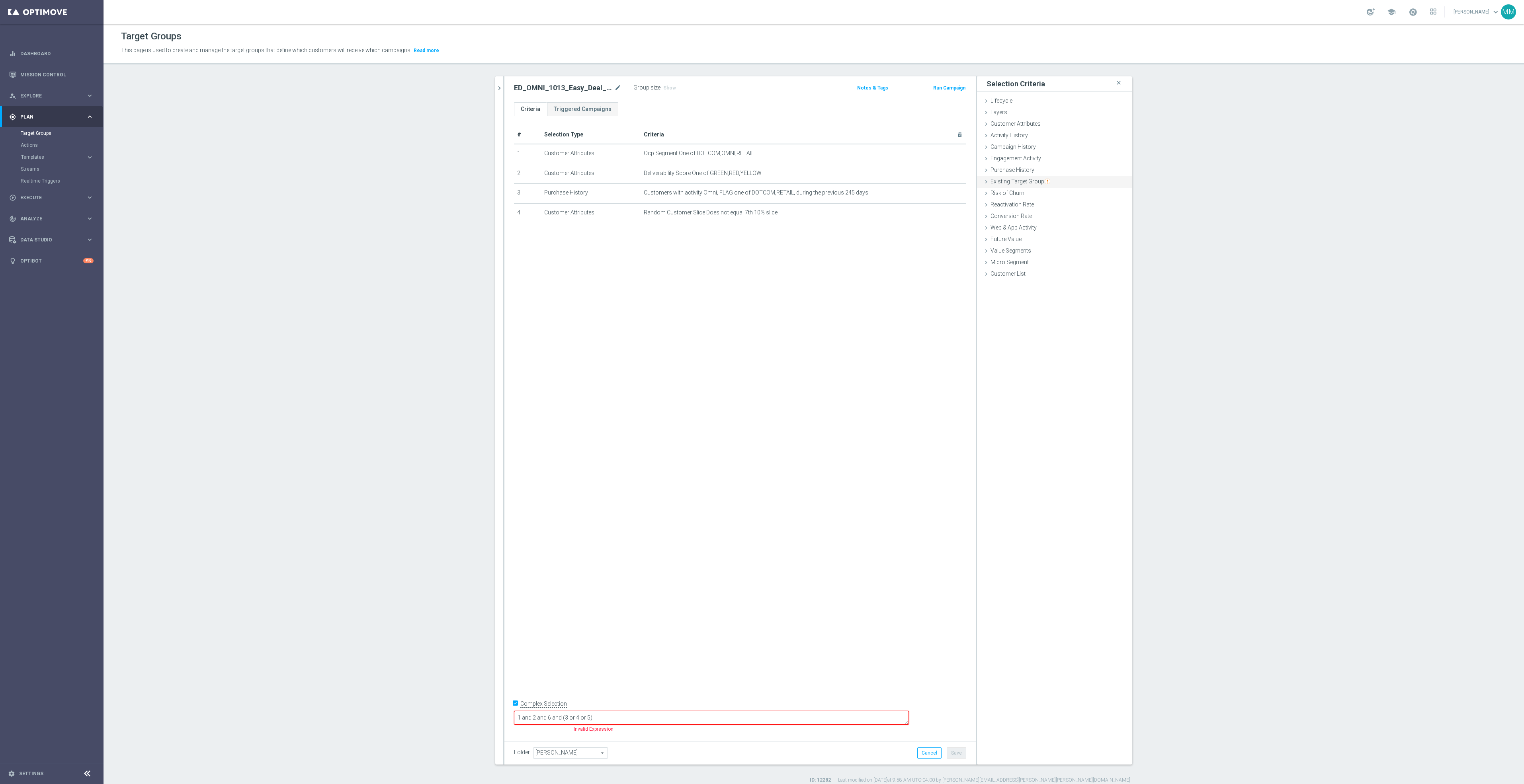
click at [1012, 182] on span "Existing Target Group" at bounding box center [1020, 182] width 60 height 6
click at [1058, 231] on span at bounding box center [1078, 233] width 83 height 10
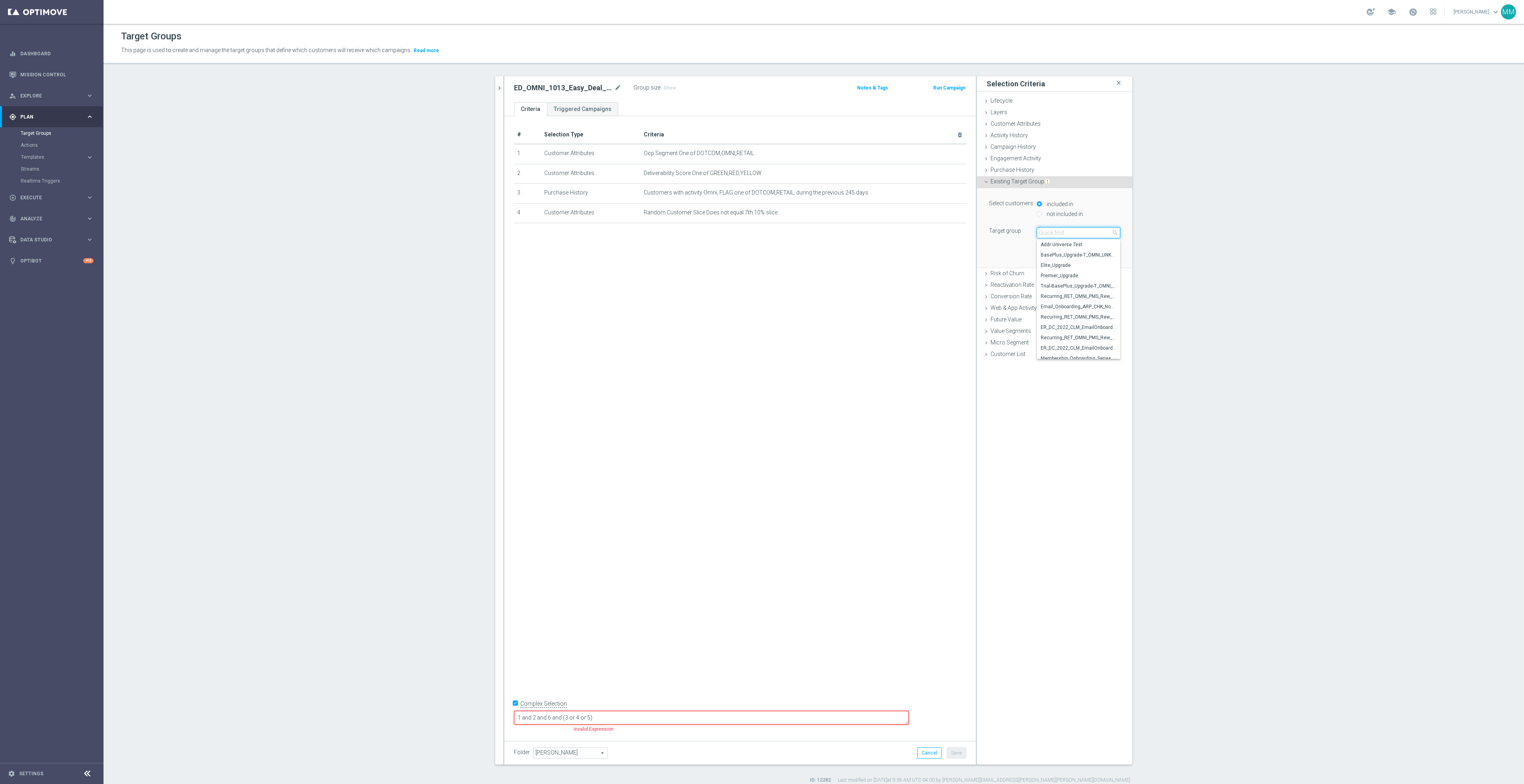
click at [1058, 231] on input "search" at bounding box center [1078, 232] width 84 height 11
paste input "ED_OMNI_1006_Easy_Deal_Days"
type input "ED_OMNI_1006_Easy_Deal_Days"
click at [1064, 245] on span "ED_OMNI_1006_Easy_Deal_Days" at bounding box center [1078, 245] width 75 height 6
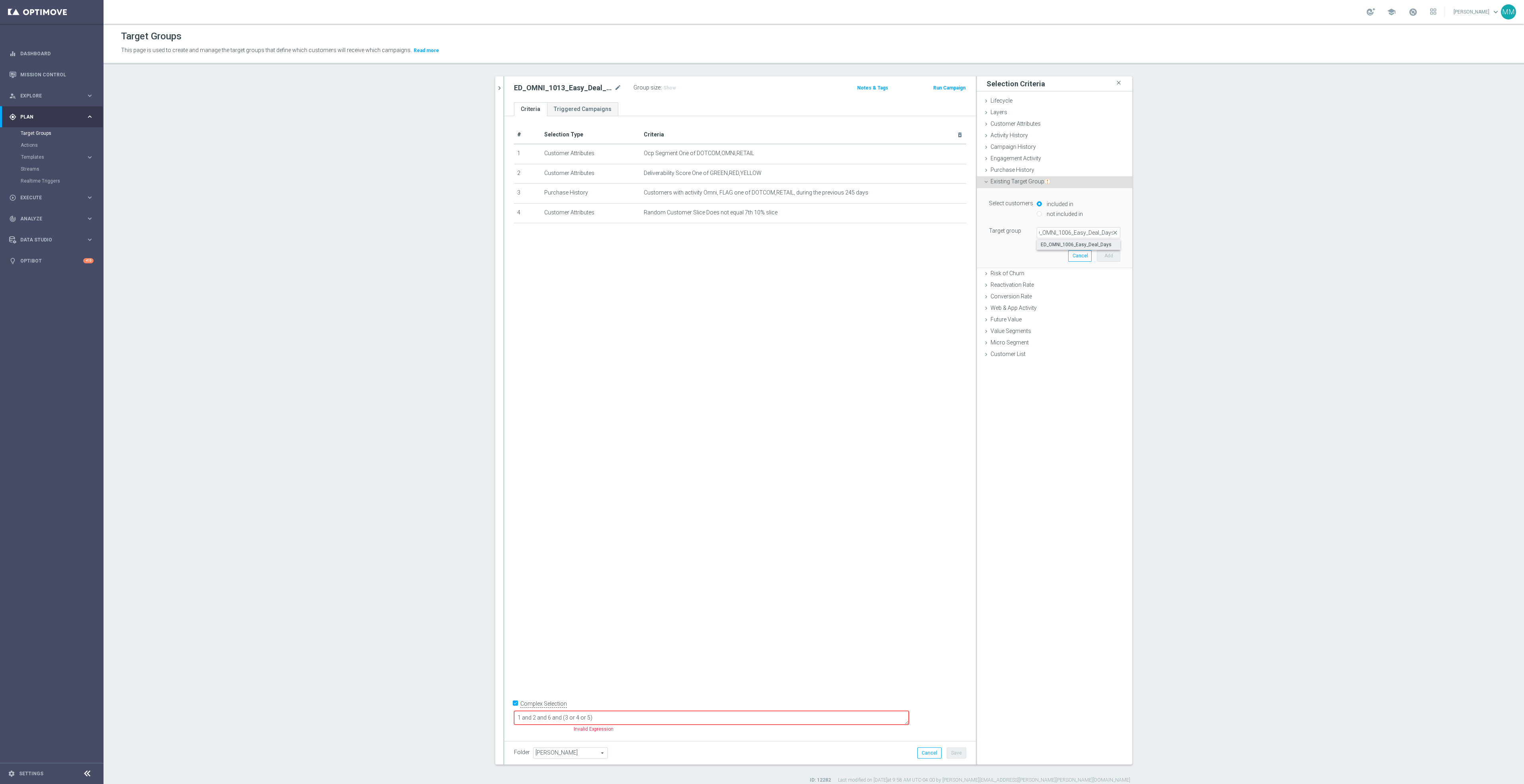
type input "ED_OMNI_1006_Easy_Deal_Days"
click at [1107, 256] on button "Add" at bounding box center [1108, 255] width 24 height 11
drag, startPoint x: 655, startPoint y: 720, endPoint x: 441, endPoint y: 713, distance: 214.1
click at [441, 713] on section "mary close more_vert Prioritize Customer Target Groups library_add create_new_f…" at bounding box center [814, 430] width 1420 height 707
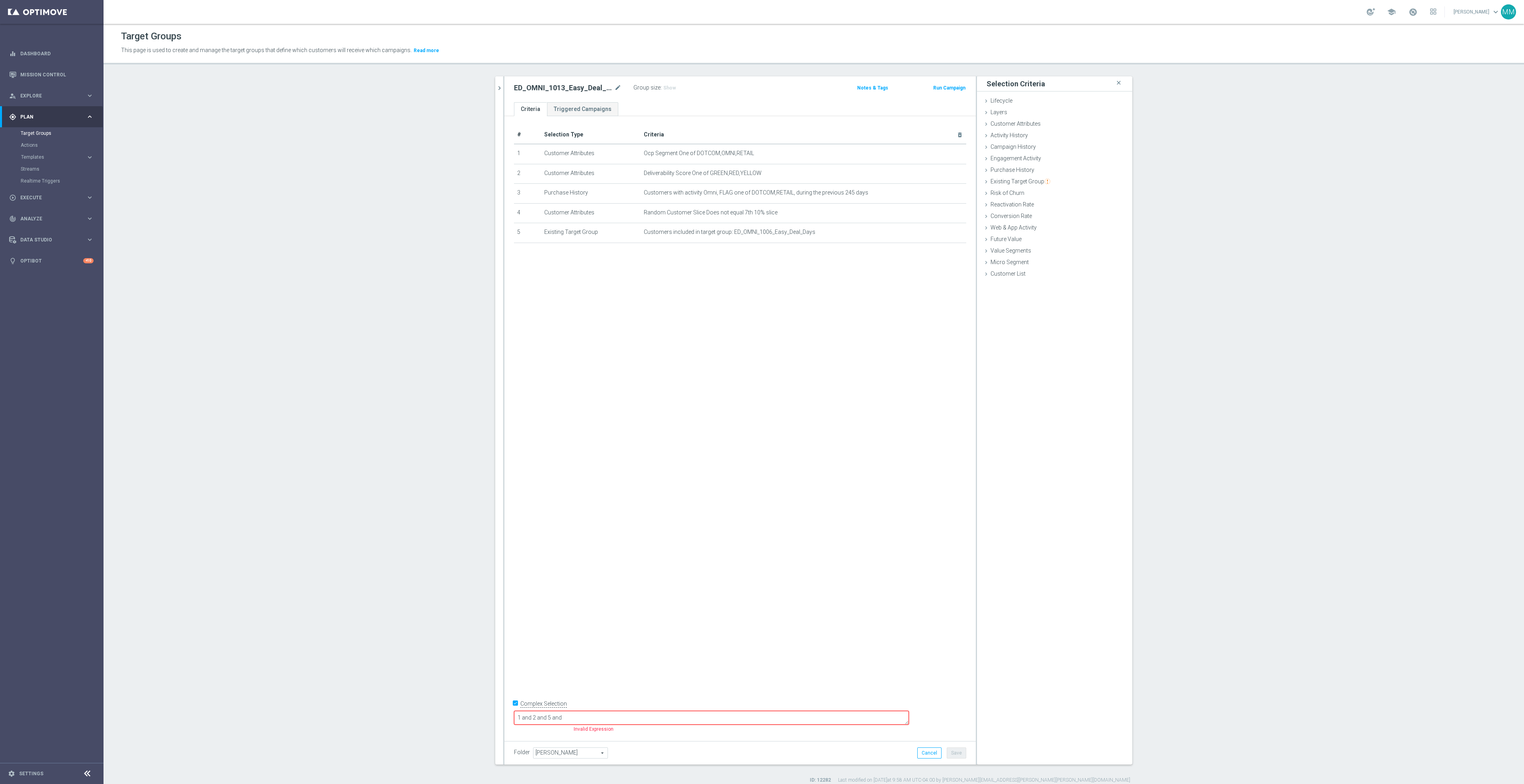
click at [540, 712] on body "equalizer Dashboard Mission Control" at bounding box center [762, 392] width 1524 height 784
type textarea "1 and 2 and 5 and"
click at [548, 708] on label "Complex Selection" at bounding box center [543, 704] width 47 height 8
click at [519, 710] on input "Complex Selection" at bounding box center [516, 704] width 5 height 11
checkbox input "false"
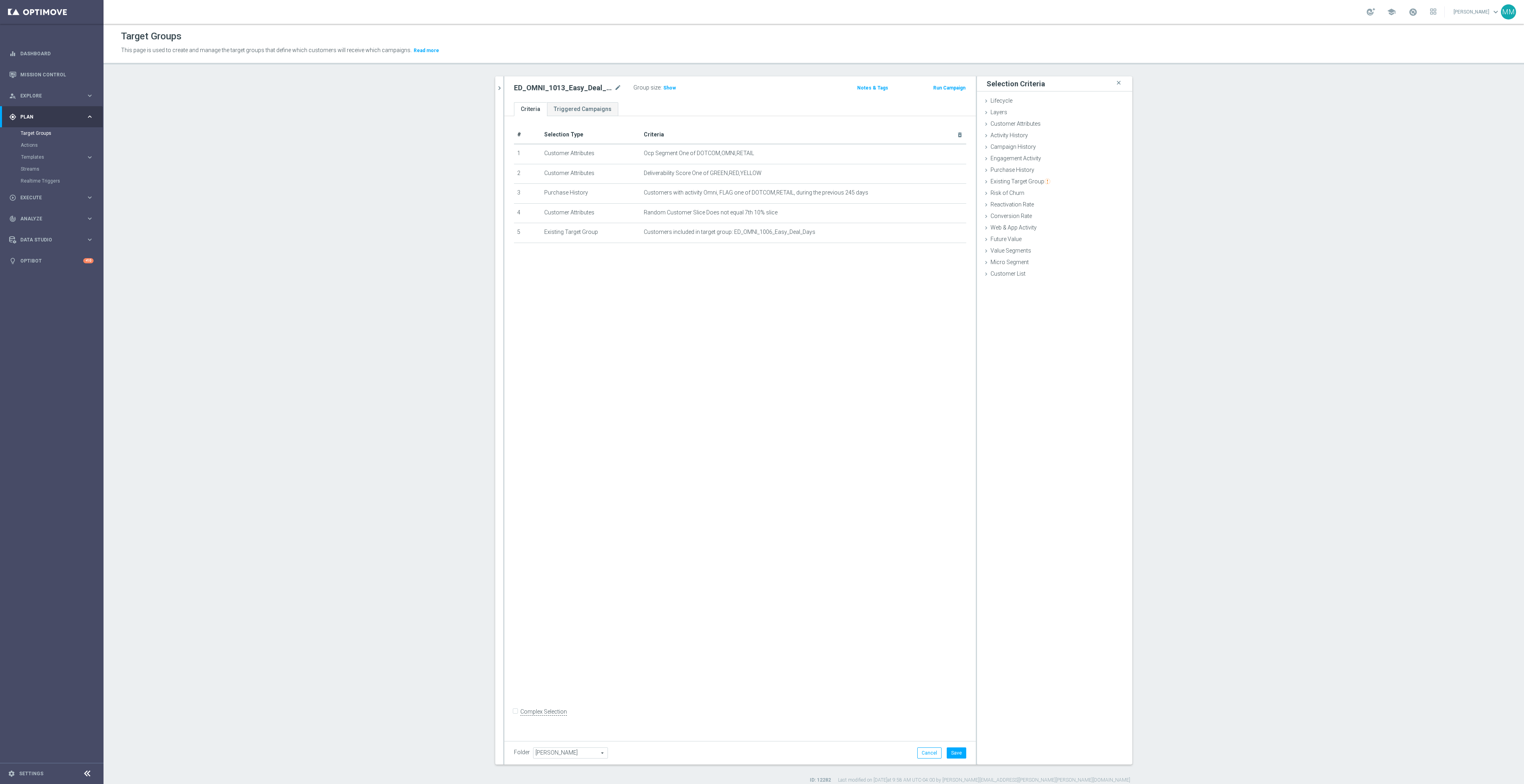
click at [608, 505] on div "# Selection Type Criteria delete_forever 1 Customer Attributes Ocp Segment One …" at bounding box center [740, 426] width 472 height 619
click at [937, 194] on icon "mode_edit" at bounding box center [941, 193] width 6 height 6
type input "Selected 2 of 2"
drag, startPoint x: 1068, startPoint y: 324, endPoint x: 1027, endPoint y: 324, distance: 41.0
click at [1027, 324] on div "245 day(s)." at bounding box center [1054, 320] width 143 height 11
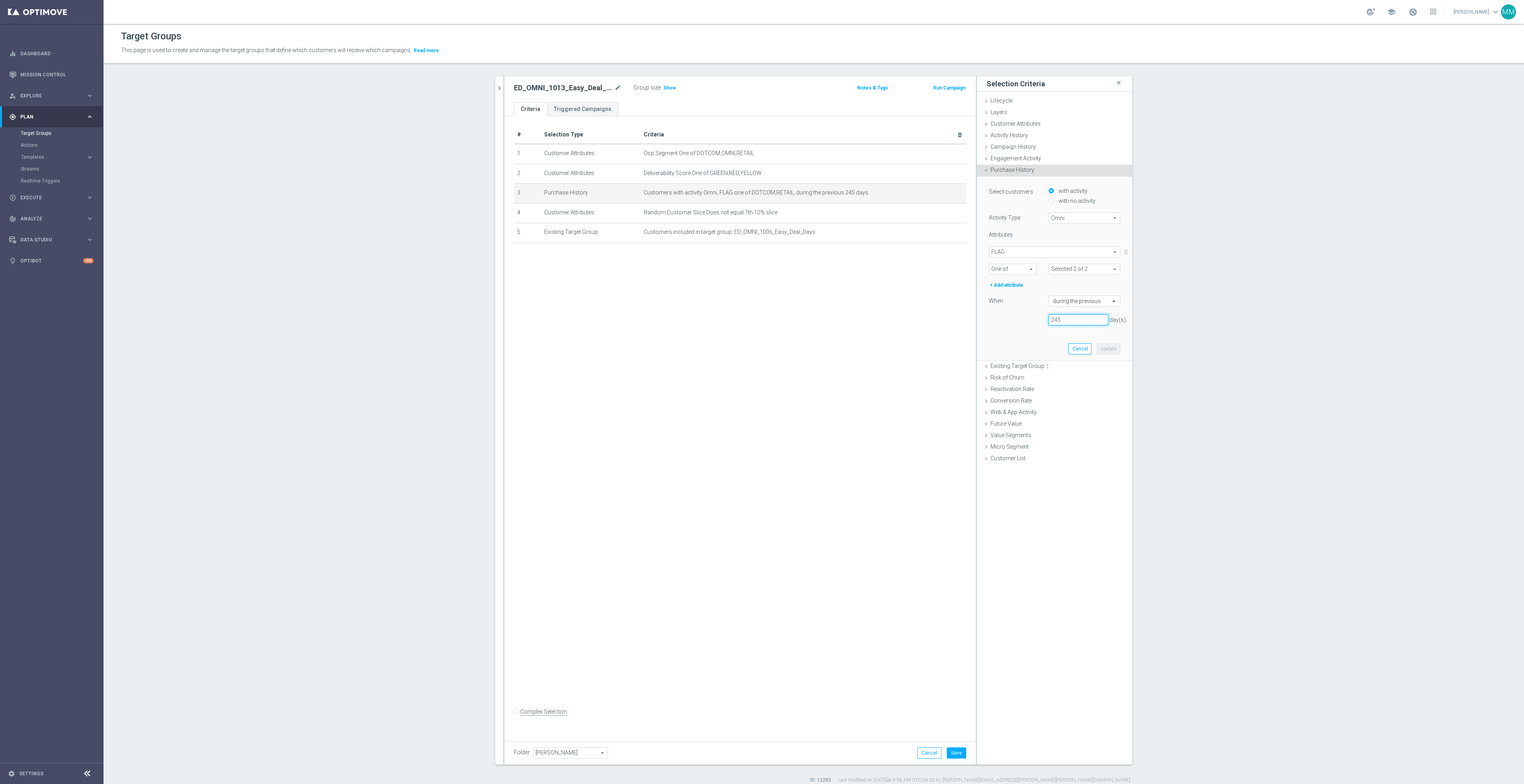
click at [1069, 315] on input "245" at bounding box center [1078, 320] width 60 height 11
drag, startPoint x: 1063, startPoint y: 320, endPoint x: 945, endPoint y: 320, distance: 118.0
click at [945, 320] on as-split "mary close more_vert Prioritize Customer Target Groups library_add create_new_f…" at bounding box center [814, 420] width 637 height 688
type input "7"
click at [1113, 346] on button "Update" at bounding box center [1108, 349] width 24 height 11
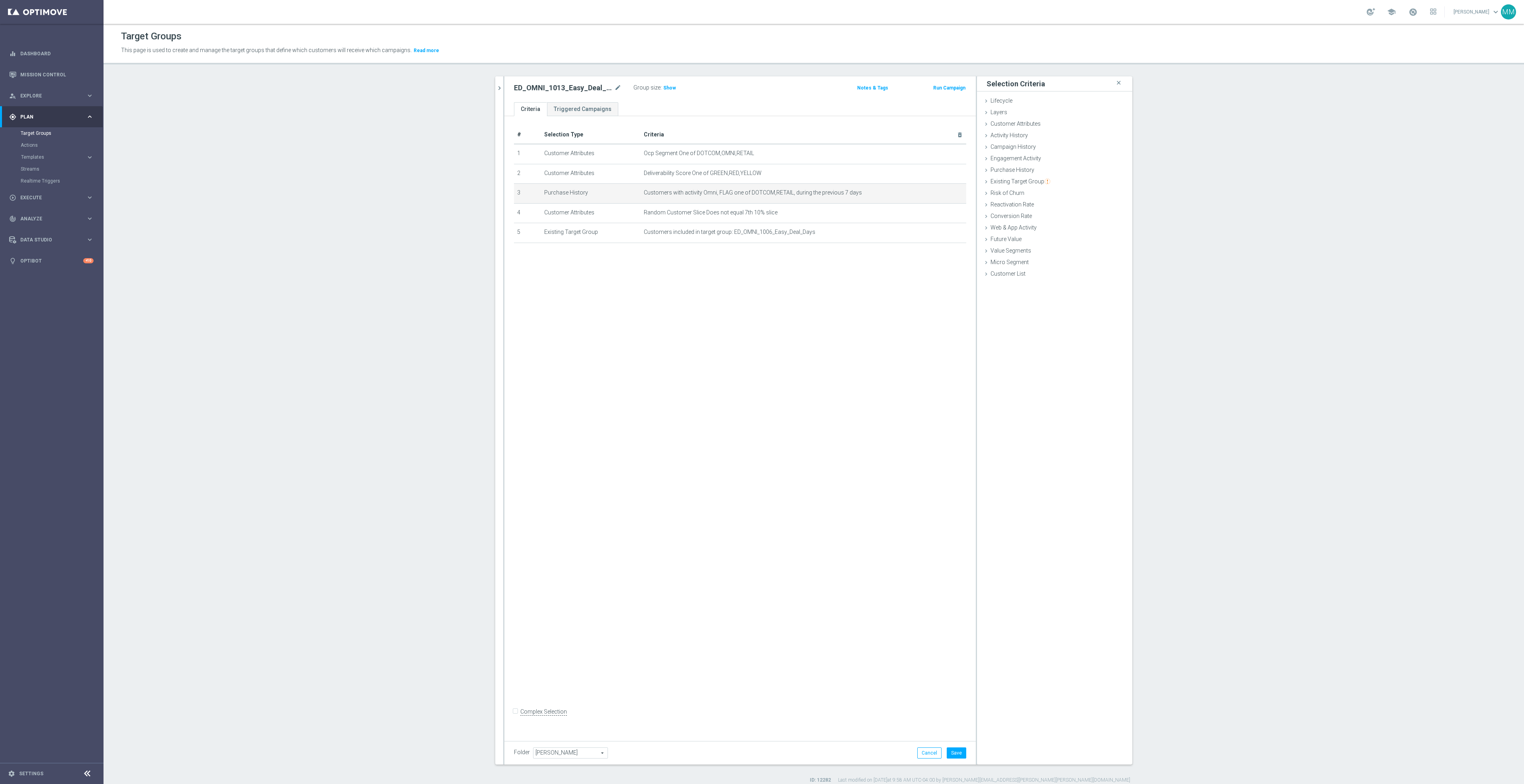
click at [818, 322] on div "# Selection Type Criteria delete_forever 1 Customer Attributes Ocp Segment One …" at bounding box center [740, 426] width 472 height 619
click at [958, 756] on button "Save" at bounding box center [956, 753] width 19 height 11
click at [934, 192] on body "equalizer Dashboard Mission Control" at bounding box center [762, 392] width 1524 height 784
click at [937, 193] on icon "mode_edit" at bounding box center [941, 193] width 6 height 6
click at [1067, 202] on label "with no activity" at bounding box center [1076, 201] width 39 height 7
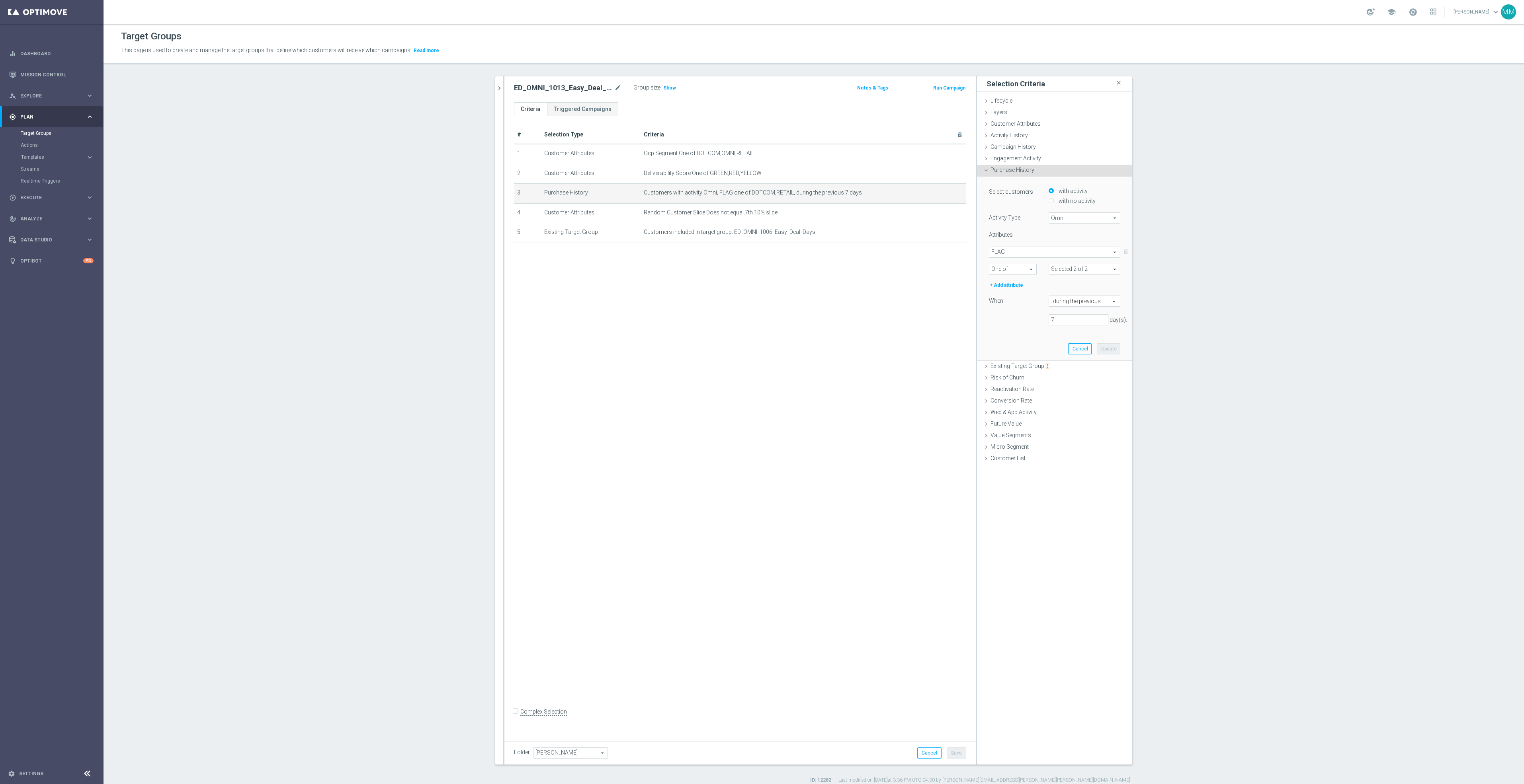
click at [1054, 202] on input "with no activity" at bounding box center [1051, 201] width 5 height 5
radio input "true"
click at [1025, 252] on span at bounding box center [1054, 252] width 131 height 10
click at [1027, 252] on input "search" at bounding box center [1054, 252] width 131 height 11
click at [1017, 262] on span "FLAG" at bounding box center [1054, 264] width 123 height 6
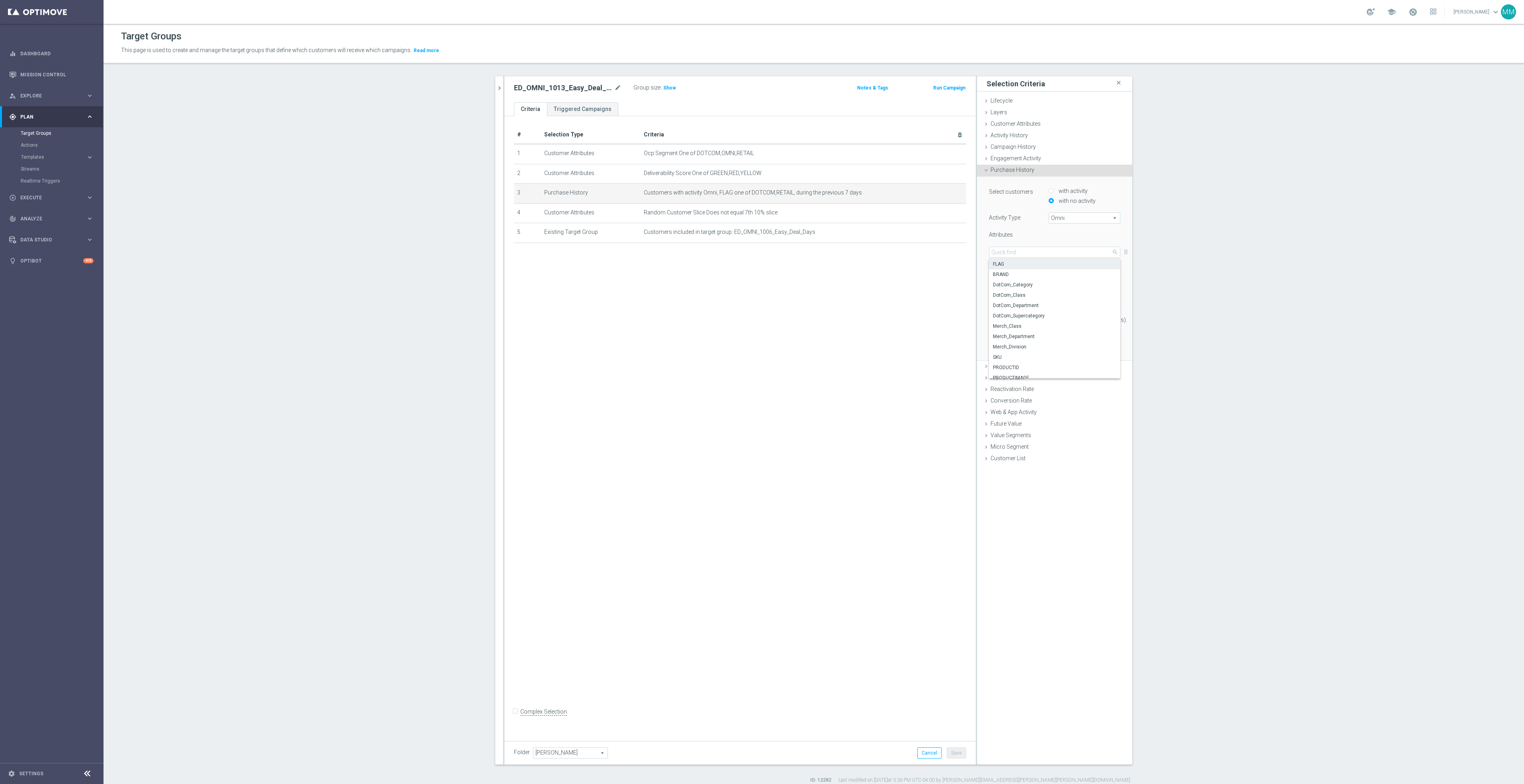
type input "FLAG"
click at [1013, 268] on span at bounding box center [1012, 269] width 47 height 10
click at [1006, 343] on span "One of" at bounding box center [1012, 343] width 39 height 6
type input "One of"
click at [1058, 267] on span at bounding box center [1084, 269] width 71 height 10
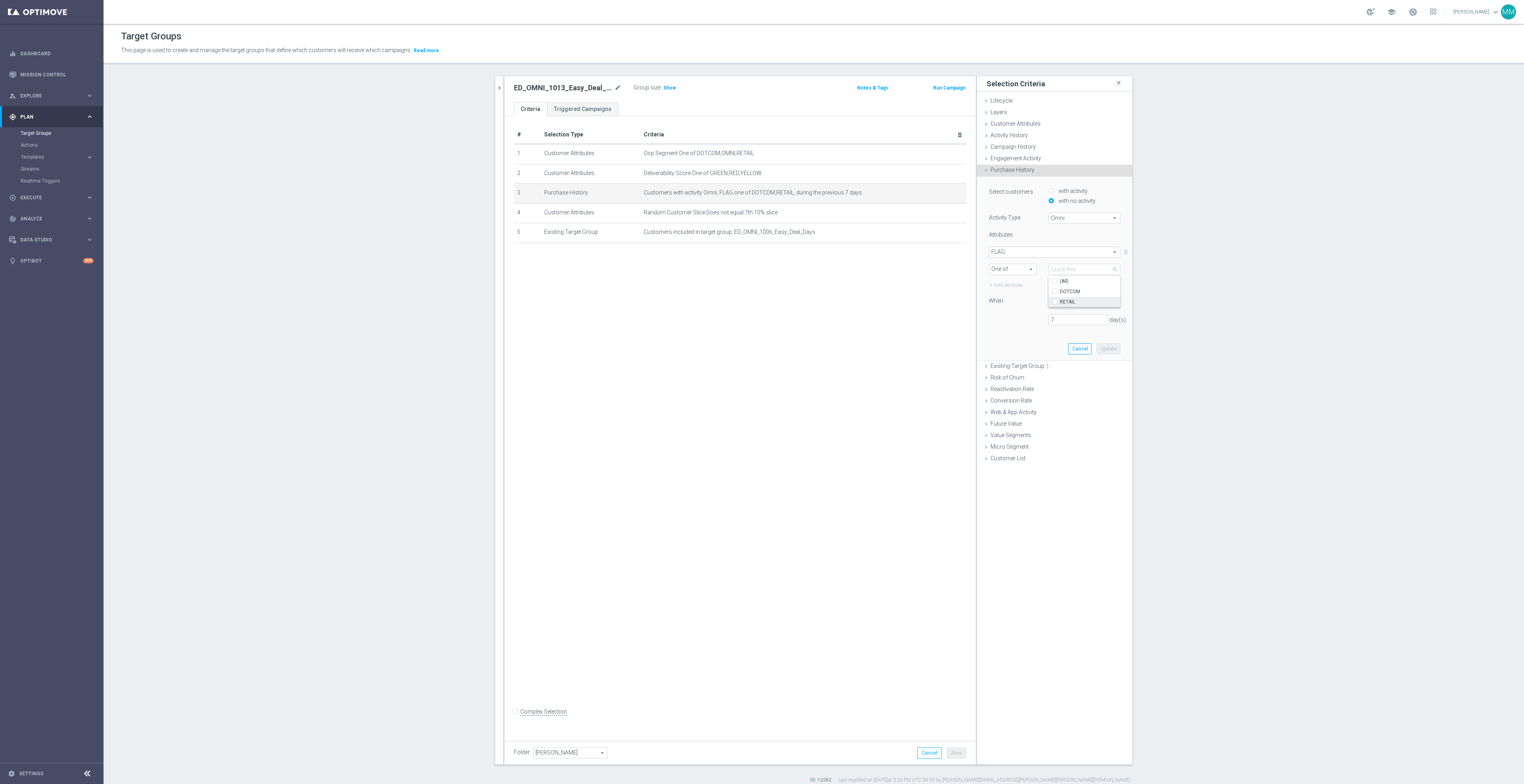
click at [1069, 300] on span "RETAIL" at bounding box center [1090, 302] width 61 height 6
click at [1060, 300] on input "RETAIL" at bounding box center [1057, 302] width 5 height 5
checkbox input "true"
type input "RETAIL"
click at [1069, 291] on span "DOTCOM" at bounding box center [1090, 292] width 61 height 6
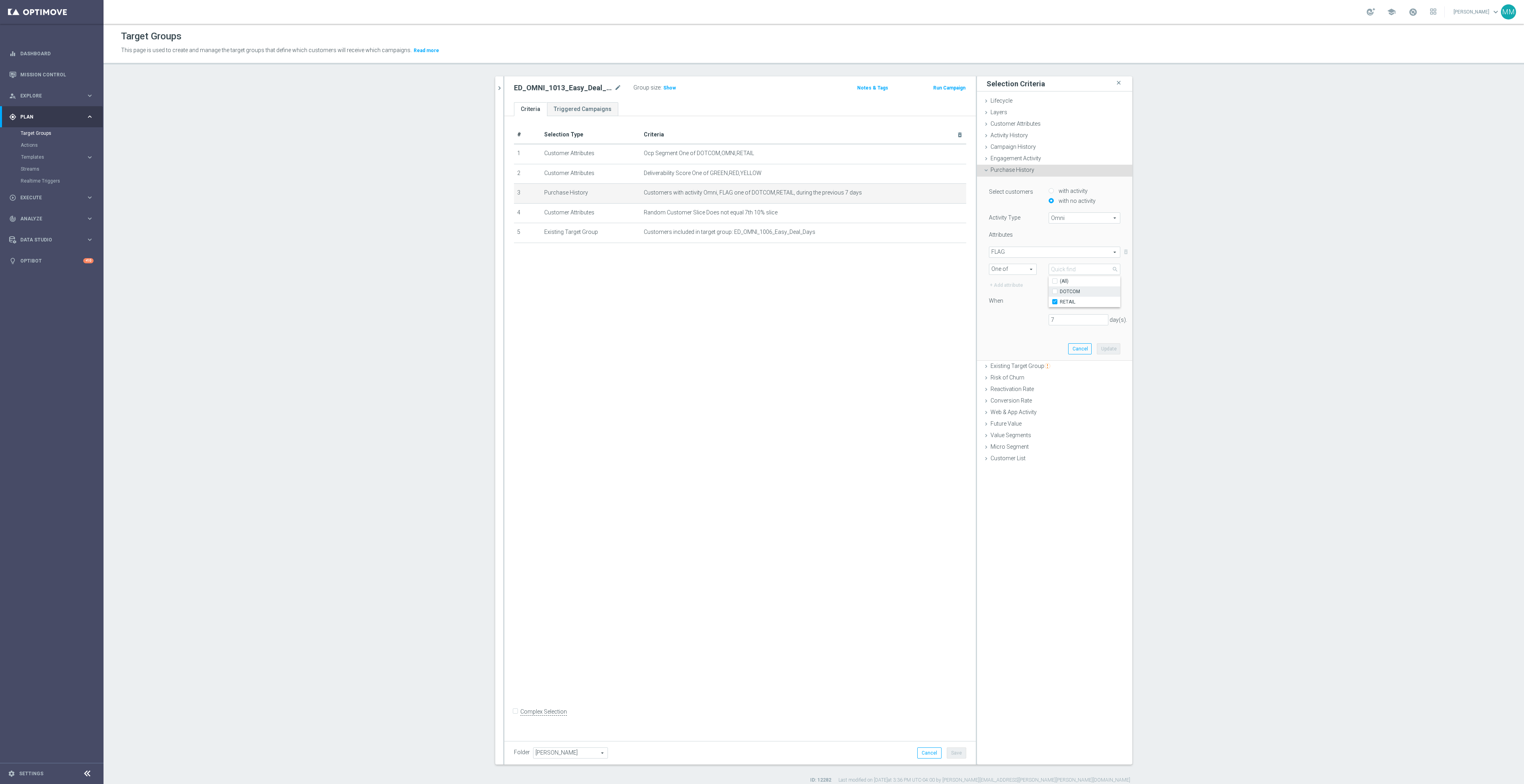
click at [1060, 291] on input "DOTCOM" at bounding box center [1057, 292] width 5 height 5
checkbox input "true"
type input "Selected 2 of 2"
checkbox input "true"
click at [1006, 333] on div "Select customers with activity with no activity Activity Type Omni Omni arrow_d…" at bounding box center [1054, 268] width 143 height 184
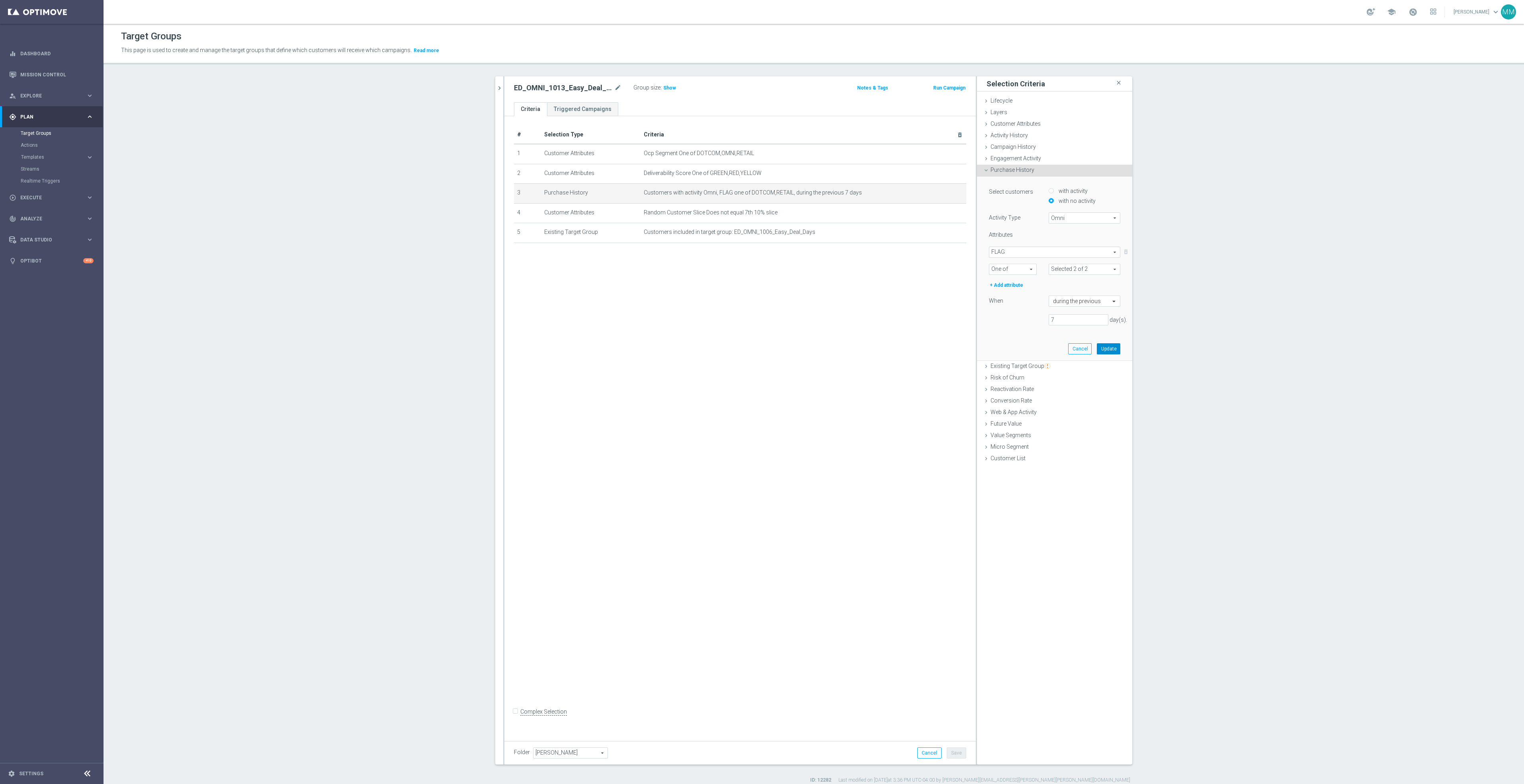
click at [1104, 348] on button "Update" at bounding box center [1108, 349] width 24 height 11
click at [837, 426] on div "# Selection Type Criteria delete_forever 1 Customer Attributes Ocp Segment One …" at bounding box center [740, 426] width 472 height 619
click at [951, 750] on button "Save" at bounding box center [956, 753] width 19 height 11
click at [667, 91] on h3 "Show" at bounding box center [669, 88] width 14 height 9
click at [496, 88] on icon "chevron_right" at bounding box center [500, 88] width 8 height 8
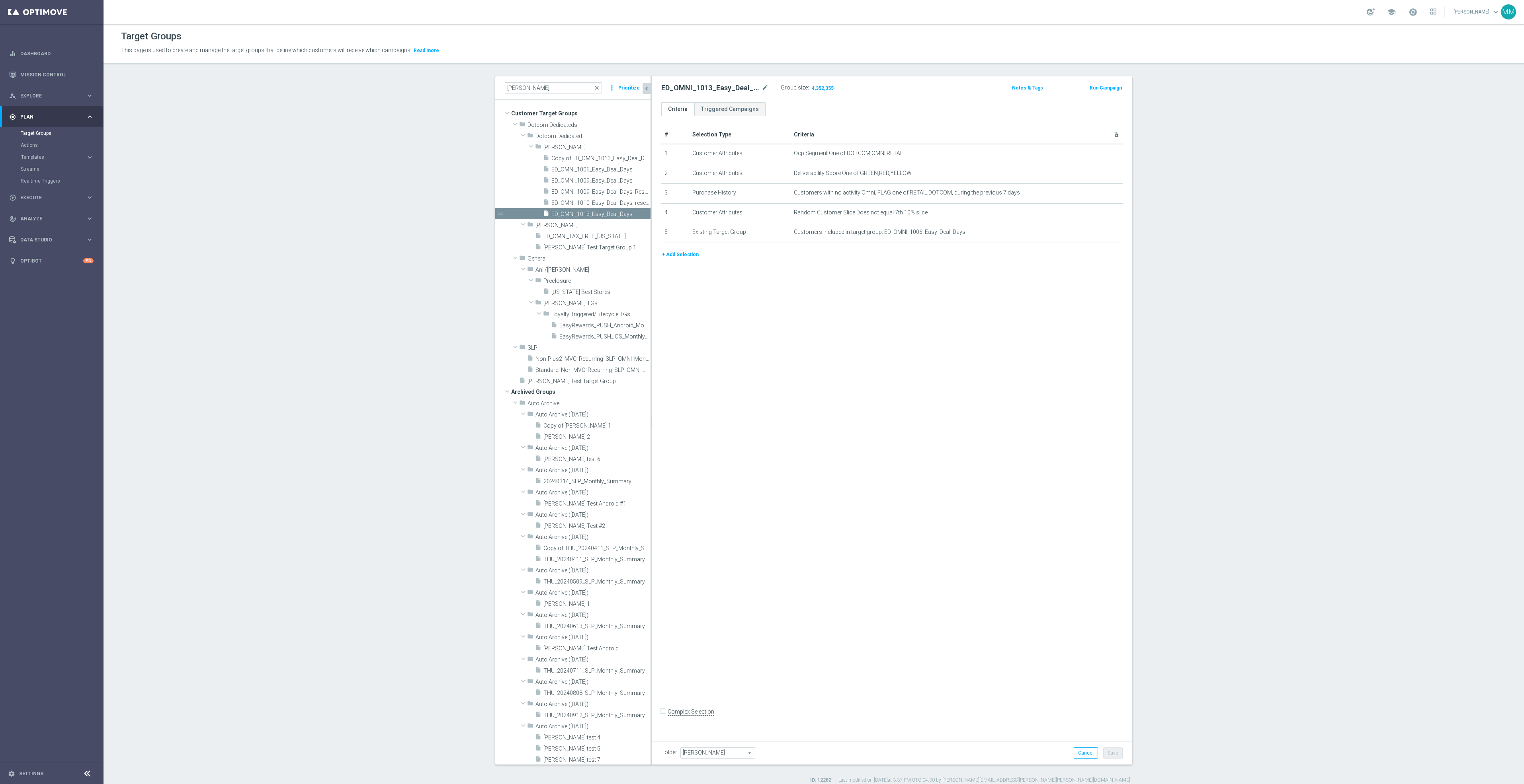
click at [958, 439] on div "# Selection Type Criteria delete_forever 1 Customer Attributes Ocp Segment One …" at bounding box center [892, 426] width 480 height 619
drag, startPoint x: 596, startPoint y: 88, endPoint x: 571, endPoint y: 87, distance: 25.0
click at [596, 88] on span "close" at bounding box center [597, 88] width 6 height 6
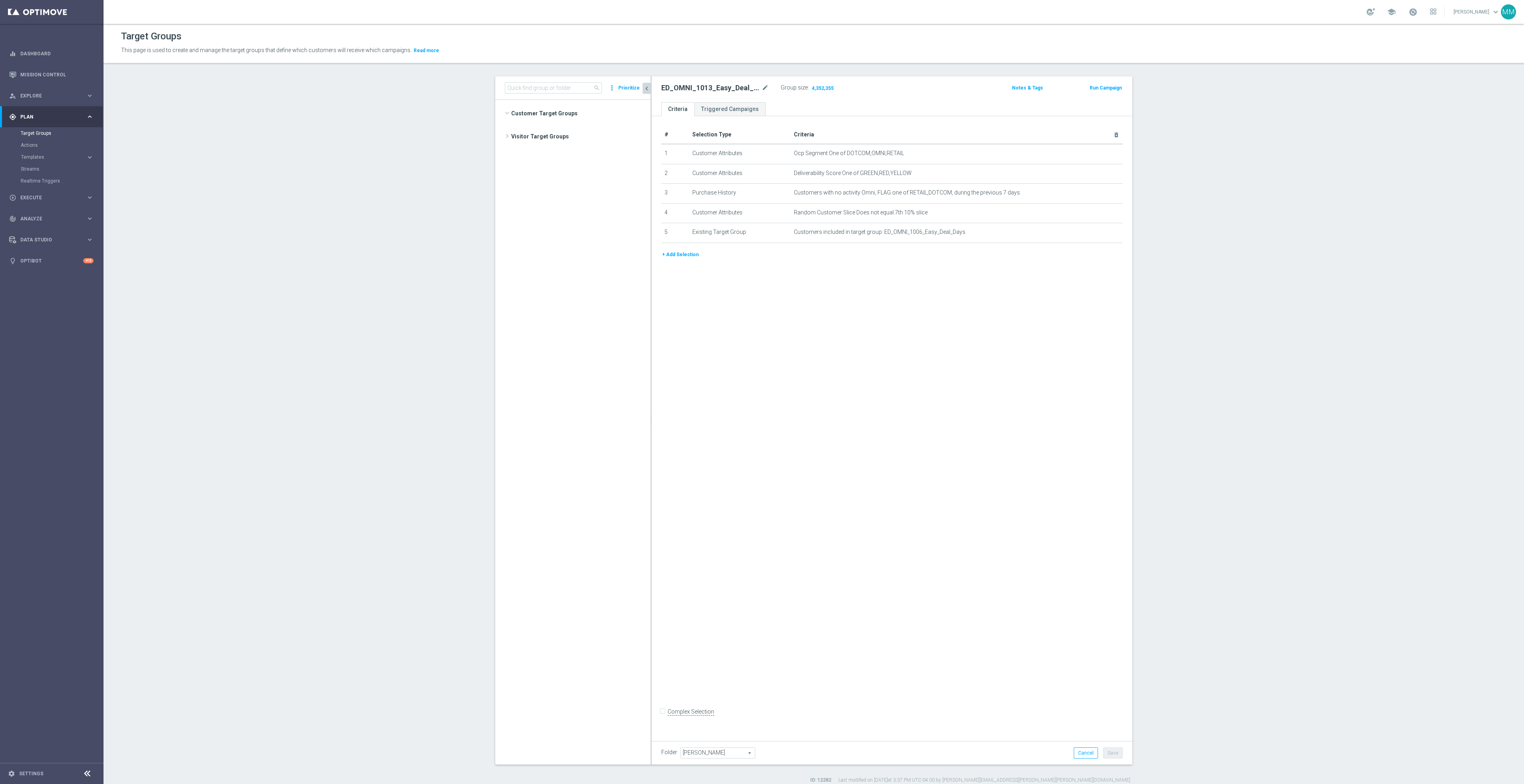
scroll to position [4261, 0]
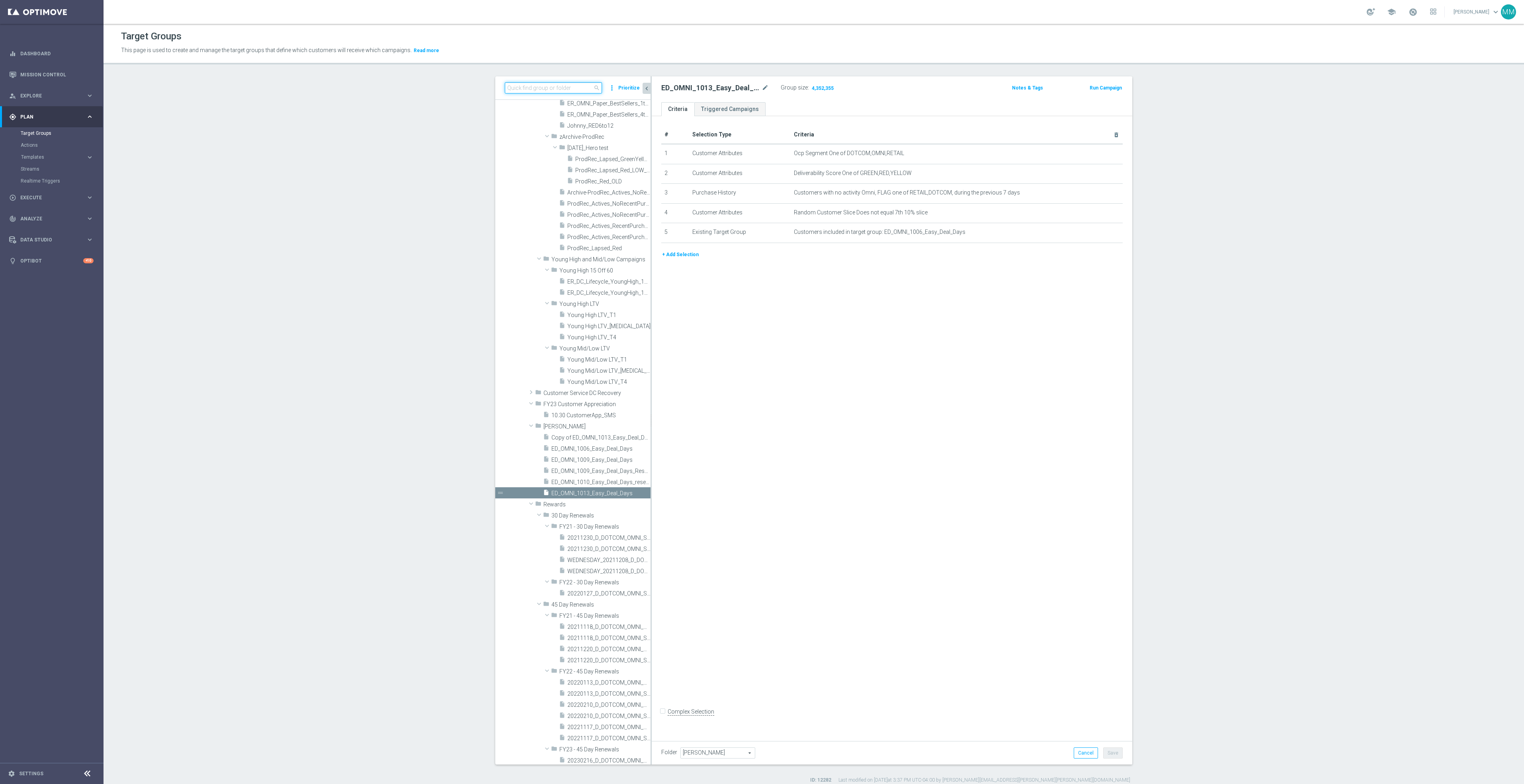
click at [576, 90] on input at bounding box center [553, 88] width 97 height 11
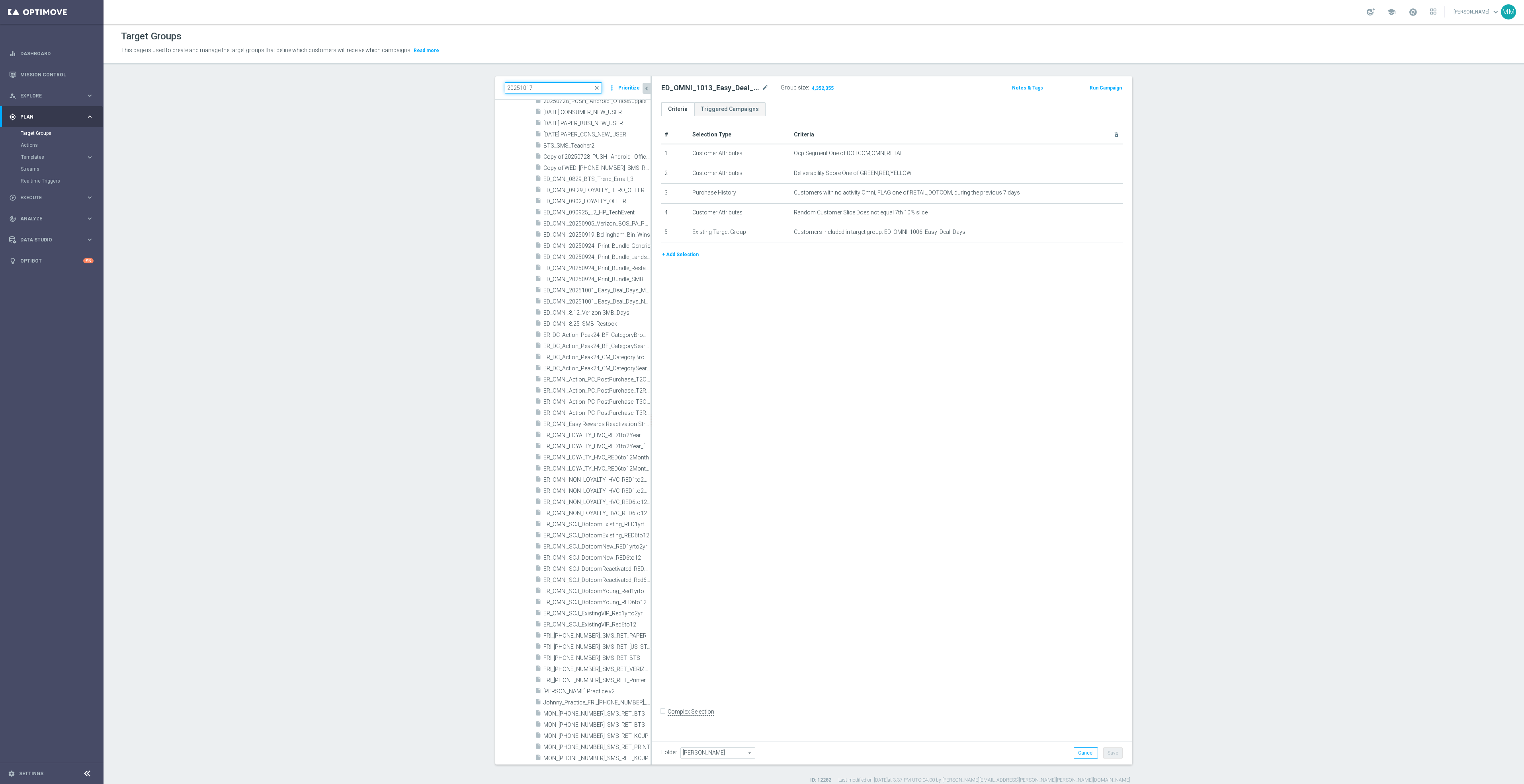
scroll to position [0, 0]
drag, startPoint x: 569, startPoint y: 86, endPoint x: 471, endPoint y: 88, distance: 98.0
click at [471, 88] on section "2025101 close more_vert Prioritize Customer Target Groups library_add create_ne…" at bounding box center [814, 430] width 1420 height 707
type input "retail pus"
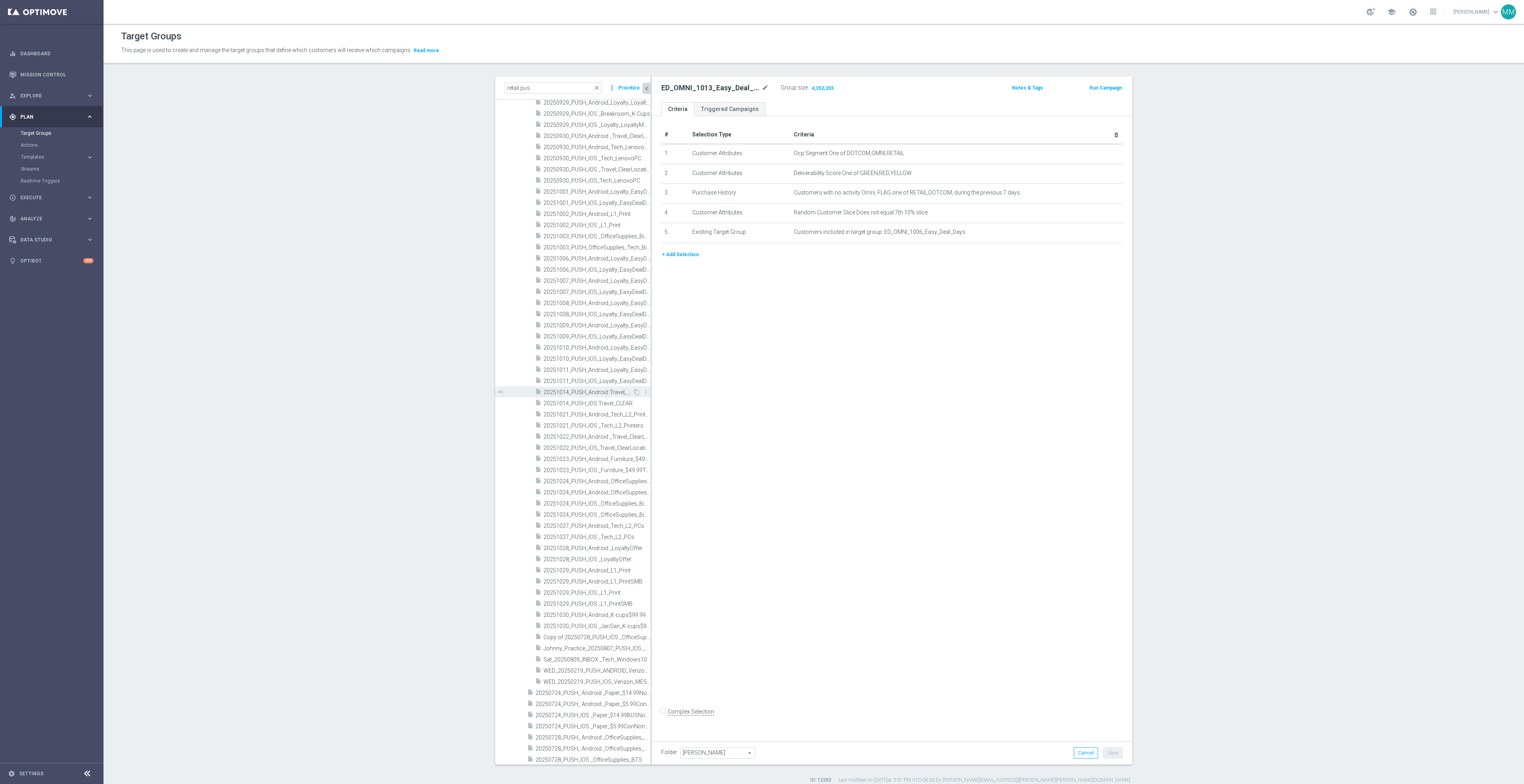
click at [598, 396] on div "insert_drive_file 20251014_PUSH_Android Travel_CLEAR" at bounding box center [583, 391] width 97 height 11
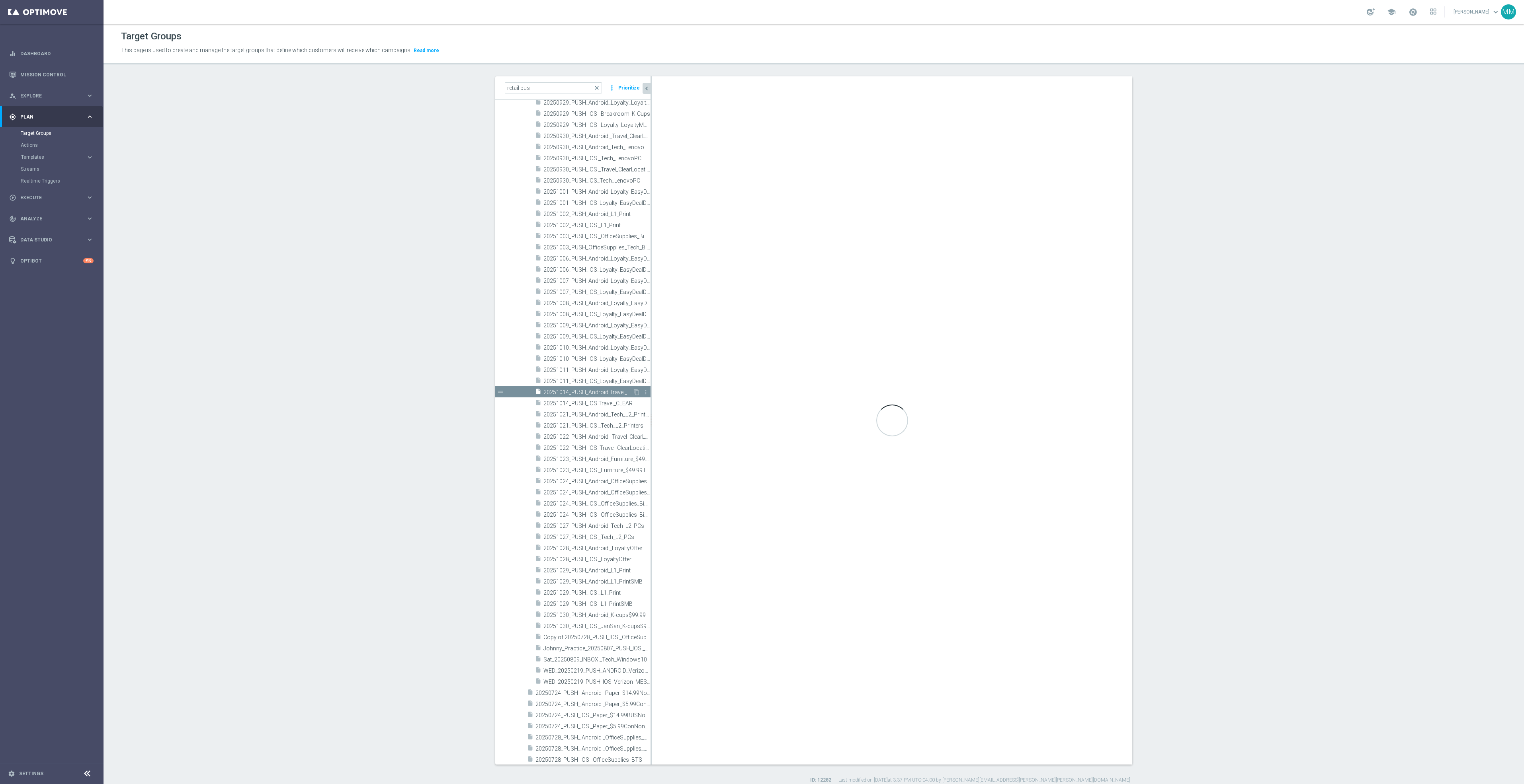
checkbox input "true"
type input "Retail Push FY - 25"
click at [633, 393] on icon "content_copy" at bounding box center [637, 393] width 6 height 6
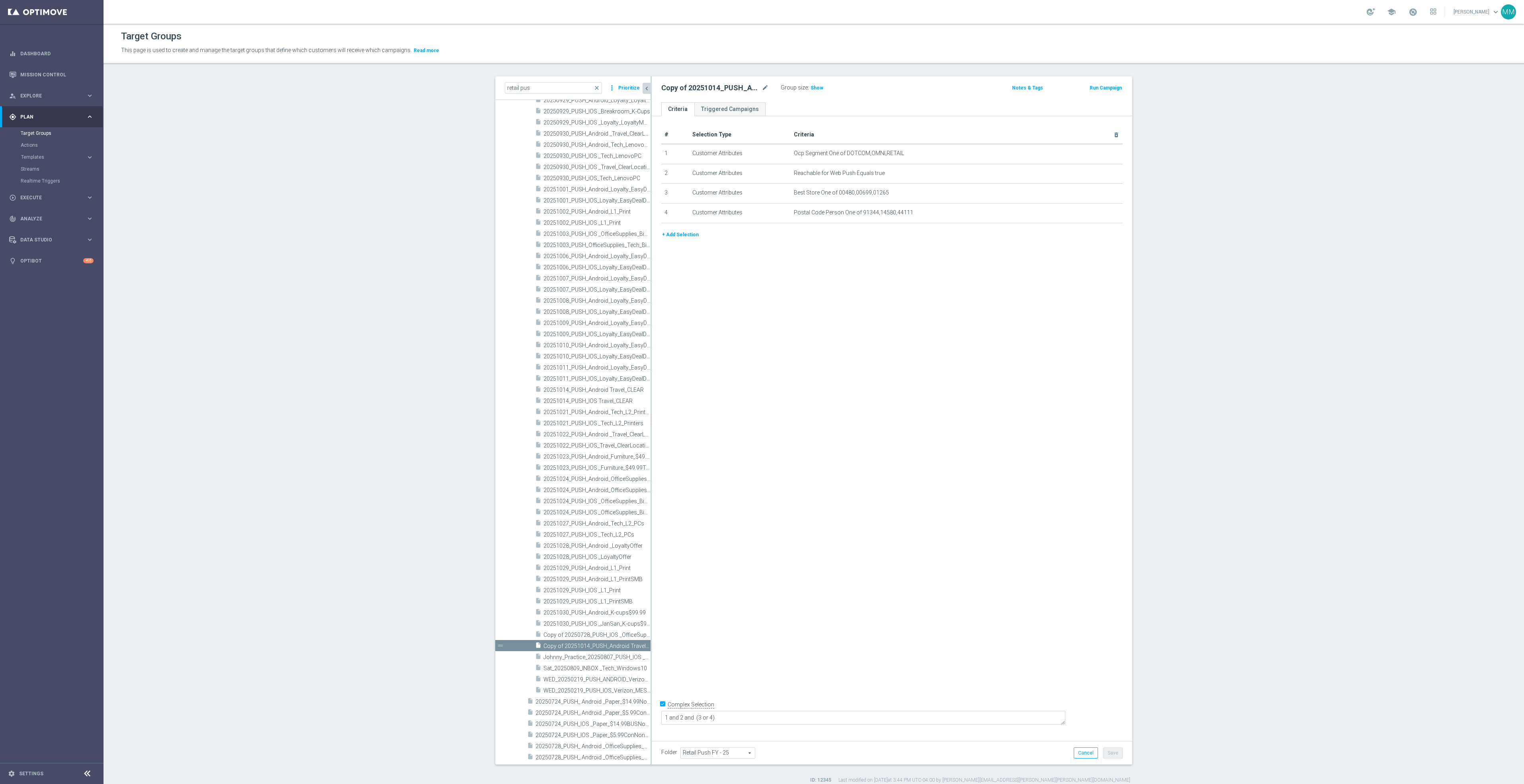
scroll to position [1713, 0]
click at [762, 86] on icon "mode_edit" at bounding box center [765, 88] width 7 height 10
drag, startPoint x: 694, startPoint y: 93, endPoint x: 668, endPoint y: 84, distance: 27.5
click at [694, 93] on input "Copy of 20251014_PUSH_Android Travel_CLEAR" at bounding box center [715, 88] width 107 height 11
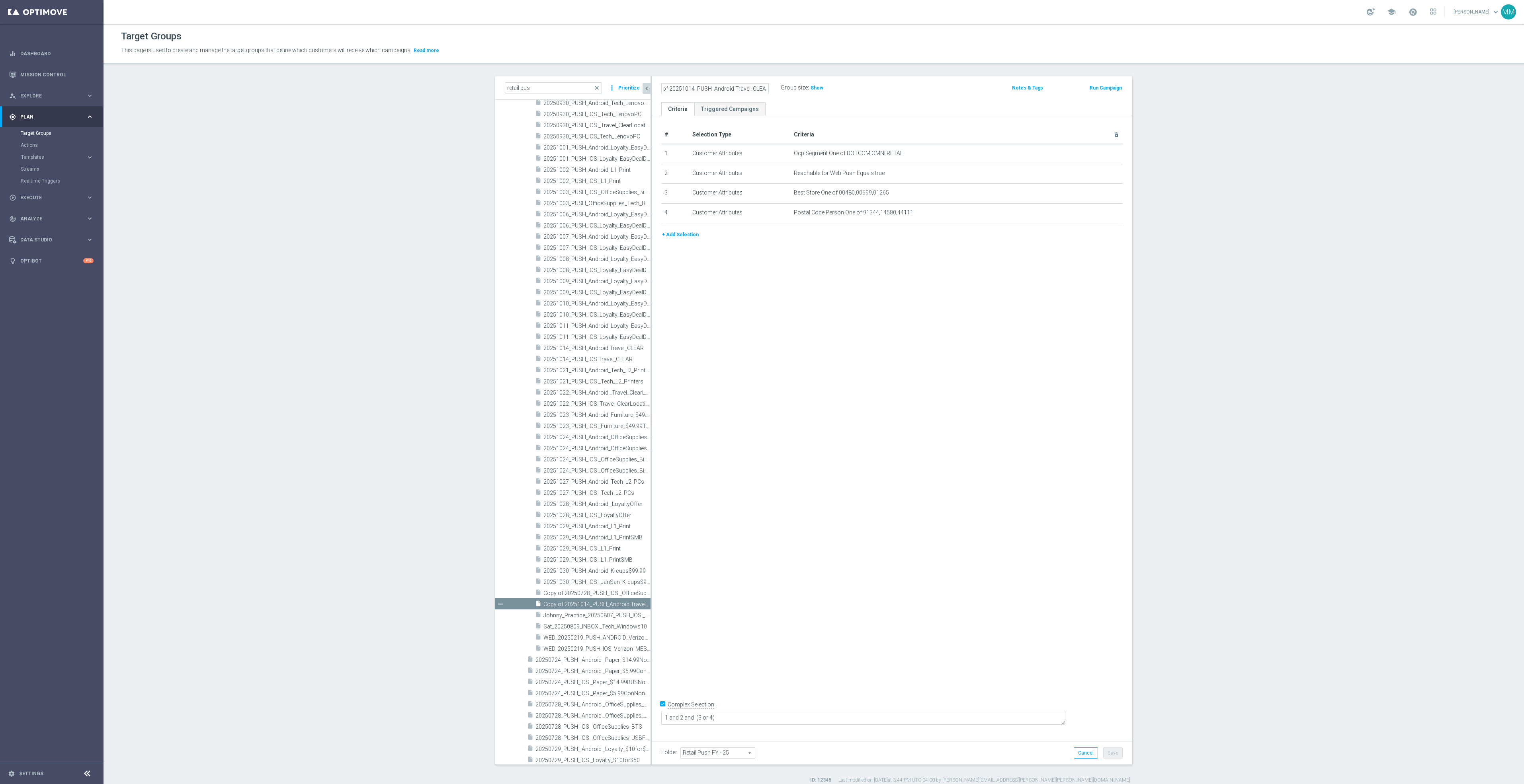
click at [662, 86] on input "Copy of 20251014_PUSH_Android Travel_CLEAR" at bounding box center [715, 88] width 107 height 11
drag, startPoint x: 664, startPoint y: 86, endPoint x: 584, endPoint y: 75, distance: 80.8
click at [575, 75] on div "Target Groups This page is used to create and manage the target groups that def…" at bounding box center [814, 404] width 1420 height 760
click at [683, 86] on input "20251014_PUSH_Android Travel_CLEAR" at bounding box center [715, 88] width 107 height 11
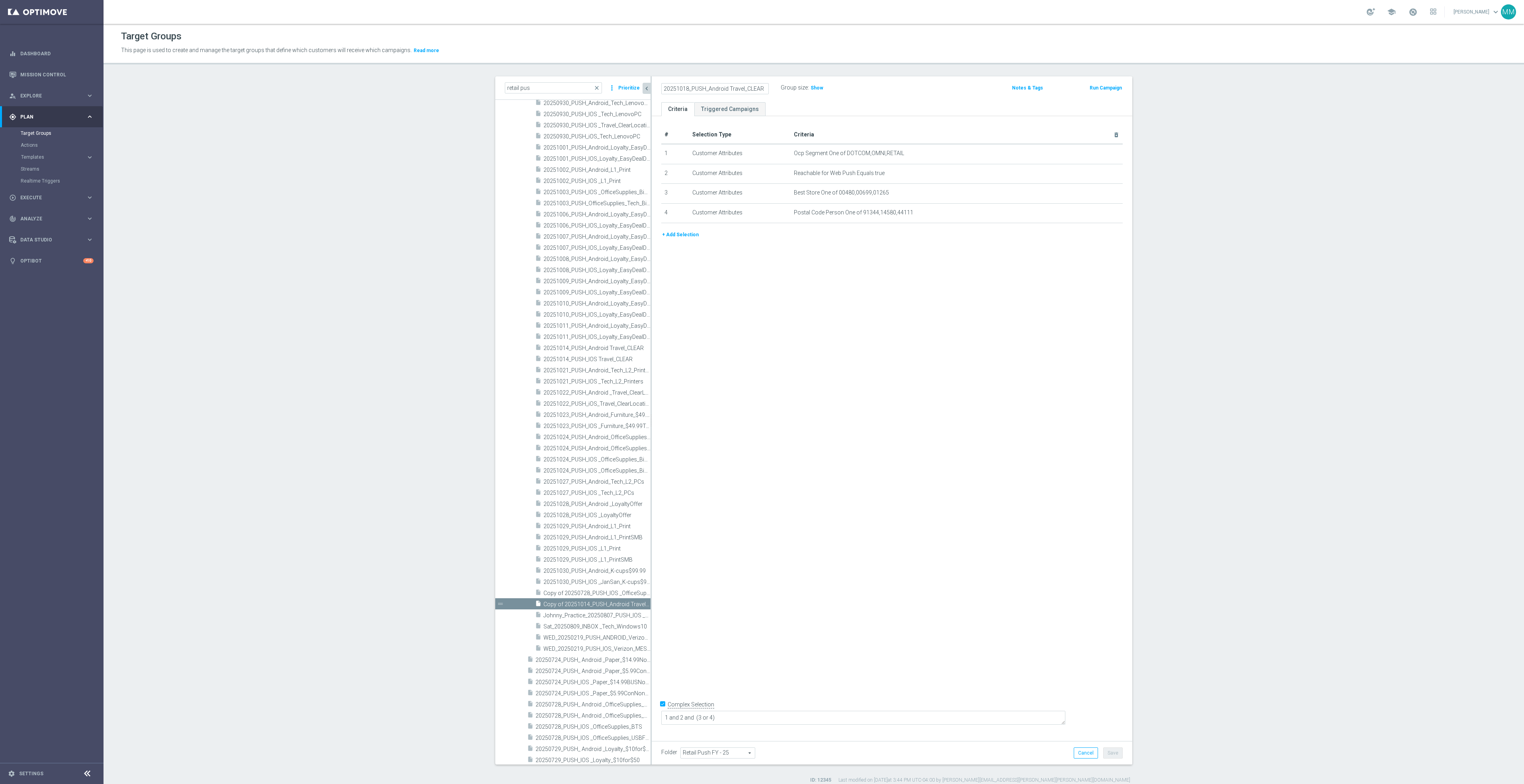
type input "20251018_PUSH_Android Travel_CLEAR"
click at [755, 86] on h2 "20251018_PUSH_Android Travel_CLEAR" at bounding box center [711, 88] width 99 height 10
click at [761, 86] on icon "mode_edit" at bounding box center [765, 88] width 7 height 10
click at [761, 89] on icon "mode_edit" at bounding box center [765, 88] width 7 height 10
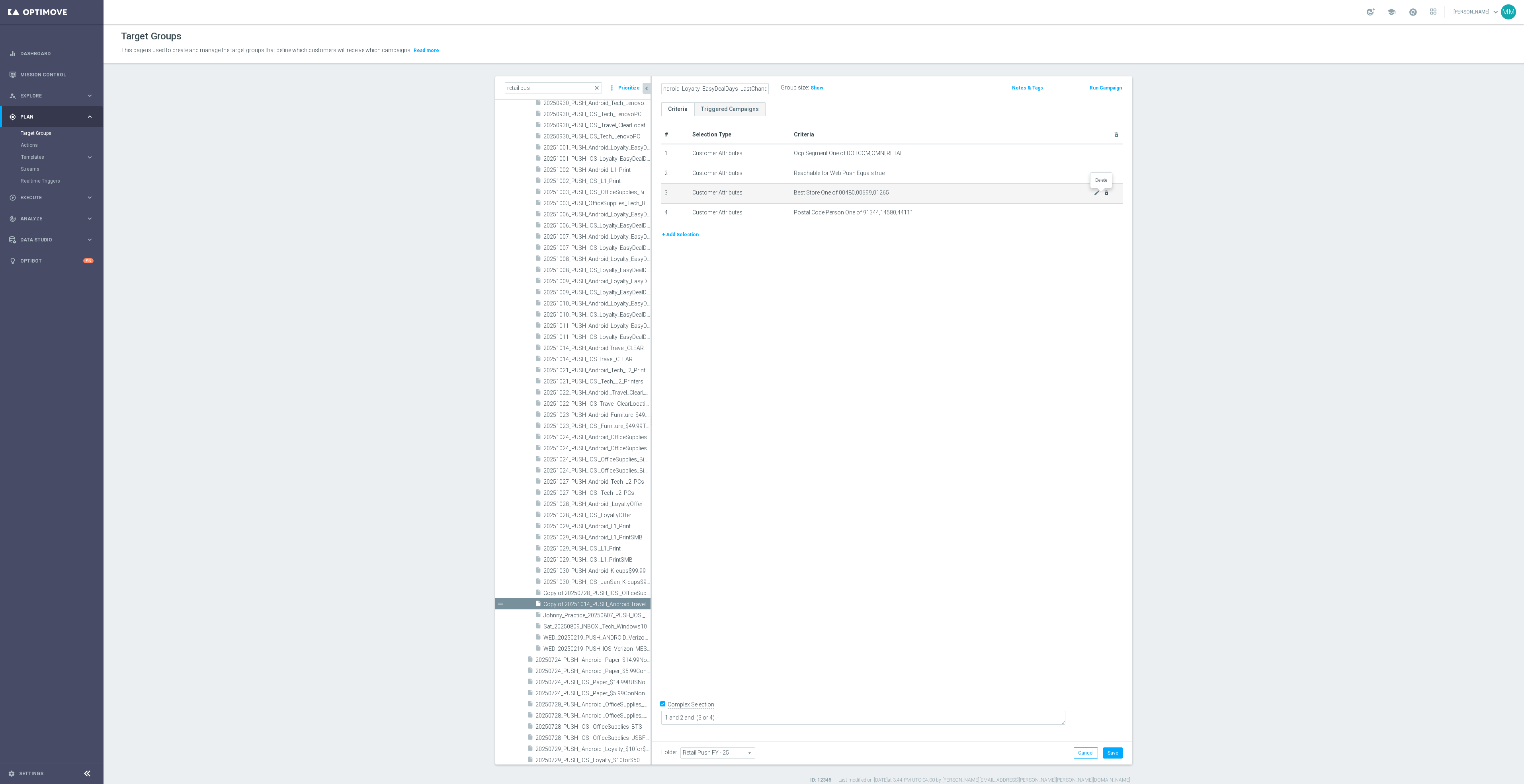
type input "20251018_PUSH_Android_Loyalty_EasyDealDays_LastChance"
click at [1104, 192] on icon "delete_forever" at bounding box center [1106, 193] width 6 height 6
click at [1104, 195] on icon "delete_forever" at bounding box center [1106, 193] width 6 height 6
drag, startPoint x: 1049, startPoint y: 305, endPoint x: 1036, endPoint y: 329, distance: 27.3
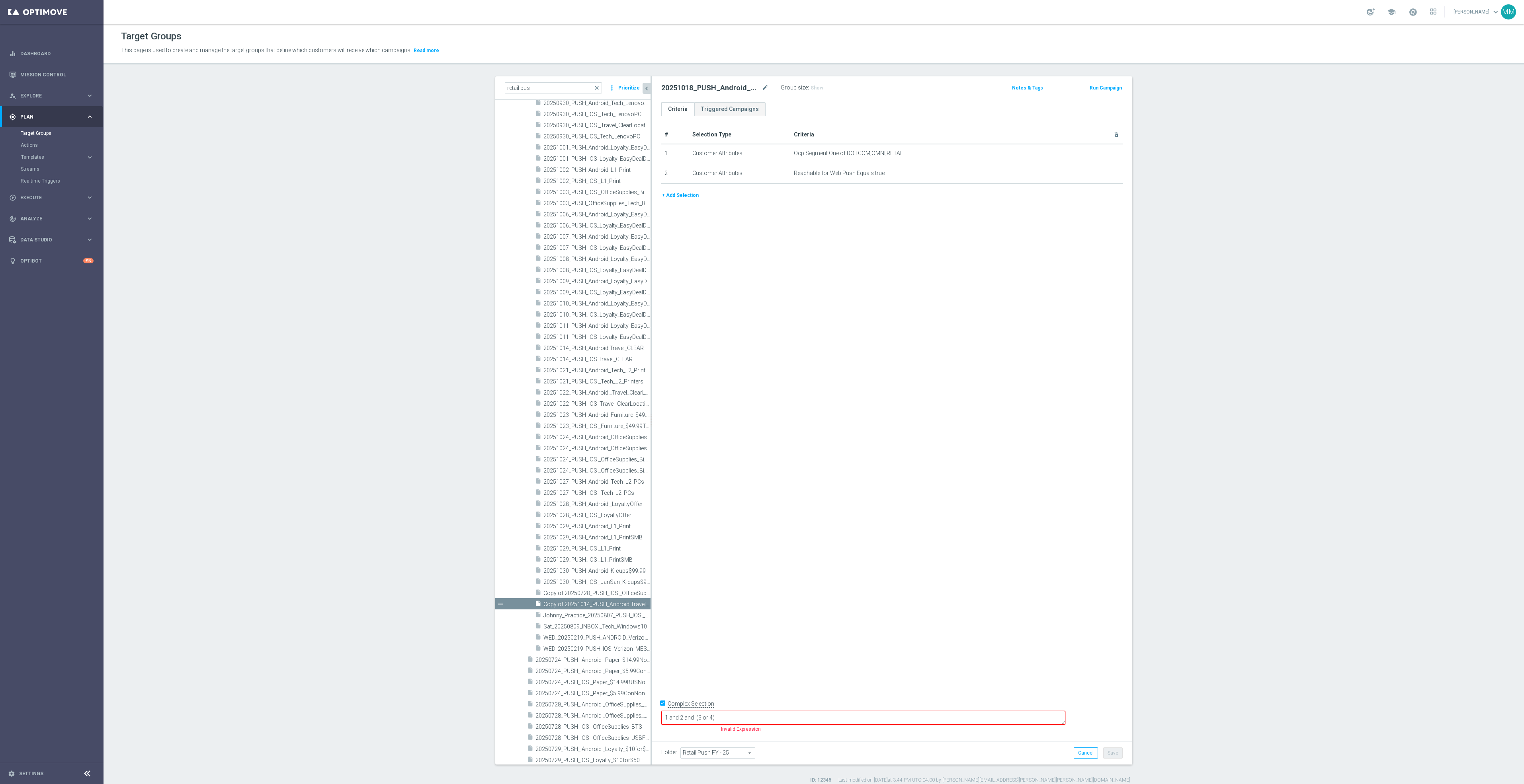
click at [1049, 306] on div "# Selection Type Criteria delete_forever 1 Customer Attributes Ocp Segment One …" at bounding box center [892, 426] width 480 height 619
click at [667, 708] on label "Complex Selection" at bounding box center [690, 704] width 47 height 8
click at [667, 710] on input "Complex Selection" at bounding box center [664, 704] width 5 height 11
checkbox input "false"
click at [952, 482] on div "# Selection Type Criteria delete_forever 1 Customer Attributes Ocp Segment One …" at bounding box center [892, 426] width 480 height 619
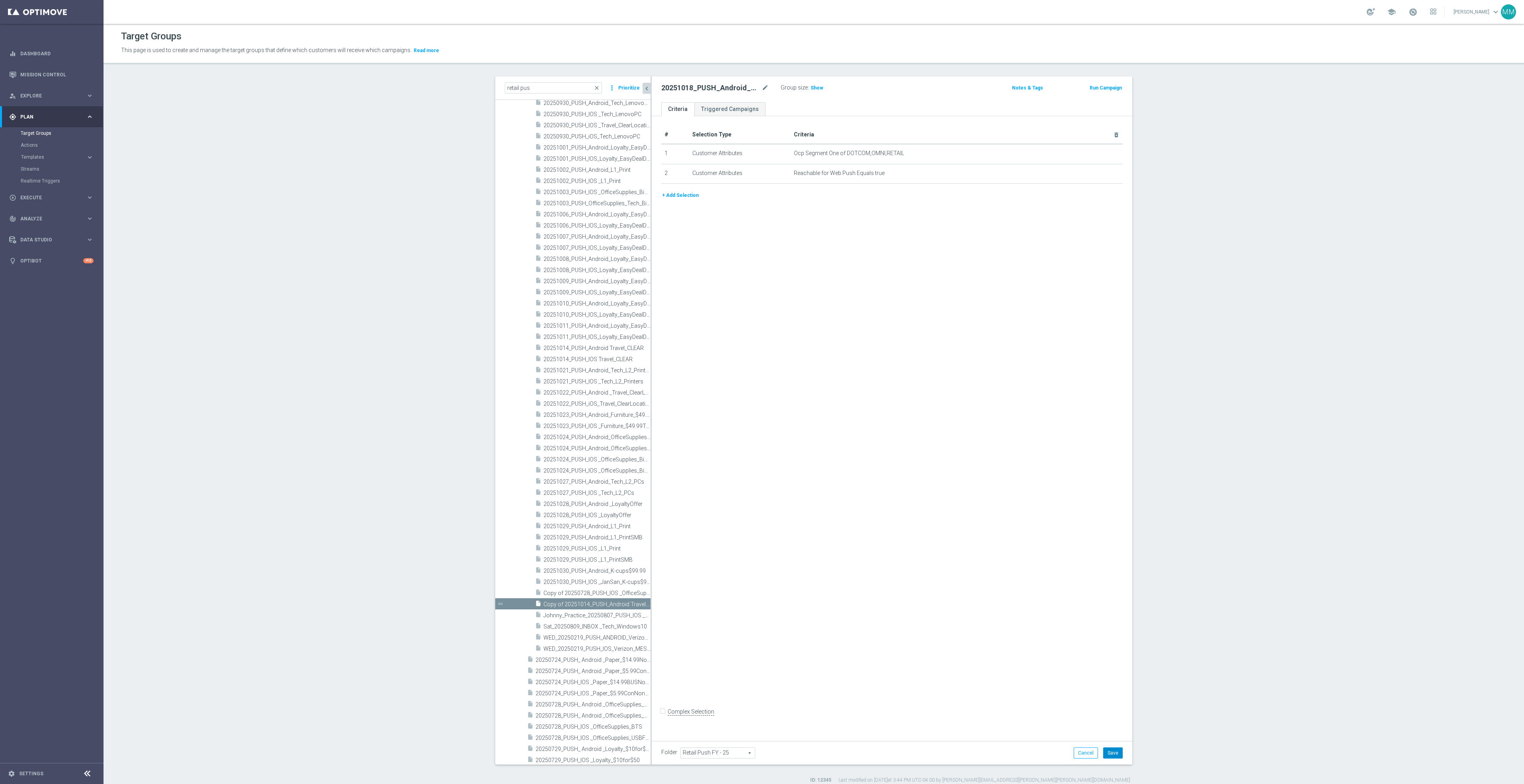
click at [1109, 751] on button "Save" at bounding box center [1113, 753] width 19 height 11
click at [811, 85] on span "Show" at bounding box center [817, 88] width 13 height 6
click at [679, 196] on button "+ Add Selection" at bounding box center [681, 196] width 38 height 9
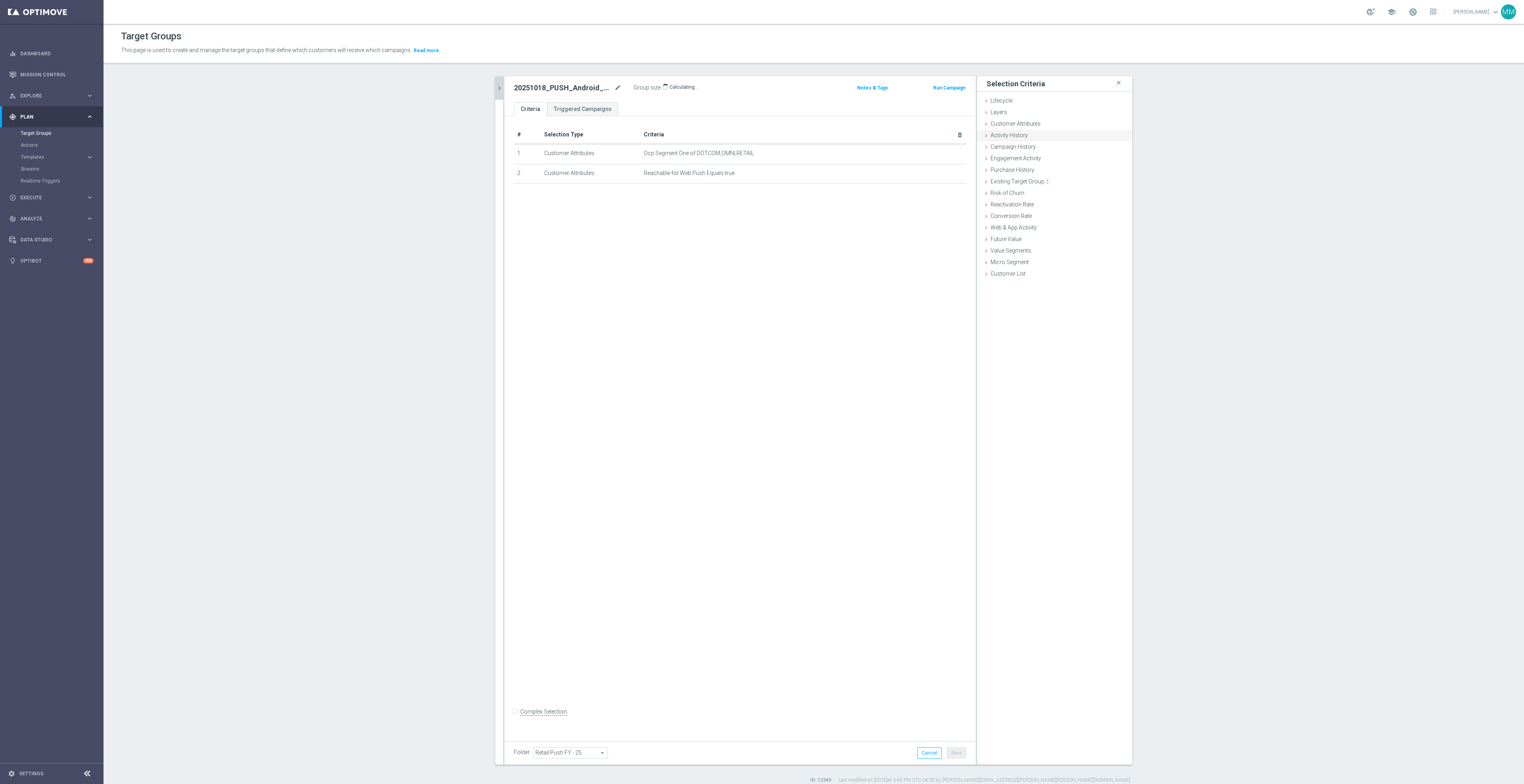
click at [1037, 130] on div "Activity History done" at bounding box center [1054, 136] width 155 height 12
click at [1038, 121] on div "Customer Attributes done" at bounding box center [1054, 124] width 155 height 12
click at [1060, 146] on span at bounding box center [1078, 146] width 83 height 10
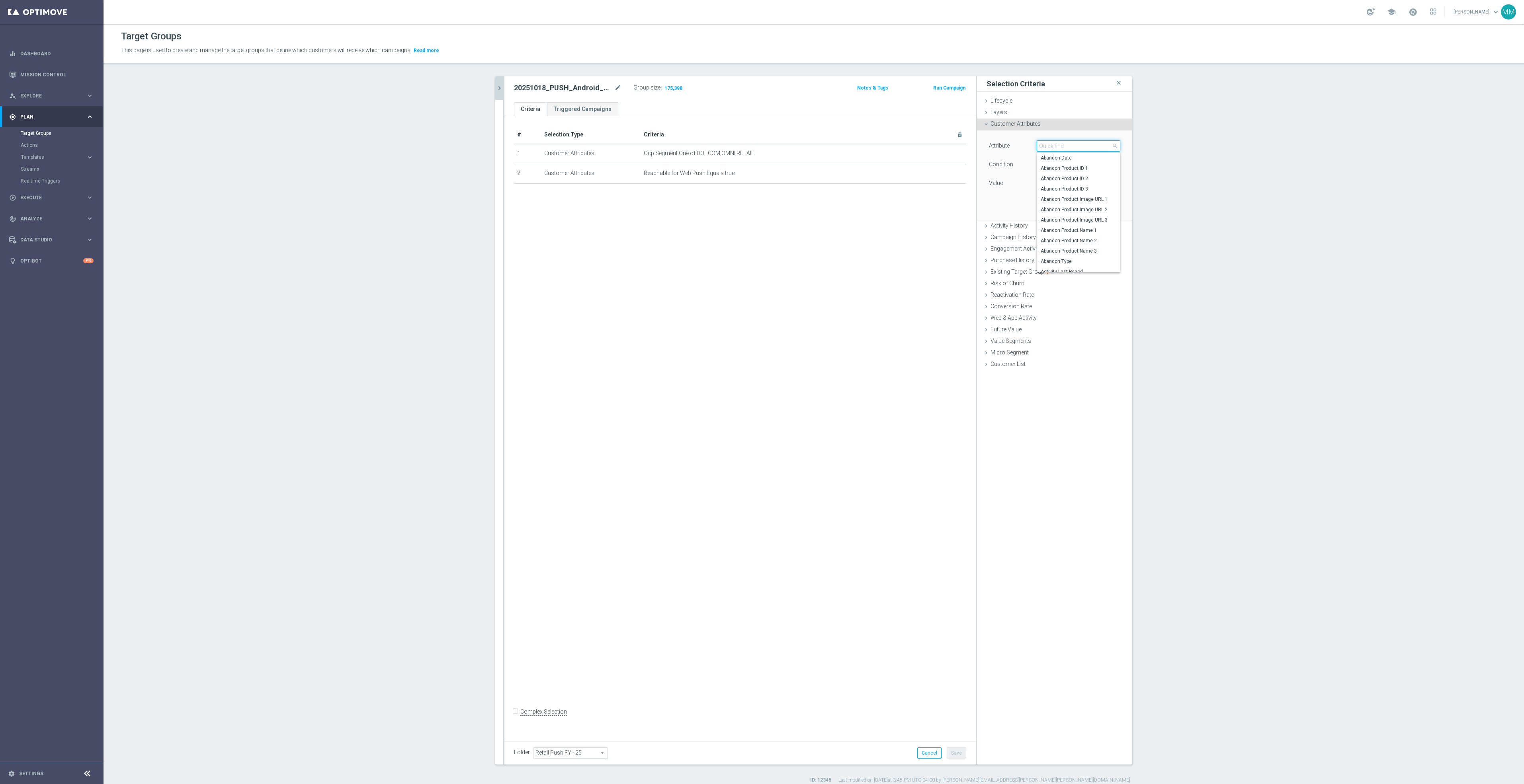
click at [1065, 146] on input "search" at bounding box center [1078, 146] width 84 height 11
type input "customer slic"
click at [1069, 158] on span "Random Customer Slice" at bounding box center [1078, 158] width 75 height 6
type input "Random Customer Slice"
type input "Equals"
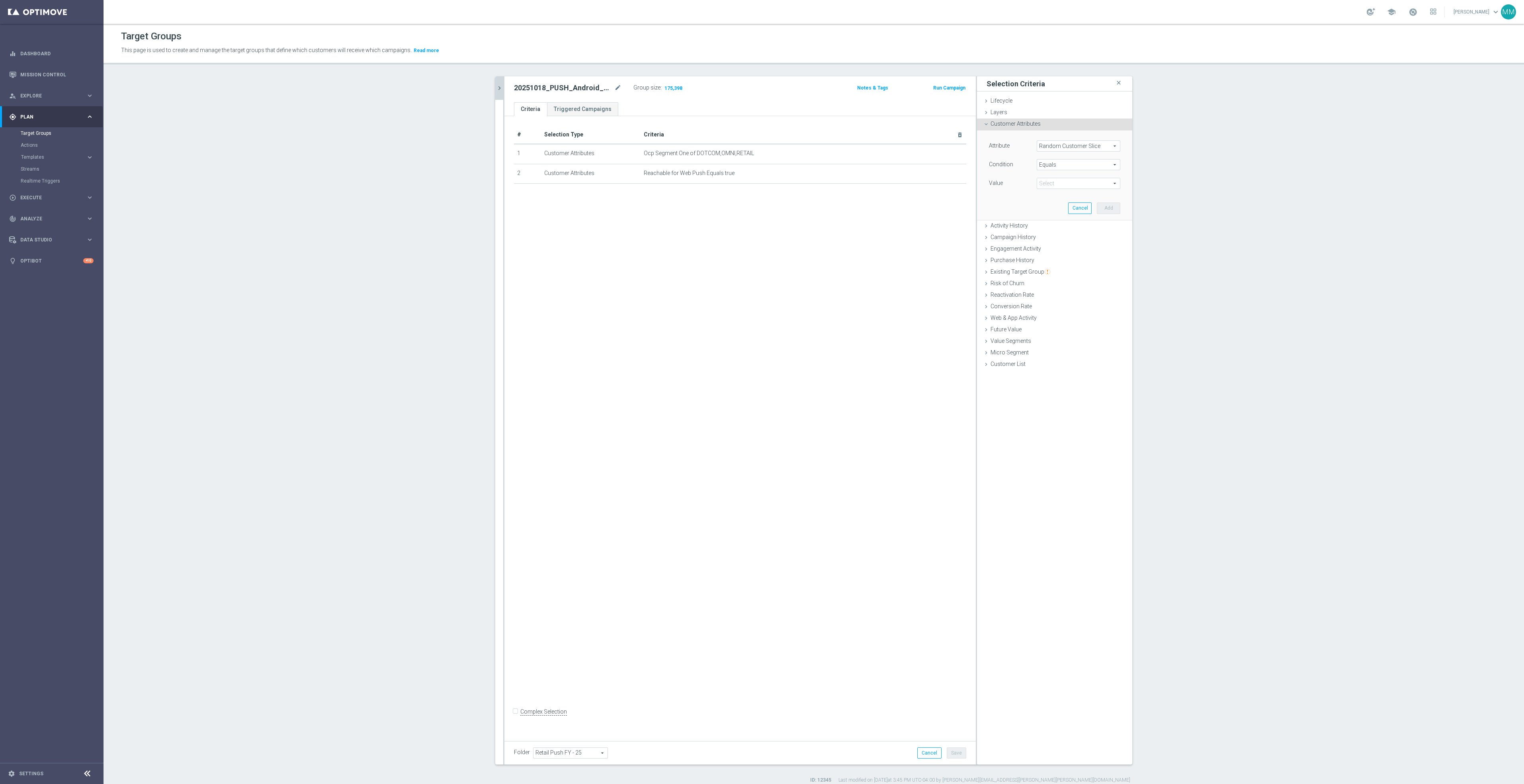
click at [1056, 182] on span at bounding box center [1078, 184] width 83 height 10
click at [1058, 253] on label "7th 10% slice" at bounding box center [1078, 257] width 84 height 10
type input "7th 10% slice"
click at [1060, 167] on span "Equals" at bounding box center [1078, 165] width 83 height 10
click at [1083, 208] on span "Does not equal" at bounding box center [1078, 208] width 75 height 6
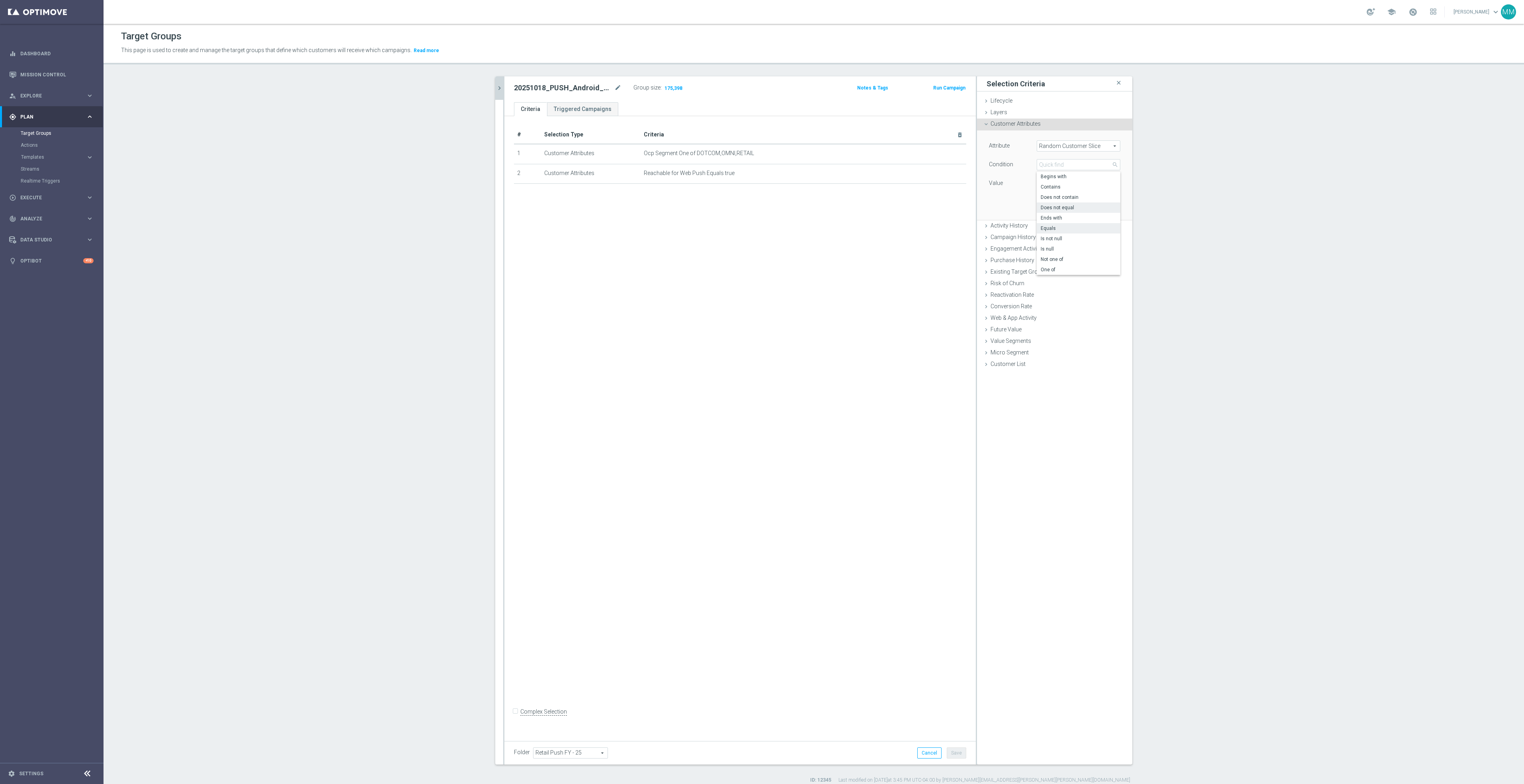
type input "Does not equal"
click at [1055, 183] on span "7th 10% slice" at bounding box center [1078, 184] width 83 height 10
click at [1056, 255] on span "7th 10% slice" at bounding box center [1078, 258] width 75 height 6
type input "7th 10% slice"
click at [1105, 208] on button "Add" at bounding box center [1108, 208] width 24 height 11
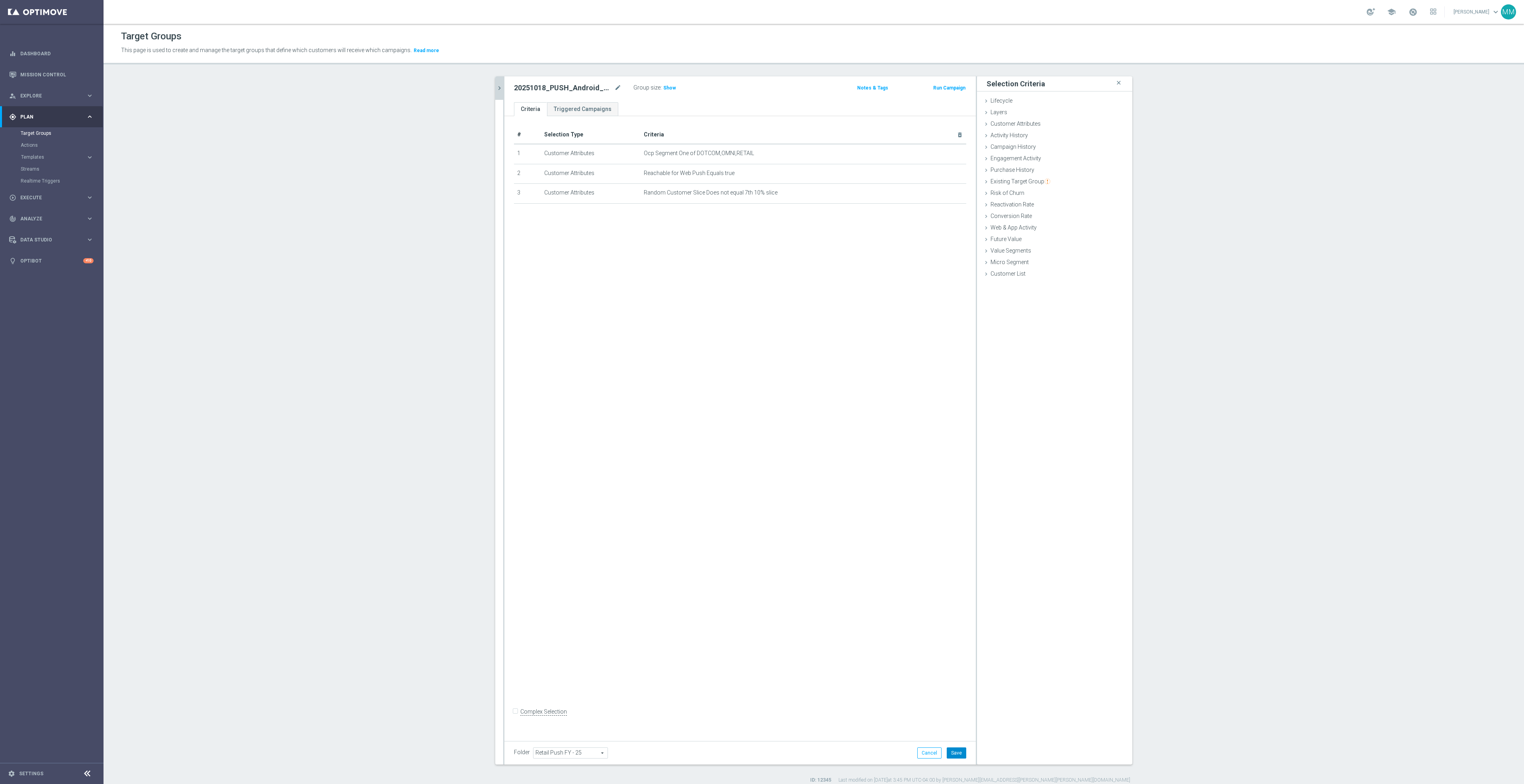
click at [953, 749] on button "Save" at bounding box center [956, 753] width 19 height 11
click at [671, 89] on div "Group size : Show" at bounding box center [673, 87] width 79 height 10
click at [667, 88] on span "Show" at bounding box center [670, 88] width 13 height 6
click at [496, 85] on icon "chevron_right" at bounding box center [500, 88] width 8 height 8
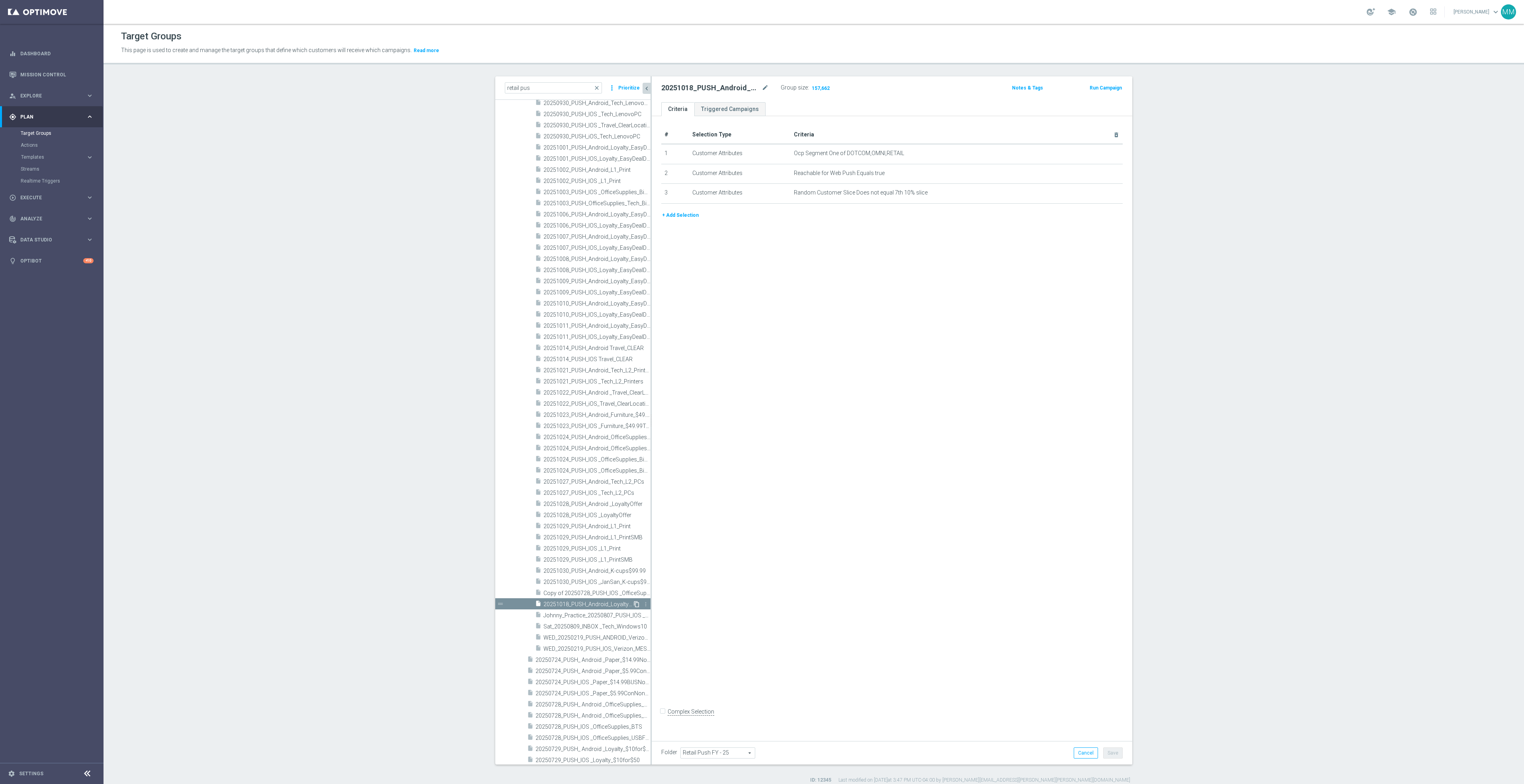
click at [633, 605] on icon "content_copy" at bounding box center [637, 604] width 6 height 6
click at [761, 87] on icon "mode_edit" at bounding box center [765, 88] width 7 height 10
type input "20251018_PUSH_IOS_Loyalty_EasyDealDays_LastChance"
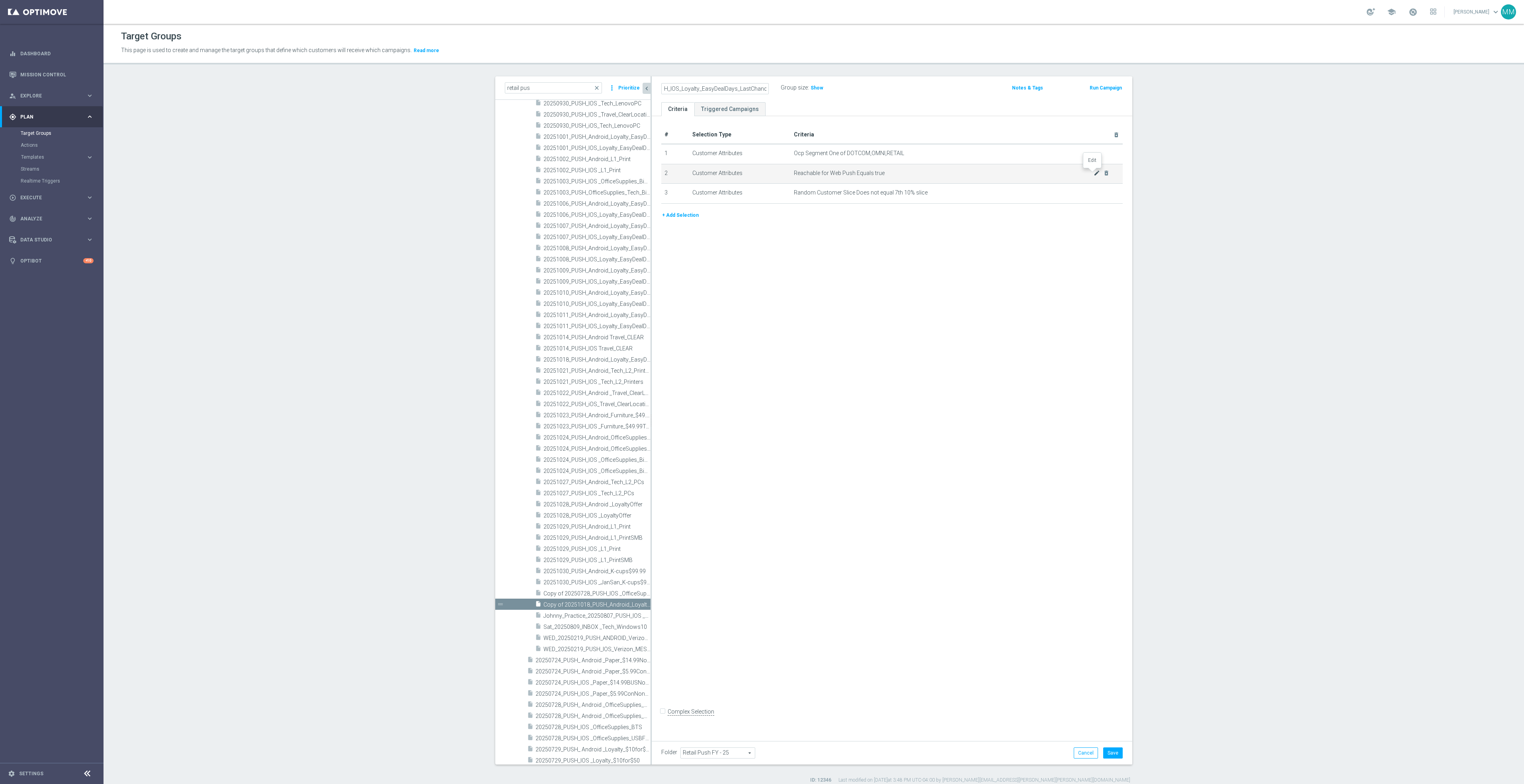
click at [1093, 172] on icon "mode_edit" at bounding box center [1097, 173] width 6 height 6
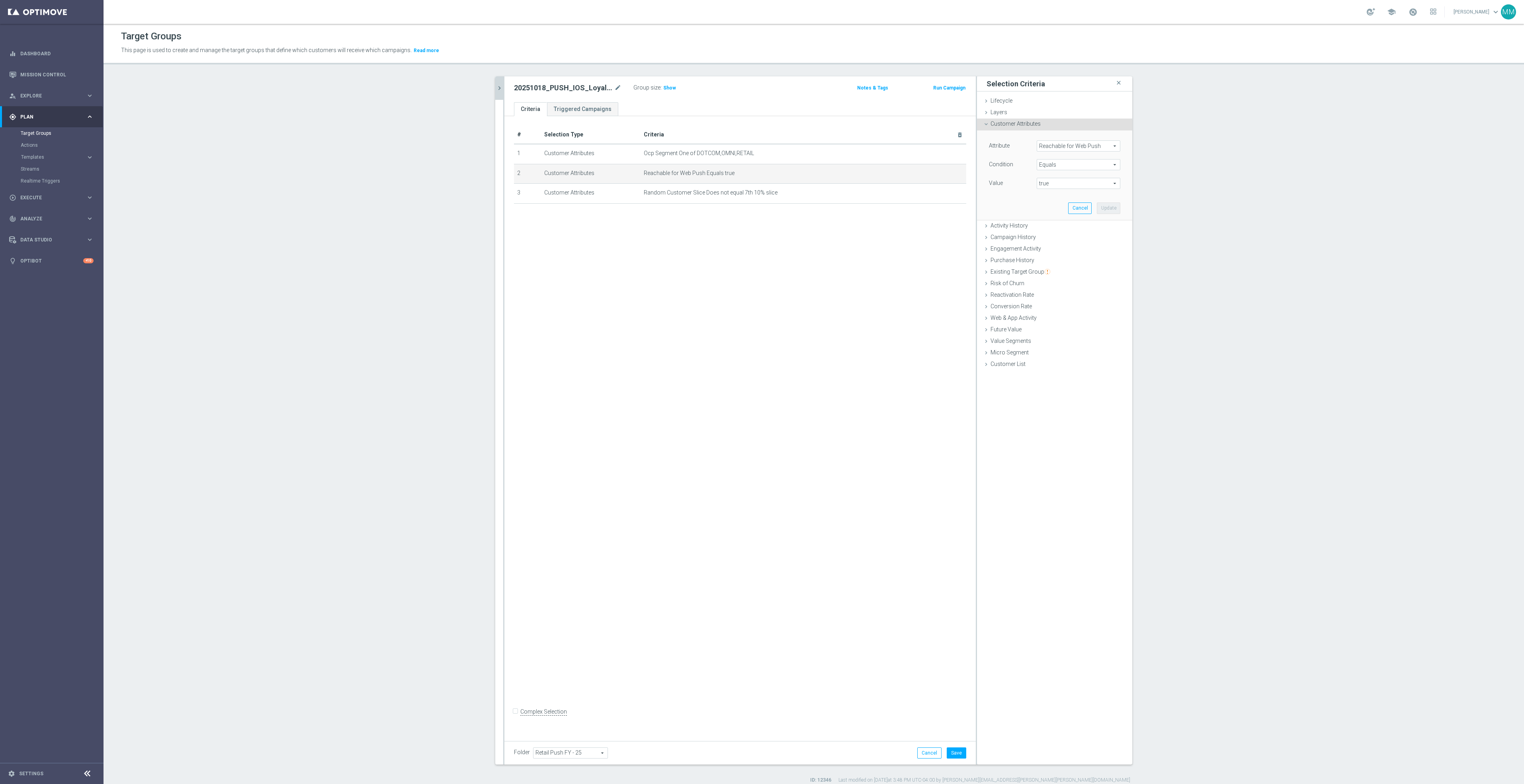
click at [1072, 146] on span "Reachable for Web Push" at bounding box center [1078, 146] width 83 height 10
click at [1072, 146] on input "search" at bounding box center [1078, 146] width 84 height 11
type input "reachab"
click at [1061, 168] on span "Reachable for Mobile Push" at bounding box center [1075, 168] width 69 height 6
type input "Reachable for Mobile Push"
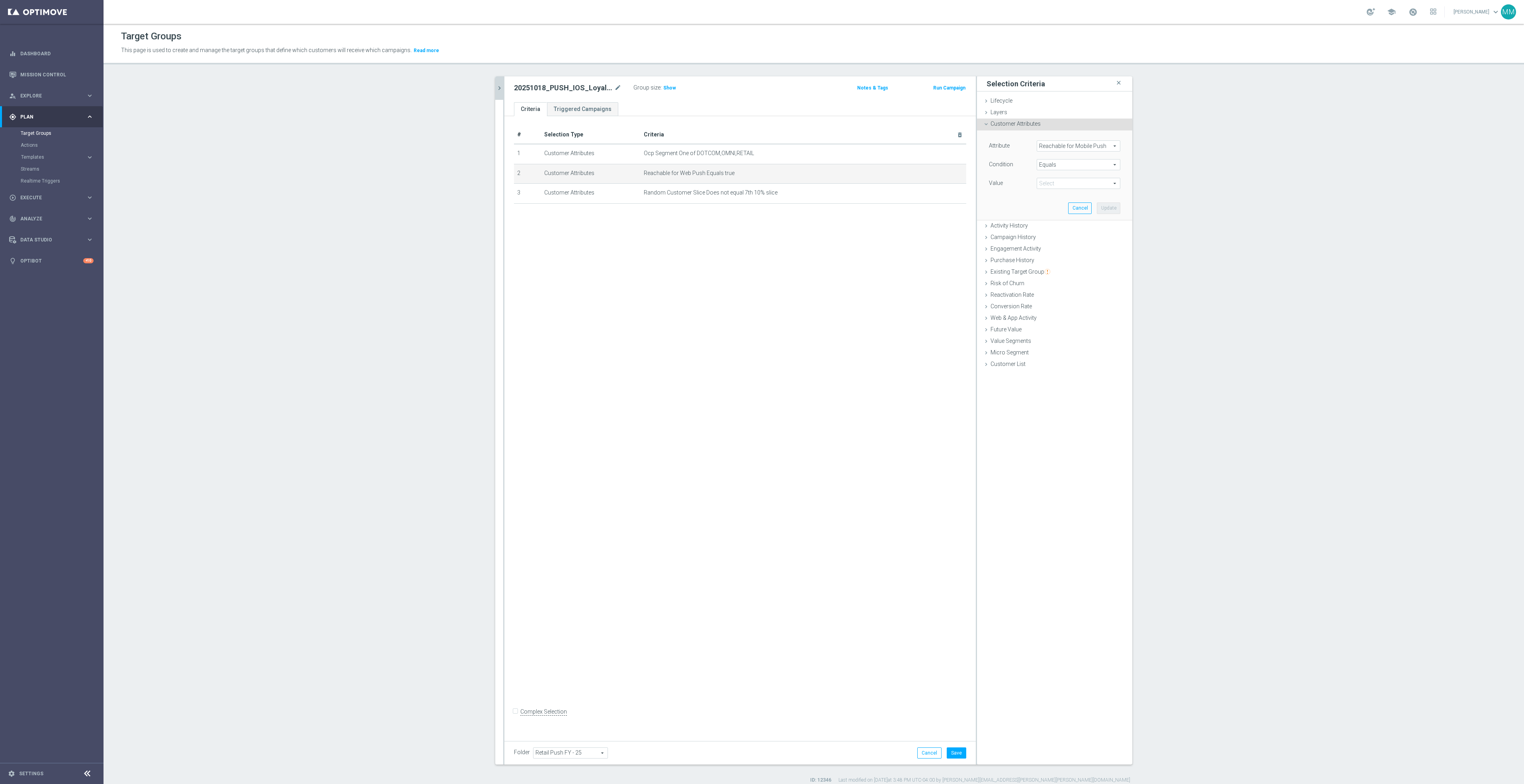
click at [1053, 183] on span "true" at bounding box center [1078, 184] width 83 height 10
click at [1051, 205] on span "true" at bounding box center [1078, 206] width 75 height 6
type input "true"
click at [1109, 207] on button "Update" at bounding box center [1108, 208] width 24 height 11
click at [953, 755] on button "Save" at bounding box center [956, 753] width 19 height 11
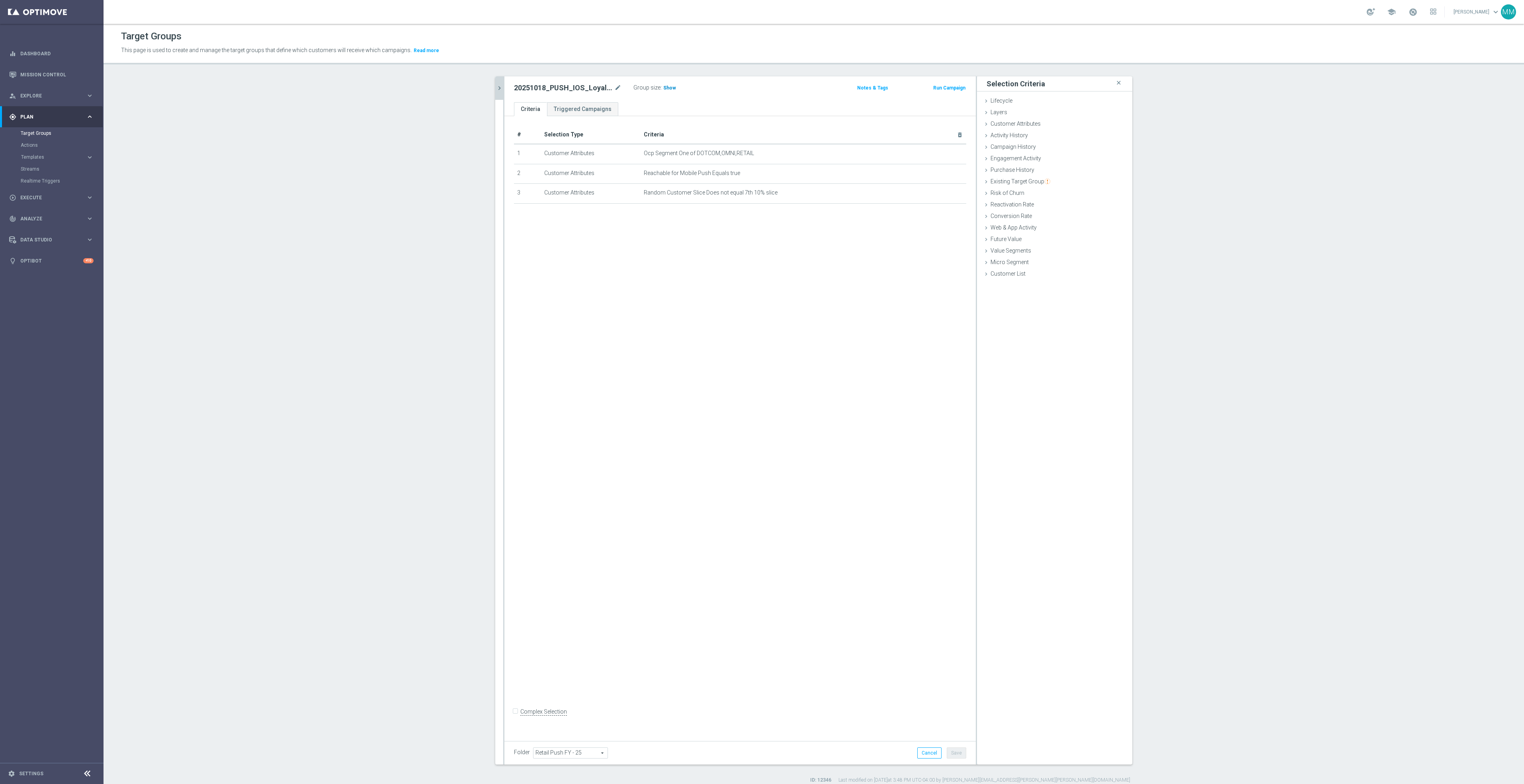
click at [665, 89] on span "Show" at bounding box center [670, 88] width 13 height 6
click at [496, 86] on icon "chevron_right" at bounding box center [500, 88] width 8 height 8
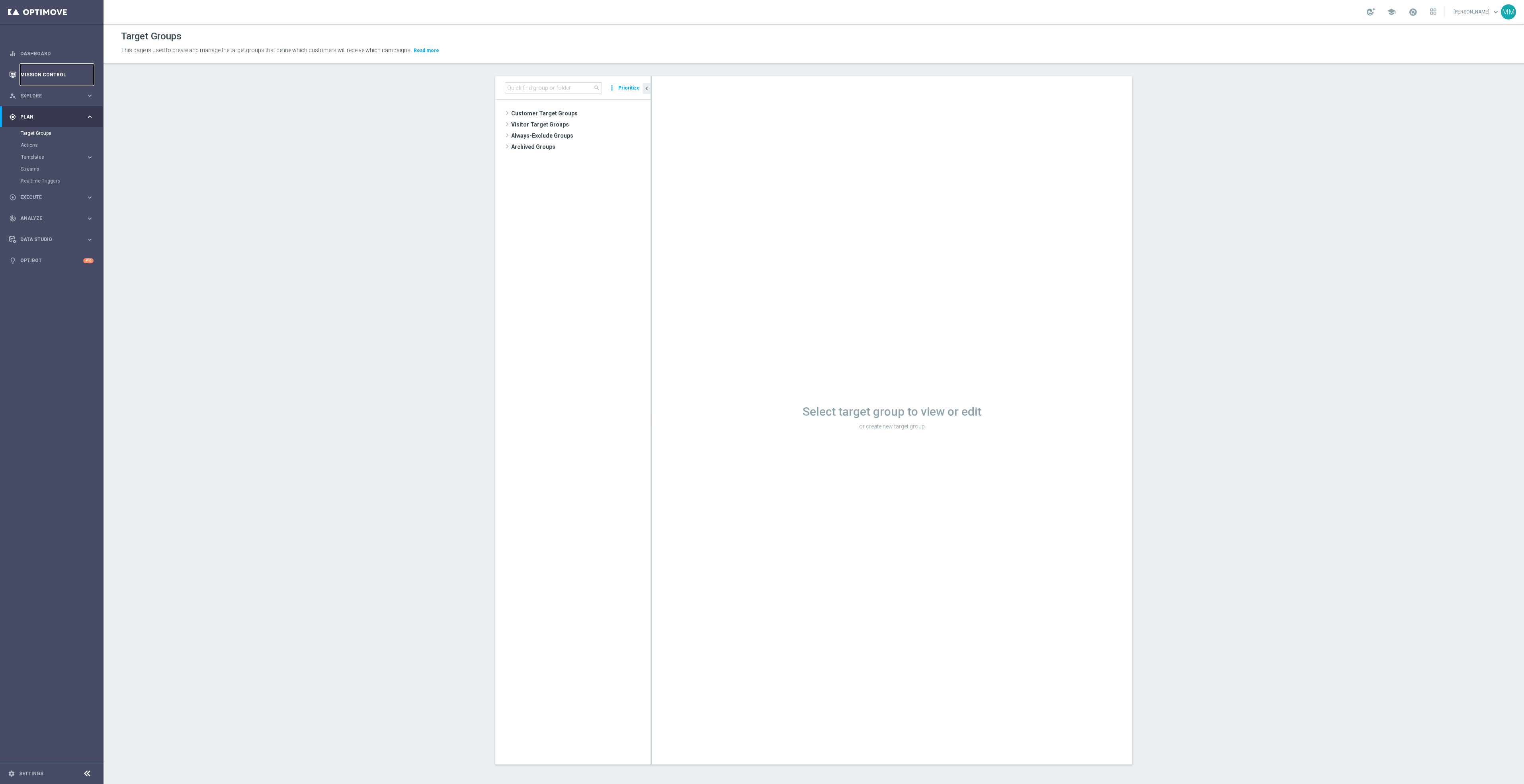
click at [72, 74] on link "Mission Control" at bounding box center [57, 74] width 73 height 21
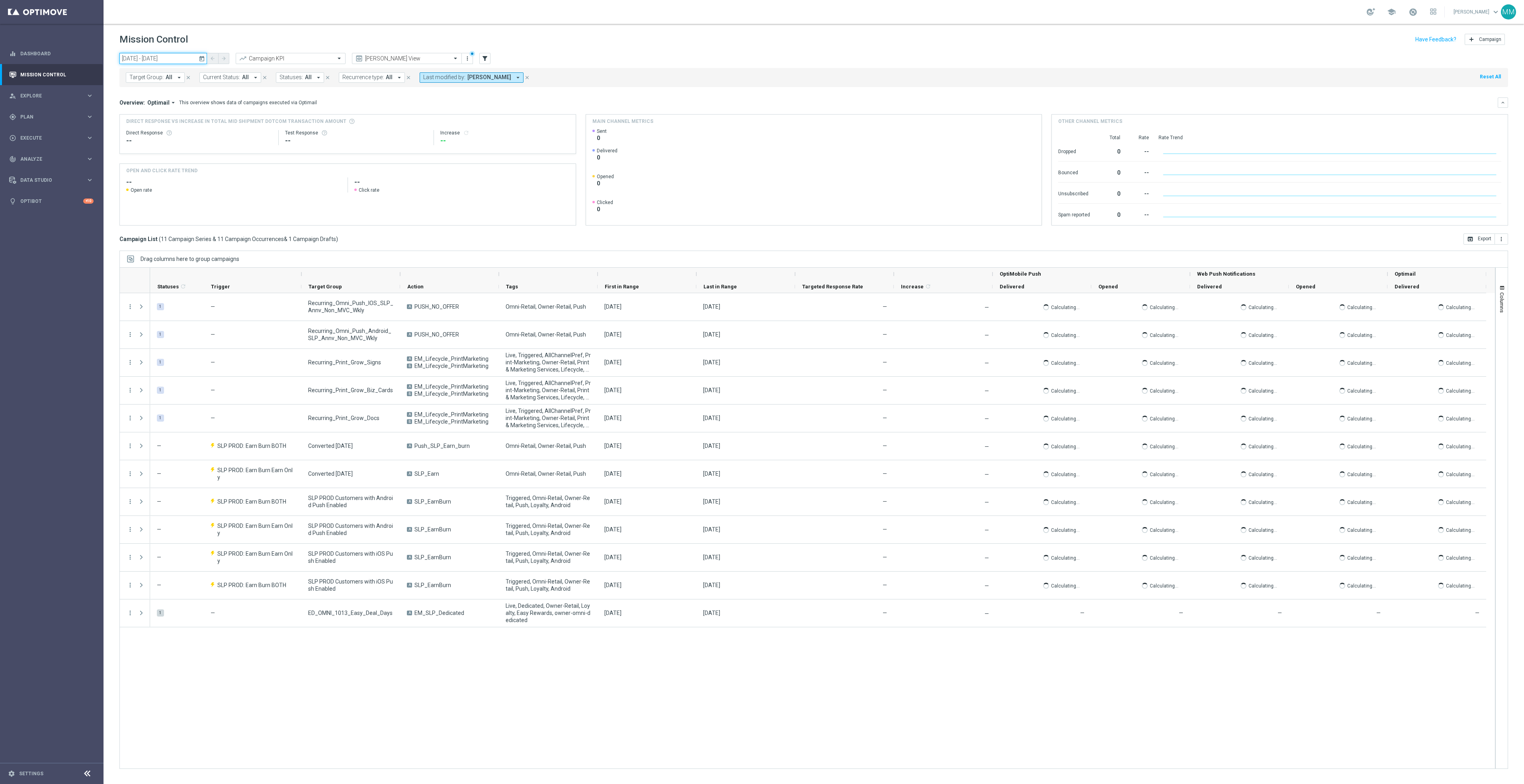
click at [177, 56] on input "13 Oct 2025 - 13 Oct 2025" at bounding box center [163, 58] width 88 height 11
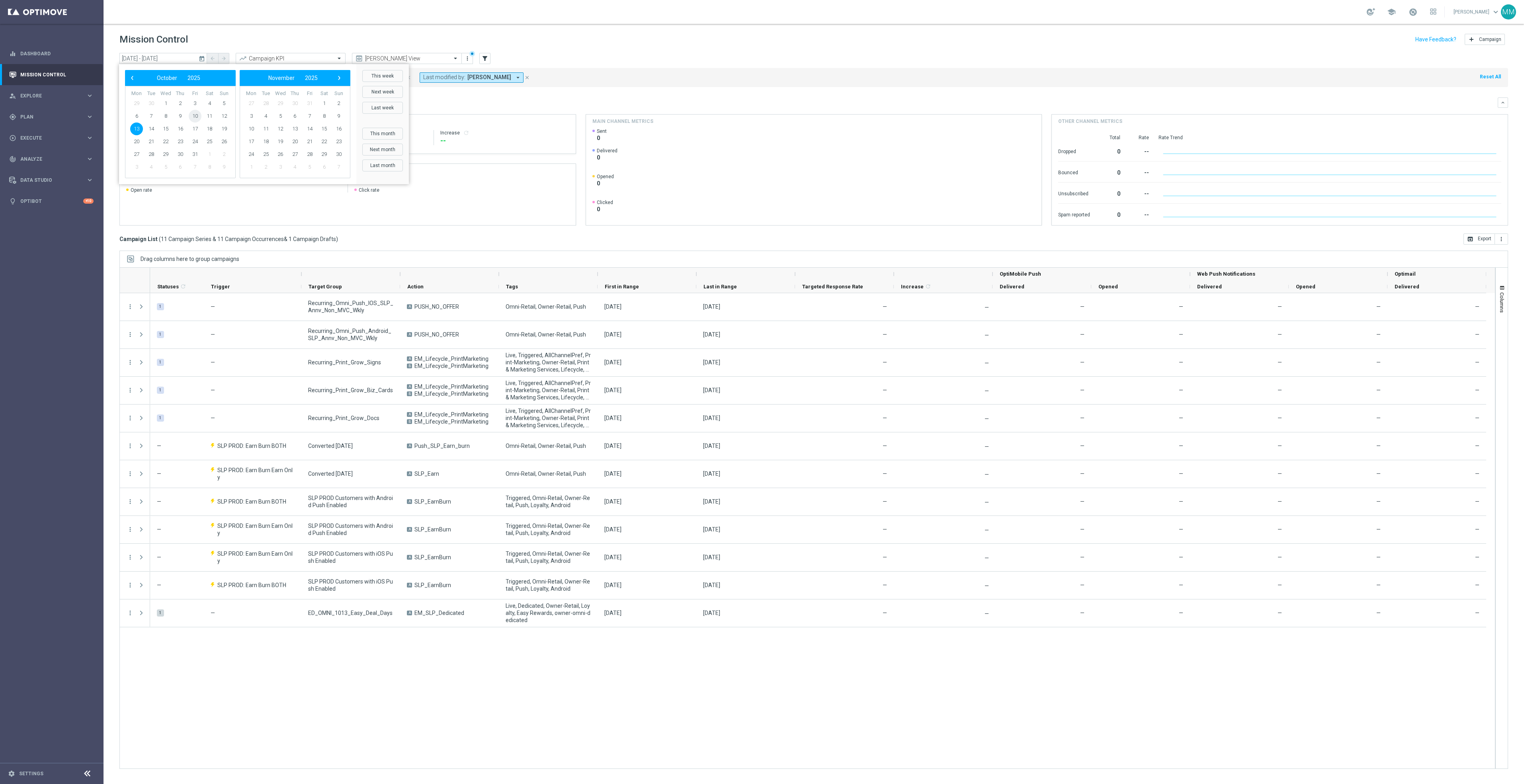
click at [198, 114] on span "10" at bounding box center [195, 116] width 13 height 13
type input "10 Oct 2025 - 10 Oct 2025"
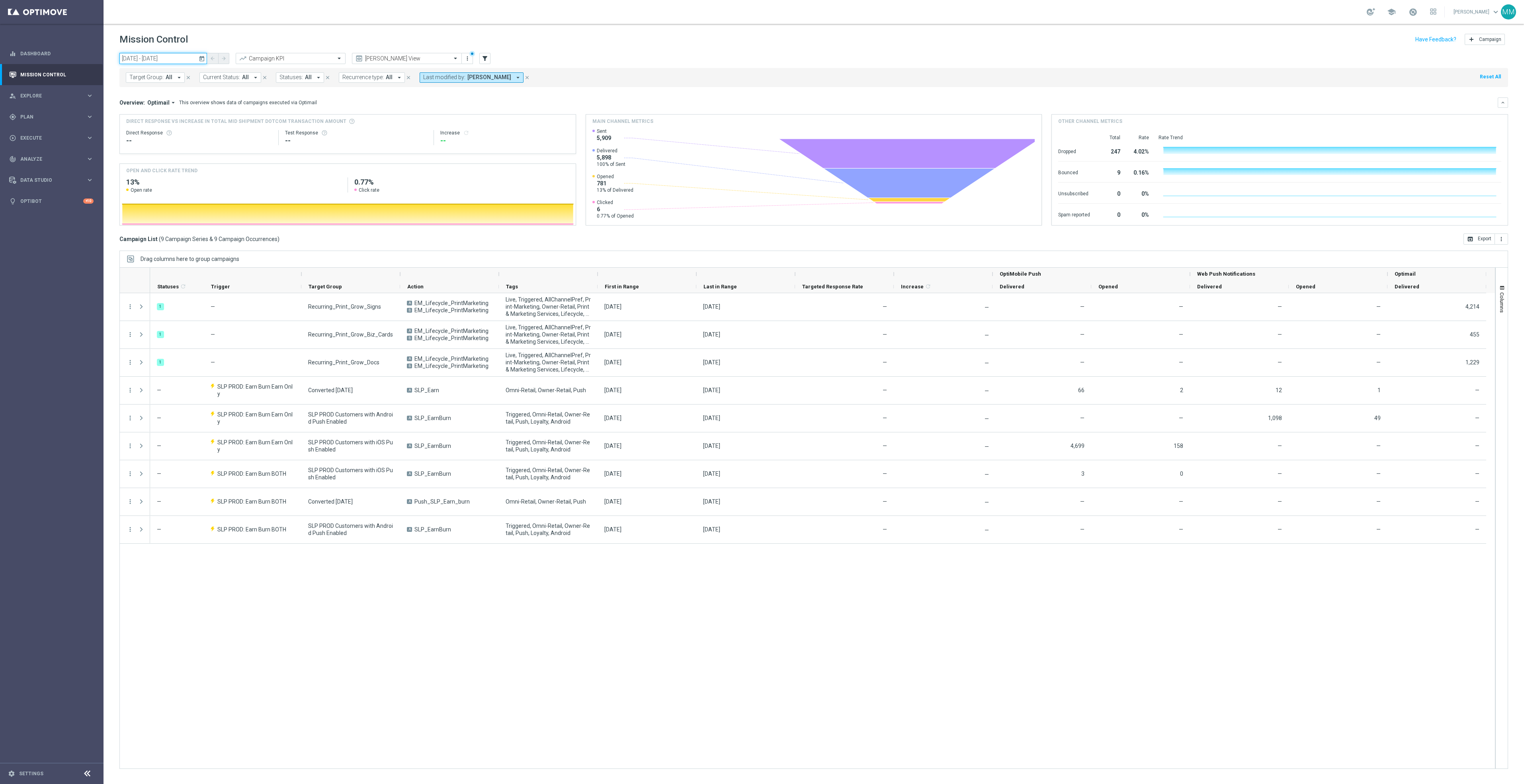
click at [175, 58] on input "10 Oct 2025 - 10 Oct 2025" at bounding box center [163, 58] width 88 height 11
drag, startPoint x: 564, startPoint y: 629, endPoint x: 554, endPoint y: 469, distance: 160.3
click at [564, 628] on div "1 — Recurring_Print_Grow_Signs A EM_Lifecycle_PrintMarketing B EM_Lifecycle_Pri…" at bounding box center [823, 531] width 1345 height 476
click at [529, 77] on icon "close" at bounding box center [527, 77] width 6 height 6
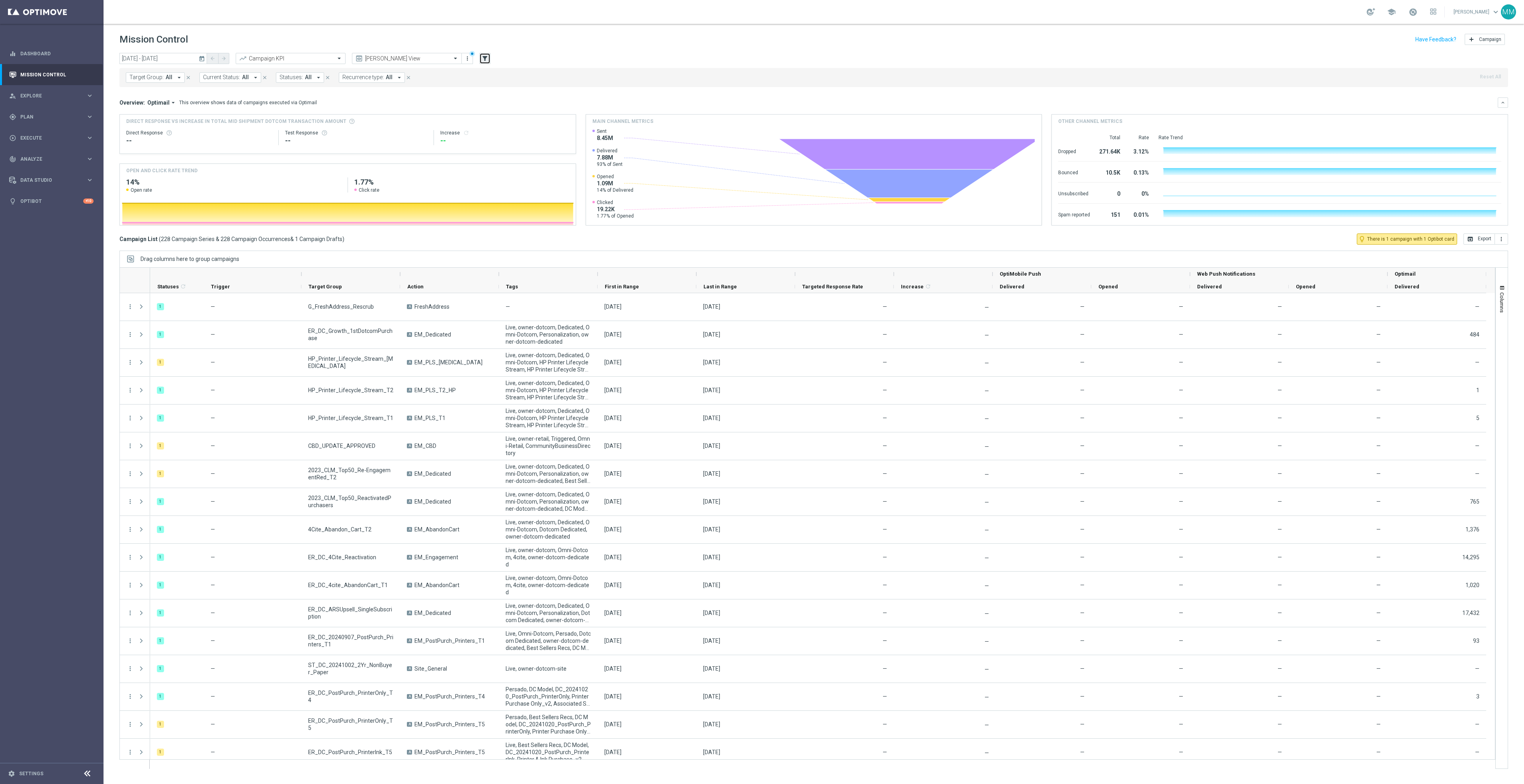
click at [484, 56] on icon "filter_alt" at bounding box center [484, 58] width 7 height 7
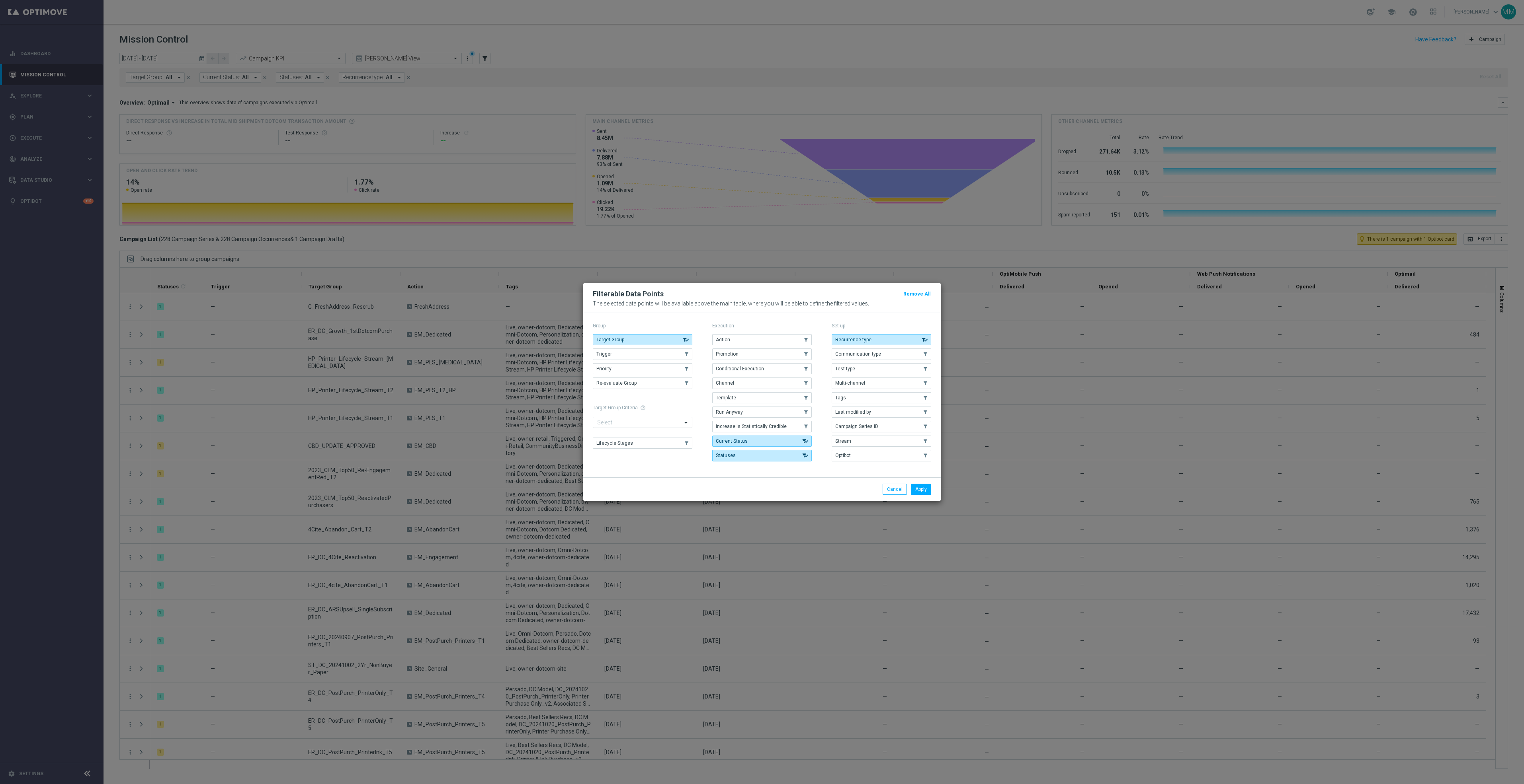
click at [687, 310] on div "Filterable Data Points Remove All The selected data points will be available ab…" at bounding box center [762, 298] width 358 height 30
click at [889, 494] on button "Cancel" at bounding box center [894, 489] width 24 height 11
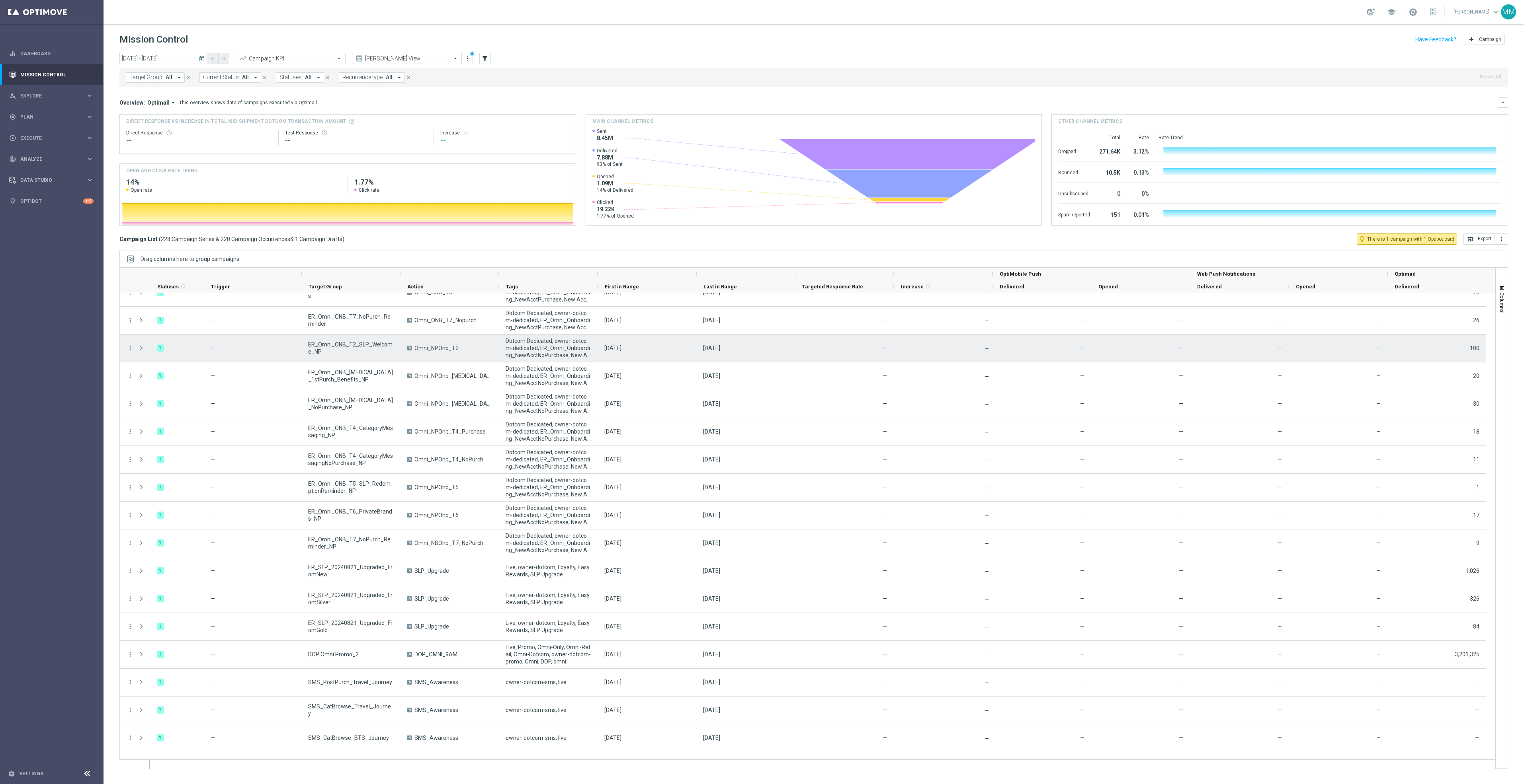
scroll to position [2745, 0]
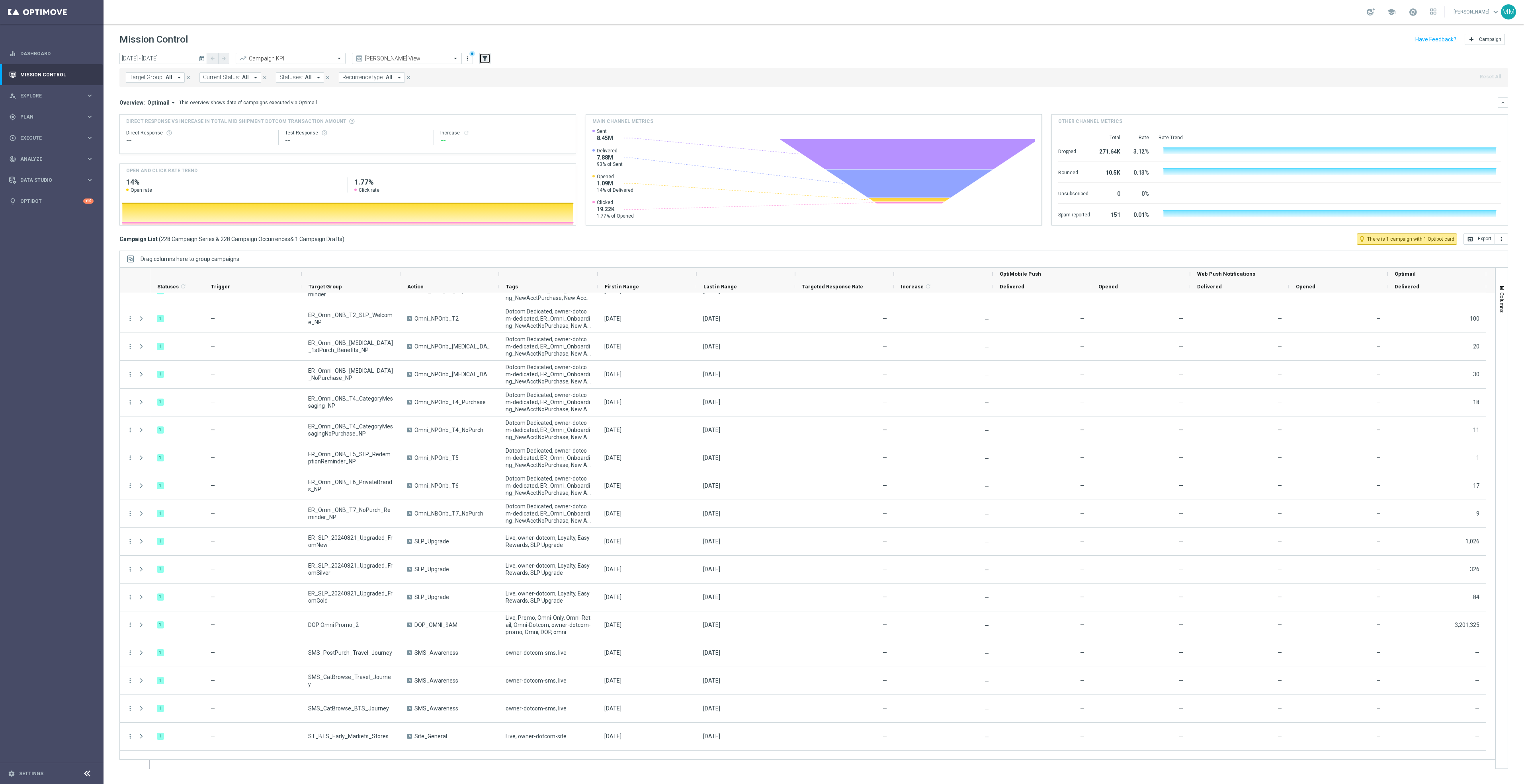
click at [482, 56] on icon "filter_alt" at bounding box center [484, 58] width 7 height 7
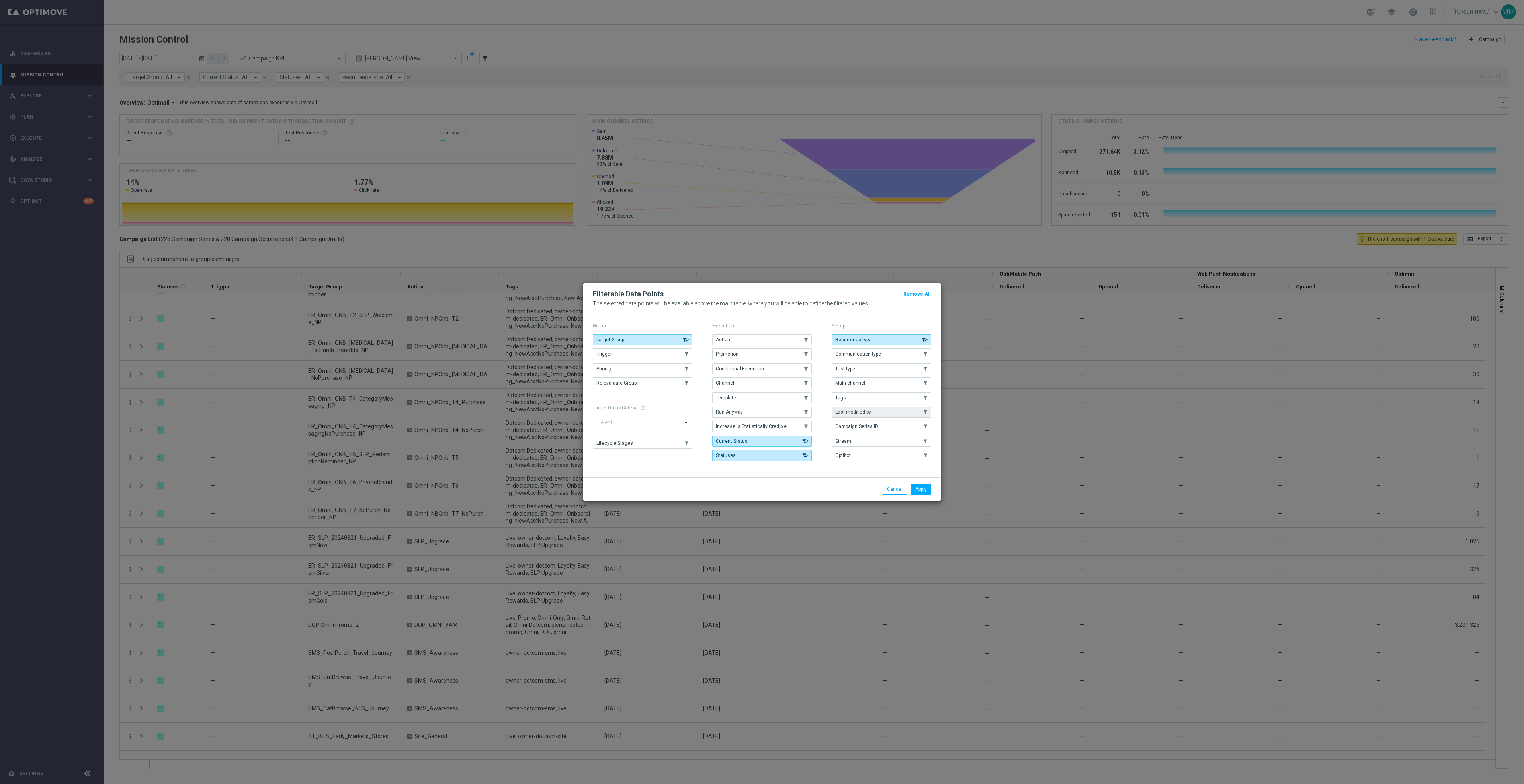
click at [873, 411] on button "Last modified by" at bounding box center [882, 412] width 100 height 11
click at [917, 487] on button "Apply" at bounding box center [921, 489] width 20 height 11
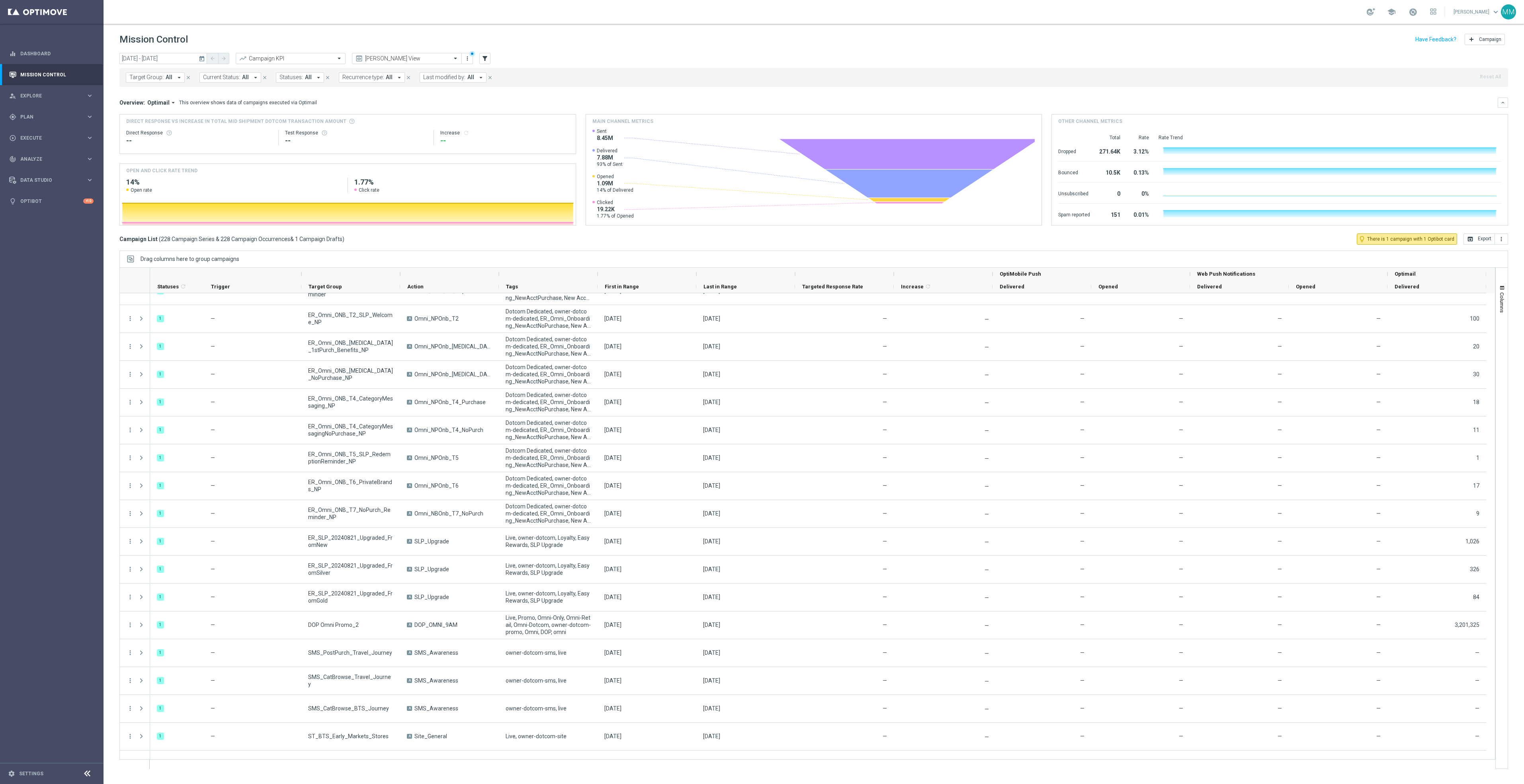
click at [425, 78] on span "Last modified by:" at bounding box center [444, 77] width 42 height 7
click at [470, 137] on div "Nick Russo" at bounding box center [489, 141] width 131 height 13
type input "NIC"
click at [558, 52] on header "Mission Control add Campaign" at bounding box center [814, 38] width 1420 height 29
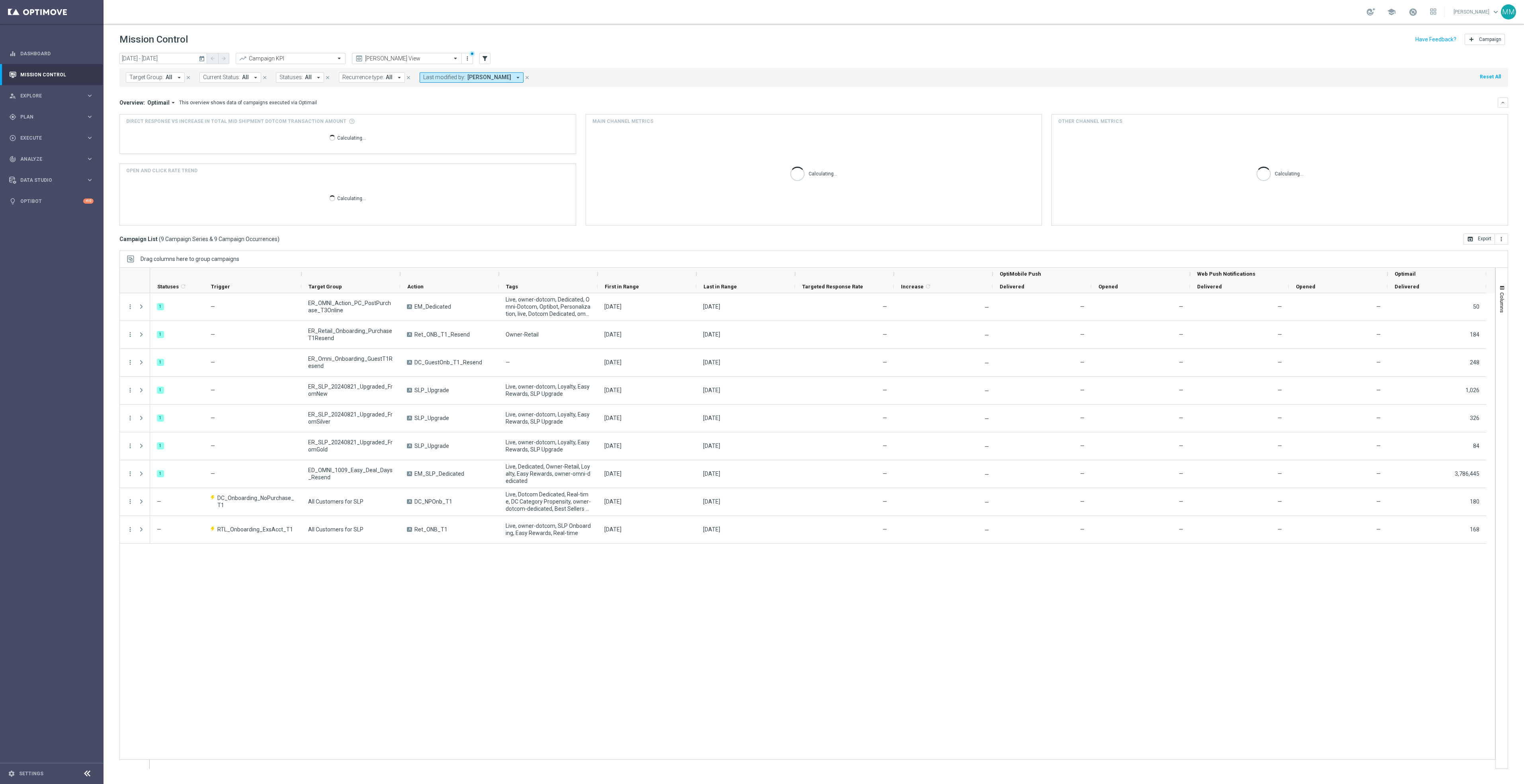
scroll to position [0, 0]
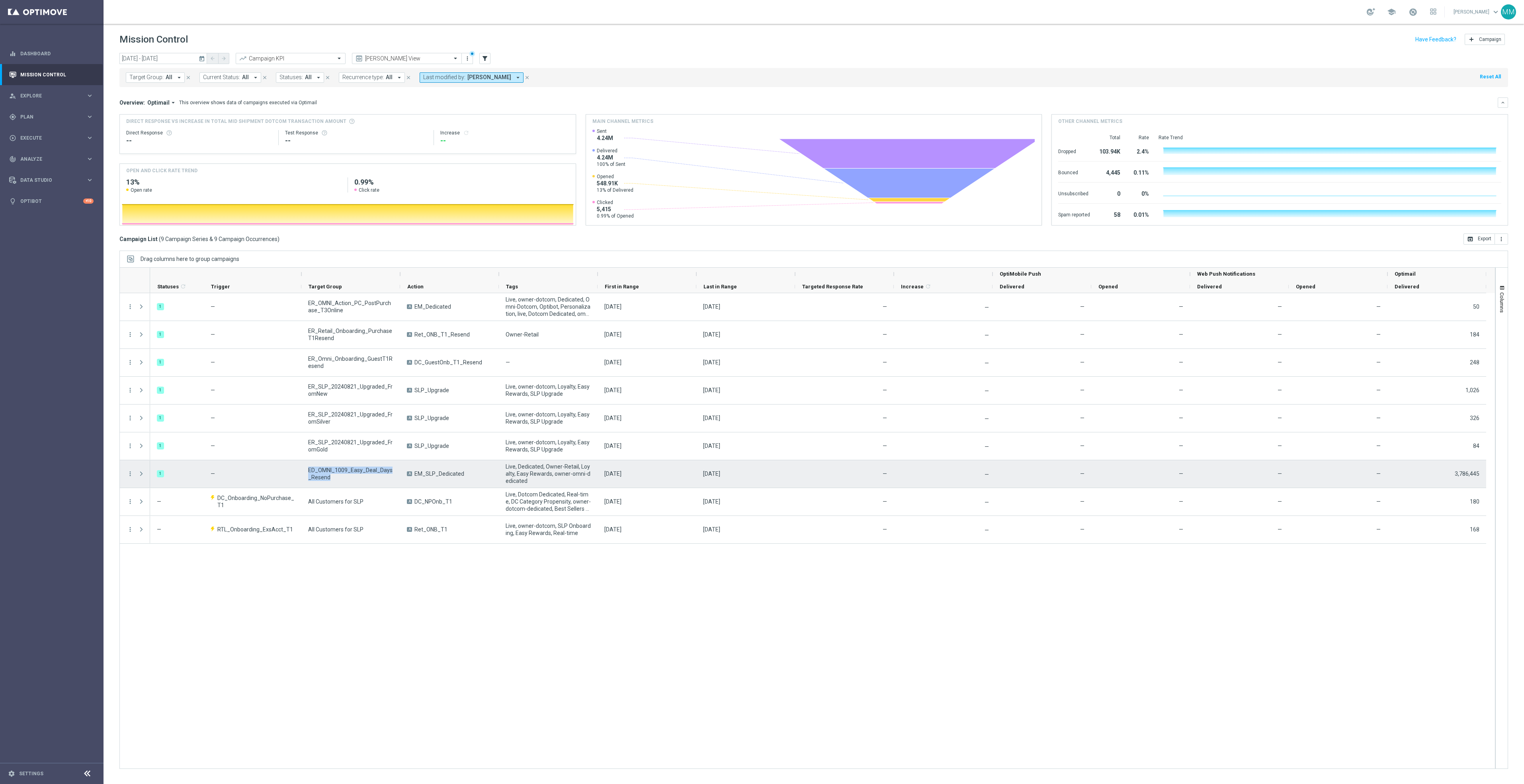
drag, startPoint x: 328, startPoint y: 479, endPoint x: 305, endPoint y: 472, distance: 24.0
click at [305, 472] on div "ED_OMNI_1009_Easy_Deal_Days_Resend" at bounding box center [351, 474] width 99 height 27
click at [131, 474] on icon "more_vert" at bounding box center [130, 473] width 7 height 7
click at [179, 478] on span "Campaign Details" at bounding box center [166, 479] width 40 height 6
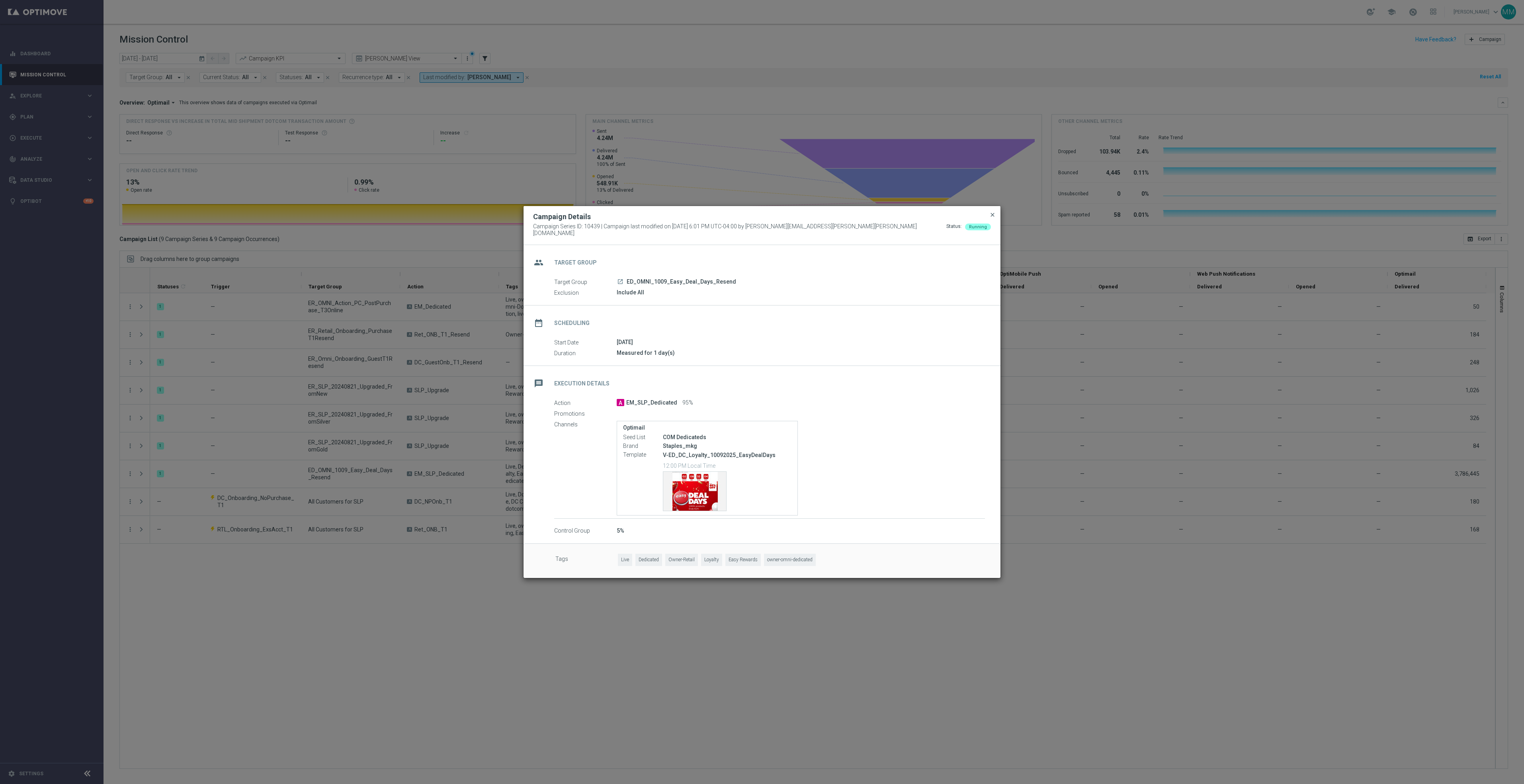
click at [993, 214] on span "close" at bounding box center [992, 215] width 6 height 6
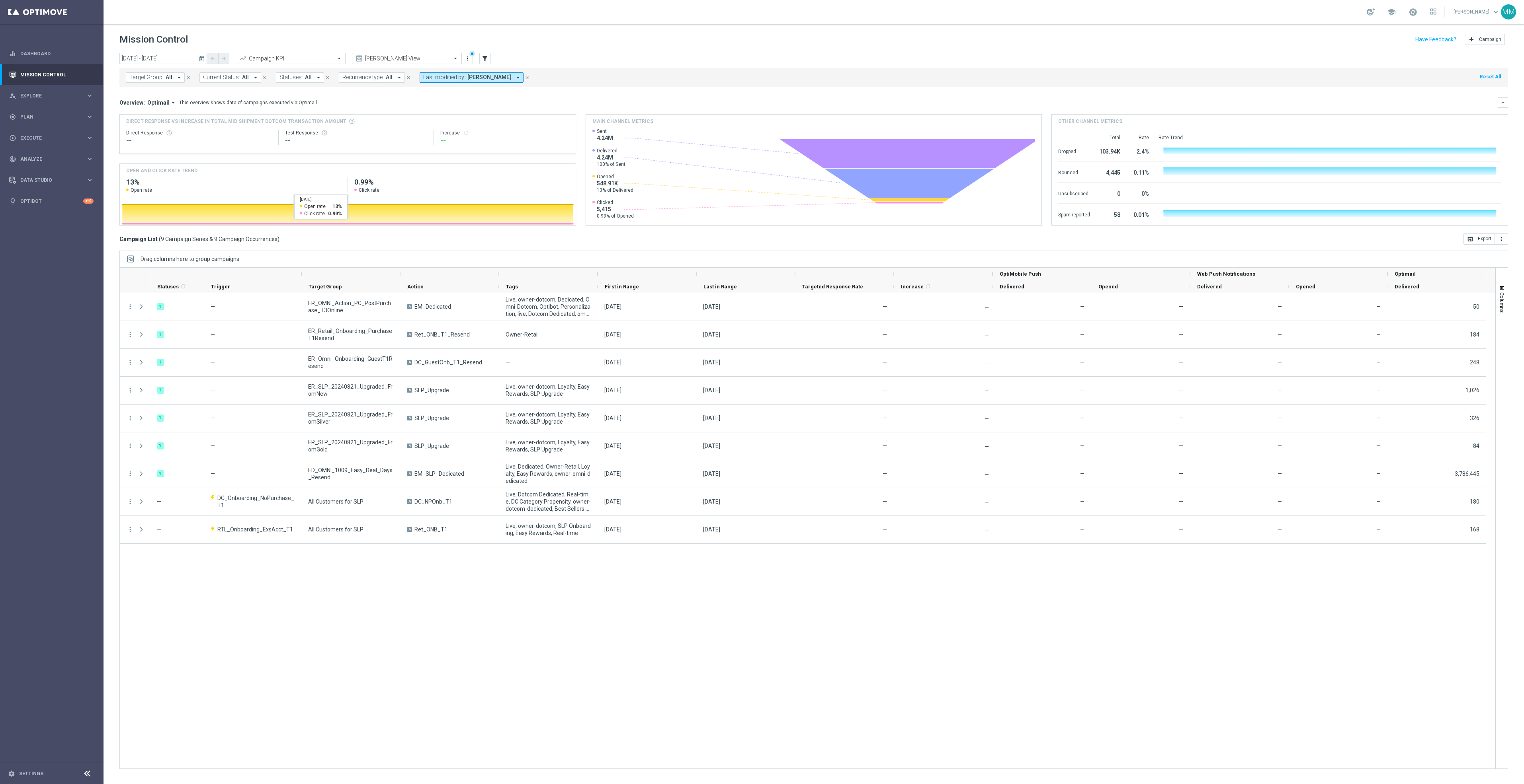
click at [198, 53] on button "today" at bounding box center [202, 59] width 10 height 12
click at [133, 129] on span "13" at bounding box center [136, 129] width 13 height 13
type input "13 Oct 2025 - 13 Oct 2025"
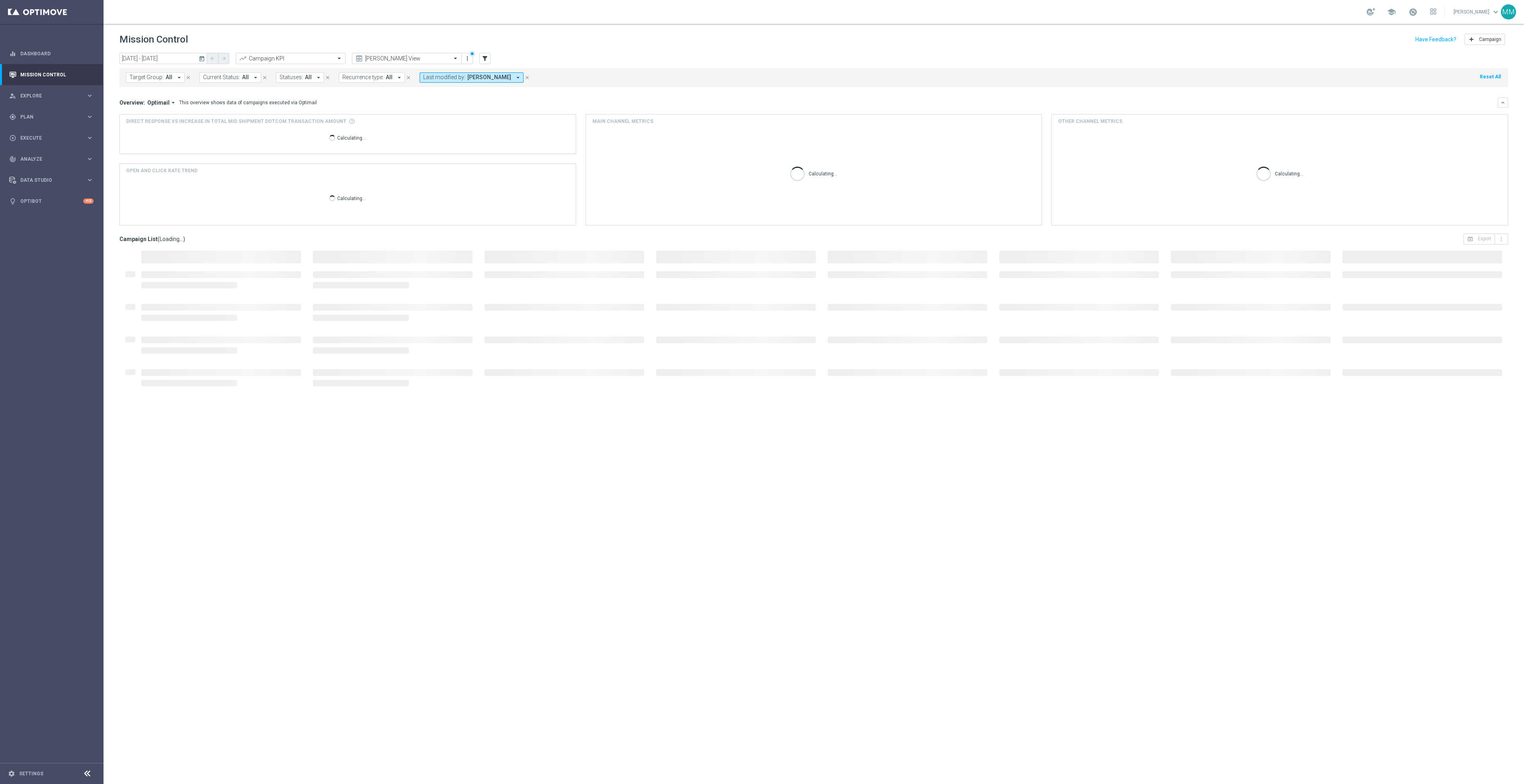
click at [464, 81] on button "Last modified by: Nick Russo arrow_drop_down" at bounding box center [472, 77] width 104 height 10
click at [473, 127] on div "[PERSON_NAME]" at bounding box center [493, 128] width 123 height 4
type input "mary"
click at [663, 66] on div "Target Group: All arrow_drop_down close Current Status: All arrow_drop_down clo…" at bounding box center [814, 75] width 1388 height 22
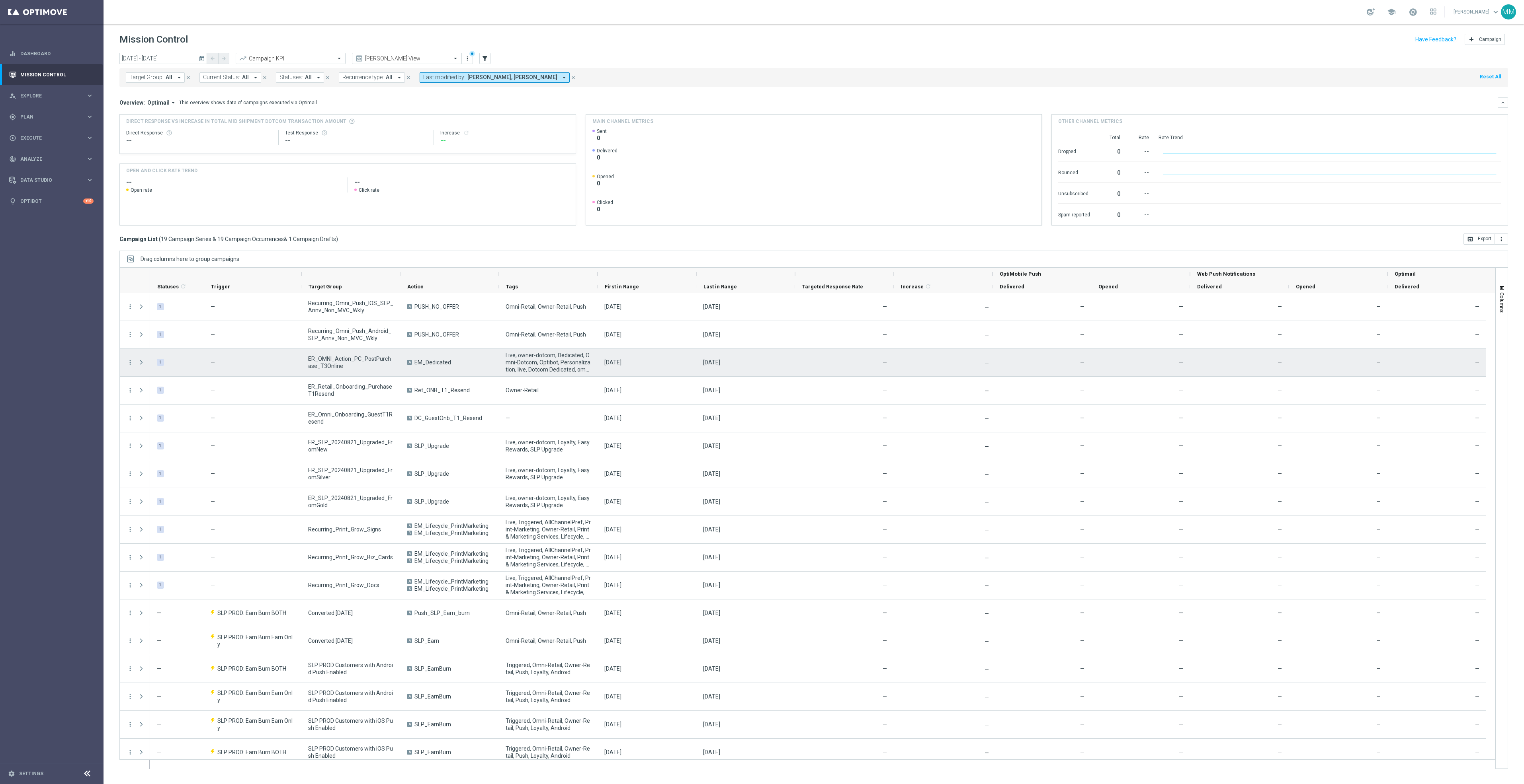
scroll to position [91, 0]
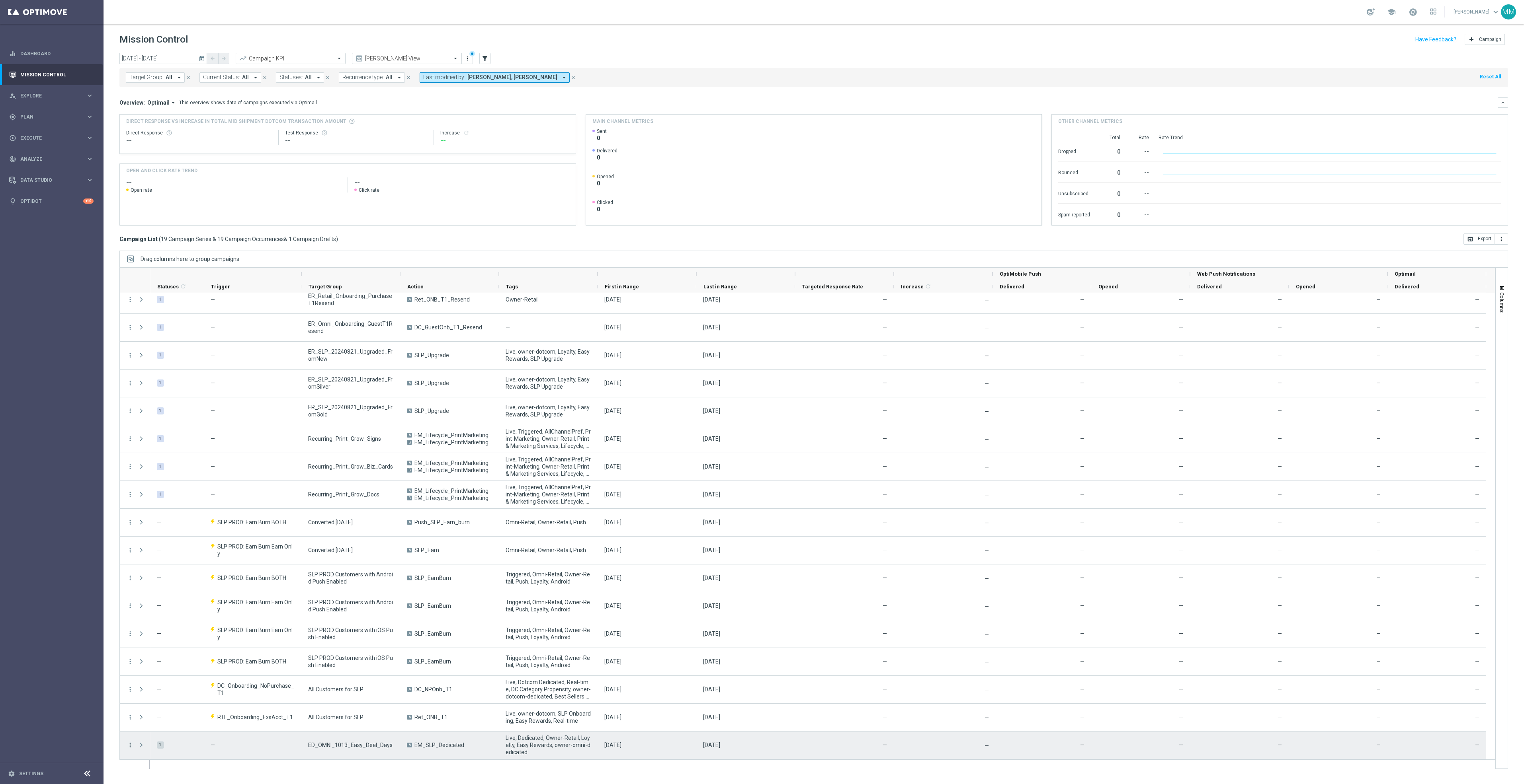
click at [129, 746] on icon "more_vert" at bounding box center [130, 745] width 7 height 7
click at [179, 721] on div "Edit" at bounding box center [183, 721] width 74 height 6
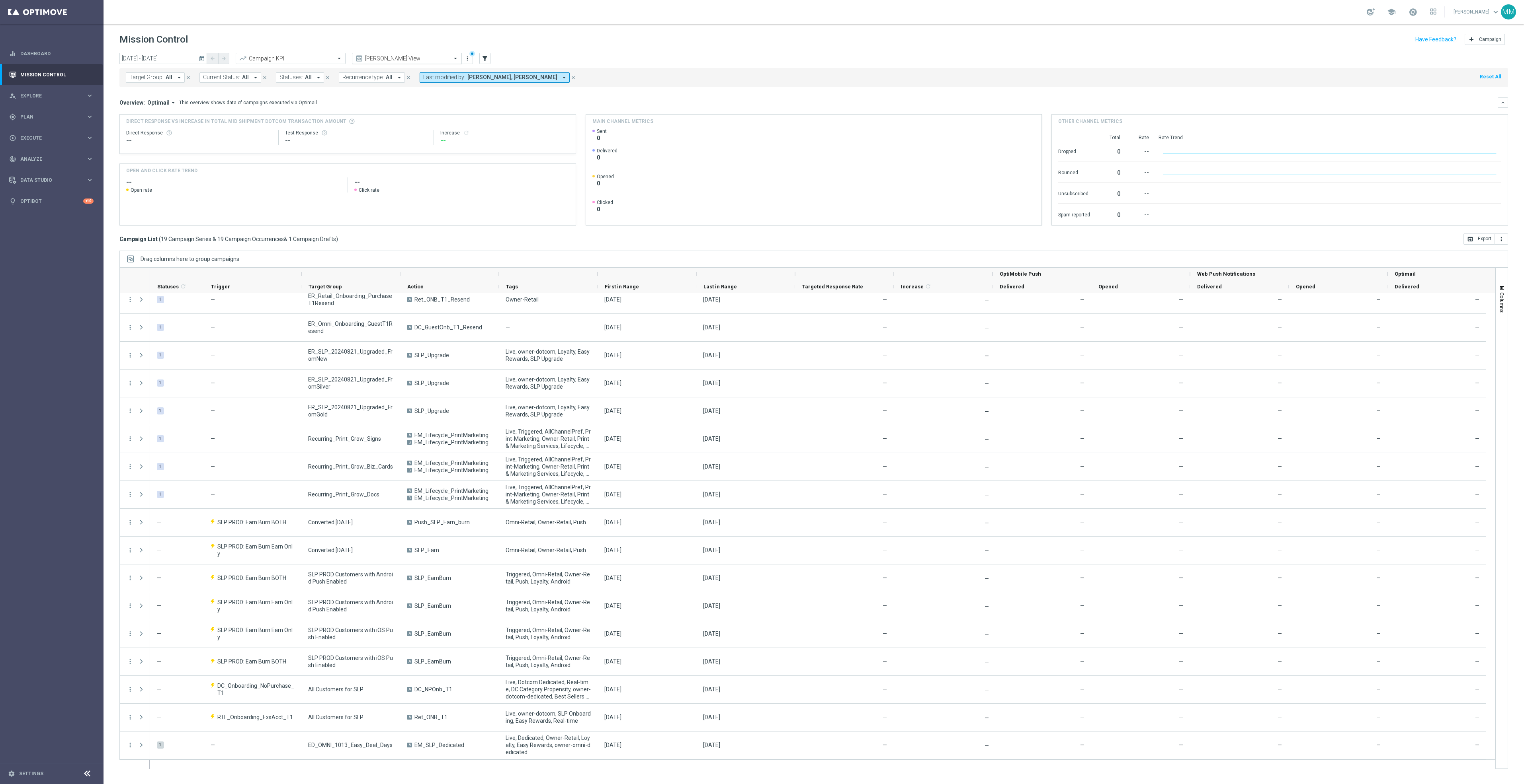
drag, startPoint x: 449, startPoint y: 63, endPoint x: 436, endPoint y: 60, distance: 13.3
click at [448, 63] on div "[PERSON_NAME] View" at bounding box center [407, 58] width 110 height 11
click at [402, 120] on div "Email/Push Reporting" at bounding box center [407, 123] width 101 height 13
click at [405, 55] on input "text" at bounding box center [399, 58] width 85 height 7
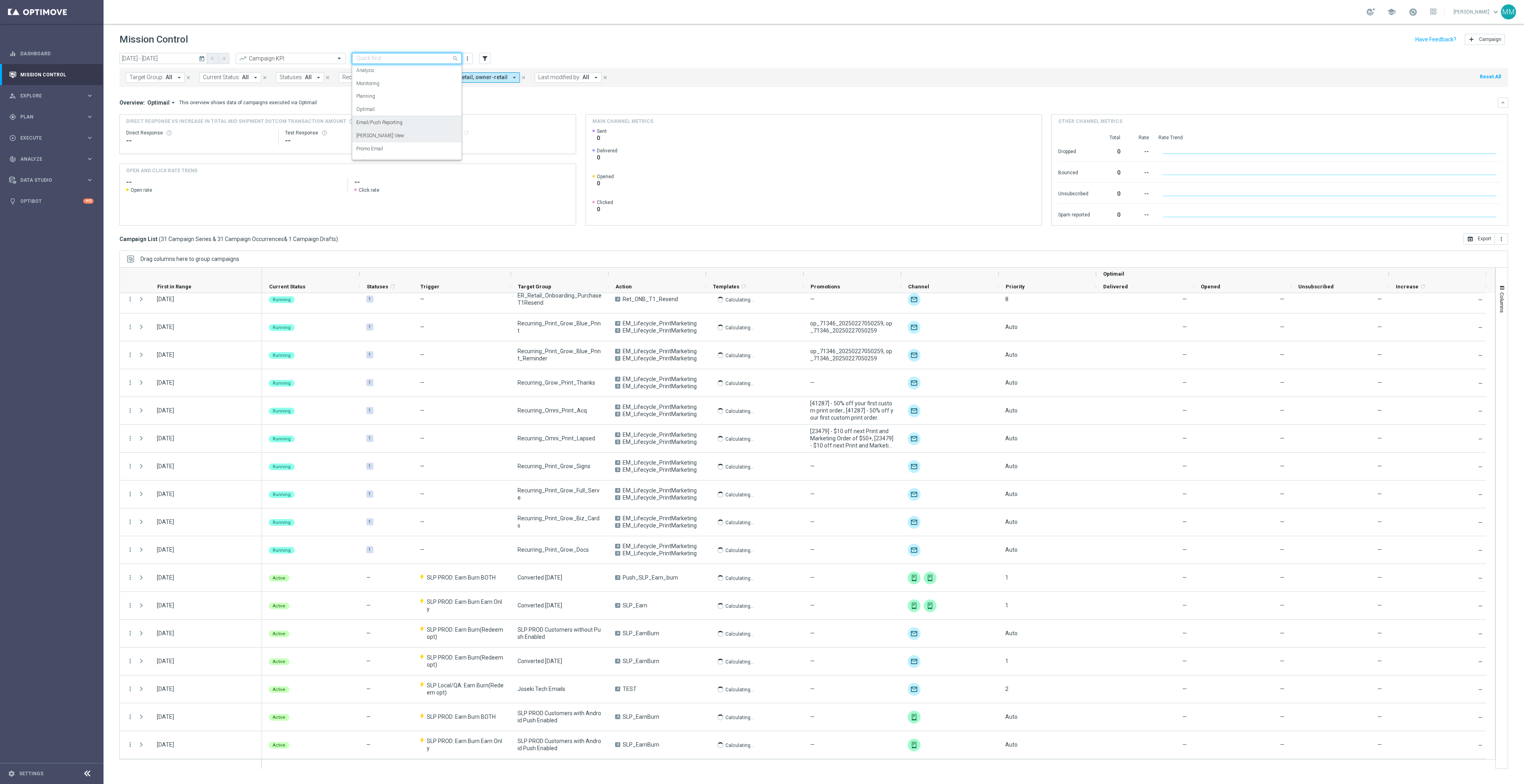
click at [400, 137] on div "[PERSON_NAME] View" at bounding box center [407, 136] width 101 height 13
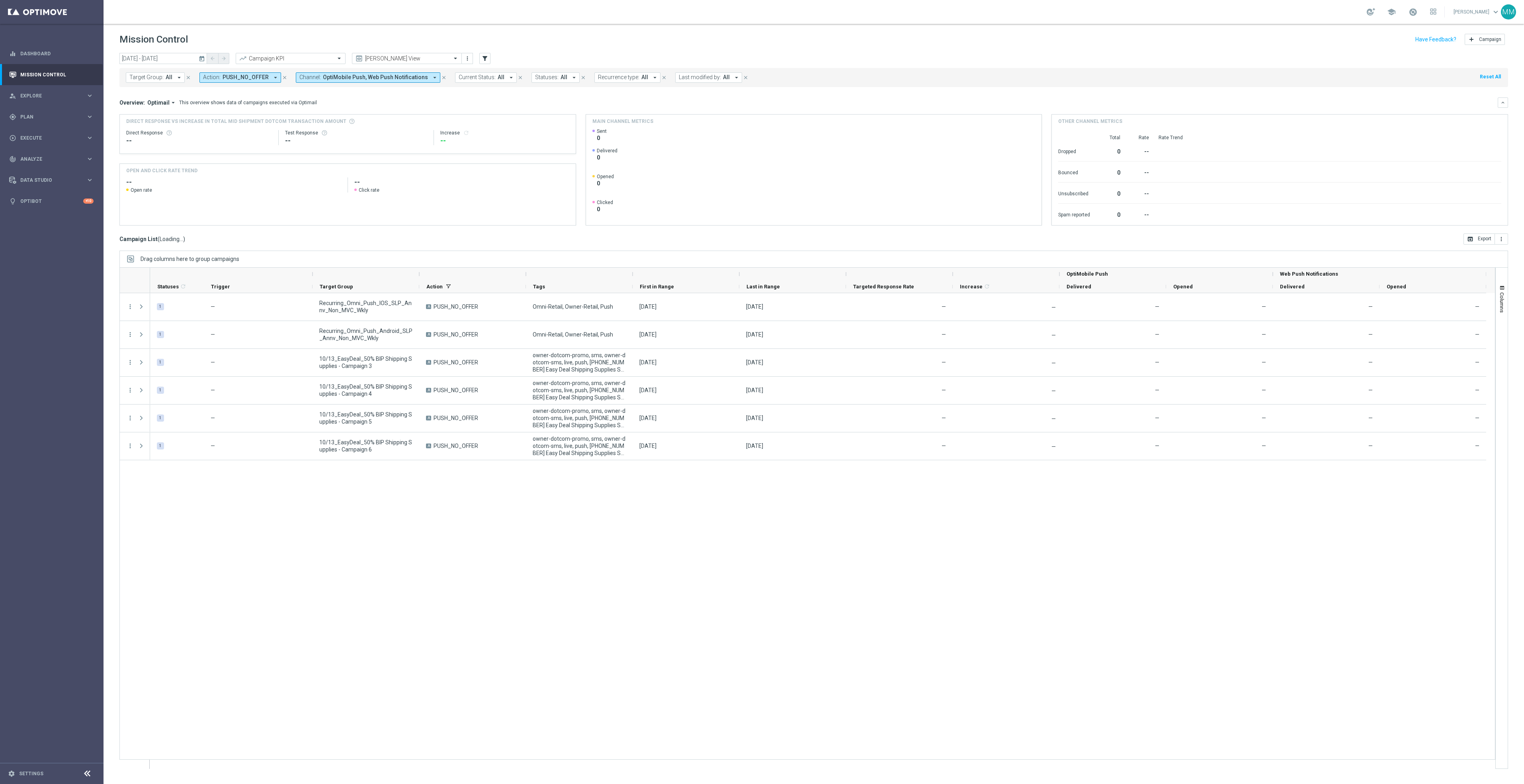
scroll to position [0, 0]
click at [183, 55] on input "13 Oct 2025 - 13 Oct 2025" at bounding box center [163, 58] width 88 height 11
click at [193, 102] on span "3" at bounding box center [195, 104] width 13 height 13
type input "03 Oct 2025 - 03 Oct 2025"
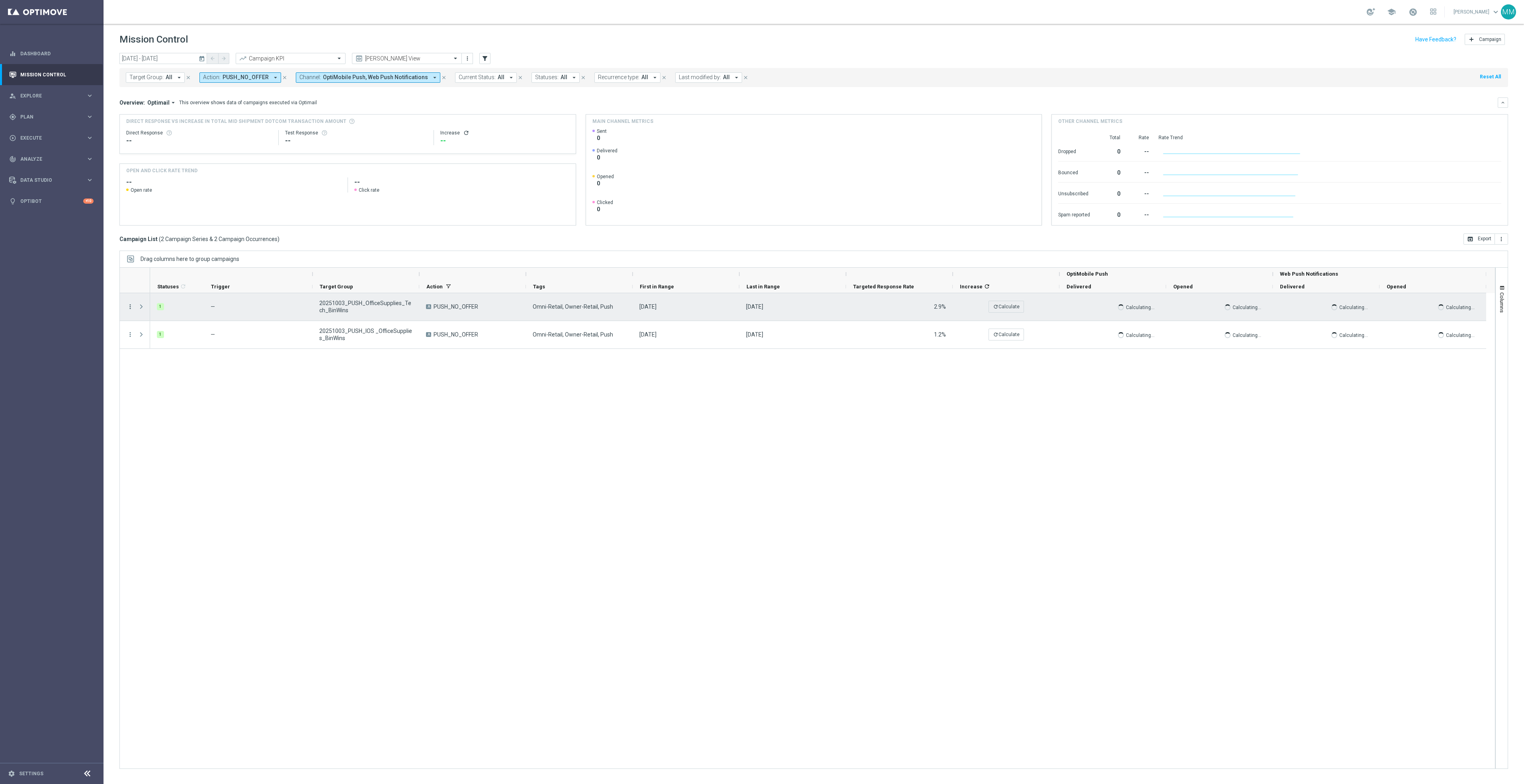
click at [132, 308] on icon "more_vert" at bounding box center [130, 306] width 7 height 7
click at [183, 375] on div "file_copy Duplicate and Edit" at bounding box center [179, 372] width 90 height 11
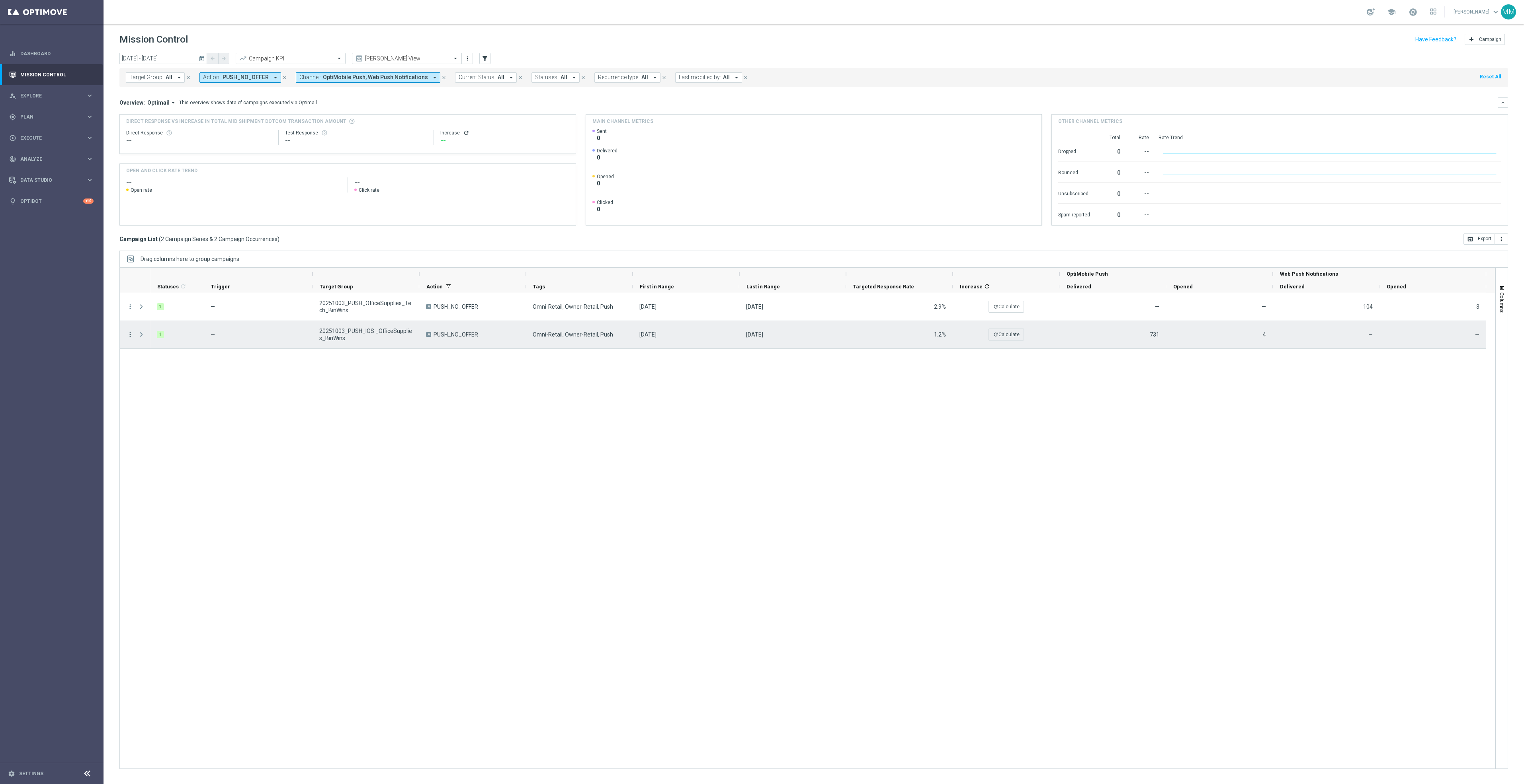
click at [131, 336] on icon "more_vert" at bounding box center [130, 334] width 7 height 7
click at [161, 400] on span "Duplicate and Edit" at bounding box center [166, 399] width 41 height 6
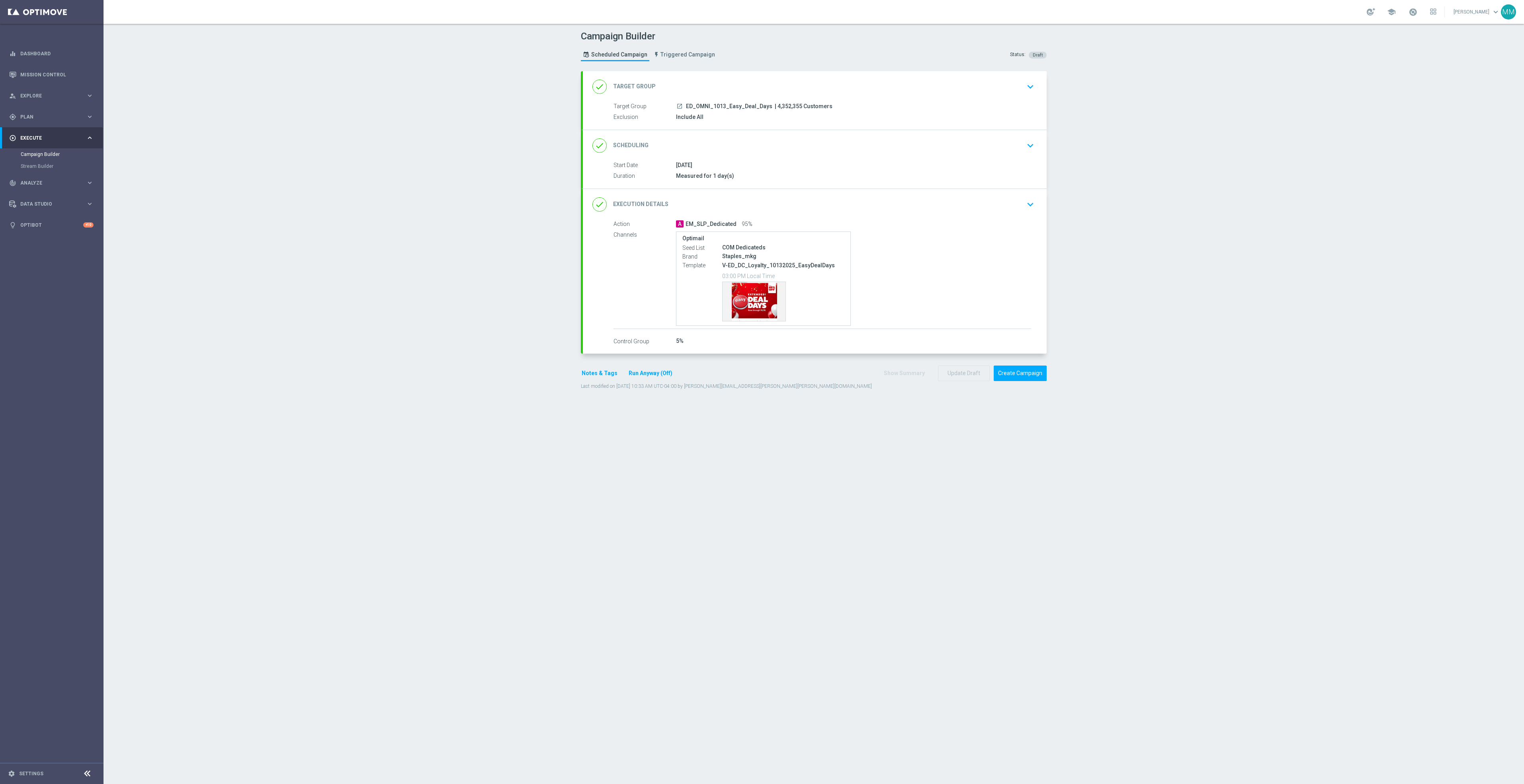
click at [851, 91] on div "done Target Group keyboard_arrow_down" at bounding box center [814, 87] width 445 height 15
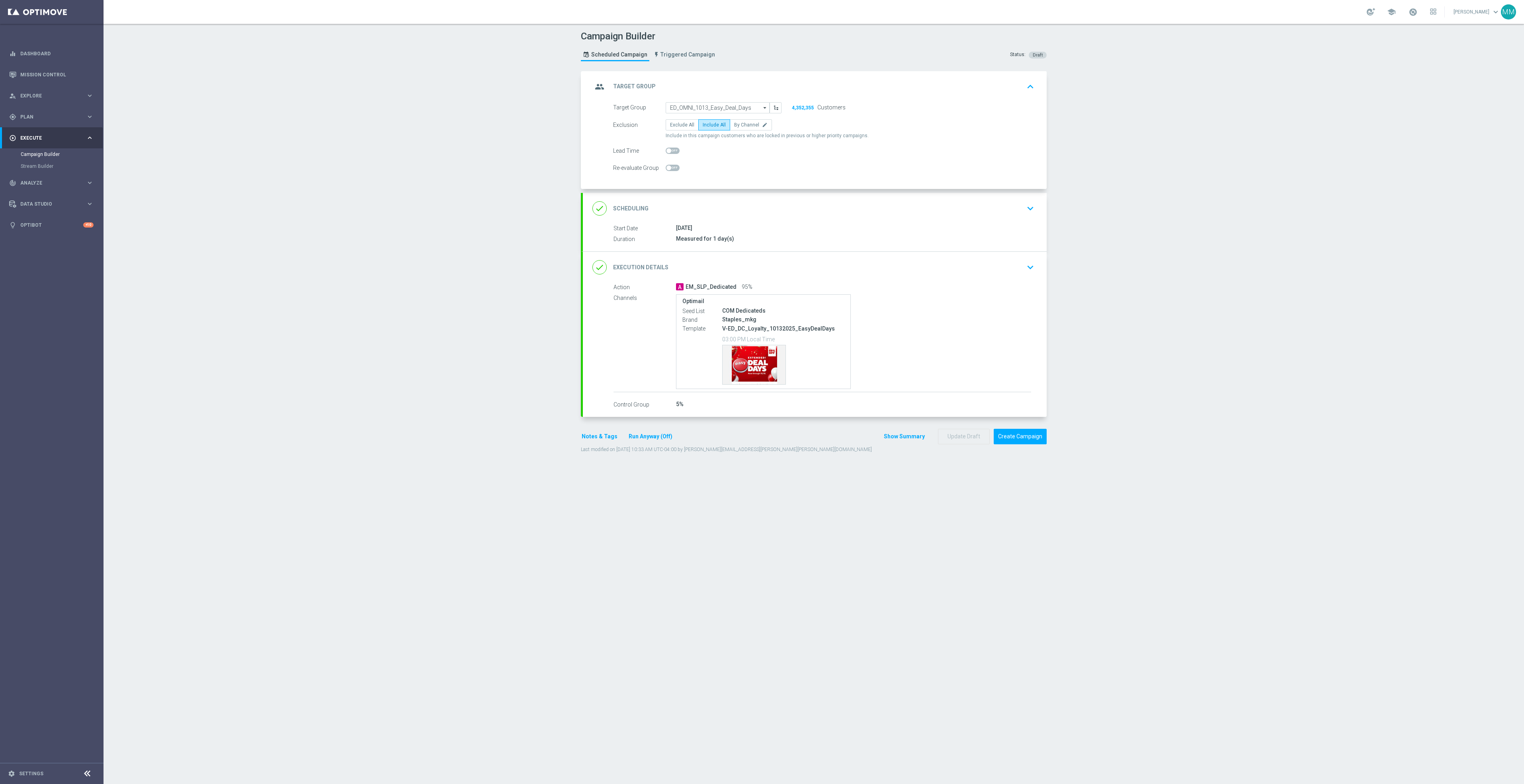
click at [825, 619] on section "group Target Group keyboard_arrow_up Target Group launch ED_OMNI_1013_Easy_Deal…" at bounding box center [813, 423] width 478 height 705
click at [731, 359] on div "Template preview" at bounding box center [754, 365] width 63 height 39
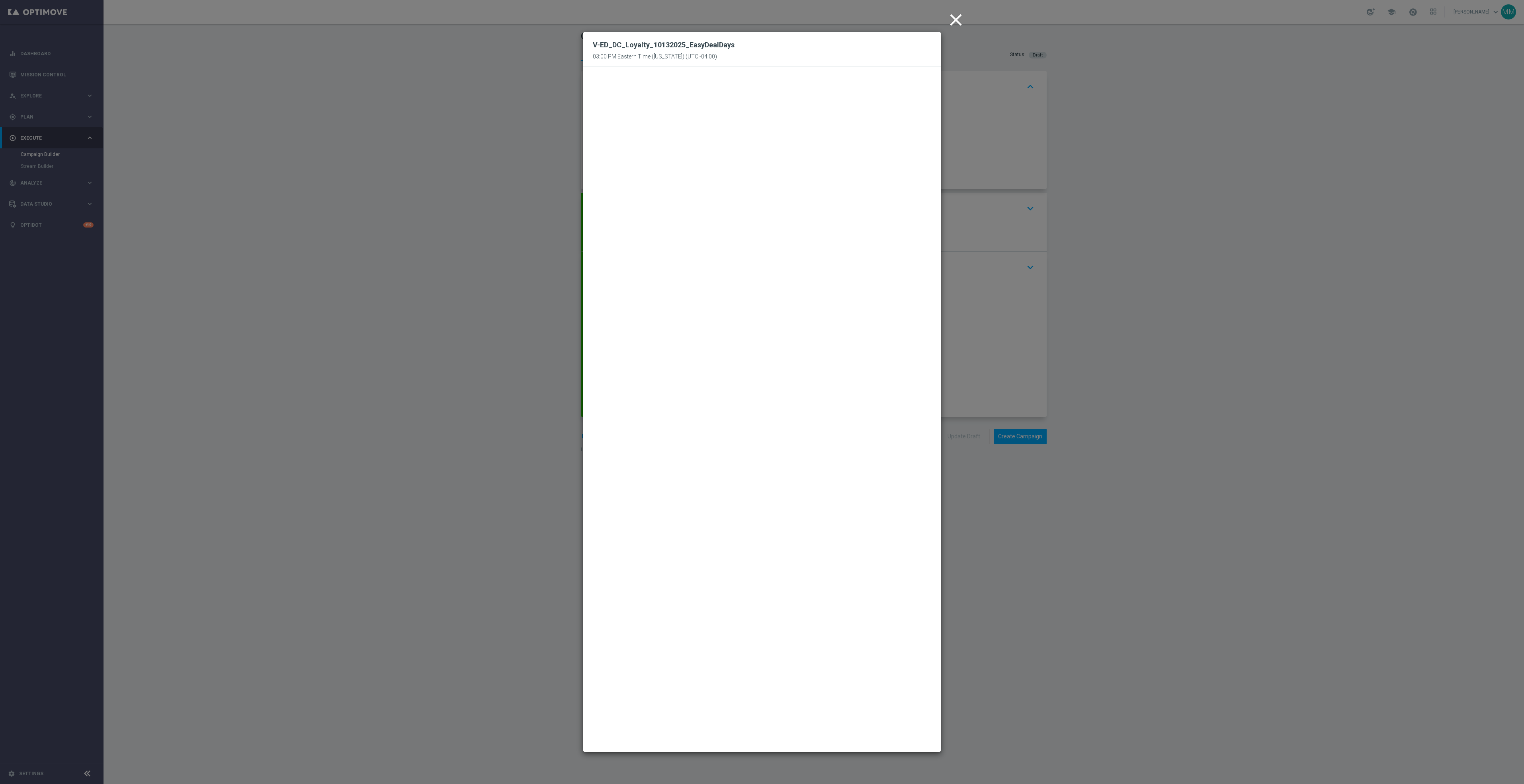
drag, startPoint x: 950, startPoint y: 22, endPoint x: 953, endPoint y: 50, distance: 28.2
click at [950, 22] on icon "close" at bounding box center [955, 20] width 20 height 20
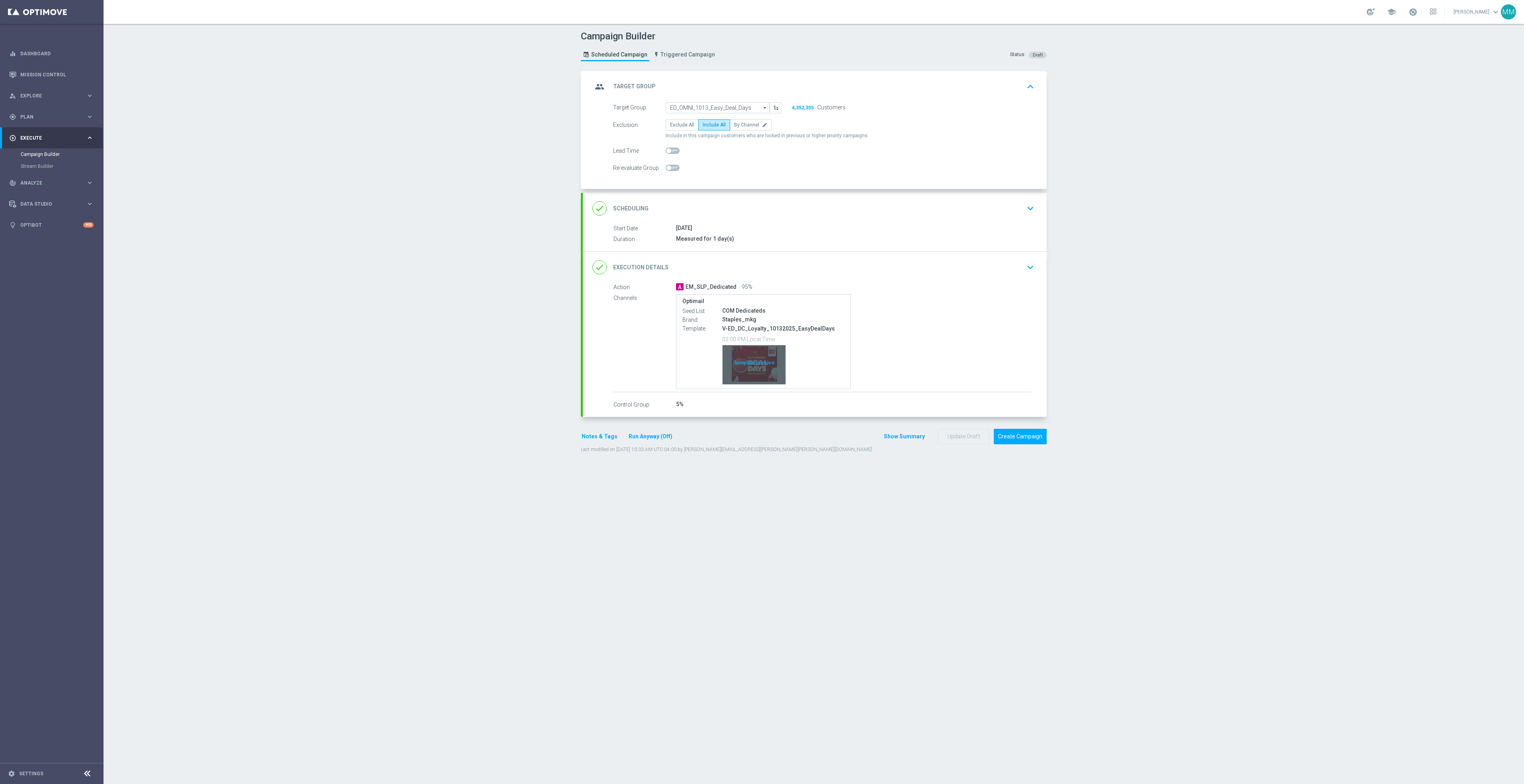
click at [755, 365] on div "Template preview" at bounding box center [754, 365] width 63 height 39
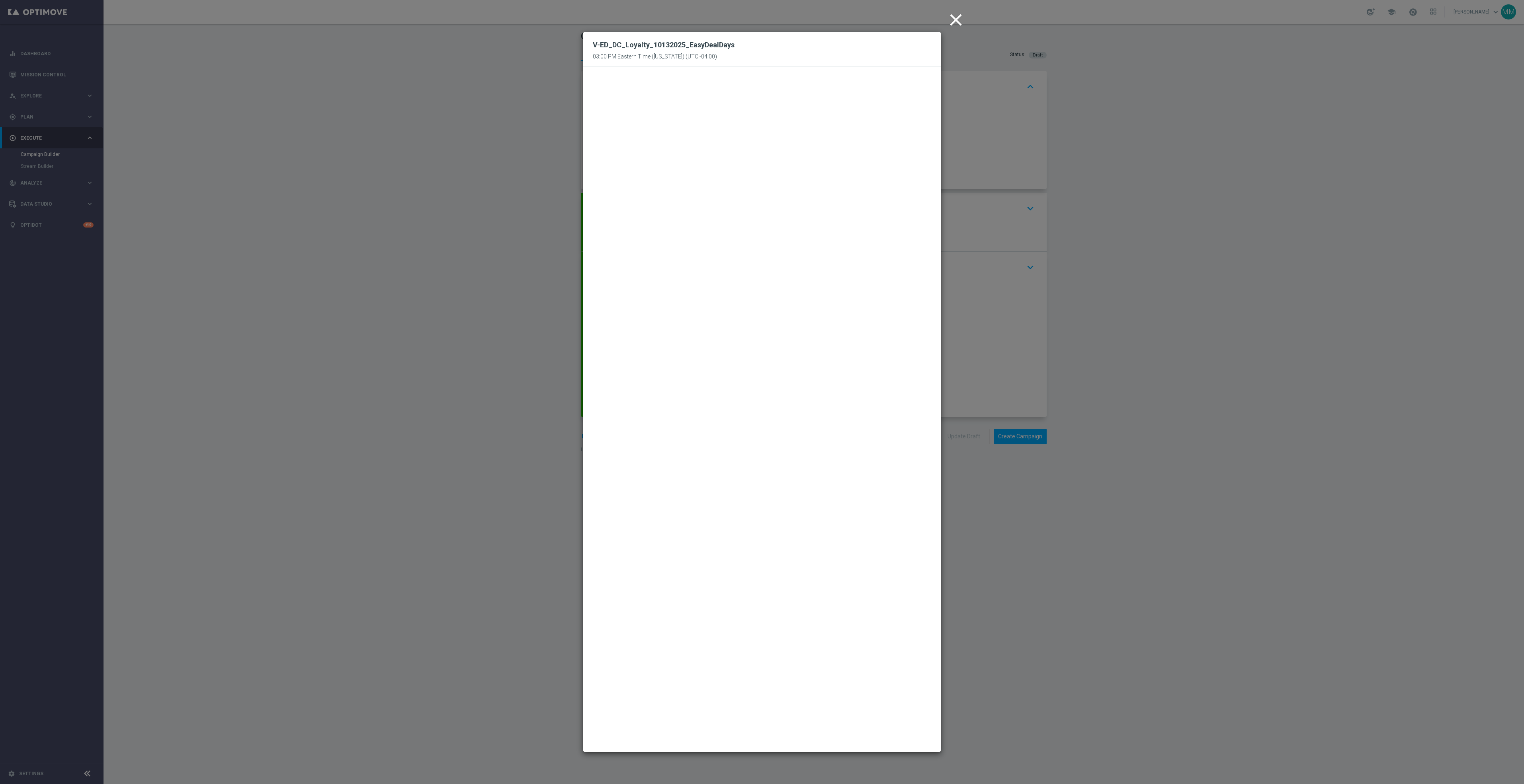
click at [957, 17] on icon "close" at bounding box center [955, 20] width 20 height 20
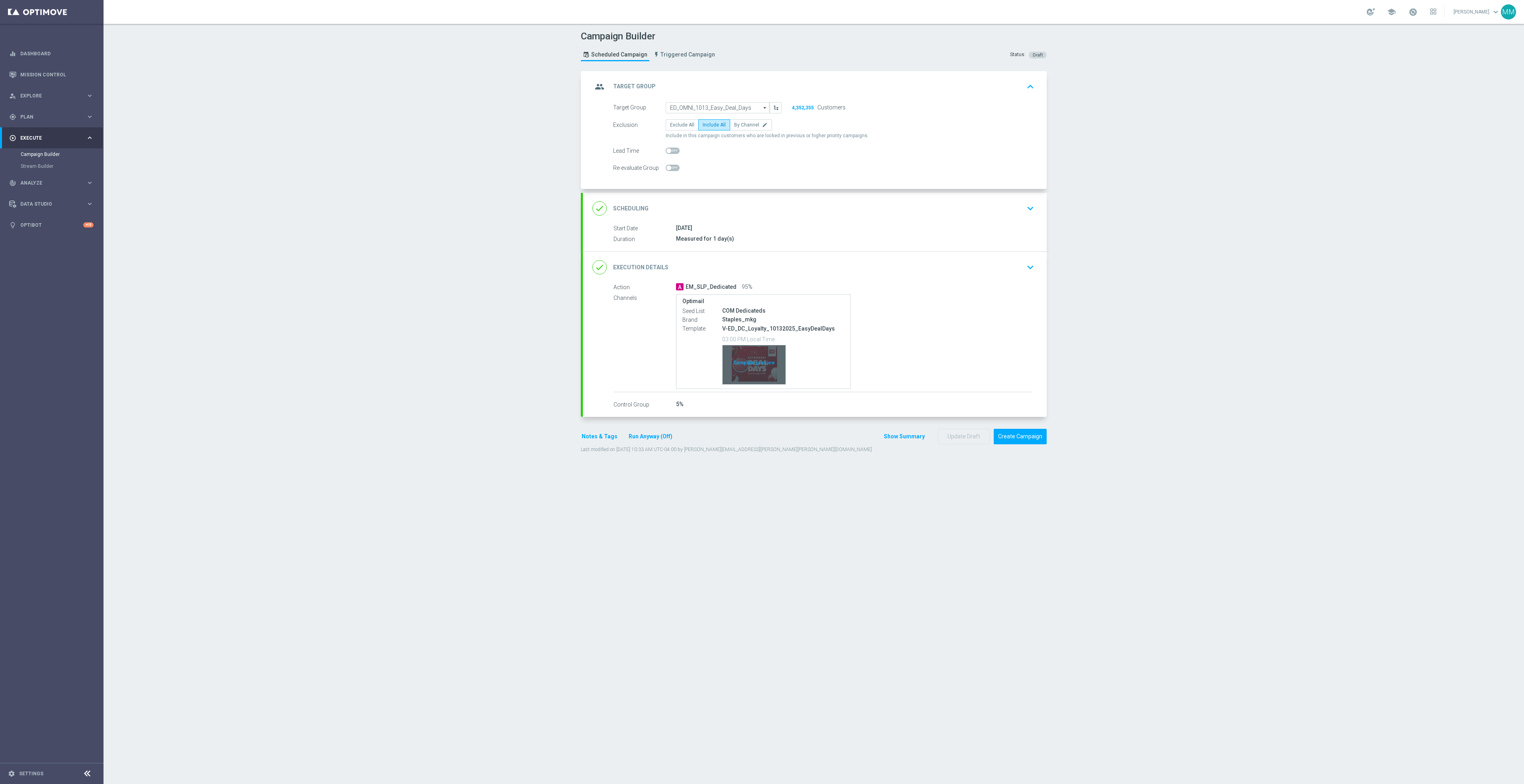
click at [755, 362] on div "Template preview" at bounding box center [754, 365] width 63 height 39
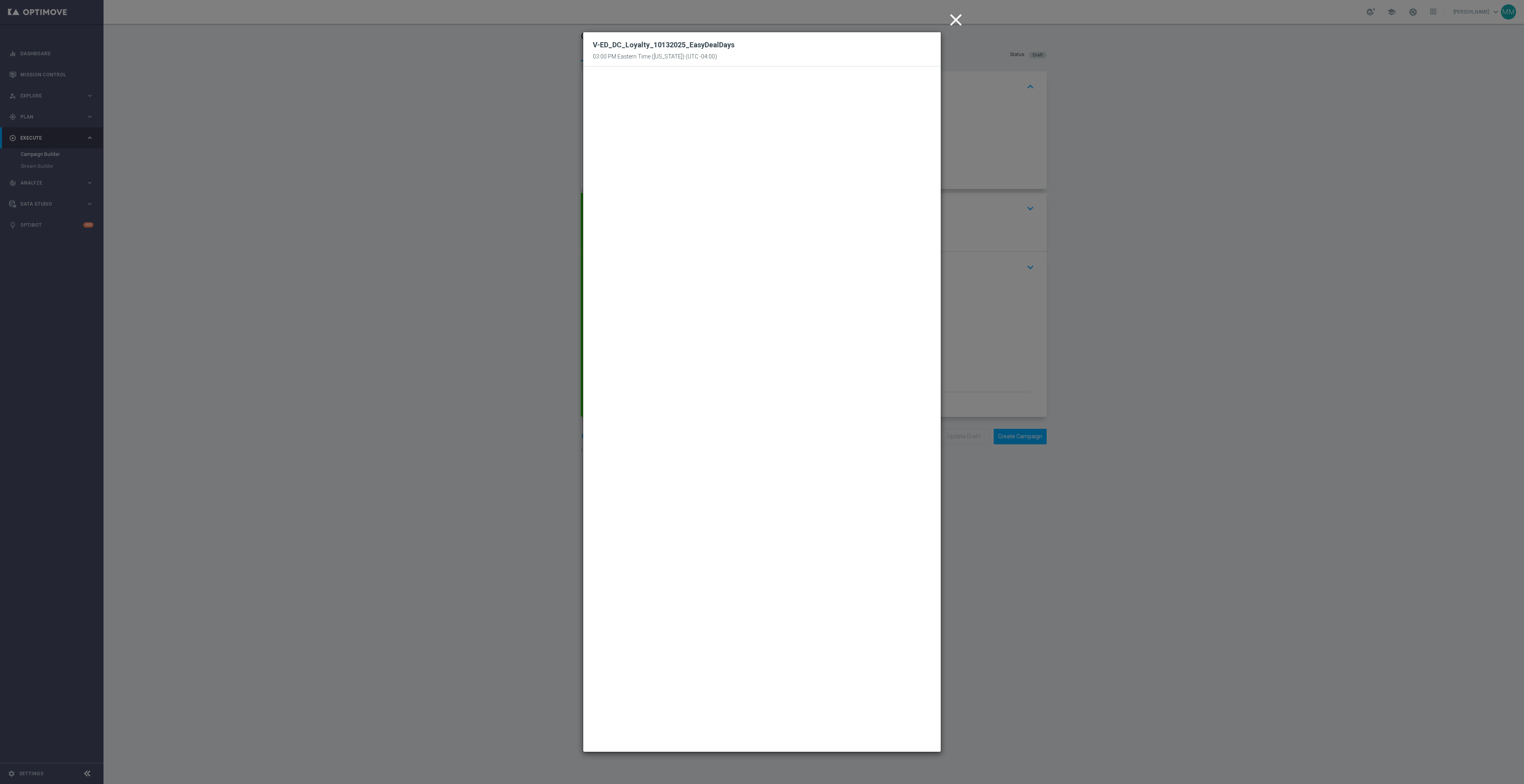
click at [948, 19] on icon "close" at bounding box center [955, 20] width 20 height 20
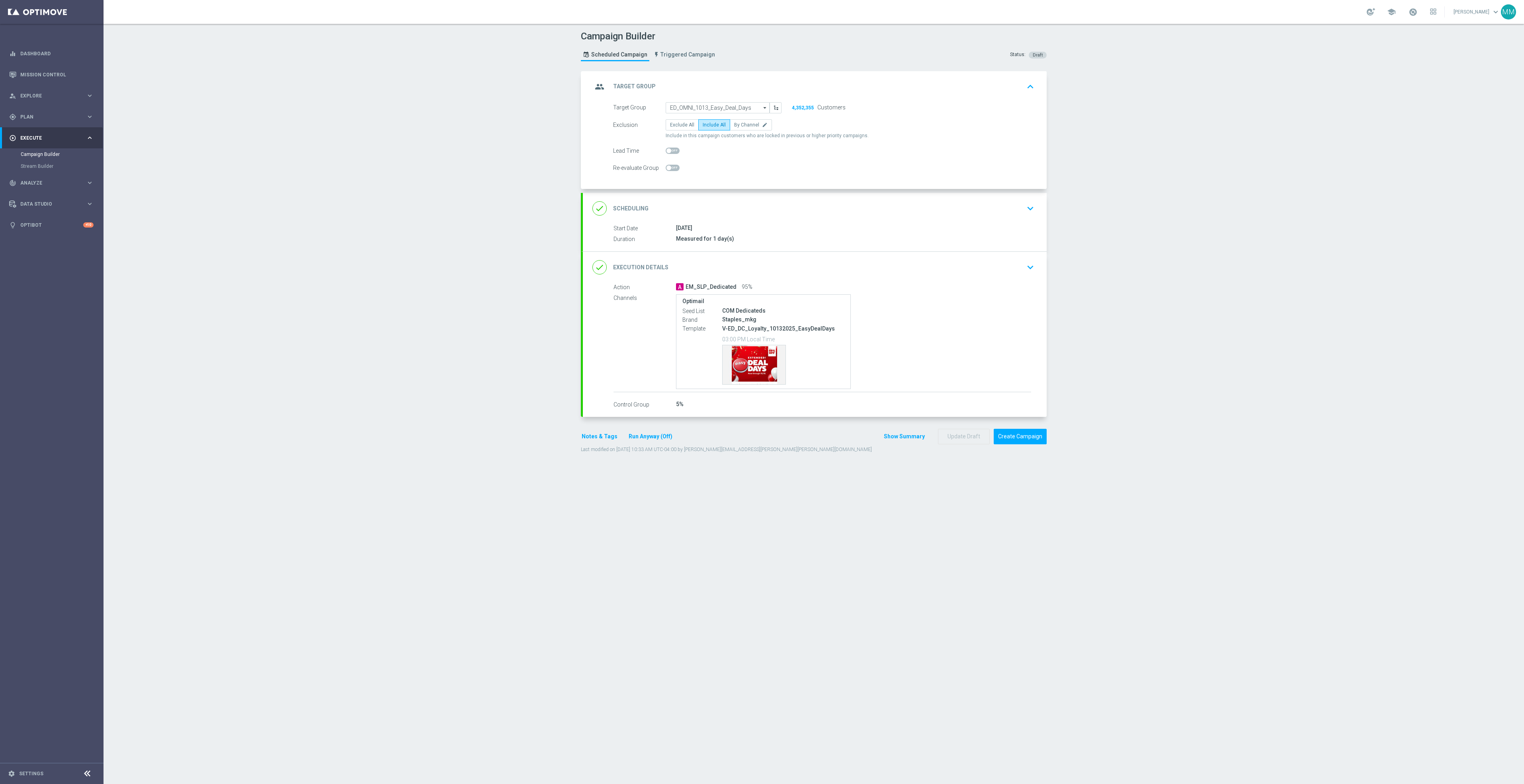
click at [408, 349] on div "Campaign Builder Scheduled Campaign Triggered Campaign Status: Draft group Targ…" at bounding box center [814, 404] width 1420 height 760
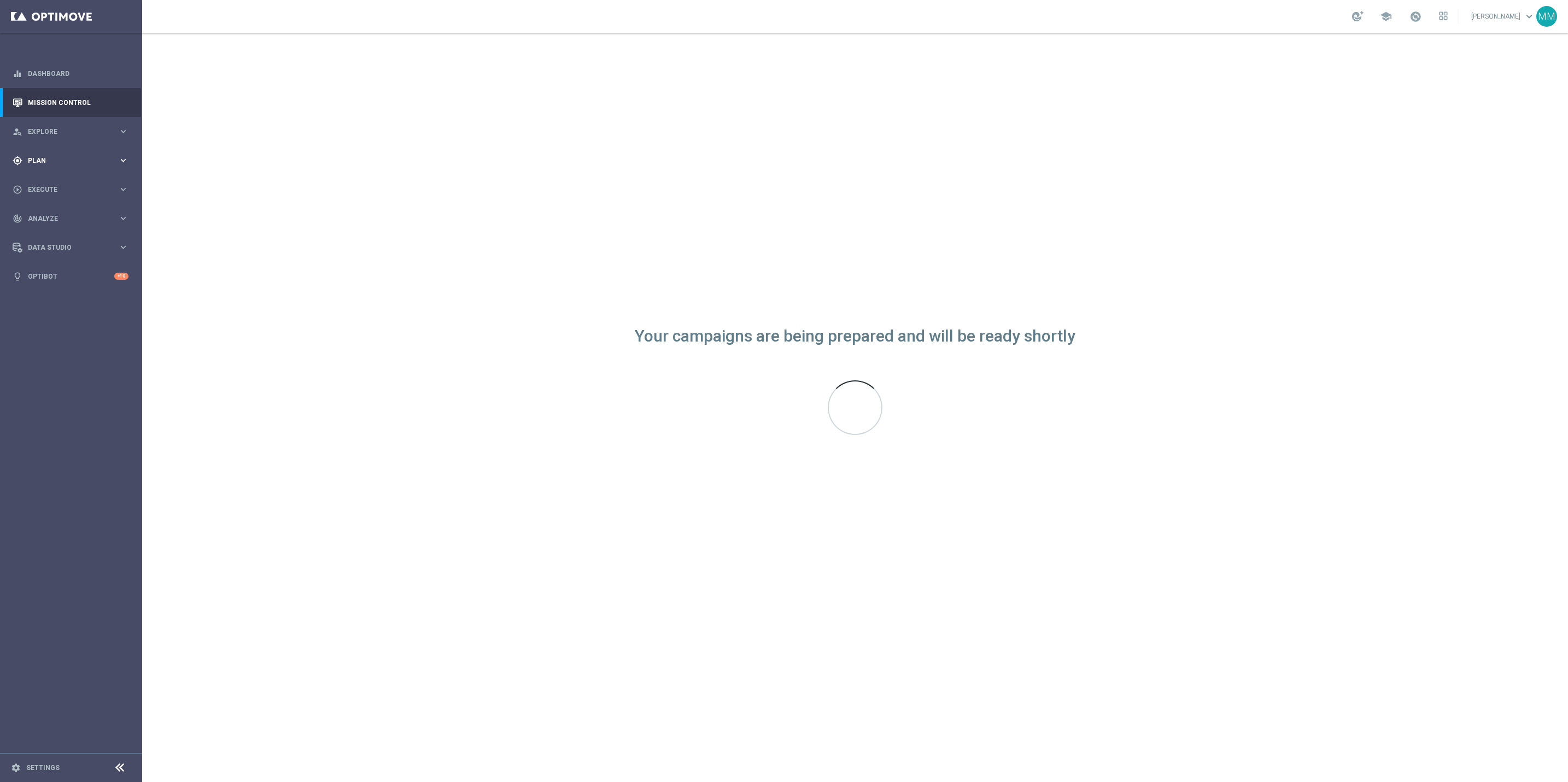
click at [84, 156] on div "gps_fixed Plan" at bounding box center [65, 160] width 105 height 10
click at [102, 131] on span "Explore" at bounding box center [73, 131] width 90 height 6
click at [66, 289] on span "Plan" at bounding box center [73, 292] width 90 height 6
click at [58, 183] on link "Target Groups" at bounding box center [70, 183] width 85 height 9
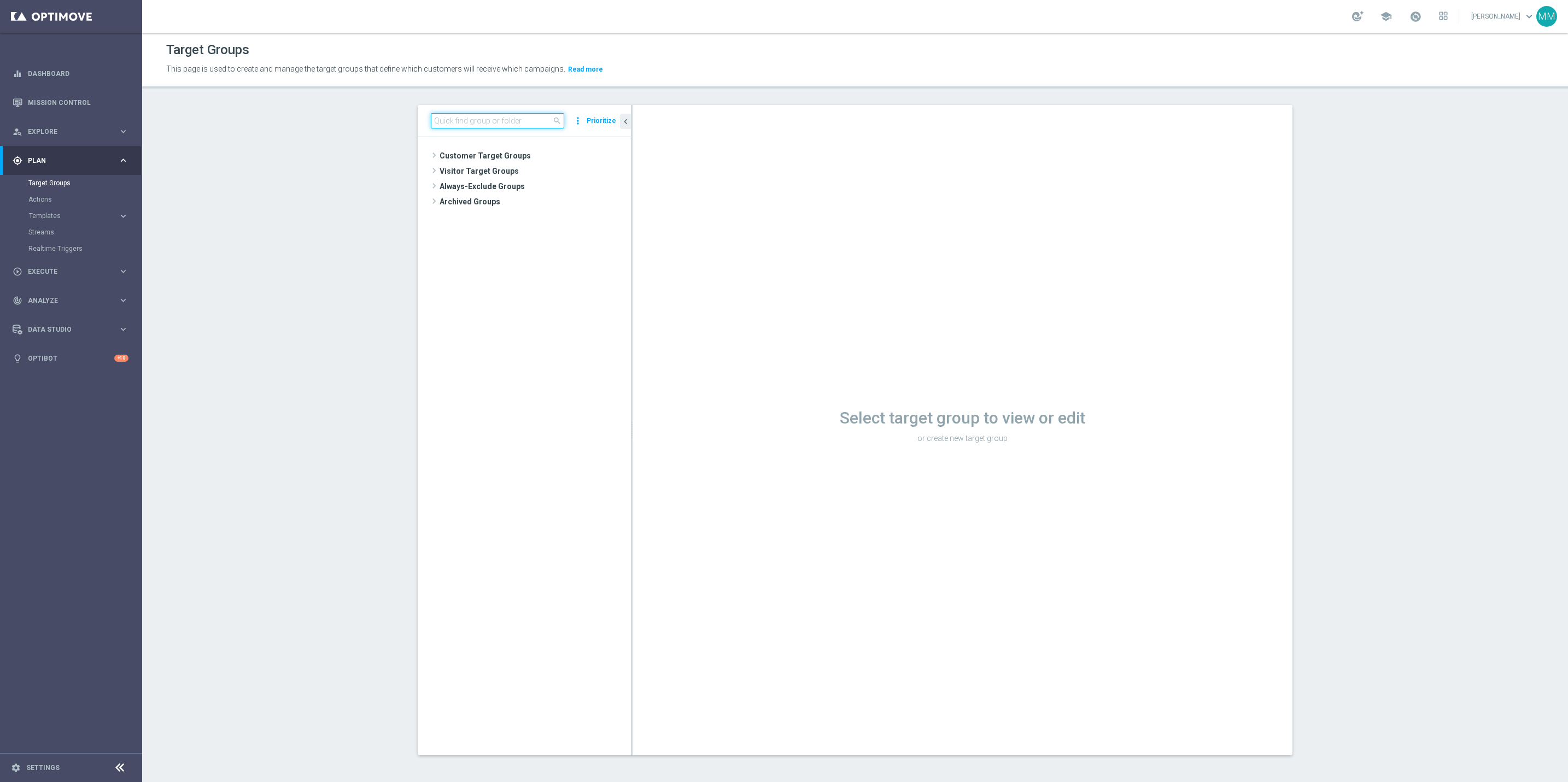
click at [469, 117] on input at bounding box center [497, 120] width 134 height 15
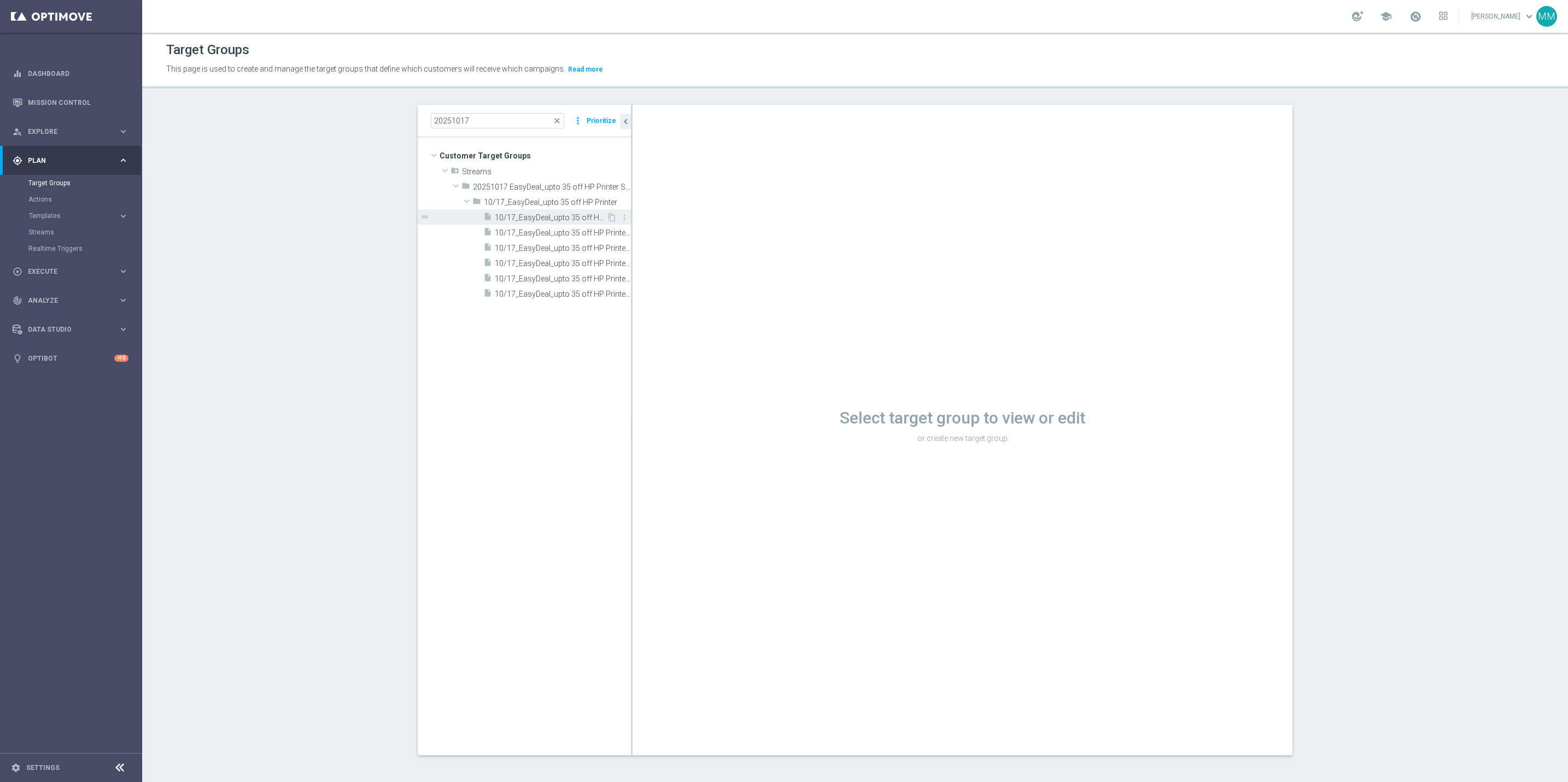
click at [538, 218] on span "10/17_EasyDeal_upto 35 off HP Printer - Campaign 1" at bounding box center [550, 218] width 112 height 10
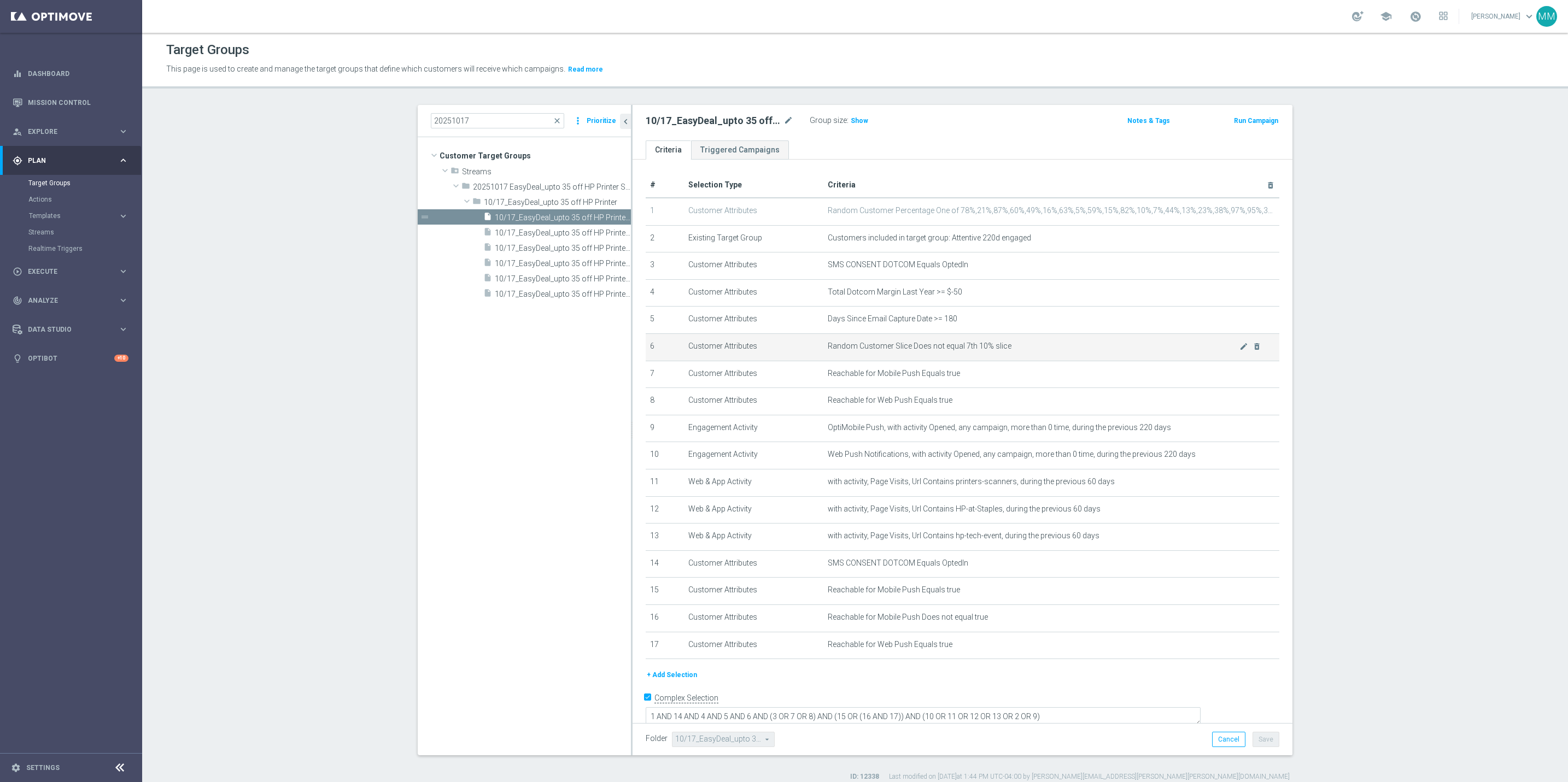
scroll to position [1, 0]
click at [481, 128] on input "20251017" at bounding box center [497, 120] width 134 height 15
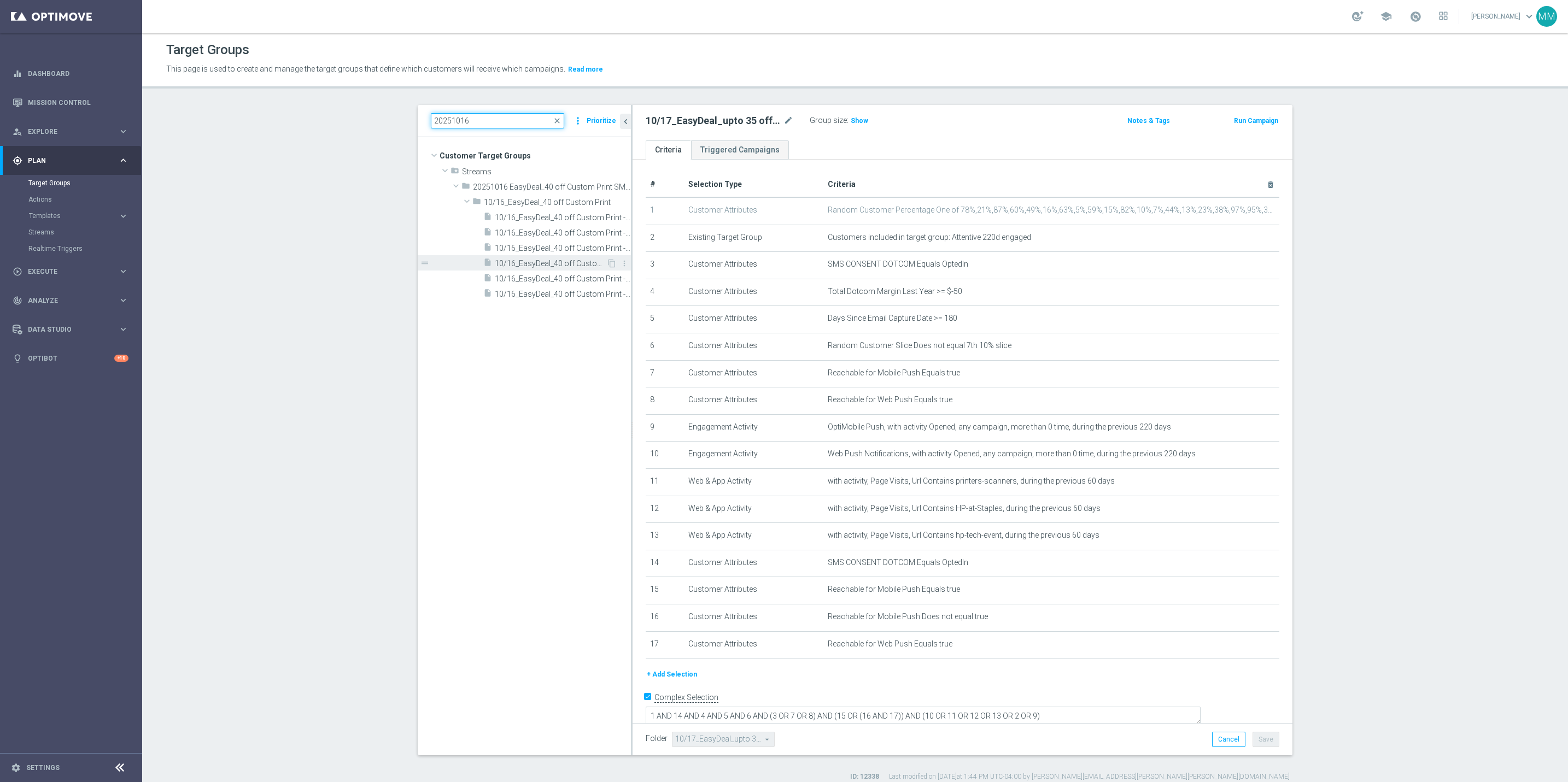
type input "20251016"
click at [542, 256] on div "insert_drive_file 10/16_EasyDeal_40 off Custom Print - Campaign 4" at bounding box center [545, 263] width 123 height 15
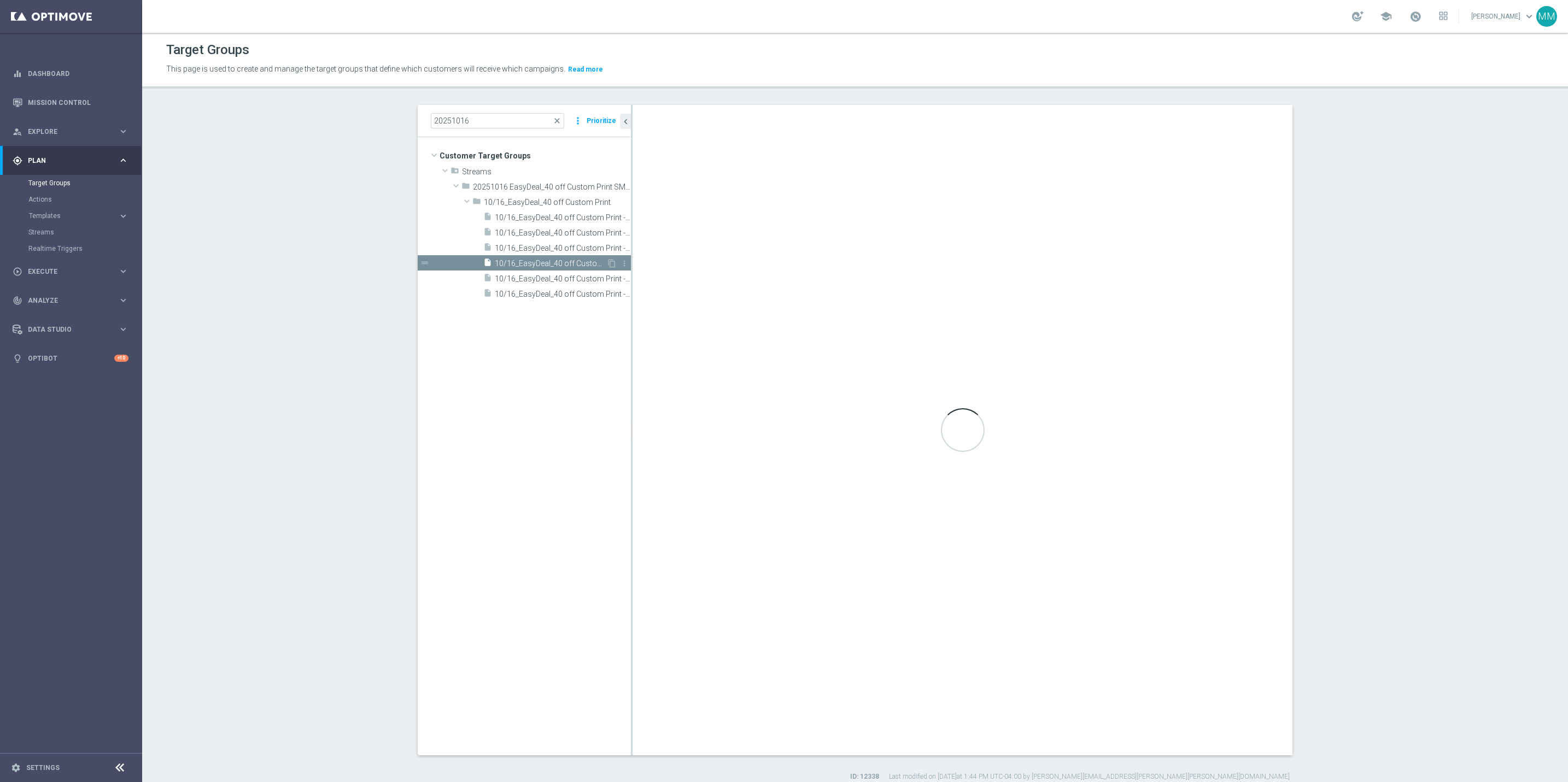
type textarea "1 AND 13 AND 14 AND 15 AND 4 AND 5 AND 6 AND (3 OR 7 OR 8) AND (10 OR 11 OR 12 …"
type input "10/16_EasyDeal_40 off Custom Print"
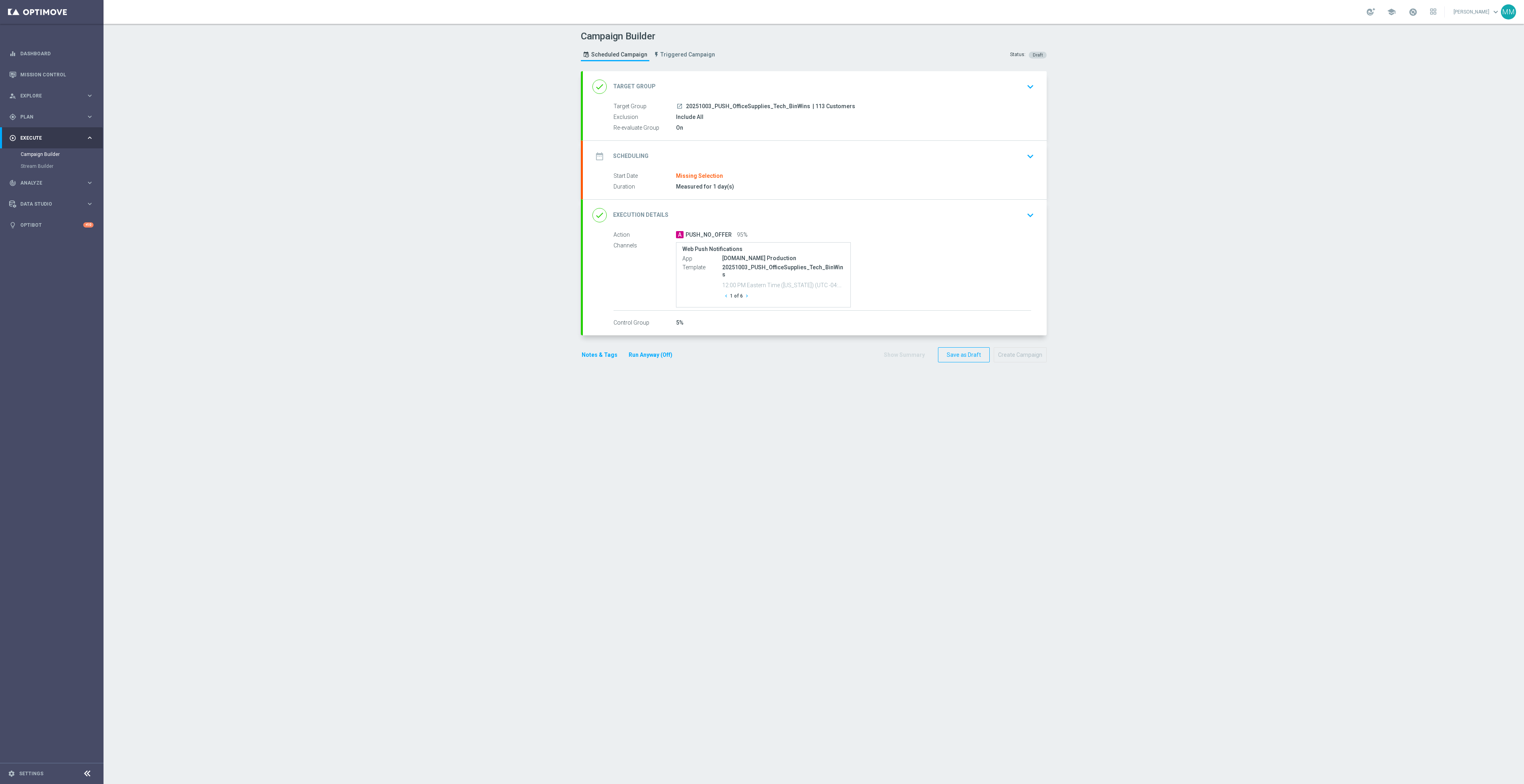
click at [762, 91] on div "done Target Group keyboard_arrow_down" at bounding box center [814, 87] width 445 height 15
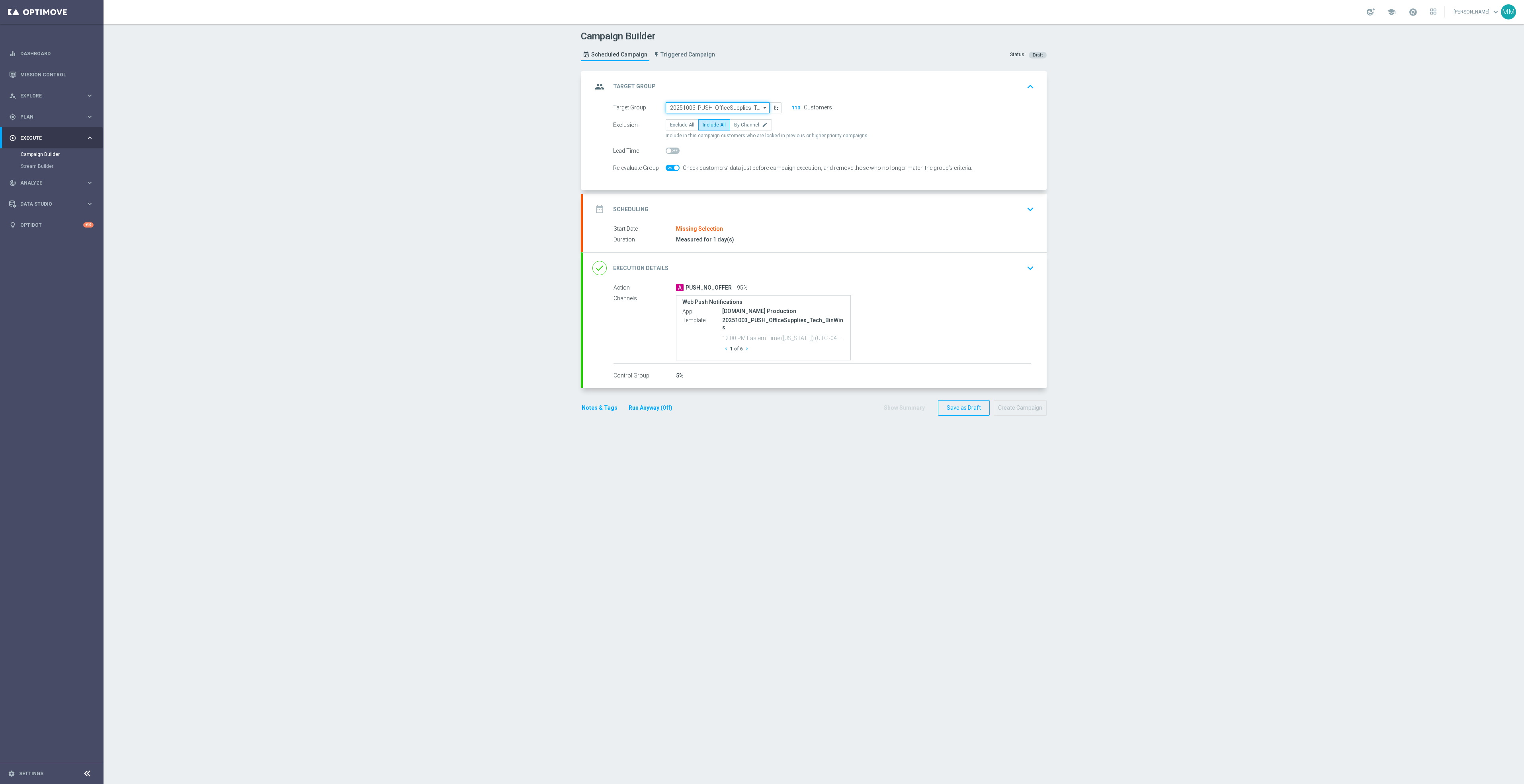
drag, startPoint x: 748, startPoint y: 109, endPoint x: 737, endPoint y: 109, distance: 11.0
click at [747, 109] on input "20251003_PUSH_OfficeSupplies_Tech_BinWins" at bounding box center [717, 107] width 104 height 11
paste input "20251018"
click at [725, 118] on div "20251018_PUSH_Android_Loyalty_EasyDealDays_LastChance" at bounding box center [718, 123] width 97 height 14
type input "20251018_PUSH_Android_Loyalty_EasyDealDays_LastChance"
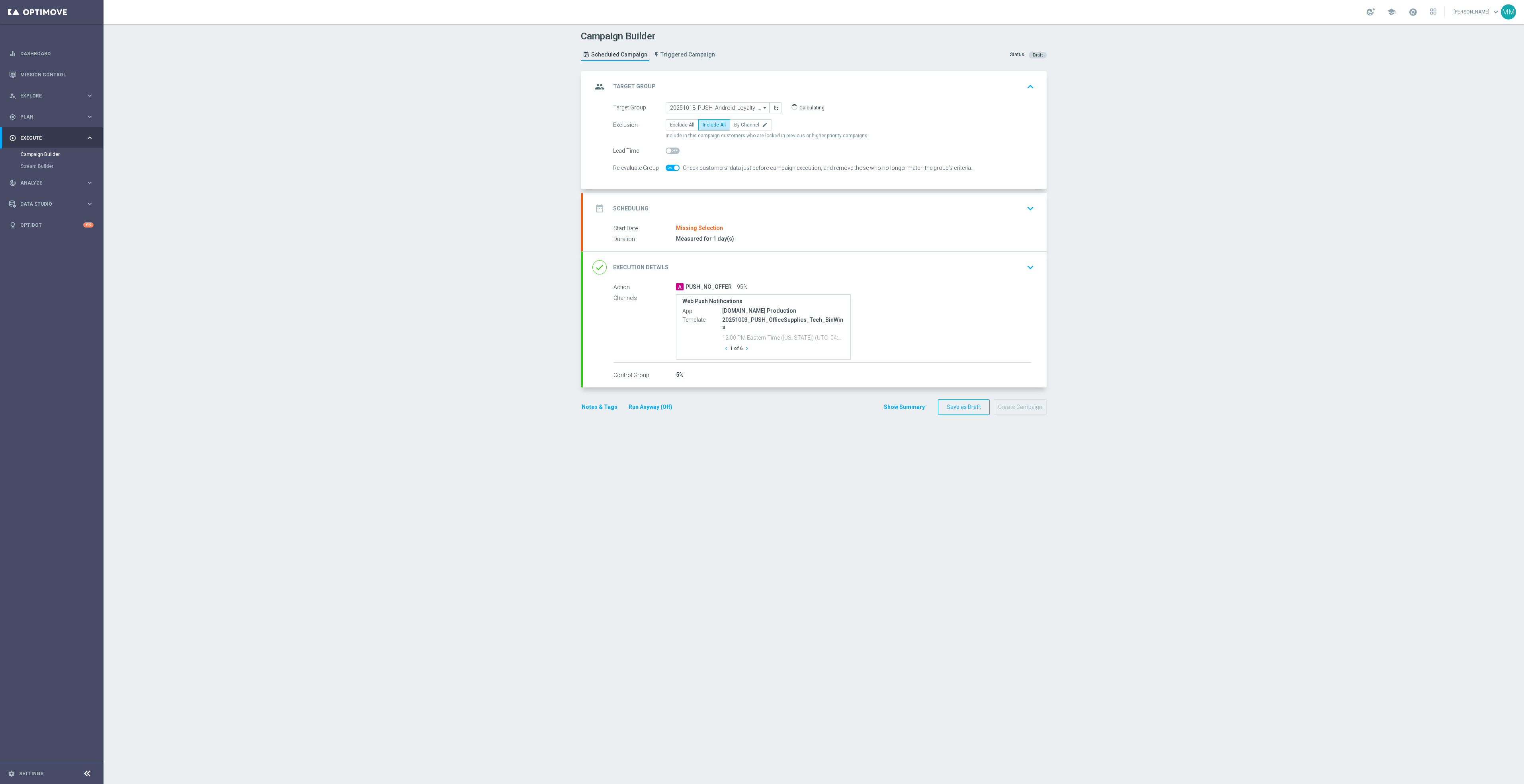
click at [756, 212] on div "date_range Scheduling keyboard_arrow_down" at bounding box center [814, 208] width 445 height 15
click at [724, 182] on input at bounding box center [723, 180] width 116 height 11
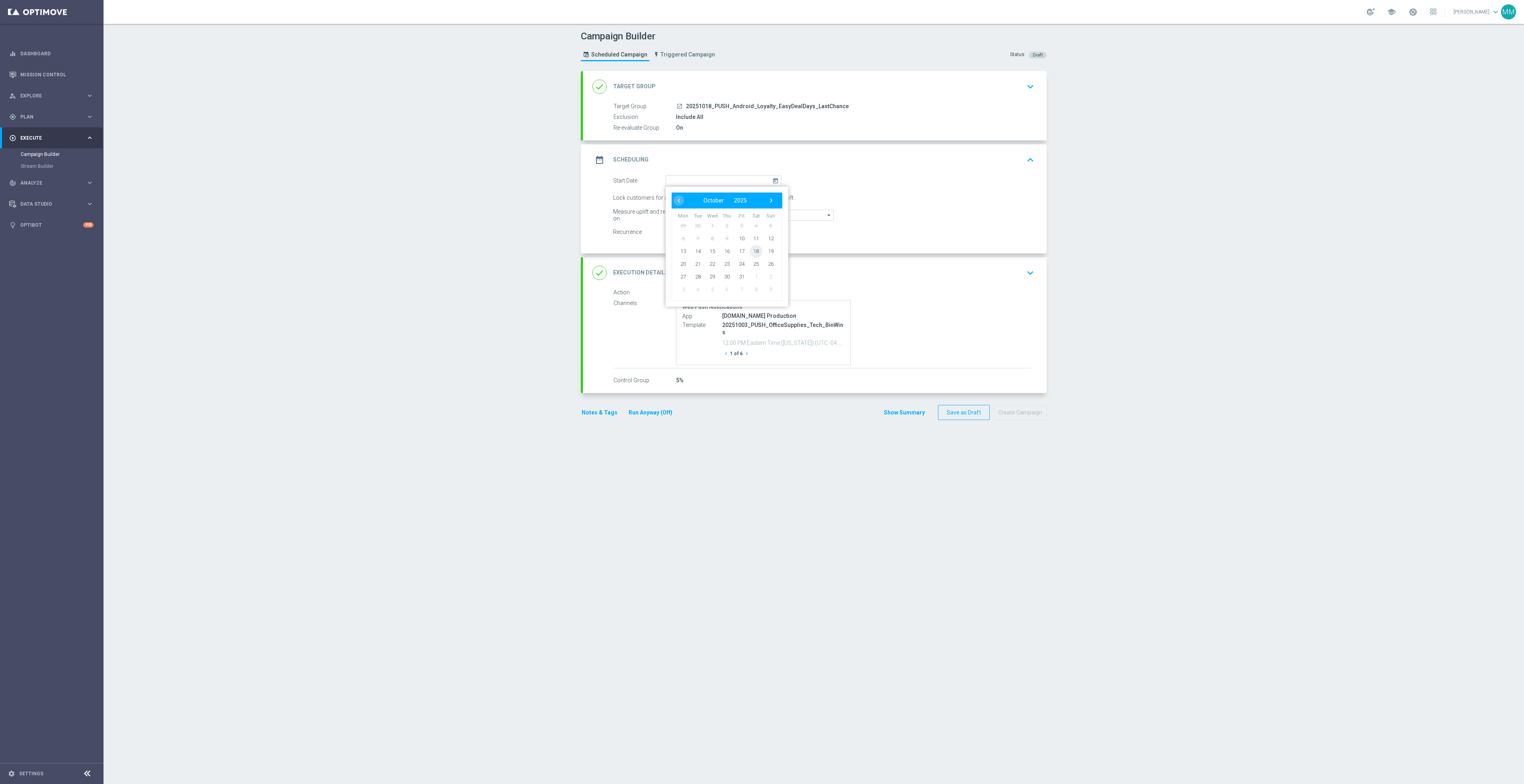
click at [752, 252] on span "18" at bounding box center [756, 251] width 13 height 13
type input "18 Oct 2025"
click at [931, 276] on div "done Execution Details keyboard_arrow_down" at bounding box center [814, 273] width 445 height 15
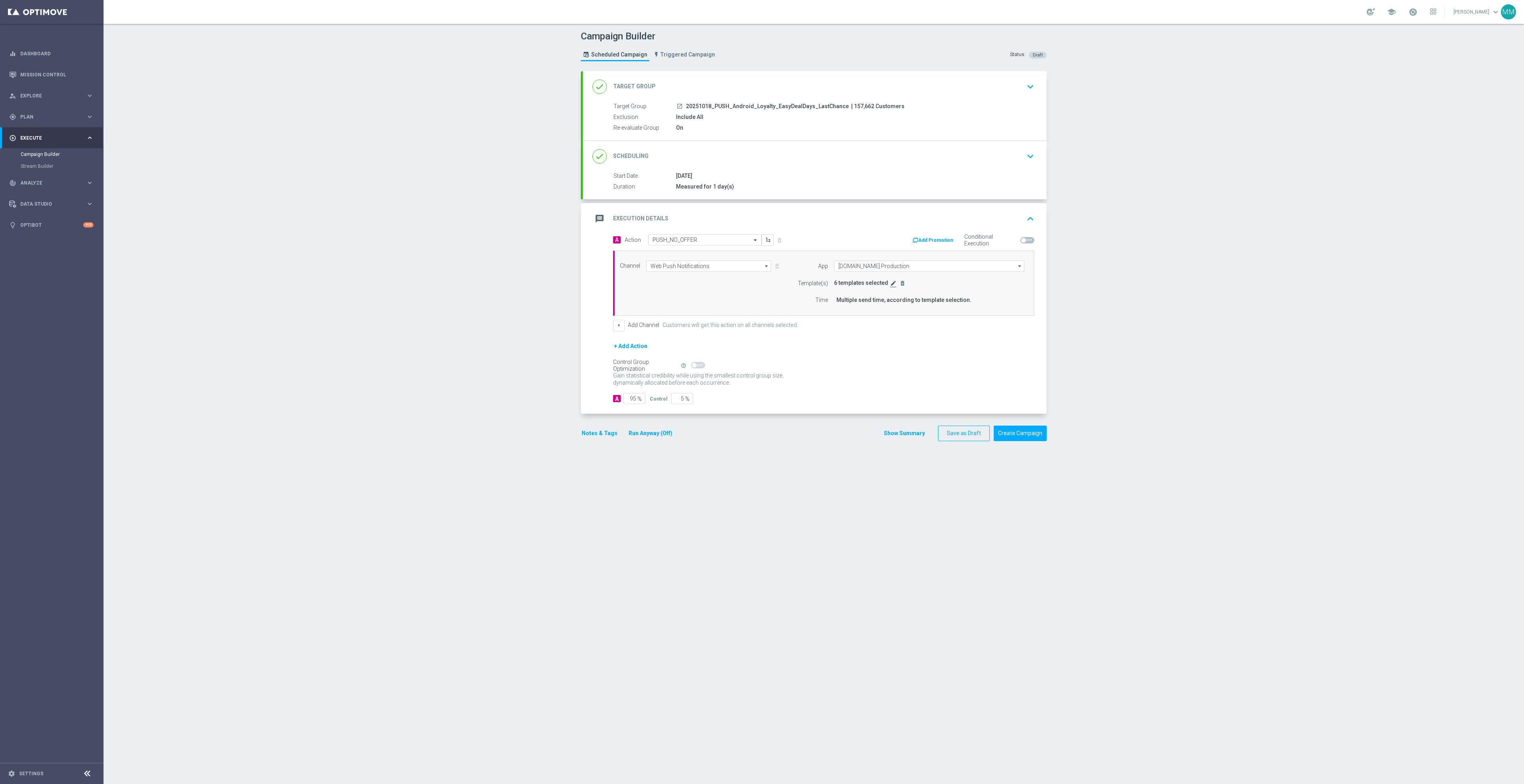
click at [890, 285] on icon "edit" at bounding box center [893, 283] width 6 height 6
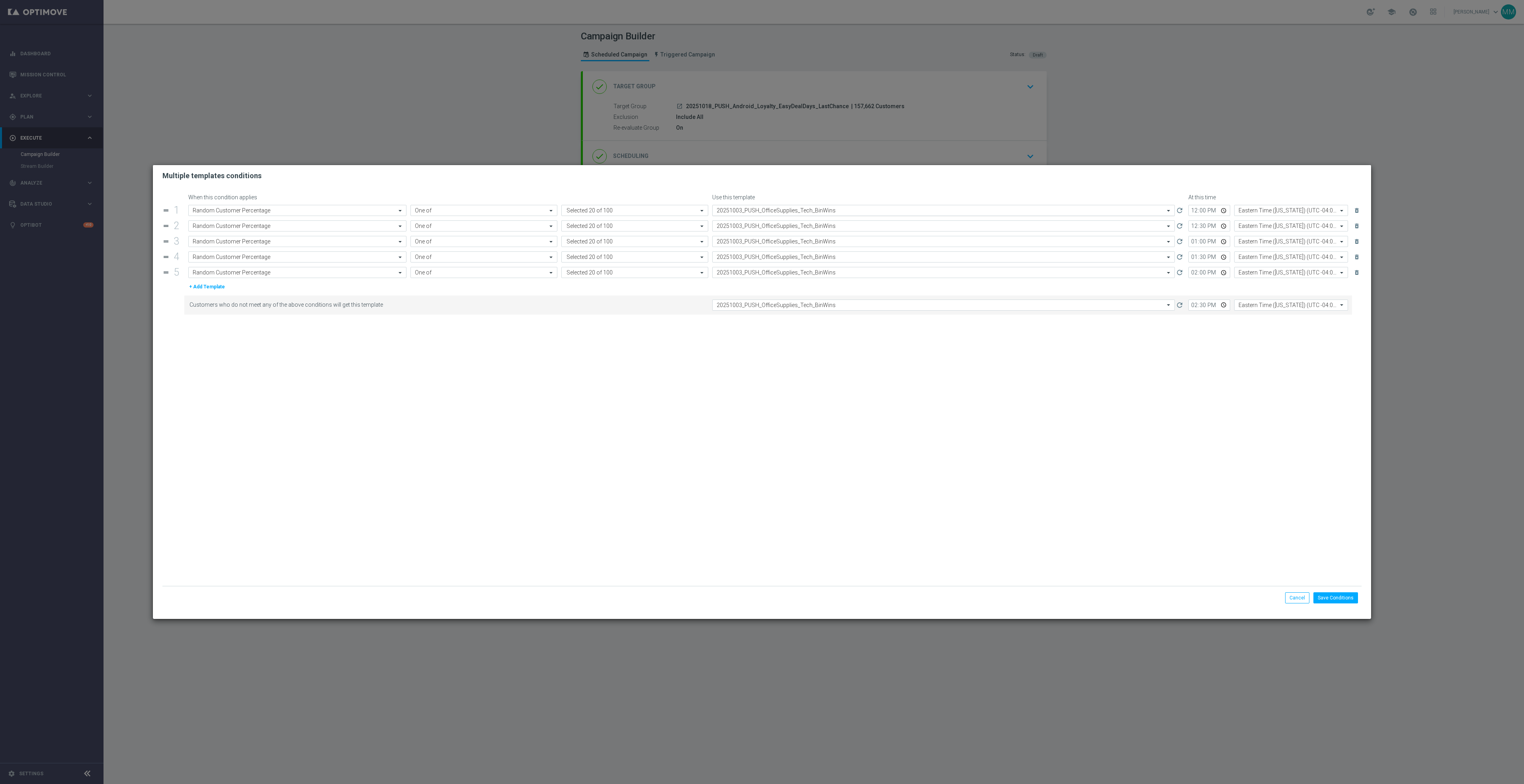
click at [792, 209] on input "text" at bounding box center [935, 210] width 438 height 7
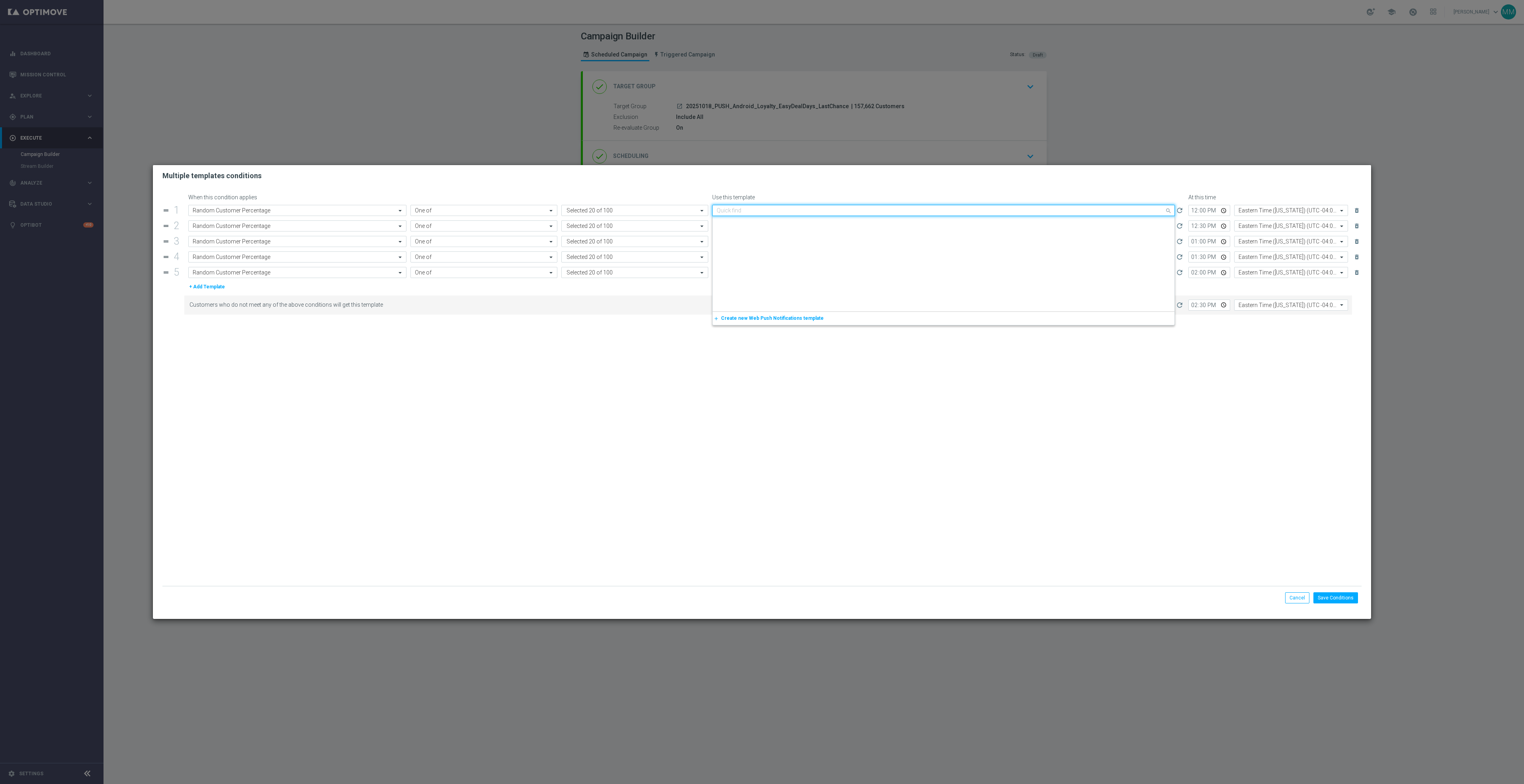
paste input "20251018"
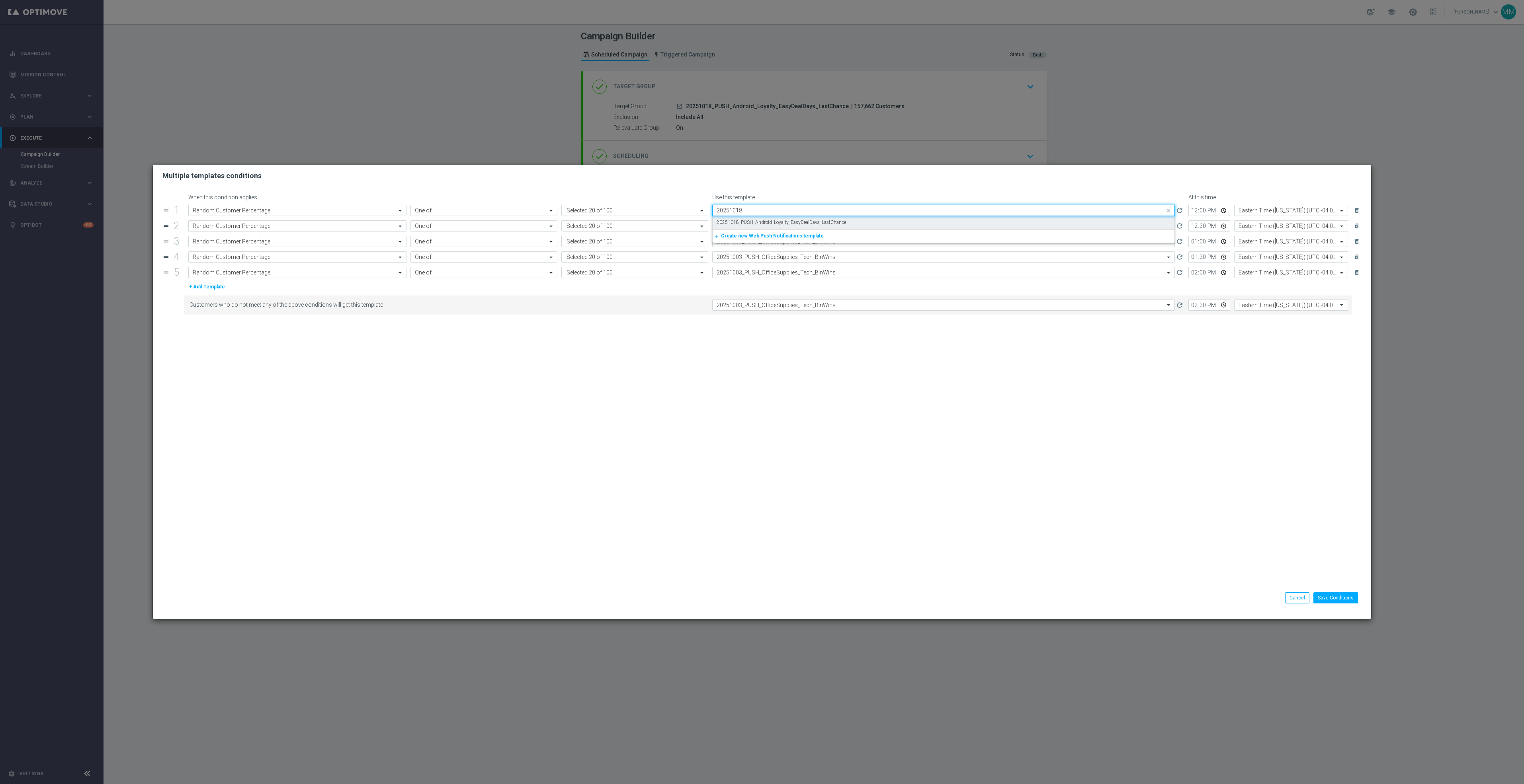
click at [788, 222] on label "20251018_PUSH_Android_Loyalty_EasyDealDays_LastChance" at bounding box center [781, 223] width 129 height 7
type input "20251018"
click at [788, 225] on input "text" at bounding box center [935, 226] width 438 height 7
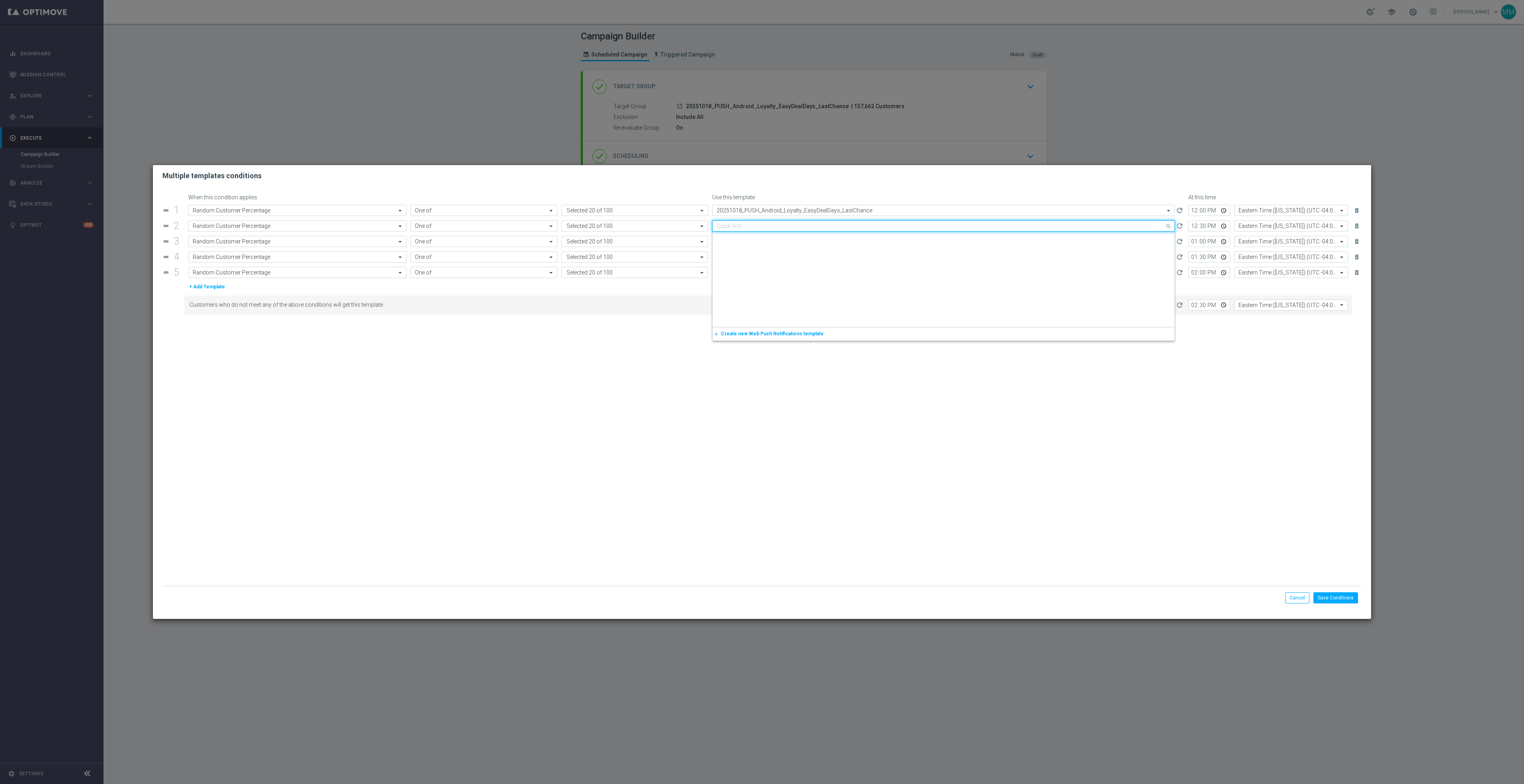
paste input "20251018"
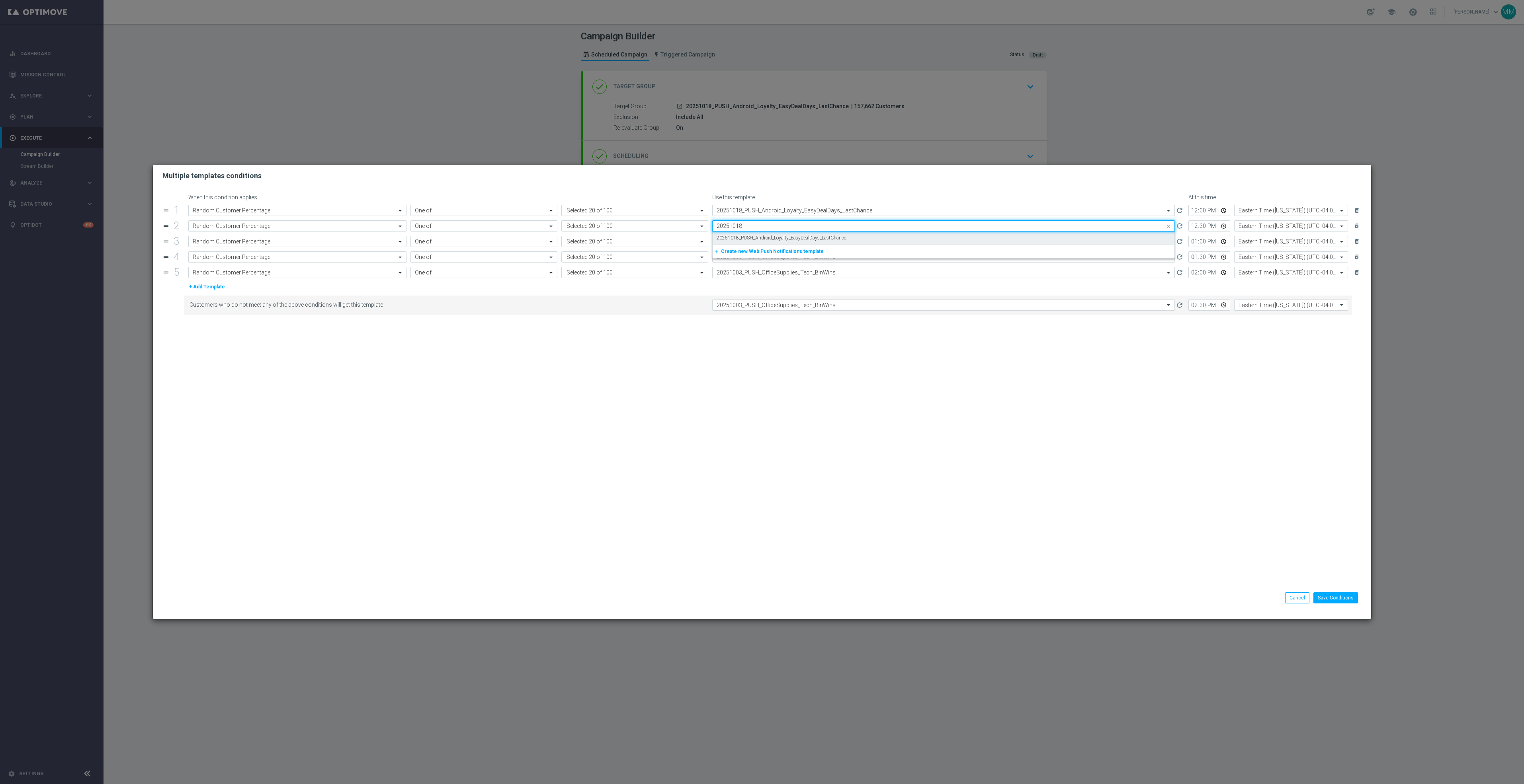
click at [788, 239] on label "20251018_PUSH_Android_Loyalty_EasyDealDays_LastChance" at bounding box center [781, 238] width 129 height 7
type input "20251018"
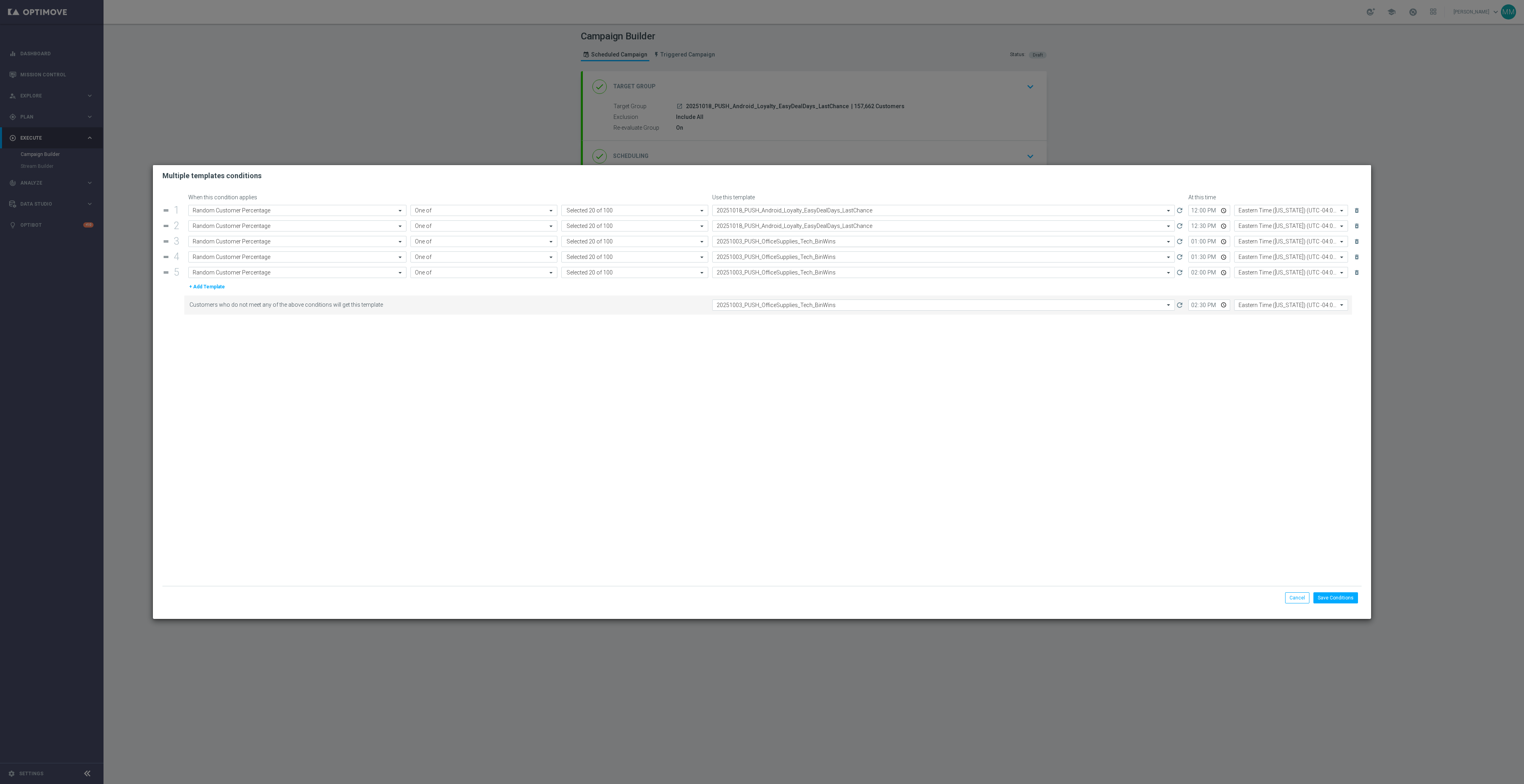
click at [791, 245] on input "text" at bounding box center [935, 242] width 438 height 7
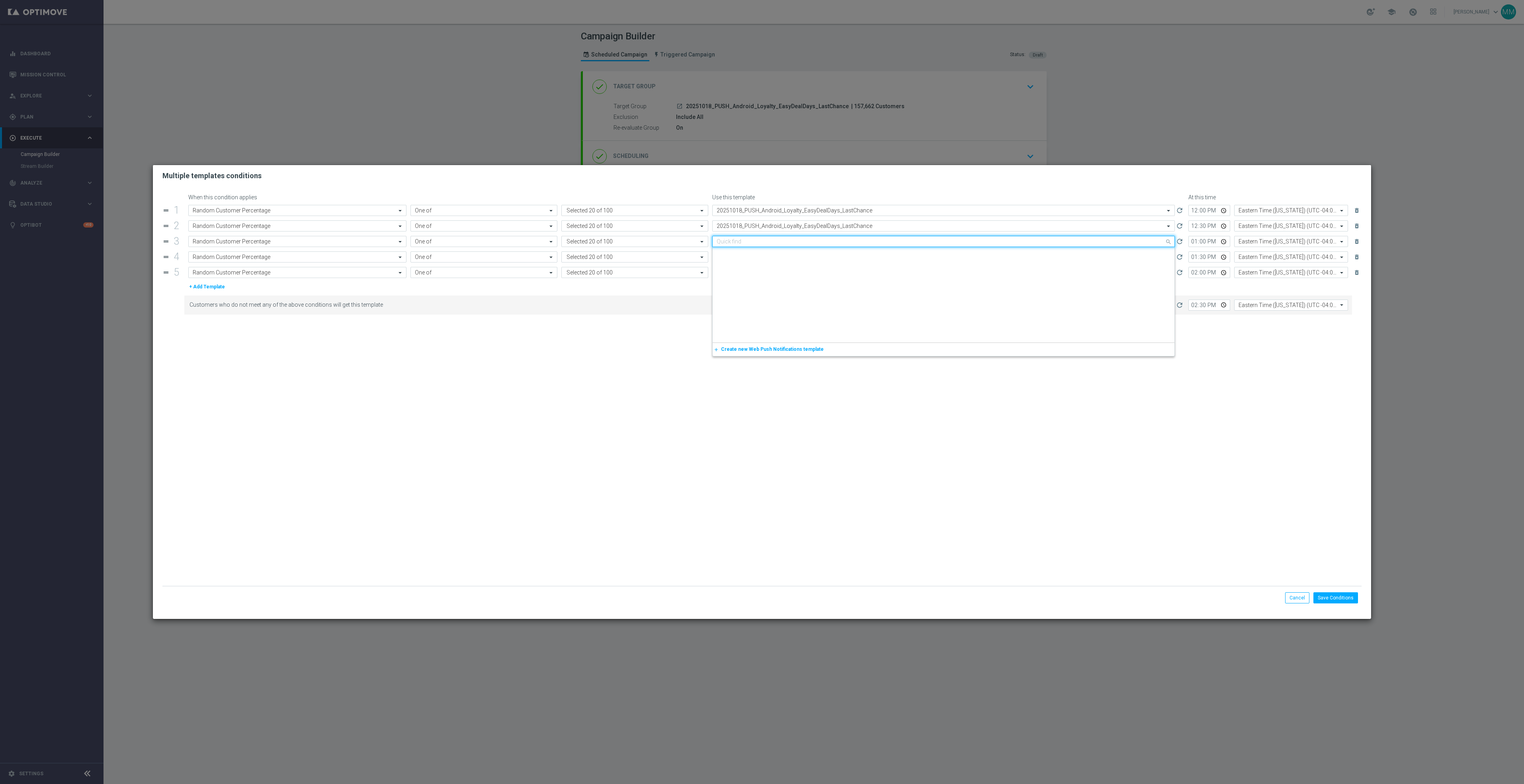
scroll to position [1313, 0]
click at [791, 245] on input "text" at bounding box center [935, 242] width 438 height 7
paste input "20251018"
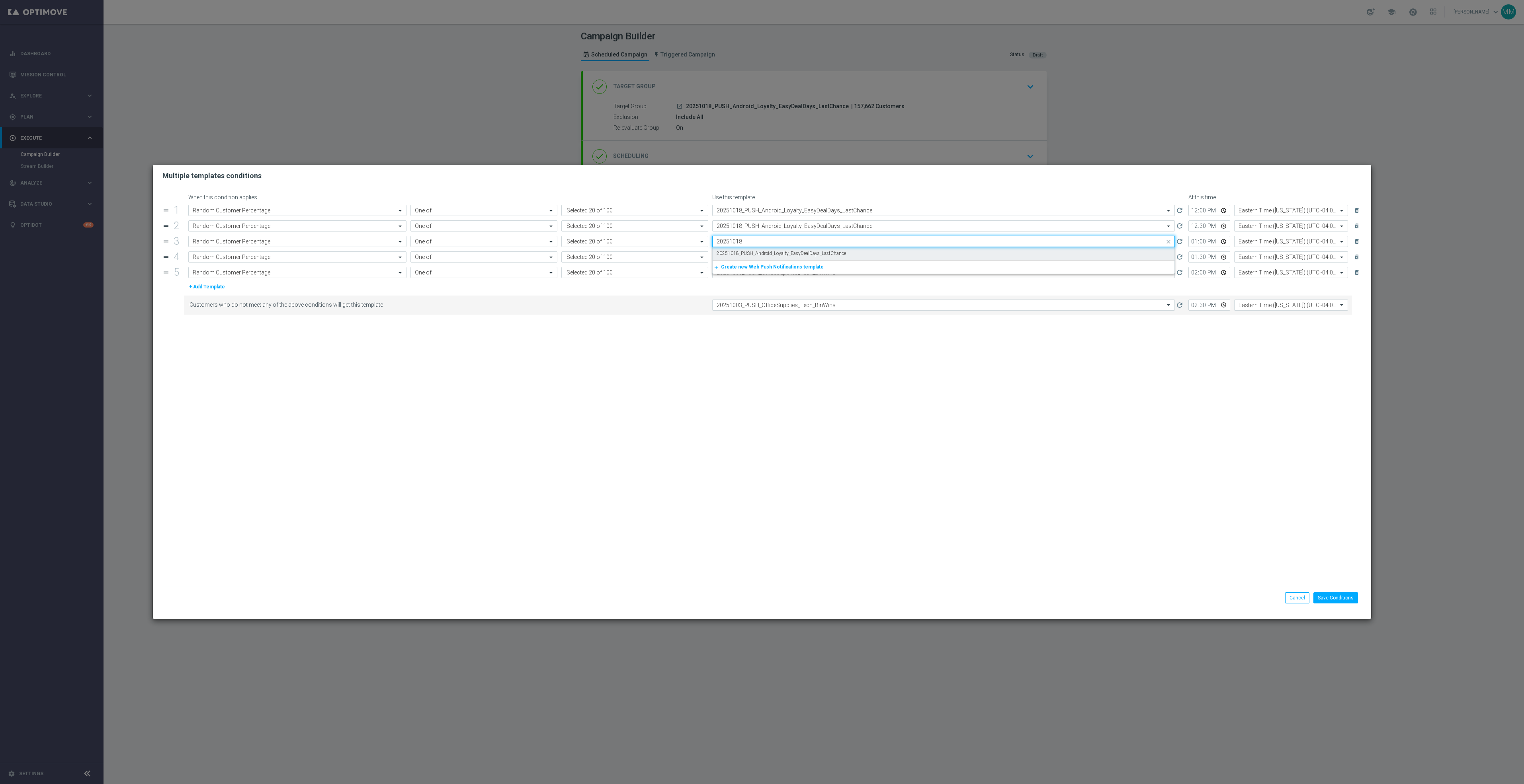
click at [796, 255] on label "20251018_PUSH_Android_Loyalty_EasyDealDays_LastChance" at bounding box center [781, 253] width 129 height 7
type input "20251018"
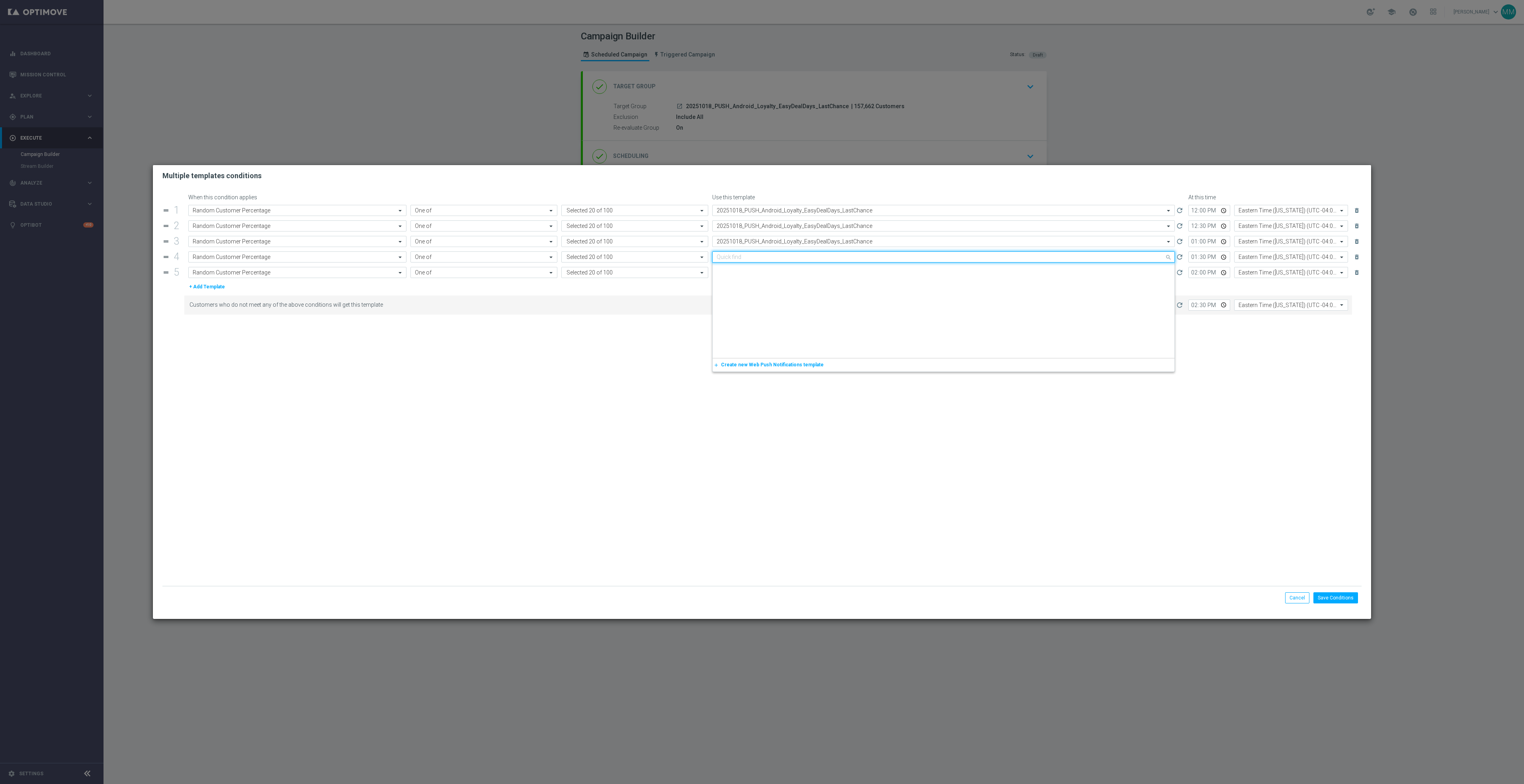
click at [796, 256] on input "text" at bounding box center [935, 257] width 438 height 7
paste input "20251018"
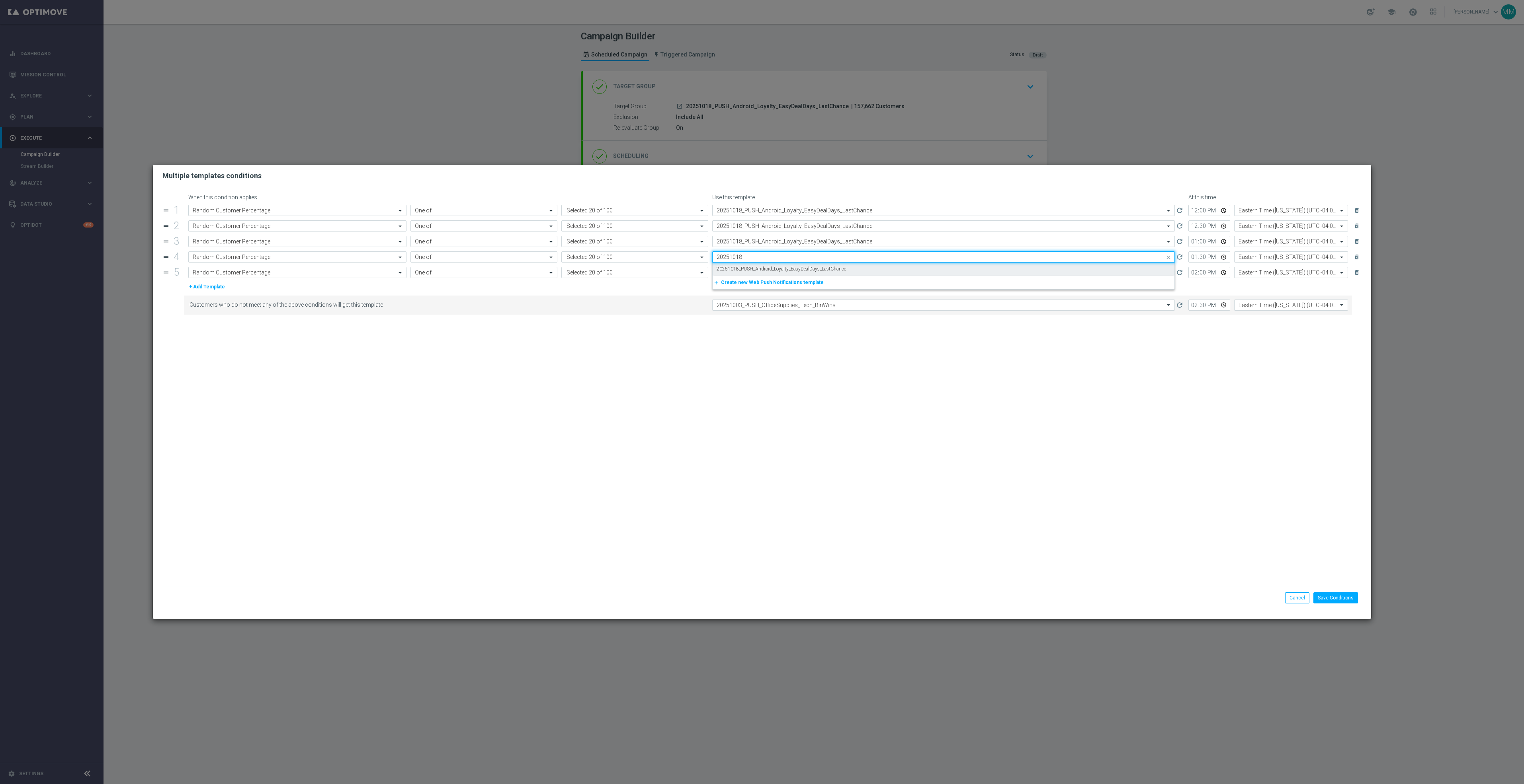
click at [797, 269] on label "20251018_PUSH_Android_Loyalty_EasyDealDays_LastChance" at bounding box center [781, 269] width 129 height 7
type input "20251018"
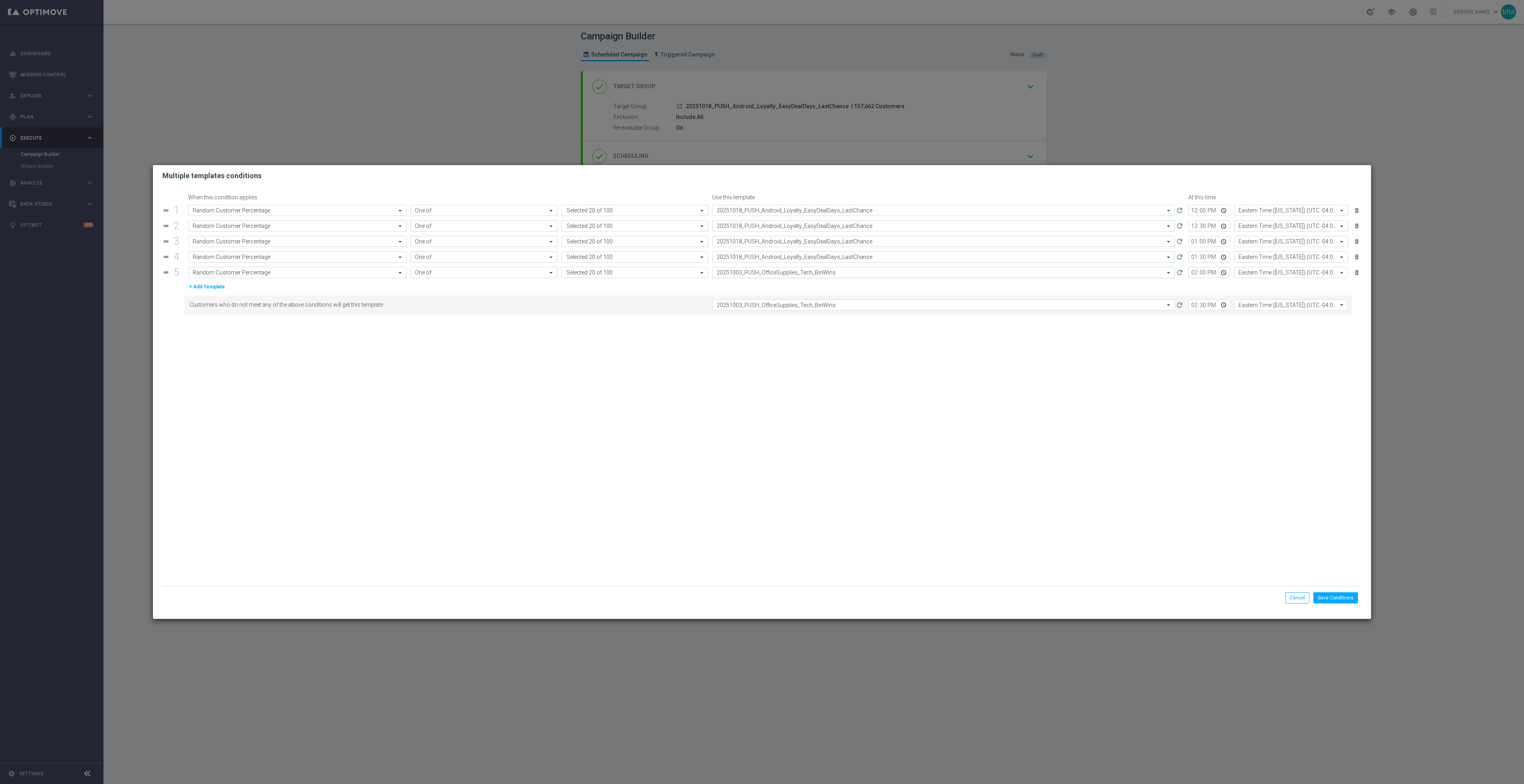
click at [798, 276] on input "text" at bounding box center [935, 272] width 438 height 7
paste input "20251018"
drag, startPoint x: 800, startPoint y: 283, endPoint x: 809, endPoint y: 306, distance: 24.7
click at [802, 288] on label "20251018_PUSH_Android_Loyalty_EasyDealDays_LastChance" at bounding box center [781, 285] width 129 height 7
type input "20251018"
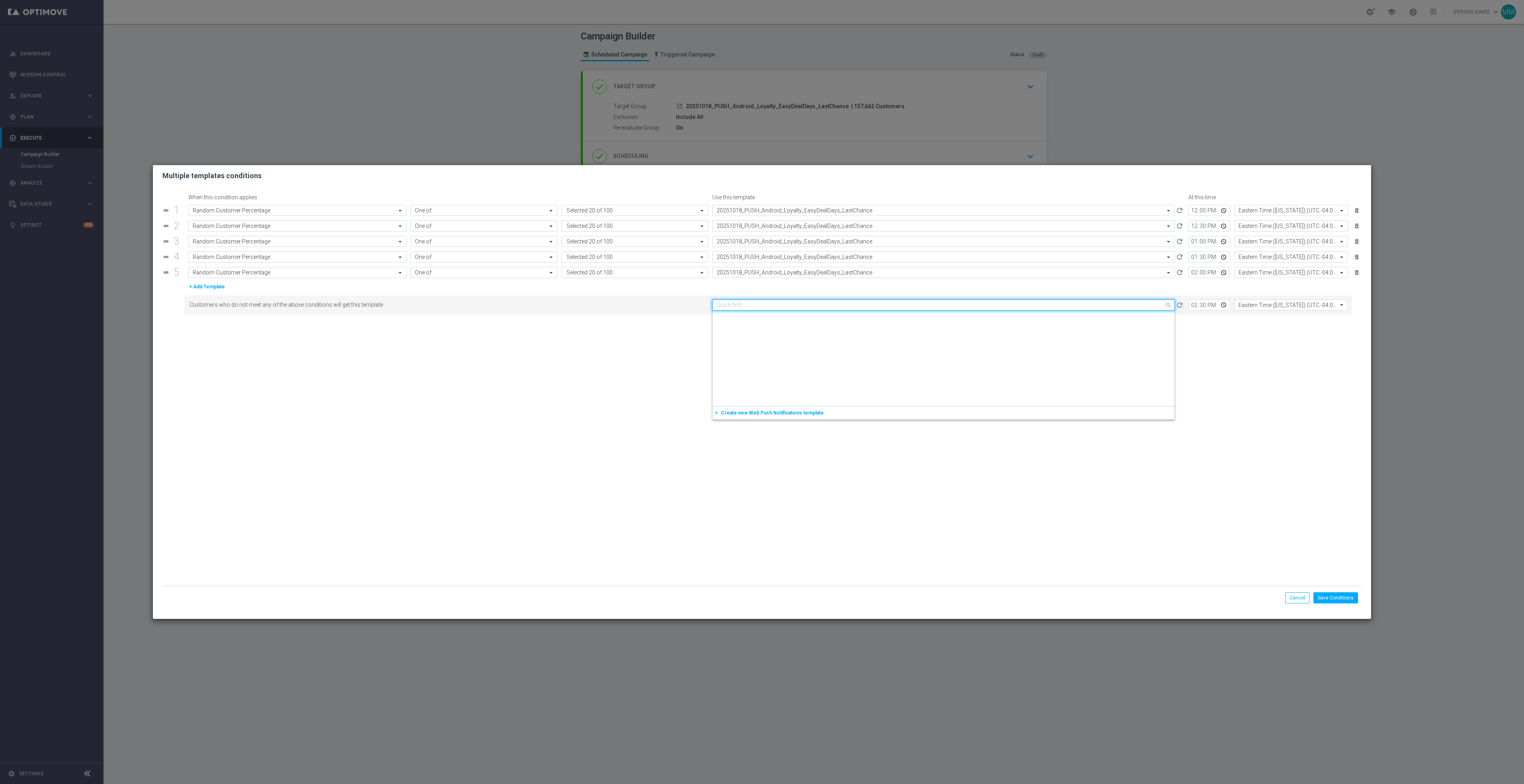
click at [810, 308] on input "text" at bounding box center [935, 305] width 438 height 7
paste input "20251018"
click at [814, 320] on label "20251018_PUSH_Android_Loyalty_EasyDealDays_LastChance" at bounding box center [781, 317] width 129 height 7
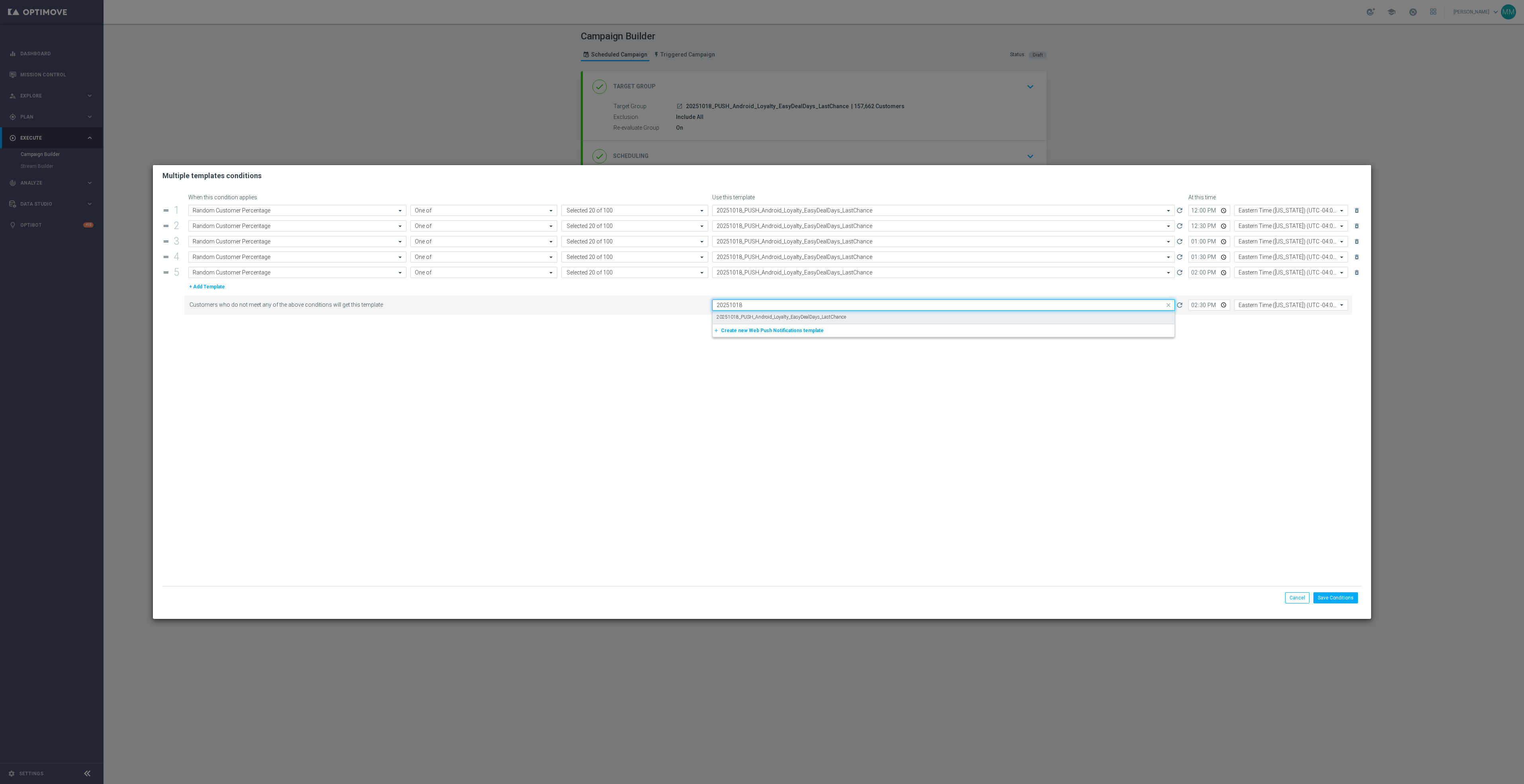
type input "20251018"
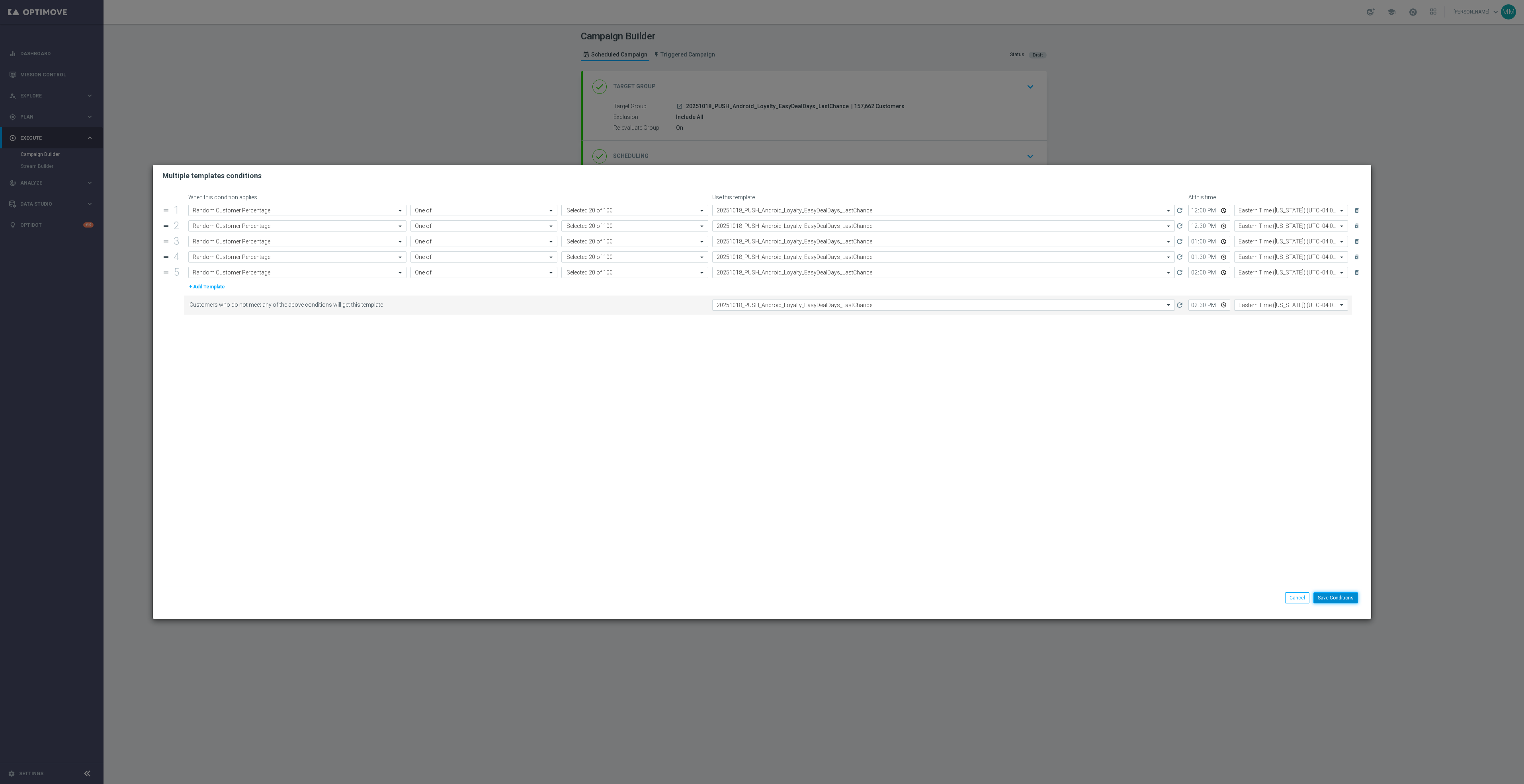
click at [1333, 596] on button "Save Conditions" at bounding box center [1336, 597] width 45 height 11
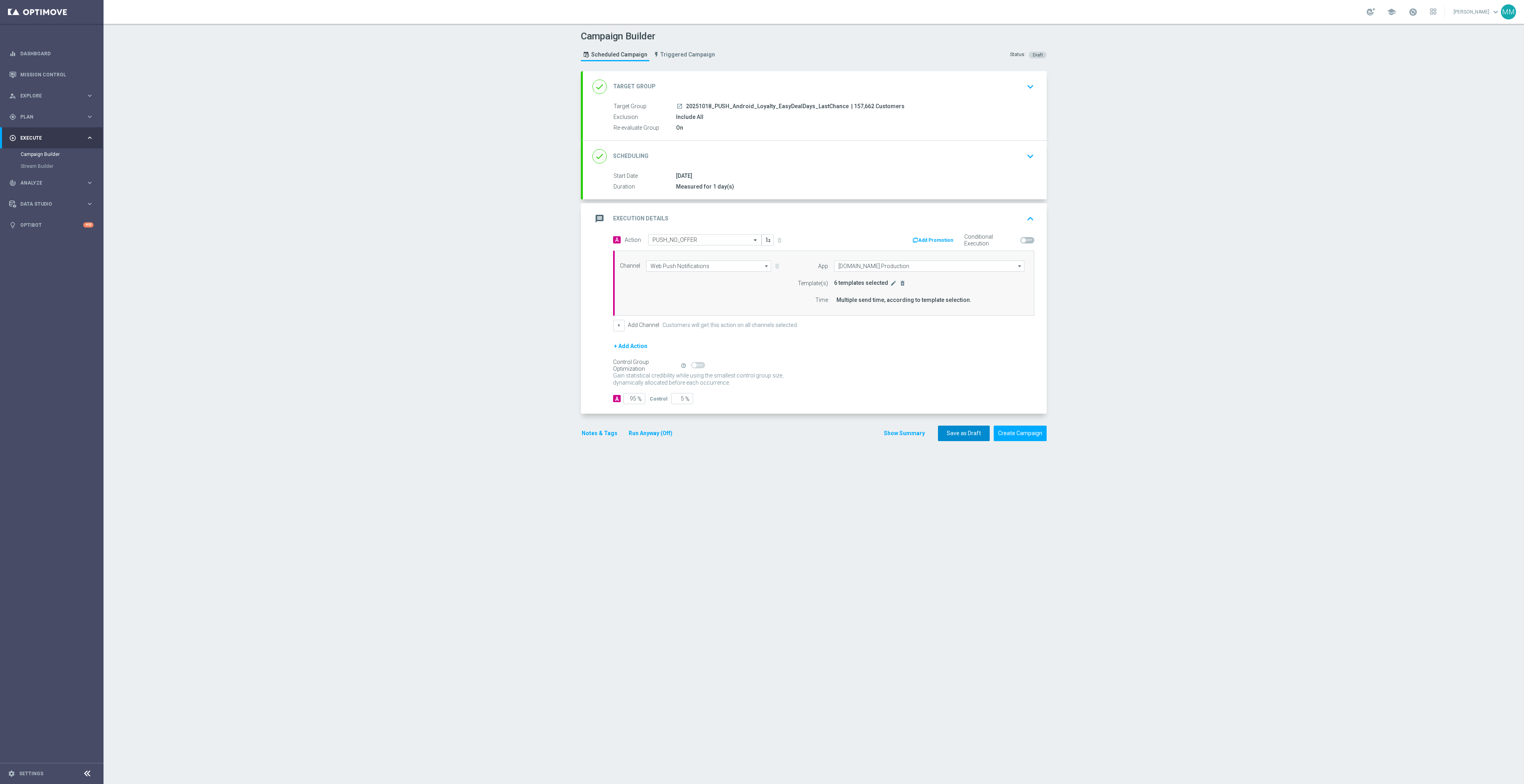
click at [962, 441] on button "Save as Draft" at bounding box center [964, 434] width 52 height 15
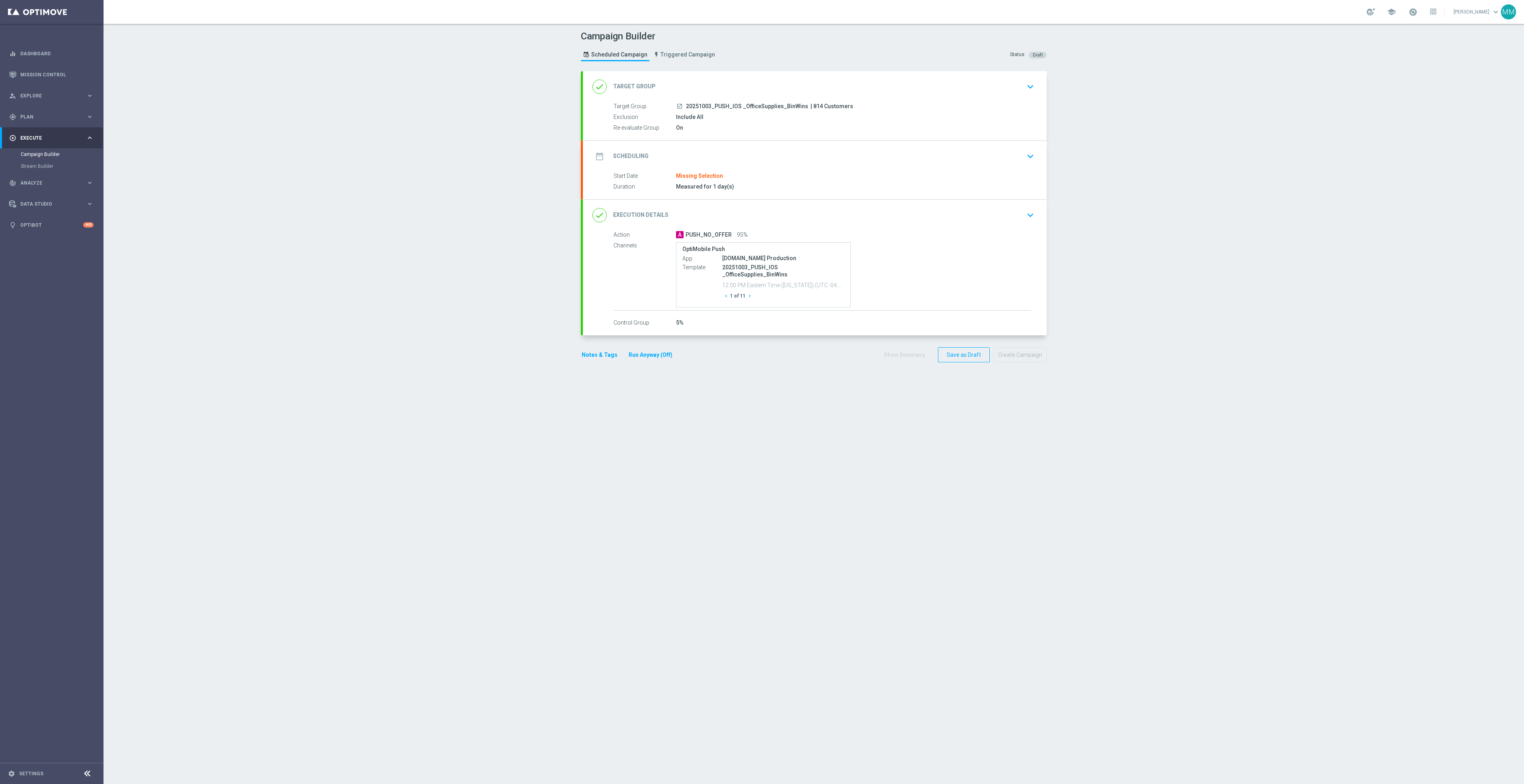
click at [804, 102] on div "launch 20251003_PUSH_IOS _OfficeSupplies_BinWins | 814 Customers" at bounding box center [853, 106] width 355 height 8
click at [770, 98] on div "done Target Group keyboard_arrow_down" at bounding box center [814, 86] width 464 height 31
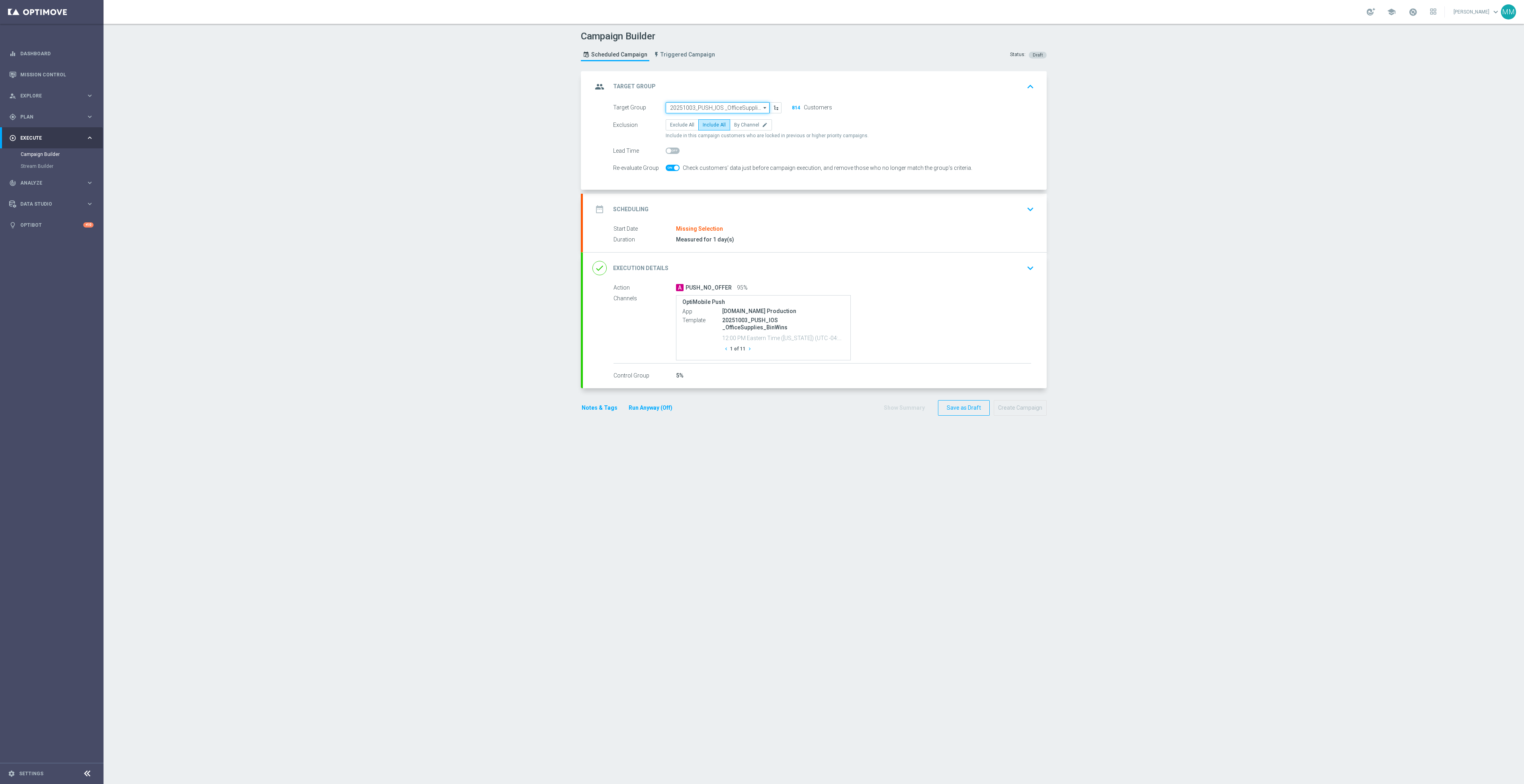
click at [708, 110] on input "20251003_PUSH_IOS _OfficeSupplies_BinWins" at bounding box center [717, 107] width 104 height 11
paste input "20251018"
click at [708, 142] on div "20251018_PUSH_IOS_Loyalty_EasyDealDays_LastChance" at bounding box center [717, 143] width 95 height 14
type input "20251018_PUSH_IOS_Loyalty_EasyDealDays_LastChance"
click at [795, 211] on div "date_range Scheduling keyboard_arrow_down" at bounding box center [814, 208] width 445 height 15
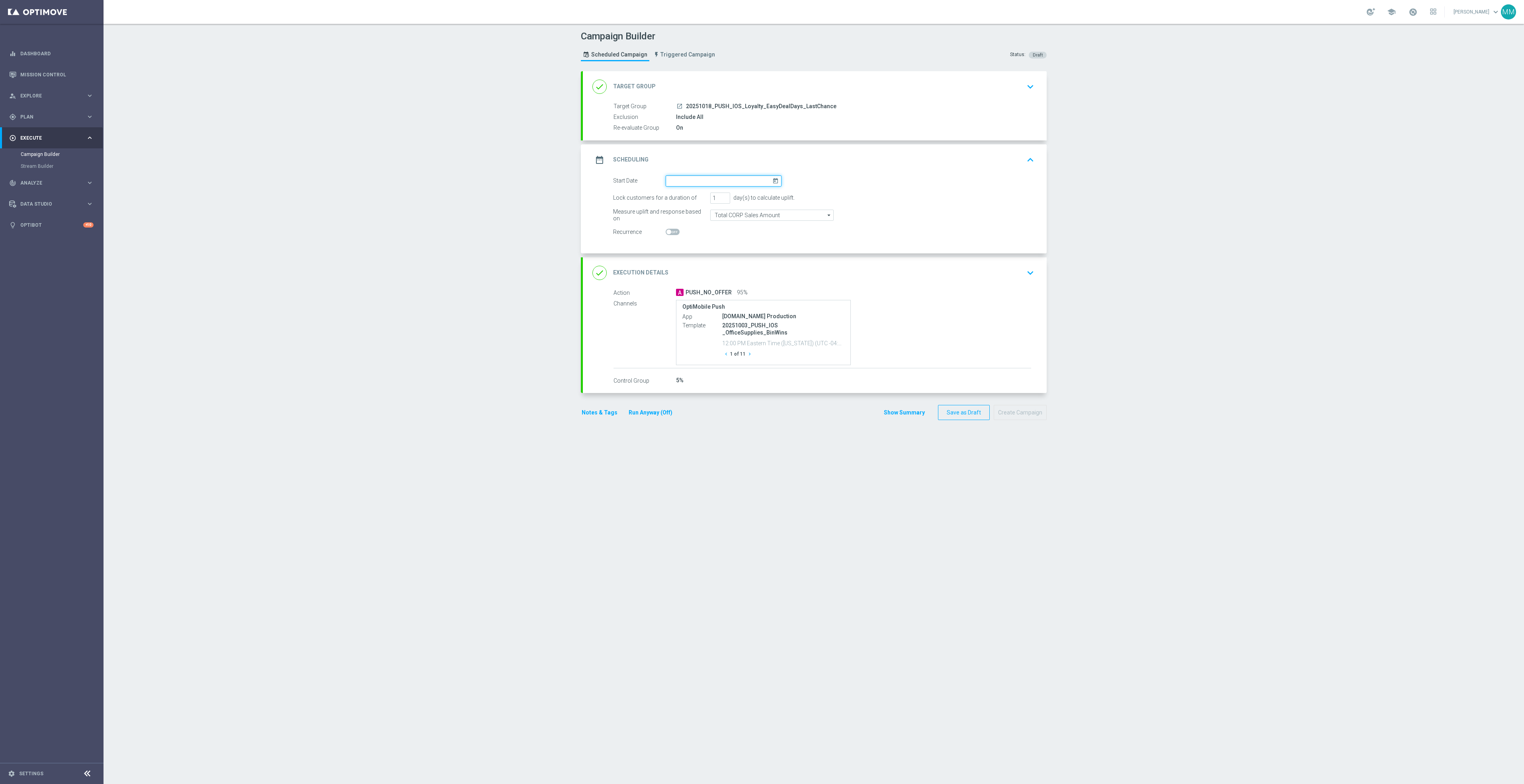
click at [733, 176] on input at bounding box center [723, 180] width 116 height 11
click at [753, 253] on span "18" at bounding box center [756, 251] width 13 height 13
type input "[DATE]"
click at [994, 274] on div "done Execution Details keyboard_arrow_down" at bounding box center [814, 273] width 445 height 15
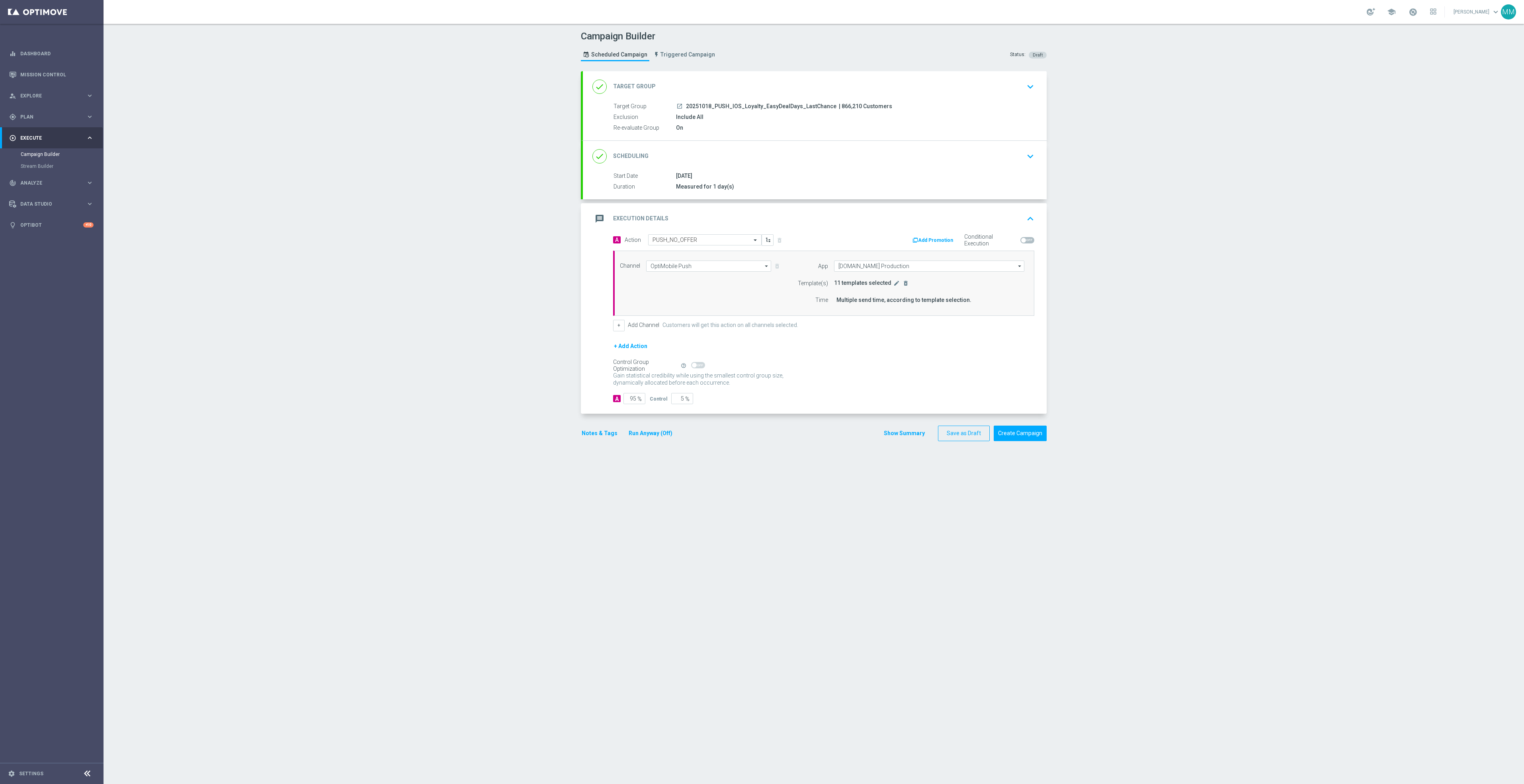
click at [893, 286] on button "edit" at bounding box center [896, 283] width 8 height 7
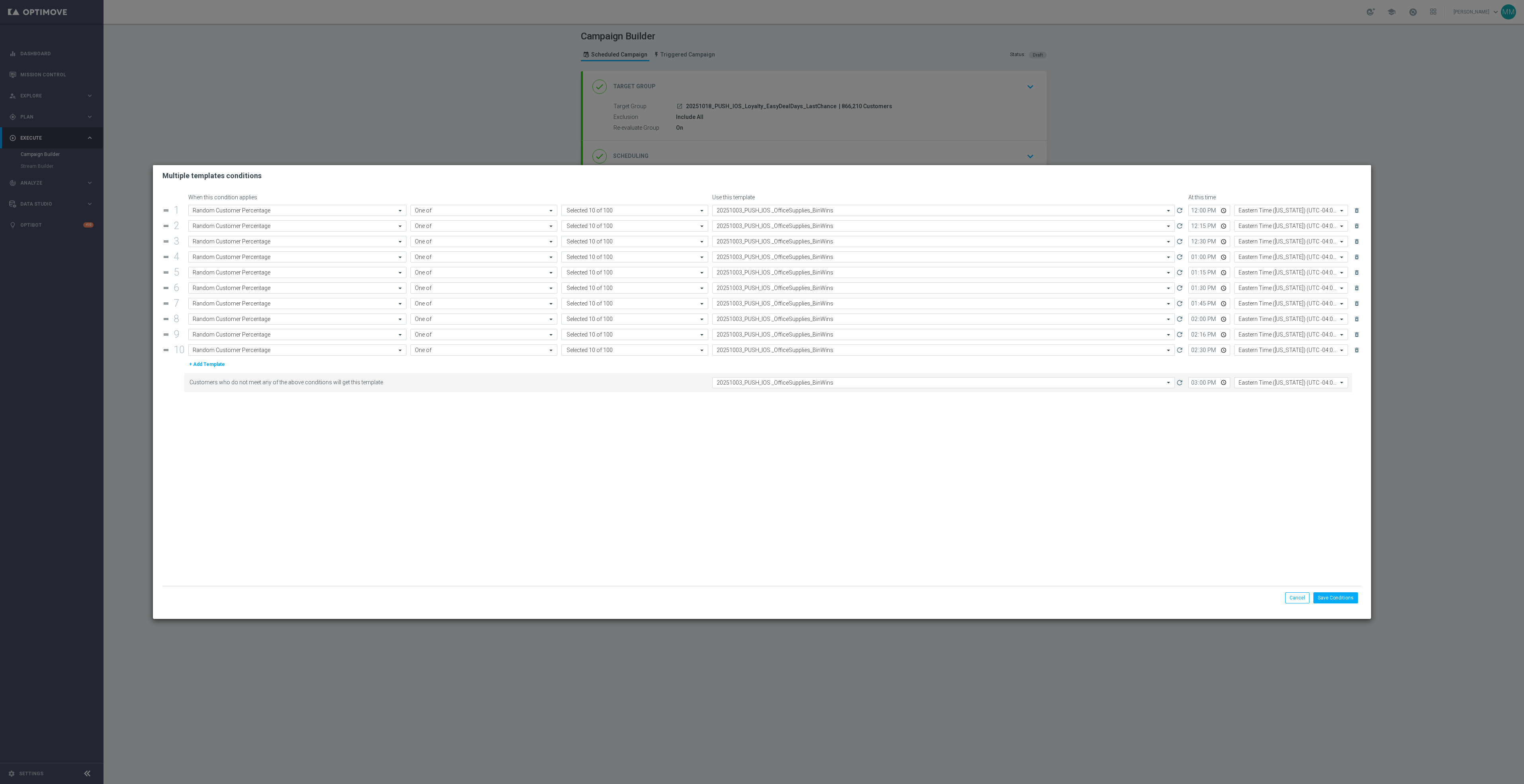
click at [797, 205] on div "Select template 20251003_PUSH_IOS _OfficeSupplies_BinWins" at bounding box center [943, 210] width 463 height 11
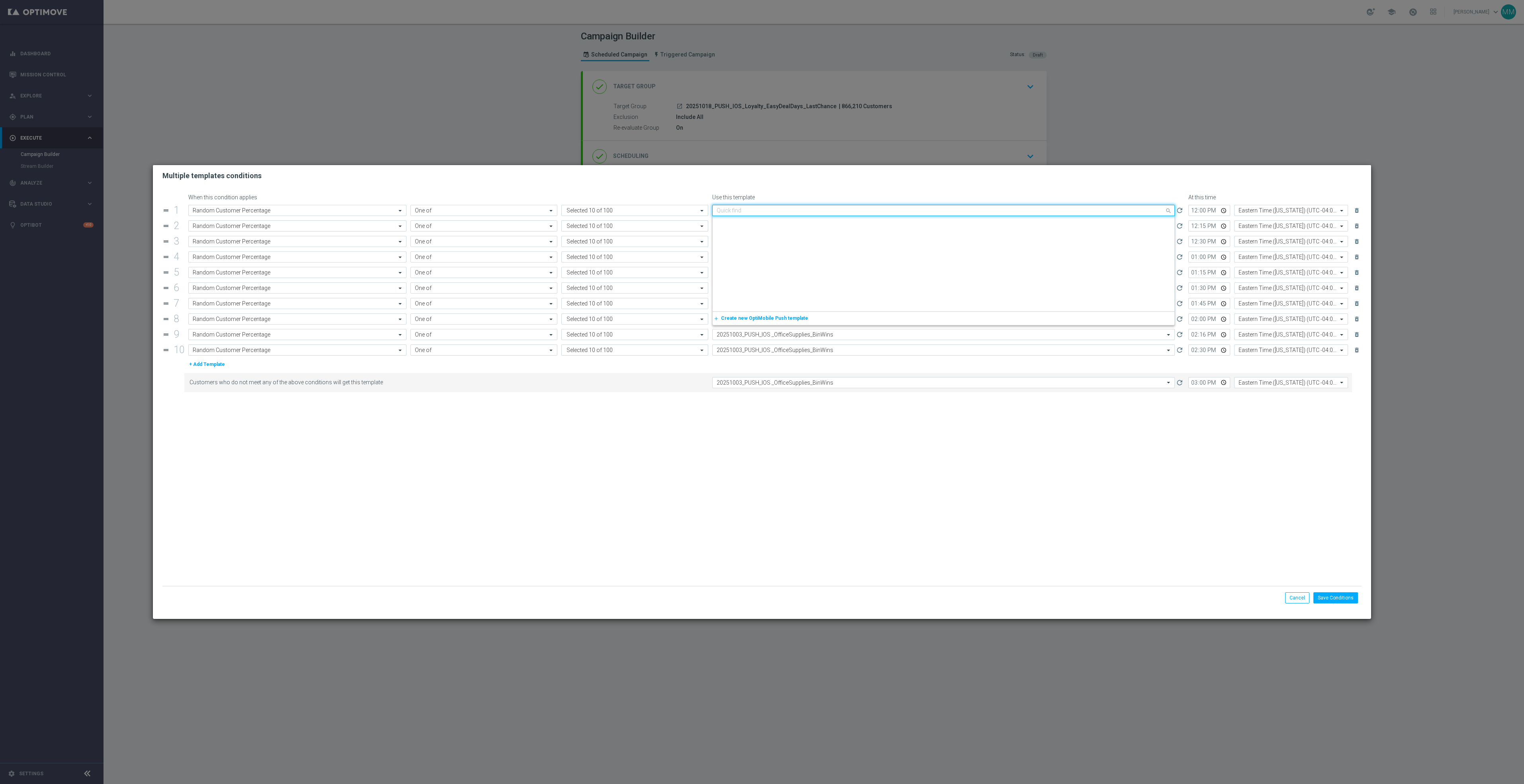
scroll to position [1248, 0]
paste input "20251018"
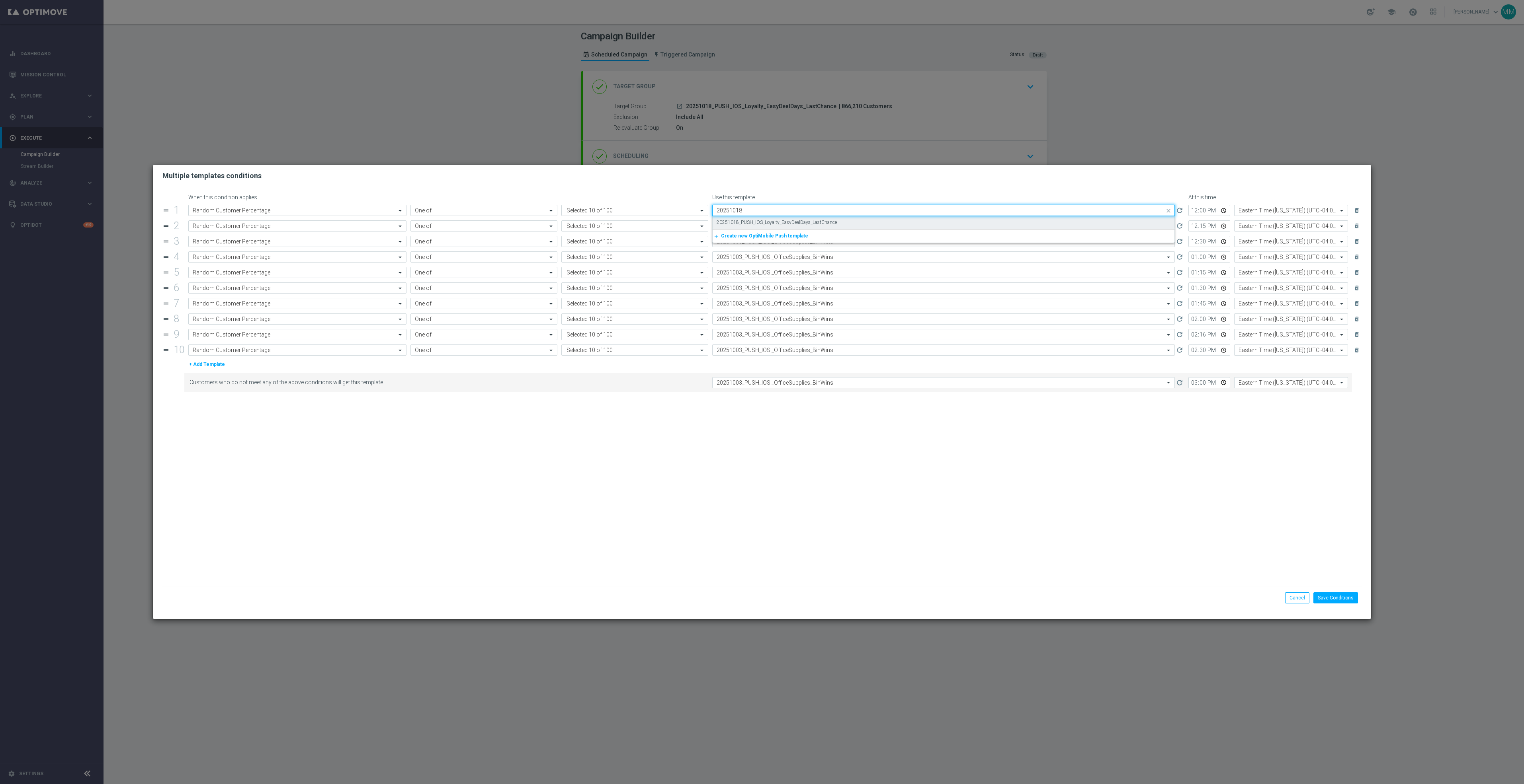
scroll to position [0, 0]
click at [791, 221] on label "20251018_PUSH_IOS_Loyalty_EasyDealDays_LastChance" at bounding box center [777, 223] width 120 height 7
type input "20251018"
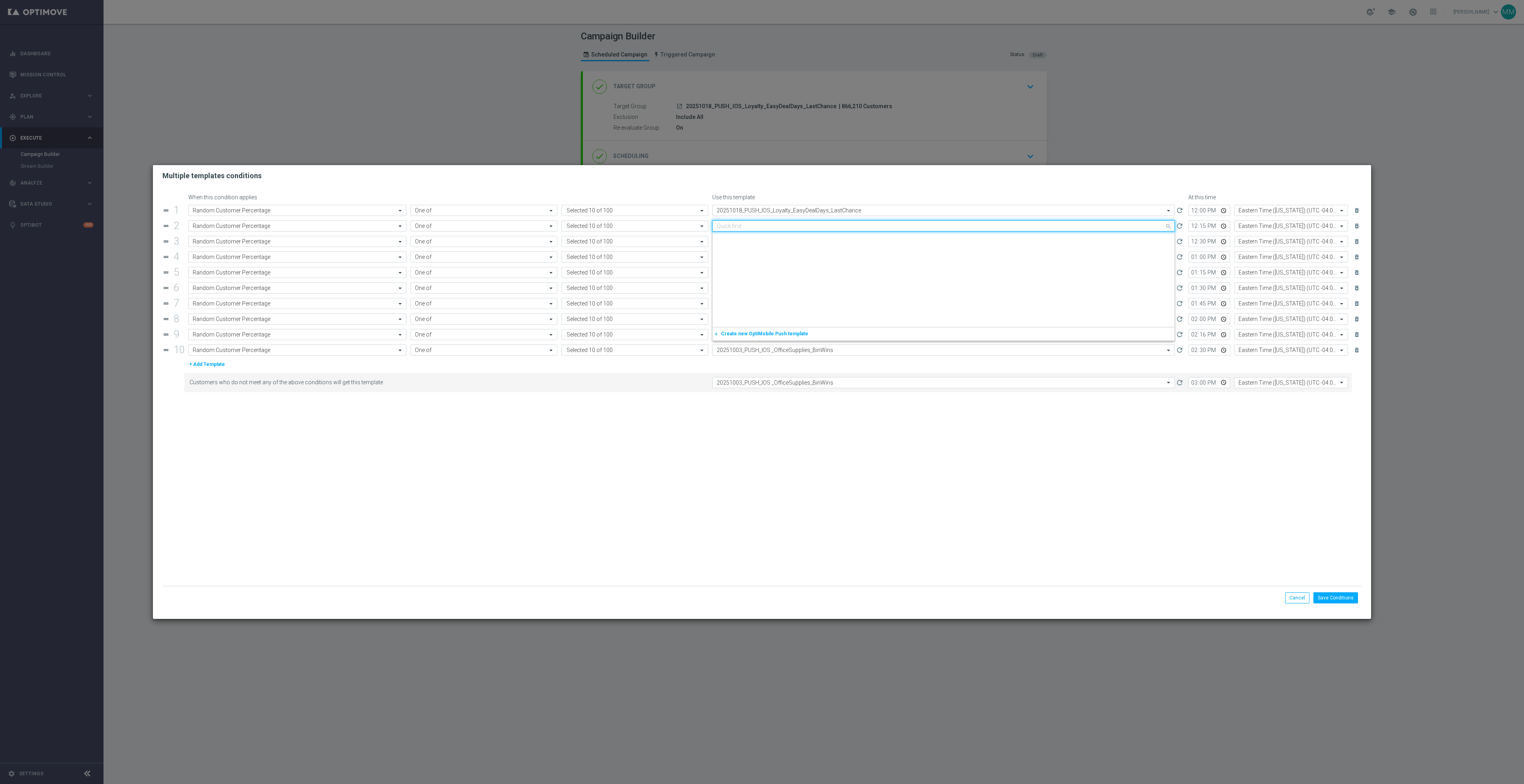
click at [786, 227] on input "text" at bounding box center [935, 226] width 438 height 7
paste input "20251018"
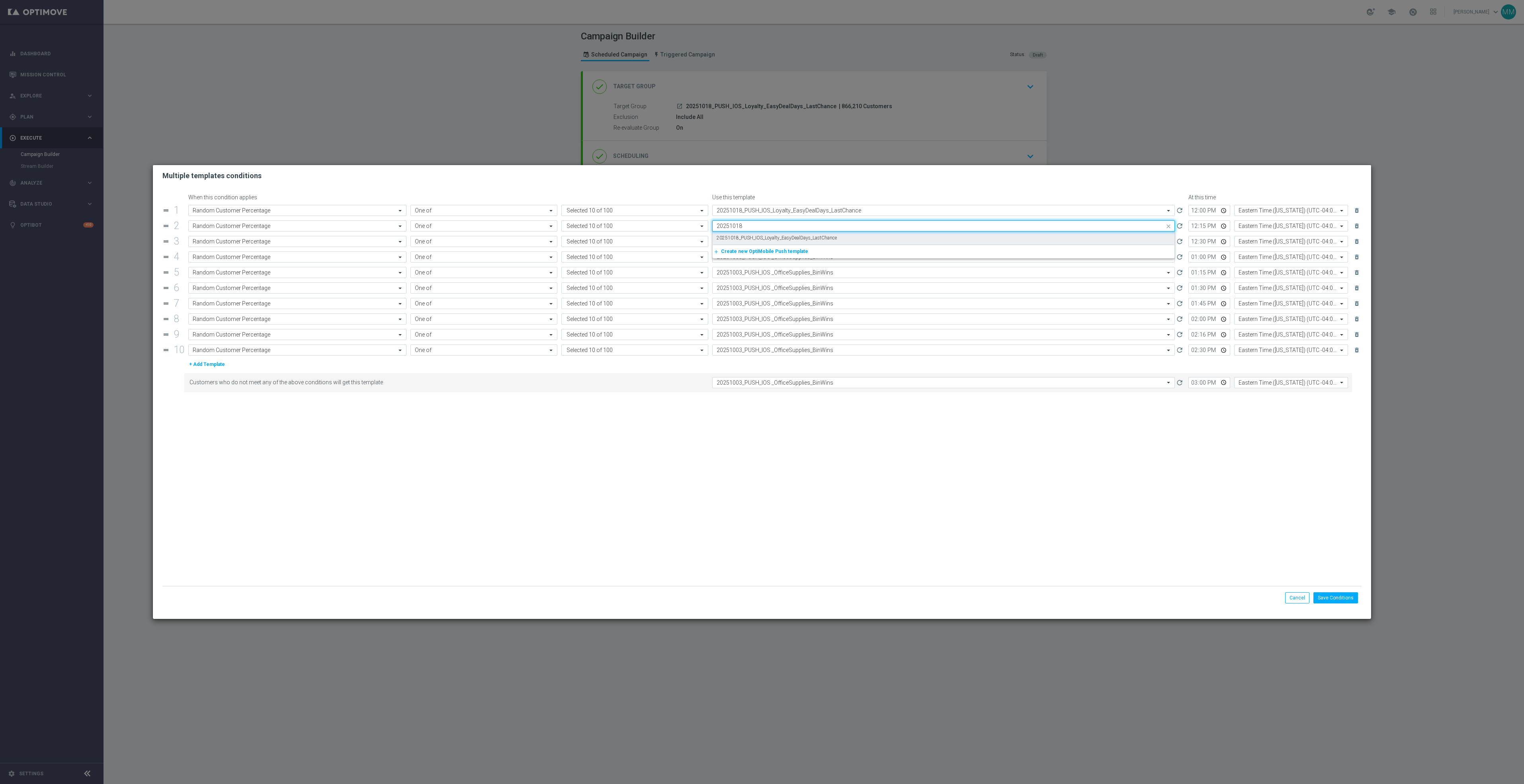
scroll to position [0, 0]
click at [784, 237] on label "20251018_PUSH_IOS_Loyalty_EasyDealDays_LastChance" at bounding box center [777, 238] width 120 height 7
type input "20251018"
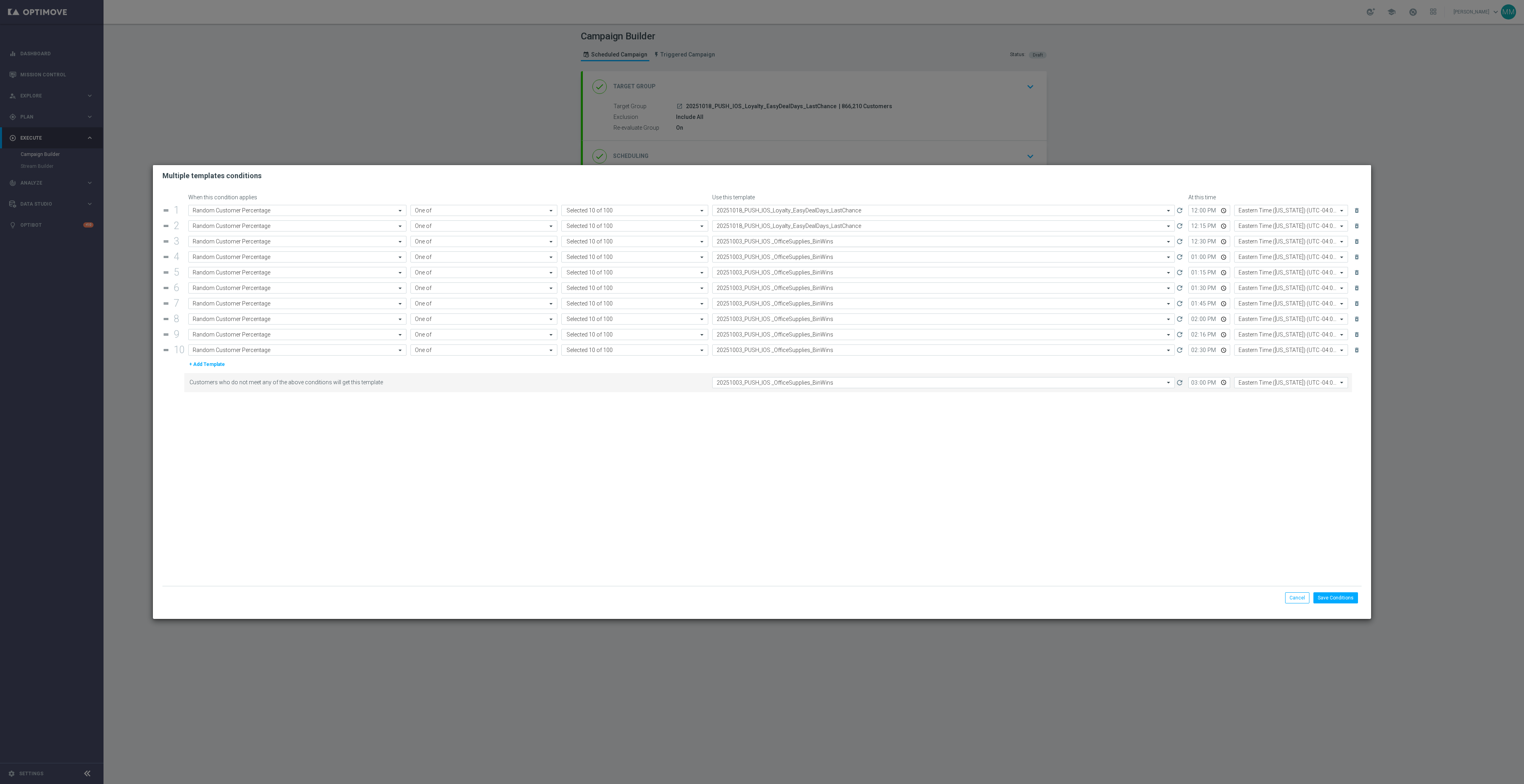
click at [782, 241] on input "text" at bounding box center [935, 242] width 438 height 7
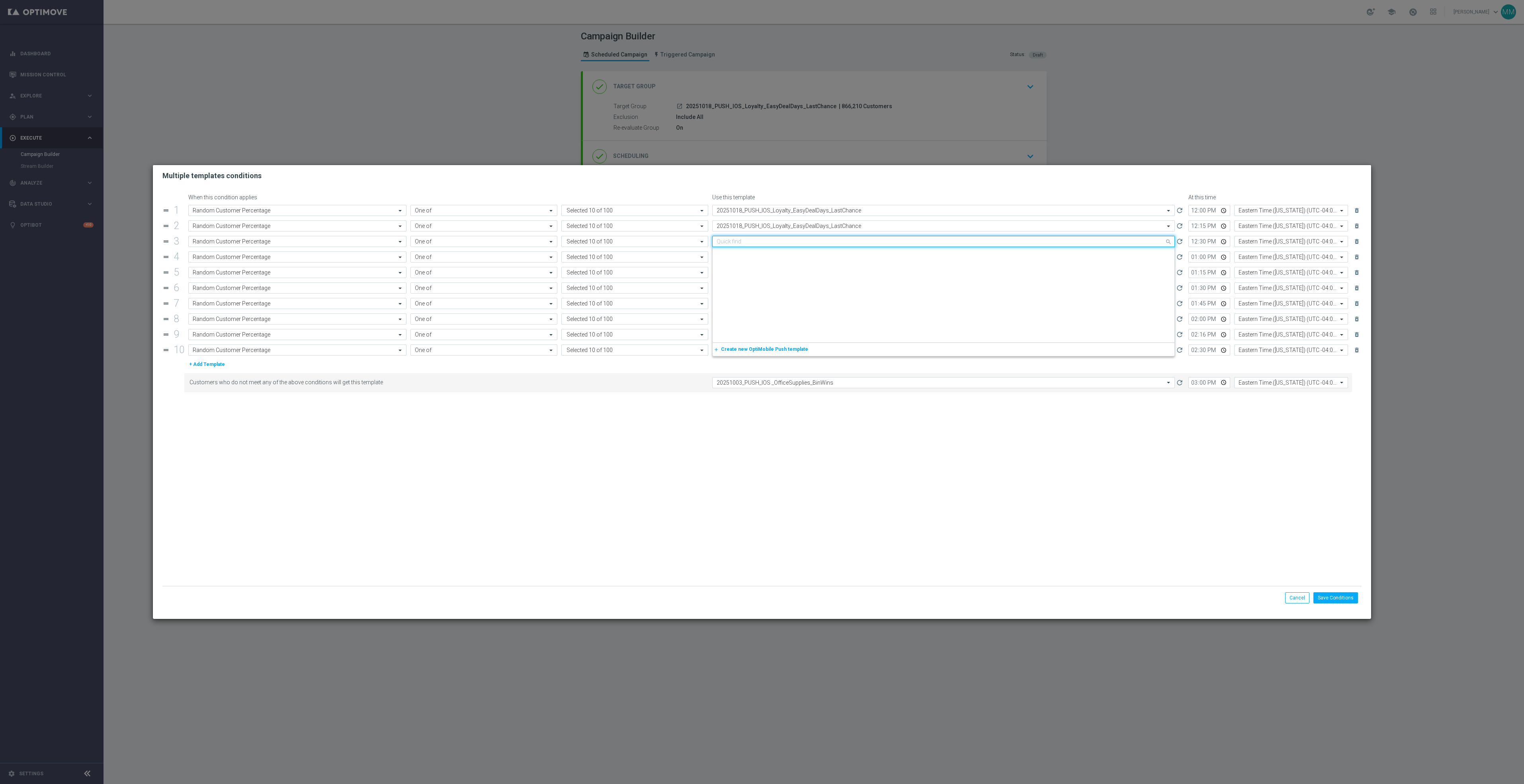
paste input "20251018"
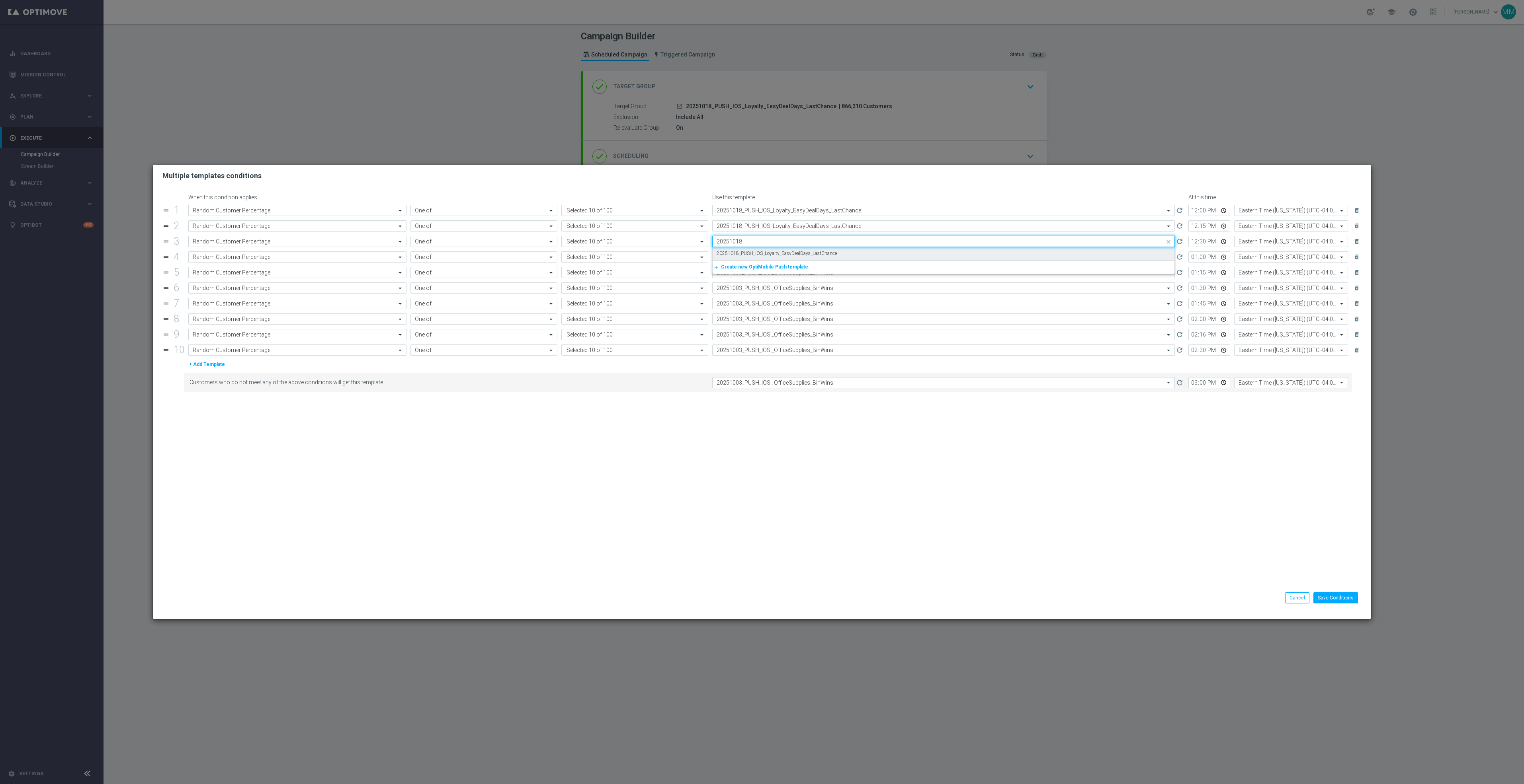
click at [778, 251] on label "20251018_PUSH_IOS_Loyalty_EasyDealDays_LastChance" at bounding box center [777, 253] width 120 height 7
type input "20251018"
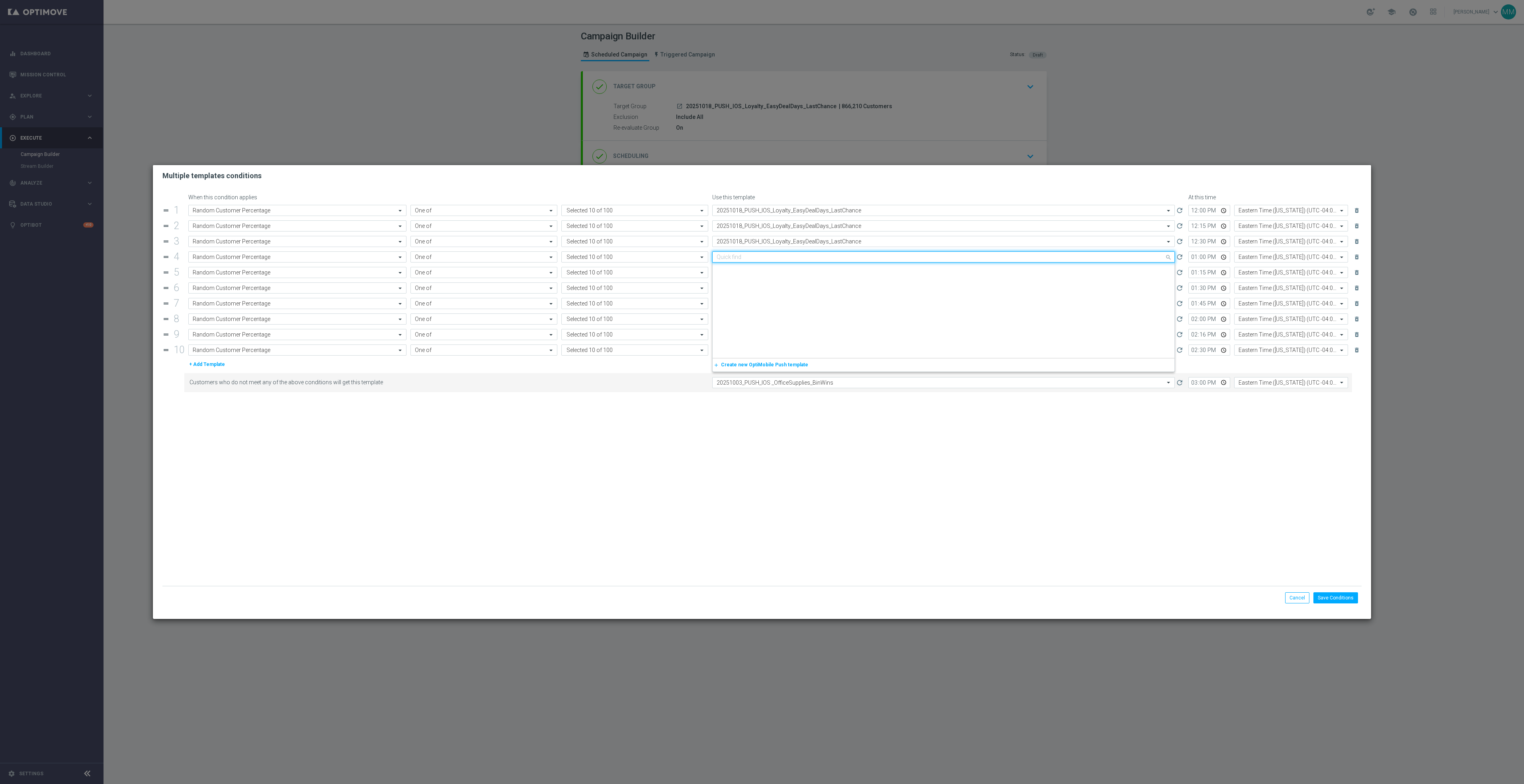
click at [778, 257] on input "text" at bounding box center [935, 257] width 438 height 7
paste input "20251018"
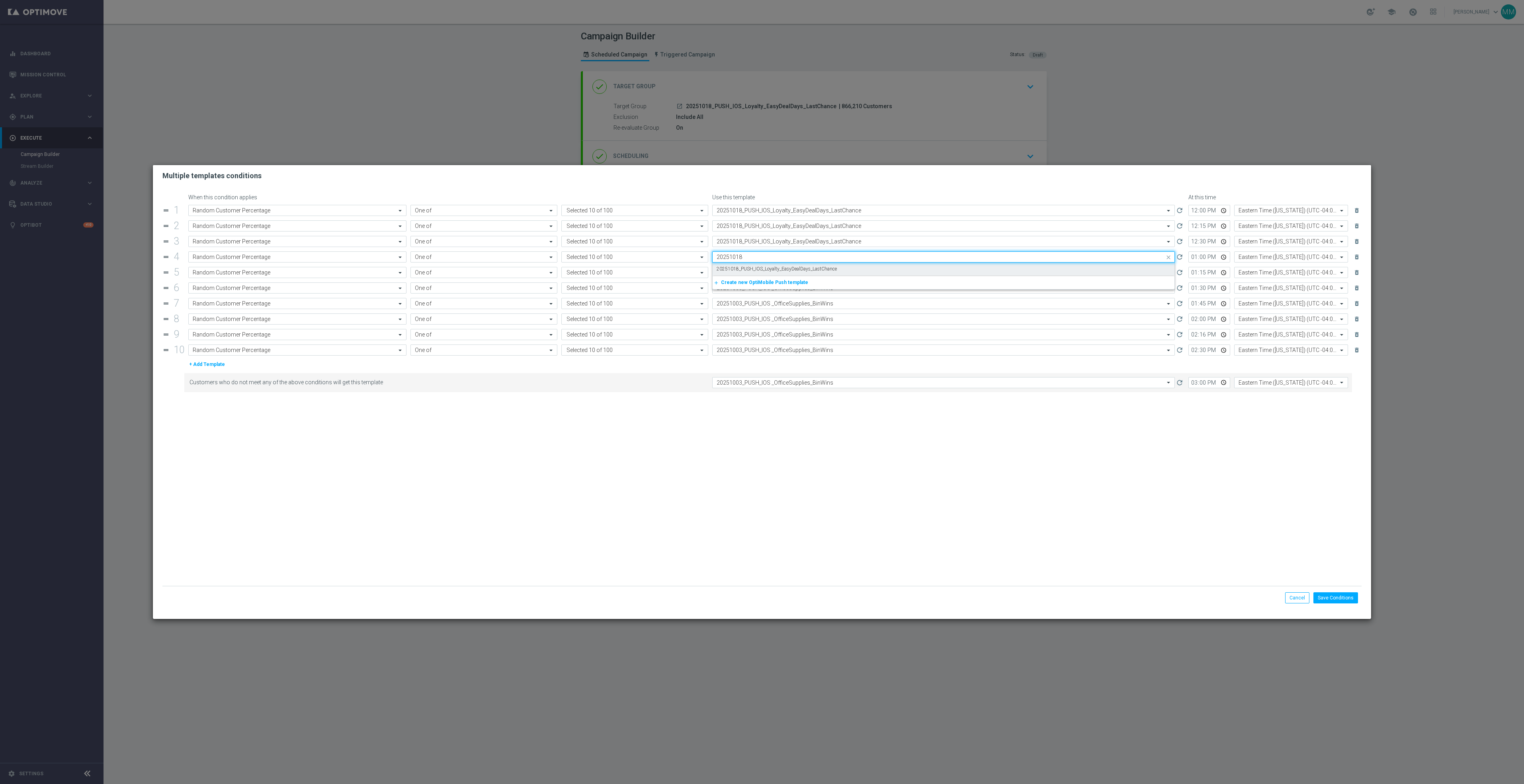
scroll to position [0, 0]
click at [775, 276] on div "20251018_PUSH_IOS_Loyalty_EasyDealDays_LastChance" at bounding box center [943, 269] width 454 height 13
type input "20251018"
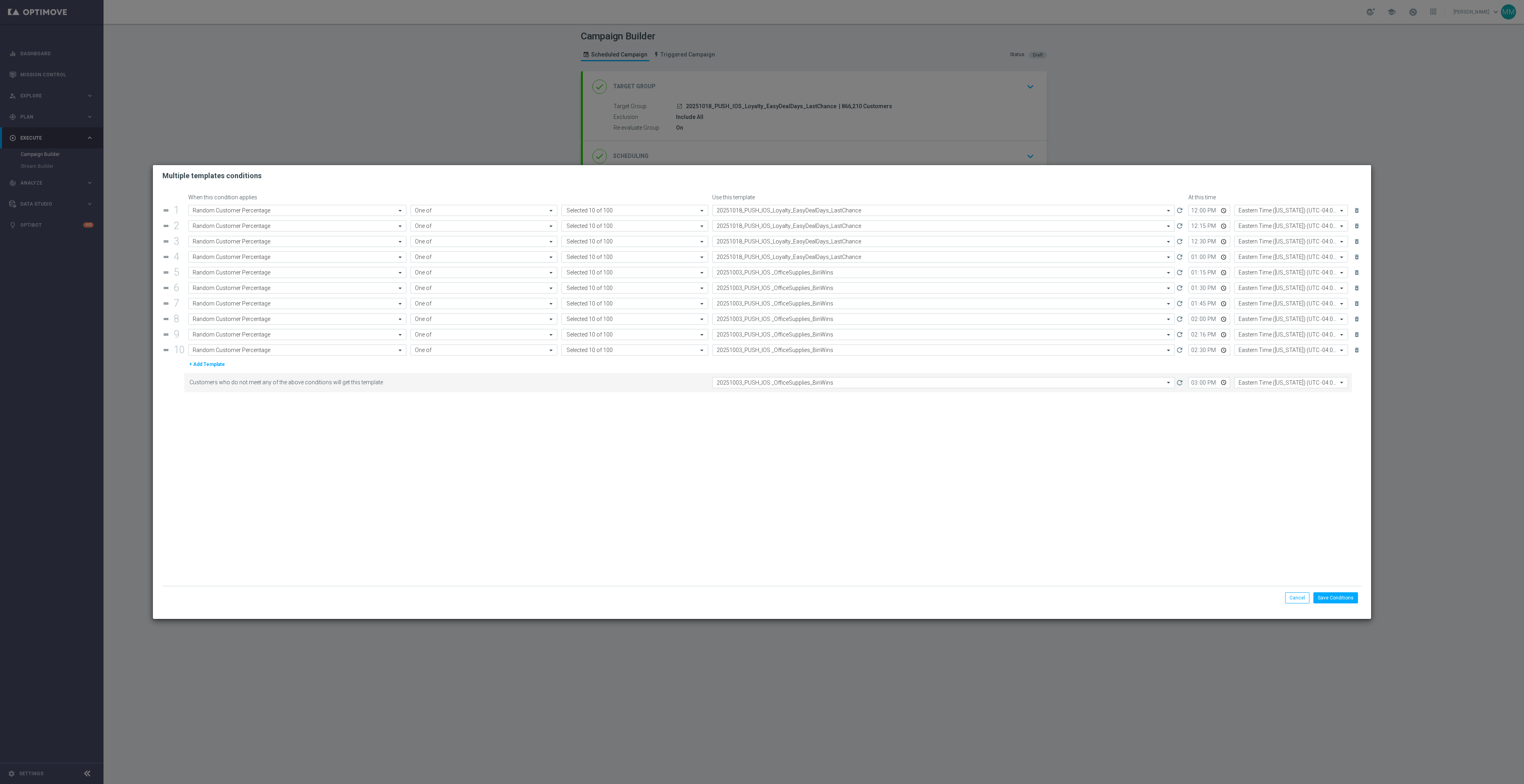
click at [775, 278] on ng-select "Select template 20251003_PUSH_IOS _OfficeSupplies_BinWins" at bounding box center [943, 272] width 463 height 11
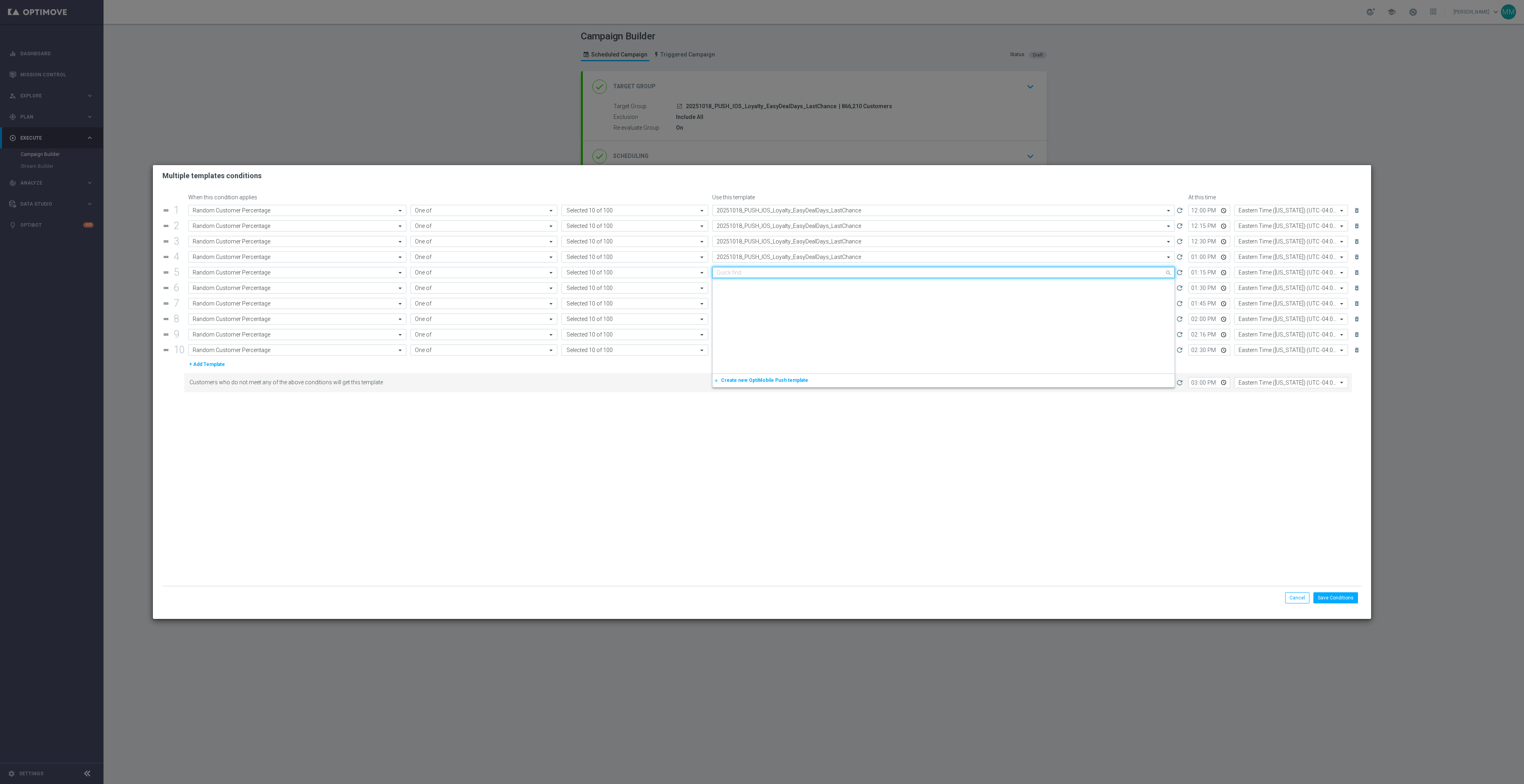
click at [773, 275] on input "text" at bounding box center [935, 272] width 438 height 7
paste input "20251018"
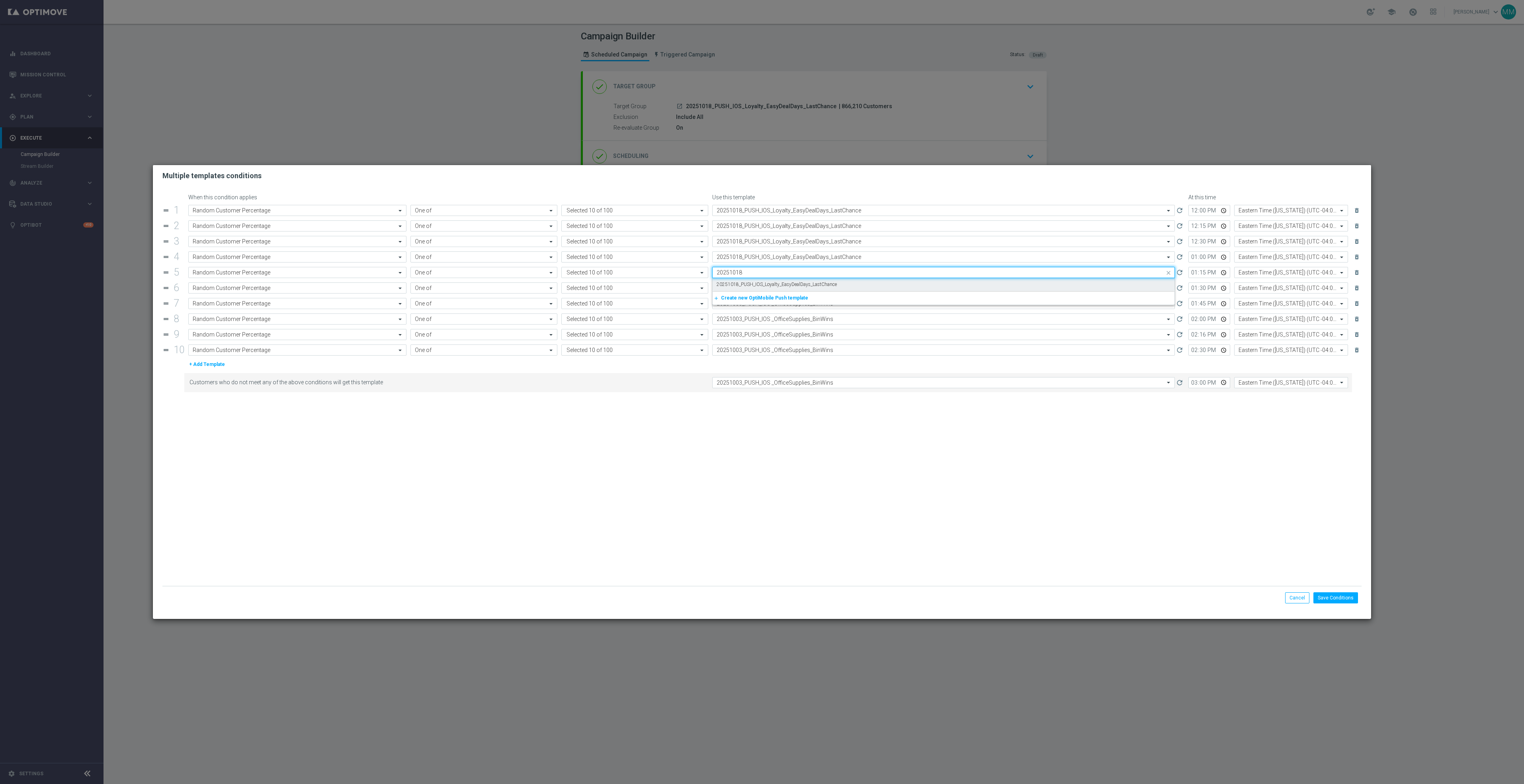
click at [772, 286] on label "20251018_PUSH_IOS_Loyalty_EasyDealDays_LastChance" at bounding box center [777, 285] width 120 height 7
type input "20251018"
click at [771, 290] on input "text" at bounding box center [935, 288] width 438 height 7
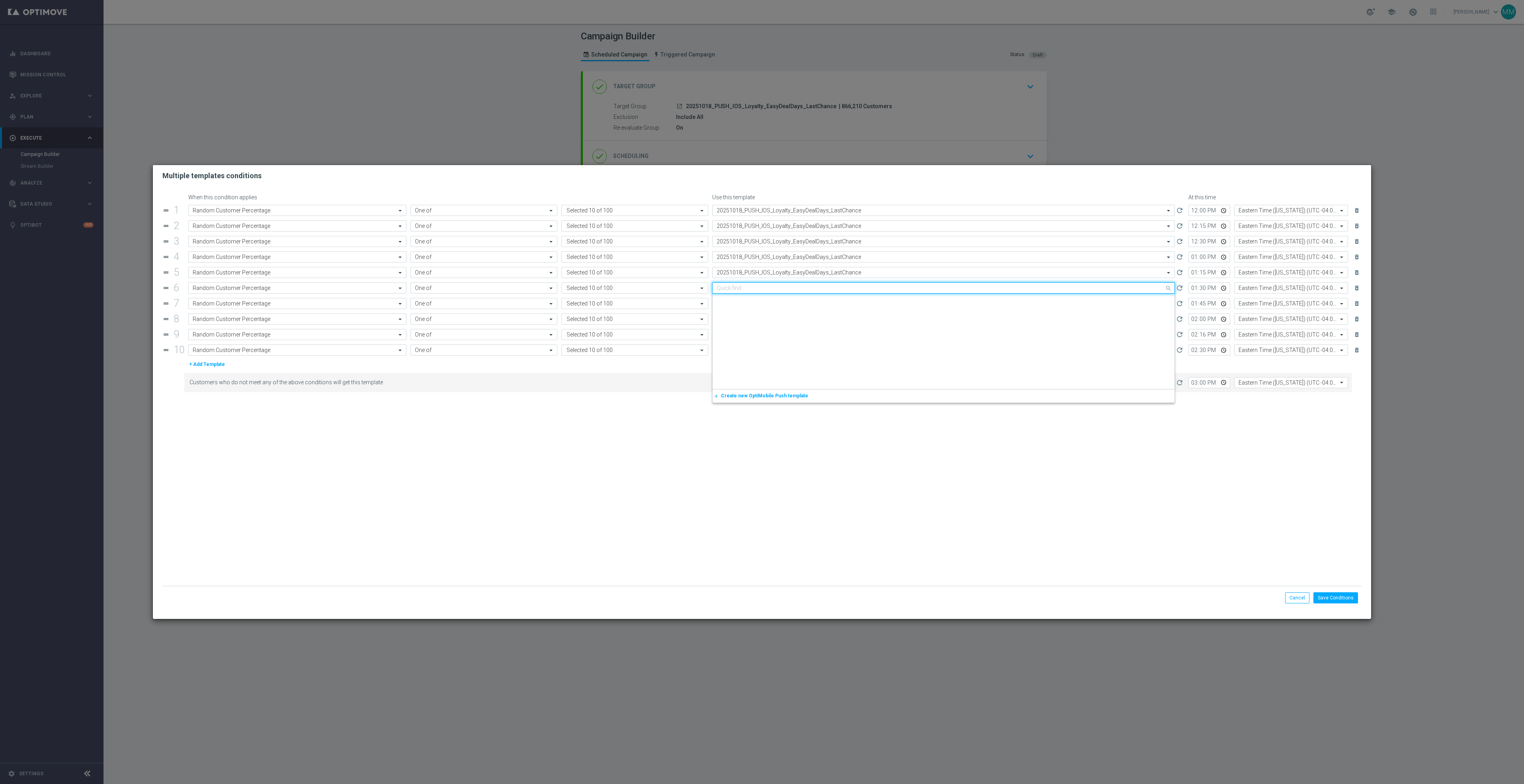
paste input "20251018"
click at [771, 300] on label "20251018_PUSH_IOS_Loyalty_EasyDealDays_LastChance" at bounding box center [777, 300] width 120 height 7
type input "20251018"
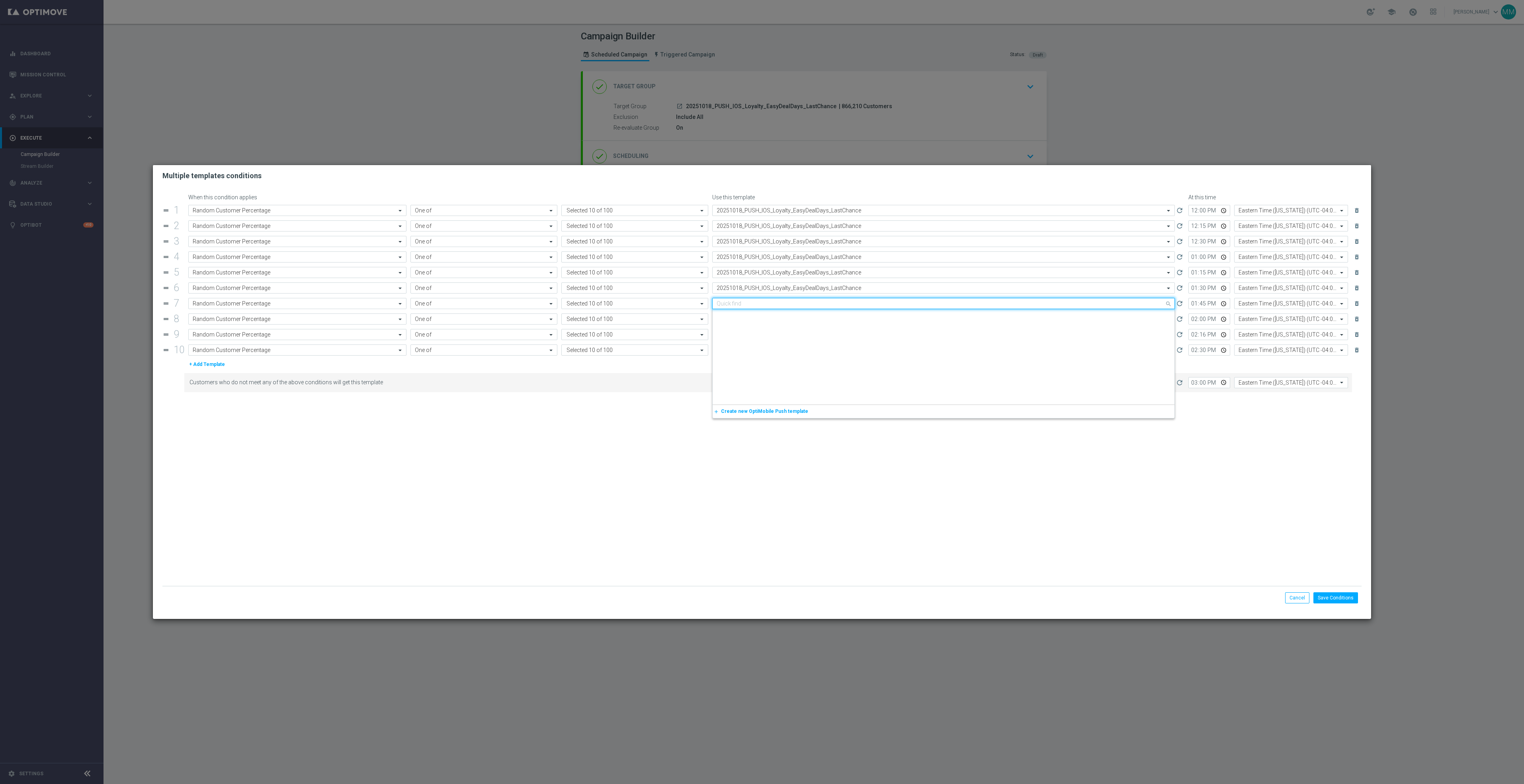
click at [770, 306] on input "text" at bounding box center [935, 304] width 438 height 7
paste input "20251018"
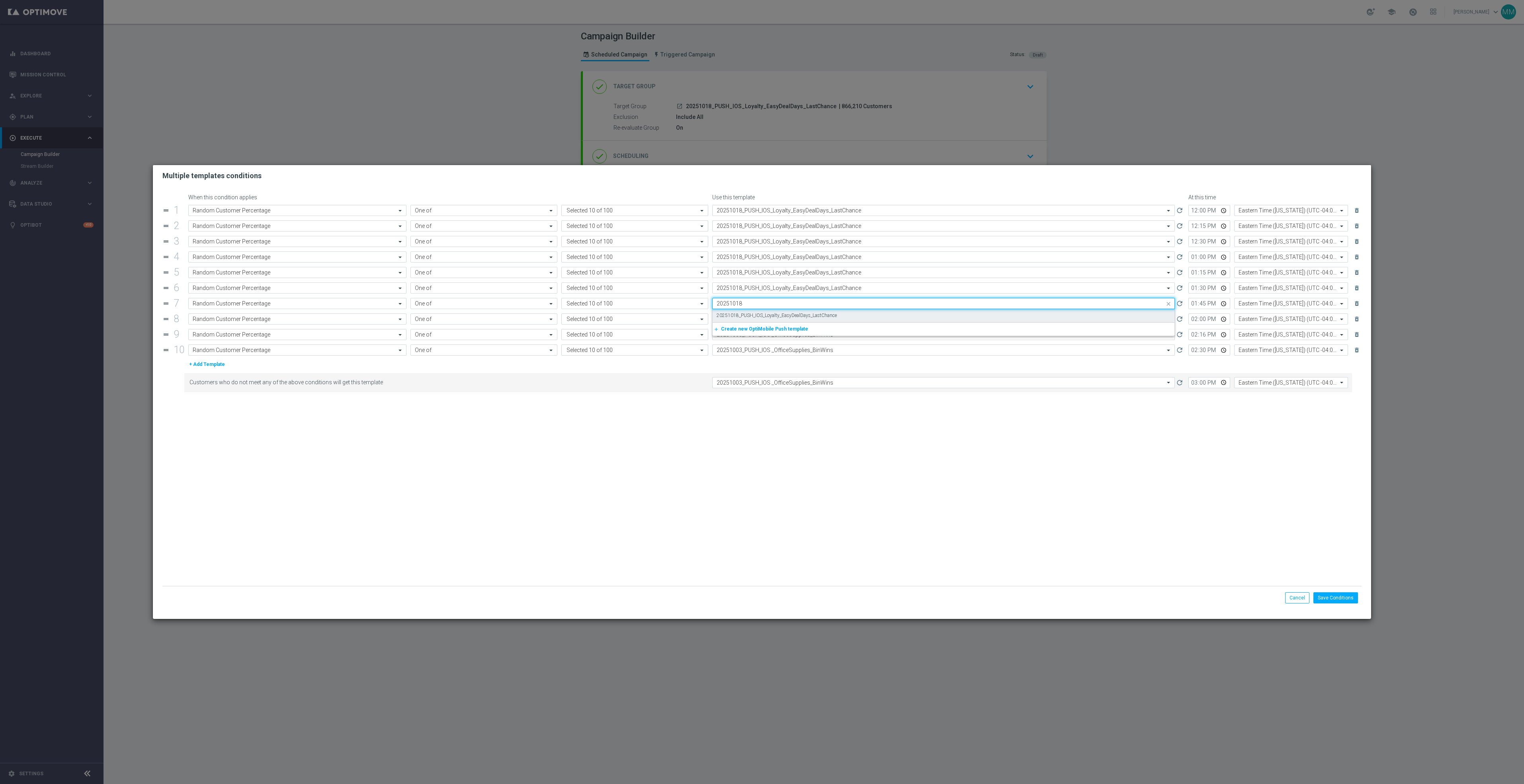
scroll to position [0, 0]
click at [770, 322] on div "20251018_PUSH_IOS_Loyalty_EasyDealDays_LastChance" at bounding box center [943, 315] width 454 height 13
type input "20251018"
click at [770, 323] on input "text" at bounding box center [935, 319] width 438 height 7
paste input "20251018"
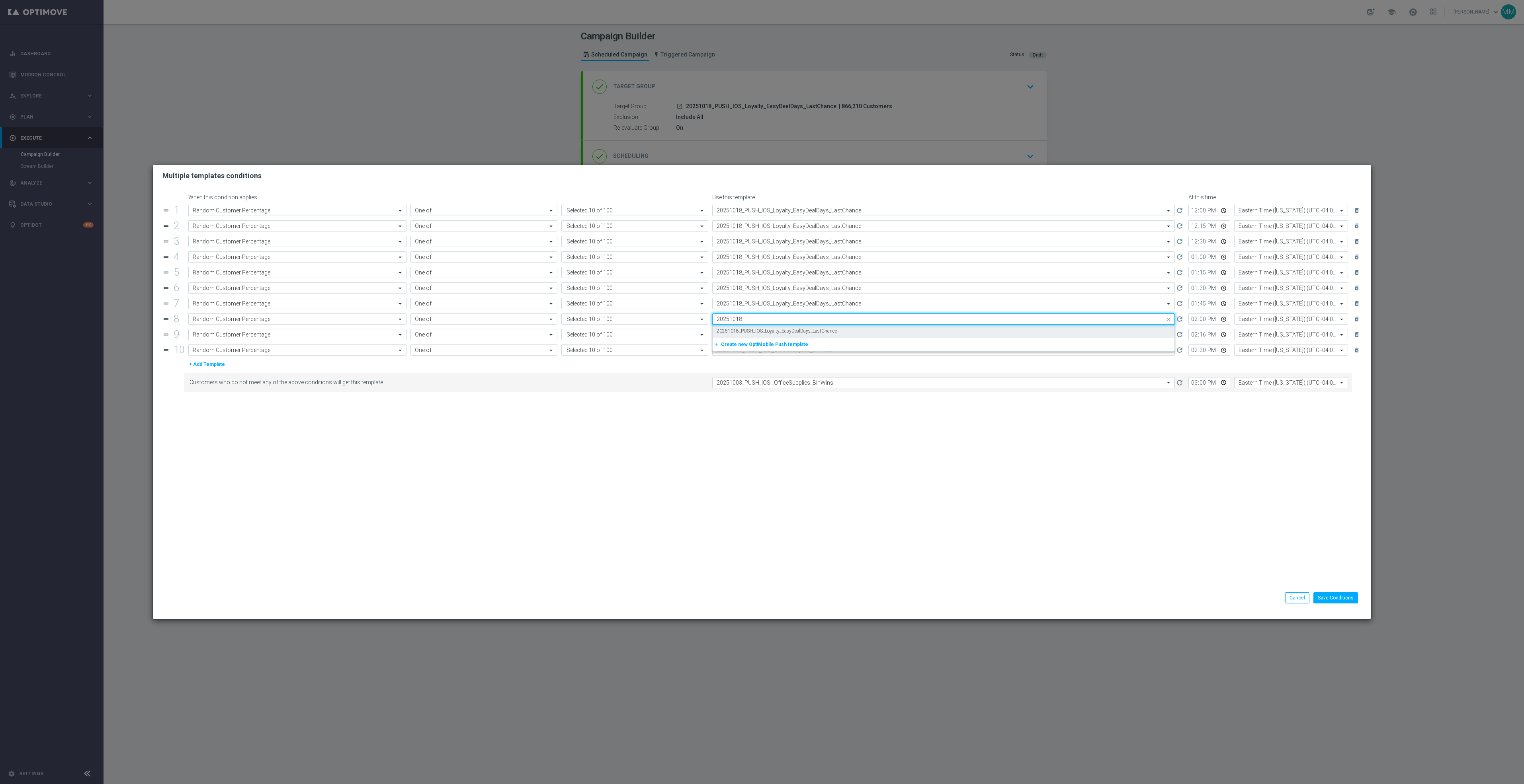
click at [769, 333] on label "20251018_PUSH_IOS_Loyalty_EasyDealDays_LastChance" at bounding box center [777, 331] width 120 height 7
type input "20251018"
click at [769, 336] on input "text" at bounding box center [935, 334] width 438 height 7
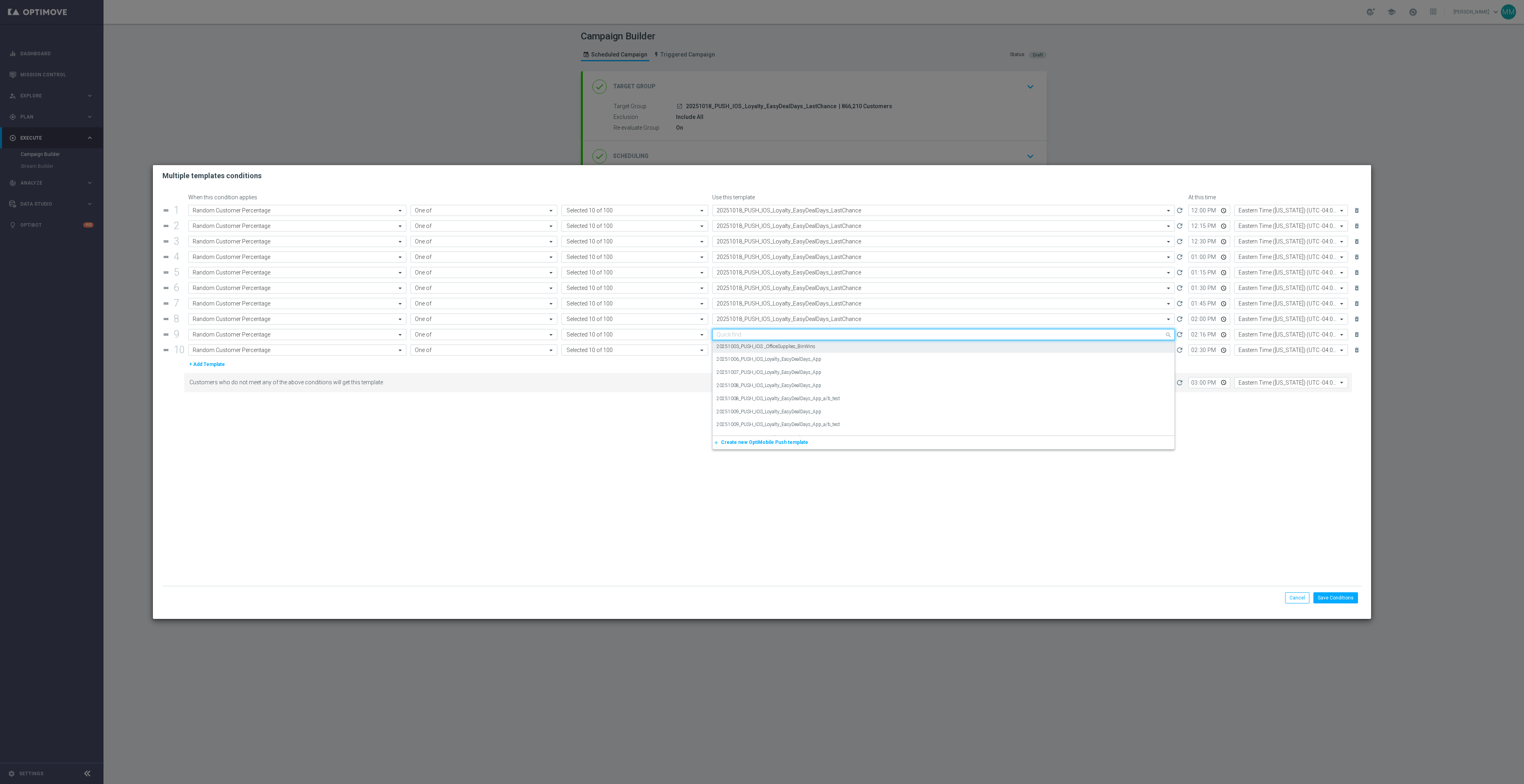
paste input "20251018"
click at [770, 350] on label "20251018_PUSH_IOS_Loyalty_EasyDealDays_LastChance" at bounding box center [777, 347] width 120 height 7
type input "20251018"
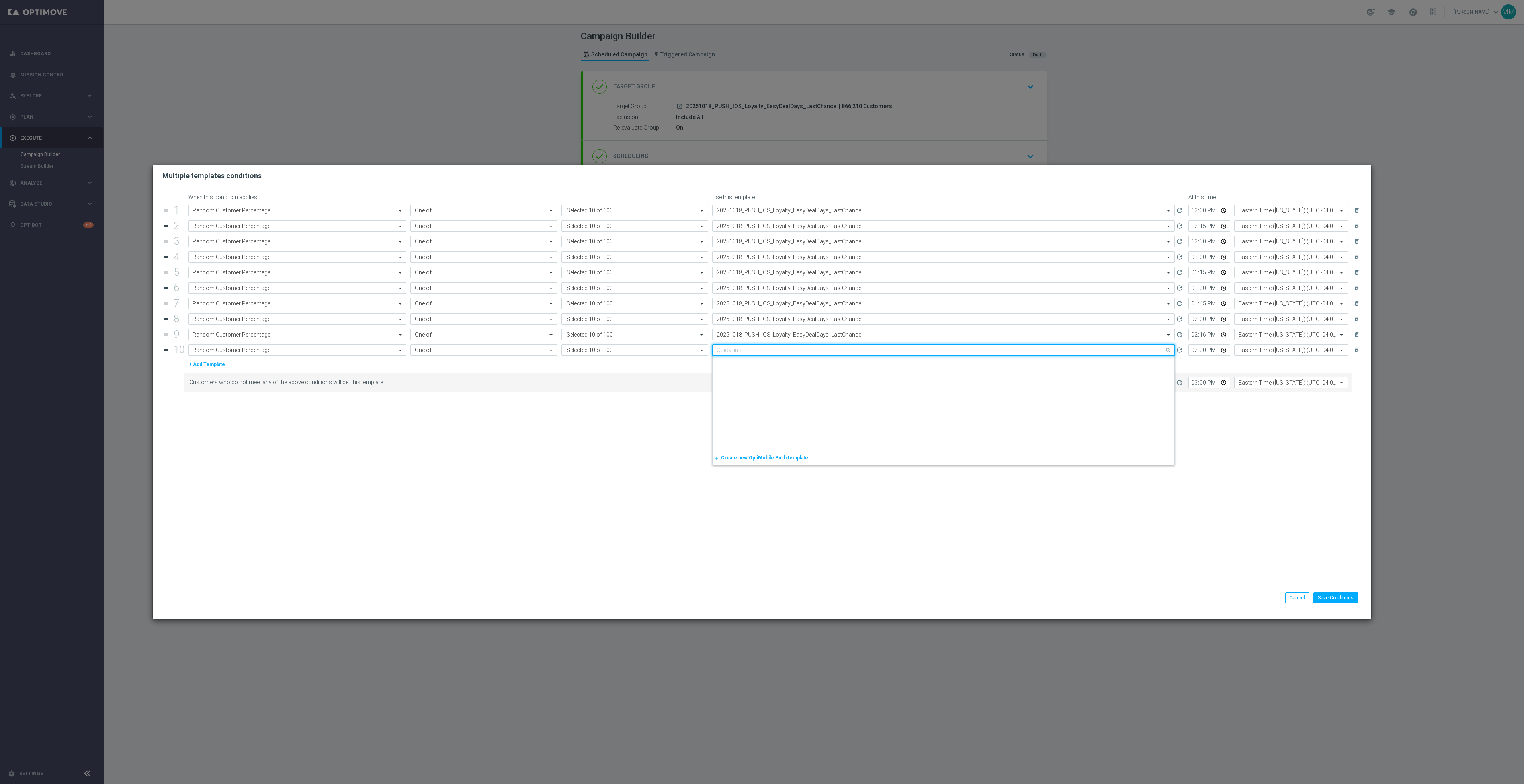
click at [770, 354] on input "text" at bounding box center [935, 350] width 438 height 7
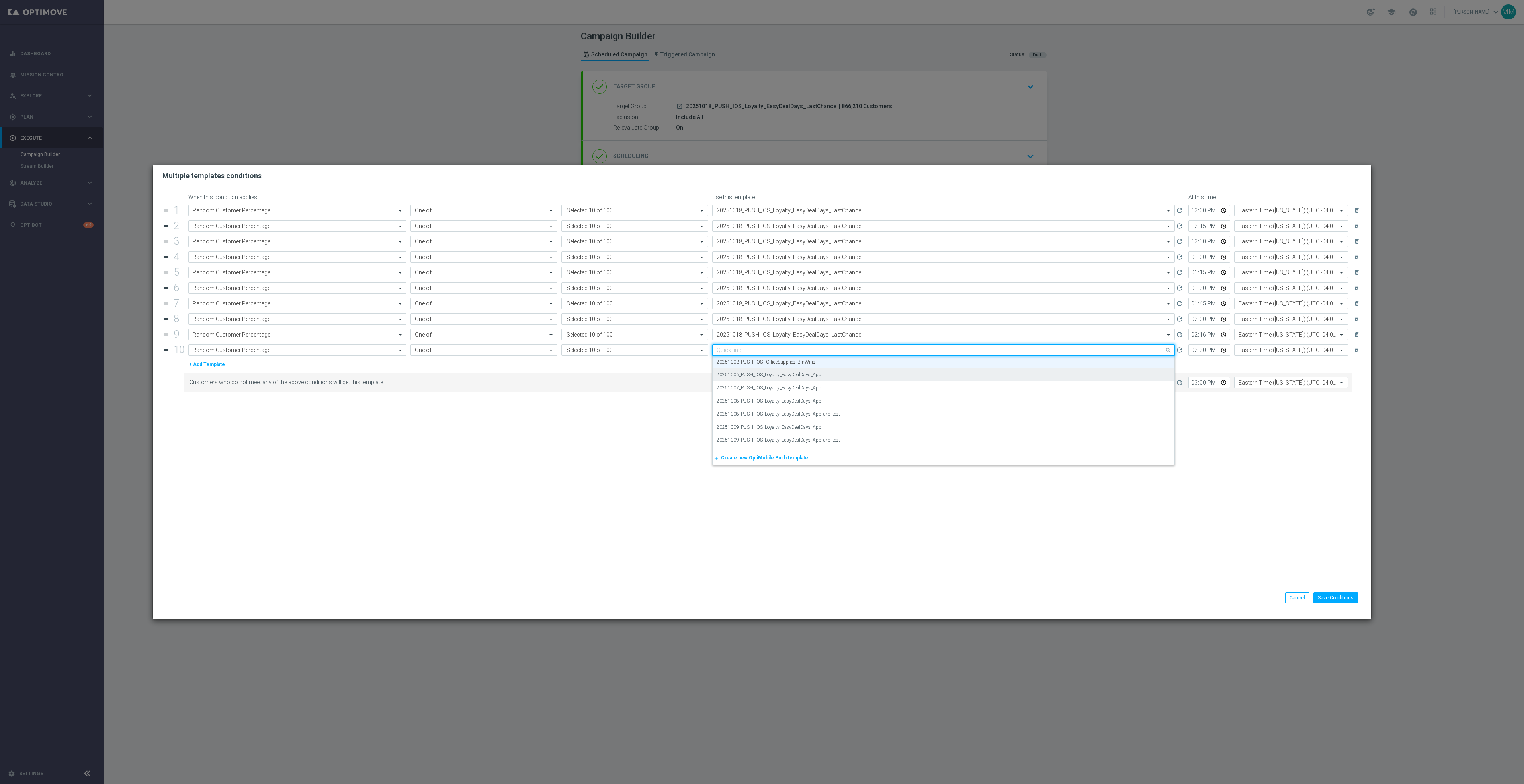
paste input "20251018"
click at [767, 369] on div "20251018_PUSH_IOS_Loyalty_EasyDealDays_LastChance" at bounding box center [943, 362] width 454 height 13
type input "20251018"
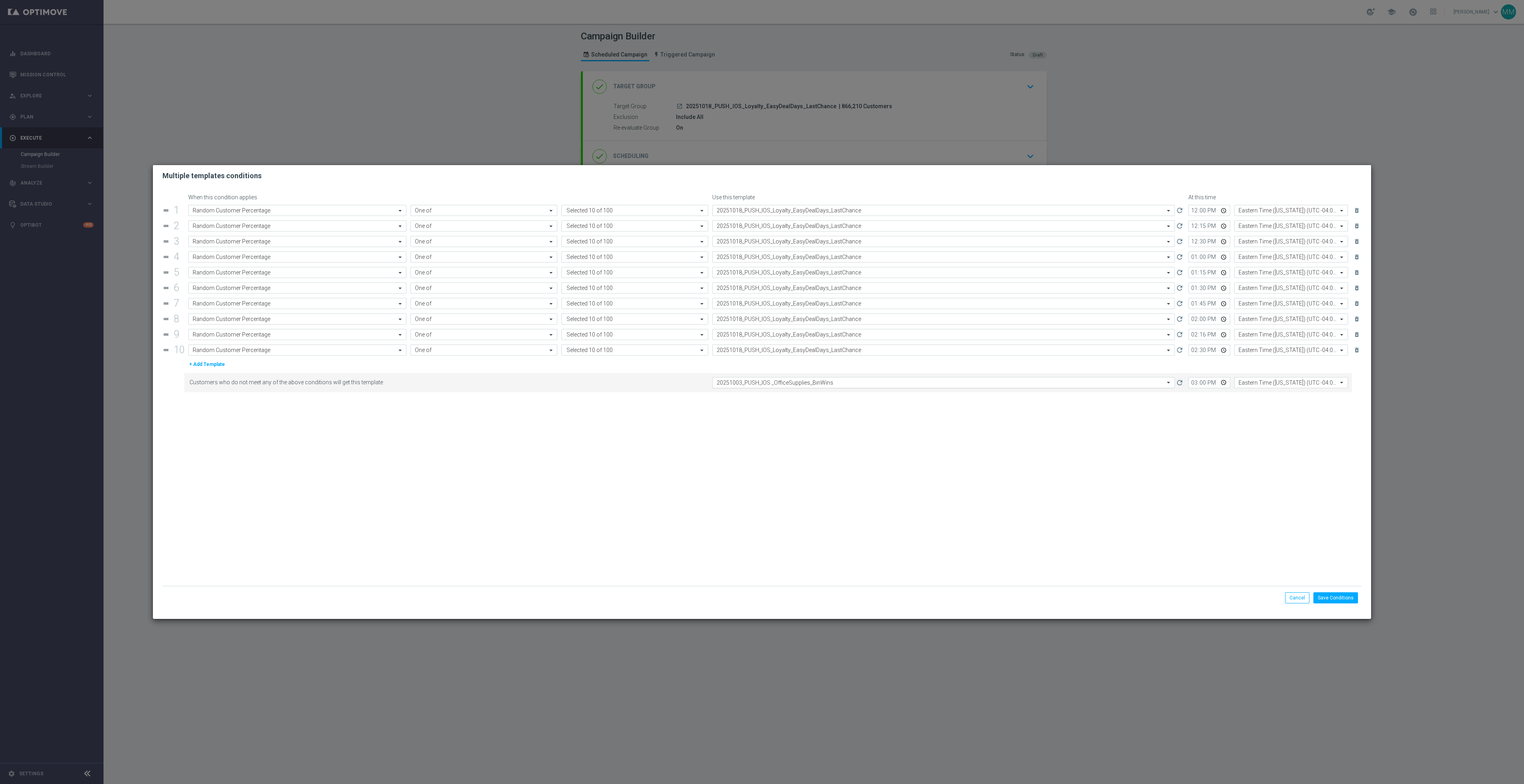
click at [770, 384] on input "text" at bounding box center [935, 383] width 438 height 7
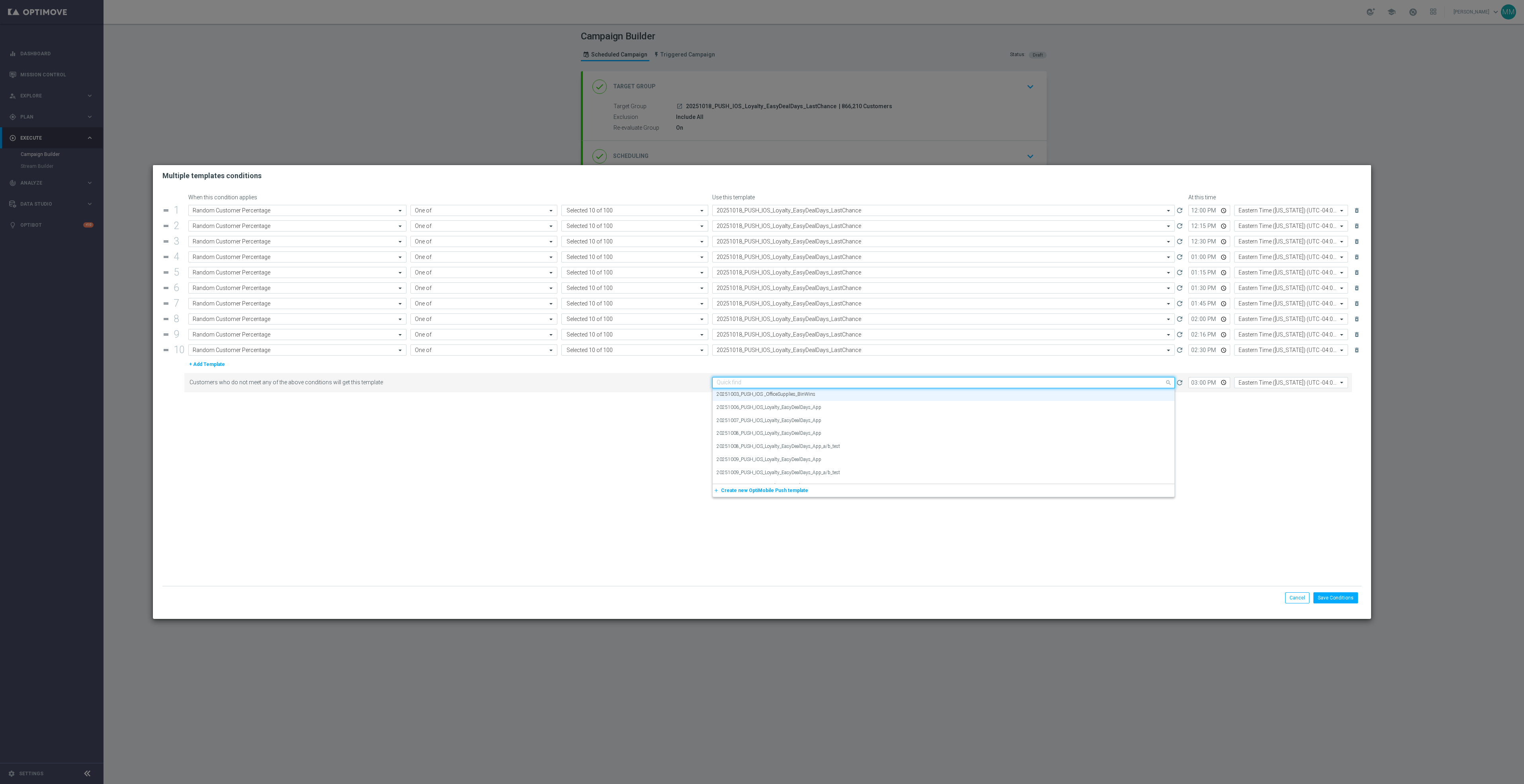
paste input "20251018"
drag, startPoint x: 772, startPoint y: 396, endPoint x: 773, endPoint y: 406, distance: 10.0
click at [772, 398] on label "20251018_PUSH_IOS_Loyalty_EasyDealDays_LastChance" at bounding box center [777, 395] width 120 height 7
type input "20251018"
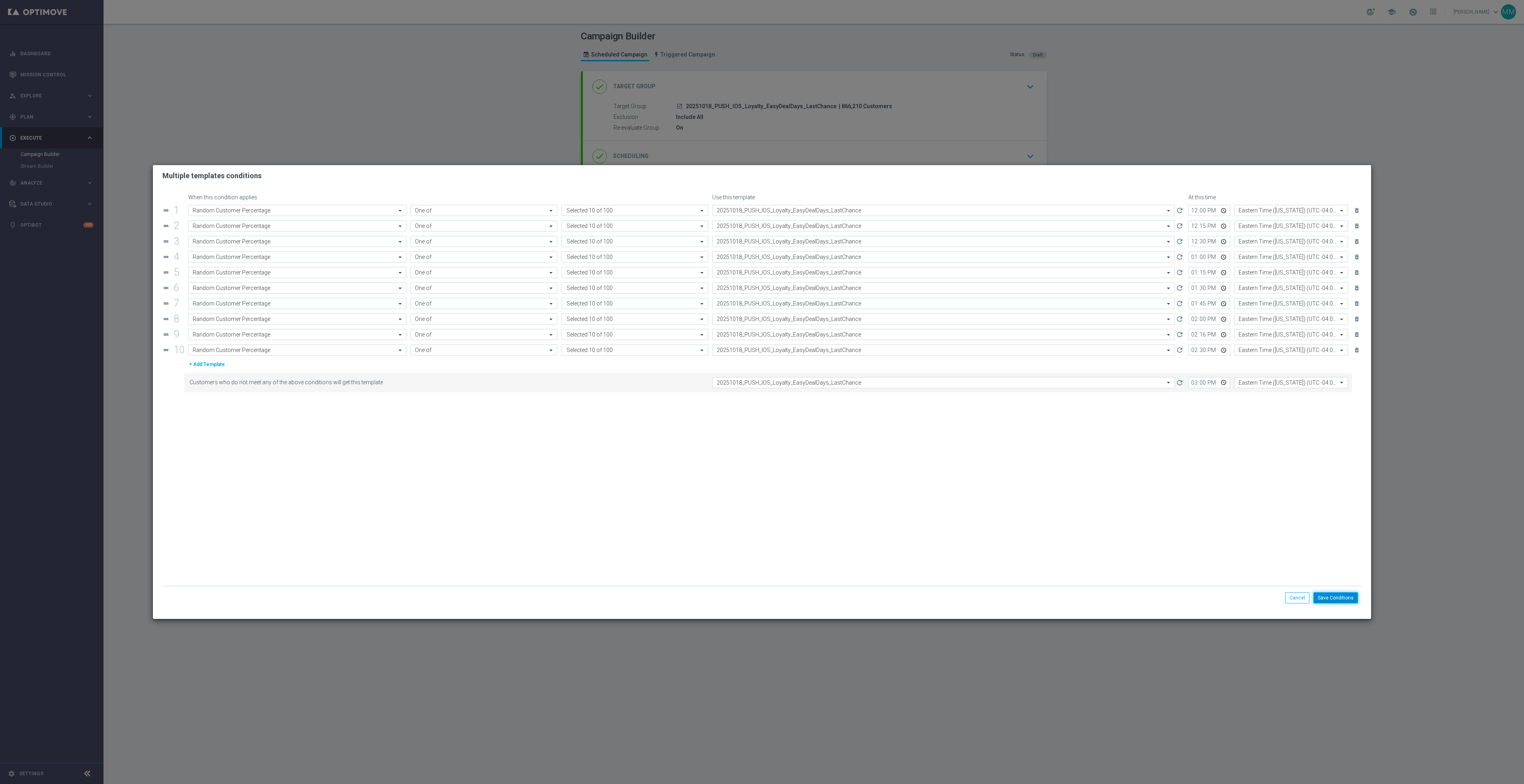
click at [1335, 601] on button "Save Conditions" at bounding box center [1336, 597] width 45 height 11
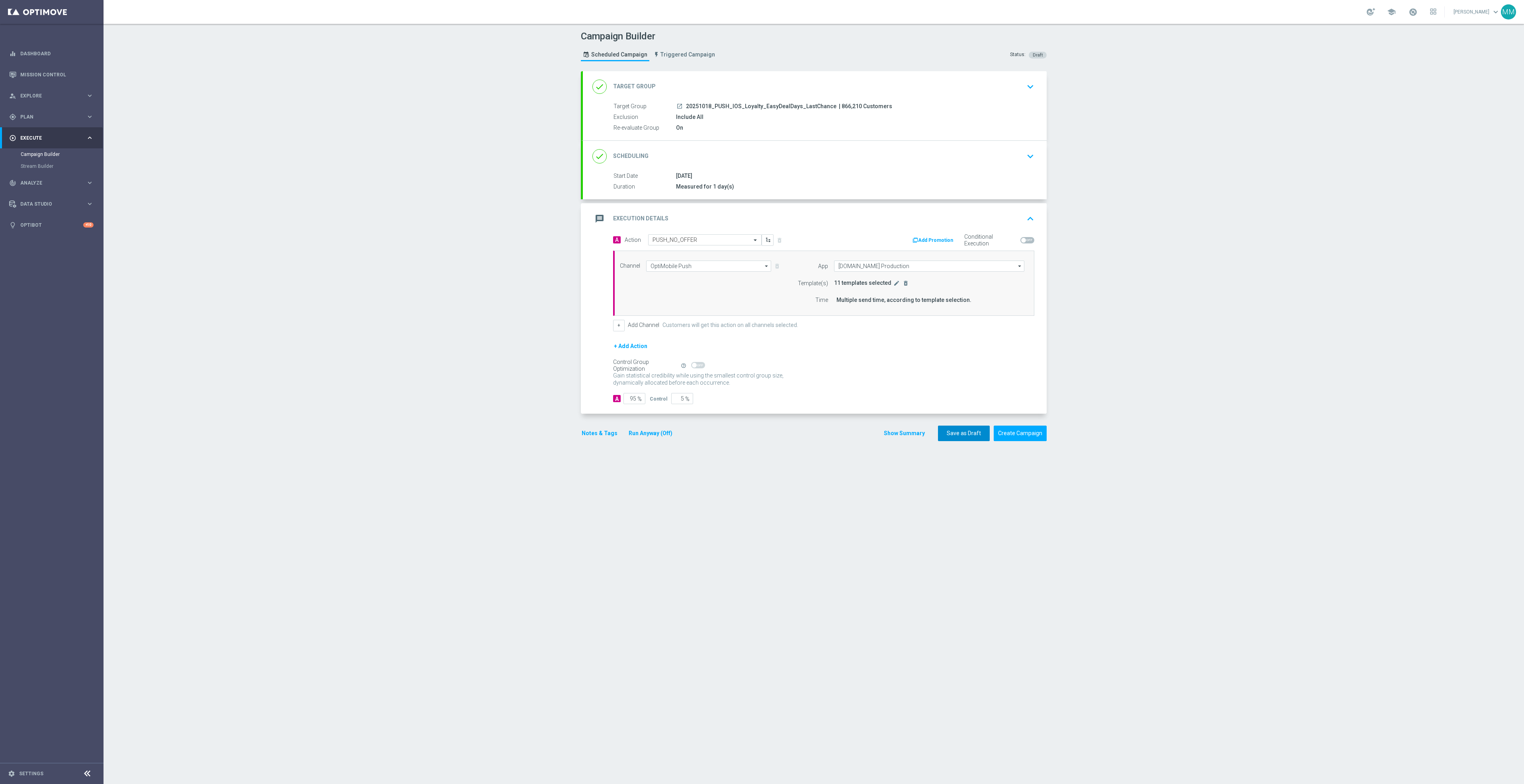
click at [964, 440] on button "Save as Draft" at bounding box center [964, 434] width 52 height 15
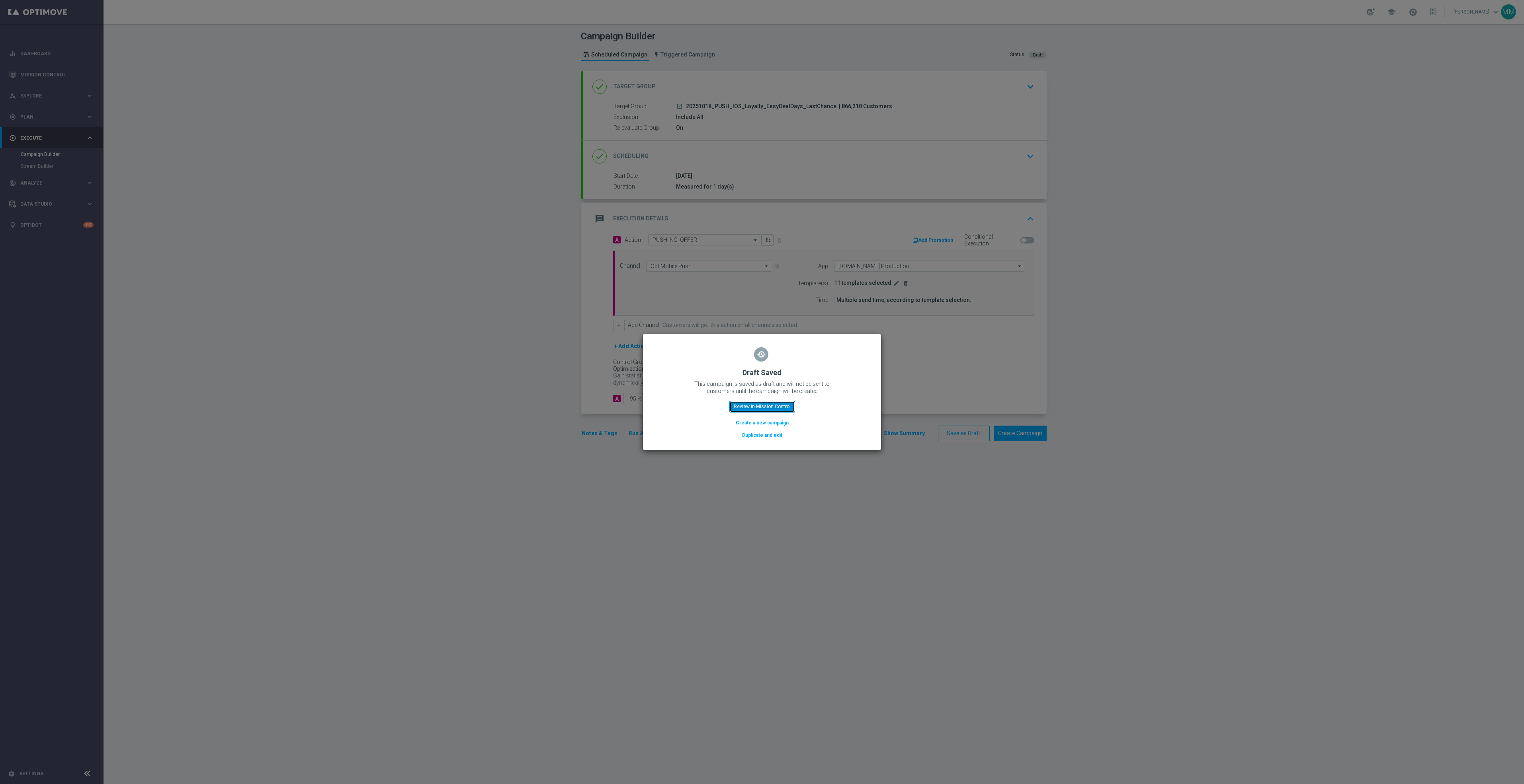
click at [753, 409] on button "Review in Mission Control" at bounding box center [762, 406] width 66 height 11
